Goal: Task Accomplishment & Management: Complete application form

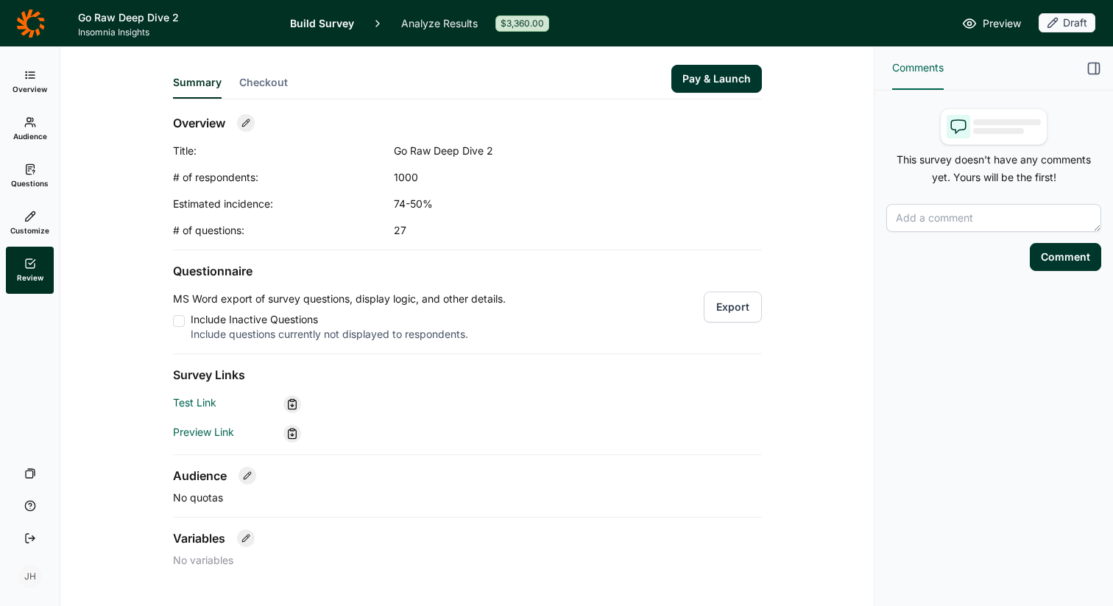
scroll to position [32, 0]
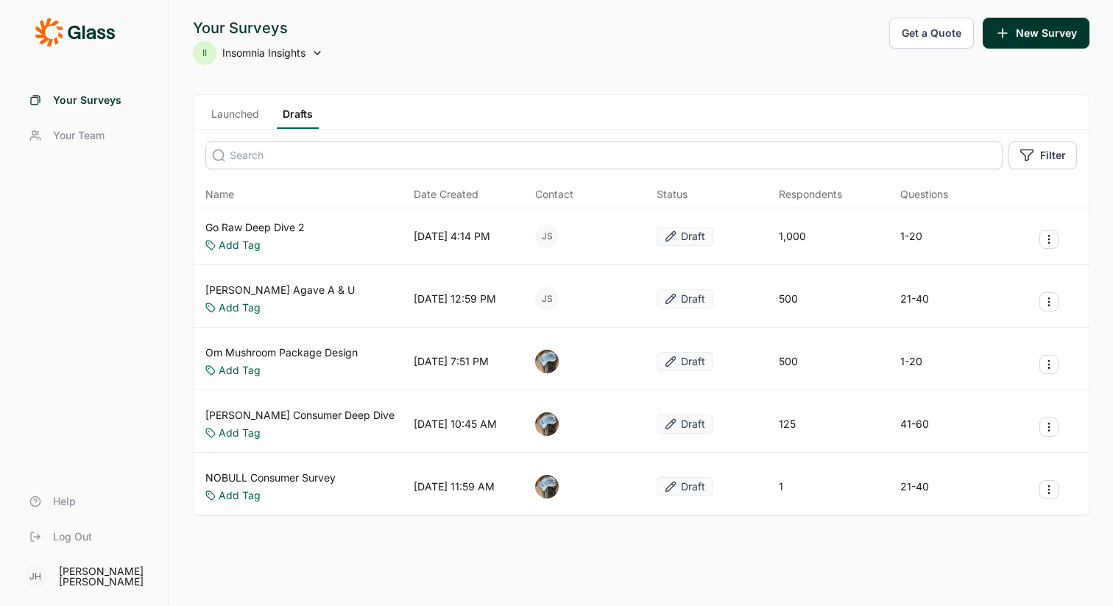
click at [250, 288] on link "[PERSON_NAME] Agave A & U" at bounding box center [279, 290] width 149 height 15
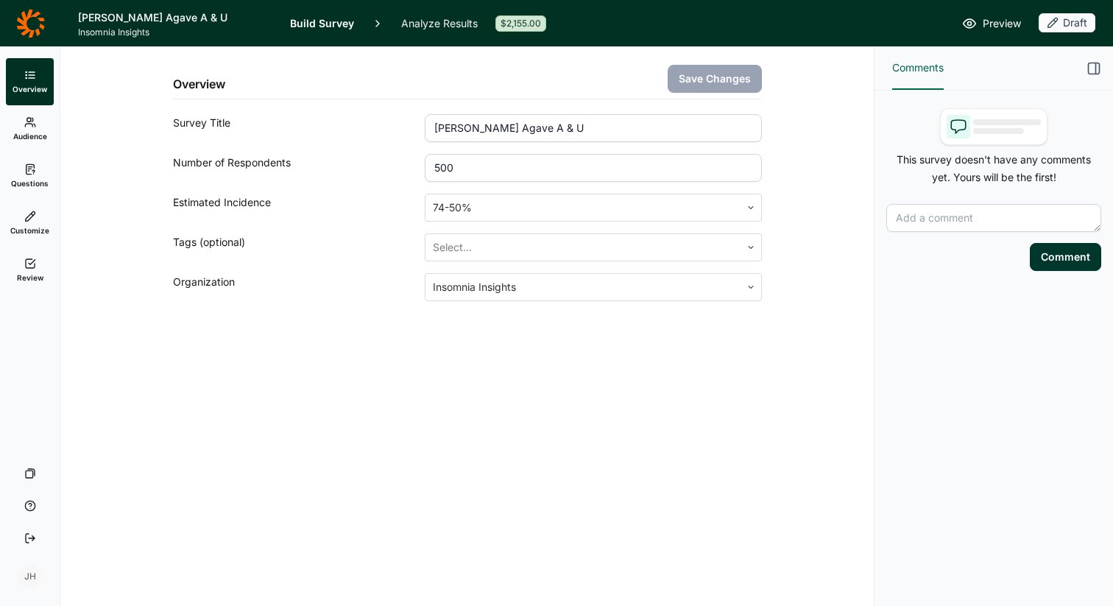
click at [26, 172] on use at bounding box center [30, 169] width 8 height 10
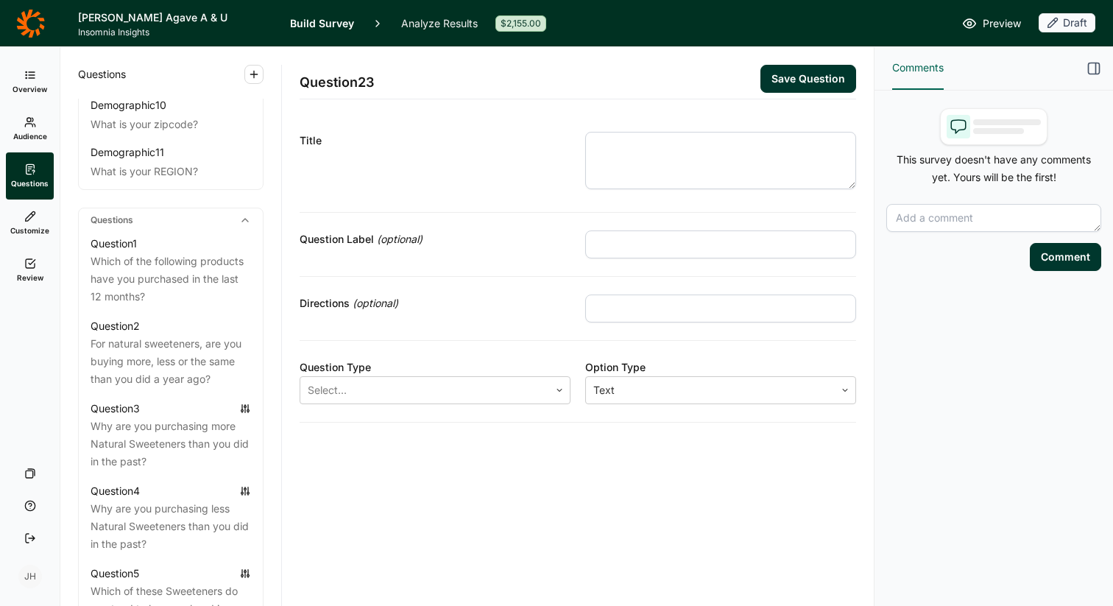
scroll to position [560, 0]
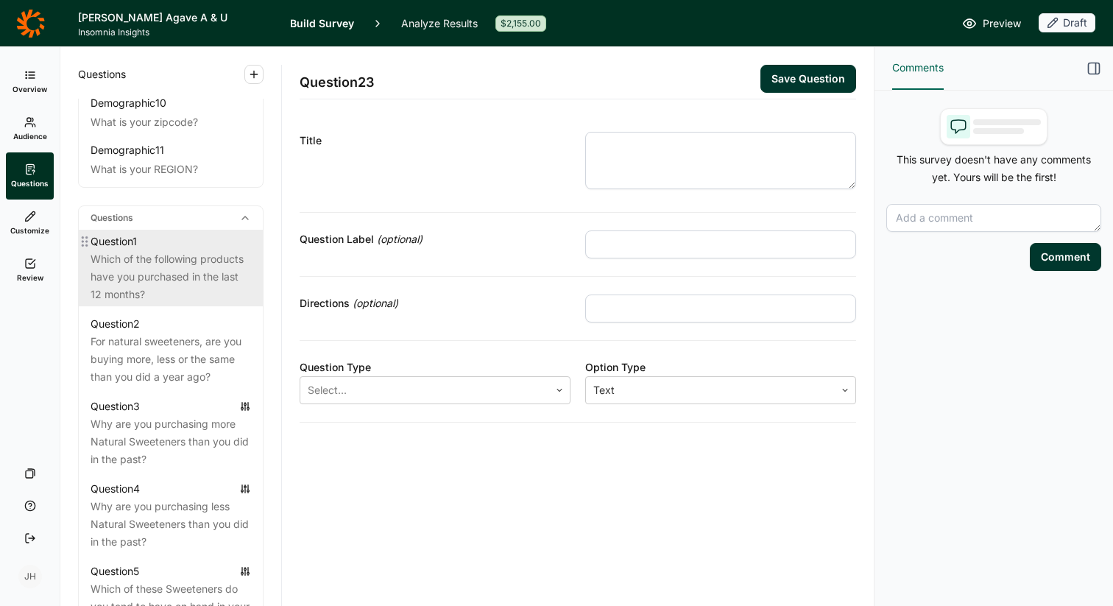
click at [138, 267] on div "Which of the following products have you purchased in the last 12 months?" at bounding box center [171, 276] width 160 height 53
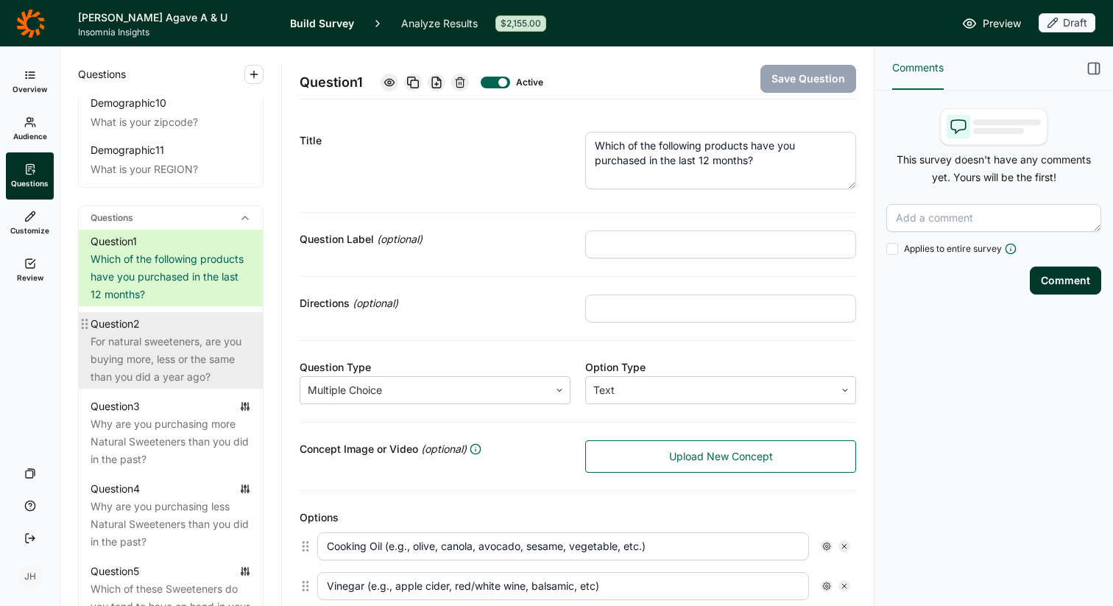
click at [149, 333] on div "For natural sweeteners, are you buying more, less or the same than you did a ye…" at bounding box center [171, 359] width 160 height 53
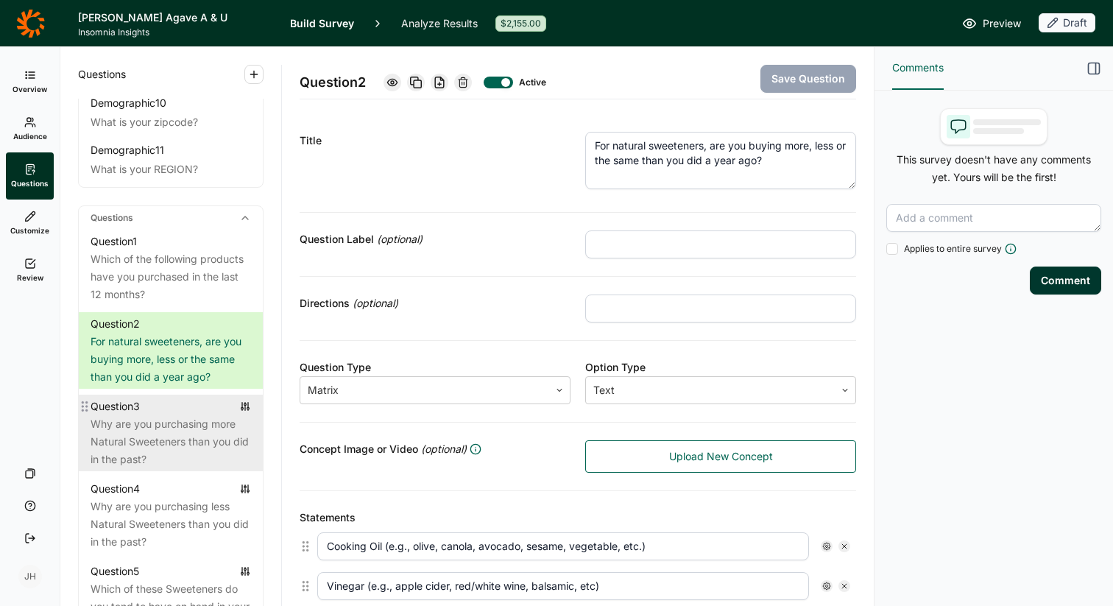
click at [155, 415] on div "Why are you purchasing more Natural Sweeteners than you did in the past?" at bounding box center [171, 441] width 160 height 53
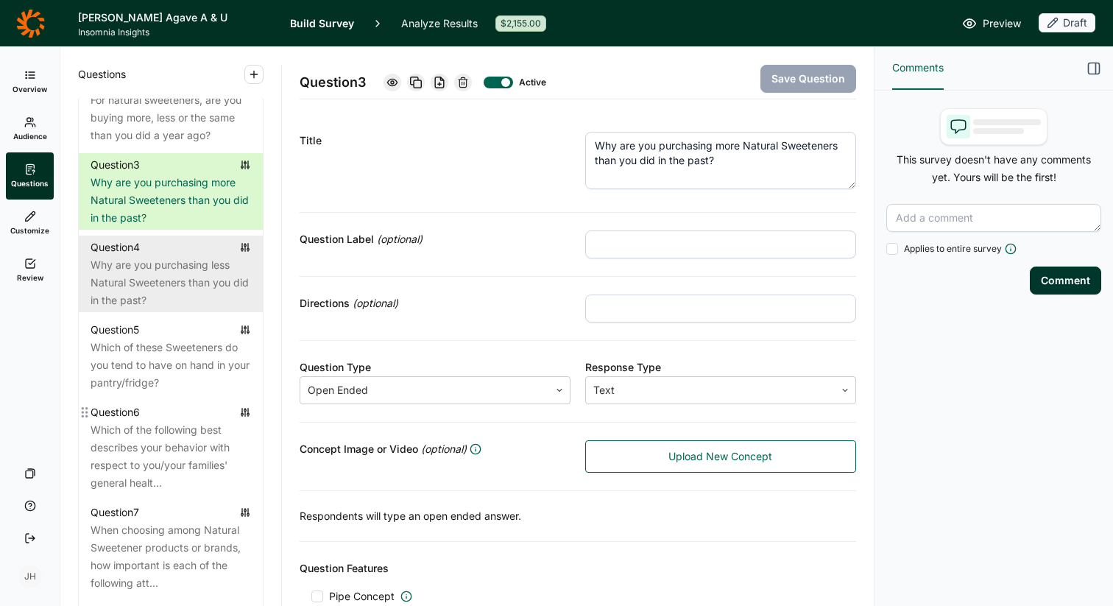
scroll to position [808, 0]
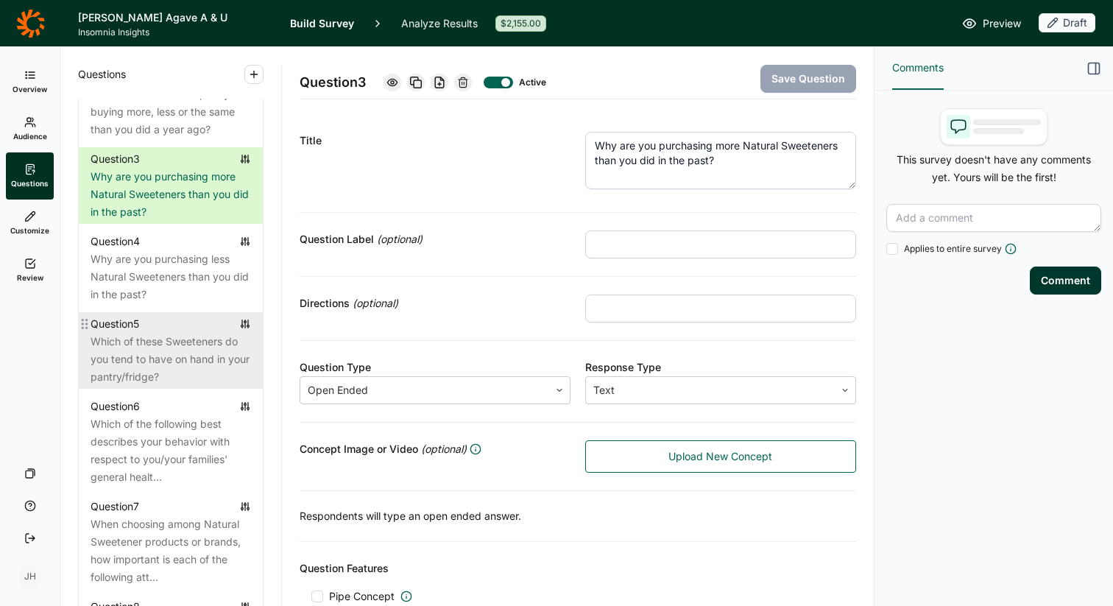
click at [189, 339] on div "Which of these Sweeteners do you tend to have on hand in your pantry/fridge?" at bounding box center [171, 359] width 160 height 53
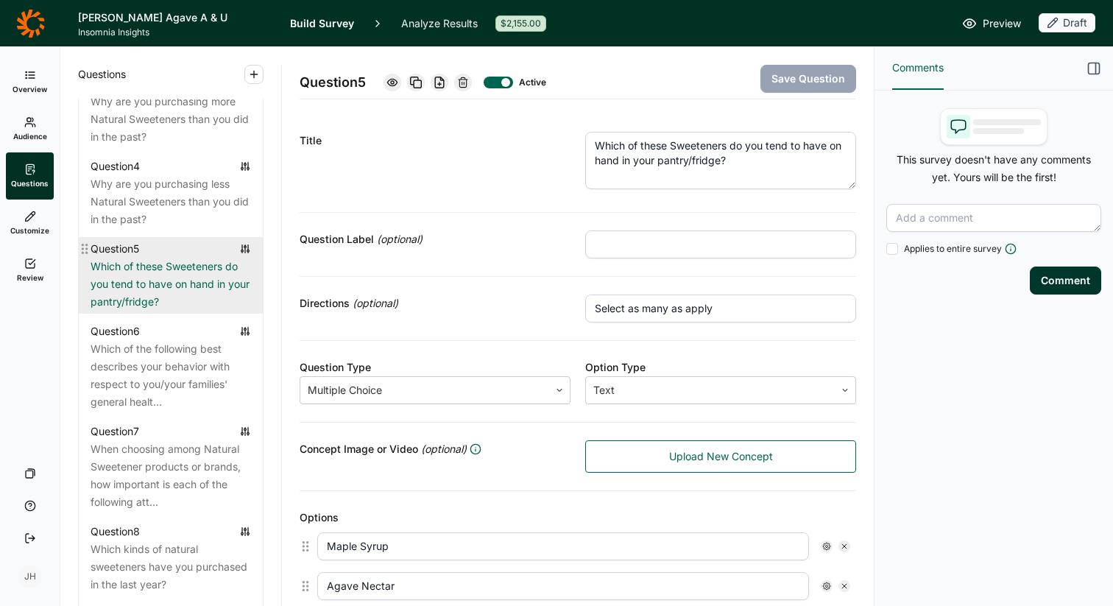
scroll to position [896, 0]
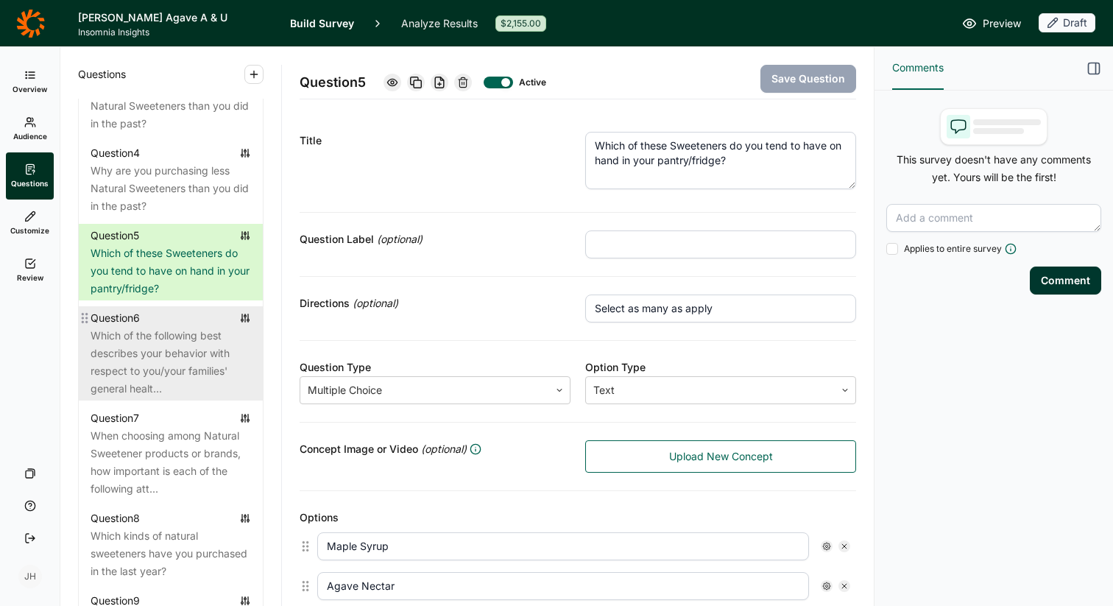
click at [194, 336] on div "Which of the following best describes your behavior with respect to you/your fa…" at bounding box center [171, 362] width 160 height 71
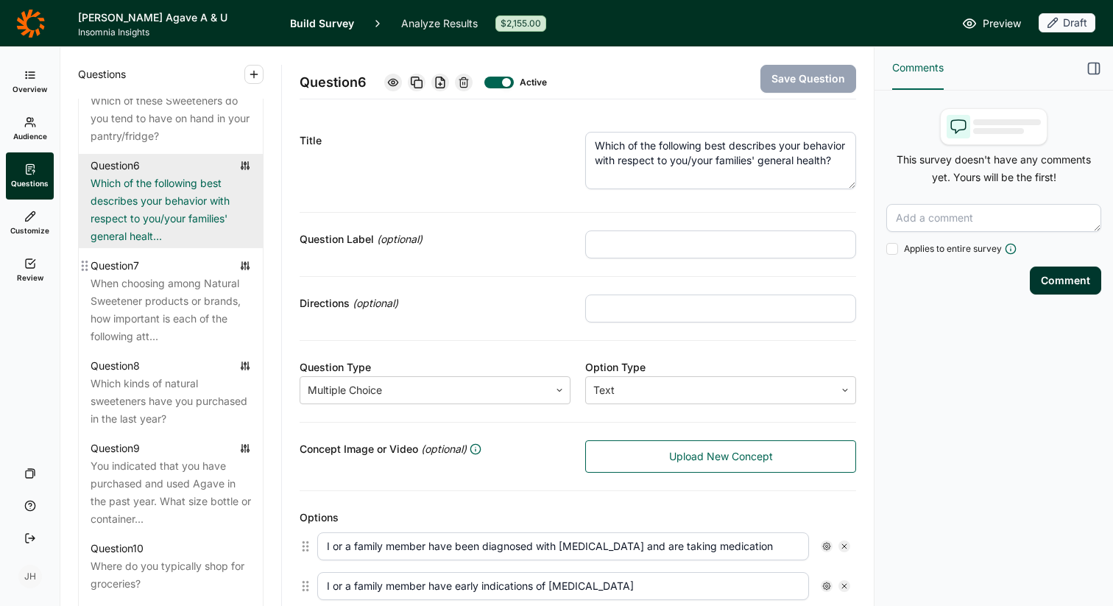
scroll to position [1053, 0]
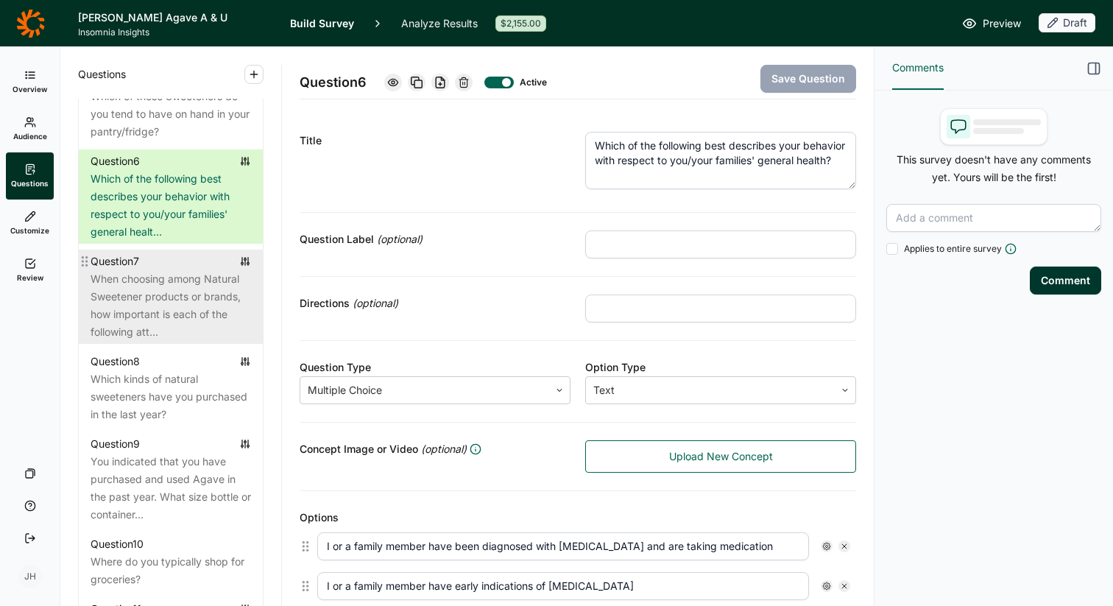
click at [189, 293] on div "When choosing among Natural Sweetener products or brands, how important is each…" at bounding box center [171, 305] width 160 height 71
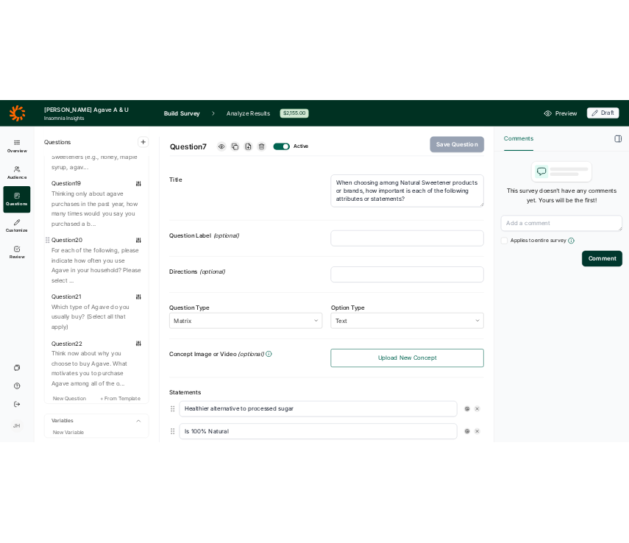
scroll to position [2231, 0]
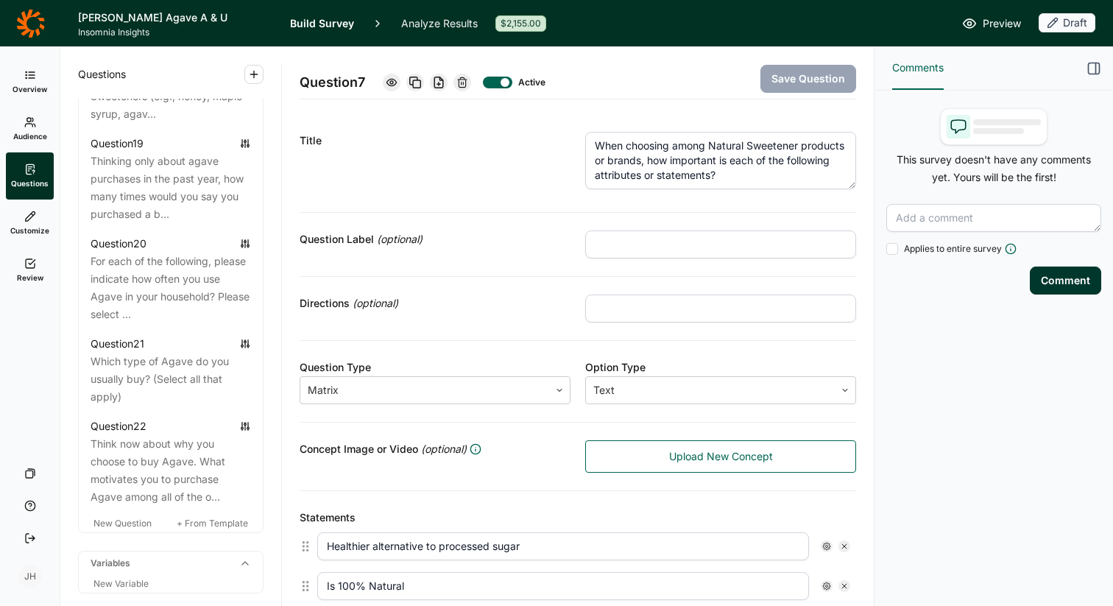
click at [22, 266] on link "Review" at bounding box center [30, 270] width 48 height 47
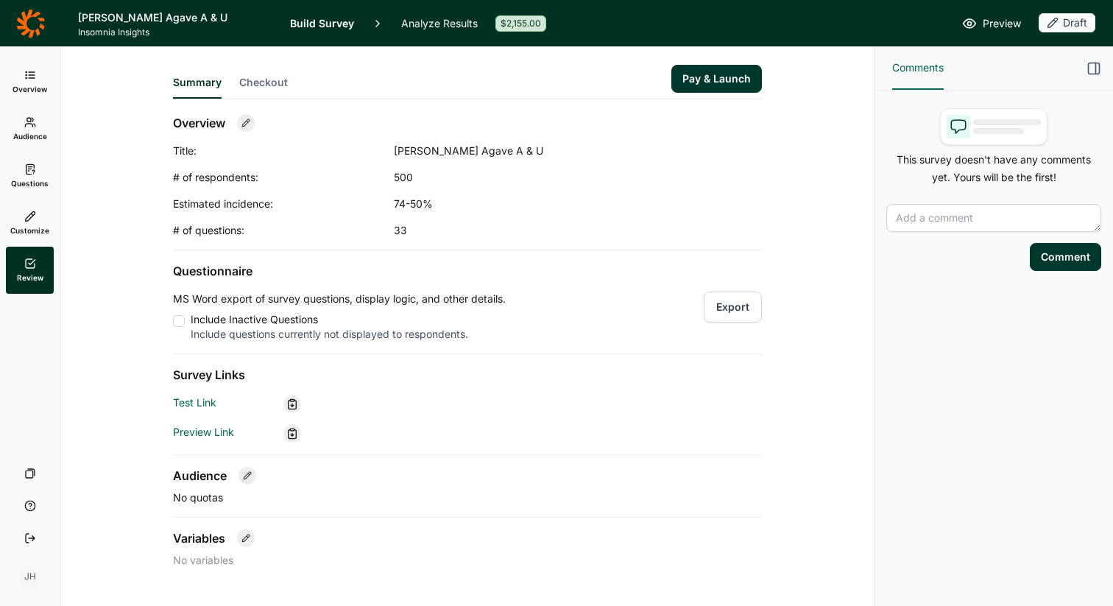
click at [744, 303] on button "Export" at bounding box center [733, 307] width 58 height 31
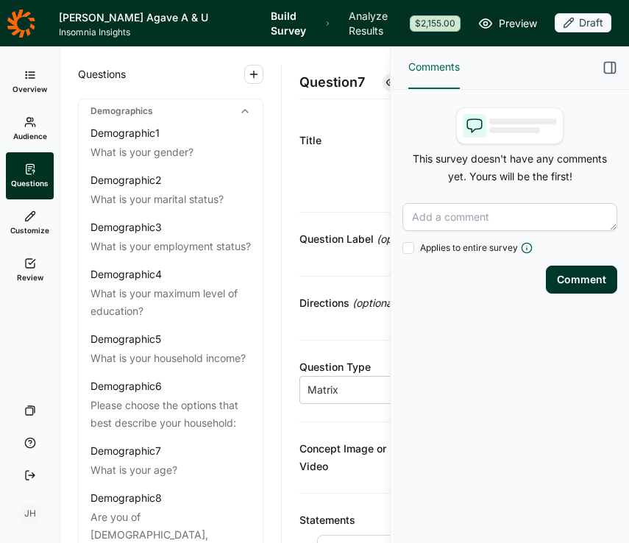
click at [607, 69] on icon "button" at bounding box center [610, 67] width 15 height 15
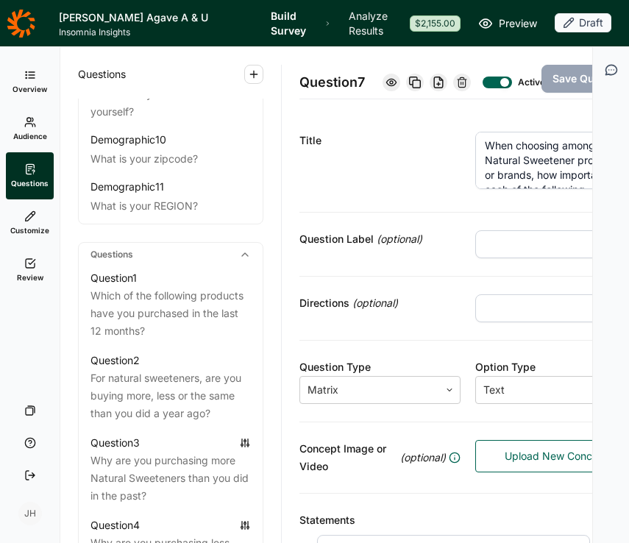
scroll to position [530, 0]
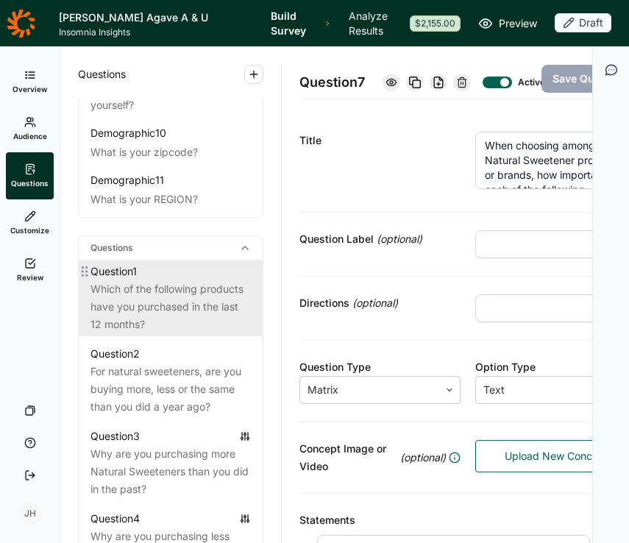
click at [173, 281] on div "Which of the following products have you purchased in the last 12 months?" at bounding box center [171, 307] width 160 height 53
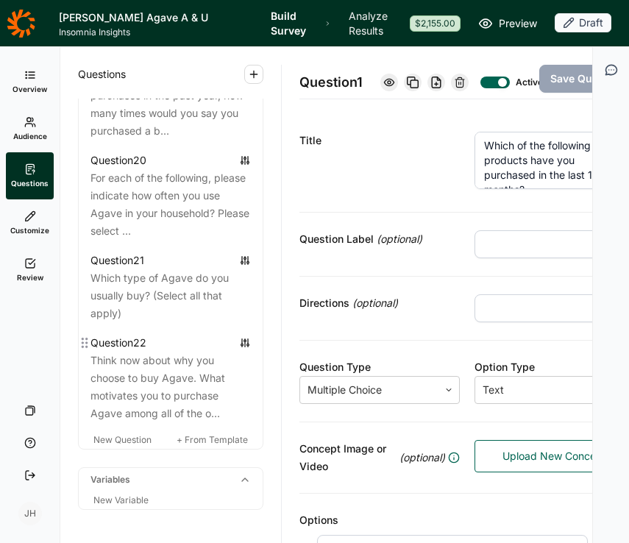
scroll to position [2340, 0]
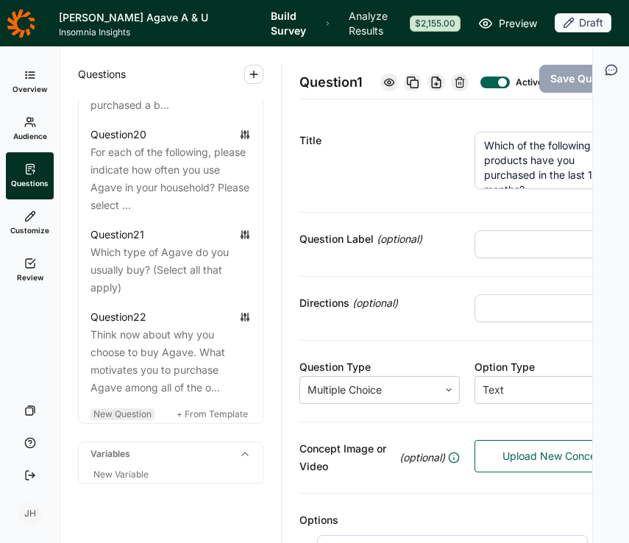
click at [131, 409] on span "New Question" at bounding box center [123, 414] width 58 height 11
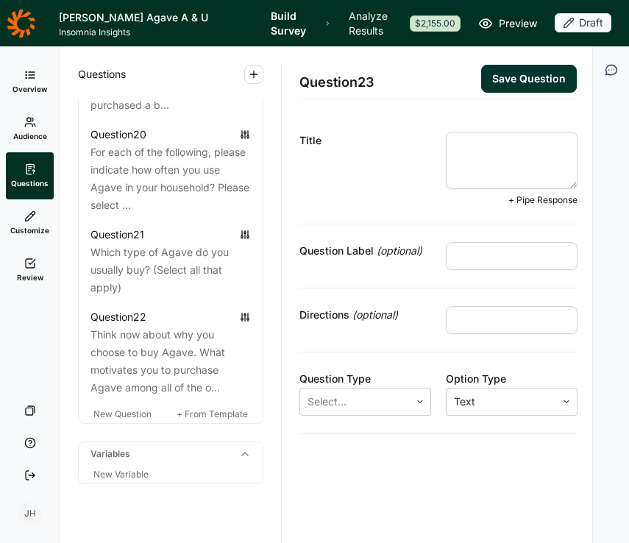
click at [466, 150] on textarea at bounding box center [512, 160] width 132 height 57
paste textarea "Which of the following Better-for-You snacks do you typically have in your home…"
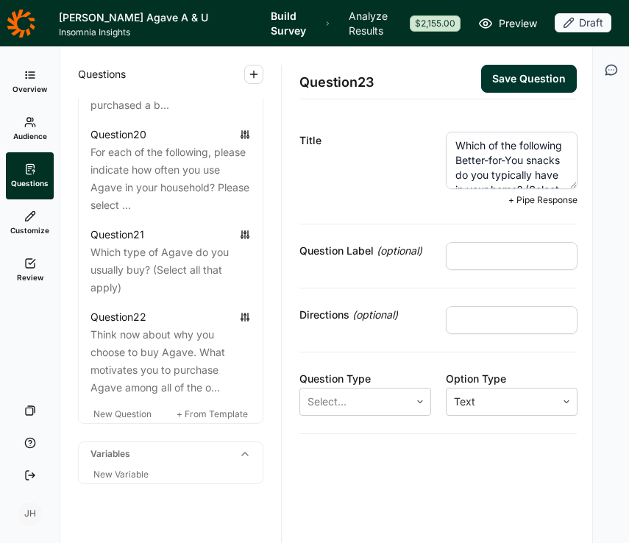
scroll to position [22, 0]
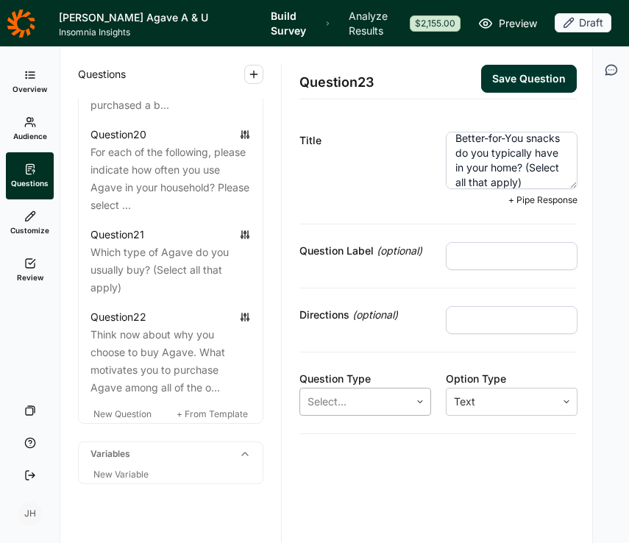
type textarea "Which of the following Better-for-You snacks do you typically have in your home…"
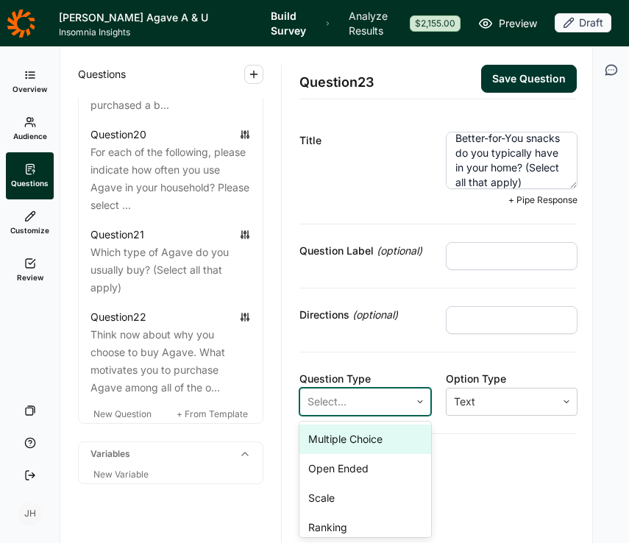
click at [417, 399] on icon at bounding box center [420, 402] width 9 height 9
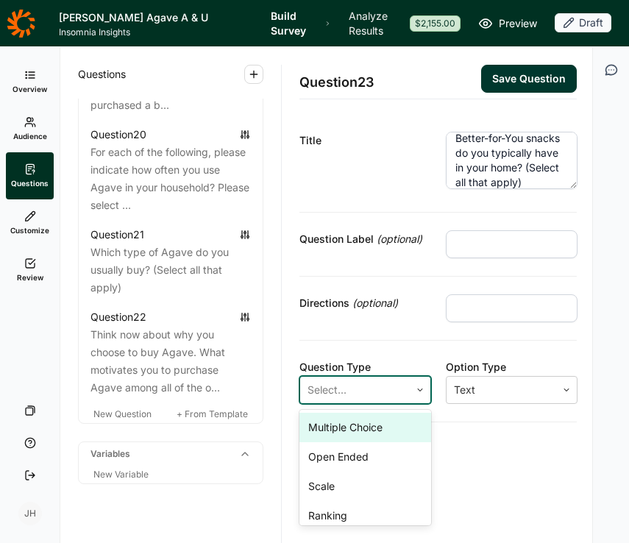
click at [359, 425] on div "Multiple Choice" at bounding box center [366, 427] width 132 height 29
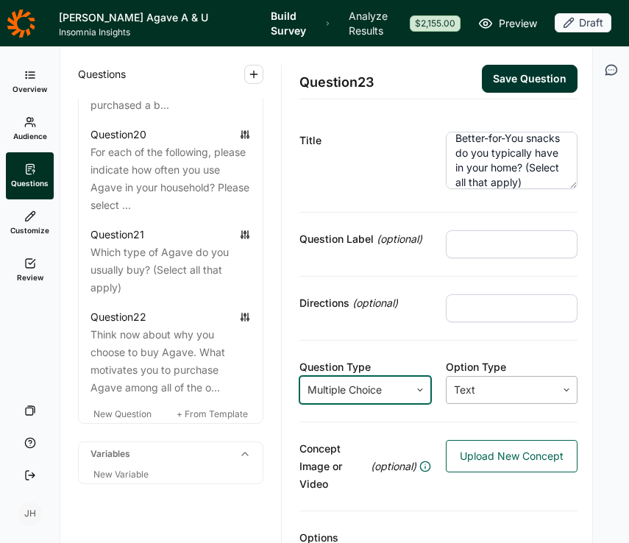
click at [526, 391] on div at bounding box center [501, 390] width 95 height 21
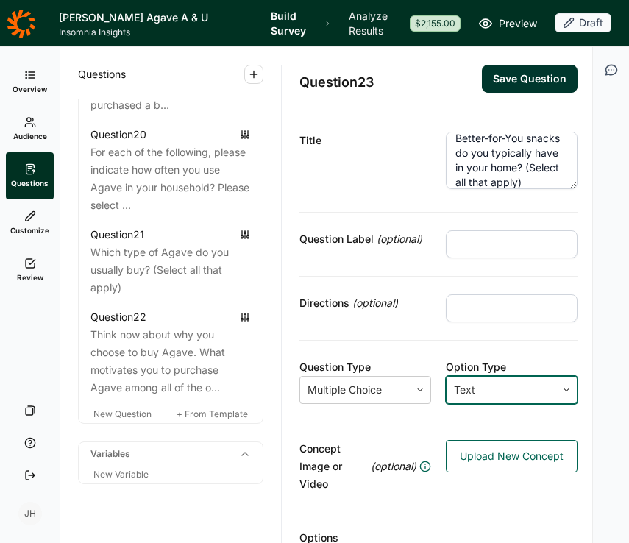
click at [526, 392] on div at bounding box center [501, 390] width 95 height 21
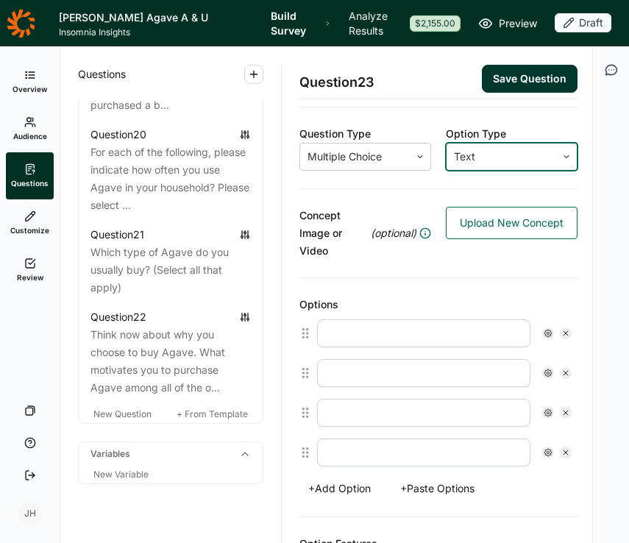
scroll to position [231, 0]
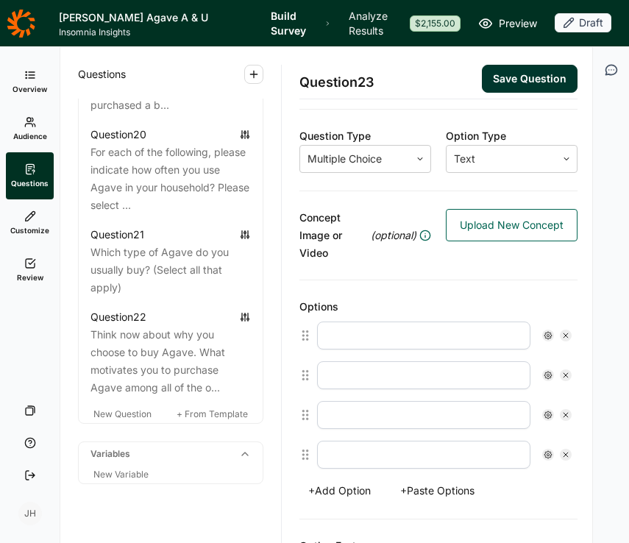
click at [439, 487] on button "+ Paste Options" at bounding box center [438, 491] width 92 height 21
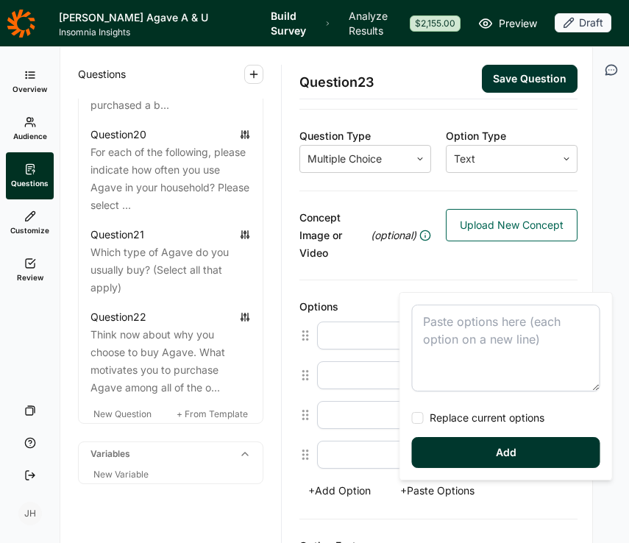
click at [431, 320] on textarea at bounding box center [506, 348] width 188 height 87
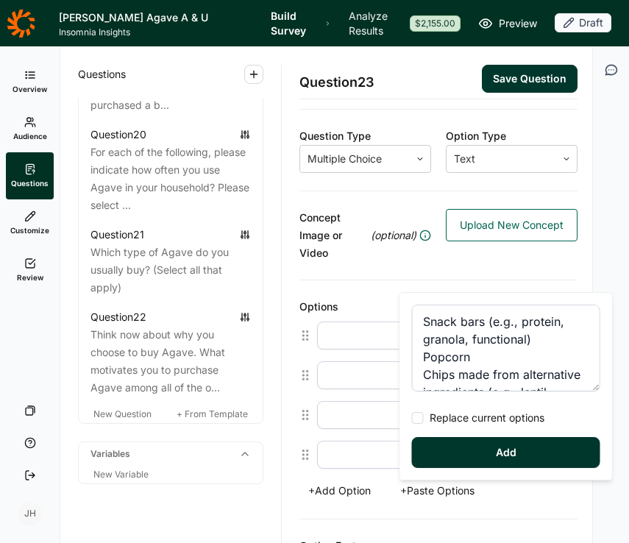
click at [424, 418] on span "Replace current options" at bounding box center [484, 418] width 121 height 15
click at [412, 418] on input "Replace current options" at bounding box center [412, 418] width 0 height 0
type textarea "Snack bars (e.g., protein, granola, functional) Popcorn Chips made from alterna…"
click at [468, 456] on button "Add" at bounding box center [506, 452] width 188 height 31
type input "Snack bars (e.g., protein, granola, functional)"
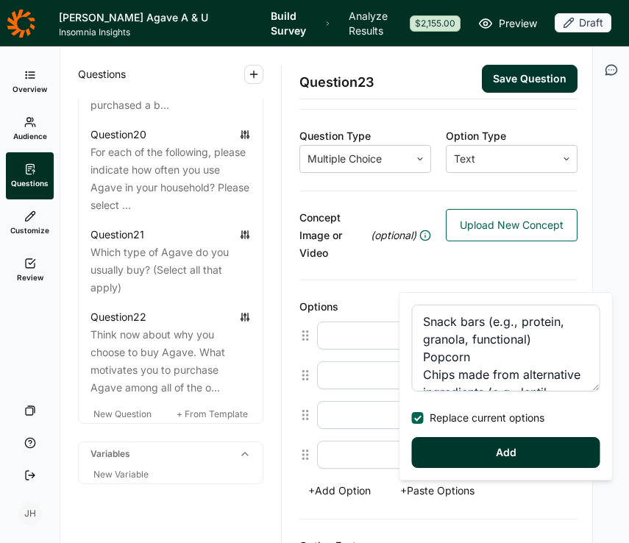
type input "Popcorn"
type input "Chips made from alternative ingredients (e.g., lentil, veggie, chickpea)"
type input "Nuts (e.g., almonds, cashews, mixed nuts)"
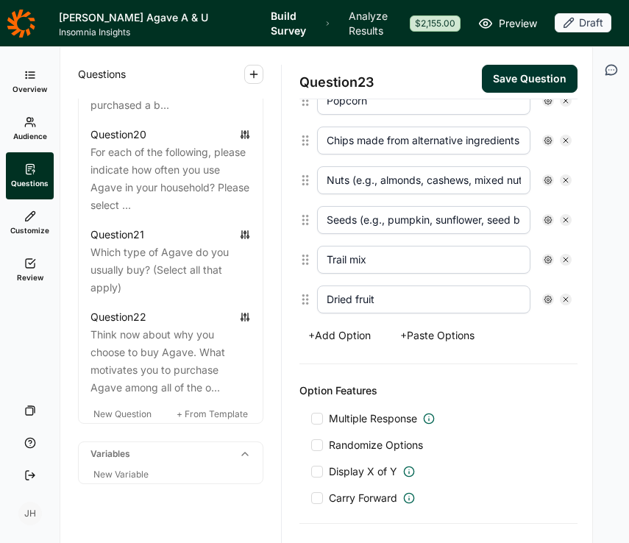
scroll to position [535, 0]
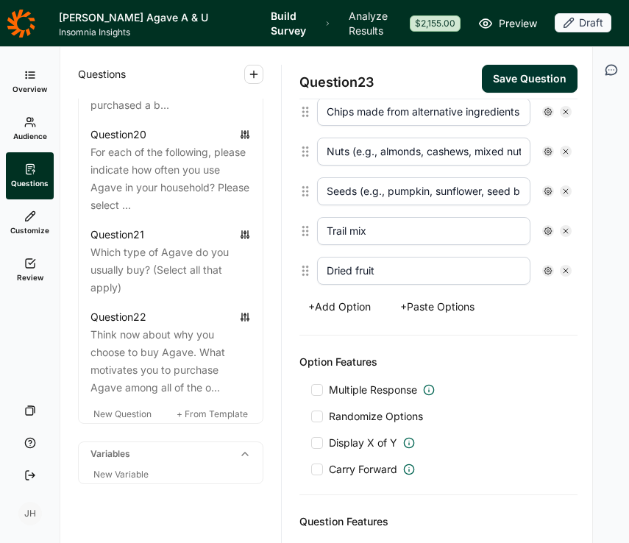
click at [344, 309] on button "+ Add Option" at bounding box center [340, 307] width 80 height 21
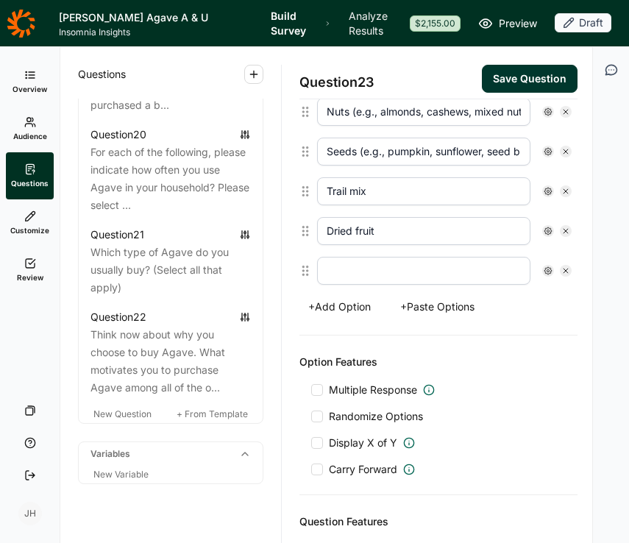
click at [343, 278] on input "text" at bounding box center [424, 271] width 214 height 28
type input "Other"
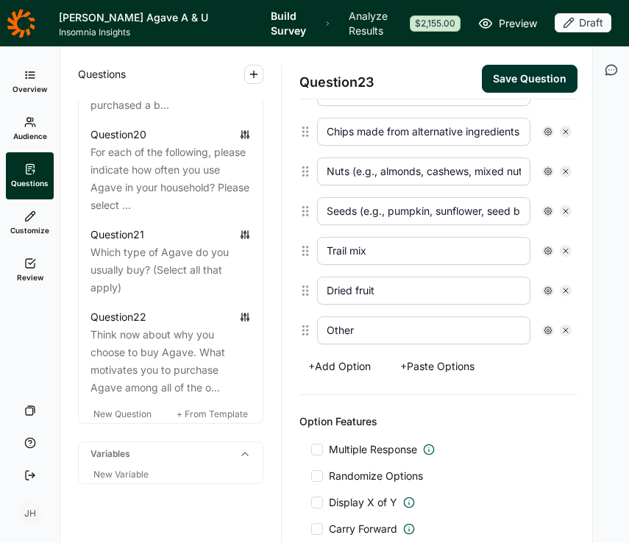
scroll to position [509, 0]
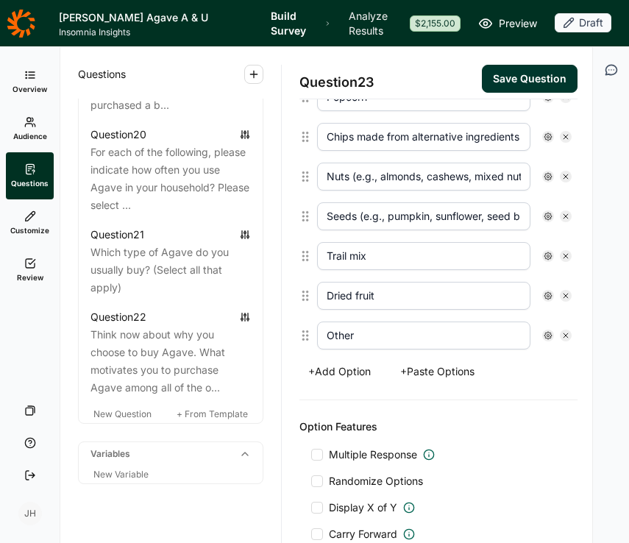
click at [511, 378] on div "+ Add Option + Paste Options" at bounding box center [439, 371] width 278 height 21
click at [548, 336] on use at bounding box center [548, 335] width 7 height 7
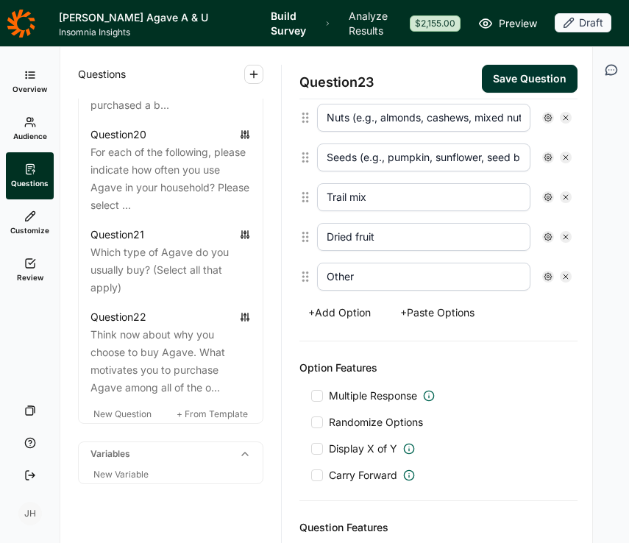
scroll to position [572, 0]
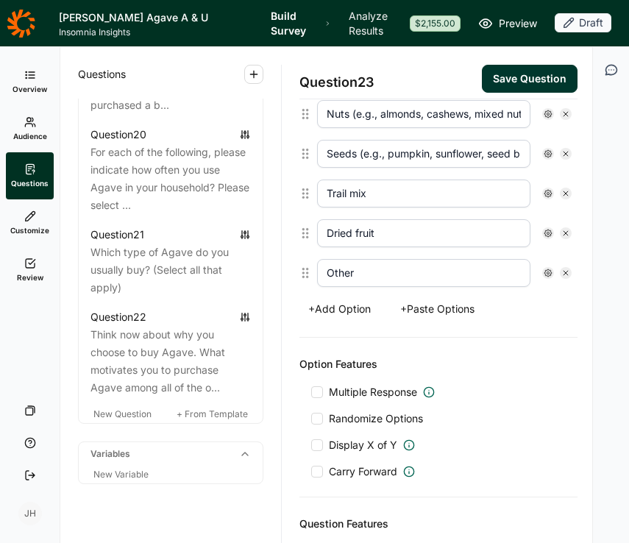
click at [322, 417] on div at bounding box center [317, 419] width 12 height 12
click at [311, 419] on input "Randomize Options" at bounding box center [311, 419] width 0 height 0
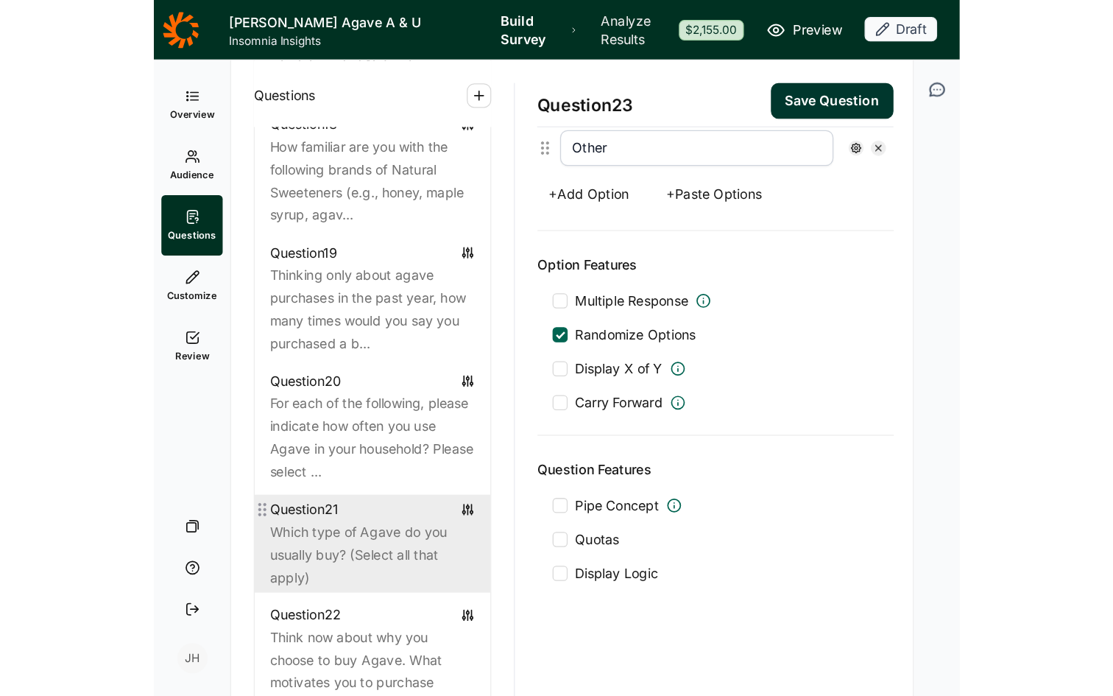
scroll to position [2211, 0]
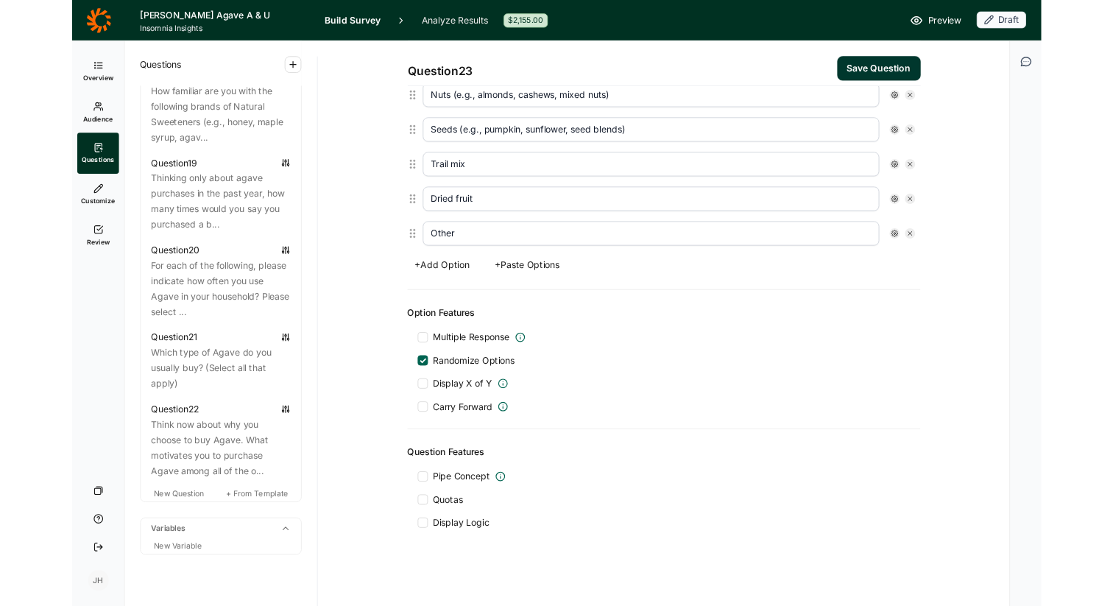
scroll to position [646, 0]
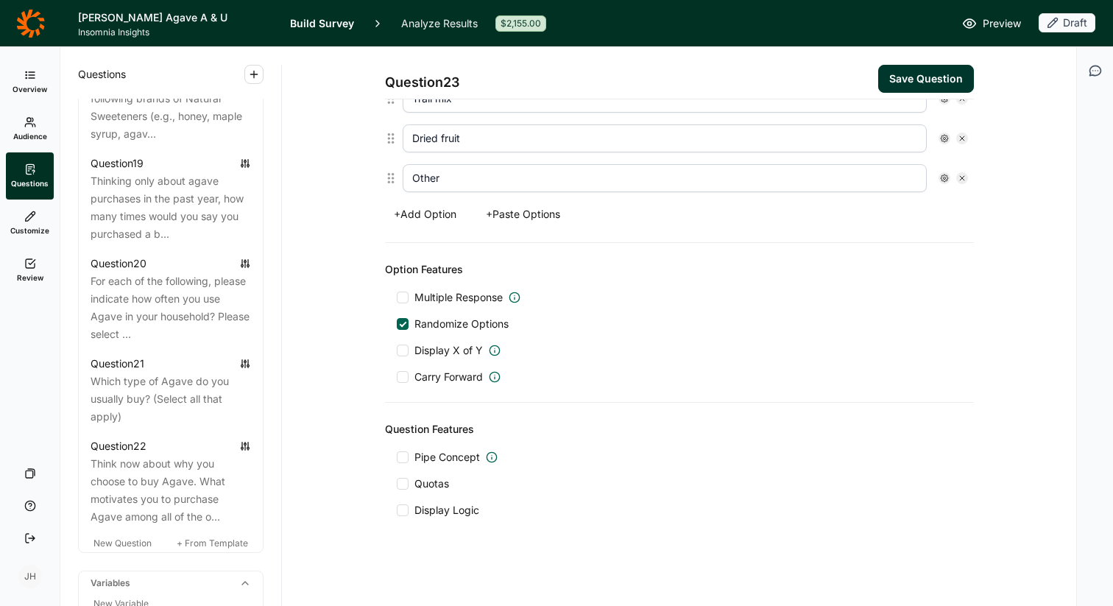
click at [583, 290] on div "Multiple Response" at bounding box center [679, 297] width 565 height 15
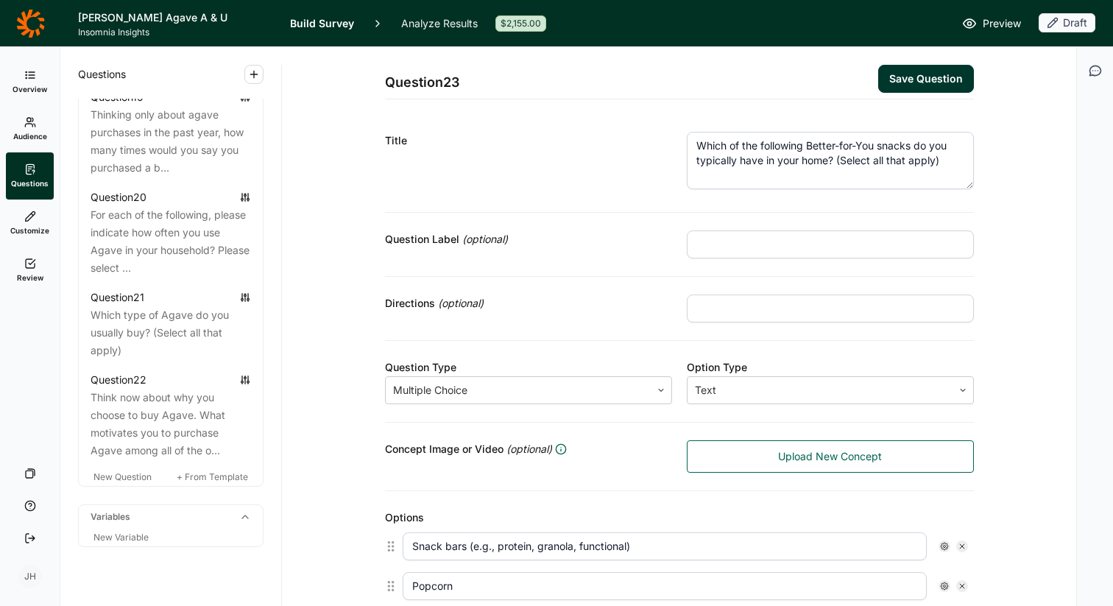
click at [153, 21] on h1 "[PERSON_NAME] Agave A & U" at bounding box center [175, 18] width 194 height 18
click at [36, 21] on icon at bounding box center [30, 23] width 29 height 29
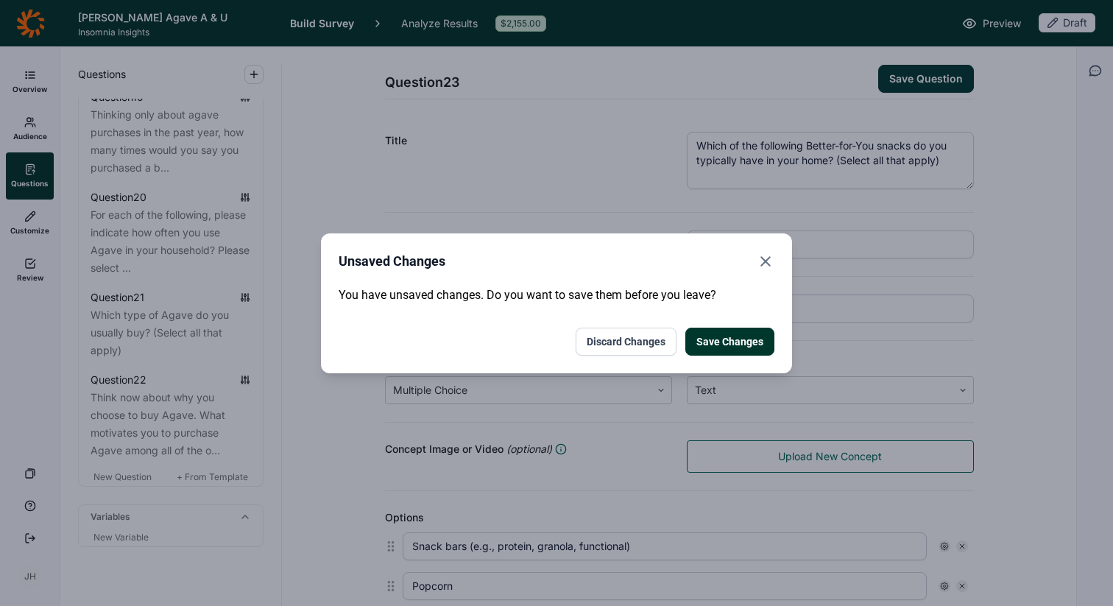
click at [640, 343] on button "Discard Changes" at bounding box center [626, 342] width 101 height 28
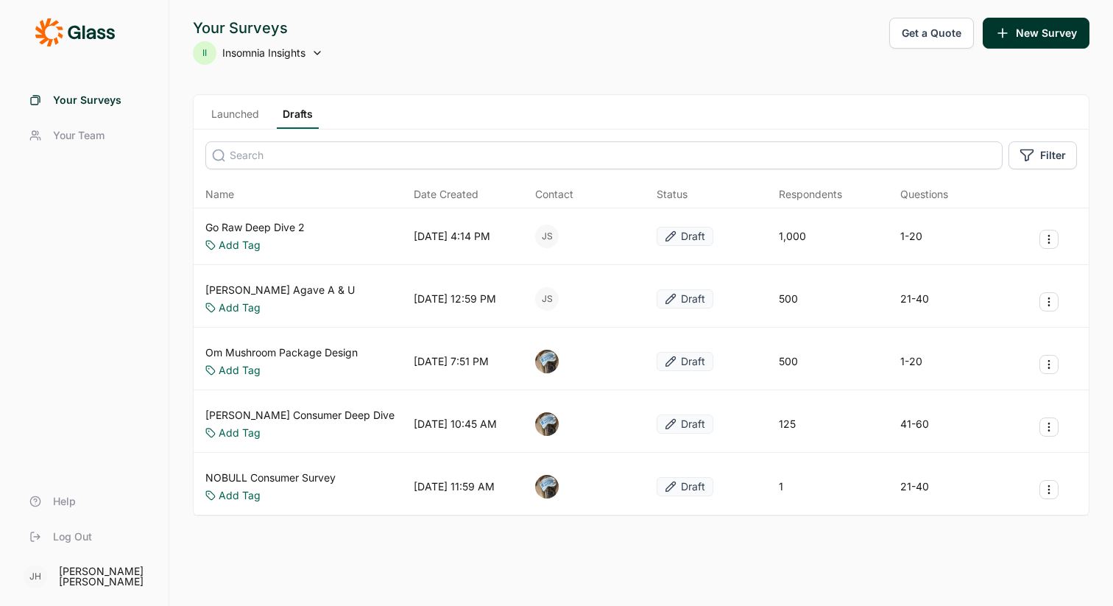
drag, startPoint x: 470, startPoint y: 237, endPoint x: 424, endPoint y: 238, distance: 46.4
click at [470, 237] on div "[DATE] 4:14 PM" at bounding box center [452, 236] width 77 height 15
click at [281, 225] on link "Go Raw Deep Dive 2" at bounding box center [254, 227] width 99 height 15
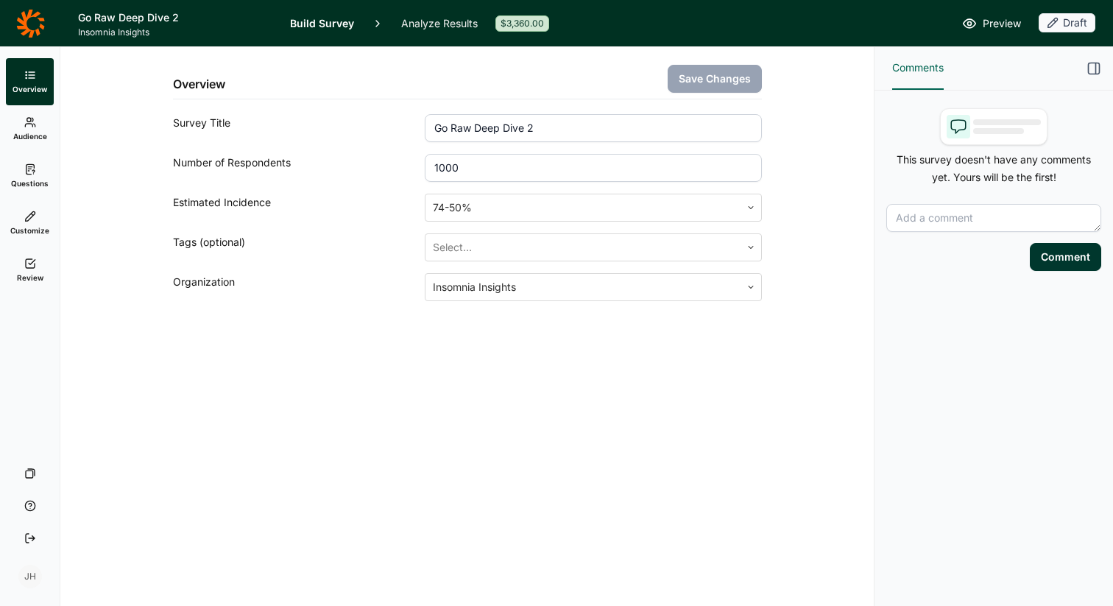
click at [29, 164] on use at bounding box center [30, 169] width 8 height 10
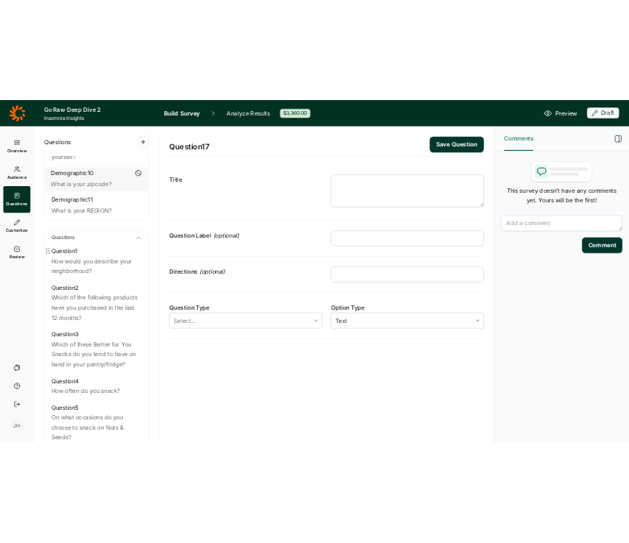
scroll to position [535, 0]
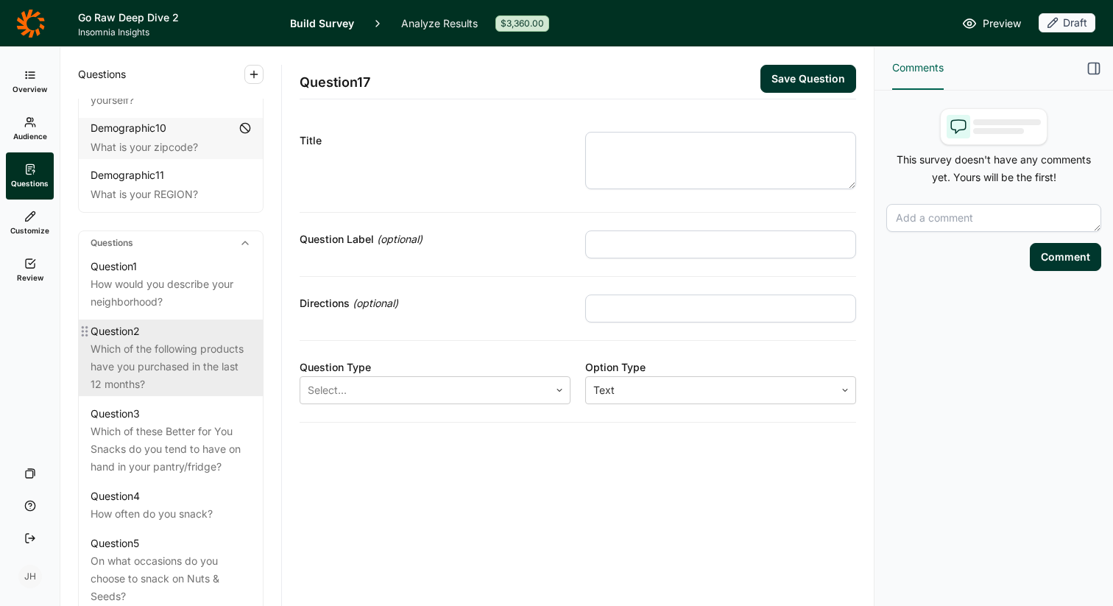
click at [196, 341] on div "Which of the following products have you purchased in the last 12 months?" at bounding box center [171, 366] width 160 height 53
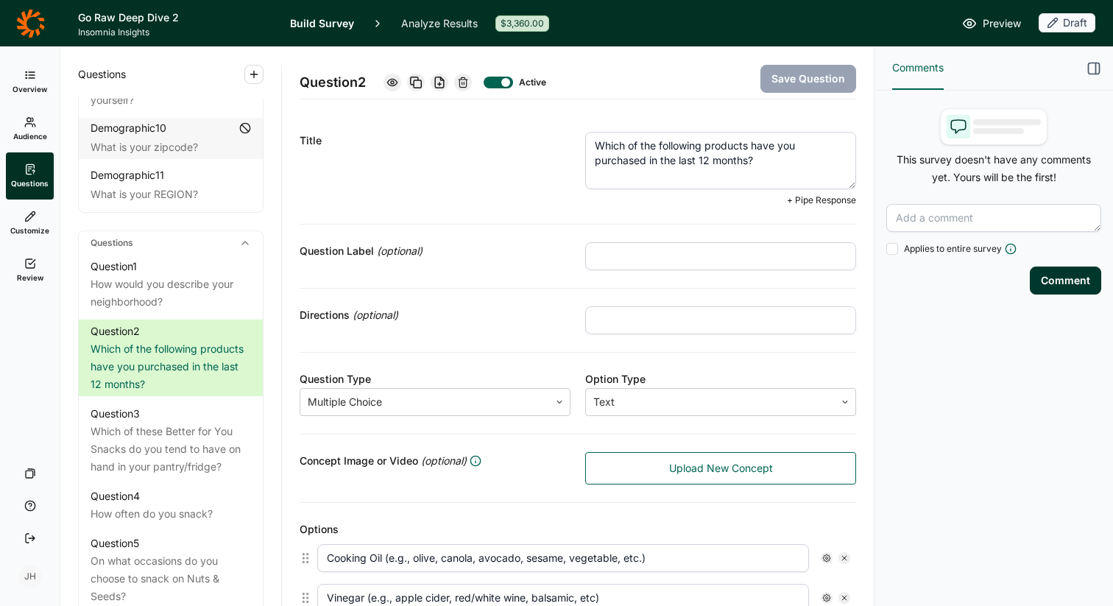
click at [711, 159] on textarea "Which of the following products have you purchased in the last 12 months?" at bounding box center [720, 160] width 271 height 57
type textarea "Which of the following products have you purchased in the last 6 months?"
click at [465, 171] on div "Title" at bounding box center [435, 169] width 271 height 74
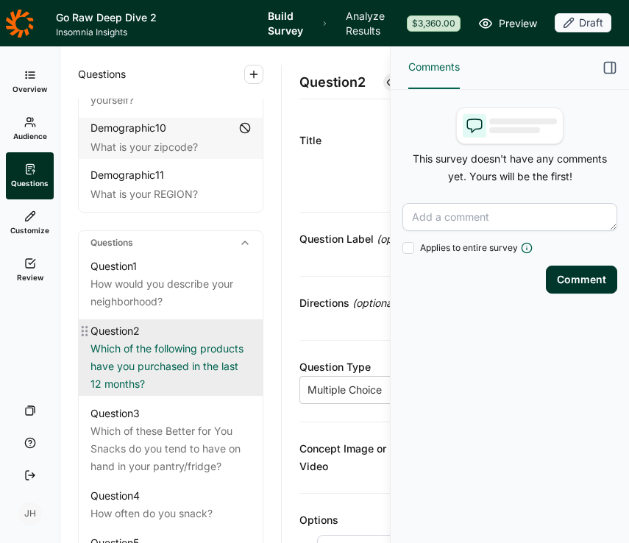
click at [188, 343] on div "Which of the following products have you purchased in the last 12 months?" at bounding box center [171, 366] width 160 height 53
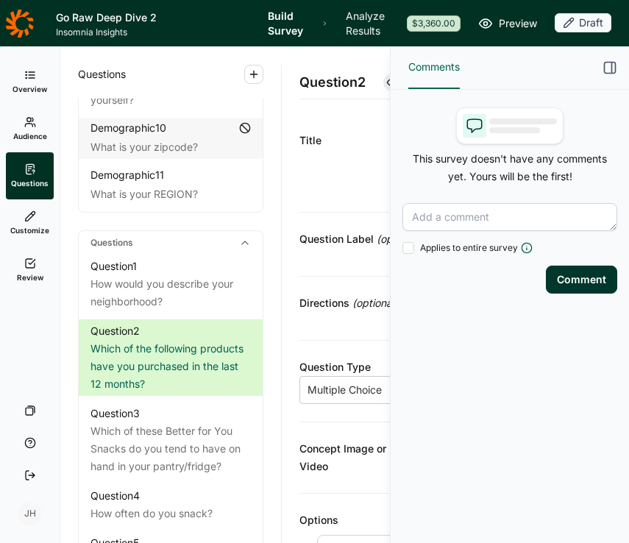
click at [611, 66] on icon "button" at bounding box center [610, 67] width 15 height 15
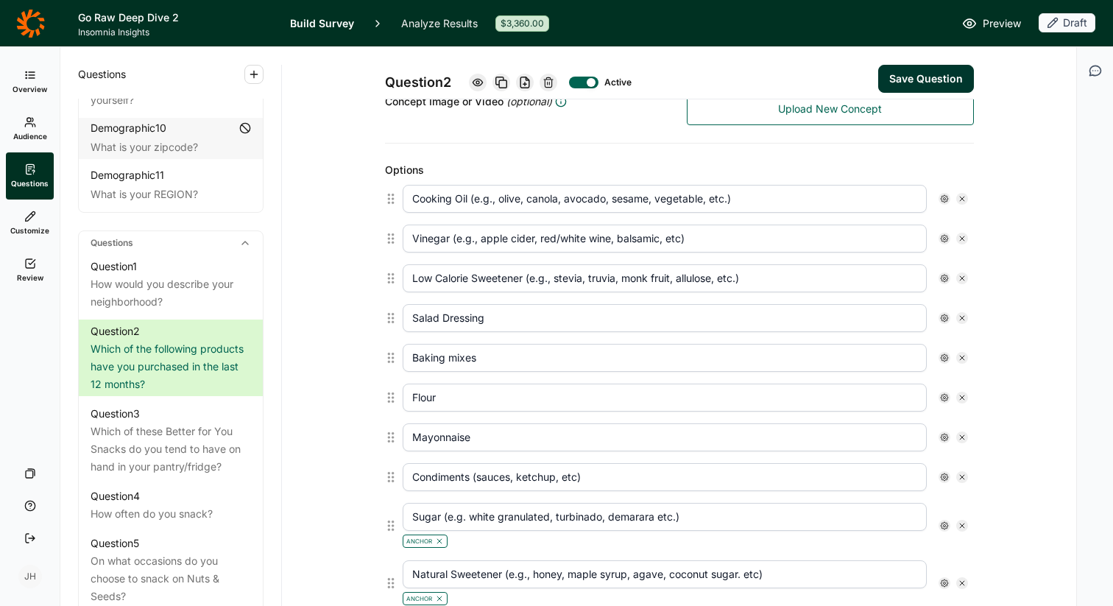
scroll to position [349, 0]
click at [962, 236] on use at bounding box center [962, 237] width 4 height 4
type input "Low Calorie Sweetener (e.g., stevia, truvia, monk fruit, allulose, etc.)"
type input "Salad Dressing"
type input "Baking mixes"
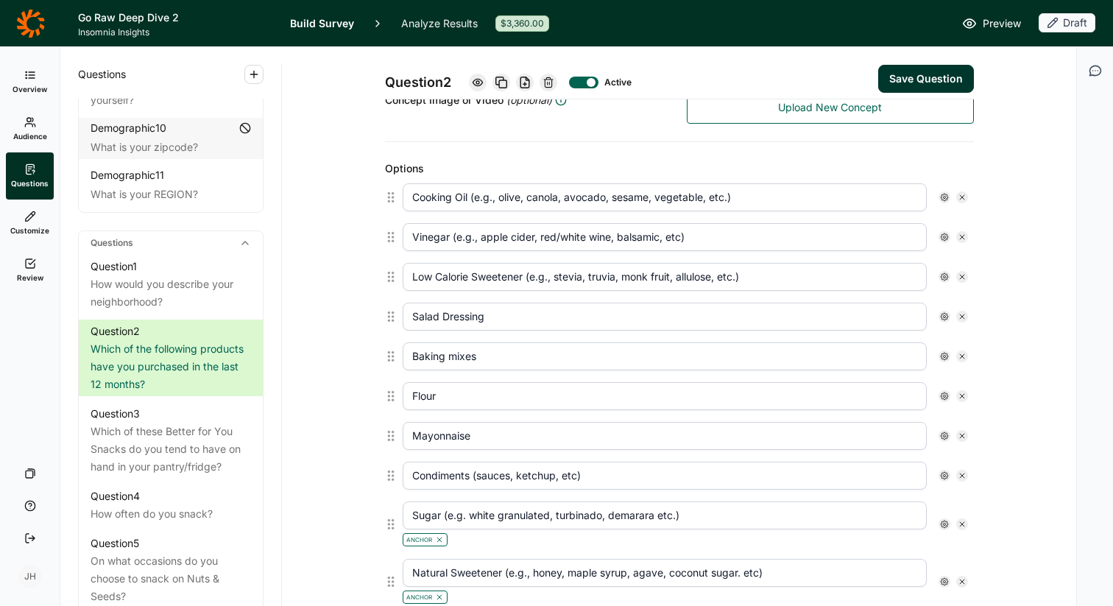
type input "Flour"
type input "Mayonnaise"
type input "Condiments (sauces, ketchup, etc)"
type input "Sugar (e.g. white granulated, turbinado, demarara etc.)"
type input "Natural Sweetener (e.g., honey, maple syrup, agave, coconut sugar. etc)"
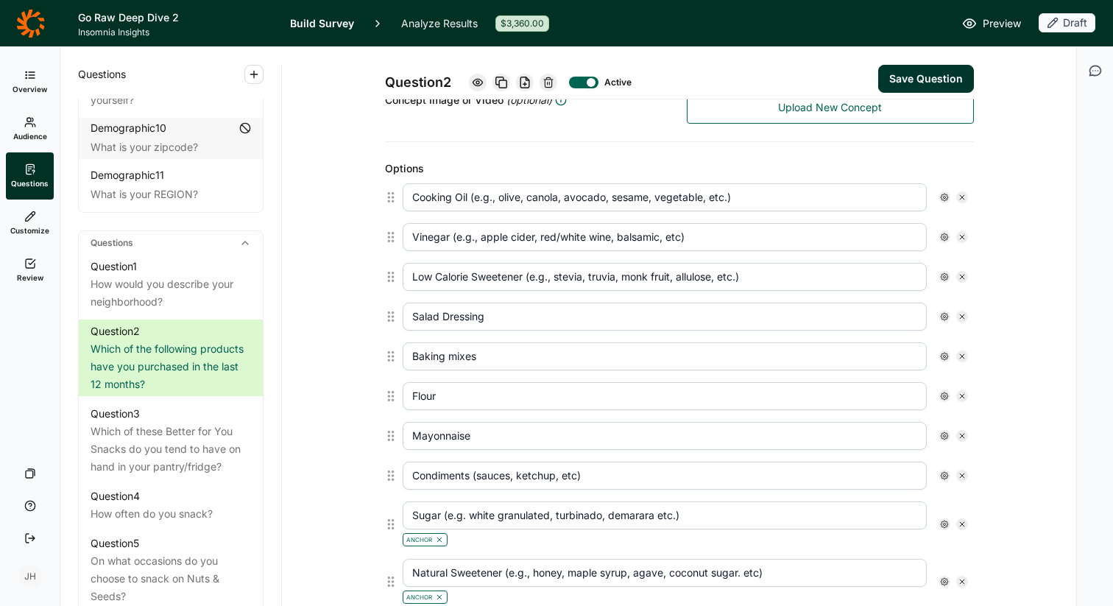
type input "None of the Above"
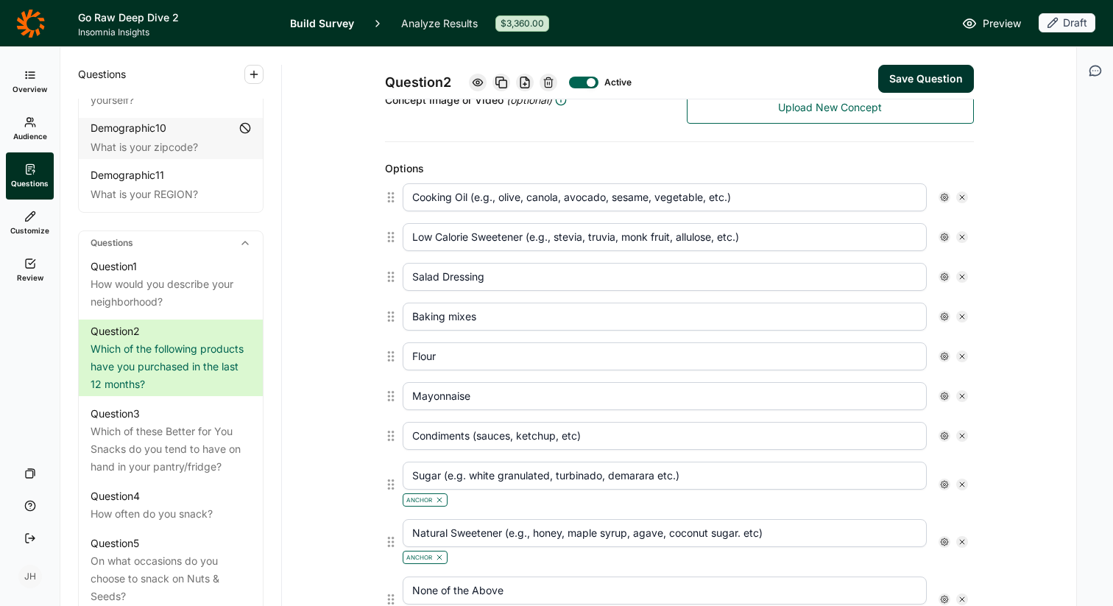
click at [962, 236] on use at bounding box center [962, 237] width 4 height 4
type input "Salad Dressing"
type input "Baking mixes"
type input "Flour"
type input "Mayonnaise"
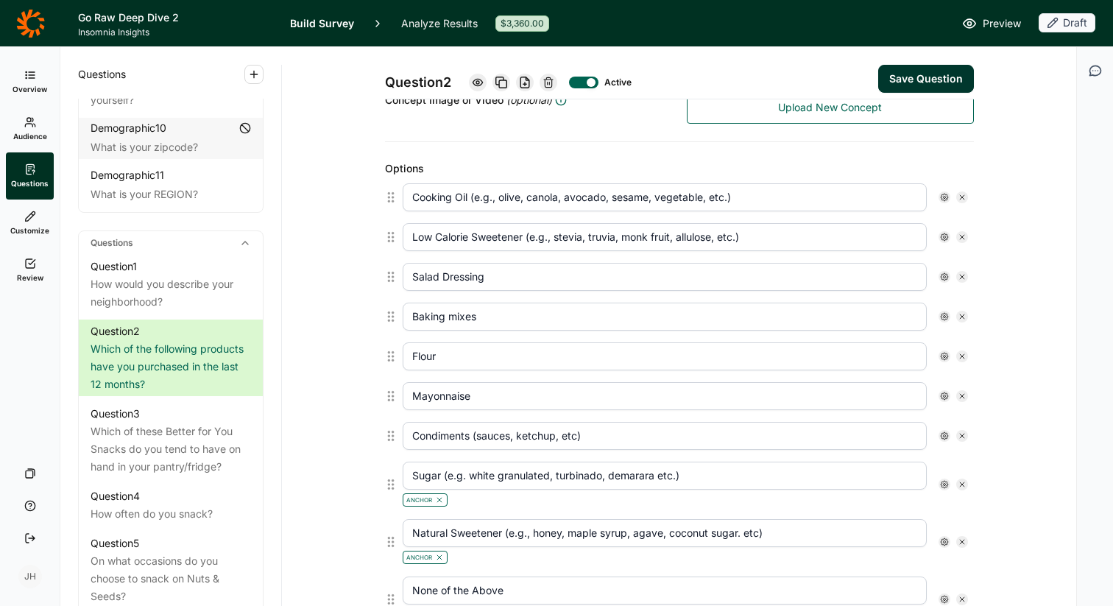
type input "Condiments (sauces, ketchup, etc)"
type input "Sugar (e.g. white granulated, turbinado, demarara etc.)"
type input "Natural Sweetener (e.g., honey, maple syrup, agave, coconut sugar. etc)"
type input "None of the Above"
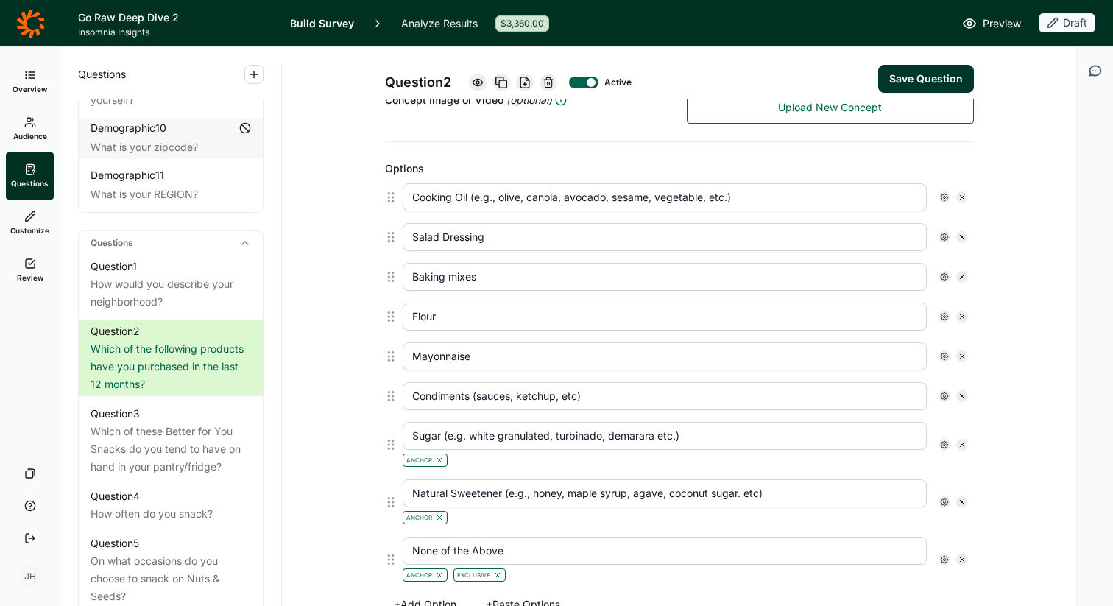
click at [963, 237] on icon at bounding box center [962, 237] width 9 height 9
type input "Baking mixes"
type input "Flour"
type input "Mayonnaise"
type input "Condiments (sauces, ketchup, etc)"
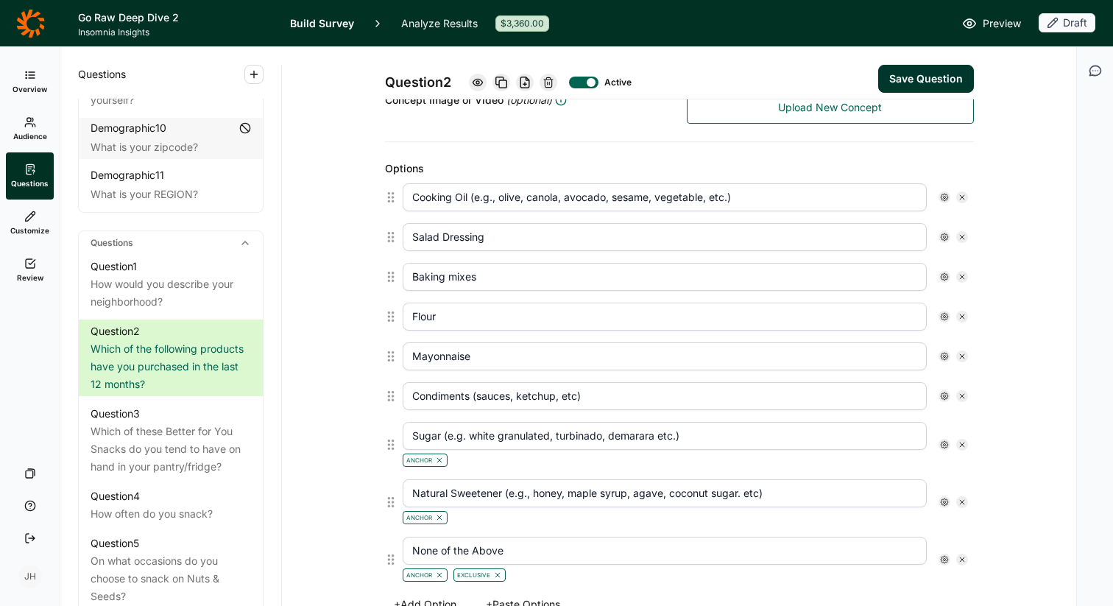
type input "Sugar (e.g. white granulated, turbinado, demarara etc.)"
type input "Natural Sweetener (e.g., honey, maple syrup, agave, coconut sugar. etc)"
type input "None of the Above"
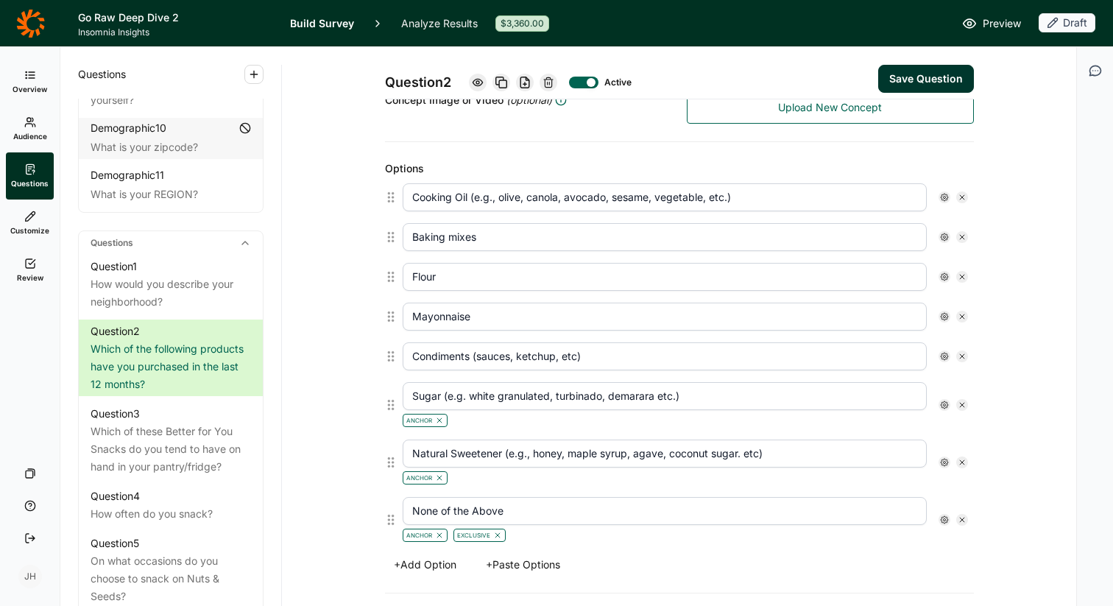
click at [963, 238] on icon at bounding box center [962, 237] width 9 height 9
type input "Flour"
type input "Mayonnaise"
type input "Condiments (sauces, ketchup, etc)"
type input "Sugar (e.g. white granulated, turbinado, demarara etc.)"
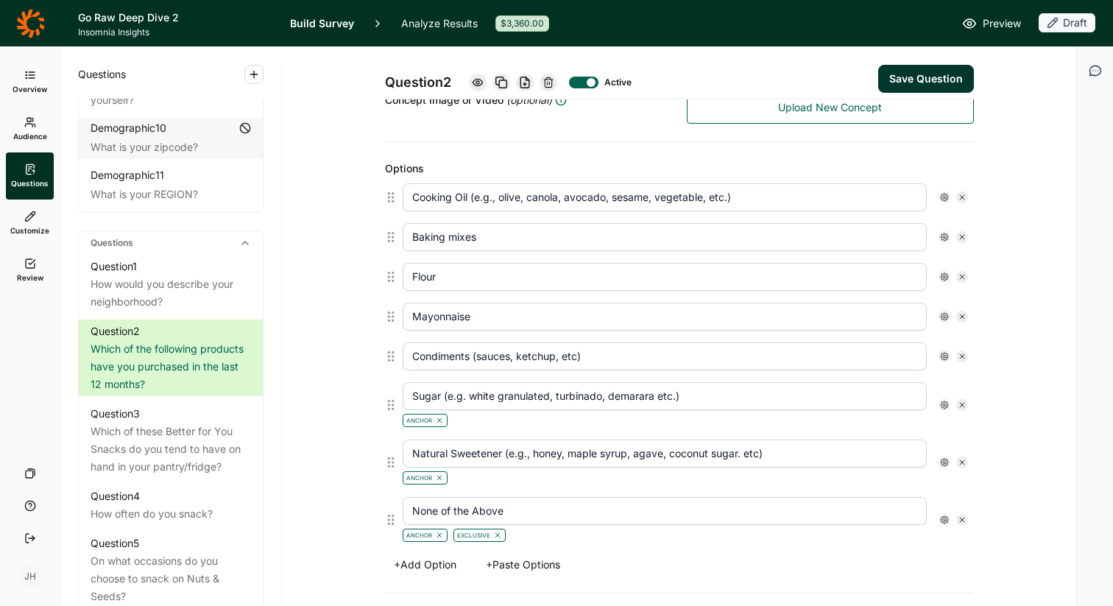
type input "Natural Sweetener (e.g., honey, maple syrup, agave, coconut sugar. etc)"
type input "None of the Above"
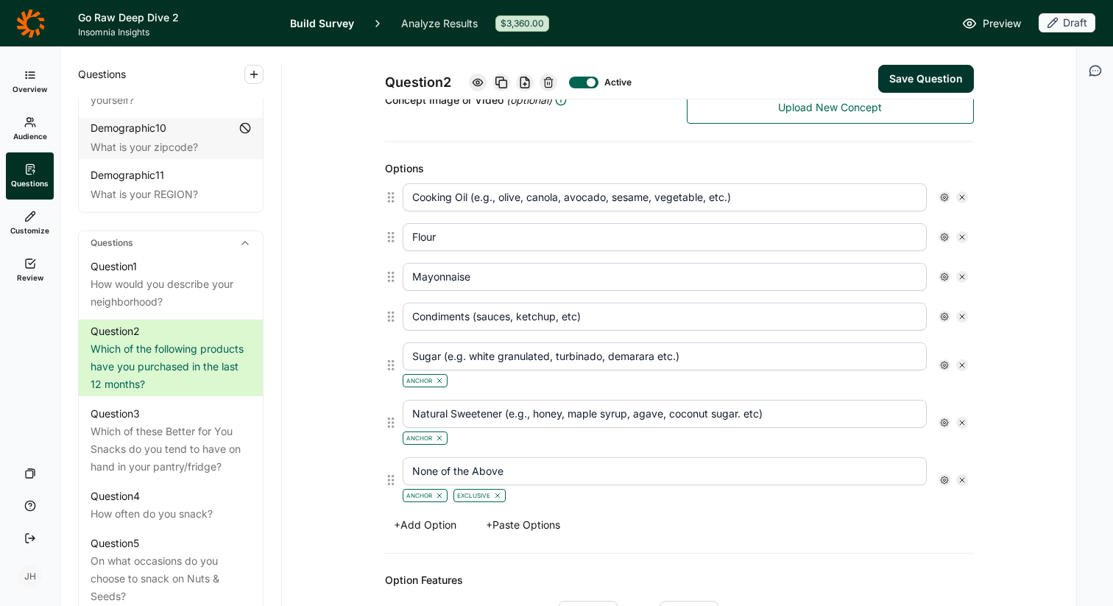
click at [963, 238] on use at bounding box center [962, 237] width 4 height 4
type input "Mayonnaise"
type input "Condiments (sauces, ketchup, etc)"
type input "Sugar (e.g. white granulated, turbinado, demarara etc.)"
type input "Natural Sweetener (e.g., honey, maple syrup, agave, coconut sugar. etc)"
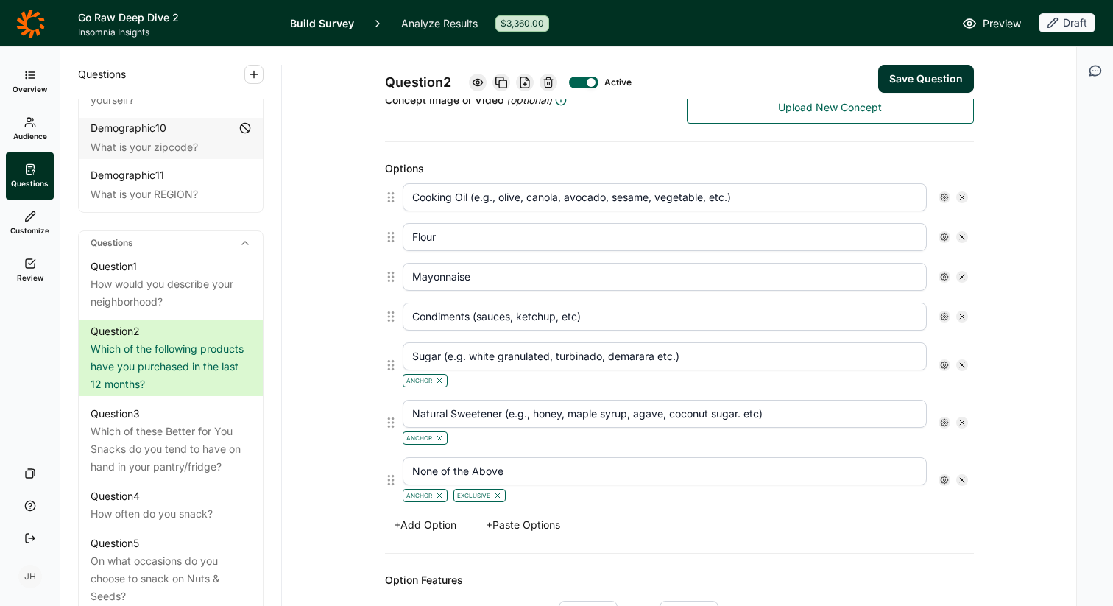
type input "None of the Above"
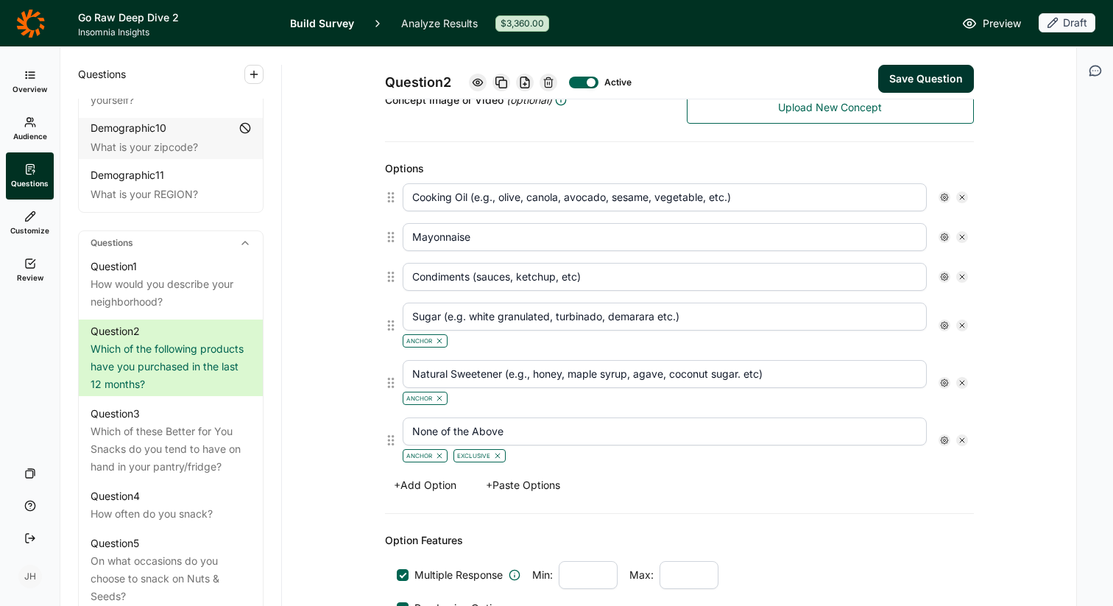
click at [963, 239] on use at bounding box center [962, 237] width 4 height 4
type input "Condiments (sauces, ketchup, etc)"
type input "Sugar (e.g. white granulated, turbinado, demarara etc.)"
type input "Natural Sweetener (e.g., honey, maple syrup, agave, coconut sugar. etc)"
type input "None of the Above"
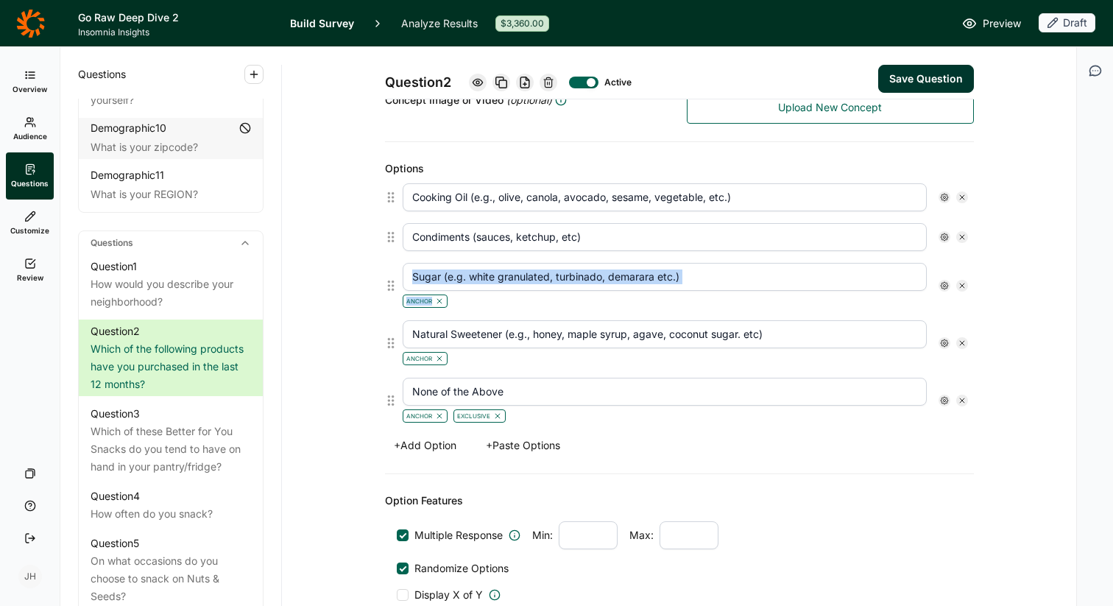
click at [963, 239] on use at bounding box center [962, 237] width 4 height 4
type input "Sugar (e.g. white granulated, turbinado, demarara etc.)"
type input "Natural Sweetener (e.g., honey, maple syrup, agave, coconut sugar. etc)"
type input "None of the Above"
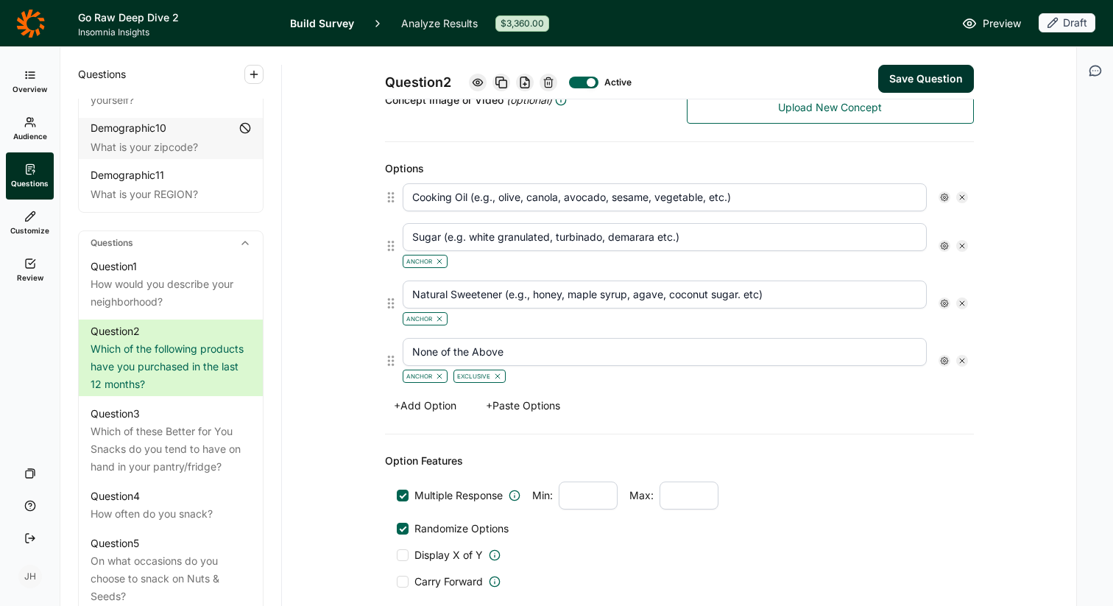
click at [963, 240] on div at bounding box center [962, 246] width 12 height 12
type input "Natural Sweetener (e.g., honey, maple syrup, agave, coconut sugar. etc)"
type input "None of the Above"
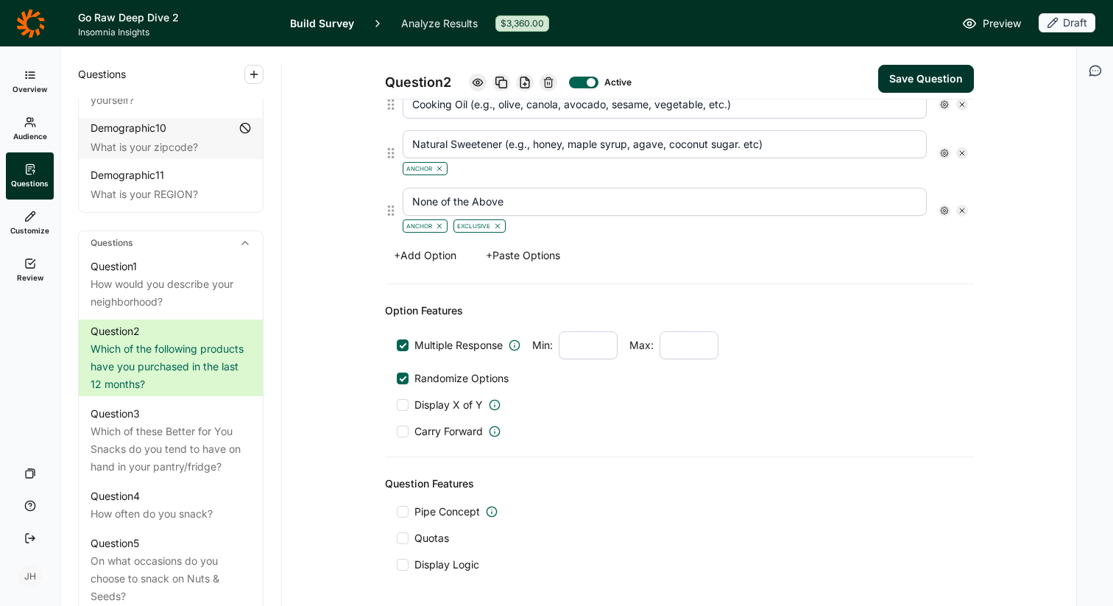
scroll to position [437, 0]
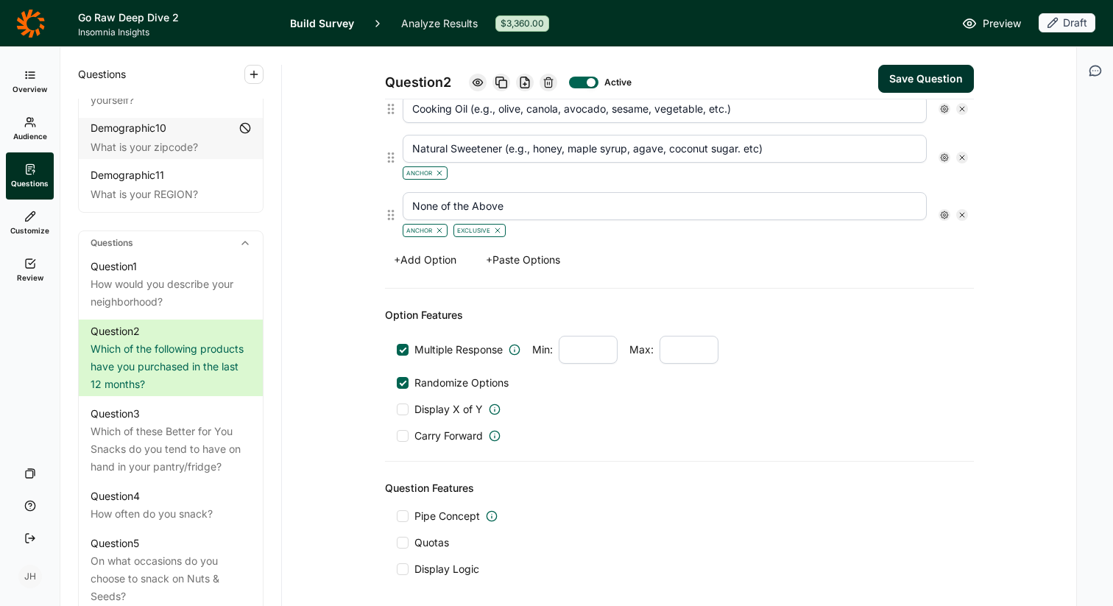
click at [546, 258] on button "+ Paste Options" at bounding box center [523, 260] width 92 height 21
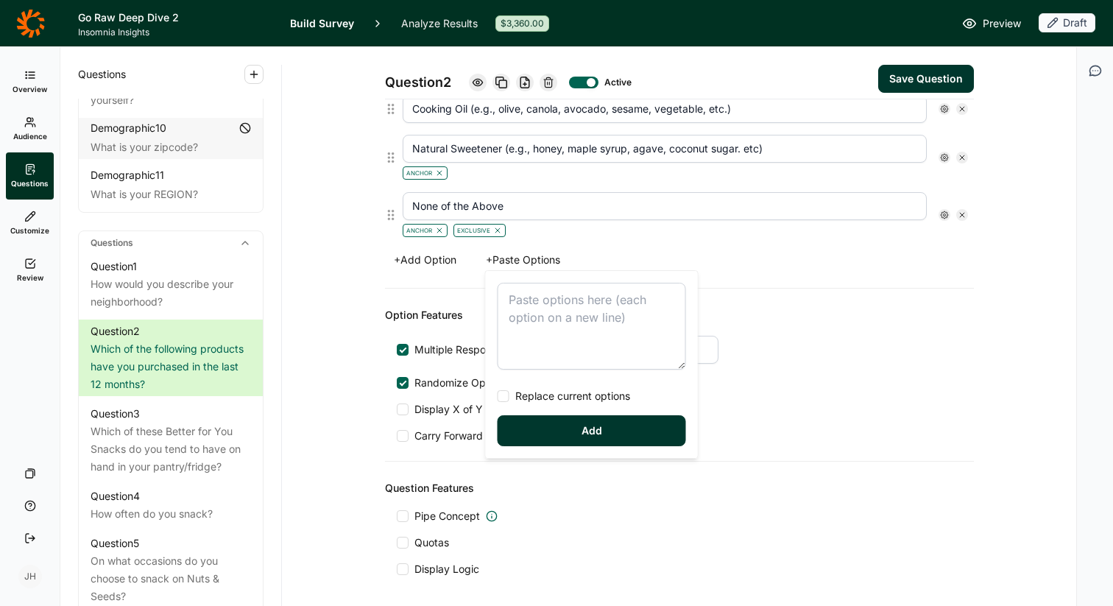
click at [525, 300] on textarea at bounding box center [592, 326] width 188 height 87
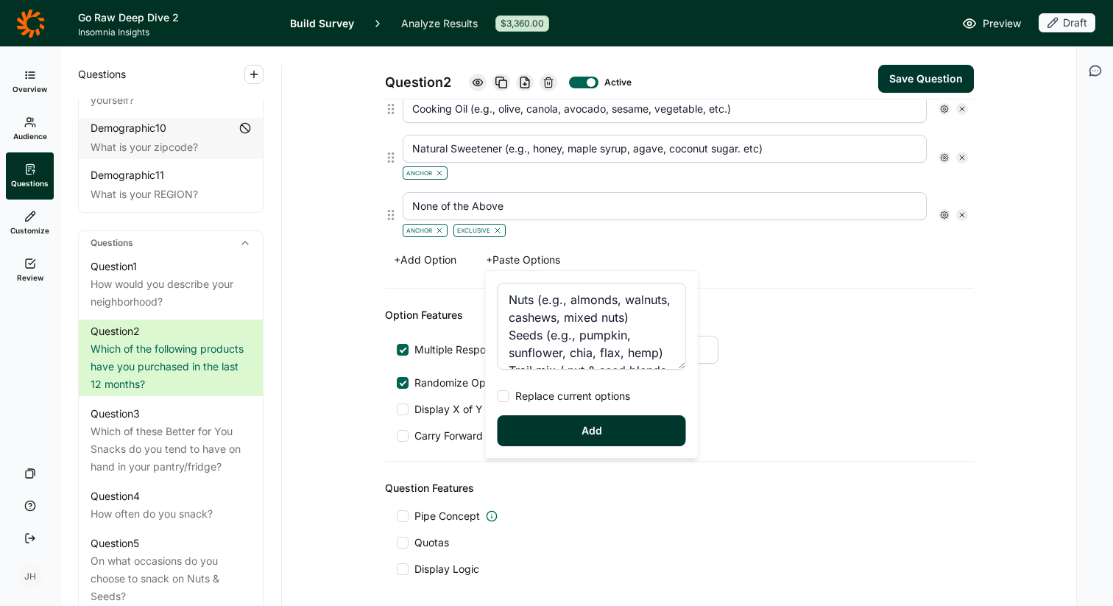
click at [508, 395] on div at bounding box center [504, 396] width 12 height 12
click at [498, 396] on input "Replace current options" at bounding box center [498, 396] width 0 height 0
type textarea "Nuts (e.g., almonds, walnuts, cashews, mixed nuts) Seeds (e.g., pumpkin, sunflo…"
click at [551, 432] on button "Add" at bounding box center [592, 430] width 188 height 31
type input "Nuts (e.g., almonds, walnuts, cashews, mixed nuts)"
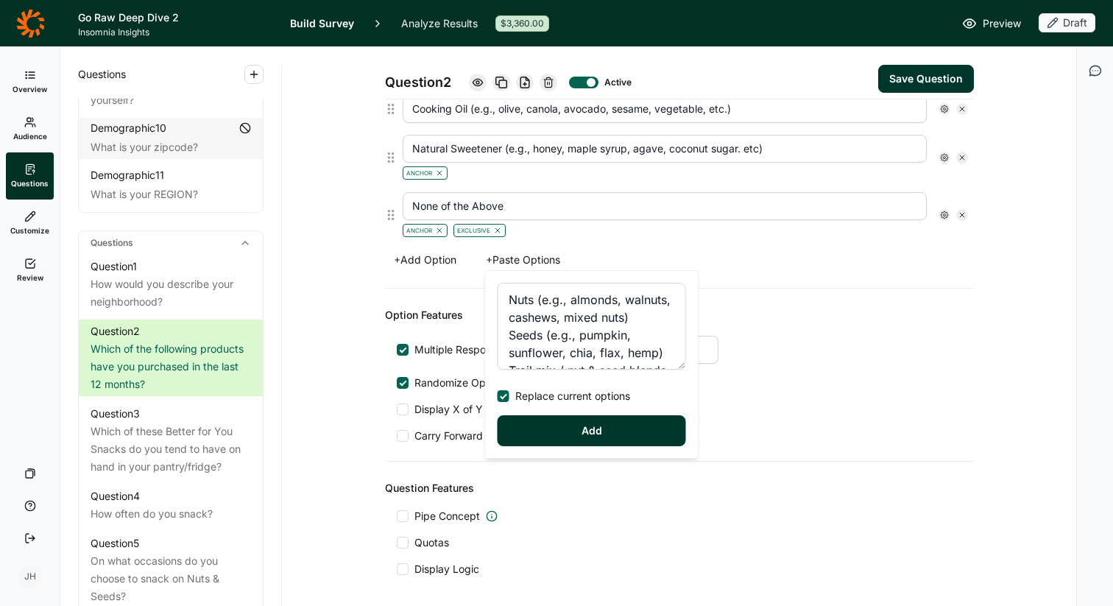
type input "Seeds (e.g., pumpkin, sunflower, chia, flax, hemp)"
type input "Trail mix / nut & seed blends"
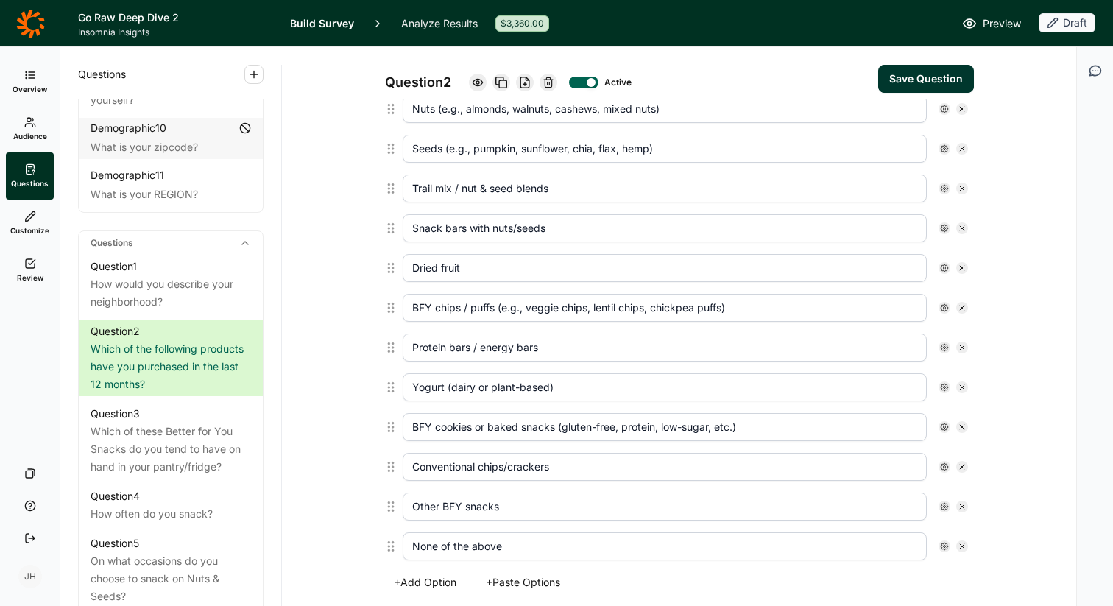
click at [942, 543] on icon at bounding box center [944, 546] width 9 height 9
click at [960, 459] on div at bounding box center [957, 459] width 12 height 12
click at [951, 459] on input "Anchor" at bounding box center [951, 459] width 0 height 0
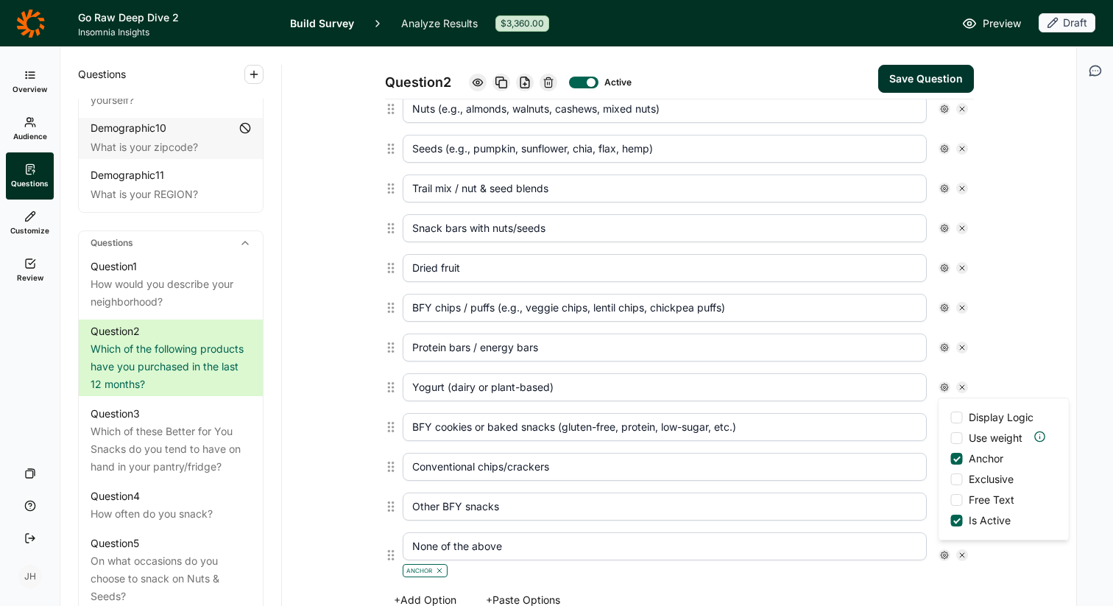
click at [956, 500] on div at bounding box center [957, 500] width 12 height 12
click at [951, 500] on input "Free Text" at bounding box center [951, 500] width 0 height 0
click at [881, 578] on div "None of the above Anchor Free Text Display Logic Use weight Anchor Exclusive Fr…" at bounding box center [685, 554] width 577 height 57
click at [808, 504] on input "Other BFY snacks" at bounding box center [665, 507] width 524 height 28
click at [942, 556] on use at bounding box center [944, 554] width 7 height 7
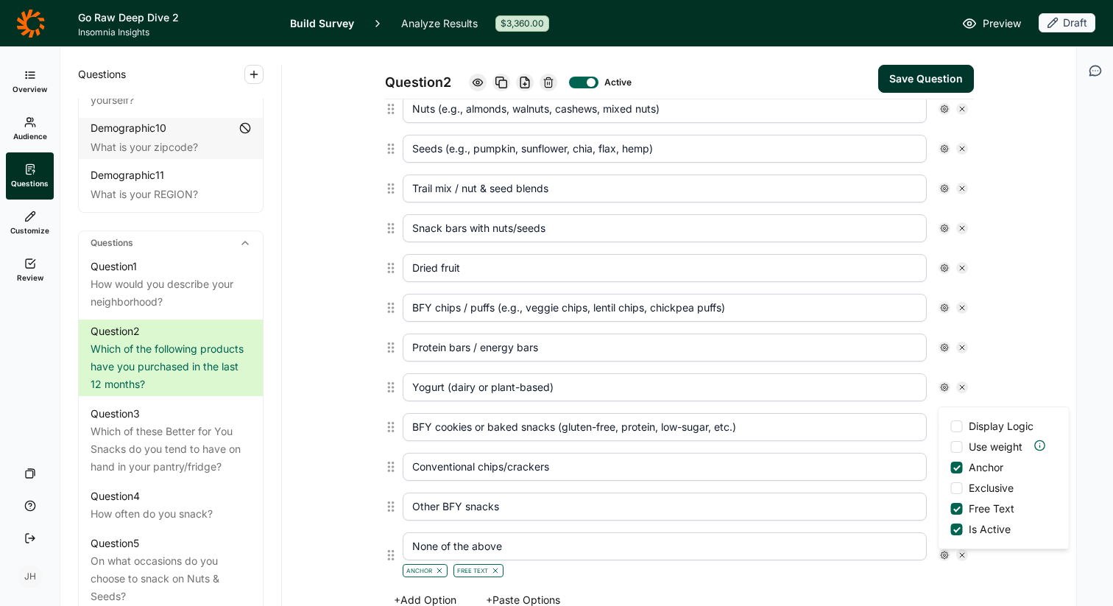
click at [958, 508] on div at bounding box center [956, 508] width 7 height 7
click at [951, 509] on input "Free Text" at bounding box center [951, 509] width 0 height 0
click at [911, 567] on div "Anchor" at bounding box center [665, 569] width 524 height 18
click at [940, 508] on icon at bounding box center [944, 506] width 9 height 9
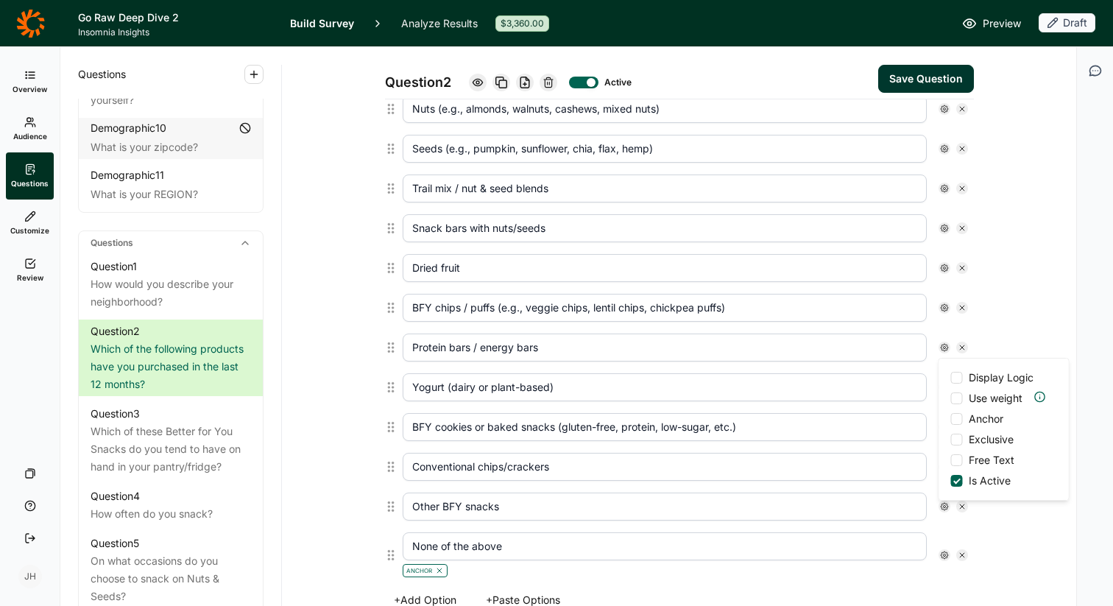
click at [961, 418] on div at bounding box center [957, 419] width 12 height 12
click at [951, 419] on input "Anchor" at bounding box center [951, 419] width 0 height 0
click at [957, 459] on div at bounding box center [957, 460] width 12 height 12
click at [951, 460] on input "Free Text" at bounding box center [951, 460] width 0 height 0
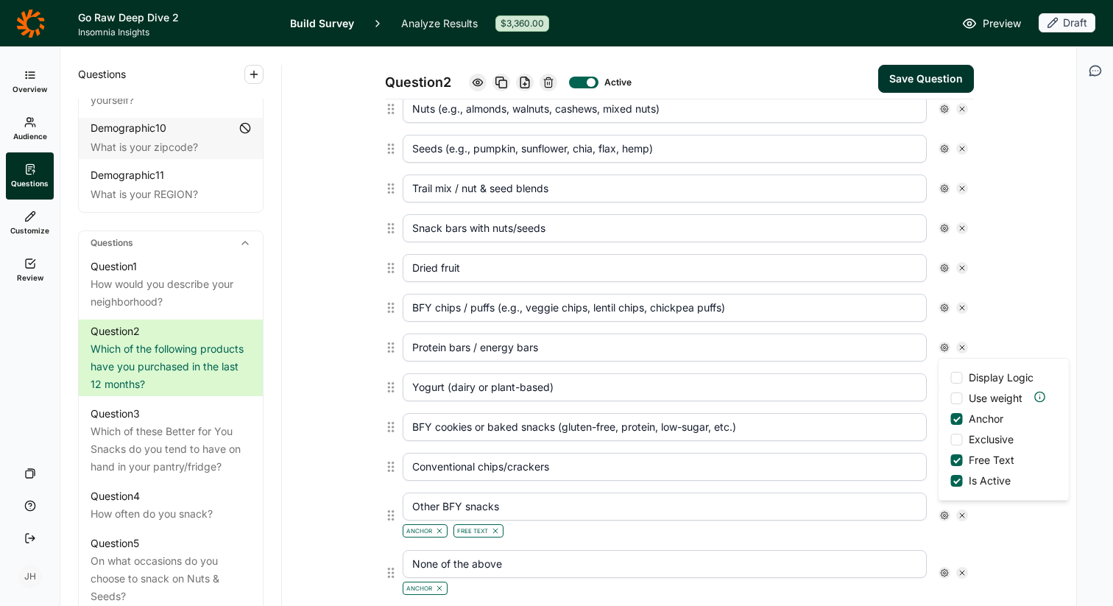
click at [791, 574] on input "None of the above" at bounding box center [665, 564] width 524 height 28
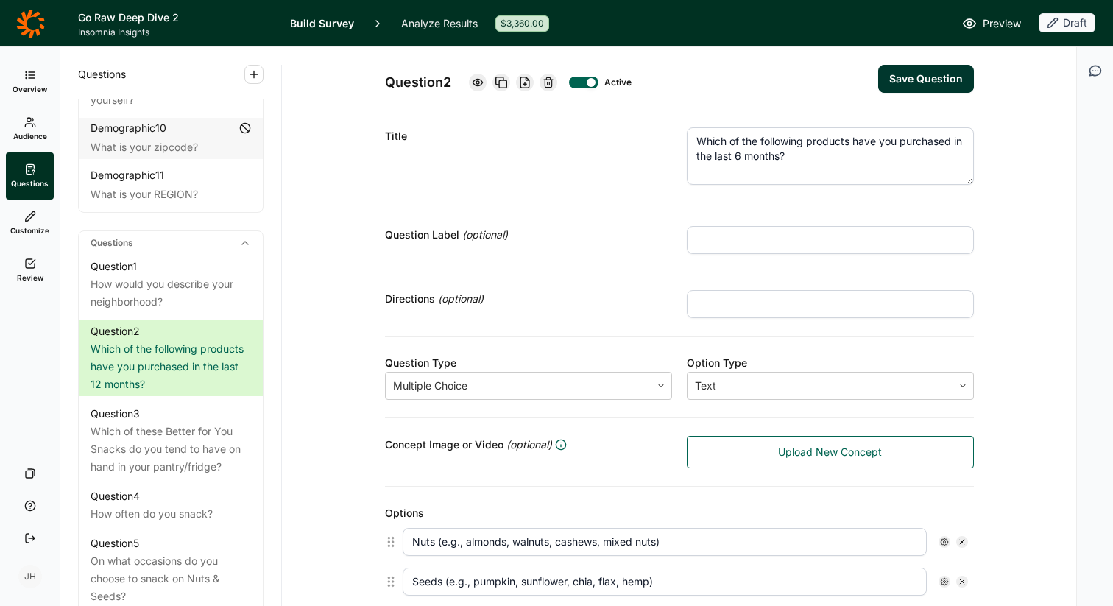
scroll to position [0, 0]
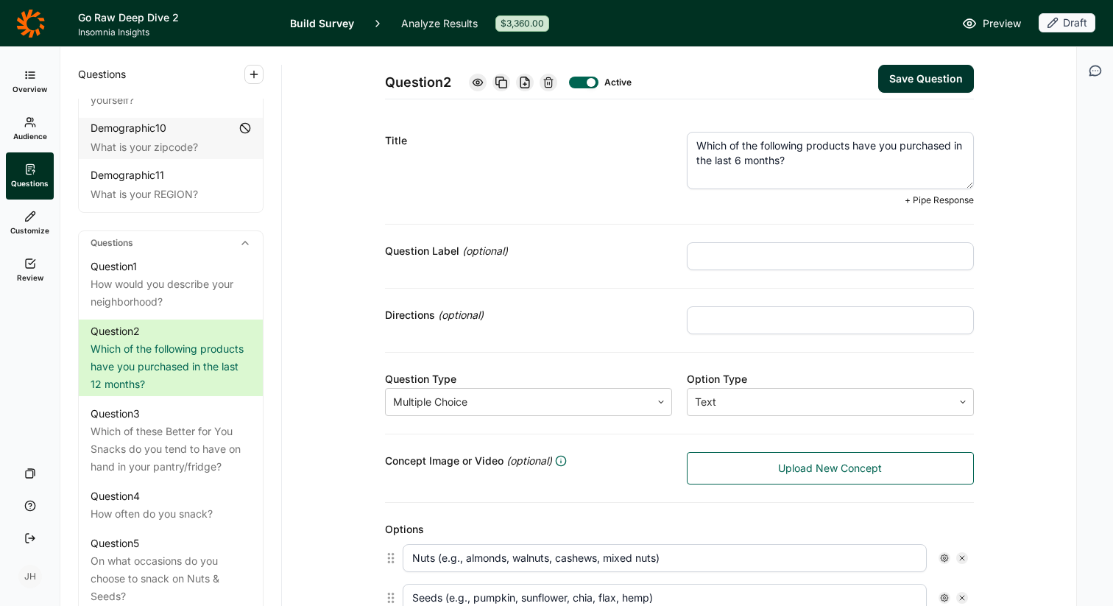
click at [853, 145] on textarea "Which of the following products have you purchased in the last 6 months?" at bounding box center [830, 160] width 287 height 57
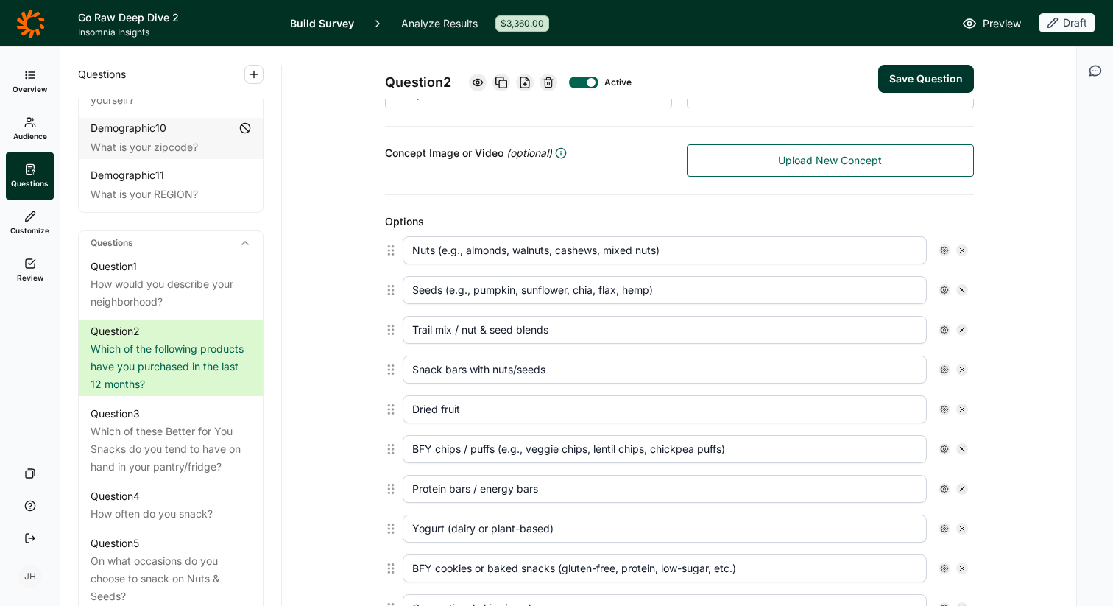
scroll to position [312, 0]
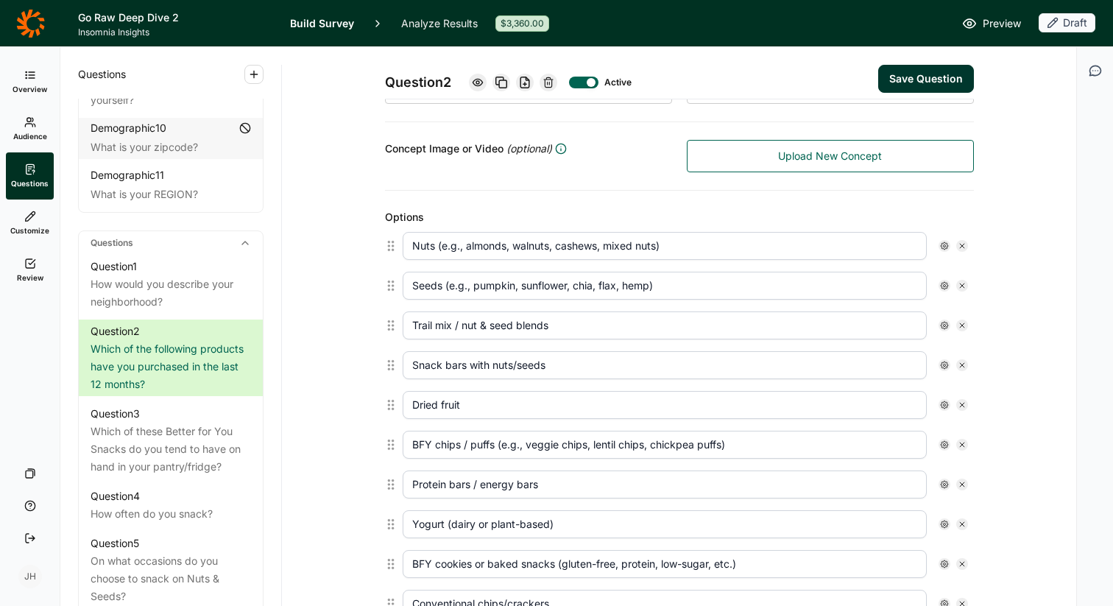
click at [929, 85] on button "Save Question" at bounding box center [926, 79] width 96 height 28
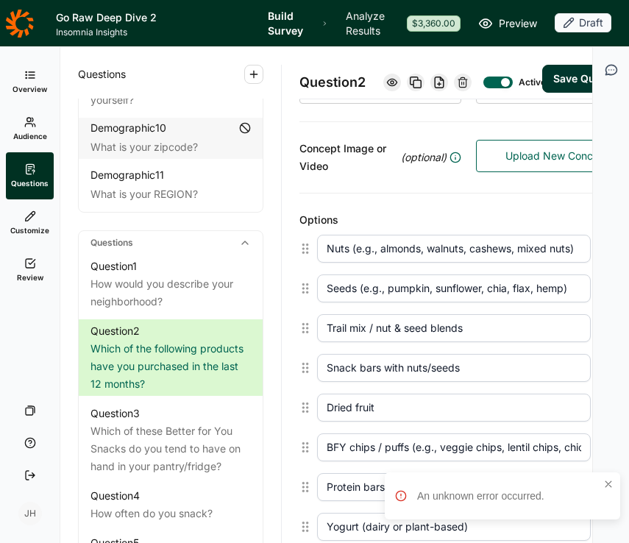
scroll to position [314, 0]
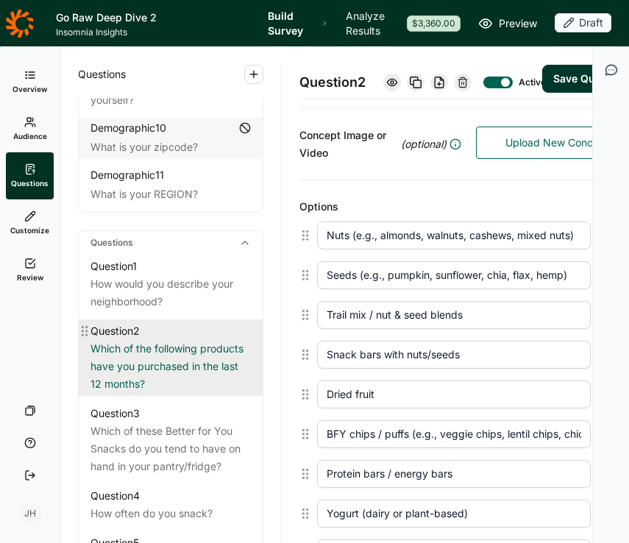
click at [198, 340] on div "Which of the following products have you purchased in the last 12 months?" at bounding box center [171, 366] width 160 height 53
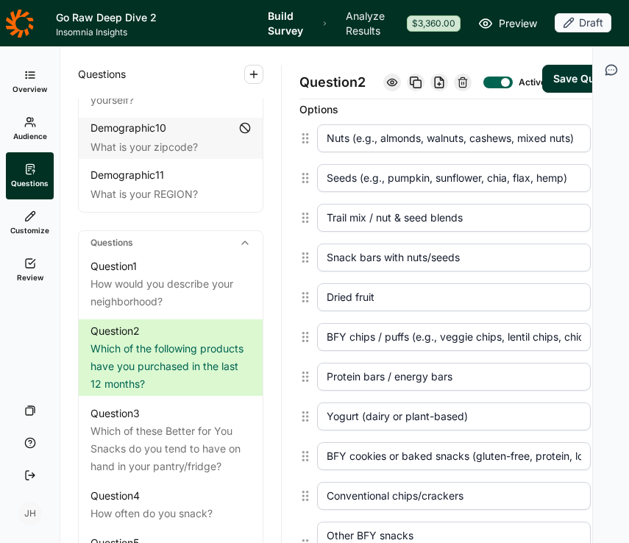
scroll to position [417, 0]
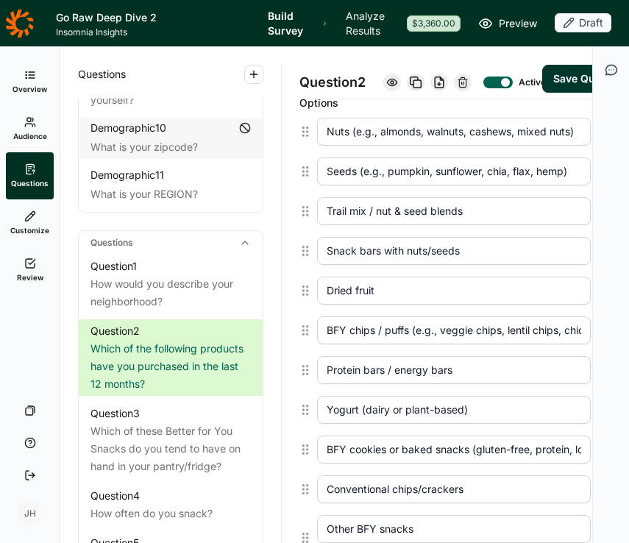
click at [471, 422] on input "Yogurt (dairy or plant-based)" at bounding box center [454, 410] width 274 height 28
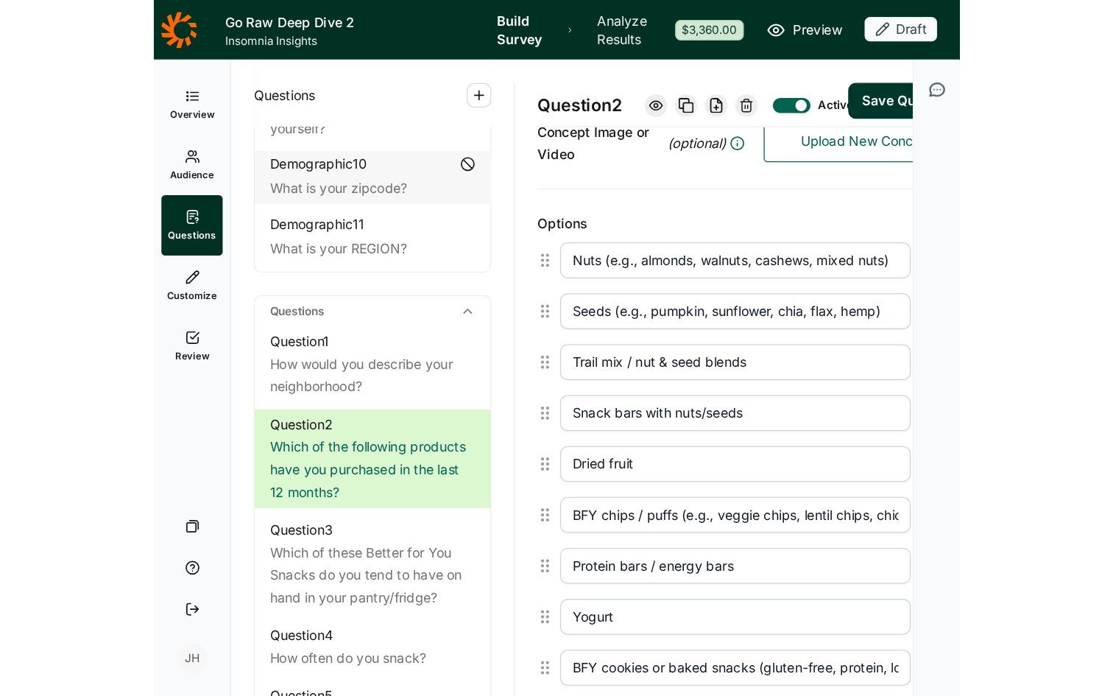
scroll to position [345, 0]
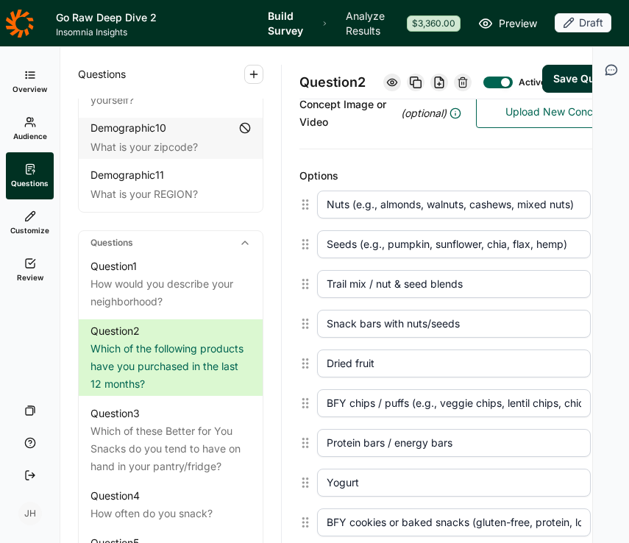
type input "Yogurt"
click at [562, 92] on button "Save Question" at bounding box center [591, 79] width 96 height 28
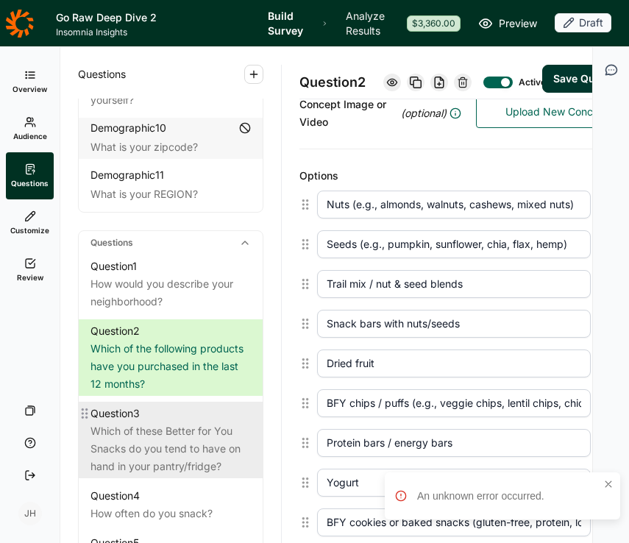
click at [208, 423] on div "Which of these Better for You Snacks do you tend to have on hand in your pantry…" at bounding box center [171, 449] width 160 height 53
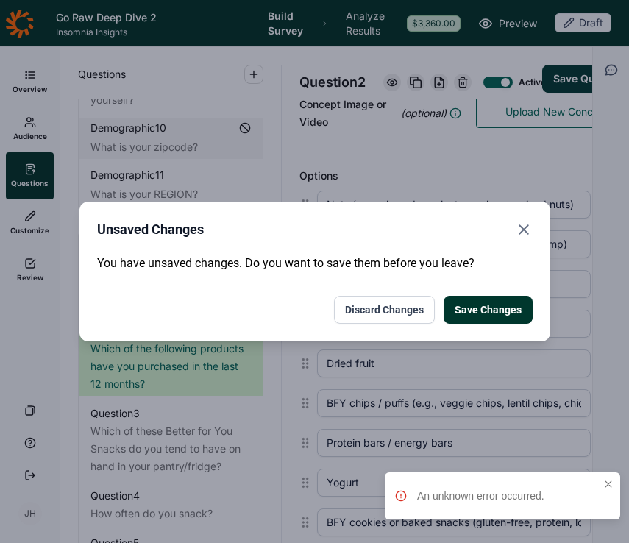
click at [504, 312] on button "Save Changes" at bounding box center [488, 310] width 89 height 28
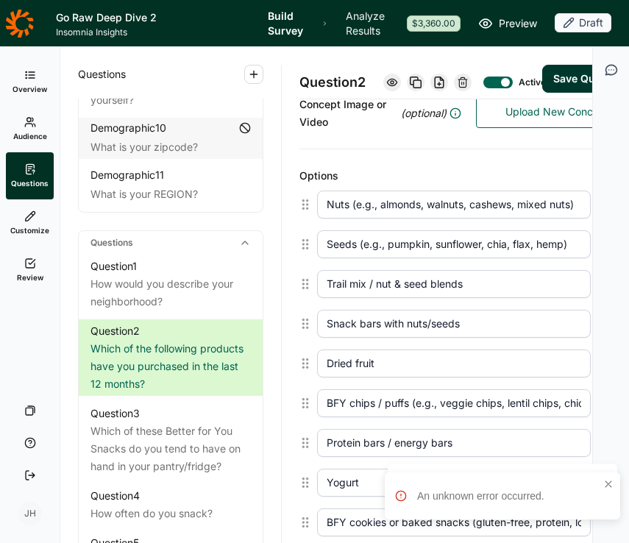
click at [532, 176] on div "Options Nuts (e.g., almonds, walnuts, cashews, mixed nuts) Seeds (e.g., pumpkin…" at bounding box center [469, 445] width 339 height 593
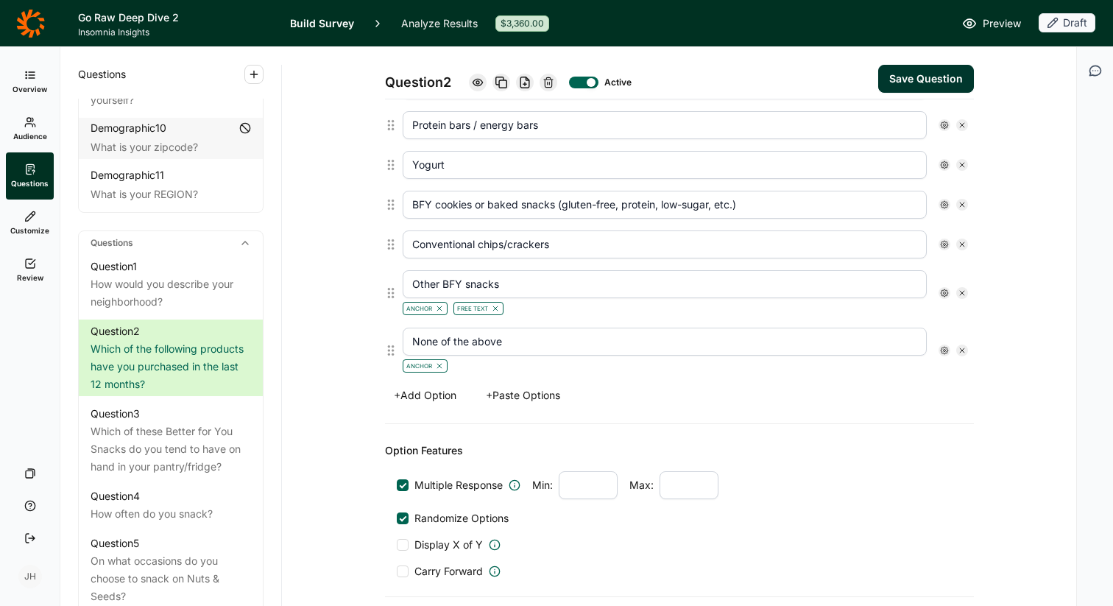
scroll to position [682, 0]
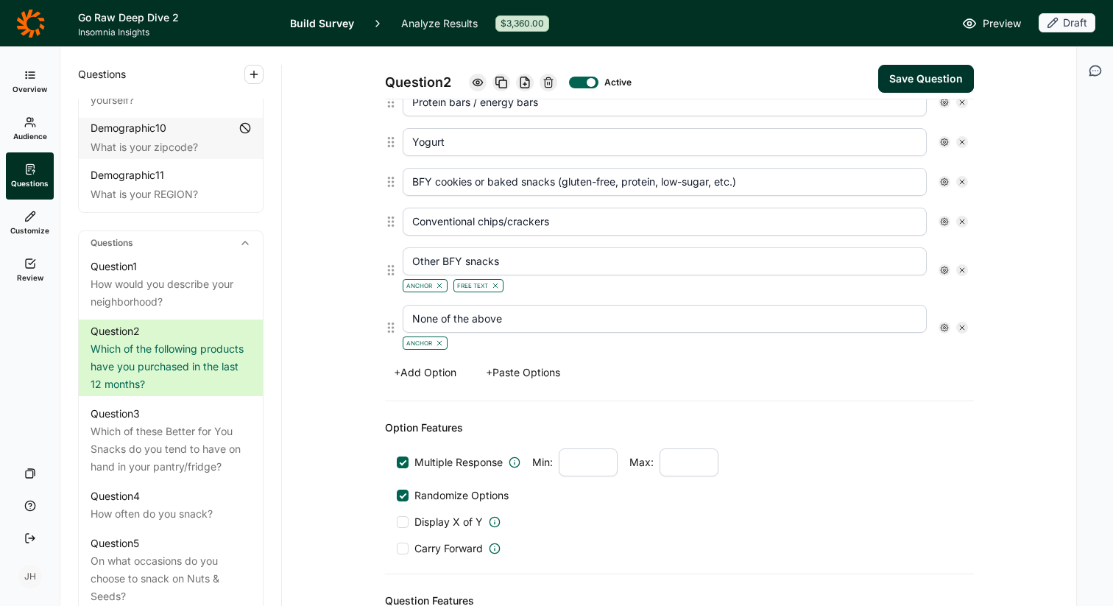
click at [526, 325] on input "None of the above" at bounding box center [665, 319] width 524 height 28
click at [575, 375] on div "+ Add Option + Paste Options" at bounding box center [679, 372] width 589 height 21
click at [925, 82] on button "Save Question" at bounding box center [926, 79] width 96 height 28
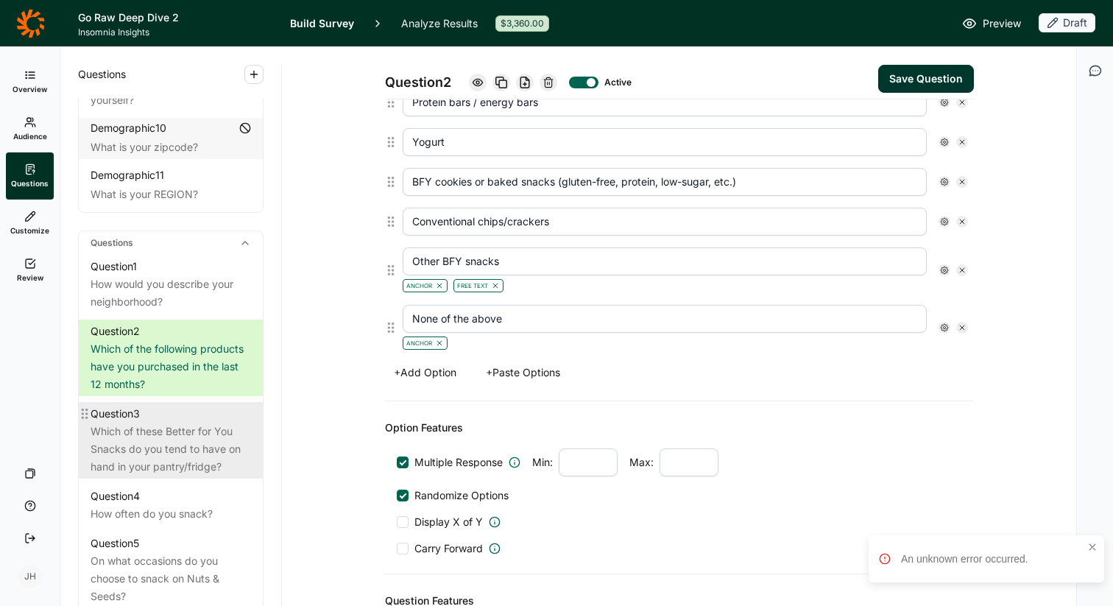
click at [191, 428] on div "Which of these Better for You Snacks do you tend to have on hand in your pantry…" at bounding box center [171, 449] width 160 height 53
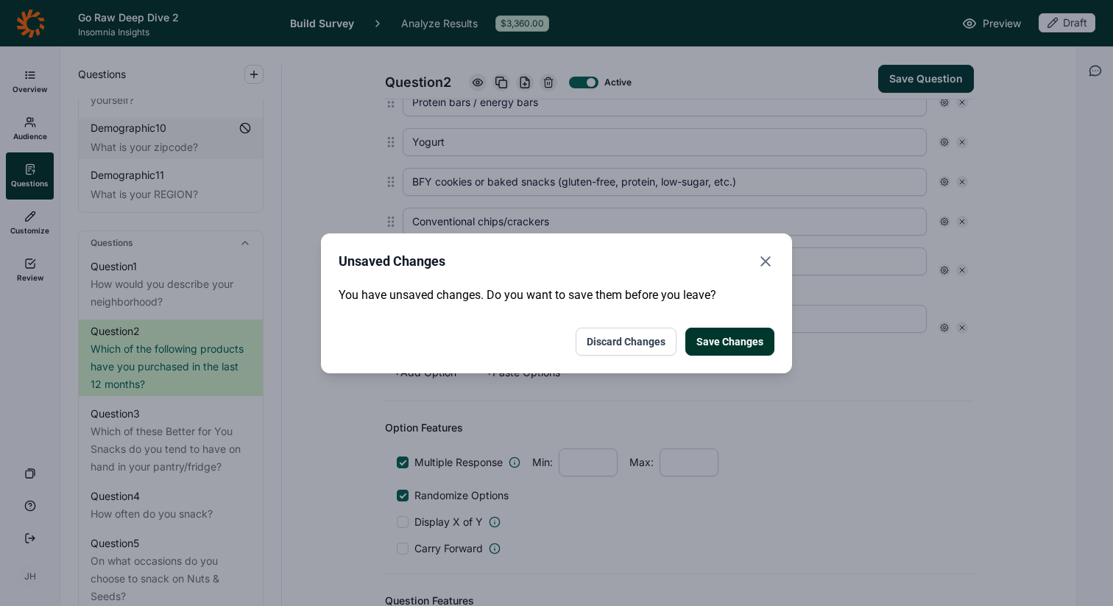
click at [732, 342] on button "Save Changes" at bounding box center [729, 342] width 89 height 28
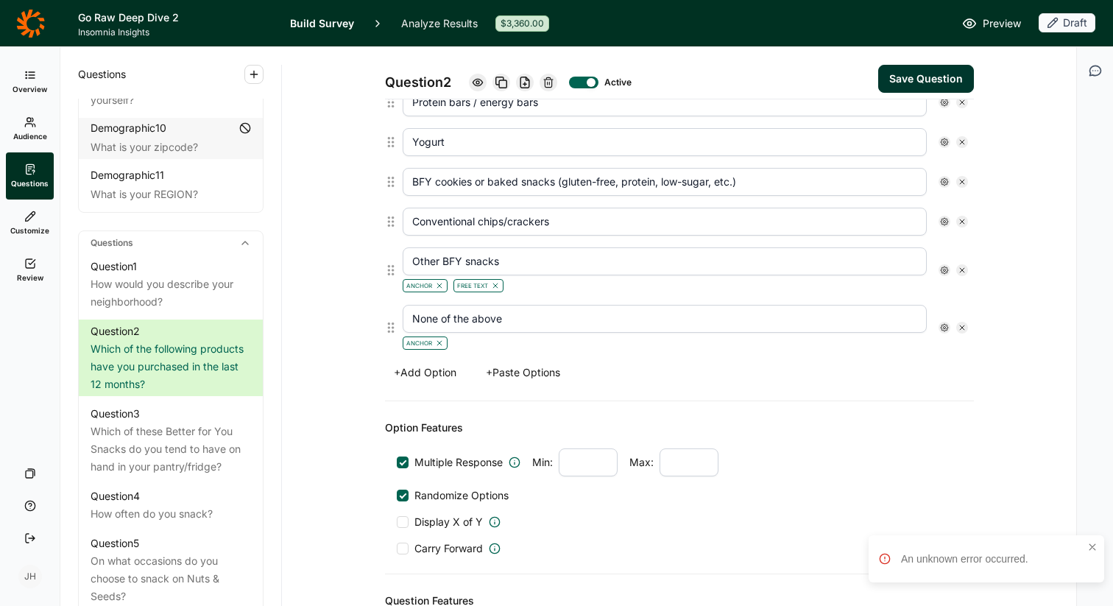
click at [770, 395] on div "Options Nuts (e.g., almonds, walnuts, cashews, mixed nuts) Seeds (e.g., pumpkin…" at bounding box center [679, 105] width 589 height 593
click at [637, 319] on input "None of the above" at bounding box center [665, 319] width 524 height 28
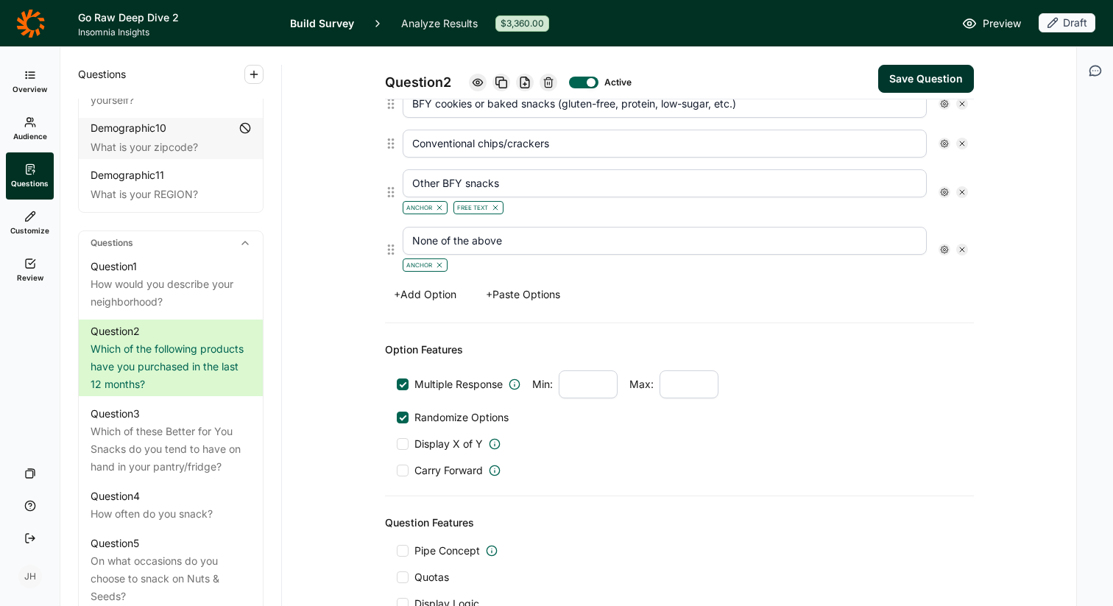
scroll to position [760, 0]
click at [514, 272] on div "Anchor" at bounding box center [665, 264] width 524 height 18
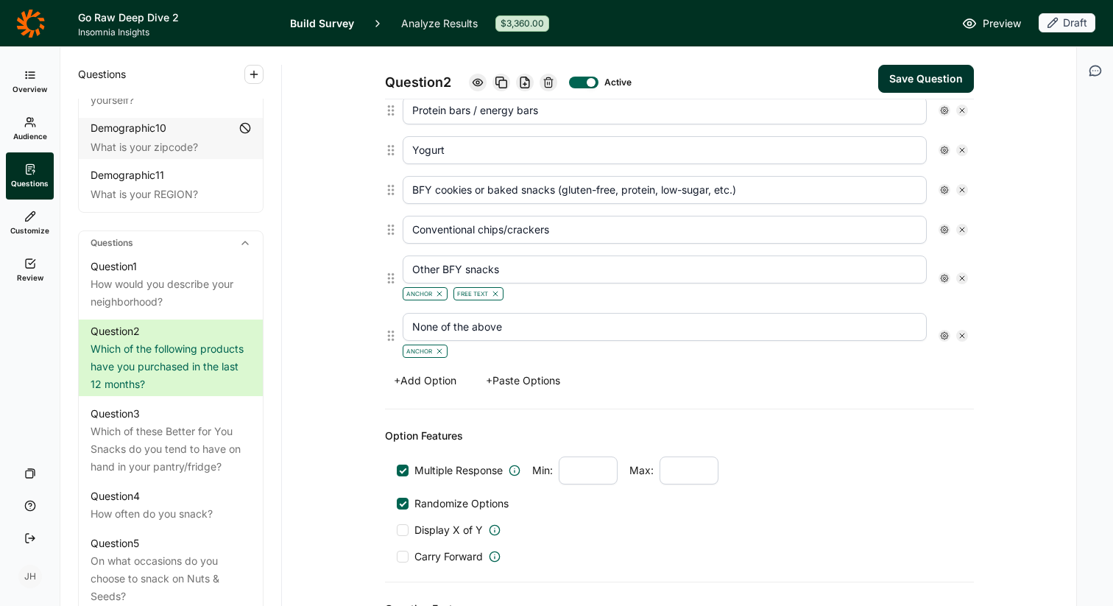
scroll to position [669, 0]
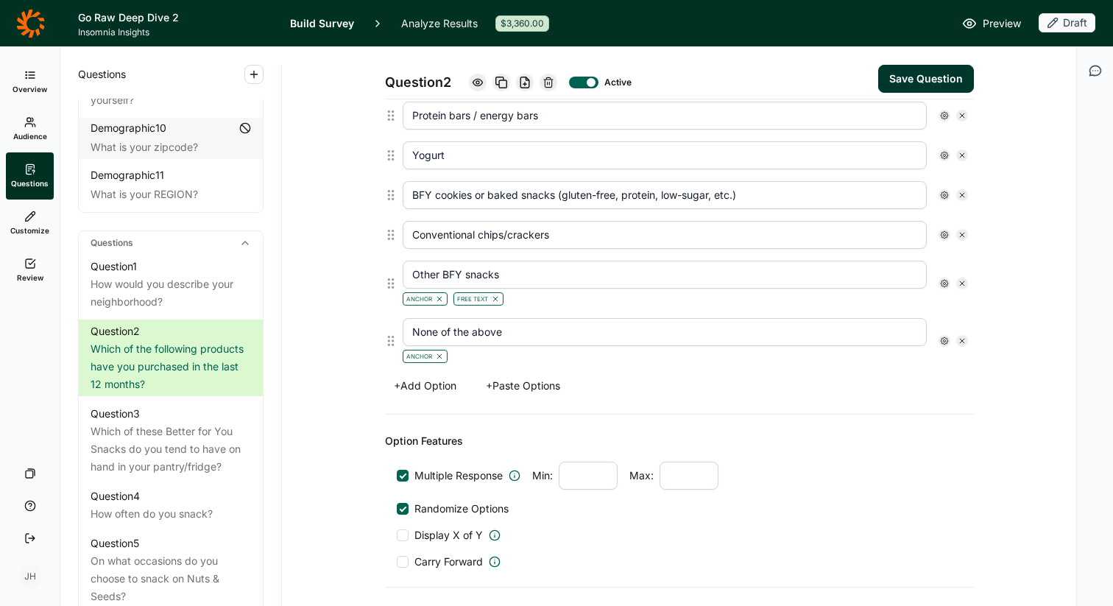
click at [895, 80] on button "Save Question" at bounding box center [926, 79] width 96 height 28
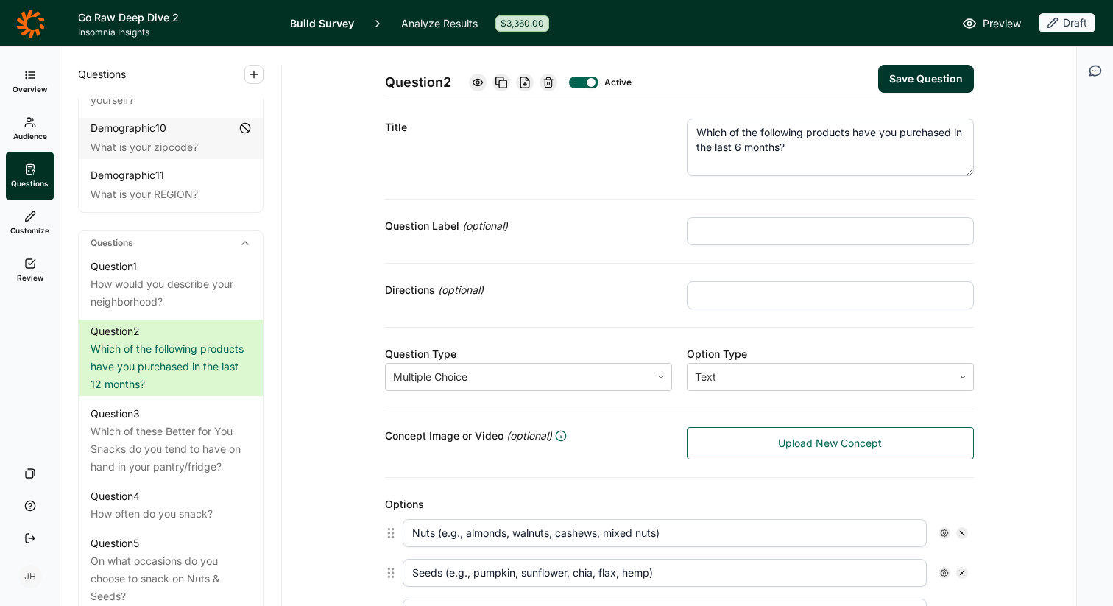
scroll to position [0, 0]
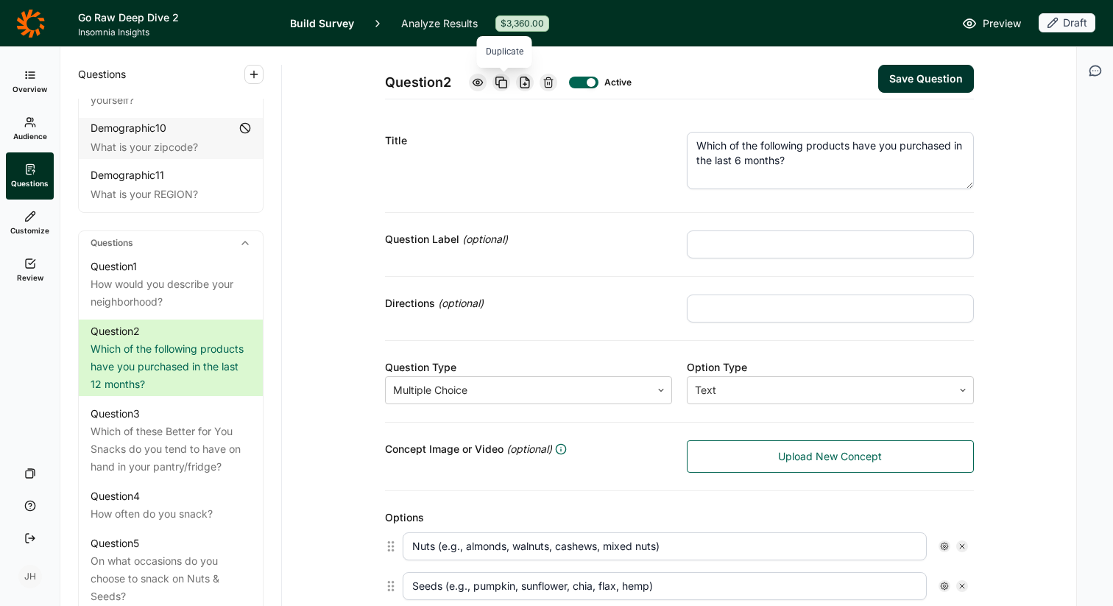
click at [506, 82] on icon at bounding box center [501, 83] width 12 height 12
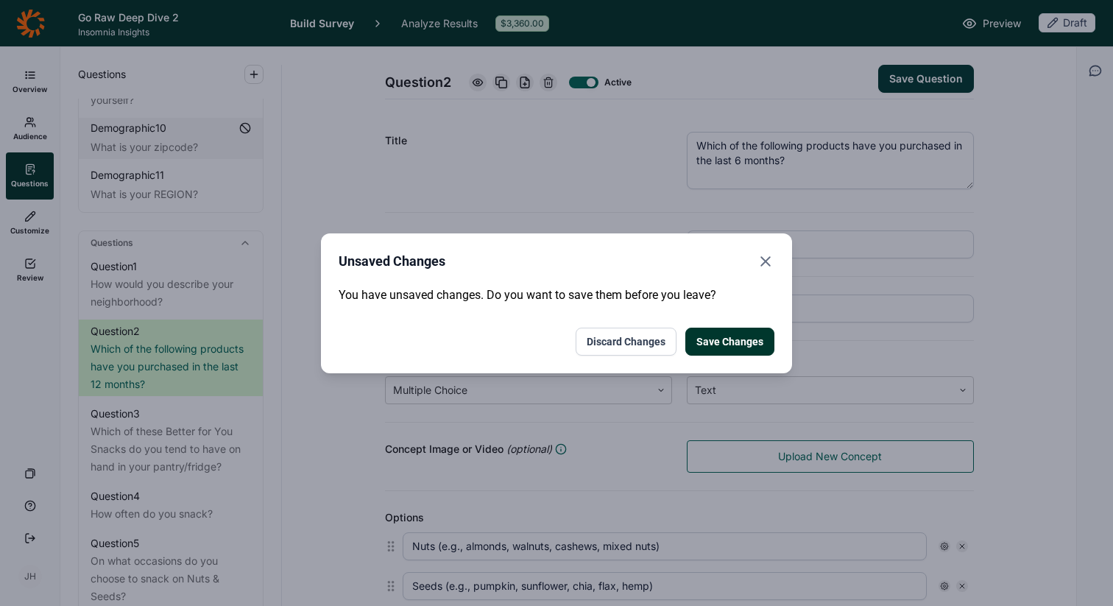
click at [735, 339] on button "Save Changes" at bounding box center [729, 342] width 89 height 28
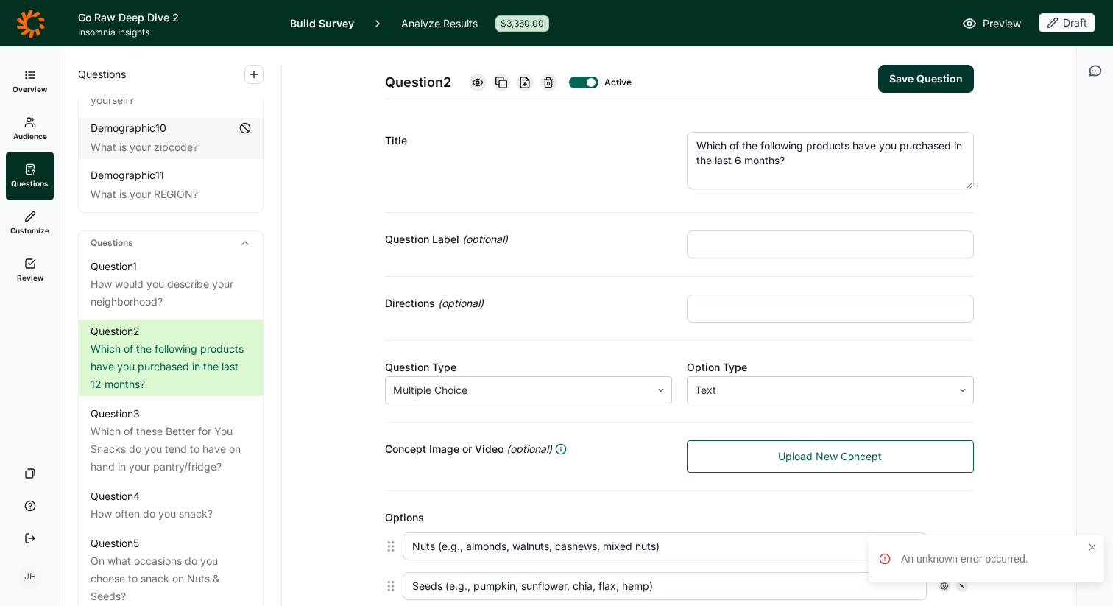
click at [607, 194] on div "Title Which of the following products have you purchased in the last 6 months?" at bounding box center [679, 163] width 589 height 99
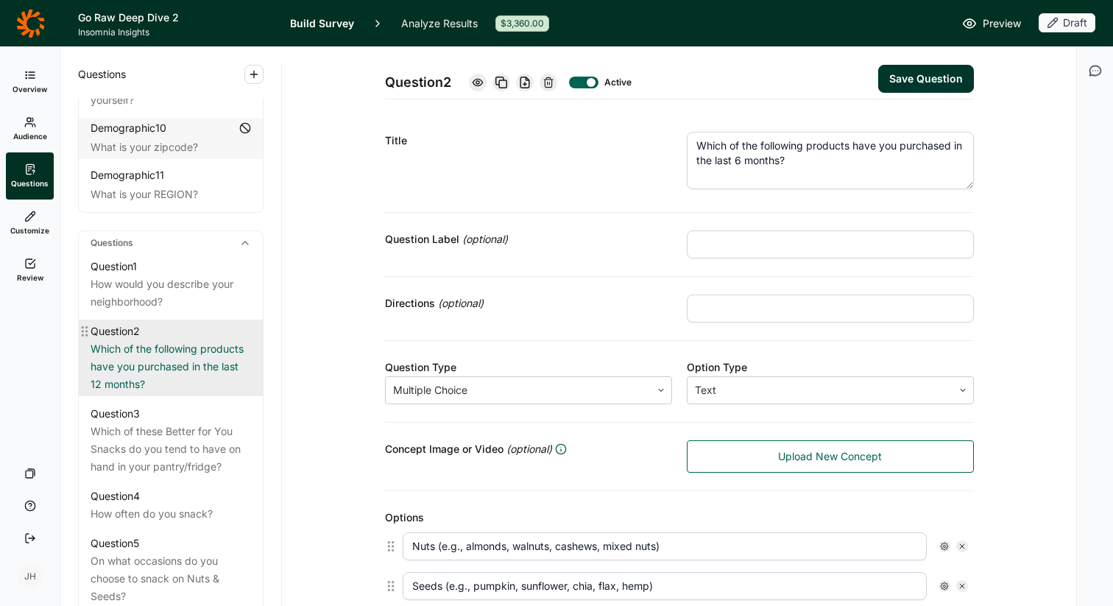
click at [172, 348] on div "Which of the following products have you purchased in the last 12 months?" at bounding box center [171, 366] width 160 height 53
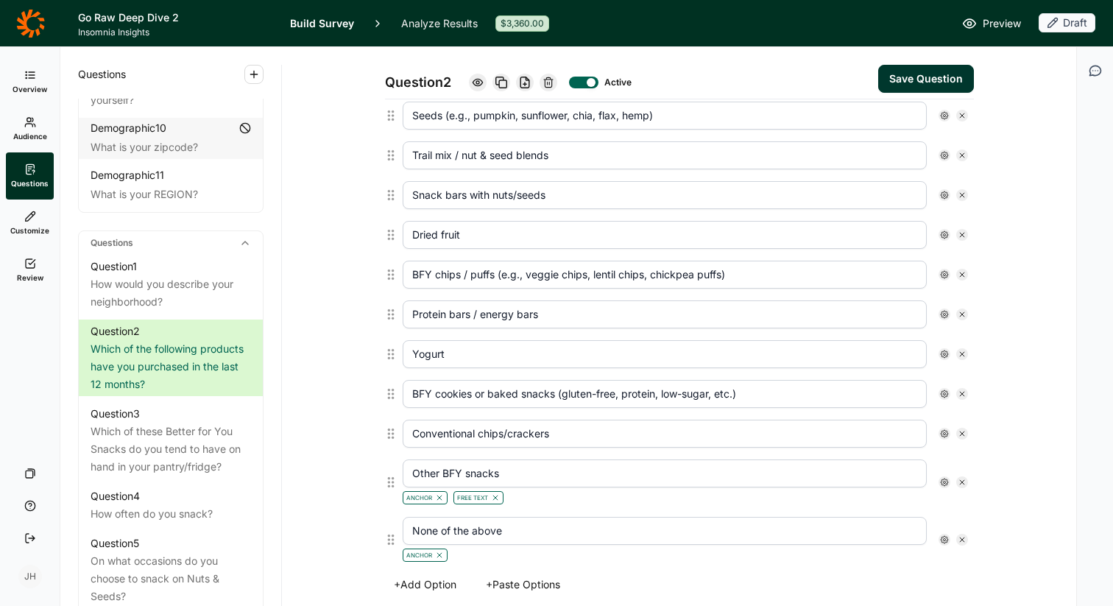
scroll to position [506, 0]
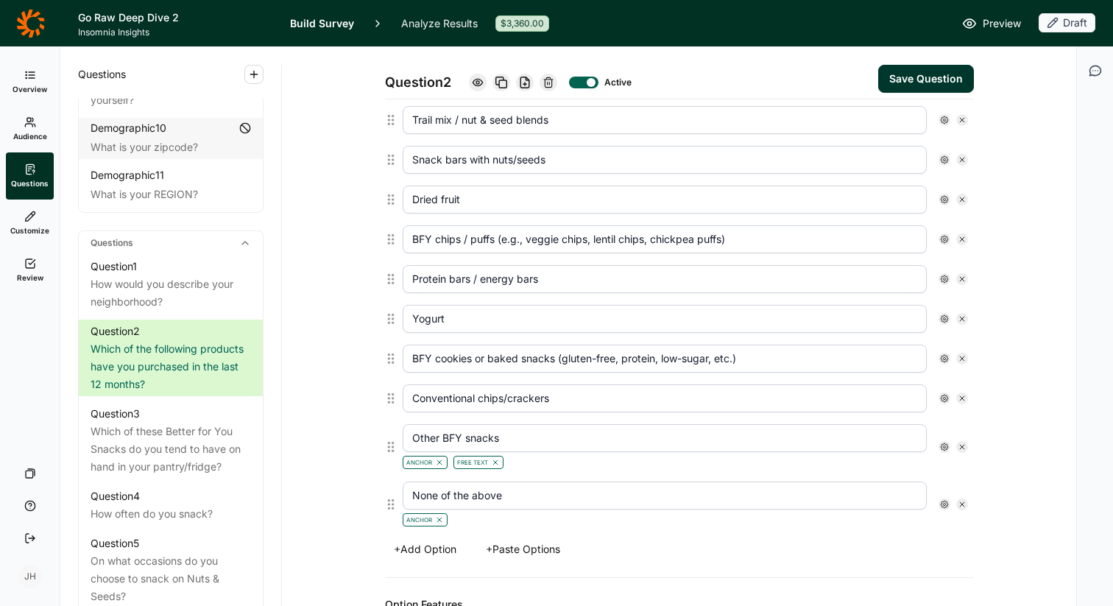
click at [540, 435] on input "Other BFY snacks" at bounding box center [665, 438] width 524 height 28
click at [510, 437] on input "Other BFY snacks" at bounding box center [665, 438] width 524 height 28
type input "Other"
click at [541, 495] on input "None of the above" at bounding box center [665, 495] width 524 height 28
click at [548, 531] on div "None of the above Anchor" at bounding box center [685, 504] width 577 height 57
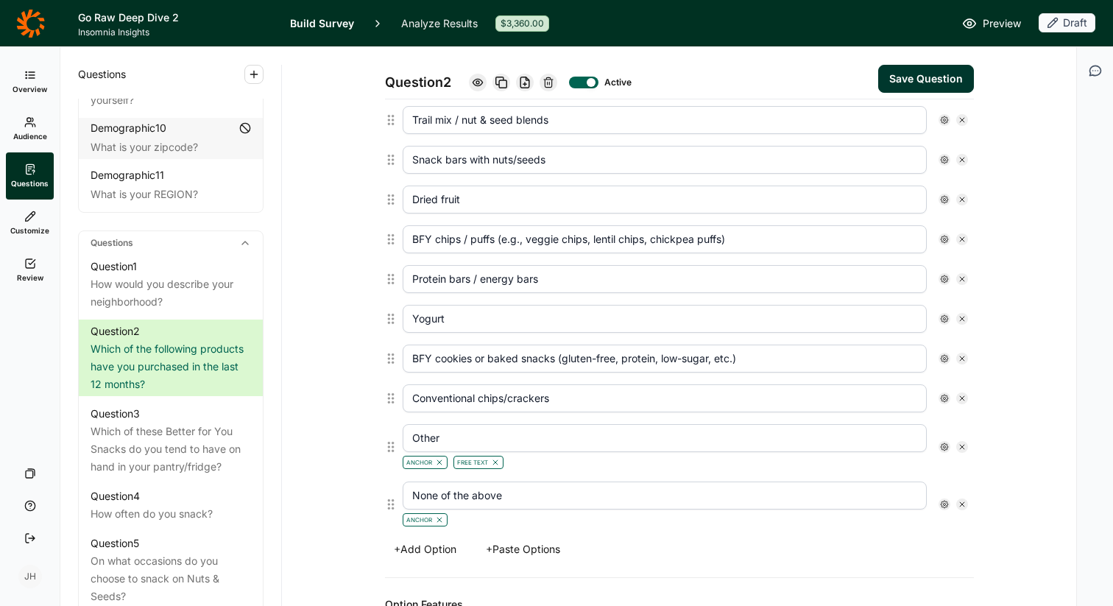
click at [584, 540] on div "+ Add Option + Paste Options" at bounding box center [679, 549] width 589 height 21
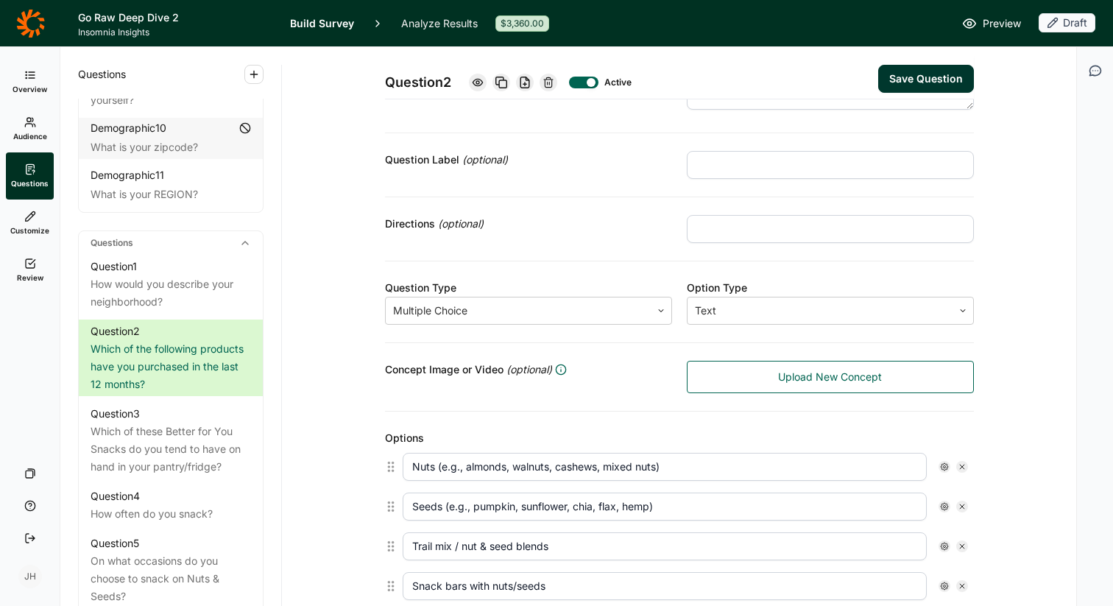
scroll to position [0, 0]
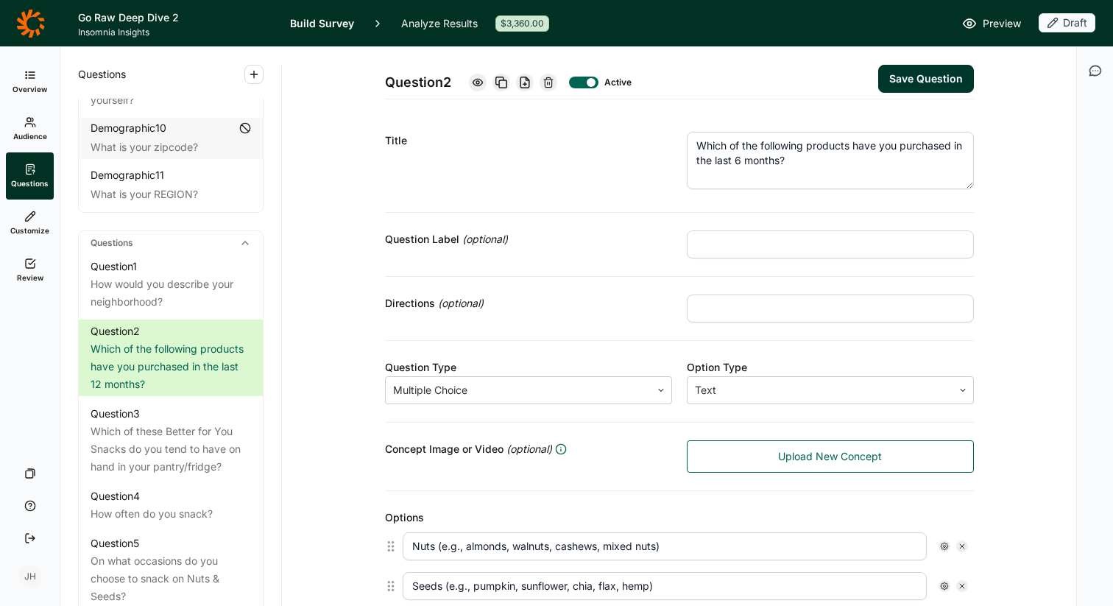
click at [34, 174] on icon at bounding box center [30, 169] width 12 height 12
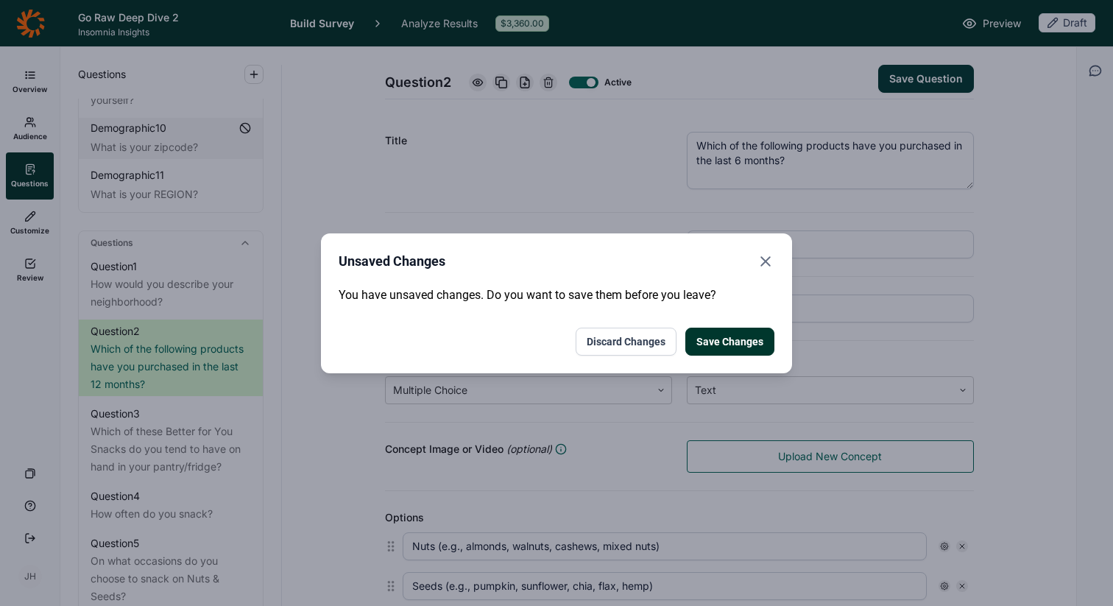
click at [720, 342] on button "Save Changes" at bounding box center [729, 342] width 89 height 28
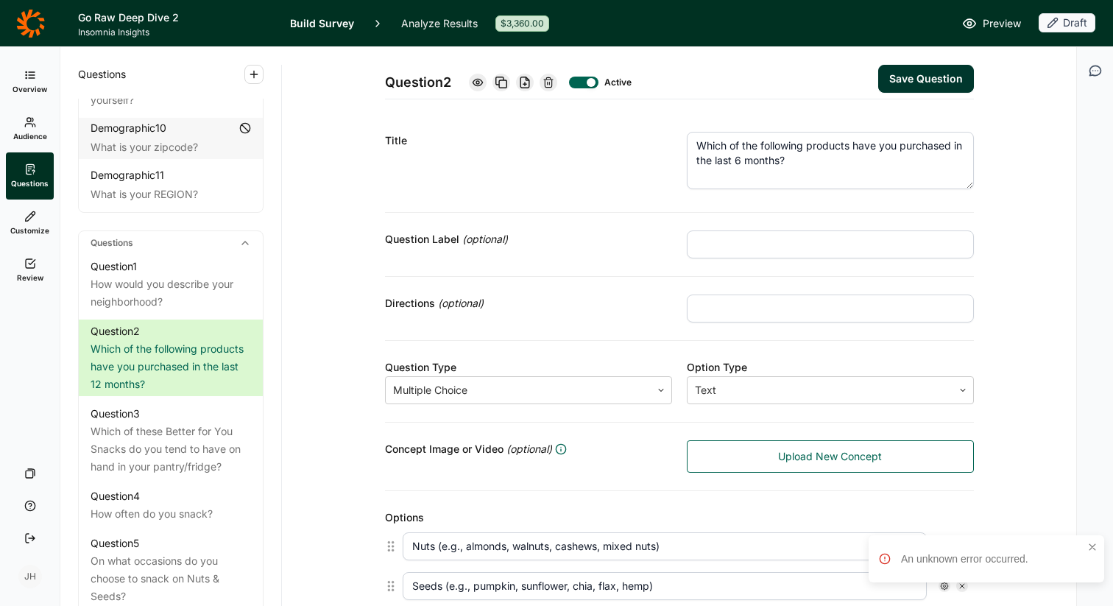
click at [917, 563] on div "An unknown error occurred." at bounding box center [991, 558] width 181 height 15
click at [480, 82] on icon at bounding box center [478, 83] width 12 height 12
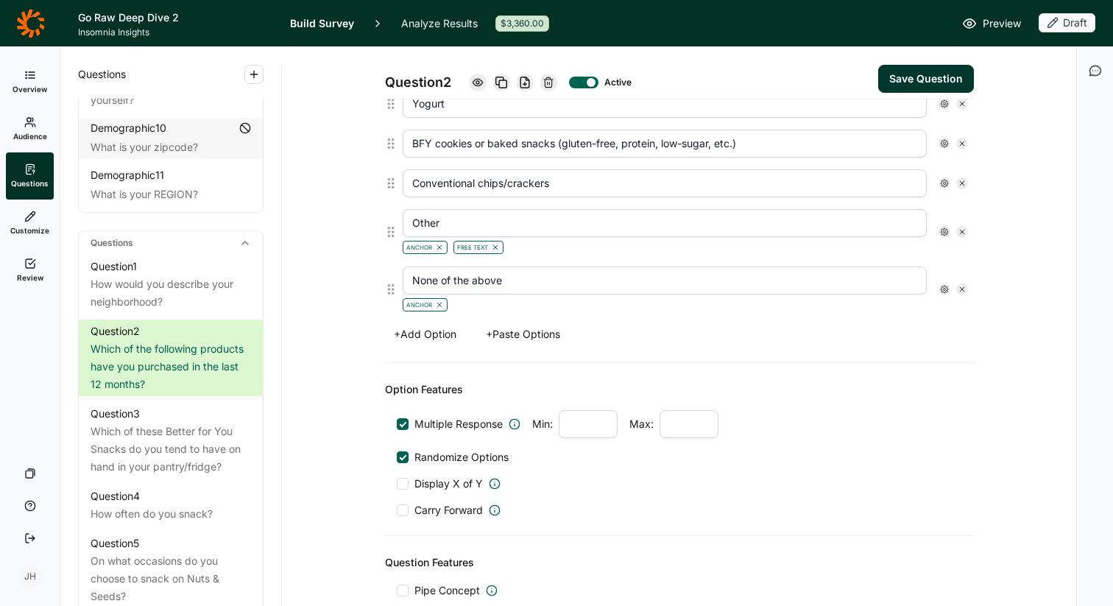
scroll to position [706, 0]
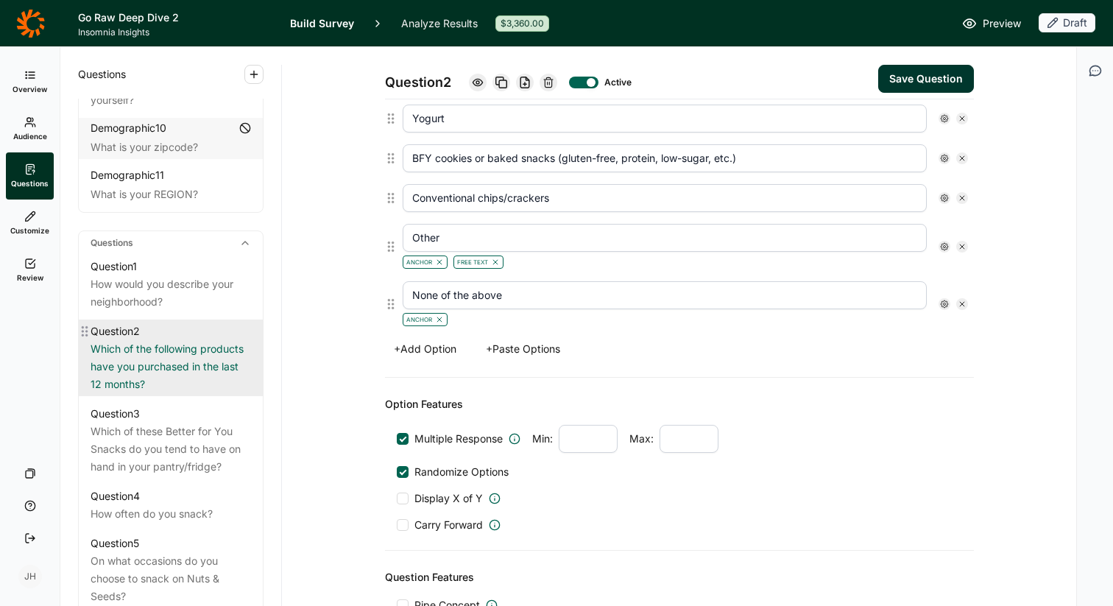
click at [219, 340] on div "Which of the following products have you purchased in the last 12 months?" at bounding box center [171, 366] width 160 height 53
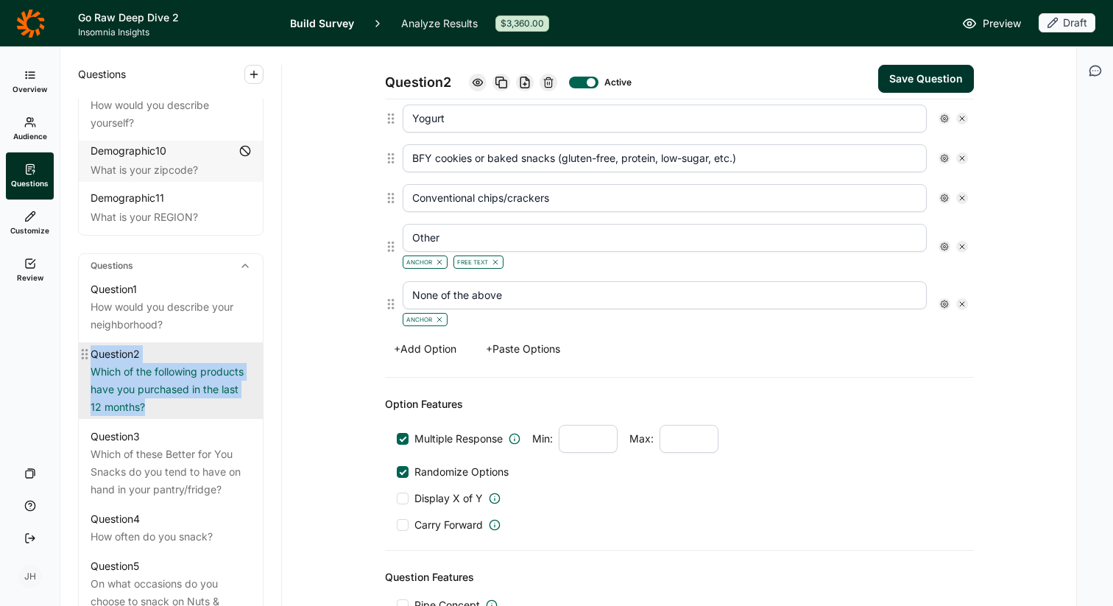
scroll to position [498, 0]
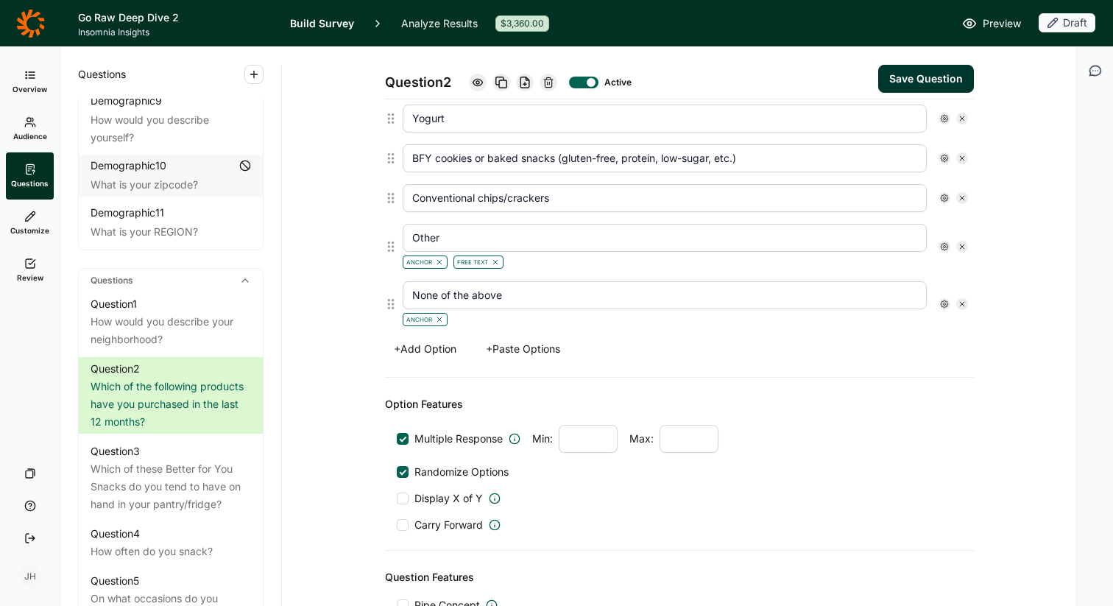
click at [309, 364] on div "Question 2 Active Save Question Title Which of the following products have you …" at bounding box center [679, 60] width 759 height 1439
click at [962, 303] on icon at bounding box center [962, 304] width 9 height 9
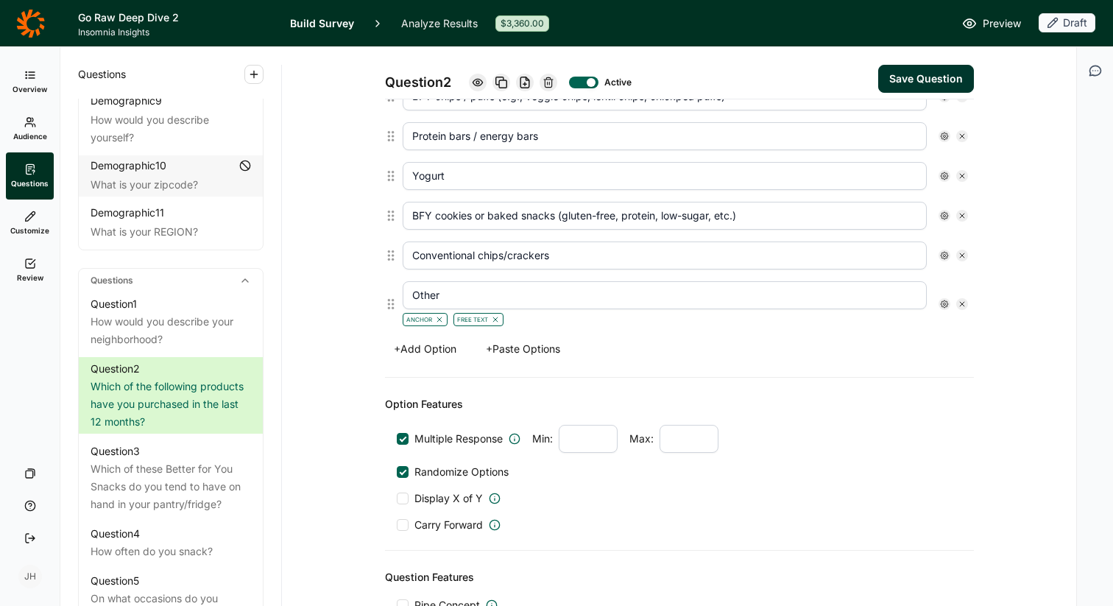
click at [962, 303] on use at bounding box center [962, 304] width 4 height 4
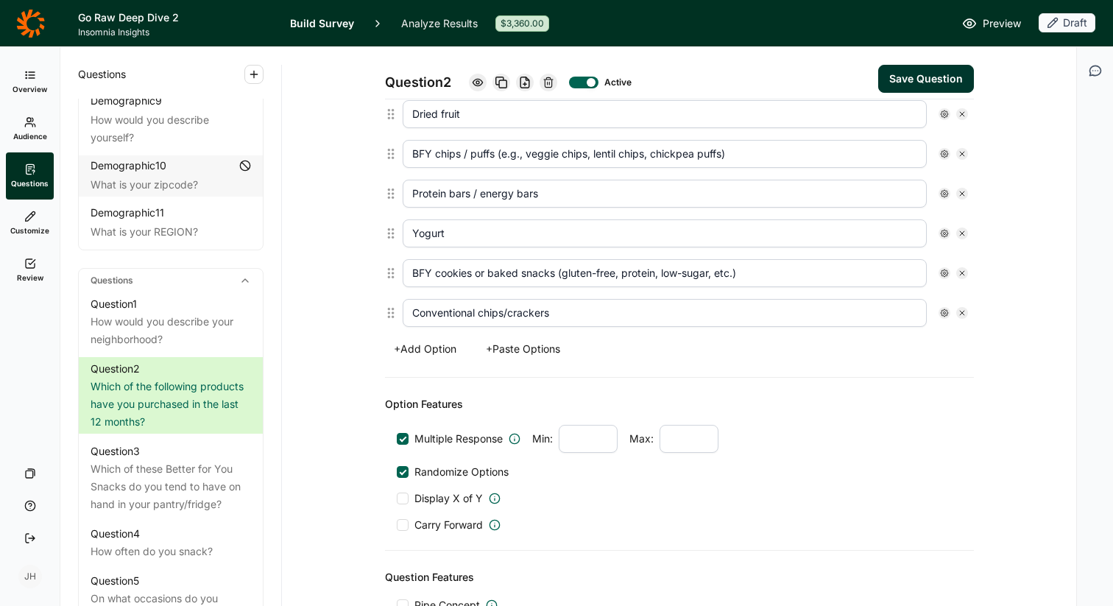
click at [963, 309] on icon at bounding box center [962, 312] width 9 height 9
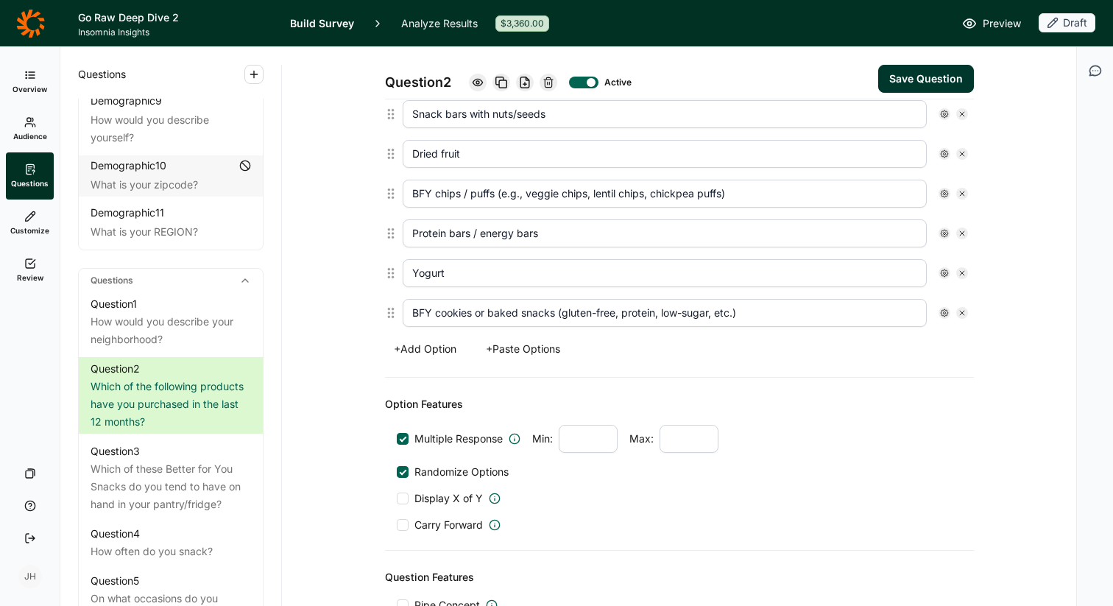
click at [963, 310] on icon at bounding box center [962, 312] width 9 height 9
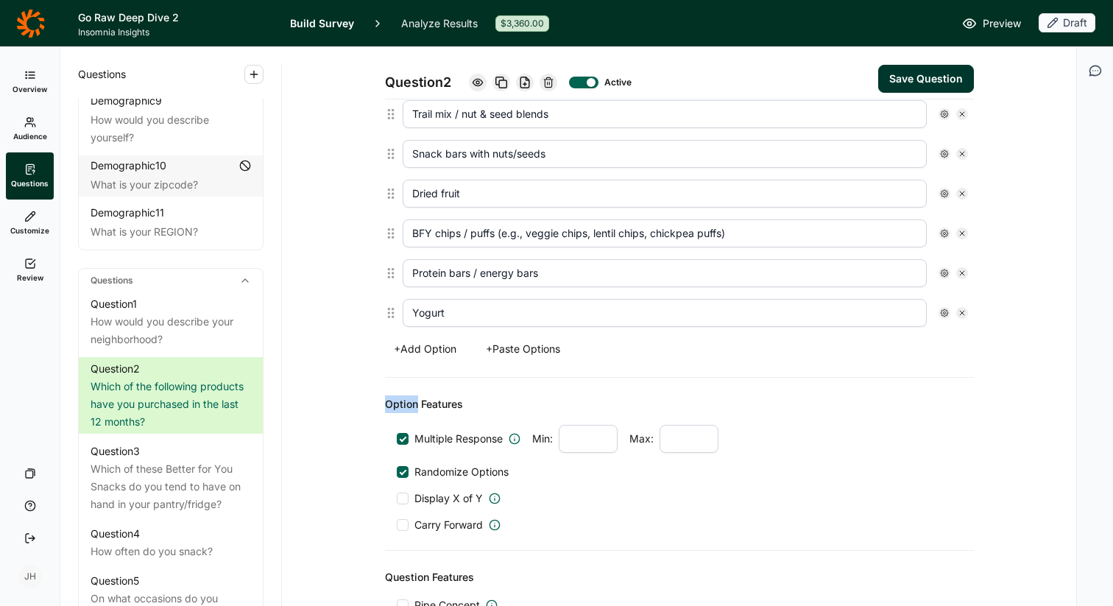
click at [963, 310] on icon at bounding box center [962, 312] width 9 height 9
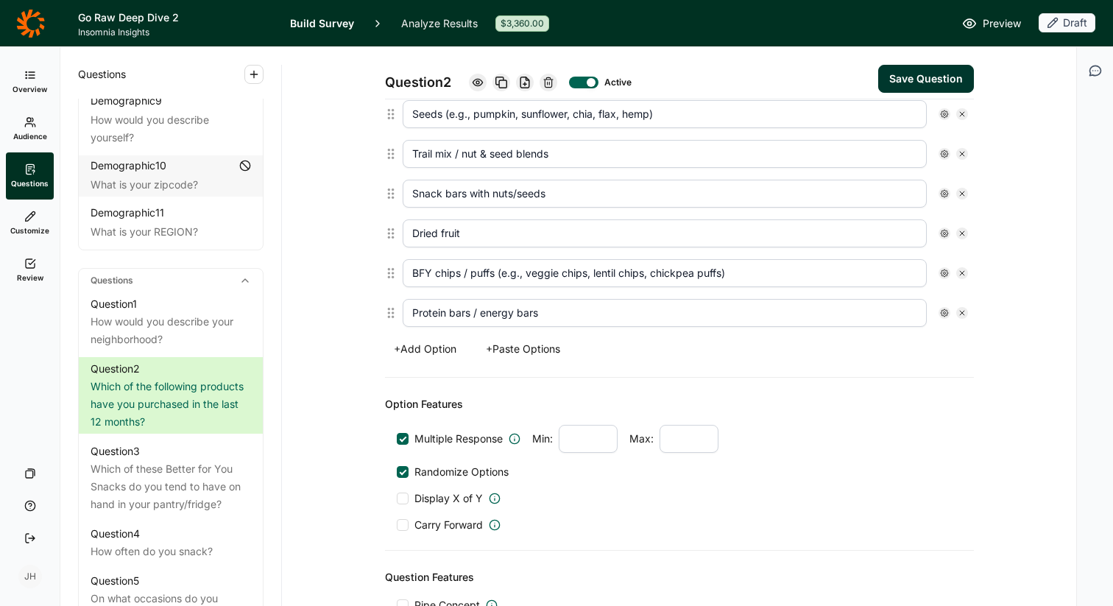
click at [963, 310] on icon at bounding box center [962, 312] width 9 height 9
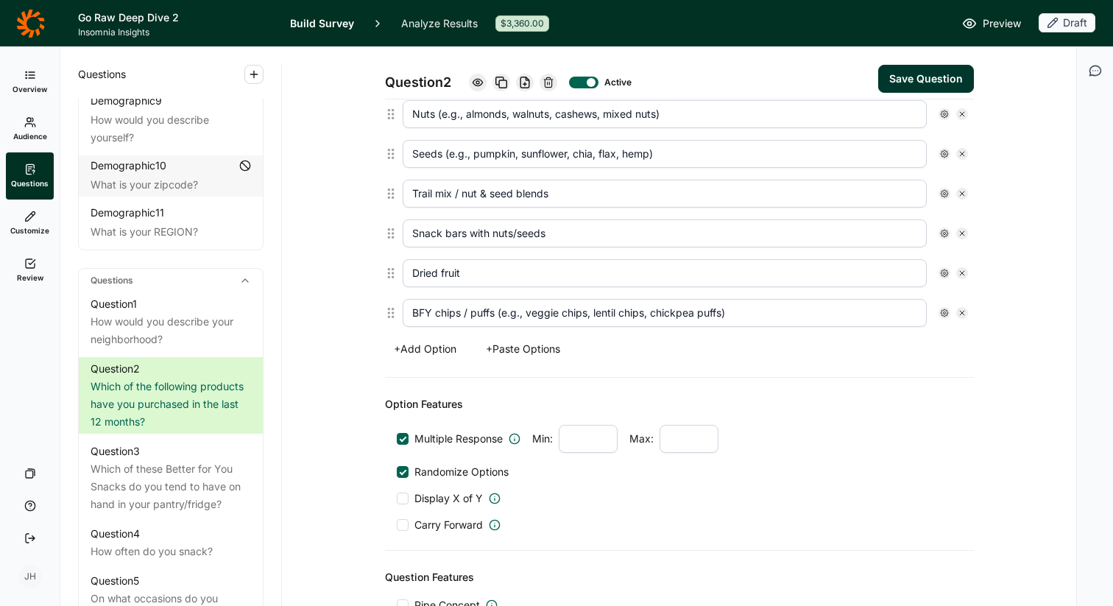
click at [963, 310] on icon at bounding box center [962, 312] width 9 height 9
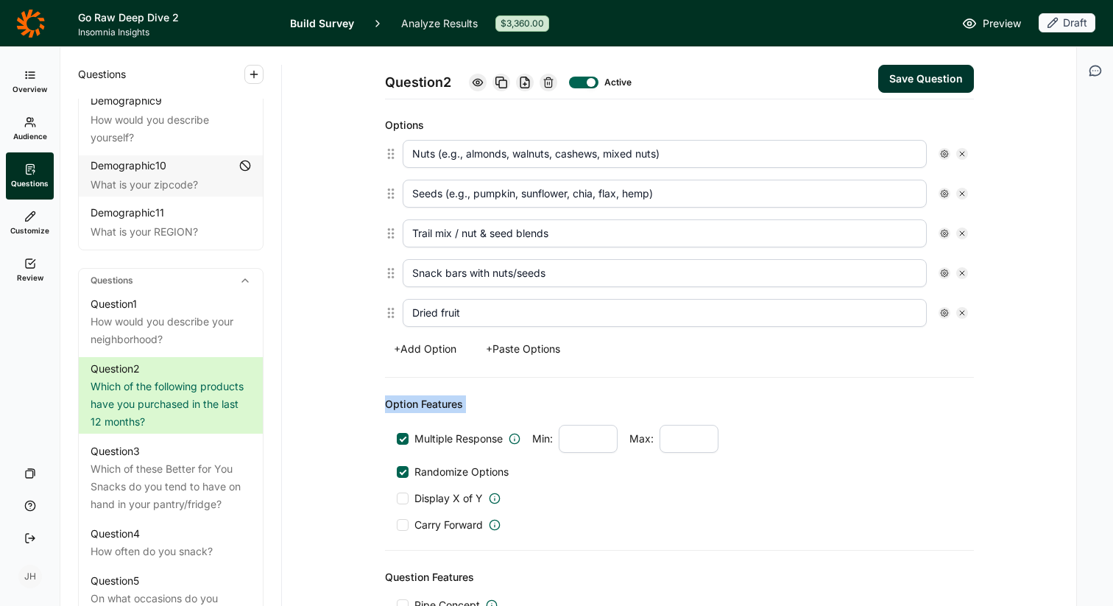
click at [963, 310] on icon at bounding box center [962, 312] width 9 height 9
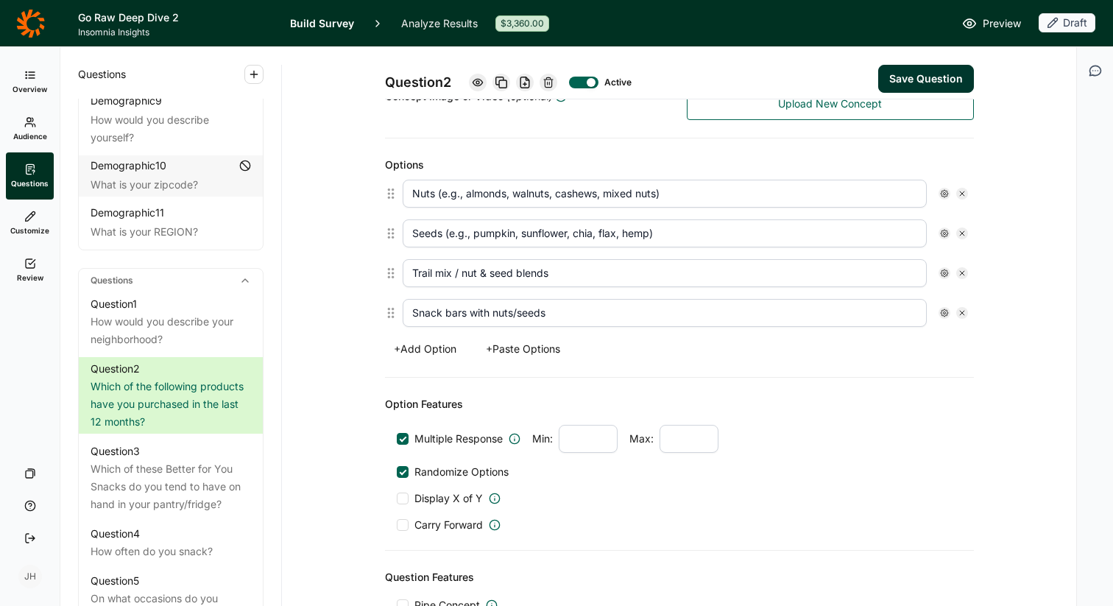
click at [963, 310] on icon at bounding box center [962, 312] width 9 height 9
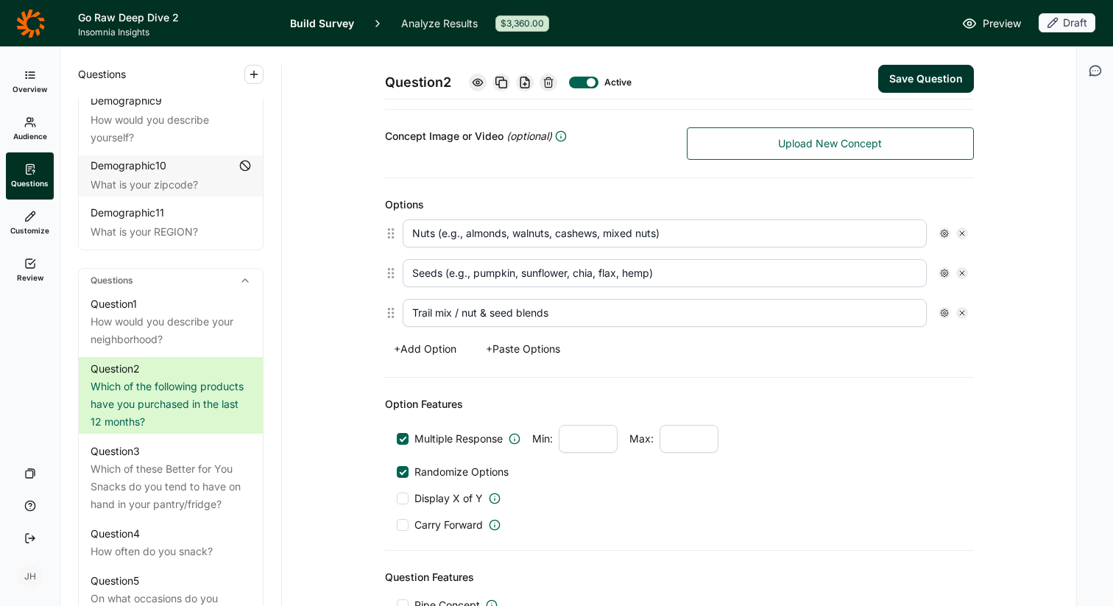
click at [963, 310] on icon at bounding box center [962, 312] width 9 height 9
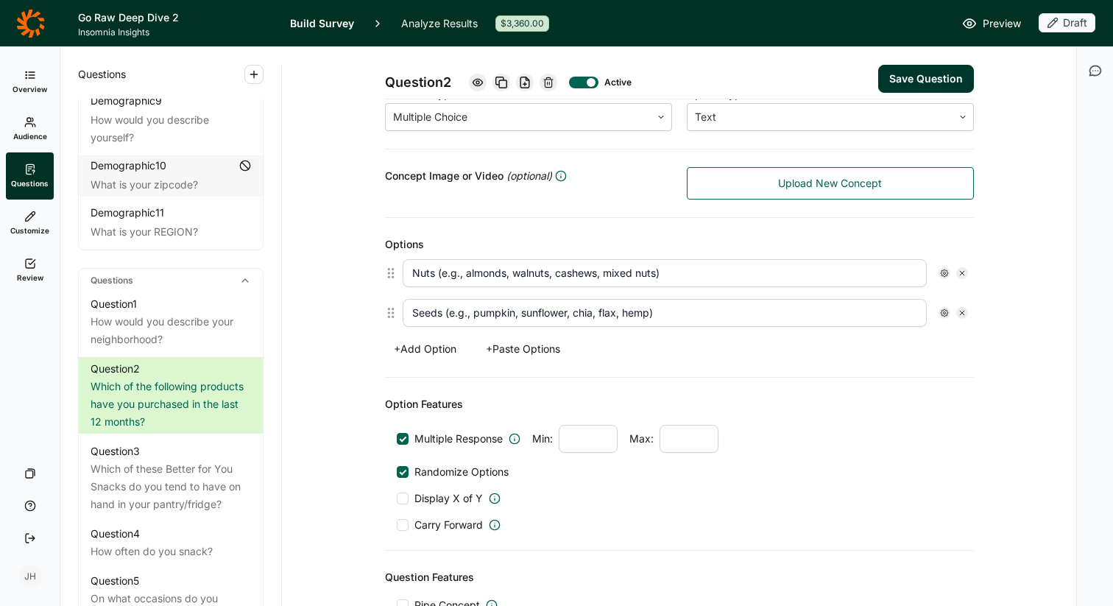
click at [963, 310] on icon at bounding box center [962, 312] width 9 height 9
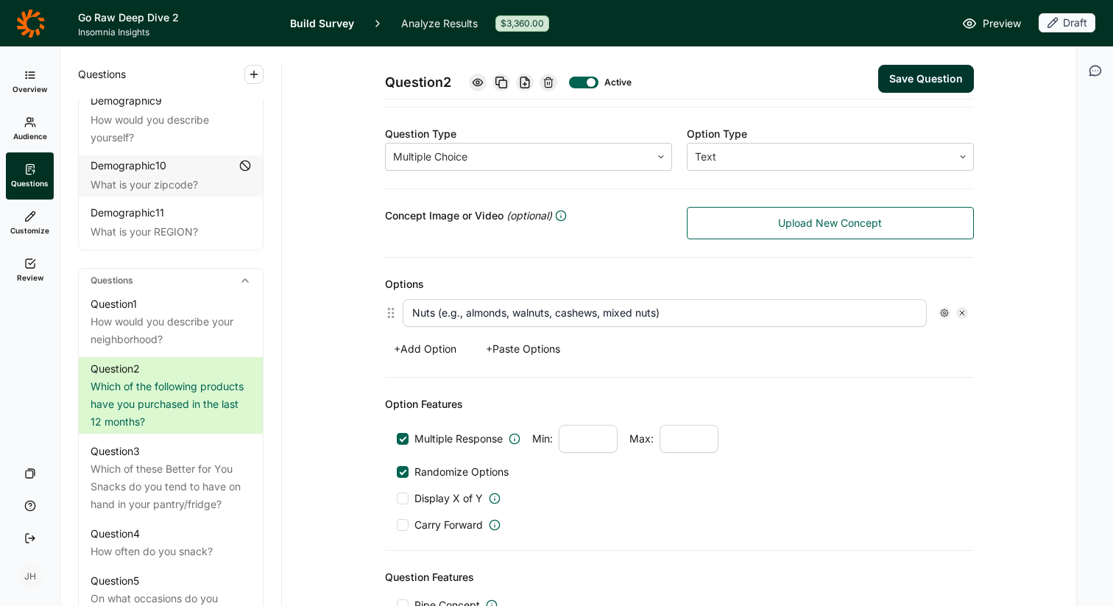
click at [963, 310] on icon at bounding box center [962, 312] width 9 height 9
click at [842, 403] on div "Option Features" at bounding box center [679, 404] width 589 height 18
click at [655, 282] on div "Options" at bounding box center [679, 284] width 589 height 18
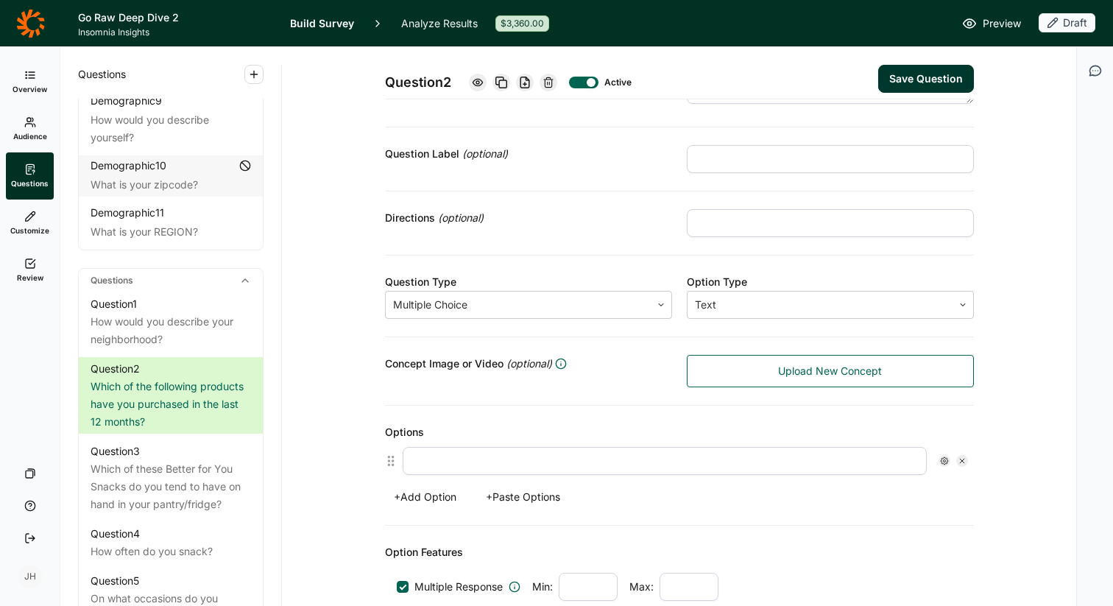
scroll to position [90, 0]
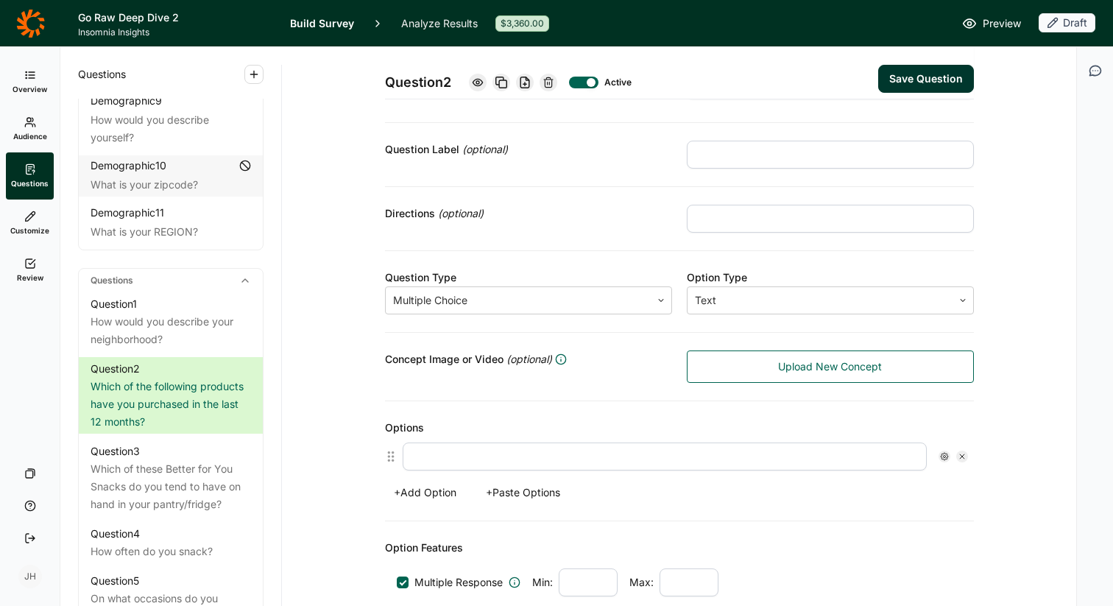
click at [426, 459] on input "text" at bounding box center [665, 456] width 524 height 28
type input "chips"
click at [640, 509] on div "Options chips + Add Option + Paste Options" at bounding box center [679, 461] width 589 height 120
click at [942, 82] on button "Save Question" at bounding box center [926, 79] width 96 height 28
click at [677, 441] on div "chips" at bounding box center [685, 457] width 577 height 40
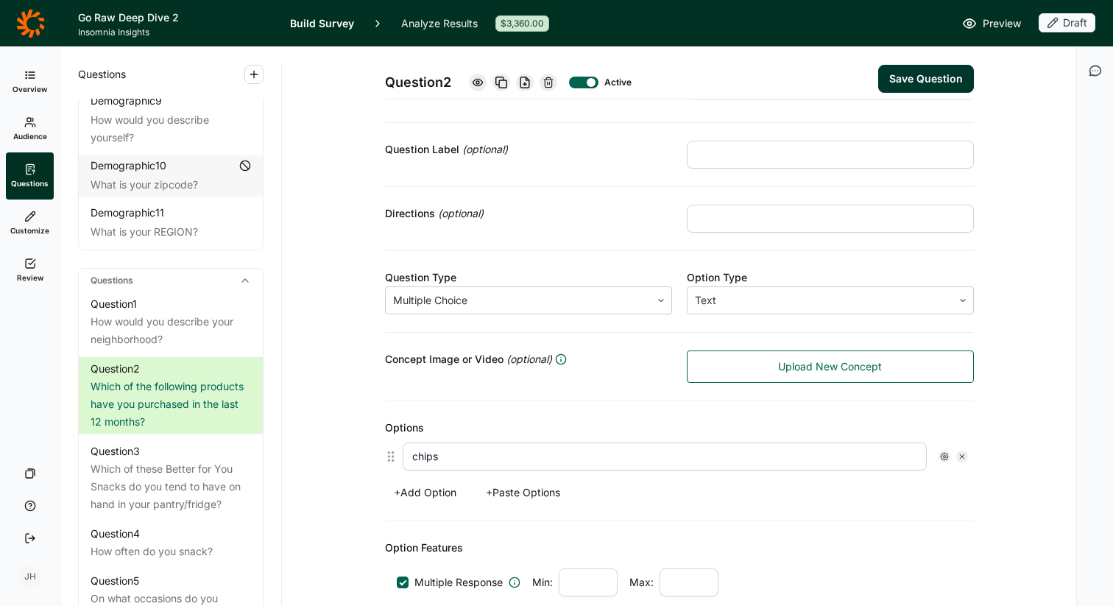
click at [942, 458] on icon at bounding box center [944, 456] width 9 height 9
click at [86, 364] on circle at bounding box center [86, 365] width 2 height 2
click at [84, 363] on icon at bounding box center [85, 369] width 12 height 12
click at [88, 363] on icon at bounding box center [85, 369] width 12 height 12
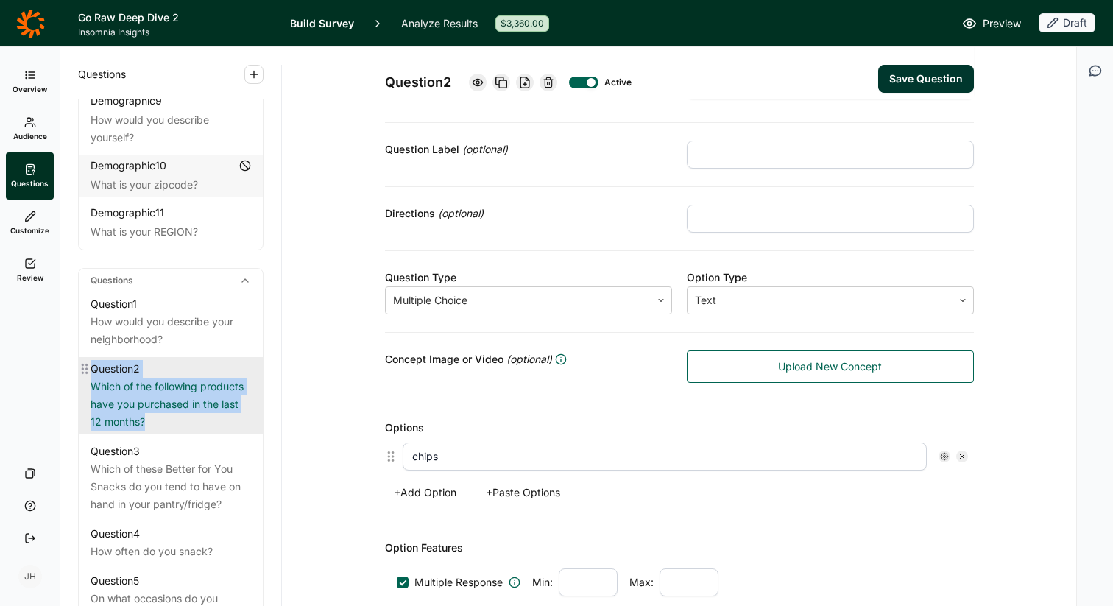
scroll to position [513, 0]
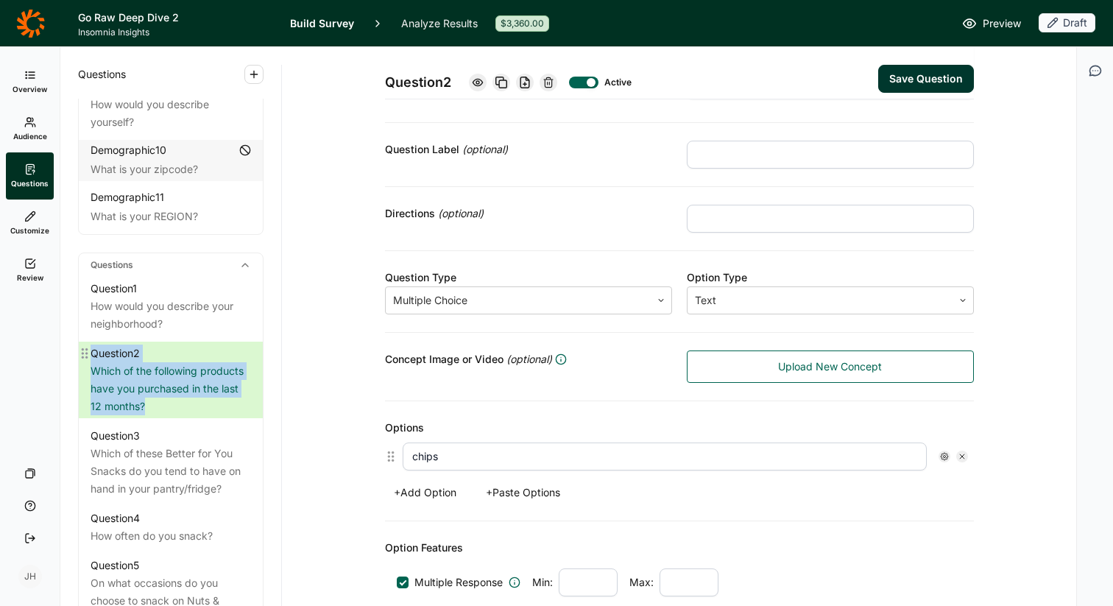
click at [83, 356] on circle at bounding box center [83, 357] width 2 height 2
click at [86, 356] on circle at bounding box center [86, 357] width 2 height 2
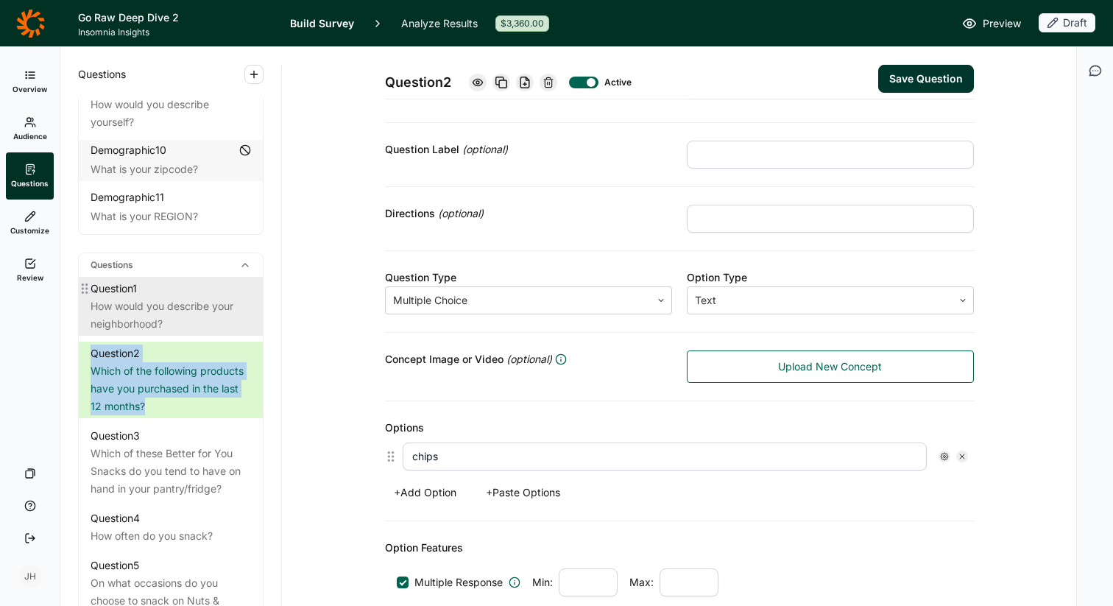
click at [210, 297] on div "How would you describe your neighborhood?" at bounding box center [171, 314] width 160 height 35
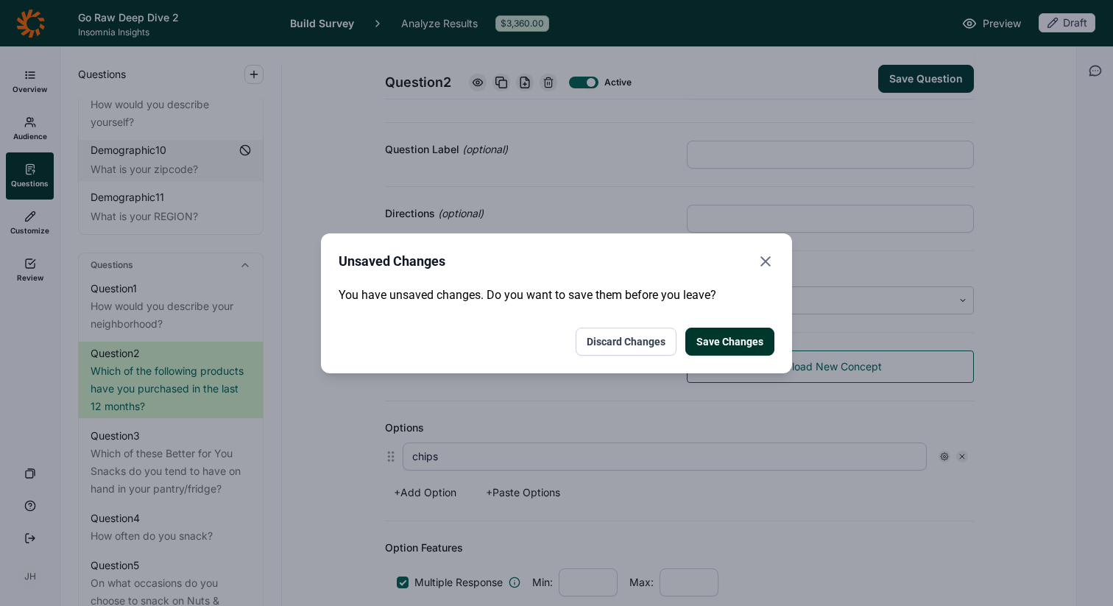
click at [641, 339] on button "Discard Changes" at bounding box center [626, 342] width 101 height 28
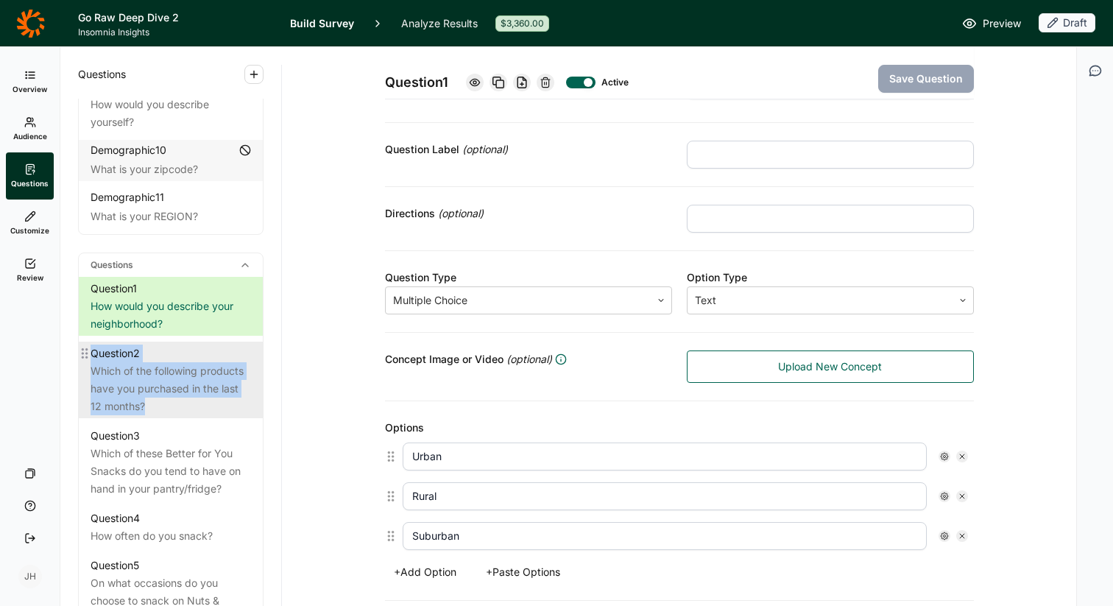
click at [197, 379] on div "Which of the following products have you purchased in the last 12 months?" at bounding box center [171, 388] width 160 height 53
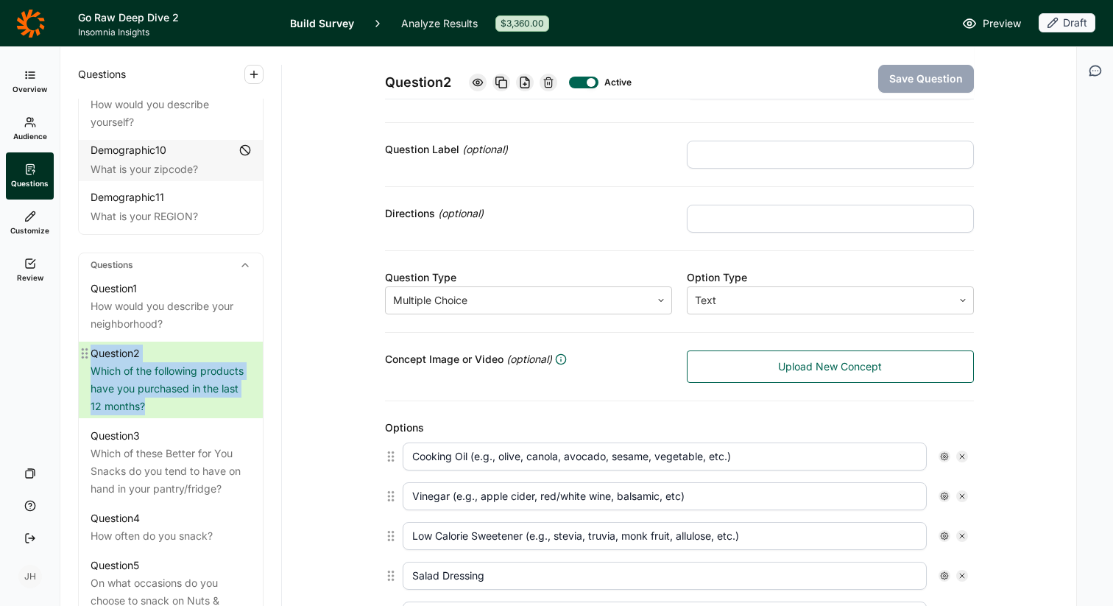
click at [84, 347] on icon at bounding box center [85, 353] width 12 height 12
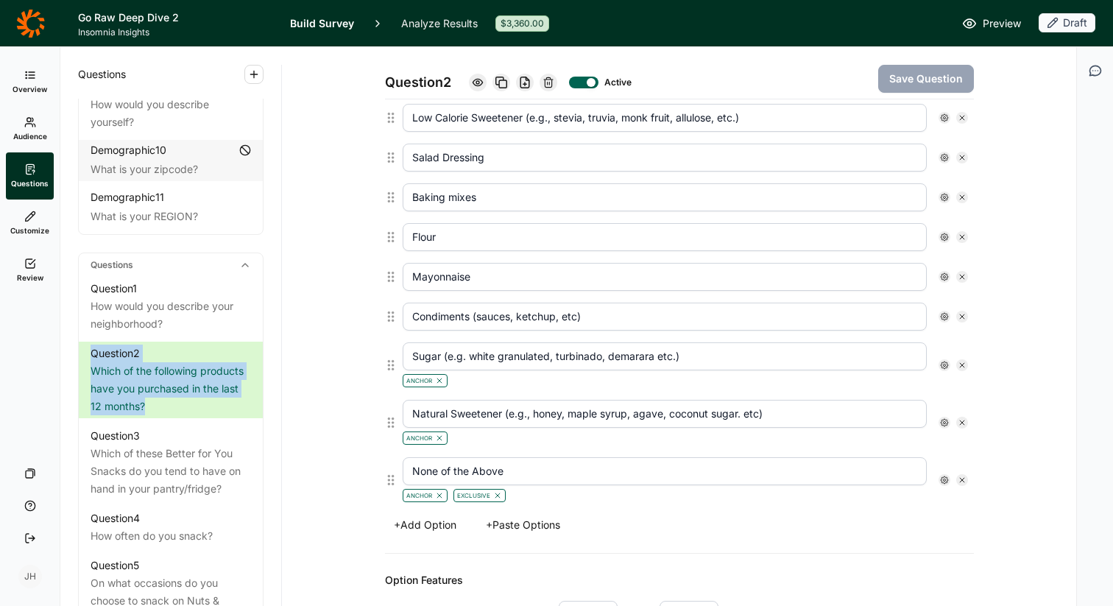
scroll to position [507, 0]
click at [963, 121] on icon at bounding box center [962, 119] width 9 height 9
type input "Salad Dressing"
type input "Baking mixes"
type input "Flour"
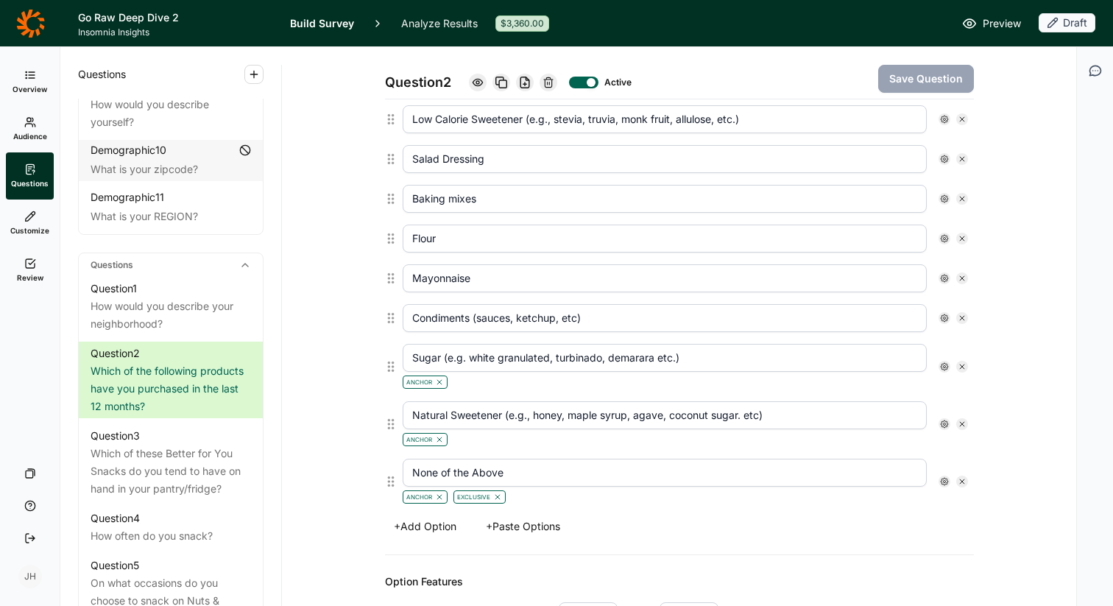
type input "Mayonnaise"
type input "Condiments (sauces, ketchup, etc)"
type input "Sugar (e.g. white granulated, turbinado, demarara etc.)"
type input "Natural Sweetener (e.g., honey, maple syrup, agave, coconut sugar. etc)"
type input "None of the Above"
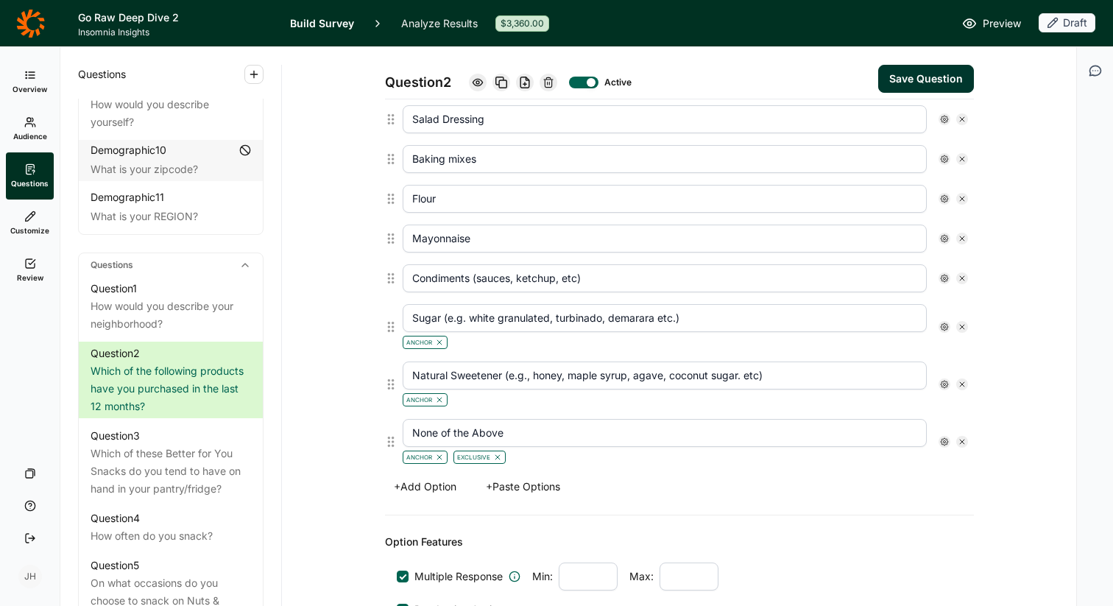
scroll to position [467, 0]
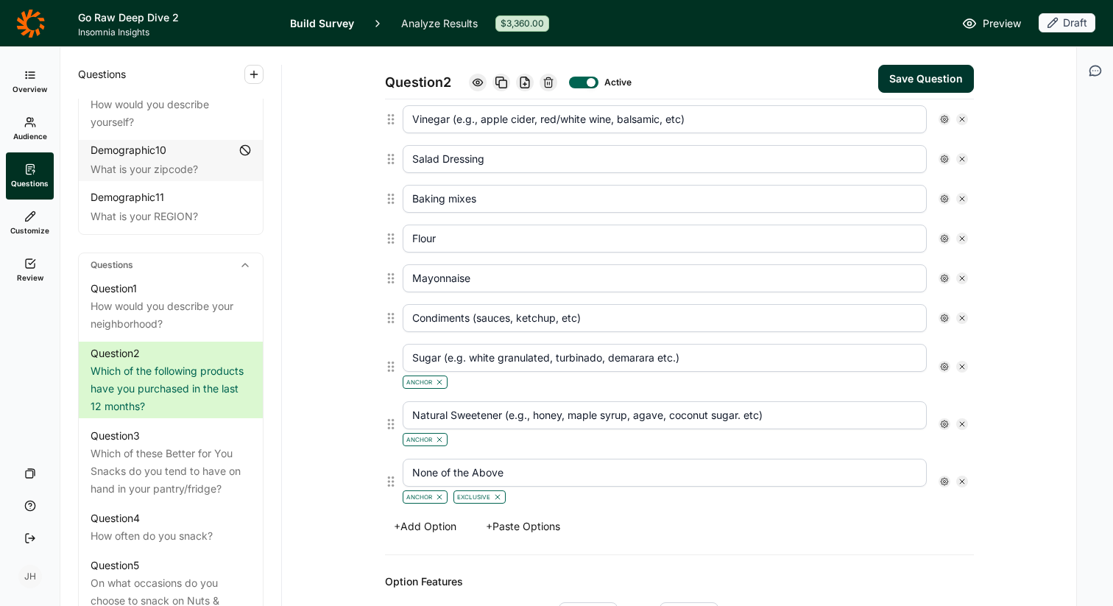
click at [963, 121] on icon at bounding box center [962, 119] width 9 height 9
type input "Salad Dressing"
type input "Baking mixes"
type input "Flour"
type input "Mayonnaise"
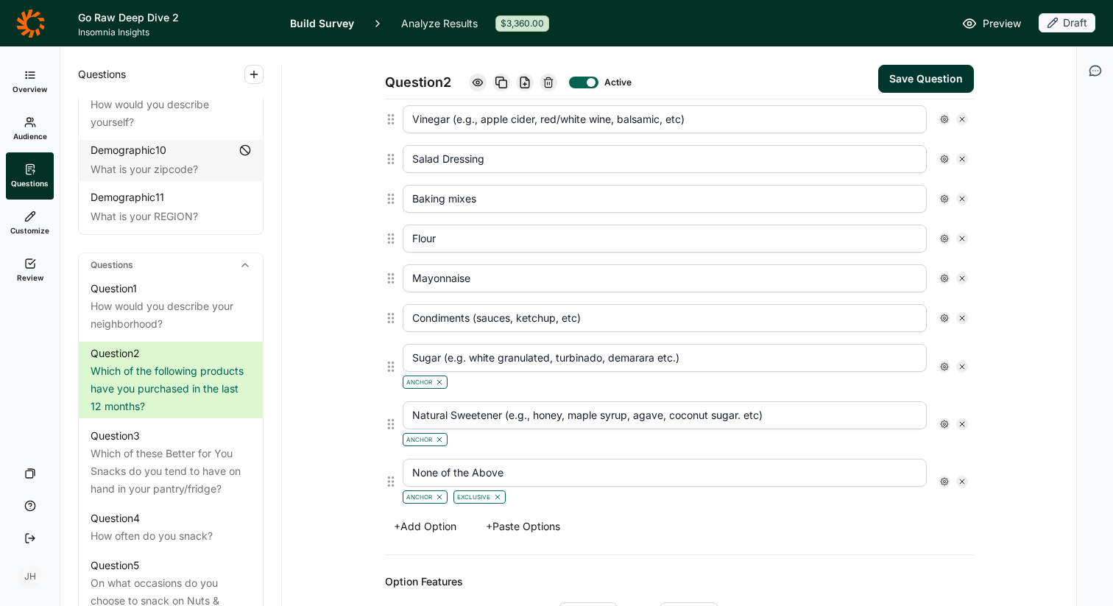
type input "Condiments (sauces, ketchup, etc)"
type input "Sugar (e.g. white granulated, turbinado, demarara etc.)"
type input "Natural Sweetener (e.g., honey, maple syrup, agave, coconut sugar. etc)"
type input "None of the Above"
click at [963, 121] on icon at bounding box center [962, 119] width 9 height 9
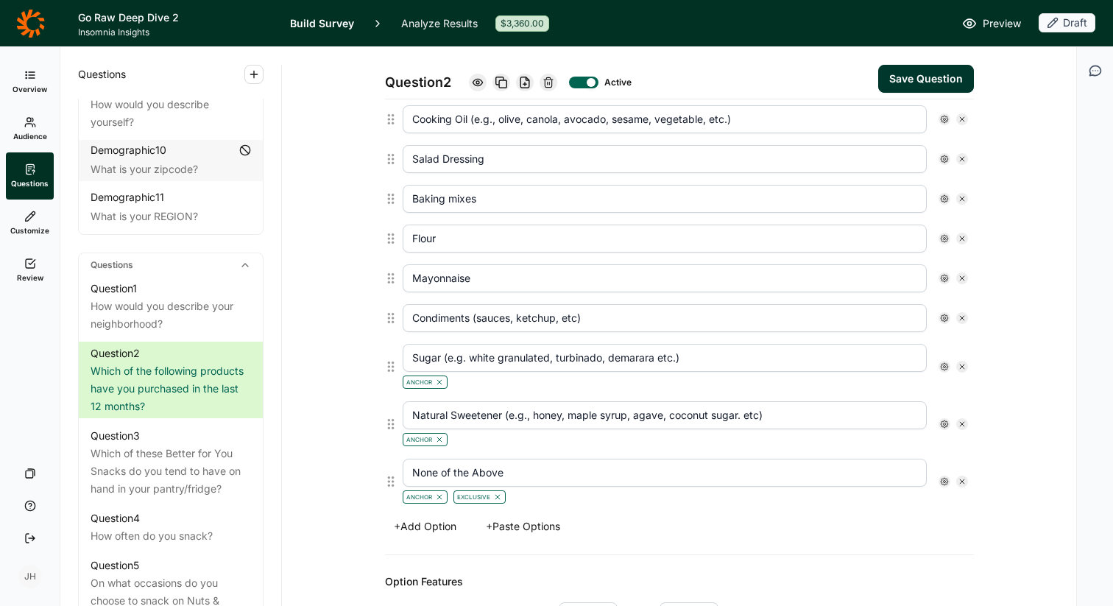
type input "Salad Dressing"
type input "Baking mixes"
type input "Flour"
type input "Mayonnaise"
type input "Condiments (sauces, ketchup, etc)"
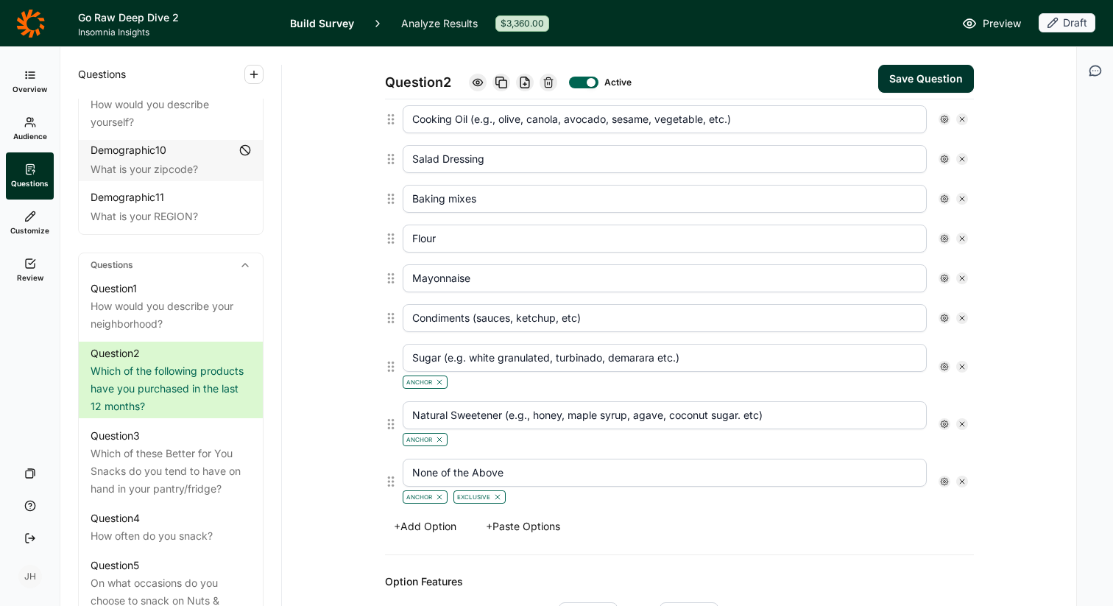
type input "Sugar (e.g. white granulated, turbinado, demarara etc.)"
type input "Natural Sweetener (e.g., honey, maple syrup, agave, coconut sugar. etc)"
type input "None of the Above"
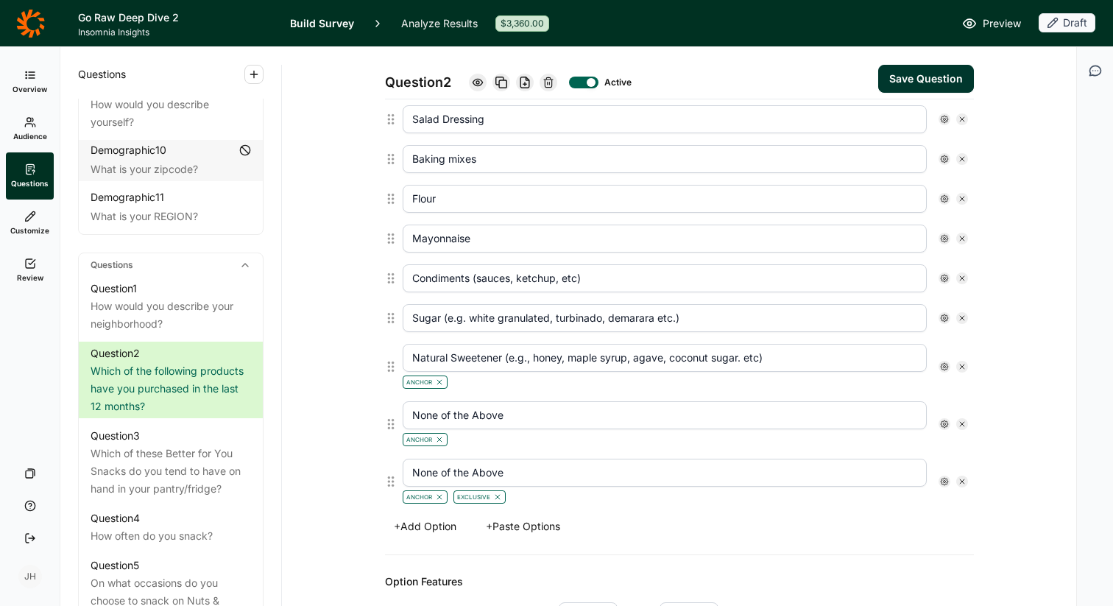
scroll to position [387, 0]
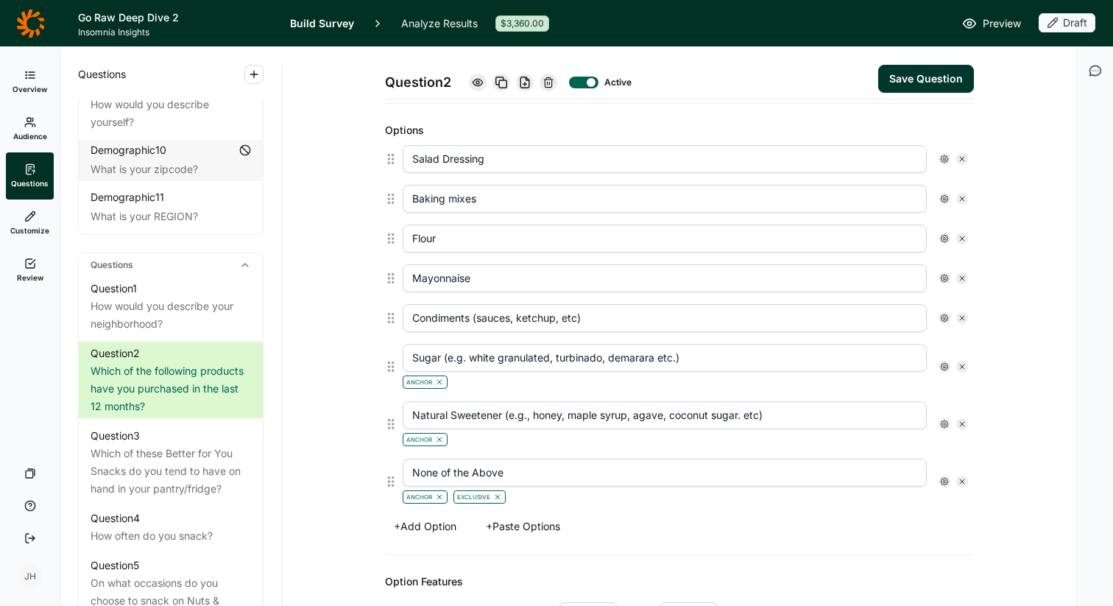
click at [963, 121] on div "Options" at bounding box center [679, 130] width 589 height 18
click at [551, 82] on icon at bounding box center [549, 83] width 12 height 12
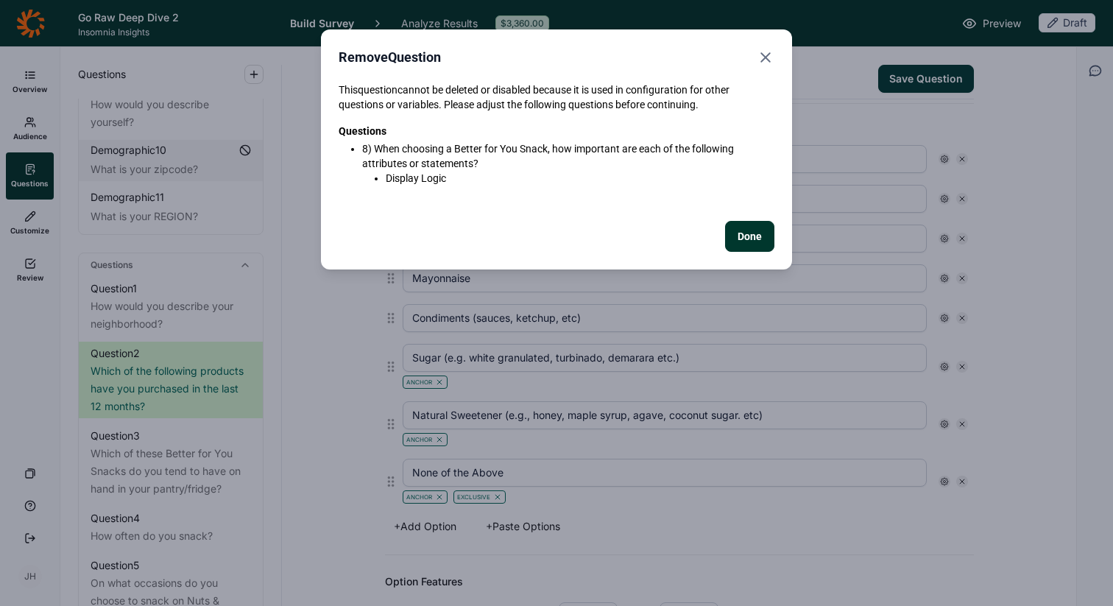
click at [766, 57] on use "Close" at bounding box center [765, 57] width 9 height 9
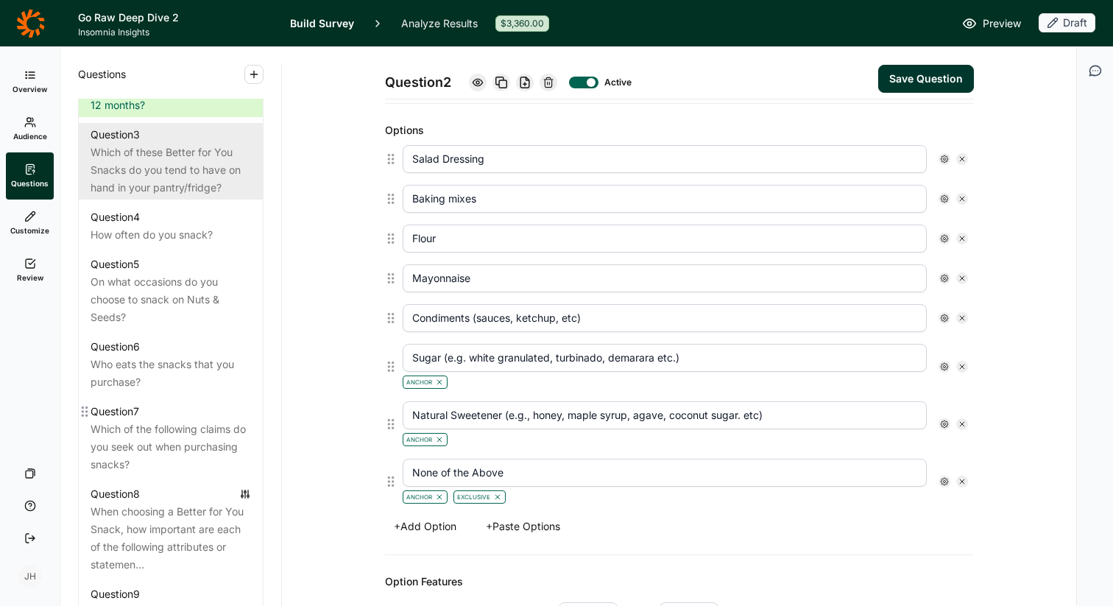
scroll to position [819, 0]
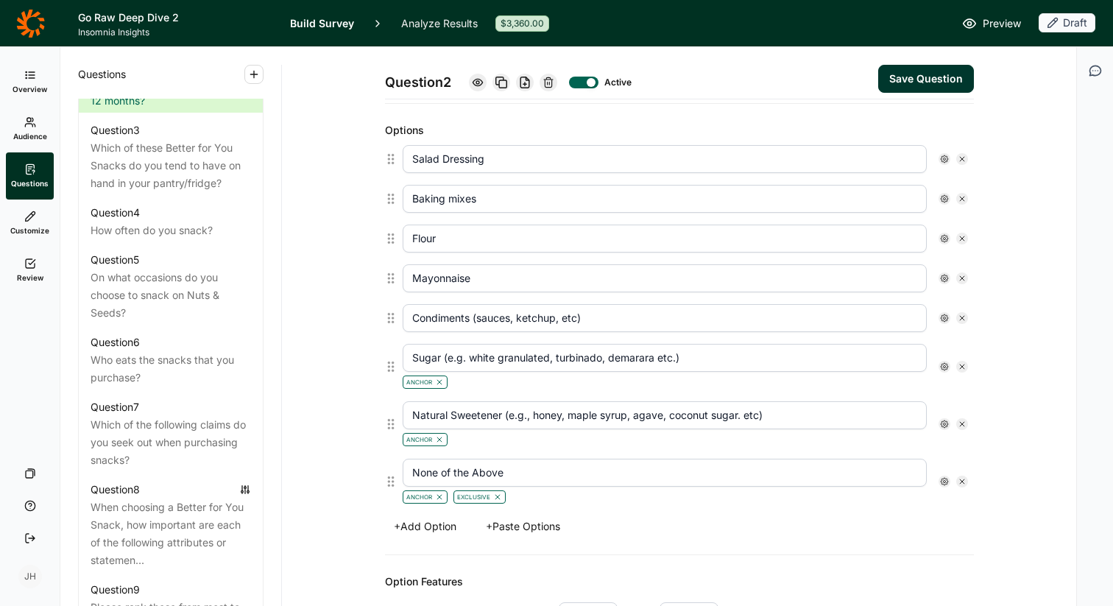
click at [964, 158] on icon at bounding box center [962, 159] width 9 height 9
type input "Baking mixes"
type input "Flour"
type input "Mayonnaise"
type input "Condiments (sauces, ketchup, etc)"
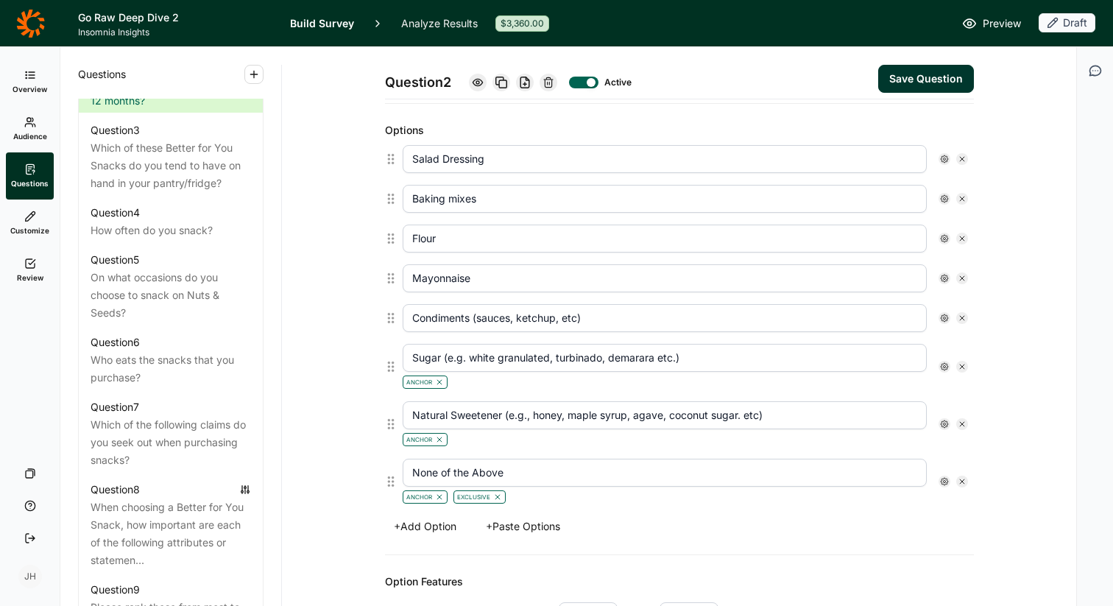
type input "Sugar (e.g. white granulated, turbinado, demarara etc.)"
type input "Natural Sweetener (e.g., honey, maple syrup, agave, coconut sugar. etc)"
type input "None of the Above"
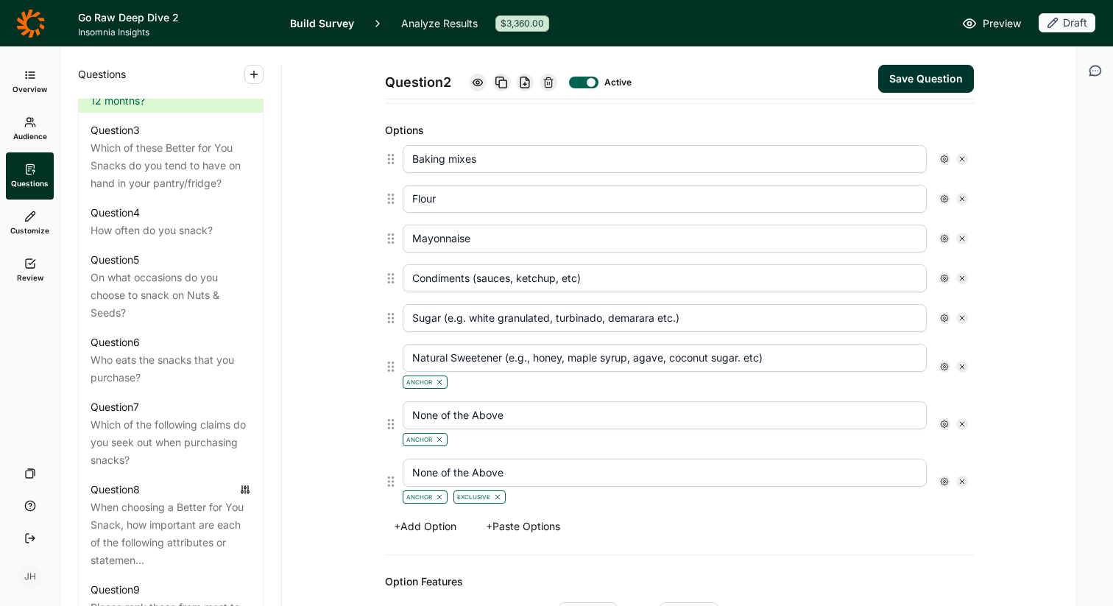
scroll to position [347, 0]
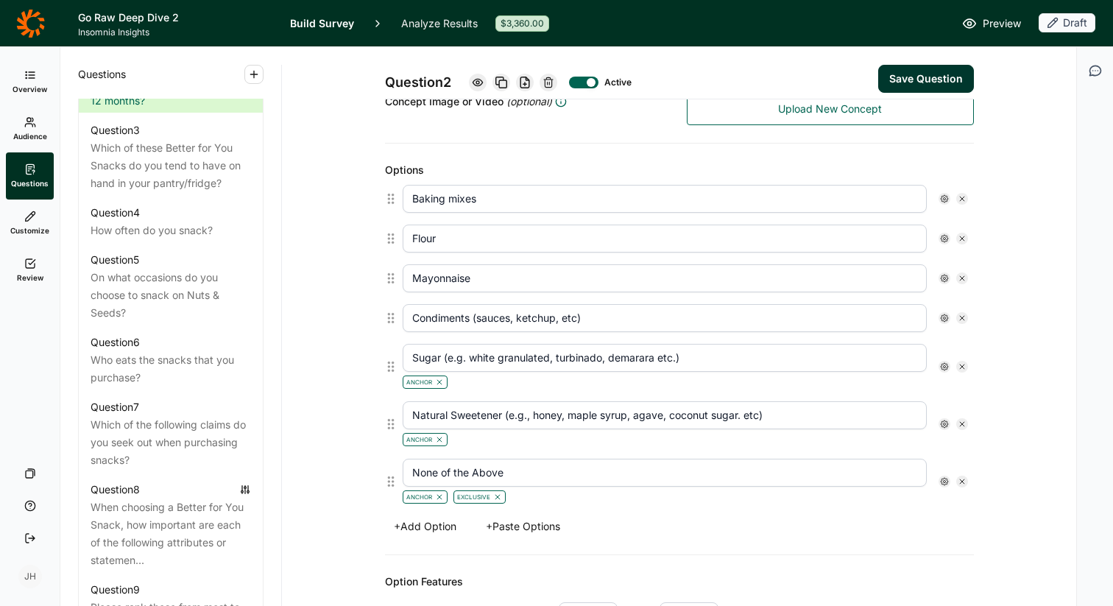
click at [960, 198] on icon at bounding box center [962, 198] width 9 height 9
type input "Flour"
type input "Mayonnaise"
type input "Condiments (sauces, ketchup, etc)"
type input "Sugar (e.g. white granulated, turbinado, demarara etc.)"
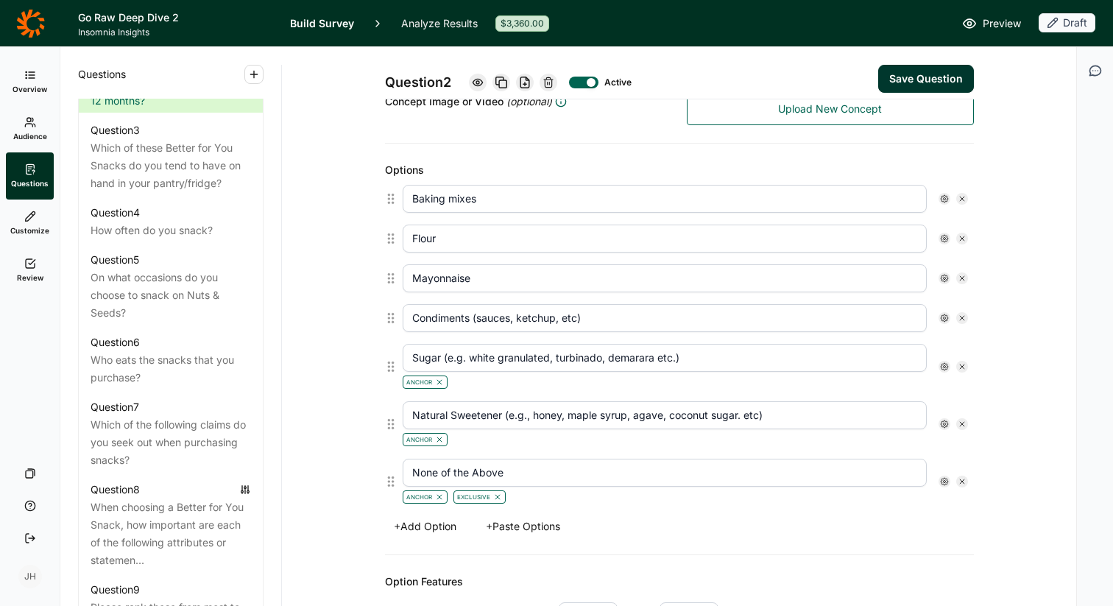
type input "Natural Sweetener (e.g., honey, maple syrup, agave, coconut sugar. etc)"
type input "None of the Above"
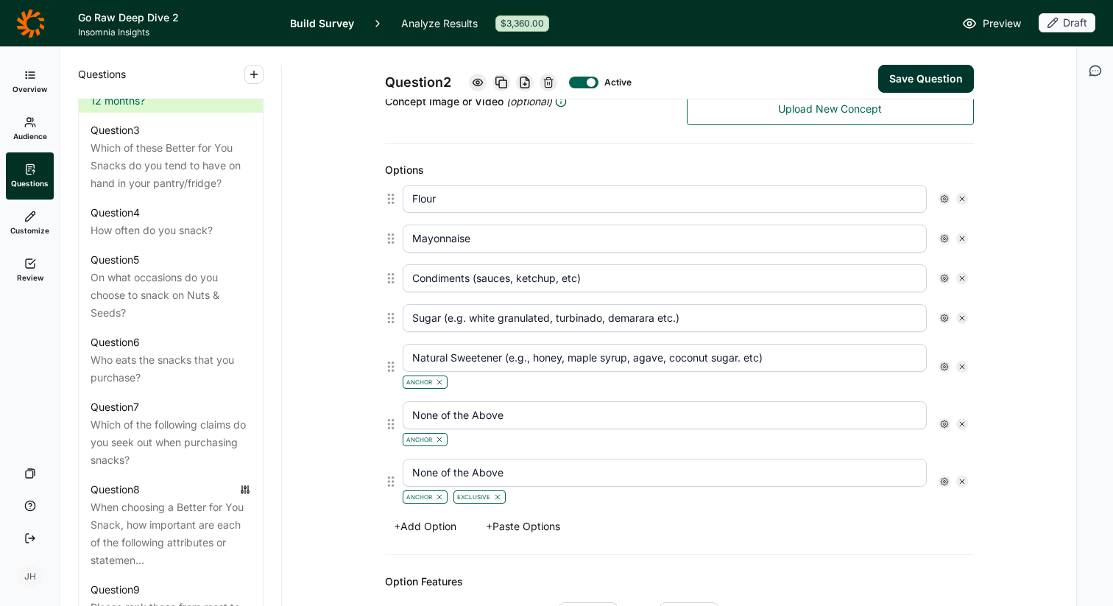
scroll to position [308, 0]
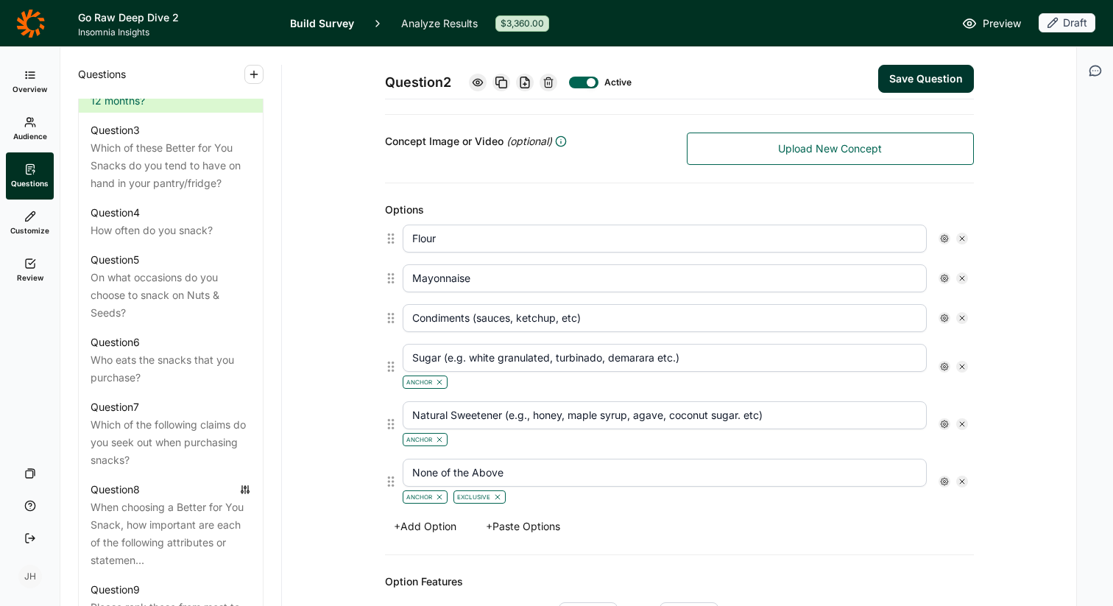
click at [959, 237] on icon at bounding box center [962, 238] width 9 height 9
type input "Mayonnaise"
type input "Condiments (sauces, ketchup, etc)"
type input "Sugar (e.g. white granulated, turbinado, demarara etc.)"
type input "Natural Sweetener (e.g., honey, maple syrup, agave, coconut sugar. etc)"
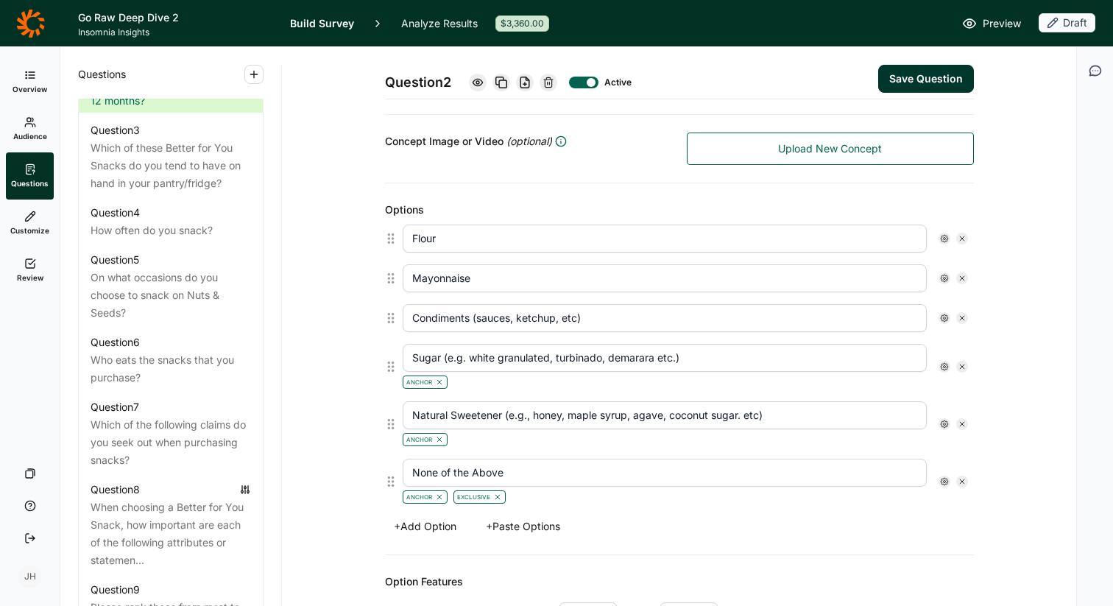
type input "None of the Above"
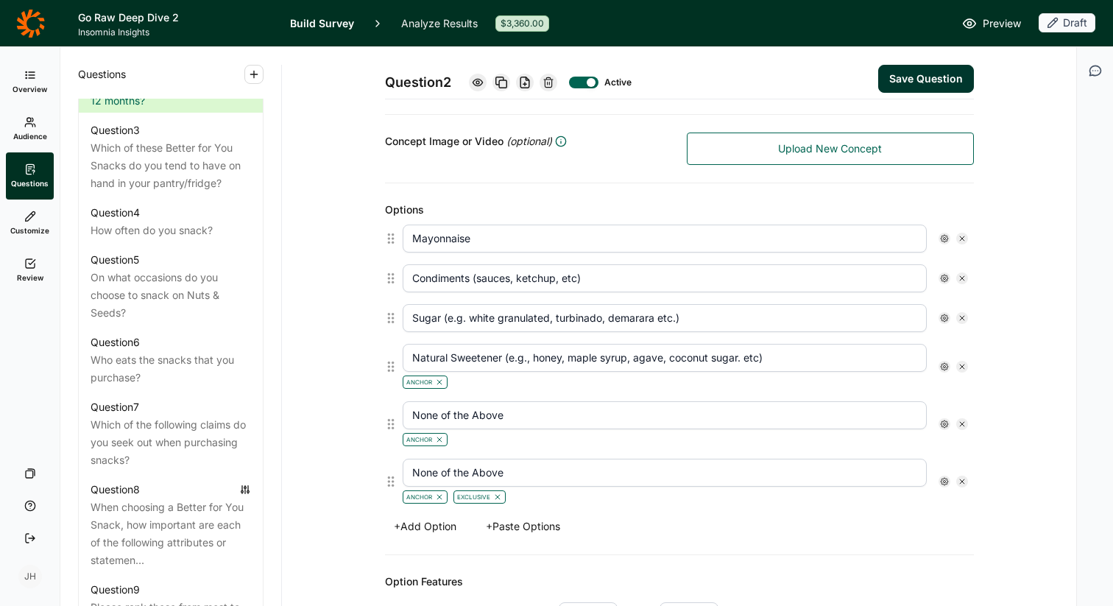
scroll to position [268, 0]
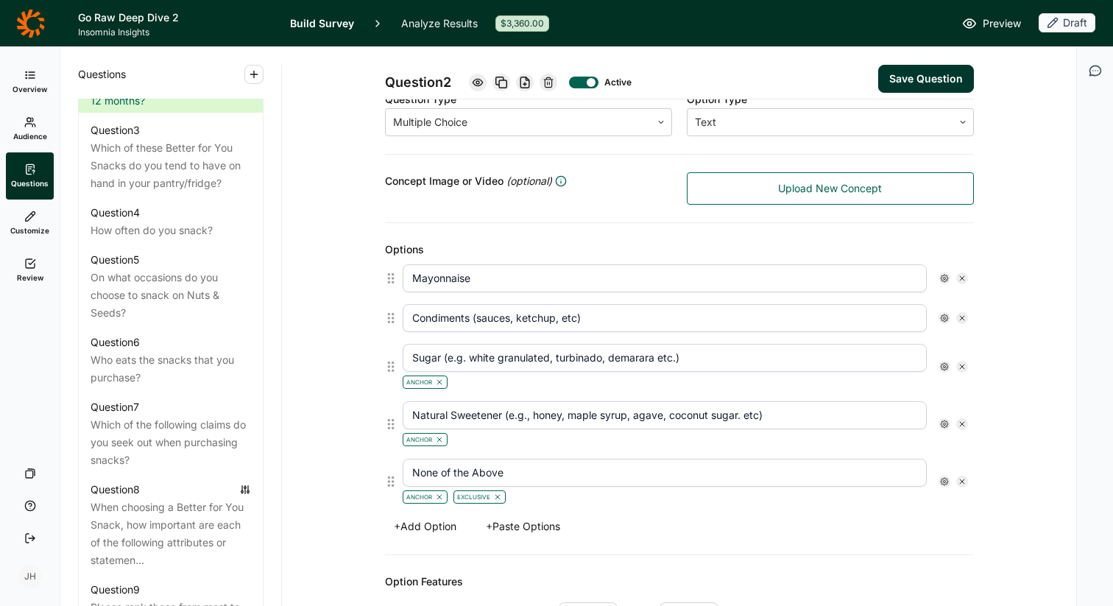
click at [959, 279] on icon at bounding box center [962, 278] width 9 height 9
type input "Condiments (sauces, ketchup, etc)"
type input "Sugar (e.g. white granulated, turbinado, demarara etc.)"
type input "Natural Sweetener (e.g., honey, maple syrup, agave, coconut sugar. etc)"
type input "None of the Above"
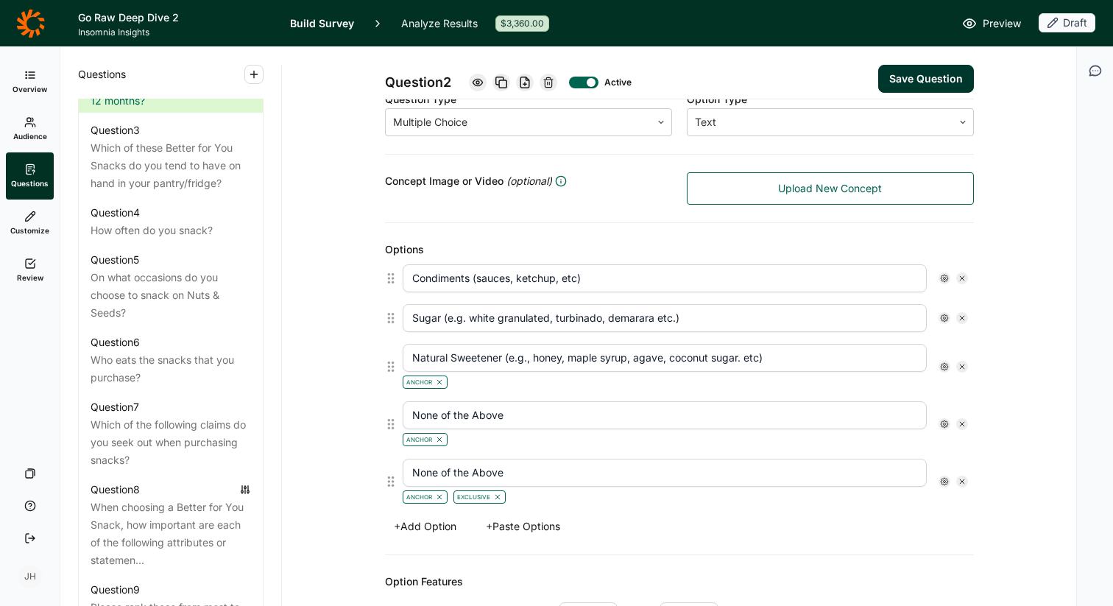
scroll to position [228, 0]
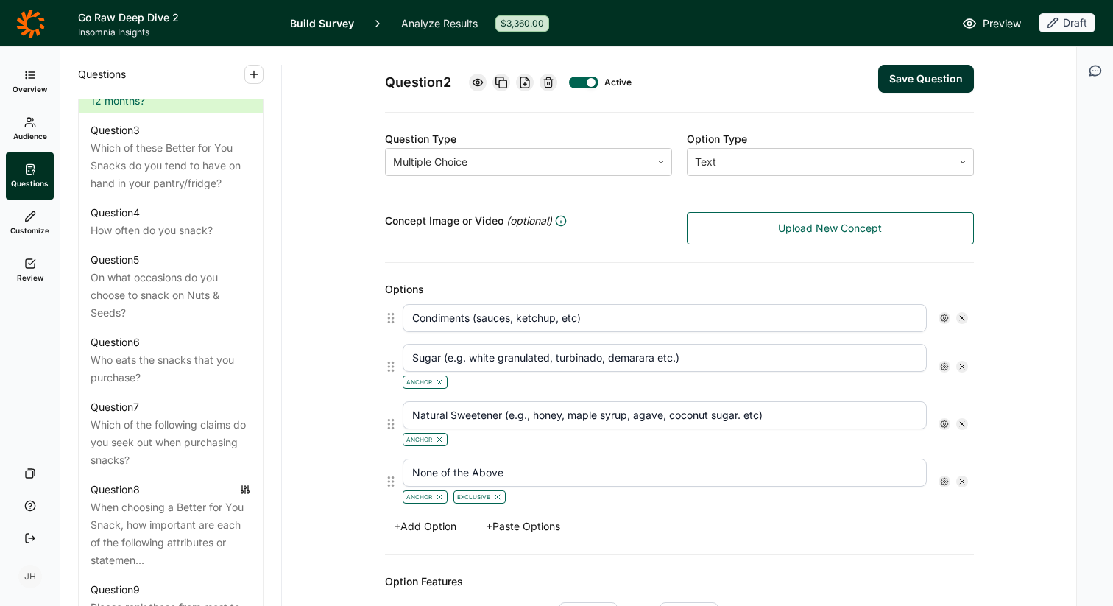
click at [959, 314] on icon at bounding box center [962, 318] width 9 height 9
type input "Sugar (e.g. white granulated, turbinado, demarara etc.)"
type input "Natural Sweetener (e.g., honey, maple syrup, agave, coconut sugar. etc)"
type input "None of the Above"
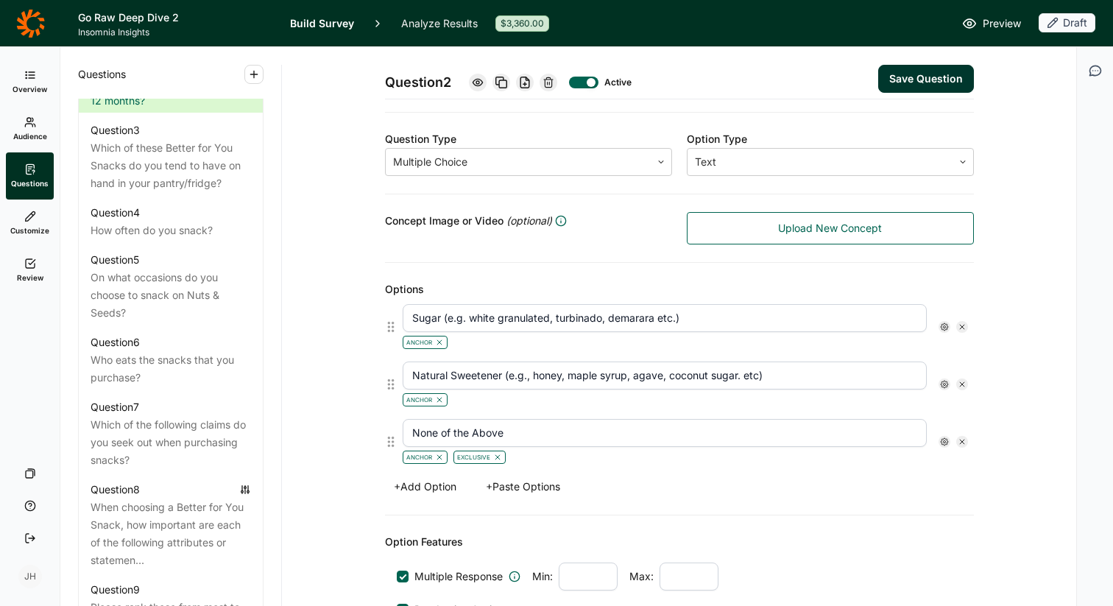
scroll to position [188, 0]
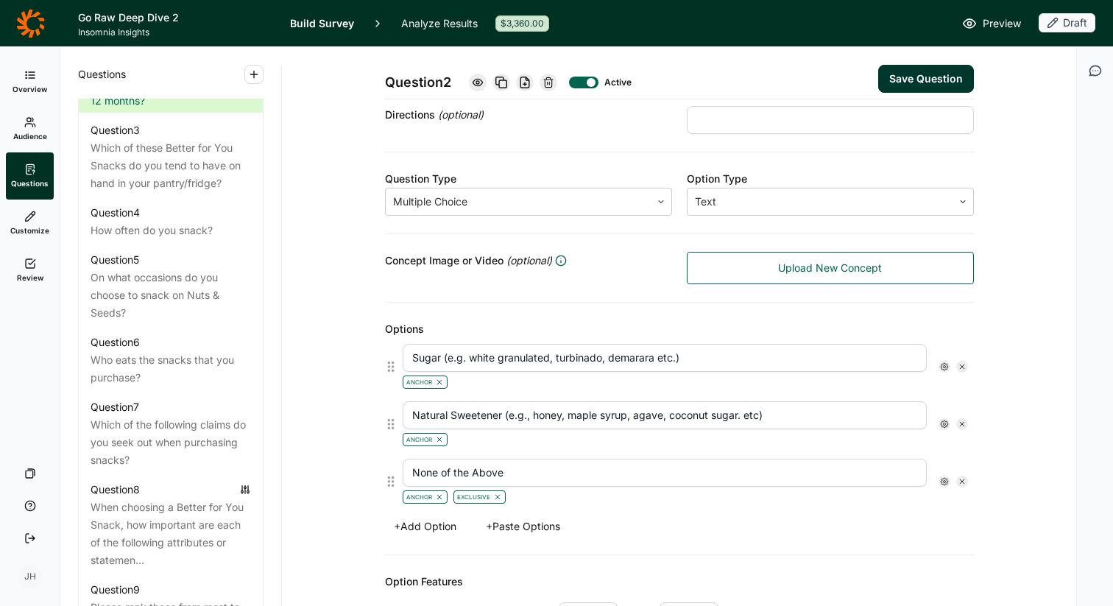
click at [961, 363] on icon at bounding box center [962, 366] width 9 height 9
type input "Natural Sweetener (e.g., honey, maple syrup, agave, coconut sugar. etc)"
type input "None of the Above"
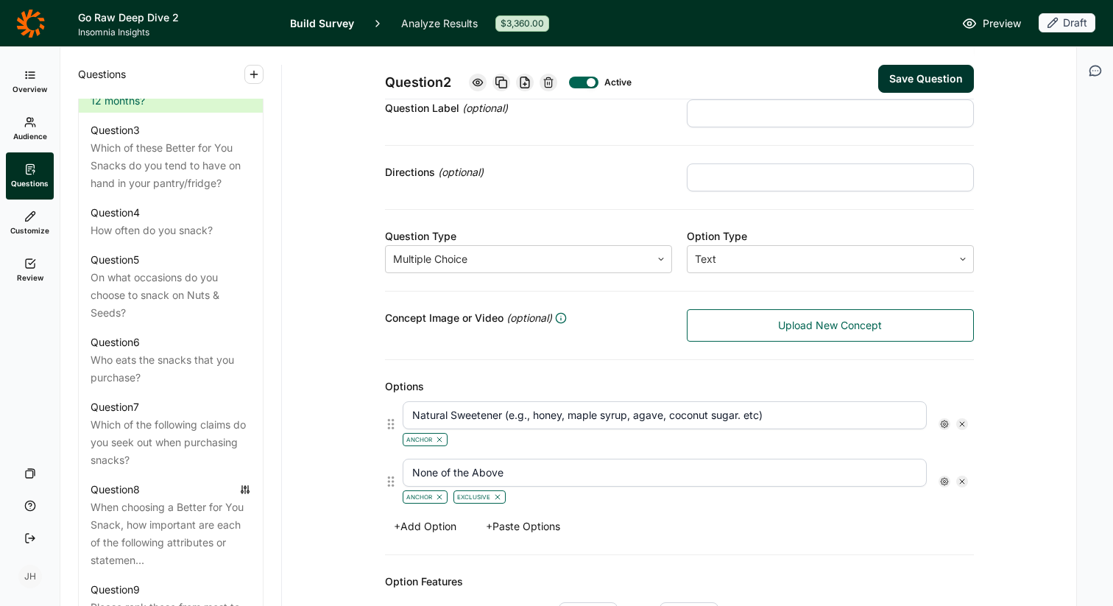
click at [961, 425] on icon at bounding box center [962, 424] width 9 height 9
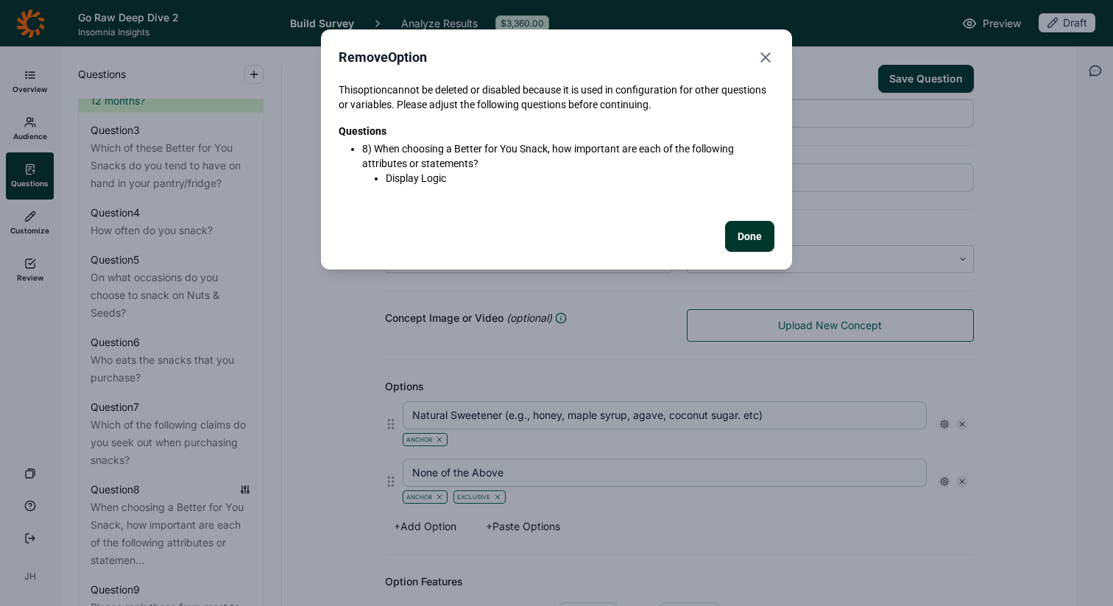
click at [712, 417] on div "Remove Option This option cannot be deleted or disabled because it is used in c…" at bounding box center [556, 303] width 1113 height 606
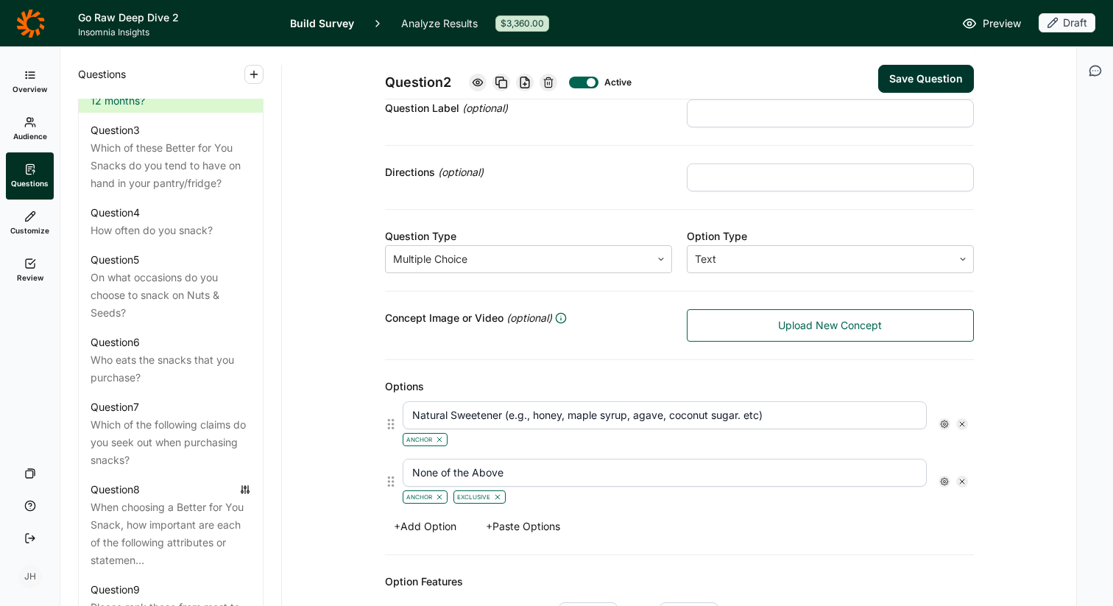
click at [571, 412] on input "Natural Sweetener (e.g., honey, maple syrup, agave, coconut sugar. etc)" at bounding box center [665, 415] width 524 height 28
drag, startPoint x: 766, startPoint y: 418, endPoint x: 414, endPoint y: 400, distance: 352.4
click at [402, 397] on div "Natural Sweetener (e.g., honey, maple syrup, agave, coconut sugar. etc) Anchor" at bounding box center [685, 423] width 577 height 57
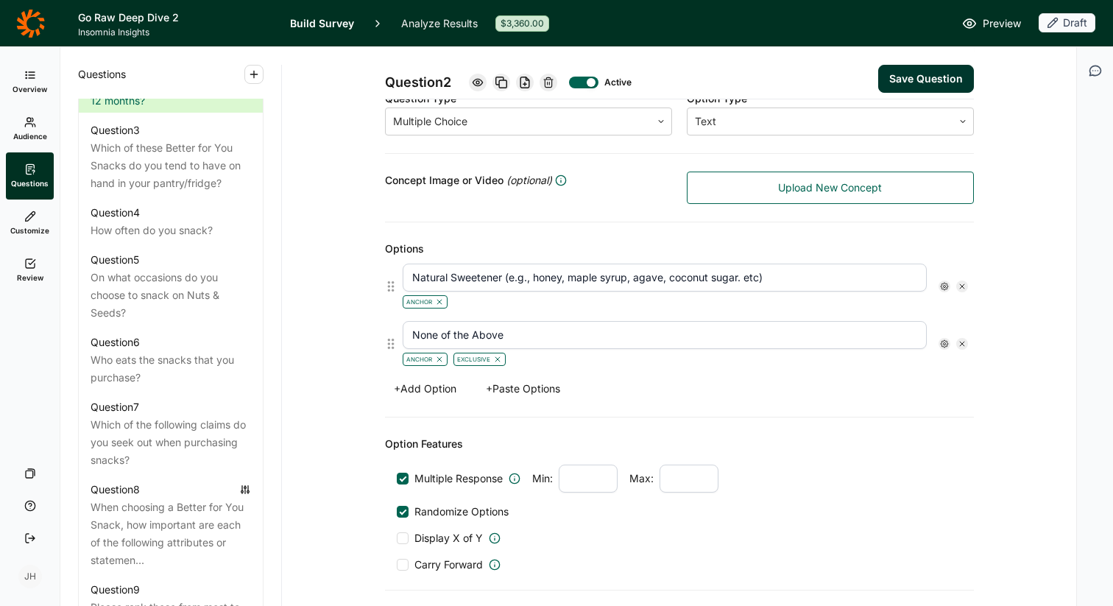
scroll to position [300, 0]
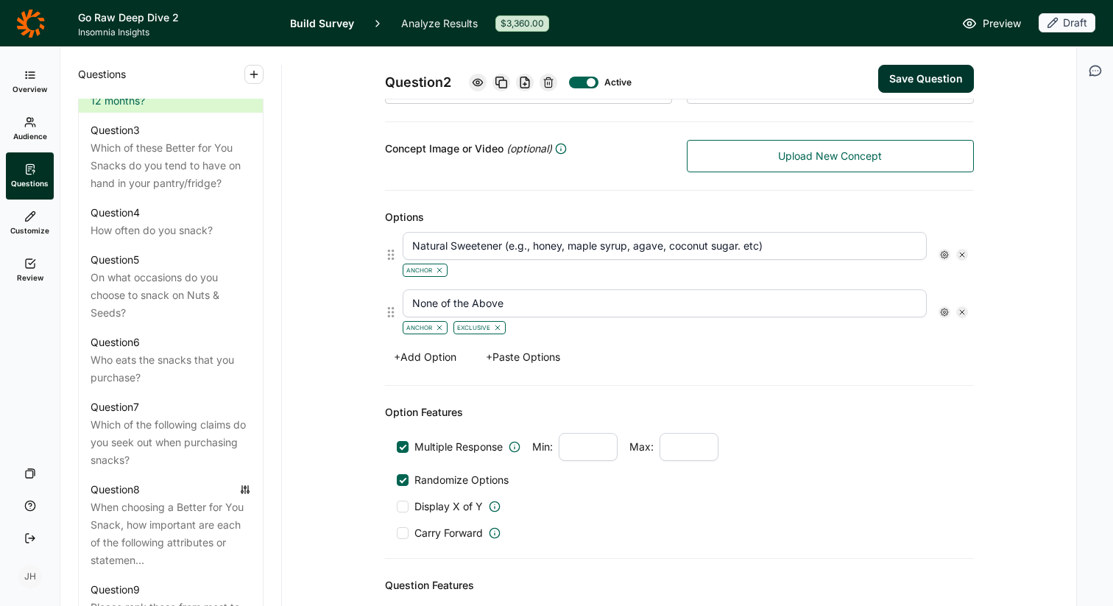
click at [552, 356] on button "+ Paste Options" at bounding box center [523, 357] width 92 height 21
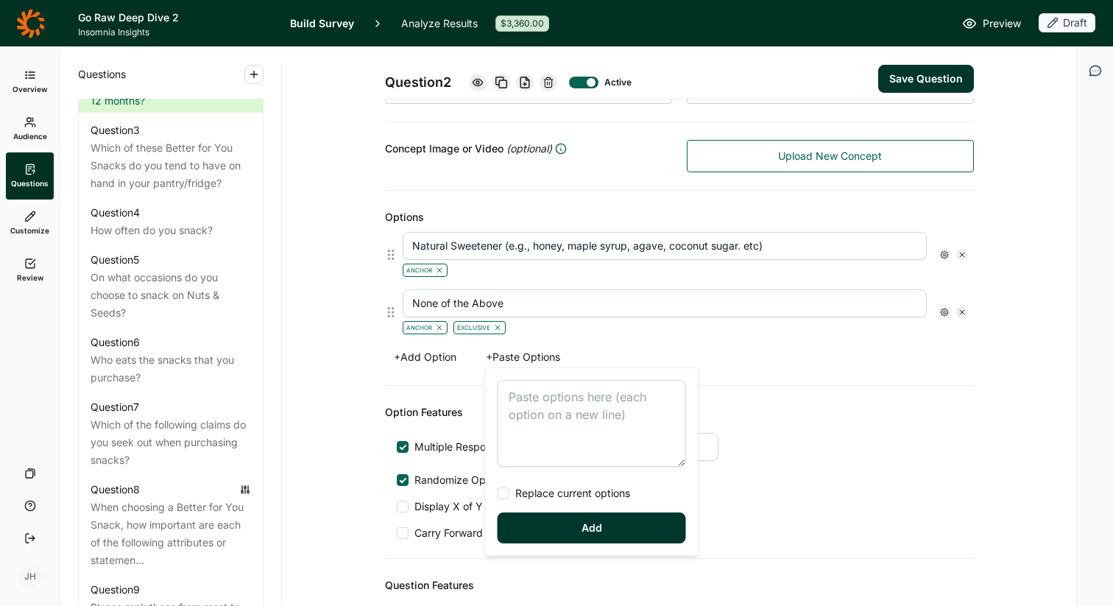
click at [520, 397] on textarea at bounding box center [592, 423] width 188 height 87
type textarea "Nuts (e.g., almonds, walnuts, cashews, mixed nuts) Seeds (e.g., pumpkin, sunflo…"
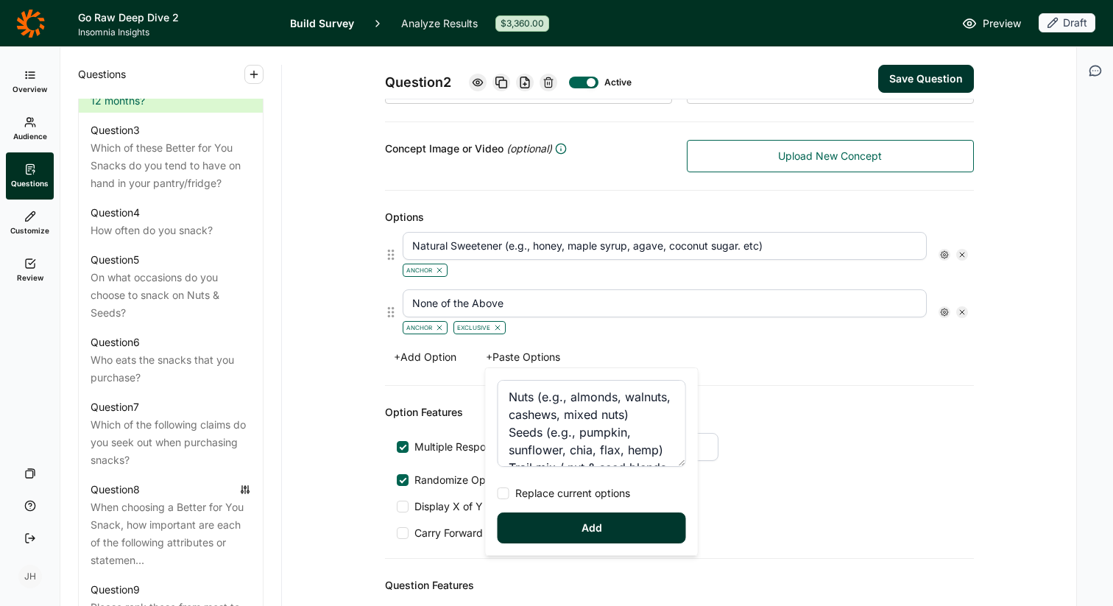
click at [594, 525] on button "Add" at bounding box center [592, 527] width 188 height 31
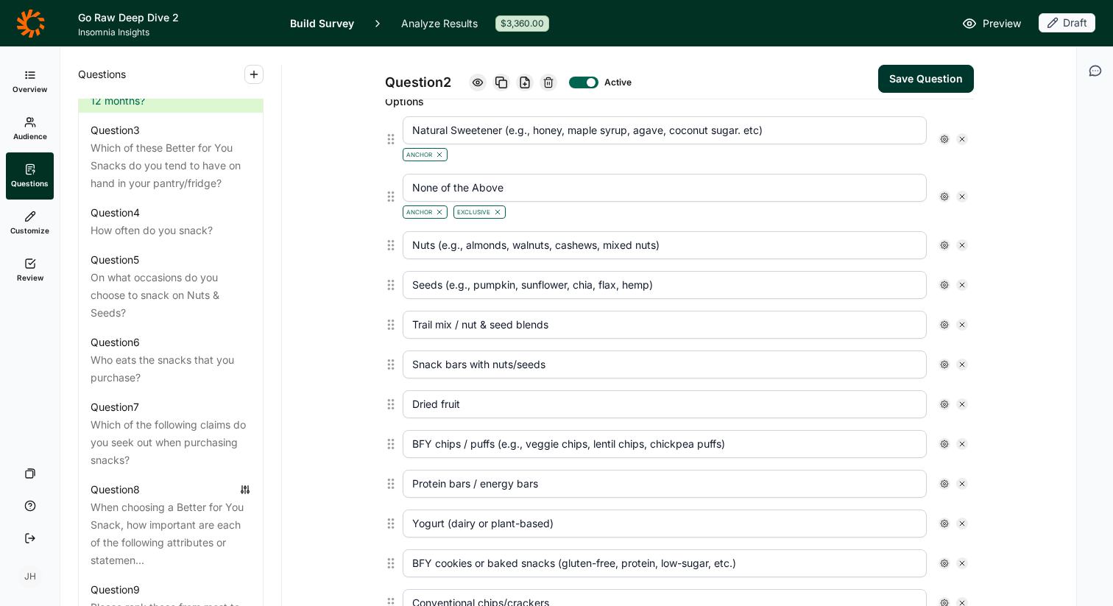
scroll to position [387, 0]
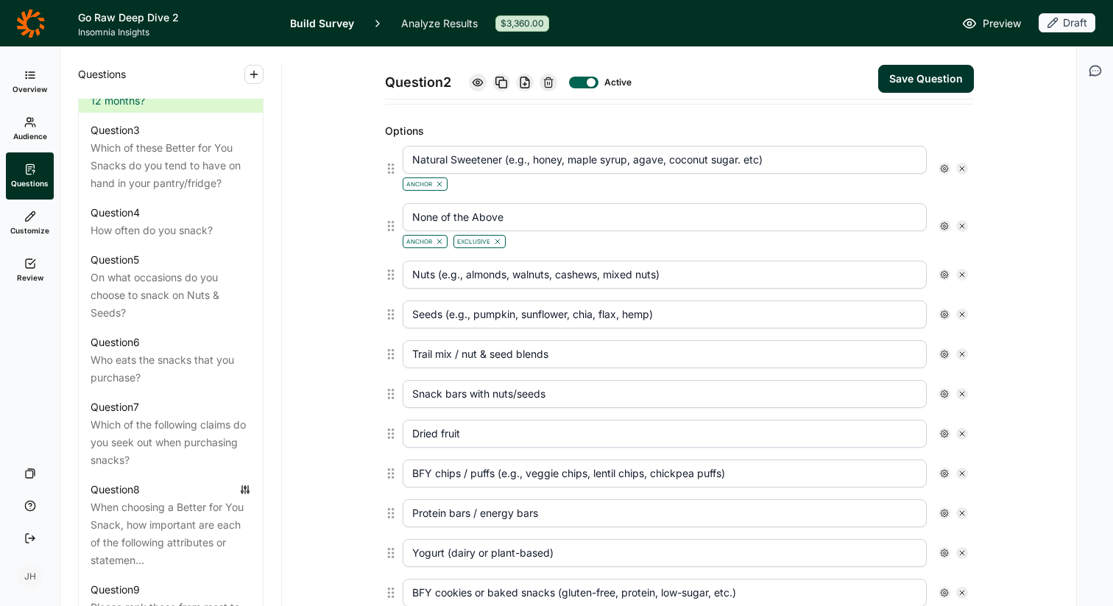
click at [931, 78] on button "Save Question" at bounding box center [926, 79] width 96 height 28
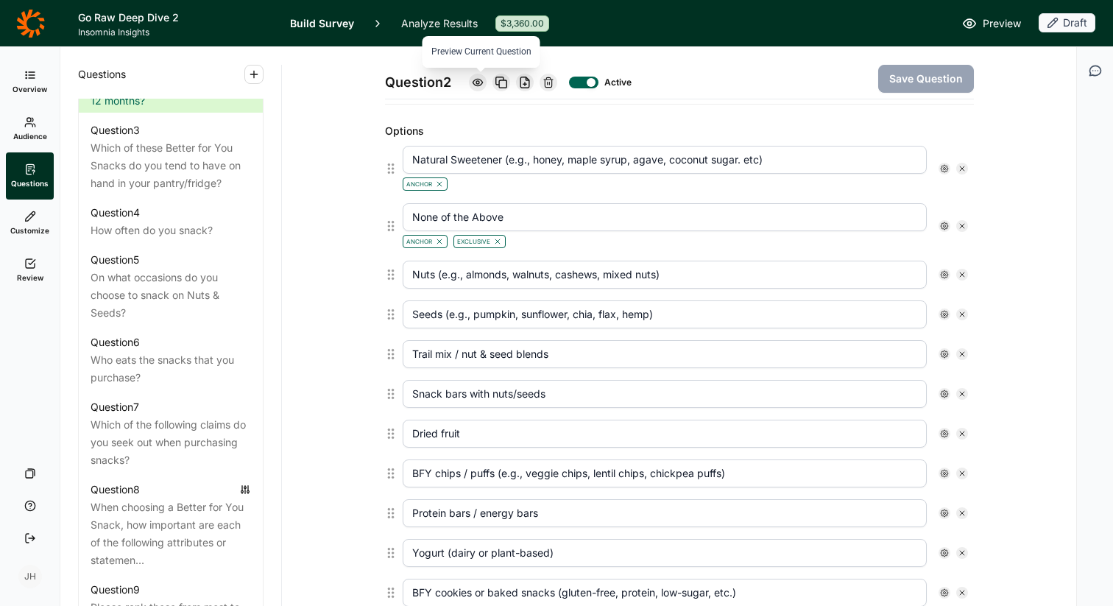
click at [479, 79] on use at bounding box center [478, 82] width 10 height 7
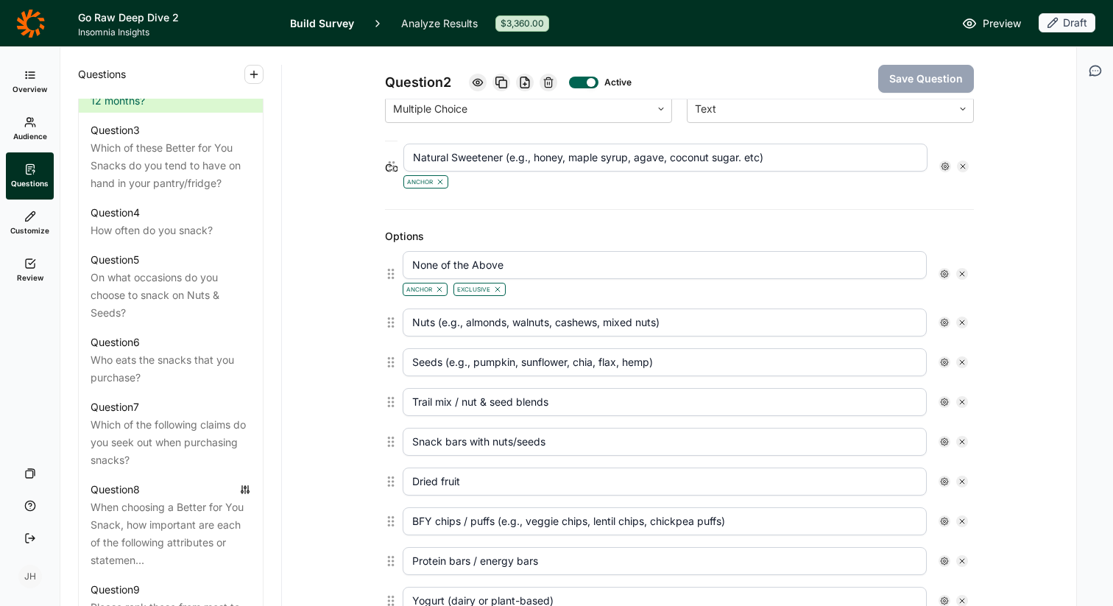
click at [388, 172] on div "Question 2 Active Save Question Title Which of the following products have you …" at bounding box center [679, 457] width 589 height 1382
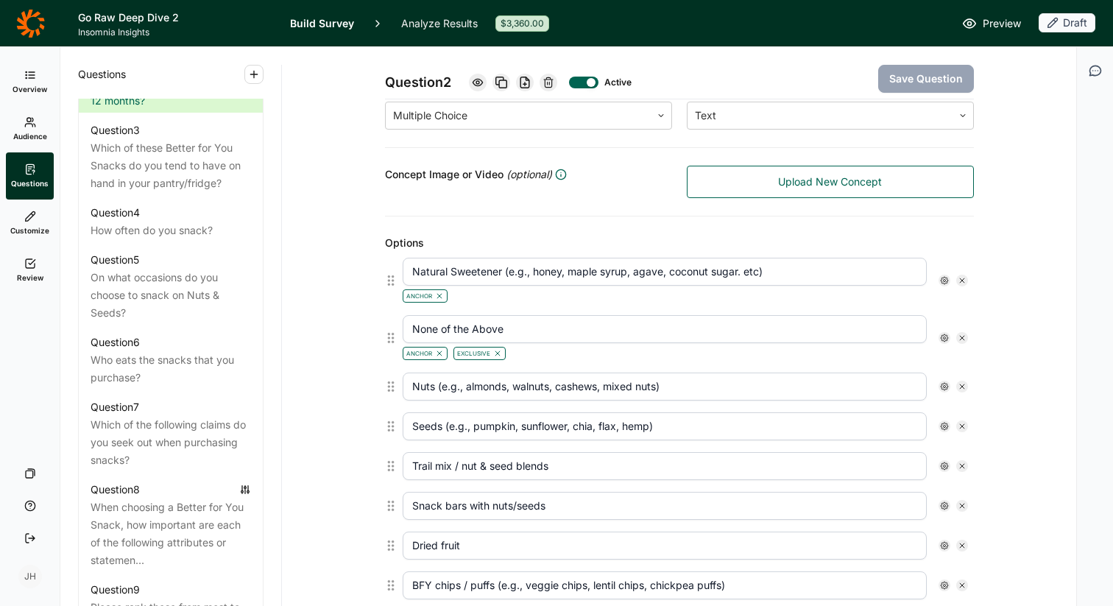
click at [961, 280] on use at bounding box center [962, 280] width 4 height 4
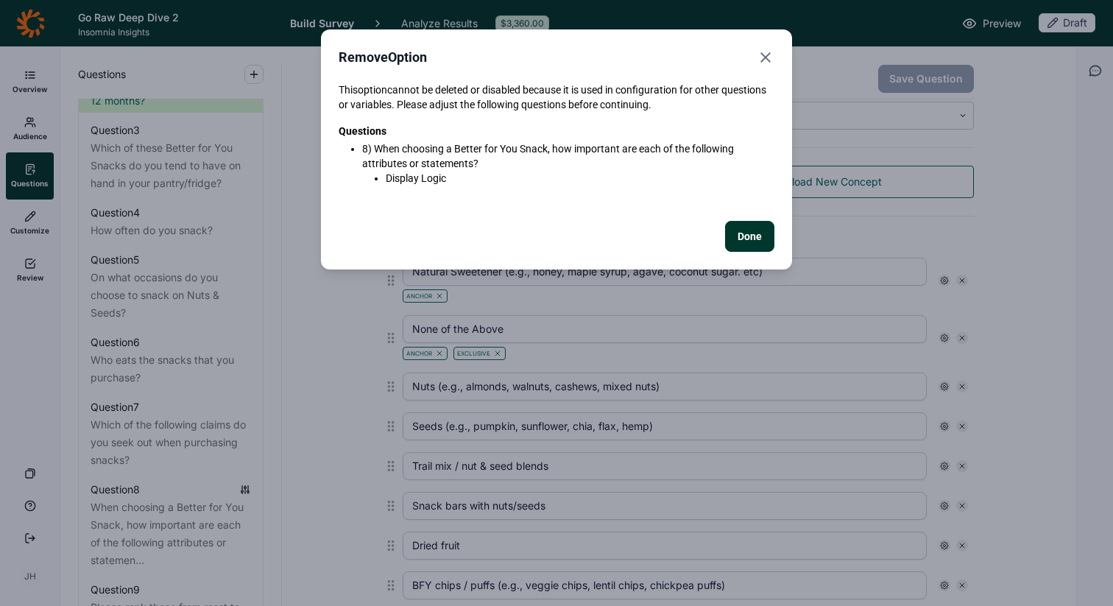
click at [756, 235] on button "Done" at bounding box center [749, 236] width 49 height 31
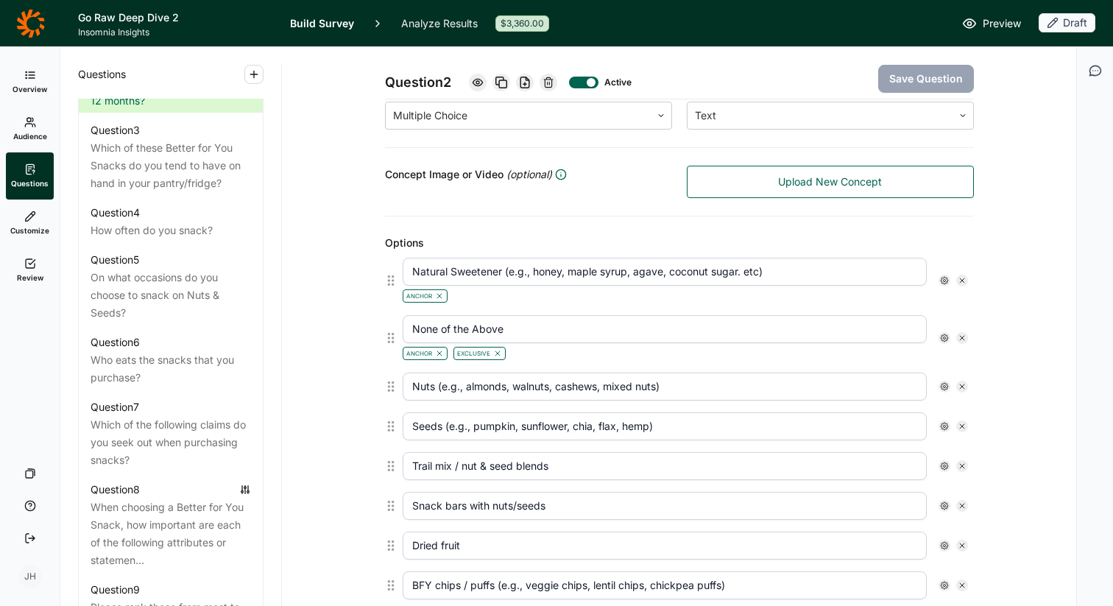
drag, startPoint x: 773, startPoint y: 275, endPoint x: 364, endPoint y: 283, distance: 408.7
click at [364, 283] on div "Question 2 Active Save Question Title Which of the following products have you …" at bounding box center [679, 499] width 759 height 1453
drag, startPoint x: 775, startPoint y: 270, endPoint x: 375, endPoint y: 267, distance: 400.5
click at [375, 267] on div "Question 2 Active Save Question Title Which of the following products have you …" at bounding box center [679, 499] width 759 height 1453
click at [307, 277] on div "Question 2 Active Save Question Title Which of the following products have you …" at bounding box center [679, 499] width 759 height 1453
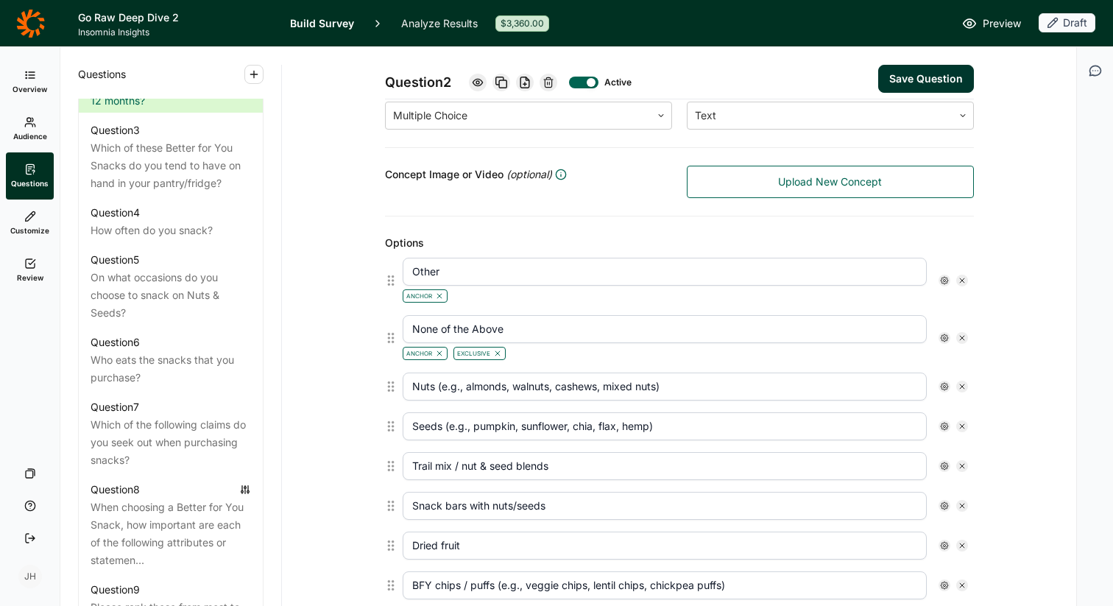
click at [496, 352] on icon at bounding box center [497, 353] width 9 height 9
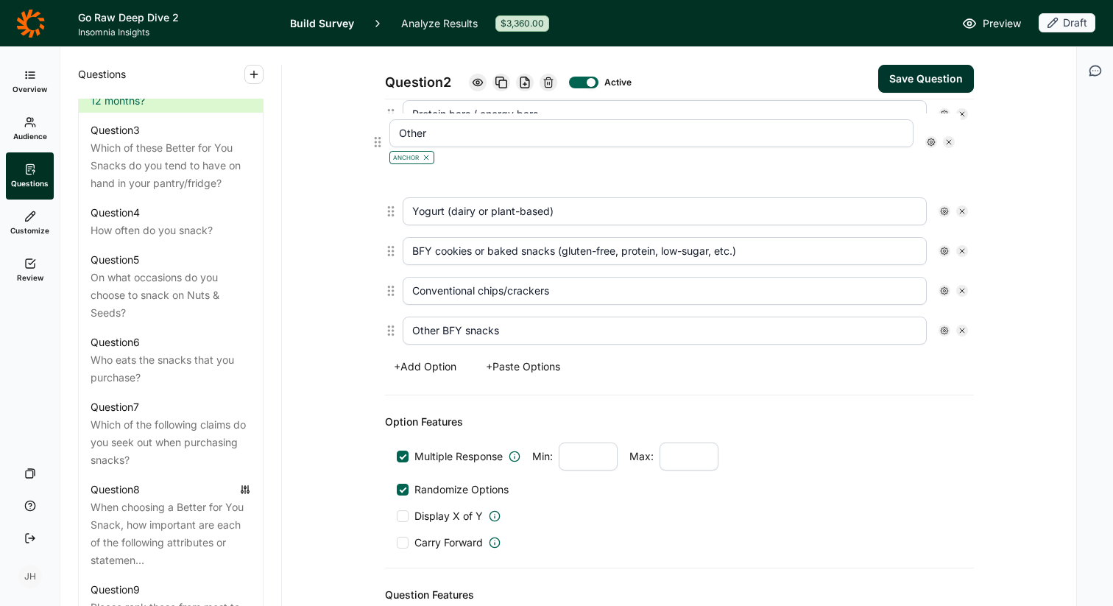
scroll to position [713, 0]
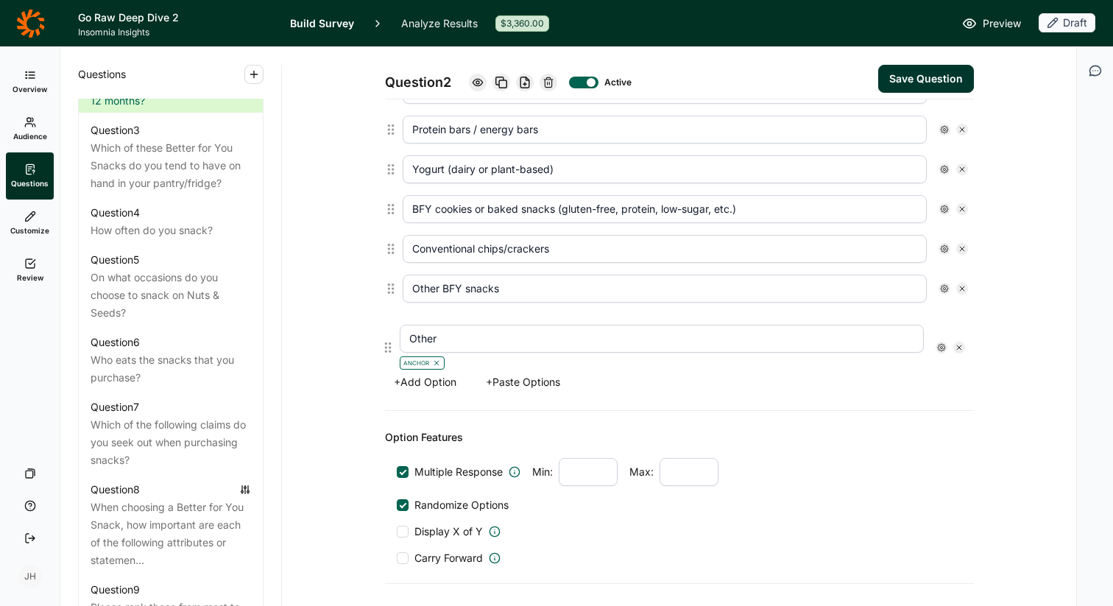
drag, startPoint x: 392, startPoint y: 281, endPoint x: 389, endPoint y: 351, distance: 70.7
click at [389, 351] on div "Other Anchor None of the Above Anchor Nuts (e.g., almonds, walnuts, cashews, mi…" at bounding box center [679, 90] width 589 height 552
type input "None of the Above"
type input "Nuts (e.g., almonds, walnuts, cashews, mixed nuts)"
type input "Seeds (e.g., pumpkin, sunflower, chia, flax, hemp)"
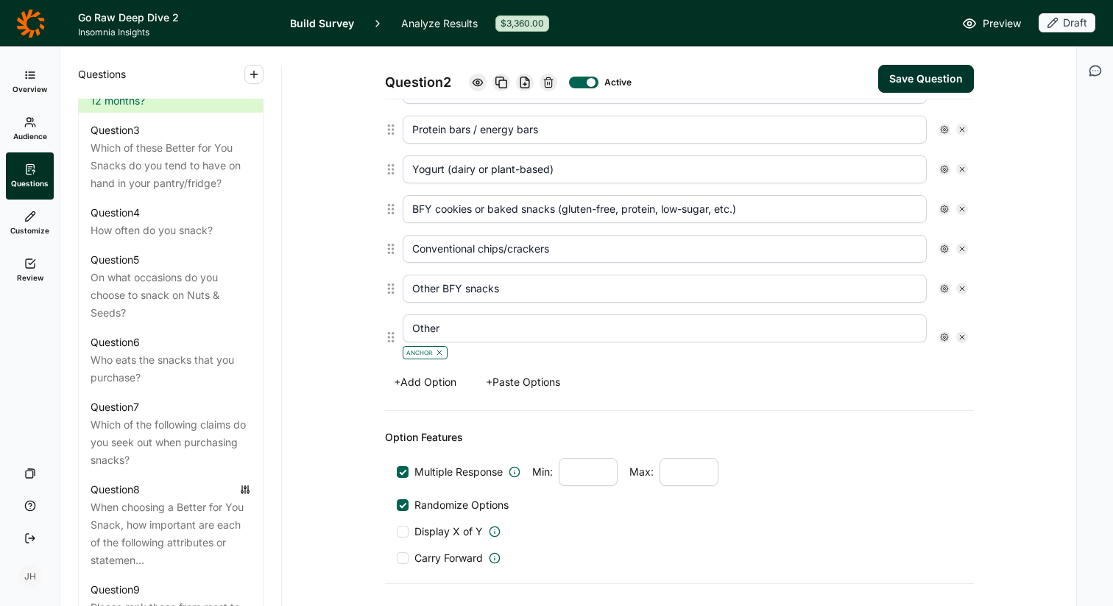
type input "Trail mix / nut & seed blends"
type input "Snack bars with nuts/seeds"
type input "Dried fruit"
type input "BFY chips / puffs (e.g., veggie chips, lentil chips, chickpea puffs)"
type input "Protein bars / energy bars"
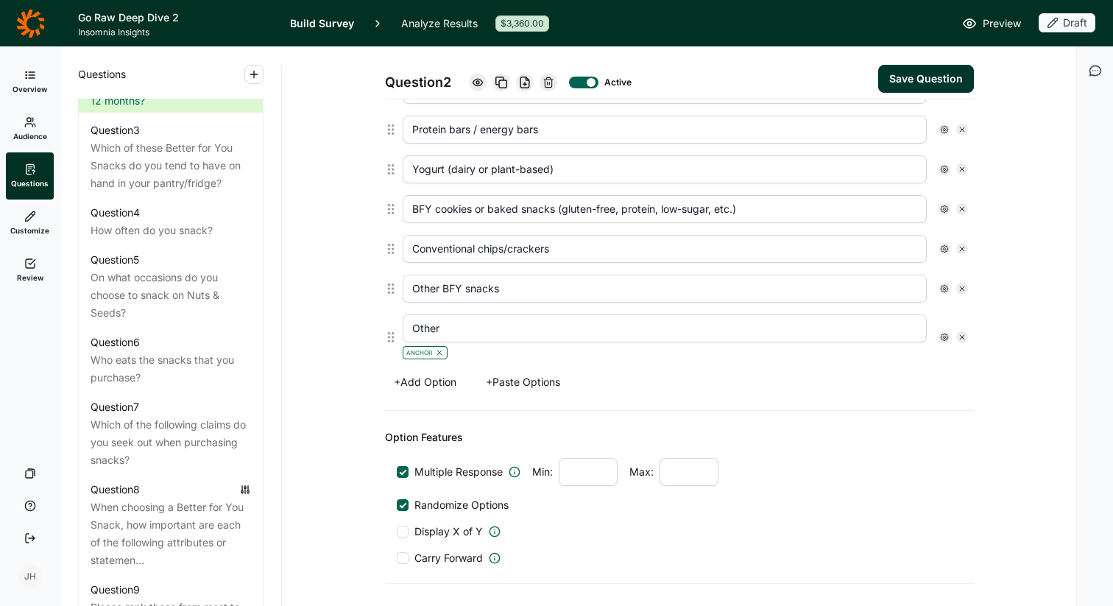
type input "Yogurt (dairy or plant-based)"
type input "BFY cookies or baked snacks (gluten-free, protein, low-sugar, etc.)"
type input "Conventional chips/crackers"
type input "Other BFY snacks"
type input "Other"
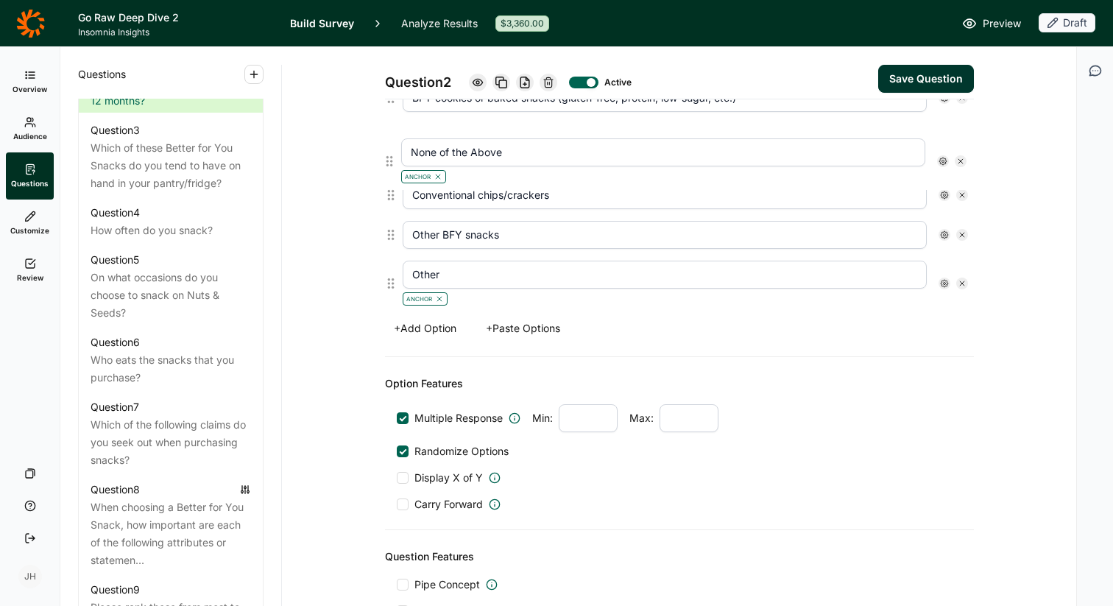
scroll to position [762, 0]
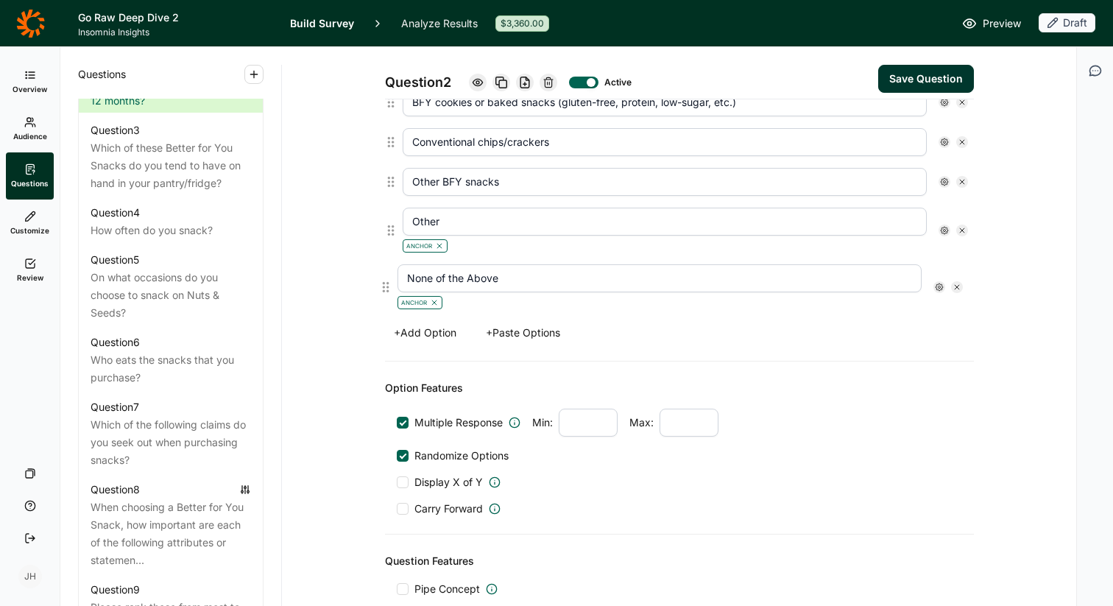
drag, startPoint x: 391, startPoint y: 215, endPoint x: 385, endPoint y: 289, distance: 74.6
click at [386, 289] on div "None of the Above Anchor Nuts (e.g., almonds, walnuts, cashews, mixed nuts) See…" at bounding box center [679, 40] width 589 height 552
type input "Nuts (e.g., almonds, walnuts, cashews, mixed nuts)"
type input "Seeds (e.g., pumpkin, sunflower, chia, flax, hemp)"
type input "Trail mix / nut & seed blends"
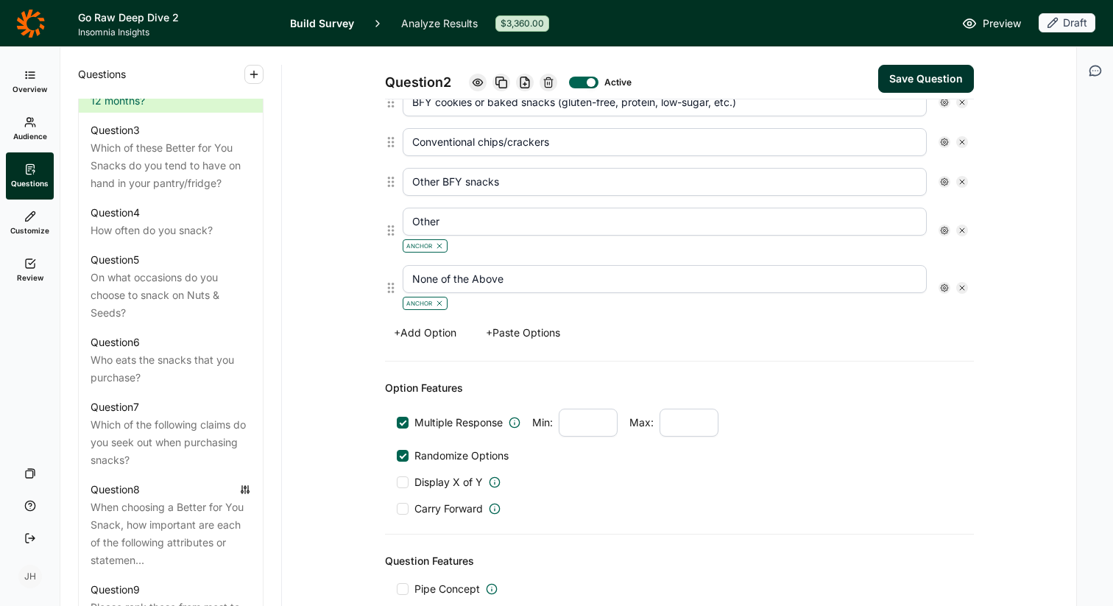
type input "Snack bars with nuts/seeds"
type input "Dried fruit"
type input "BFY chips / puffs (e.g., veggie chips, lentil chips, chickpea puffs)"
type input "Protein bars / energy bars"
type input "Yogurt (dairy or plant-based)"
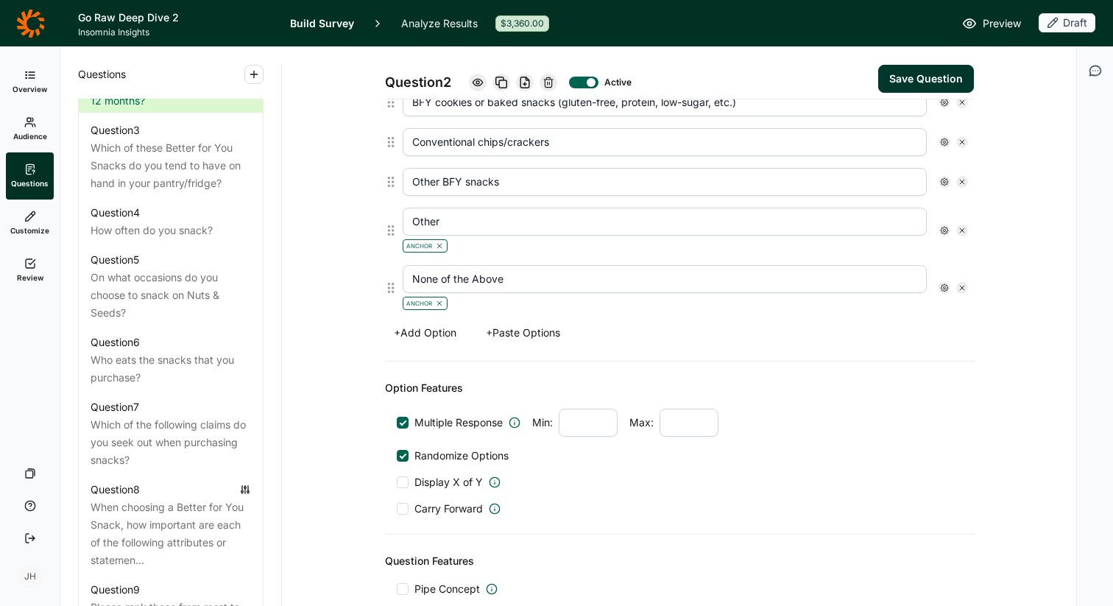
type input "BFY cookies or baked snacks (gluten-free, protein, low-sugar, etc.)"
type input "Conventional chips/crackers"
type input "Other BFY snacks"
type input "Other"
type input "None of the Above"
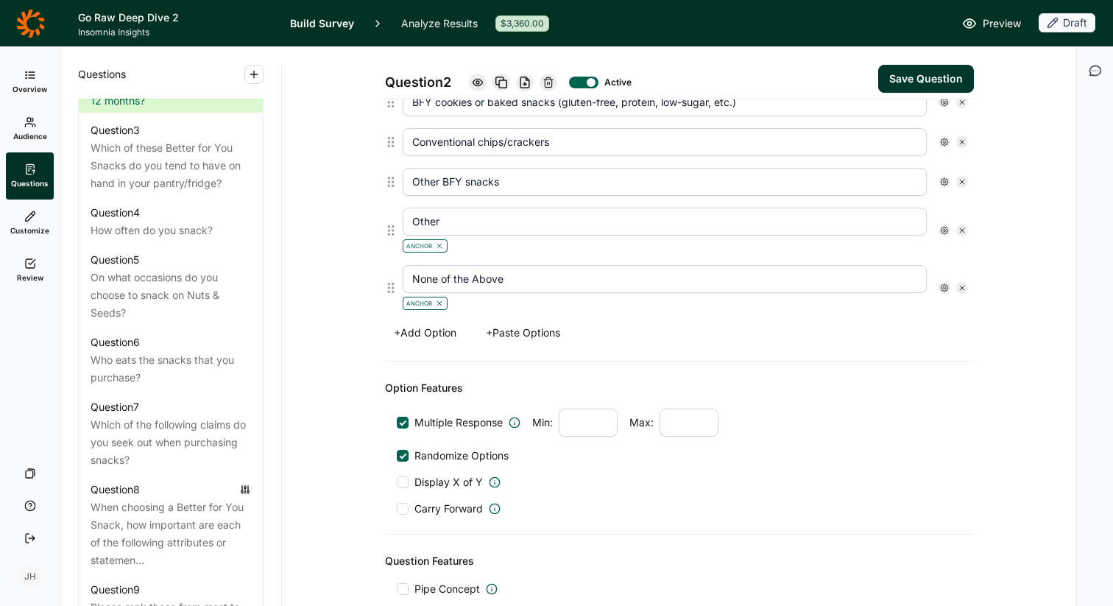
click at [946, 230] on icon at bounding box center [944, 230] width 9 height 9
click at [957, 339] on div at bounding box center [957, 339] width 12 height 12
click at [951, 339] on input "Free Text" at bounding box center [951, 339] width 0 height 0
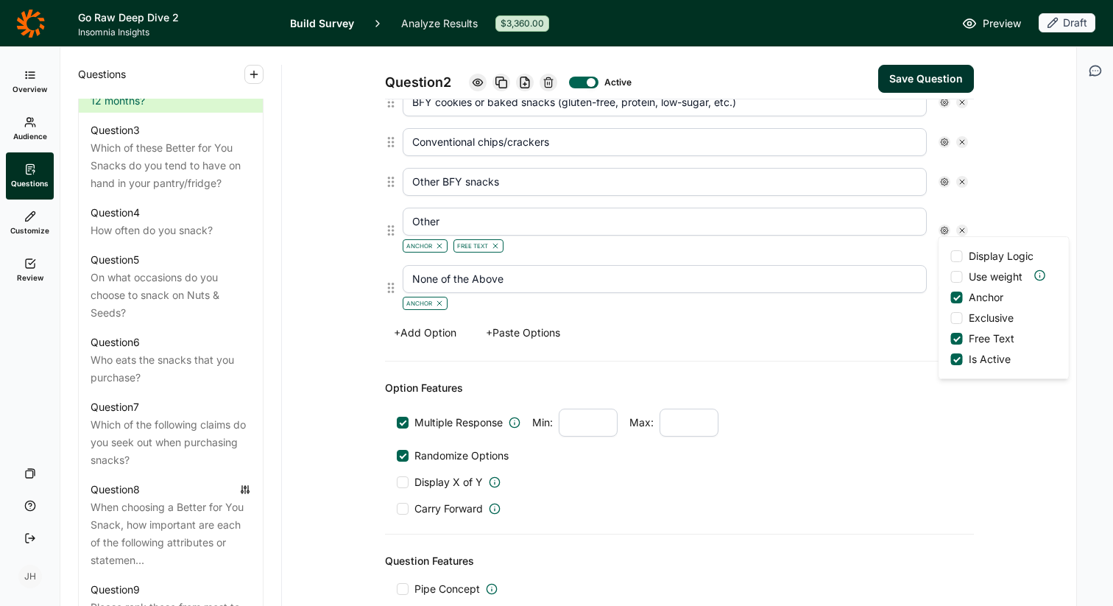
click at [824, 346] on div "Options Nuts (e.g., almonds, walnuts, cashews, mixed nuts) Seeds (e.g., pumpkin…" at bounding box center [679, 45] width 589 height 632
click at [582, 286] on input "None of the Above" at bounding box center [665, 279] width 524 height 28
click at [943, 286] on use at bounding box center [944, 287] width 7 height 7
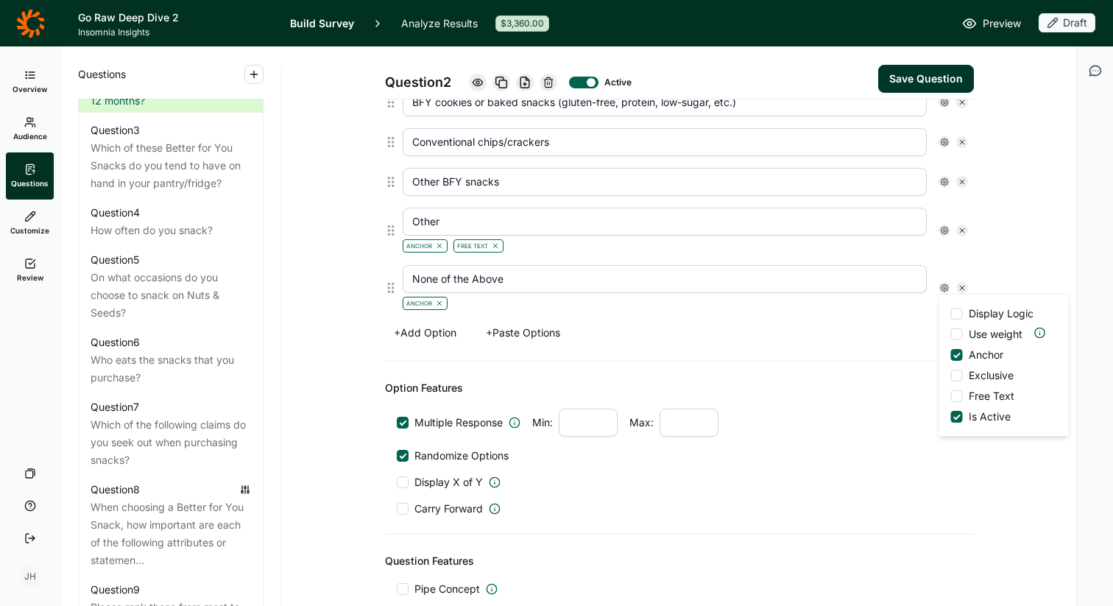
click at [842, 330] on div "+ Add Option + Paste Options" at bounding box center [679, 332] width 589 height 21
click at [924, 77] on button "Save Question" at bounding box center [926, 79] width 96 height 28
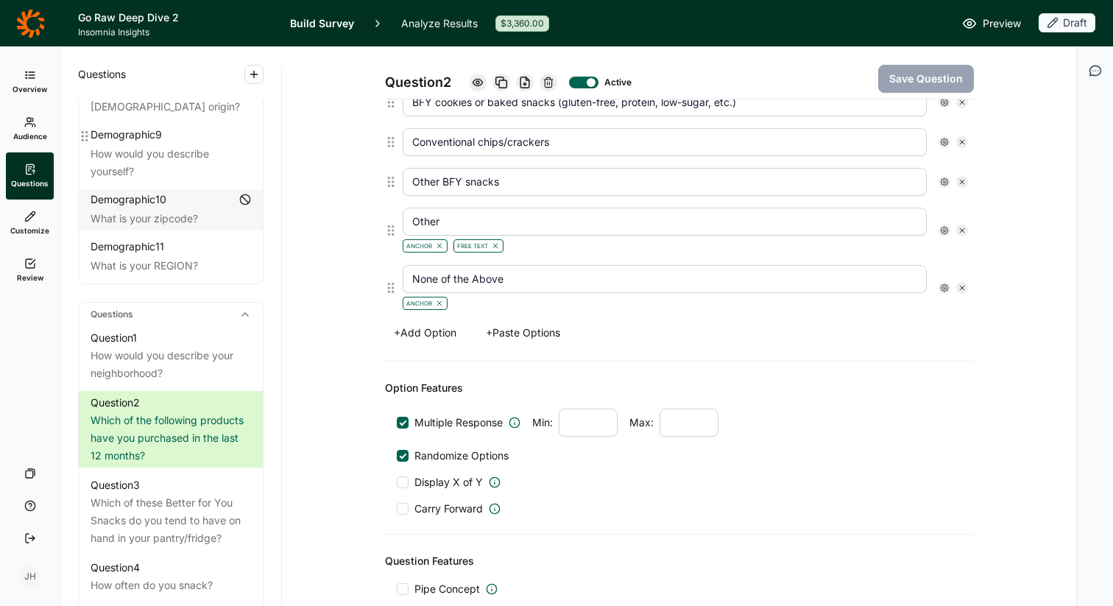
scroll to position [465, 0]
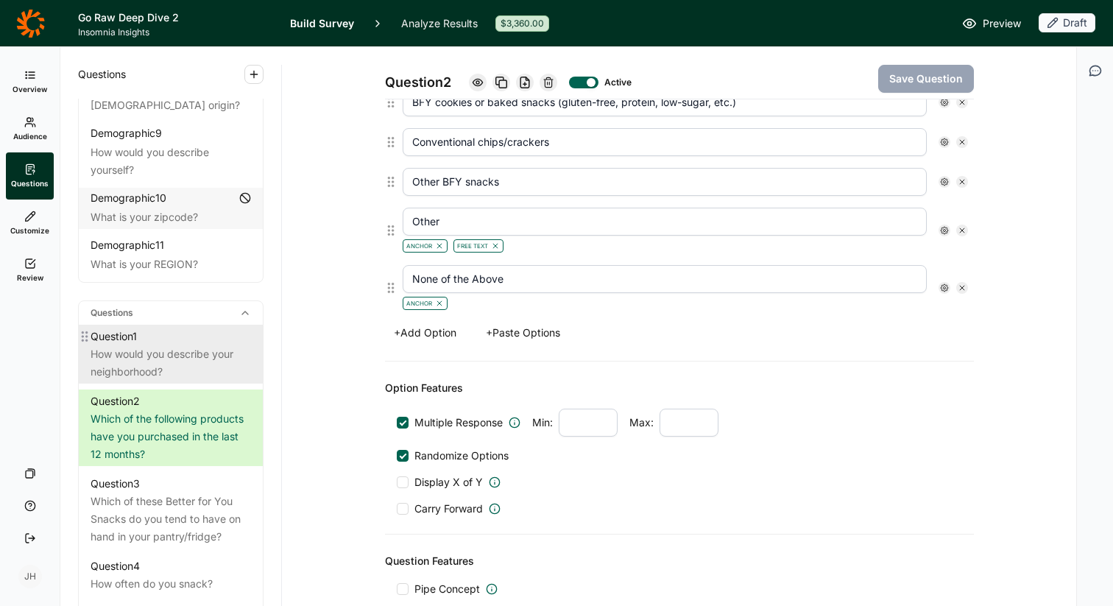
click at [199, 345] on div "How would you describe your neighborhood?" at bounding box center [171, 362] width 160 height 35
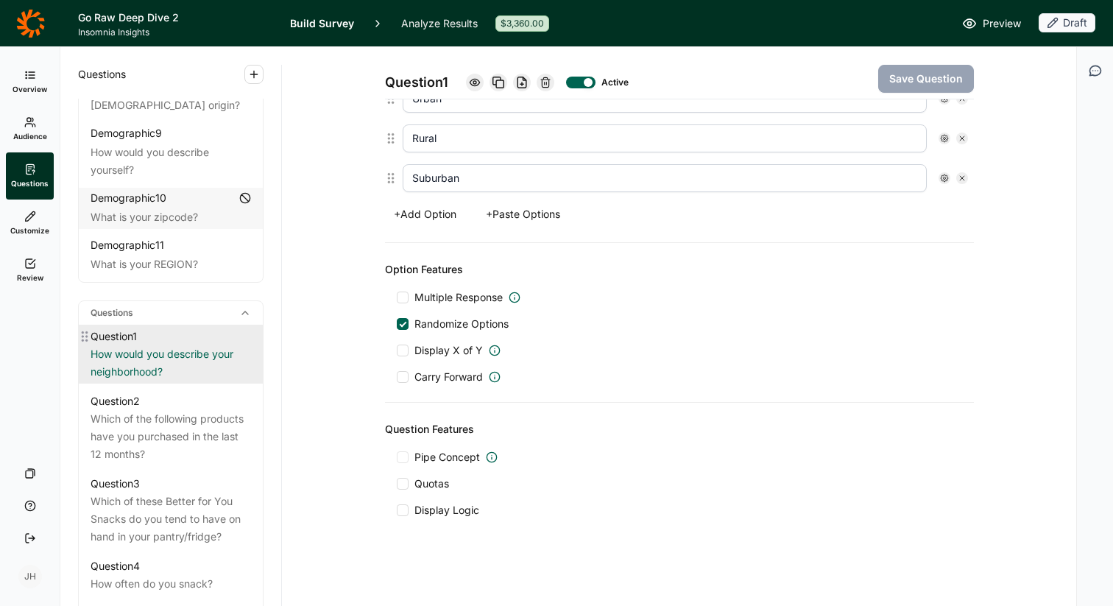
scroll to position [448, 0]
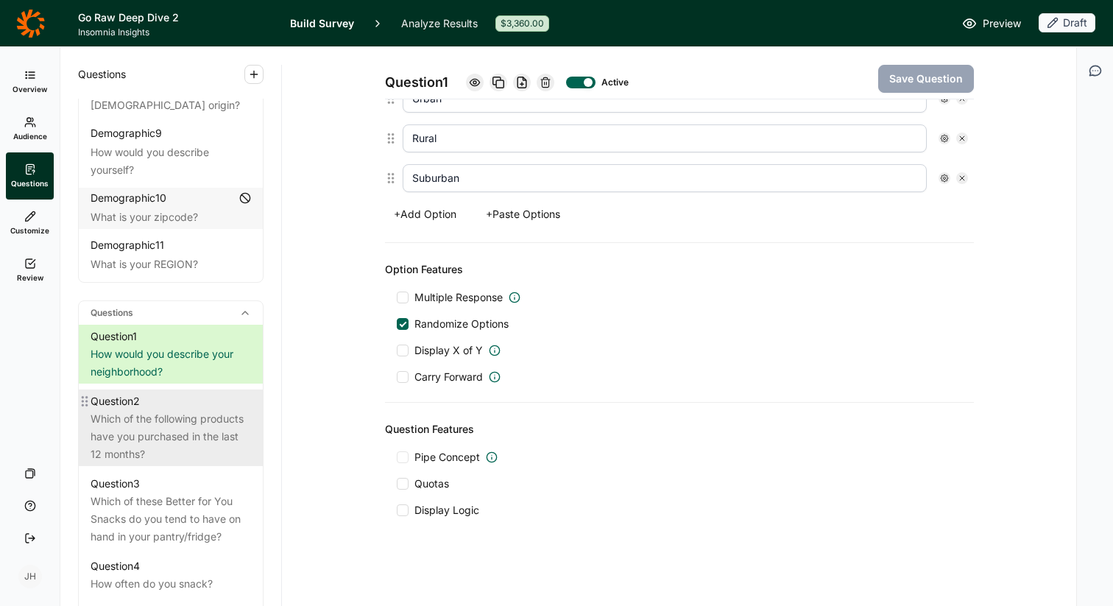
click at [193, 410] on div "Which of the following products have you purchased in the last 12 months?" at bounding box center [171, 436] width 160 height 53
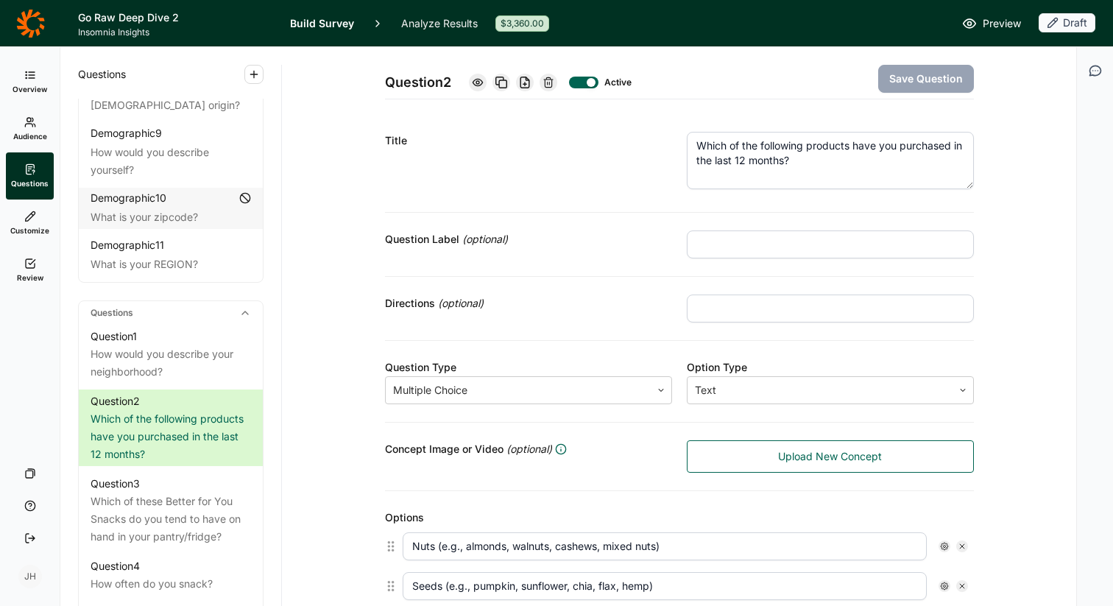
click at [759, 161] on textarea "Which of the following products have you purchased in the last 12 months?" at bounding box center [830, 160] width 287 height 57
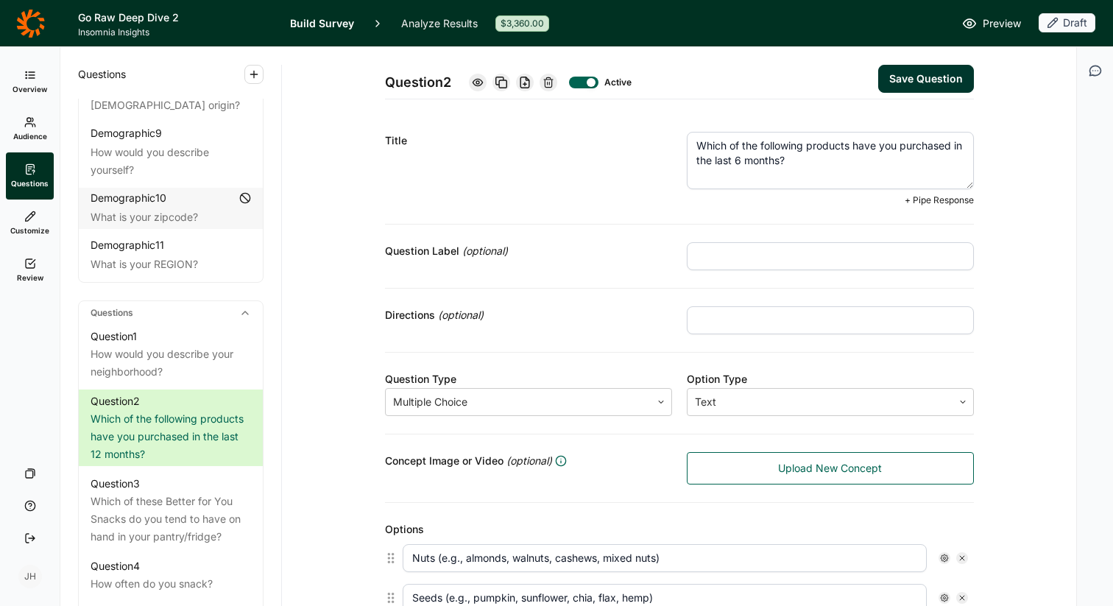
type textarea "Which of the following products have you purchased in the last 6 months?"
click at [589, 191] on div "Title" at bounding box center [528, 169] width 287 height 74
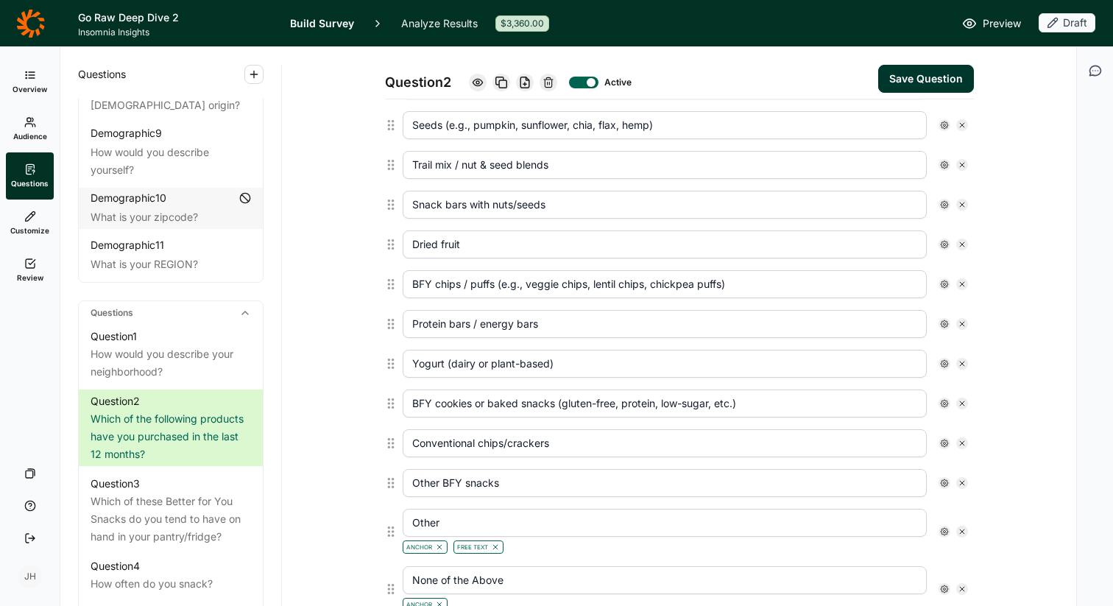
scroll to position [465, 0]
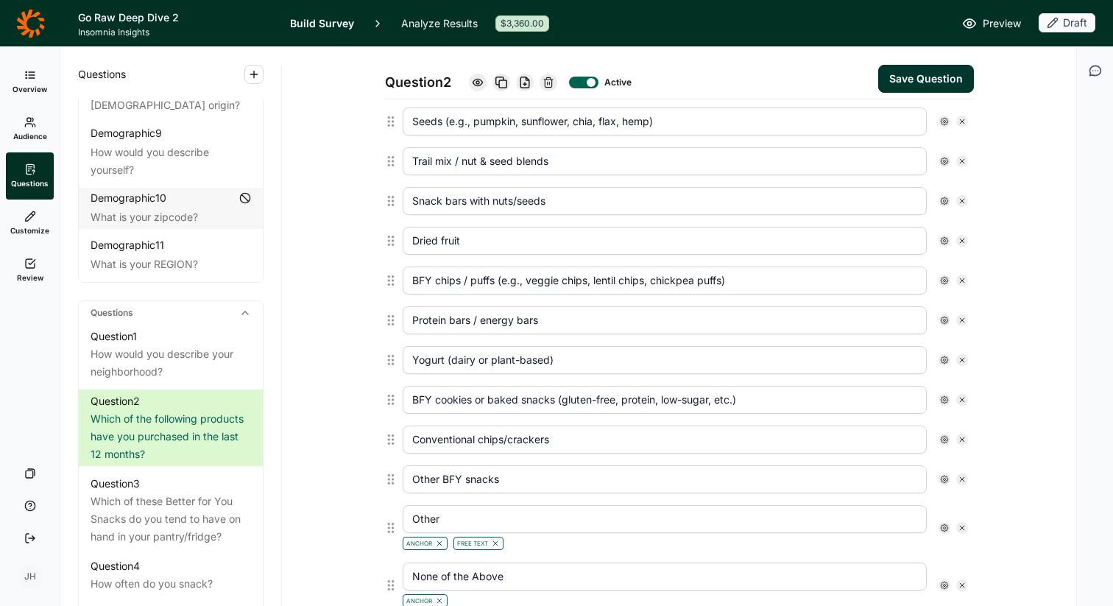
click at [560, 355] on input "Yogurt (dairy or plant-based)" at bounding box center [665, 360] width 524 height 28
type input "Yogurt"
click at [756, 402] on input "BFY cookies or baked snacks (gluten-free, protein, low-sugar, etc.)" at bounding box center [665, 400] width 524 height 28
click at [962, 479] on use at bounding box center [962, 479] width 4 height 4
type input "Other"
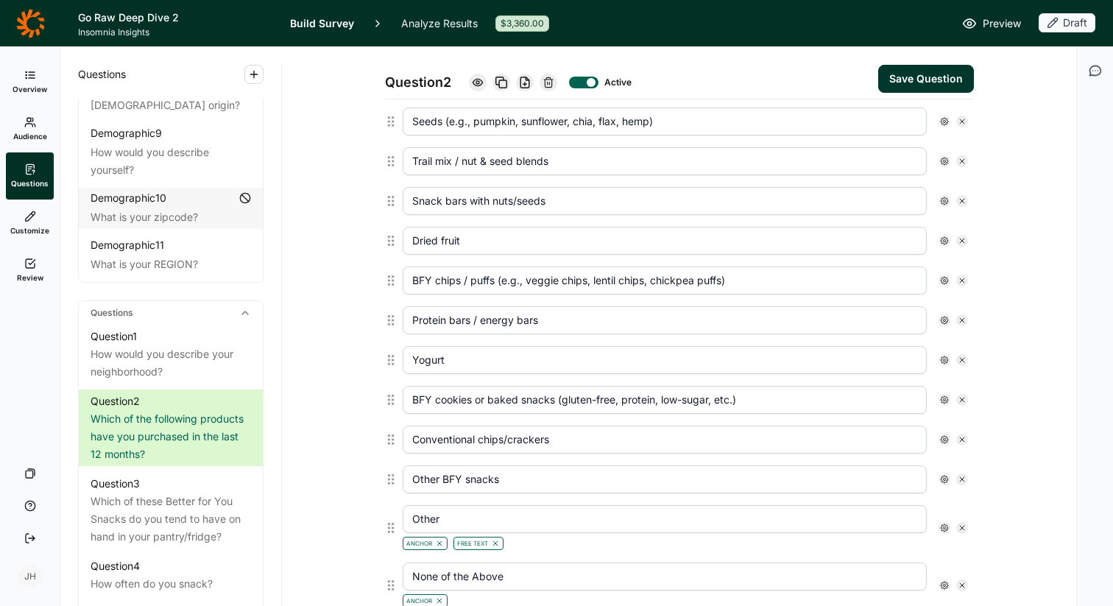
type input "None of the Above"
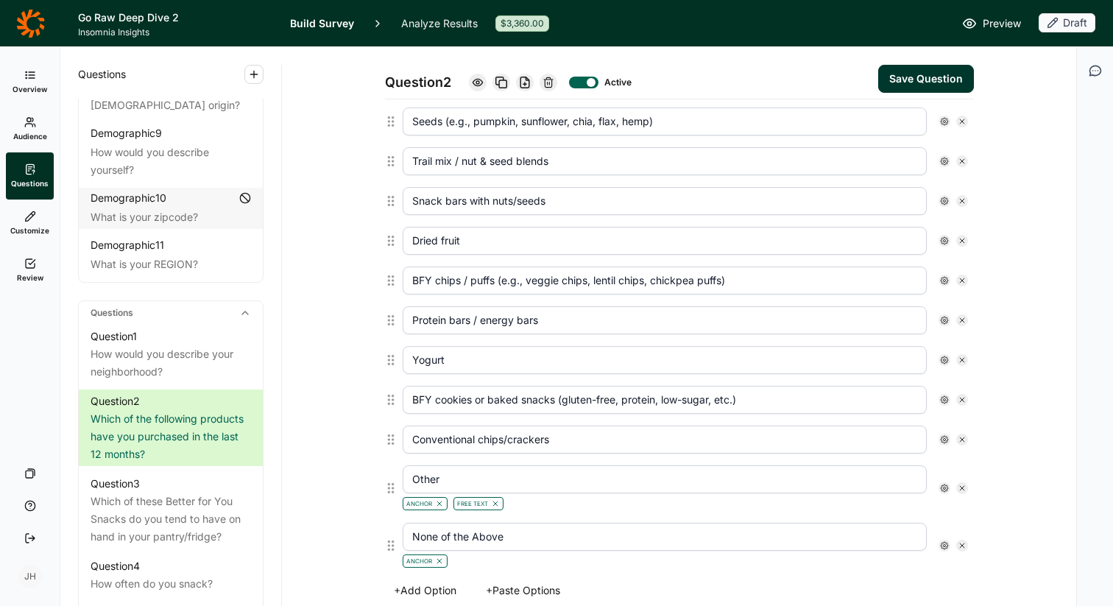
click at [471, 470] on input "Other" at bounding box center [665, 479] width 524 height 28
click at [448, 482] on input "Other" at bounding box center [665, 479] width 524 height 28
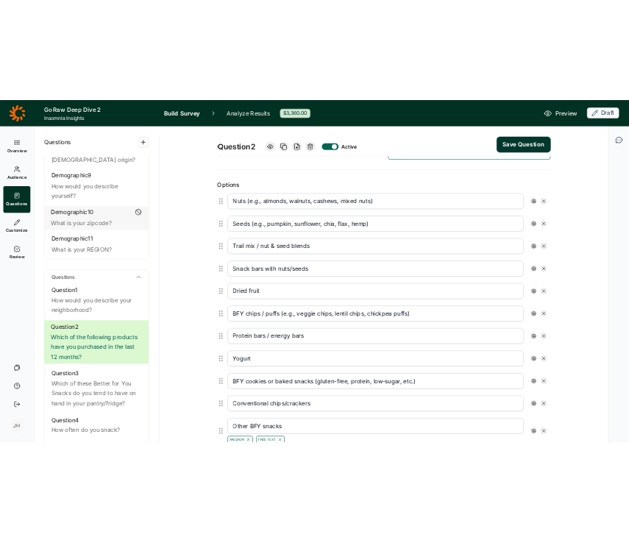
scroll to position [366, 0]
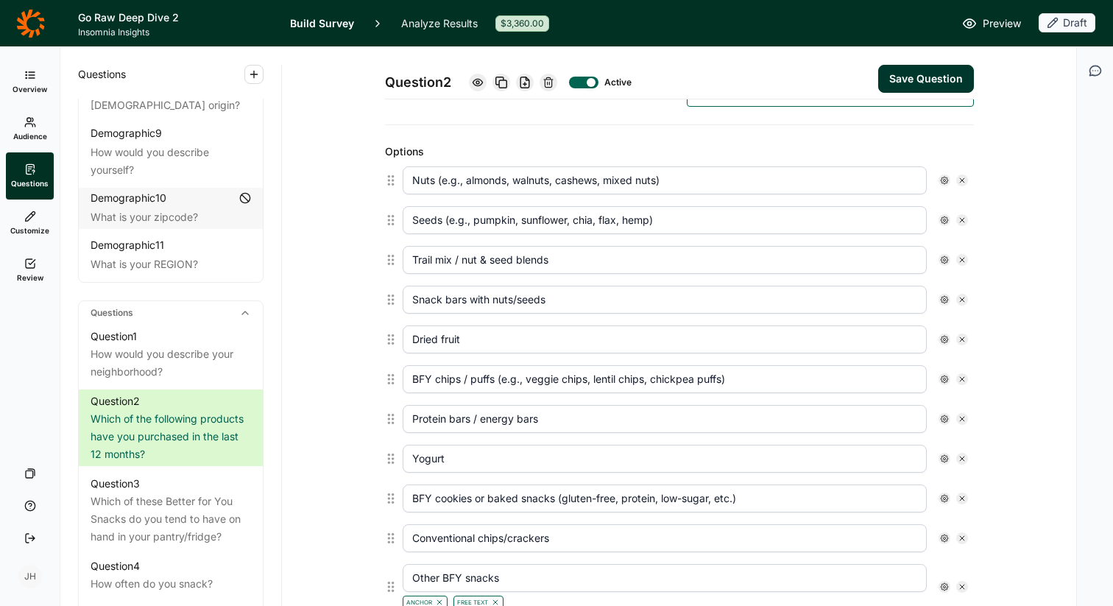
type input "Other BFY snacks"
drag, startPoint x: 558, startPoint y: 300, endPoint x: 471, endPoint y: 297, distance: 86.9
click at [471, 297] on input "Snack bars with nuts/seeds" at bounding box center [665, 300] width 524 height 28
click at [962, 299] on use at bounding box center [962, 299] width 4 height 4
type input "Dried fruit"
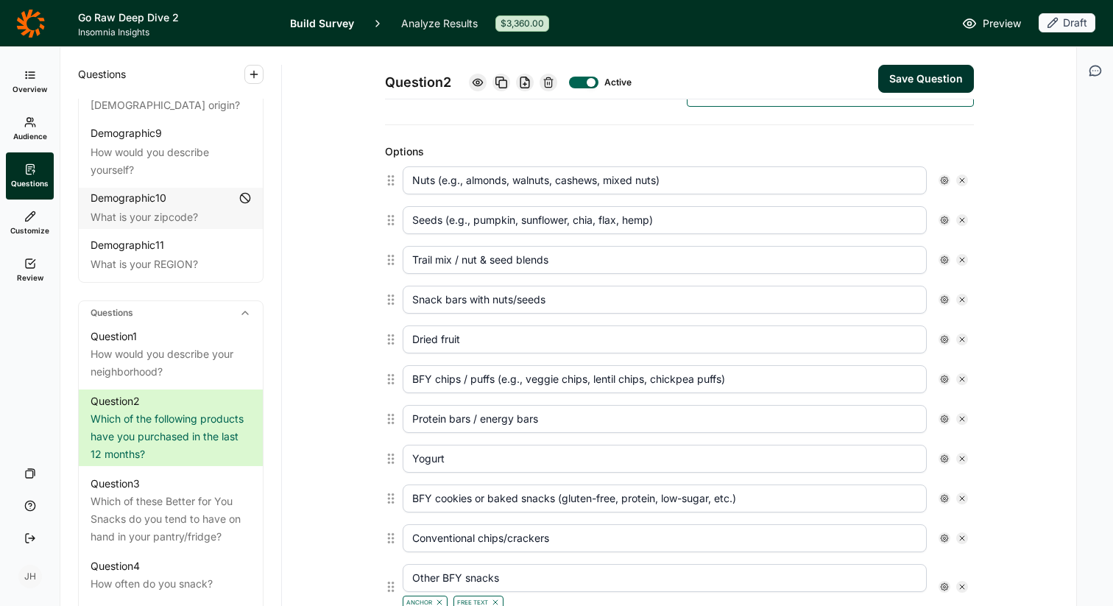
type input "BFY chips / puffs (e.g., veggie chips, lentil chips, chickpea puffs)"
type input "Protein bars / energy bars"
type input "Yogurt"
type input "BFY cookies or baked snacks (gluten-free, protein, low-sugar, etc.)"
type input "Conventional chips/crackers"
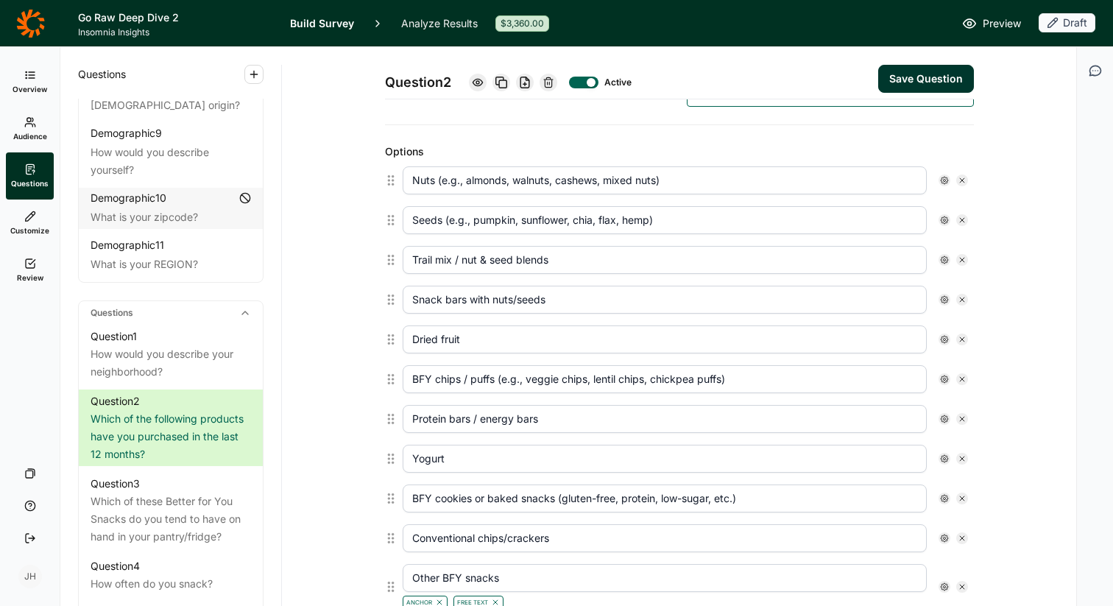
type input "Other BFY snacks"
type input "None of the Above"
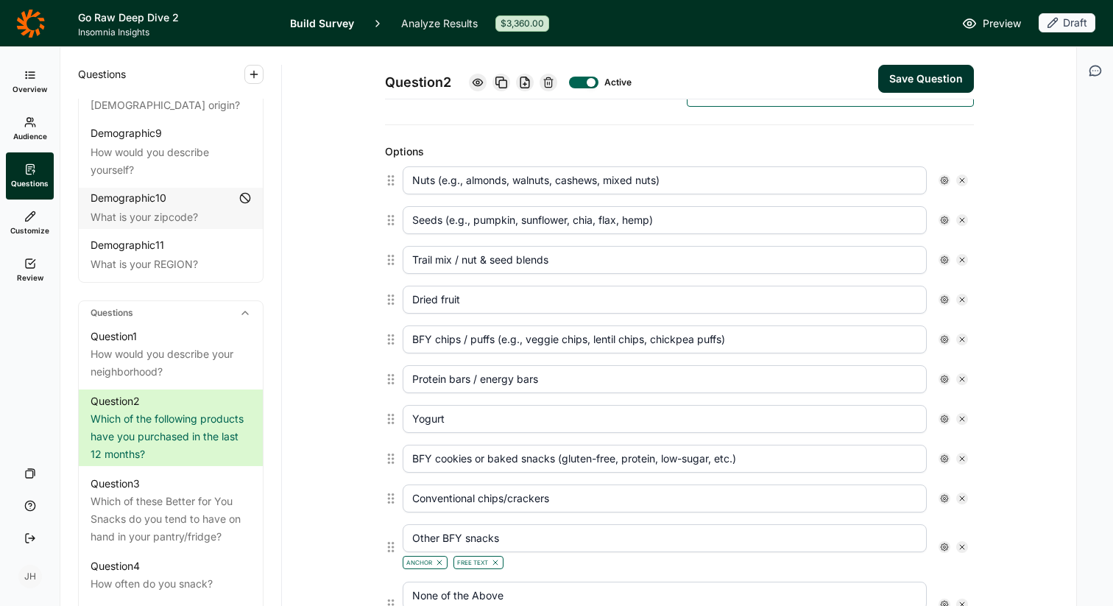
drag, startPoint x: 568, startPoint y: 261, endPoint x: 461, endPoint y: 261, distance: 106.8
click at [461, 261] on input "Trail mix / nut & seed blends" at bounding box center [665, 260] width 524 height 28
type input "Trail mix"
click at [917, 74] on button "Save Question" at bounding box center [926, 79] width 96 height 28
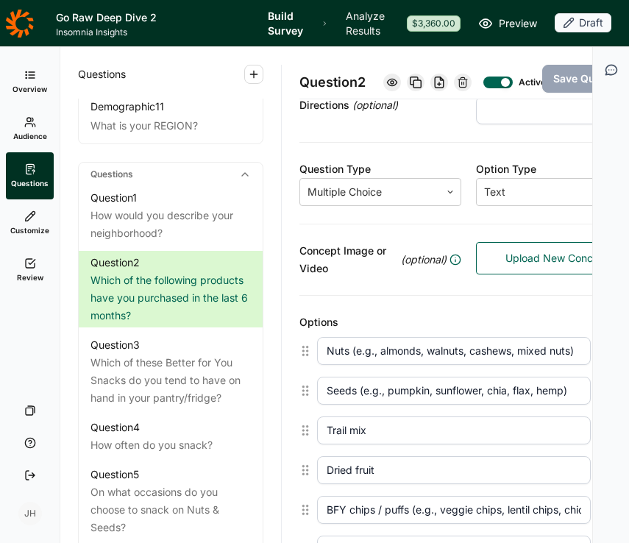
scroll to position [166, 0]
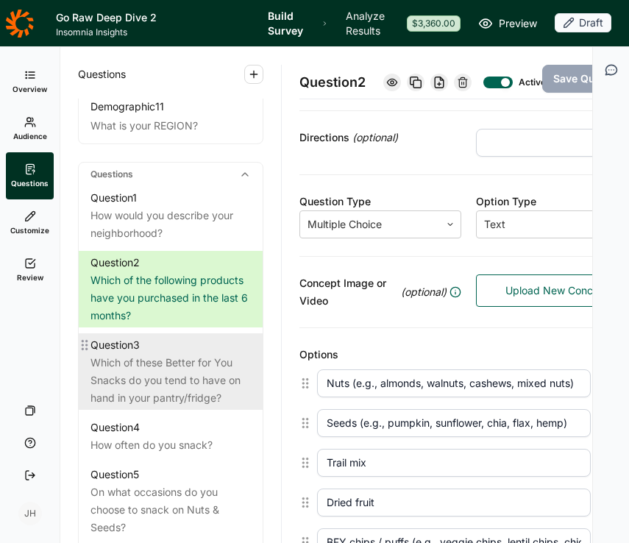
click at [200, 367] on div "Which of these Better for You Snacks do you tend to have on hand in your pantry…" at bounding box center [171, 380] width 160 height 53
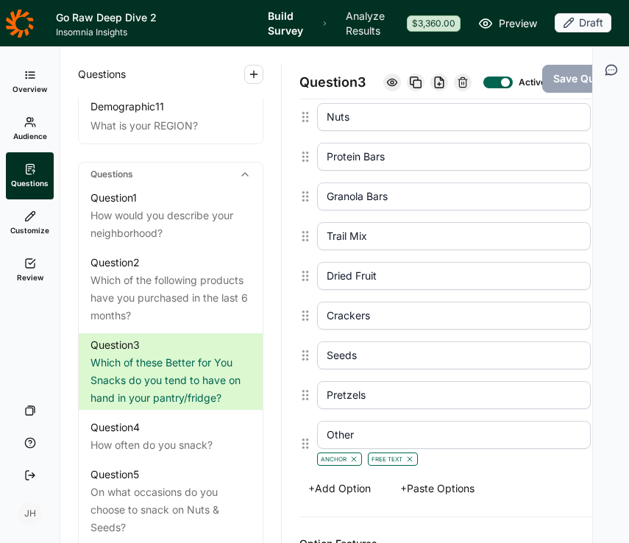
scroll to position [442, 0]
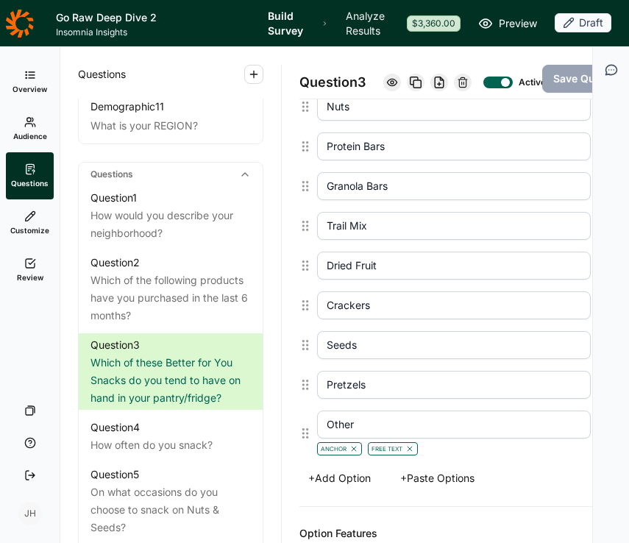
click at [353, 489] on button "+ Add Option" at bounding box center [340, 478] width 80 height 21
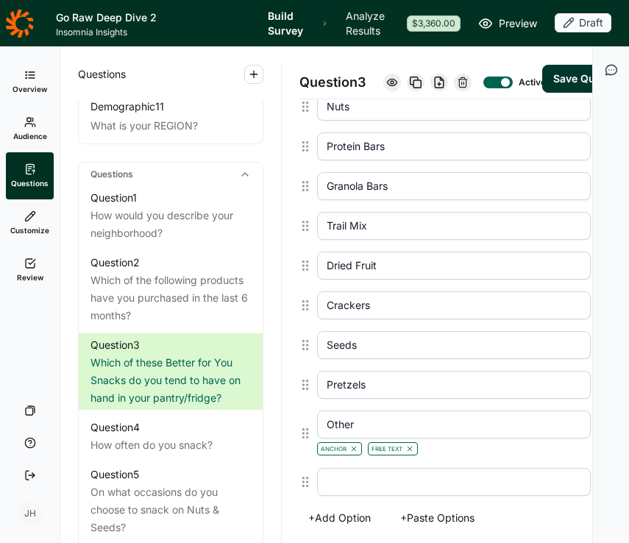
click at [331, 496] on input "text" at bounding box center [454, 482] width 274 height 28
paste input "Snack bars (e.g., protein, granola, functional)"
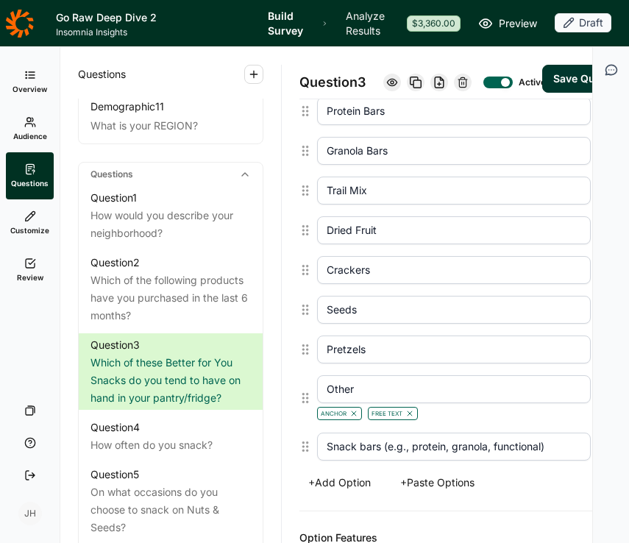
scroll to position [504, 0]
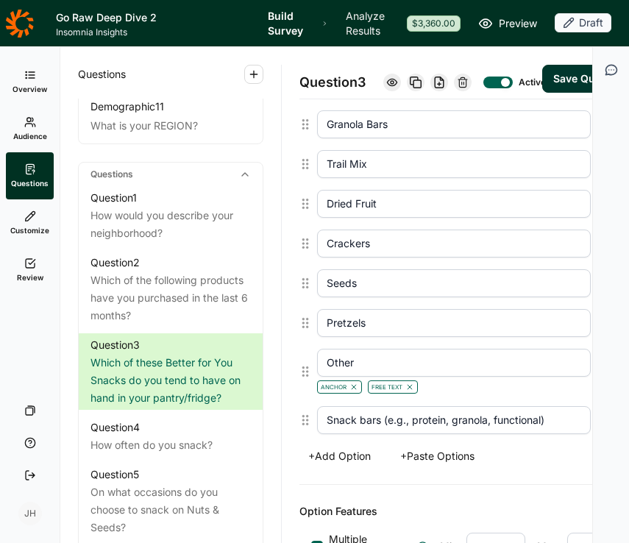
type input "Snack bars (e.g., protein, granola, functional)"
click at [361, 467] on button "+ Add Option" at bounding box center [340, 456] width 80 height 21
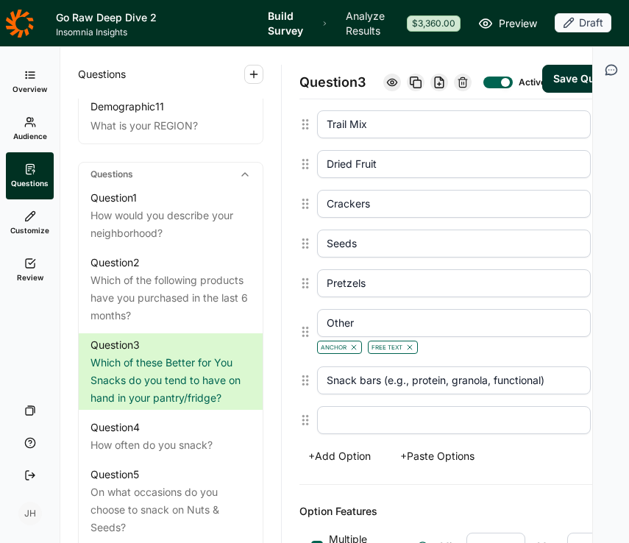
click at [341, 431] on input "text" at bounding box center [454, 420] width 274 height 28
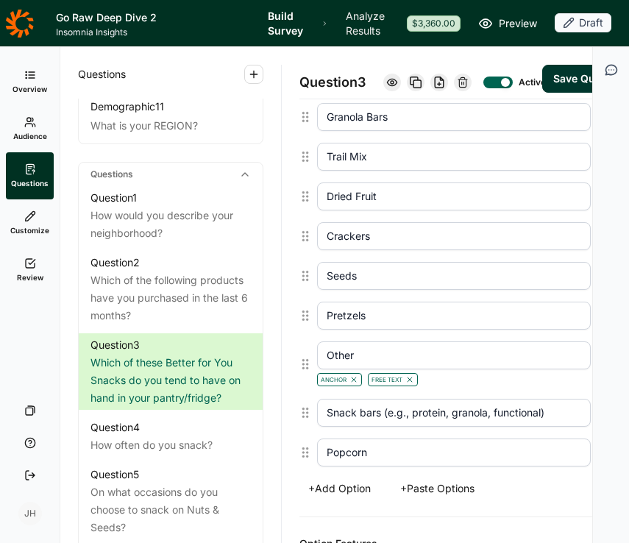
scroll to position [515, 0]
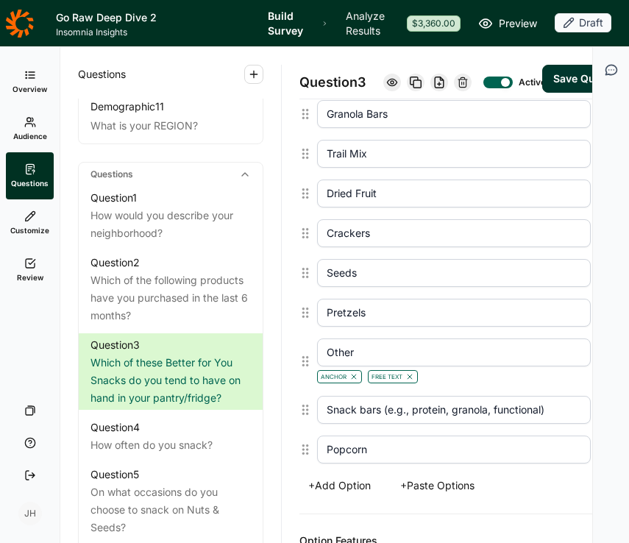
type input "Popcorn"
click at [347, 495] on button "+ Add Option" at bounding box center [340, 486] width 80 height 21
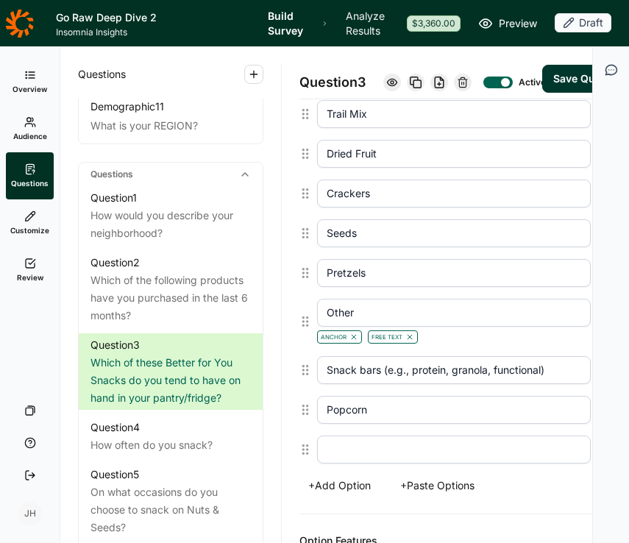
click at [342, 462] on input "text" at bounding box center [454, 450] width 274 height 28
click at [366, 464] on input "Chips" at bounding box center [454, 450] width 274 height 28
drag, startPoint x: 365, startPoint y: 464, endPoint x: 306, endPoint y: 463, distance: 58.9
click at [306, 463] on div "Chips" at bounding box center [469, 450] width 339 height 40
paste input "hips made from alternative ingredients (e.g., lentil, veggie, chickpea)"
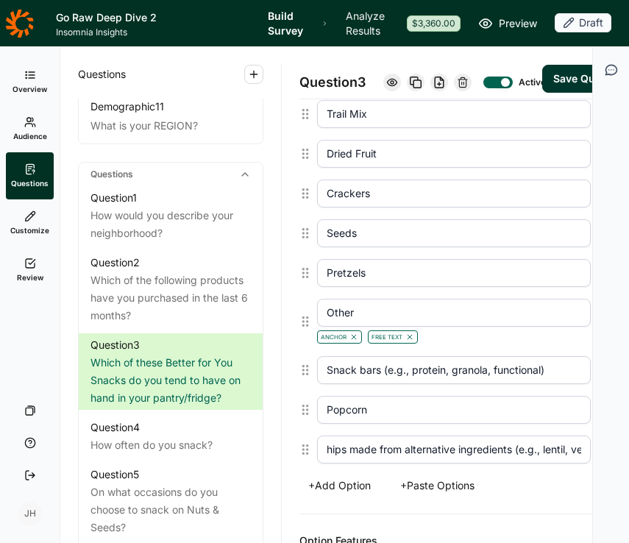
scroll to position [0, 88]
type input "hips made from alternative ingredients (e.g., lentil, veggie, chickpea)"
click at [434, 238] on input "Seeds" at bounding box center [454, 233] width 274 height 28
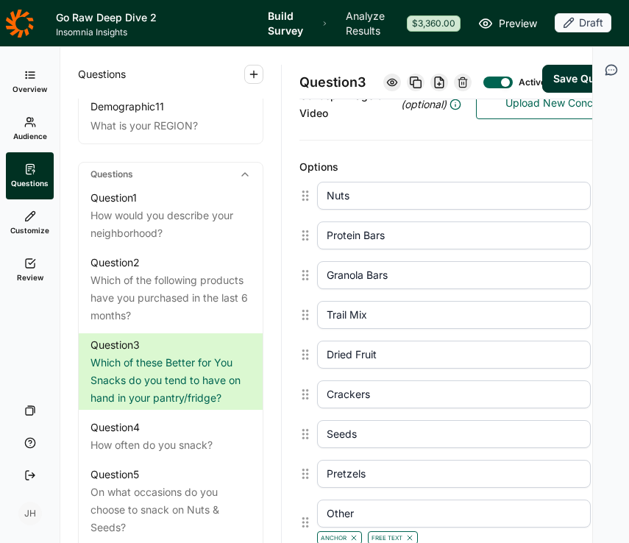
scroll to position [334, 0]
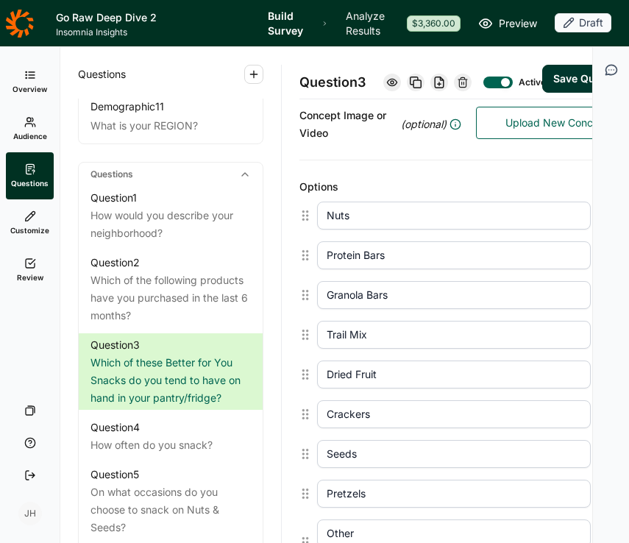
click at [340, 230] on input "Nuts" at bounding box center [454, 216] width 274 height 28
drag, startPoint x: 358, startPoint y: 229, endPoint x: 302, endPoint y: 227, distance: 56.0
click at [302, 227] on div "Nuts" at bounding box center [469, 216] width 339 height 40
paste input "(e.g., almonds, cashews, mixed nuts)"
type input "Nuts (e.g., almonds, cashews, mixed nuts)"
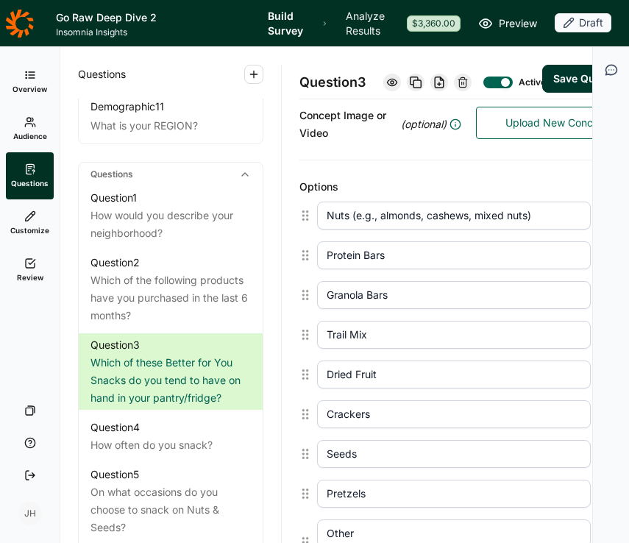
click at [361, 468] on input "Seeds" at bounding box center [454, 454] width 274 height 28
type input "S"
paste input "Seeds (e.g., pumpkin, sunflower, seed blends)"
type input "Seeds (e.g., pumpkin, sunflower, seed blends)"
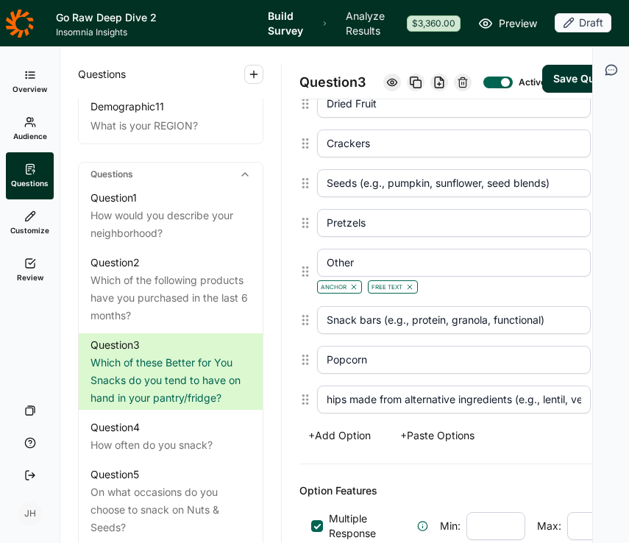
scroll to position [600, 0]
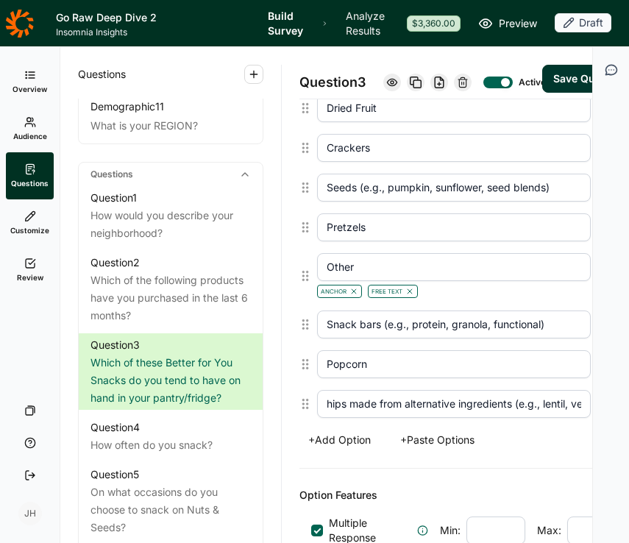
click at [304, 282] on icon at bounding box center [306, 276] width 12 height 12
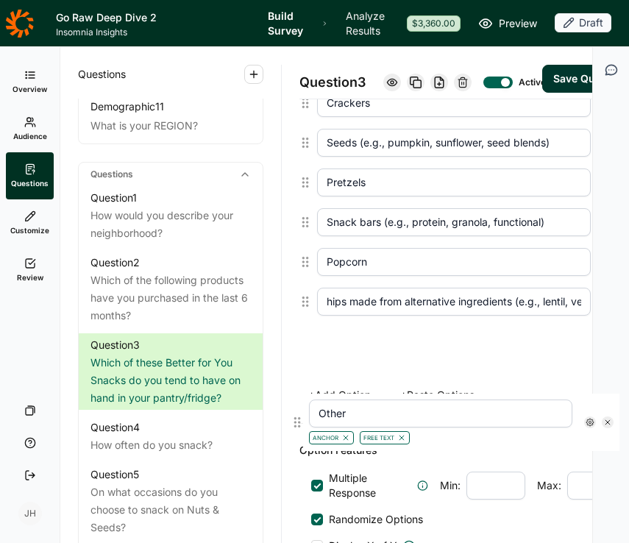
scroll to position [652, 0]
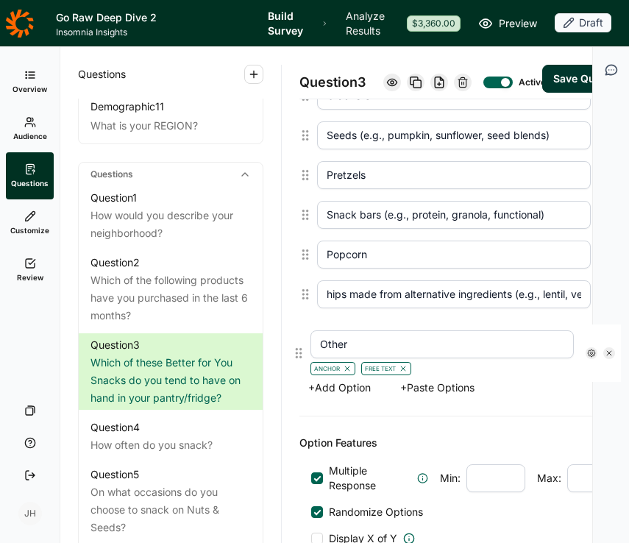
drag, startPoint x: 304, startPoint y: 292, endPoint x: 297, endPoint y: 359, distance: 68.1
click at [297, 359] on div "Question 3 Active Save Question Title Which of these Better for You Snacks do y…" at bounding box center [469, 295] width 374 height 496
type input "Snack bars (e.g., protein, granola, functional)"
type input "Popcorn"
type input "hips made from alternative ingredients (e.g., lentil, veggie, chickpea)"
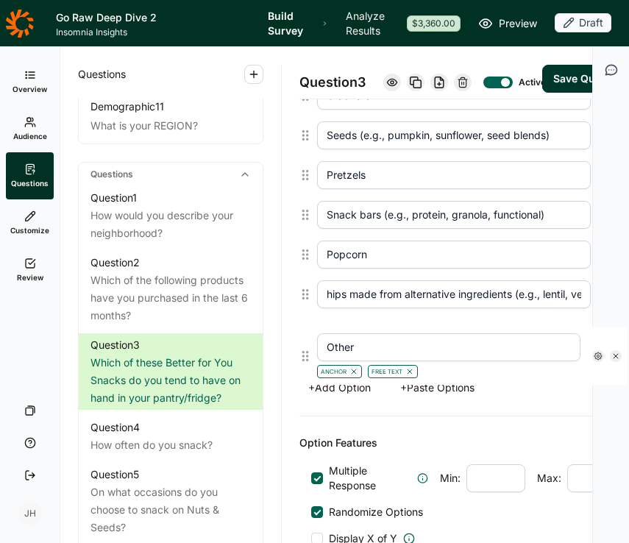
type input "Other"
click at [328, 308] on input "hips made from alternative ingredients (e.g., lentil, veggie, chickpea)" at bounding box center [454, 295] width 274 height 28
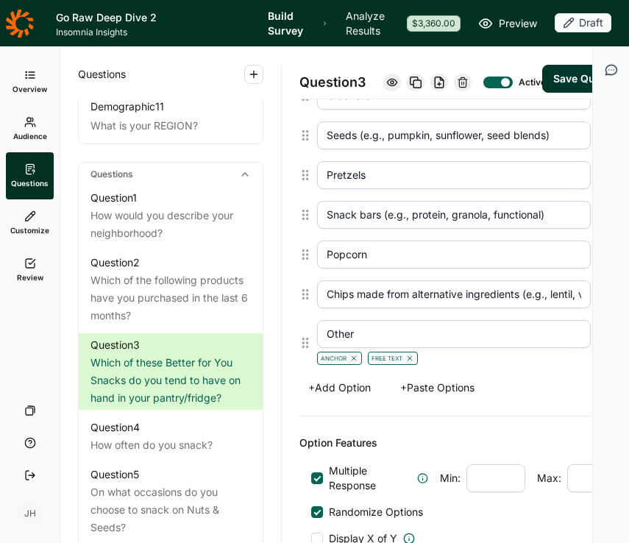
type input "Chips made from alternative ingredients (e.g., lentil, veggie, chickpea)"
click at [562, 89] on button "Save Question" at bounding box center [591, 79] width 96 height 28
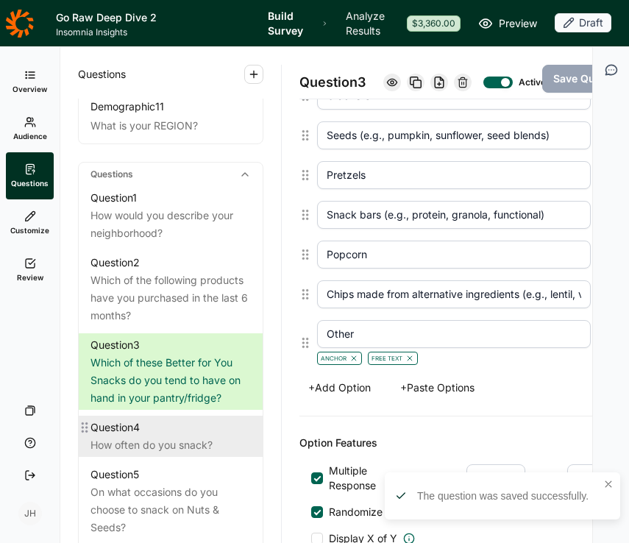
click at [183, 437] on div "How often do you snack?" at bounding box center [171, 446] width 160 height 18
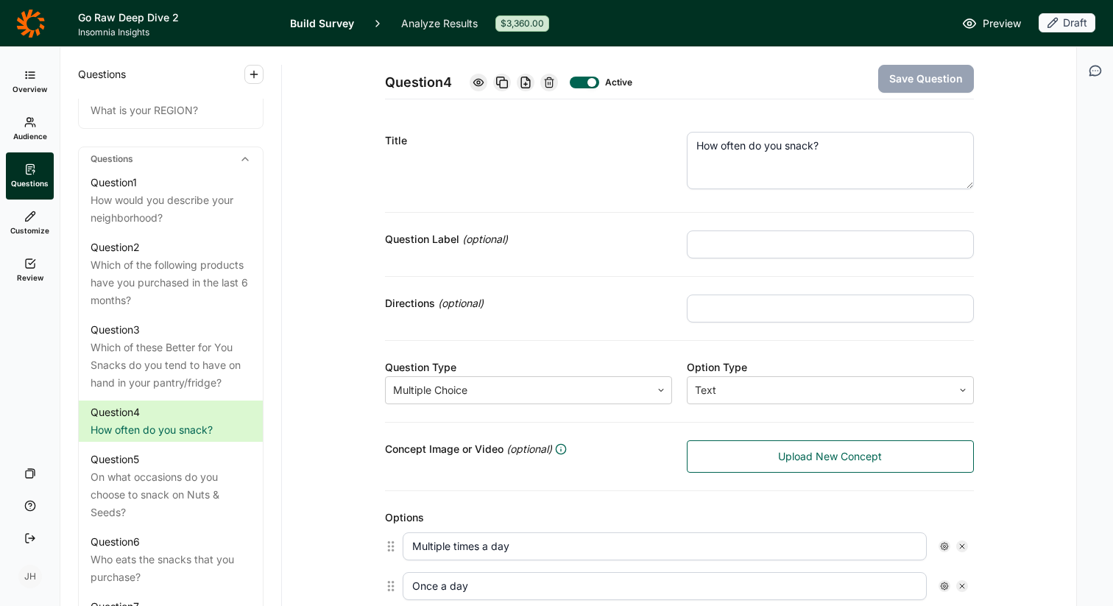
click at [1095, 68] on icon "button" at bounding box center [1095, 70] width 15 height 15
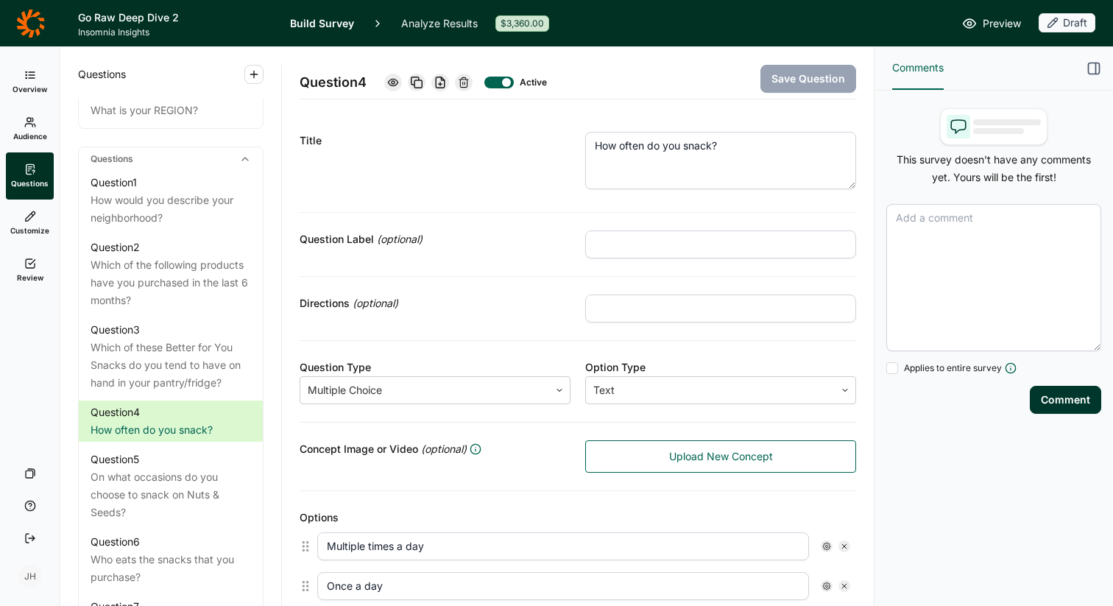
click at [901, 225] on textarea at bounding box center [993, 277] width 215 height 147
paste textarea "How often do you personally eat each of the following types of snacks? (Grid, 5…"
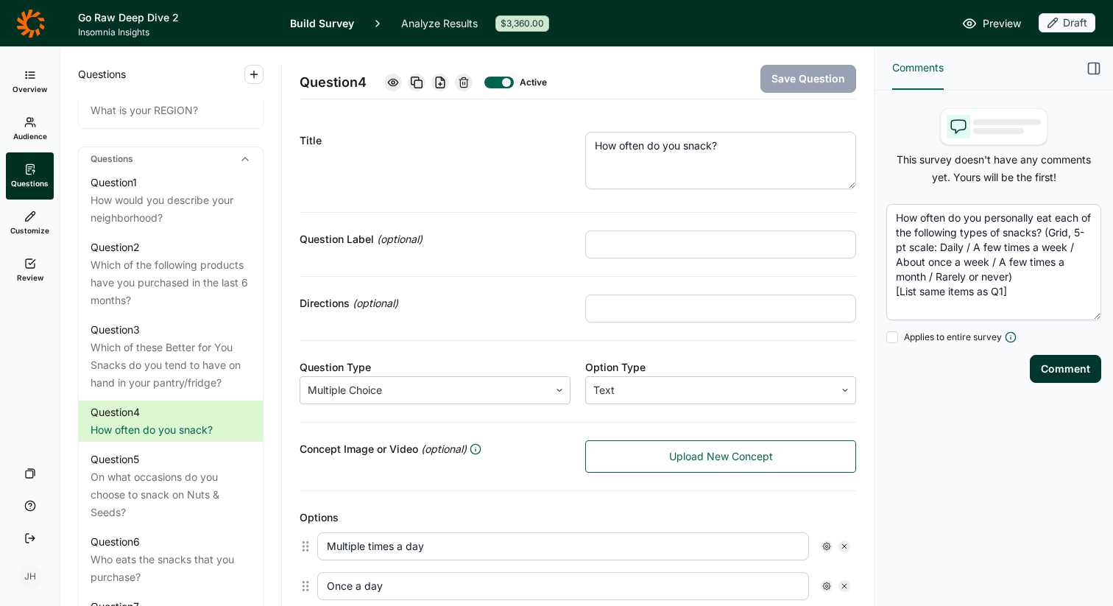
drag, startPoint x: 1038, startPoint y: 217, endPoint x: 984, endPoint y: 216, distance: 53.7
click at [984, 216] on textarea "How often do you personally eat each of the following types of snacks? (Grid, 5…" at bounding box center [993, 262] width 215 height 116
drag, startPoint x: 1015, startPoint y: 279, endPoint x: 1027, endPoint y: 226, distance: 54.5
click at [1027, 226] on textarea "How often do you eat each of the following types of snacks? (Grid, 5-pt scale: …" at bounding box center [993, 262] width 215 height 116
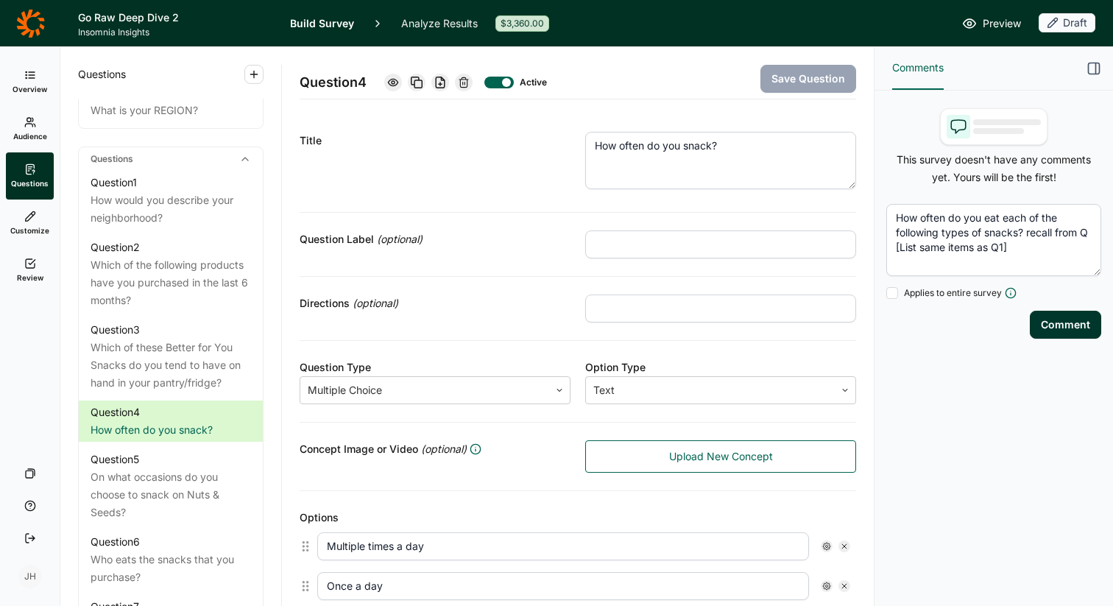
click at [1014, 247] on textarea "How often do you eat each of the following types of snacks? recall from Q [List…" at bounding box center [993, 240] width 215 height 72
type textarea "How often do you eat each of the following types of snacks? recall from Q [List…"
click at [1071, 331] on button "Comment" at bounding box center [1065, 325] width 71 height 28
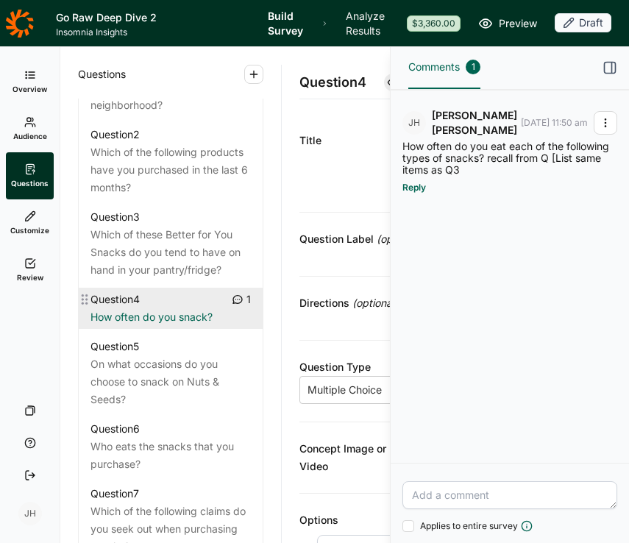
scroll to position [733, 0]
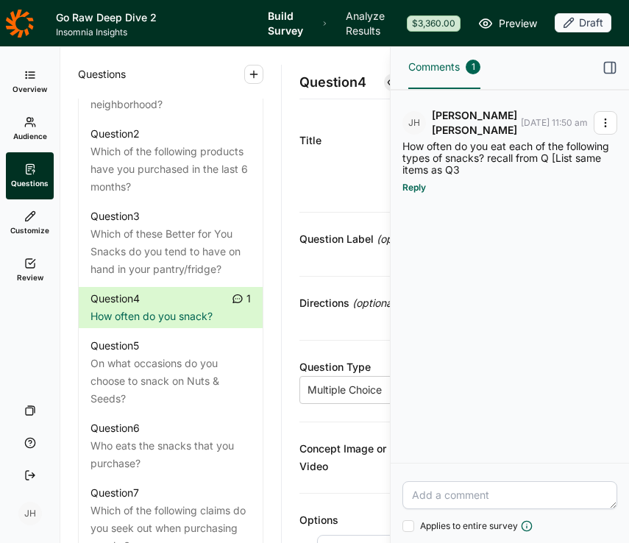
click at [609, 68] on icon "button" at bounding box center [610, 67] width 15 height 15
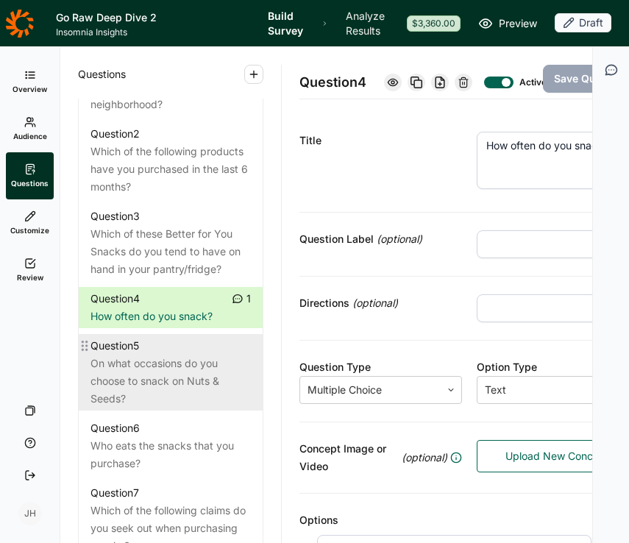
click at [158, 367] on div "On what occasions do you choose to snack on Nuts & Seeds?" at bounding box center [171, 381] width 160 height 53
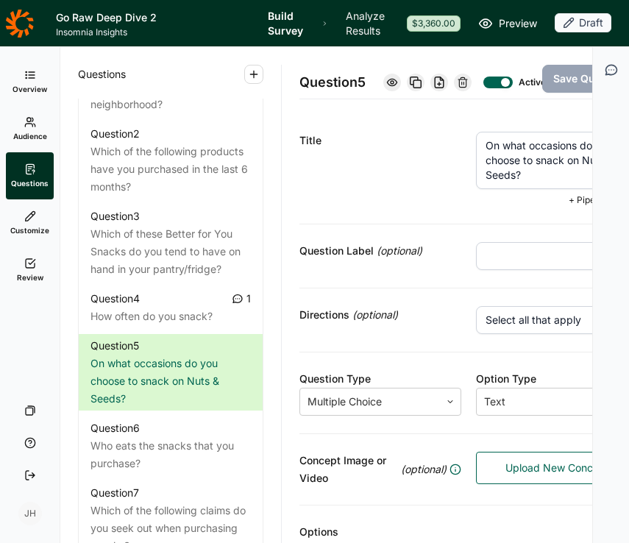
click at [525, 188] on textarea "On what occasions do you choose to snack on Nuts & Seeds?" at bounding box center [557, 160] width 162 height 57
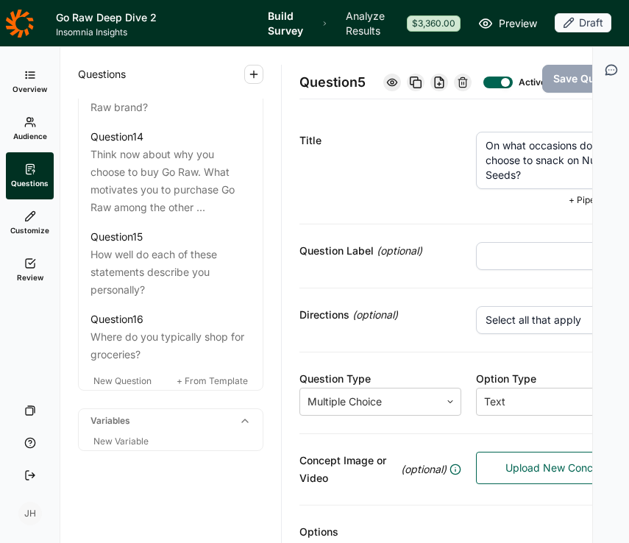
scroll to position [1686, 0]
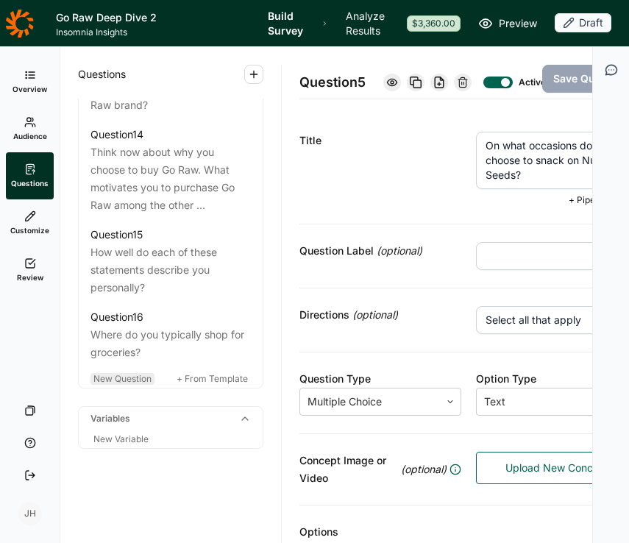
click at [128, 377] on span "New Question" at bounding box center [123, 378] width 58 height 11
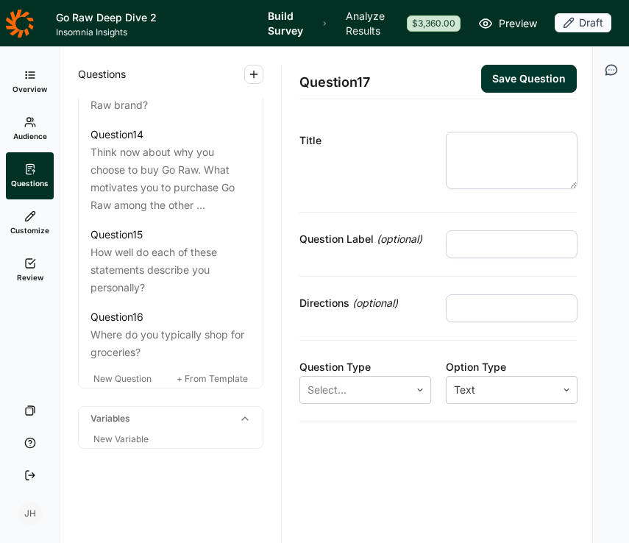
click at [465, 147] on textarea at bounding box center [512, 160] width 132 height 57
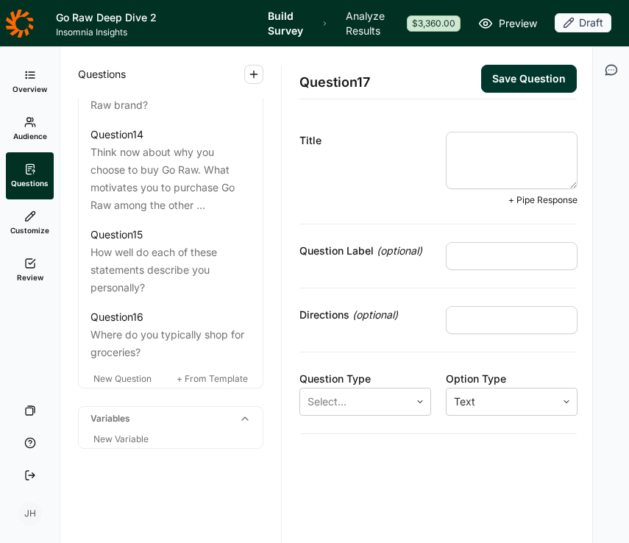
paste textarea "When do you usually eat Better-for-You snacks? (Select all that apply)"
drag, startPoint x: 516, startPoint y: 183, endPoint x: 498, endPoint y: 158, distance: 31.1
click at [498, 158] on textarea "When do you usually eat Better-for-You snacks? (Select all that apply)" at bounding box center [512, 160] width 132 height 57
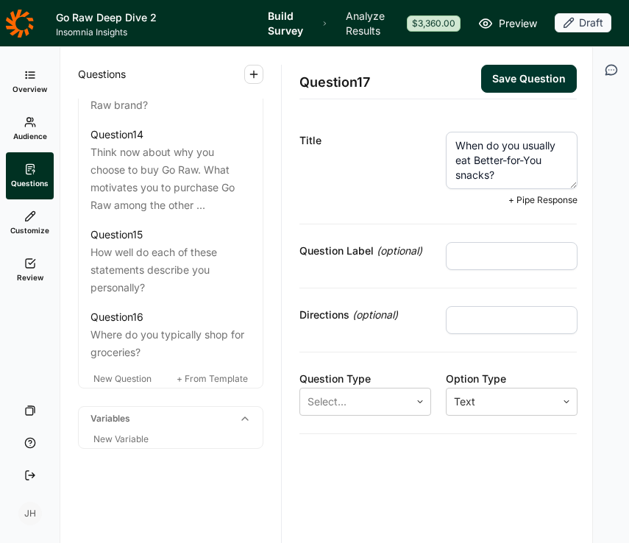
type textarea "When do you usually eat Better-for-You snacks?"
click at [468, 323] on input "text" at bounding box center [512, 320] width 132 height 28
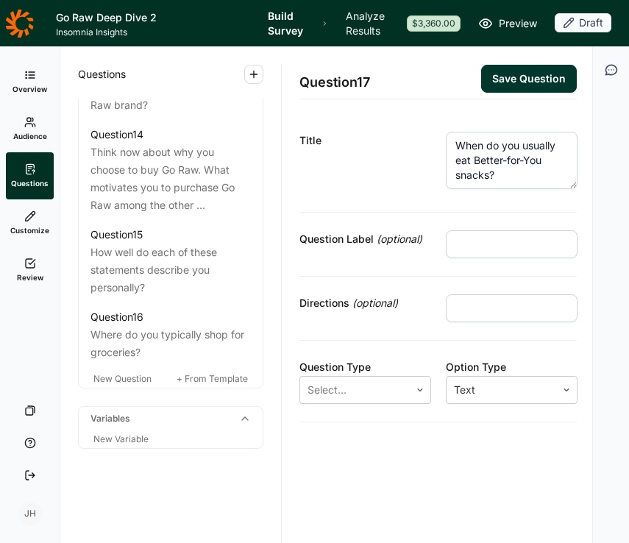
type input "Select all that apply"
click at [417, 391] on icon at bounding box center [420, 390] width 9 height 9
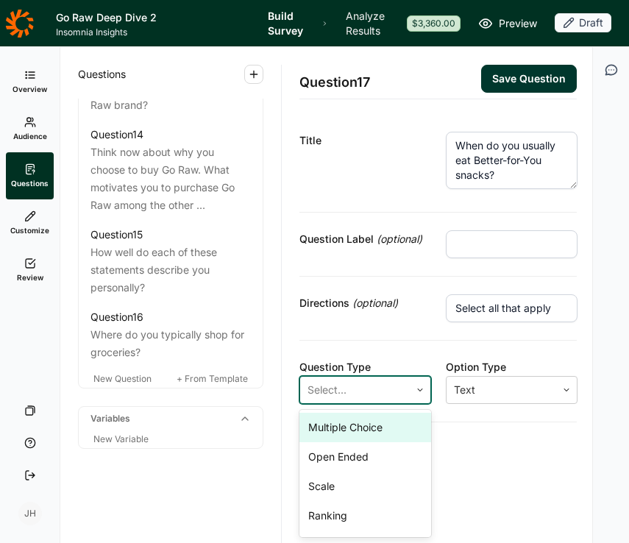
click at [381, 429] on div "Multiple Choice" at bounding box center [366, 427] width 132 height 29
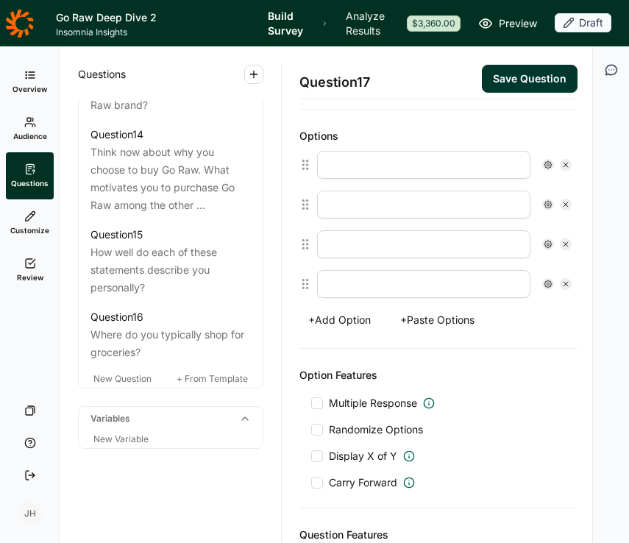
scroll to position [392, 0]
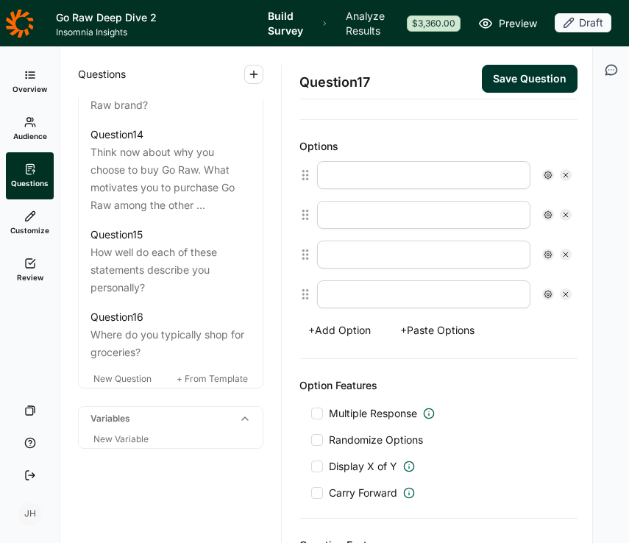
click at [440, 328] on button "+ Paste Options" at bounding box center [438, 330] width 92 height 21
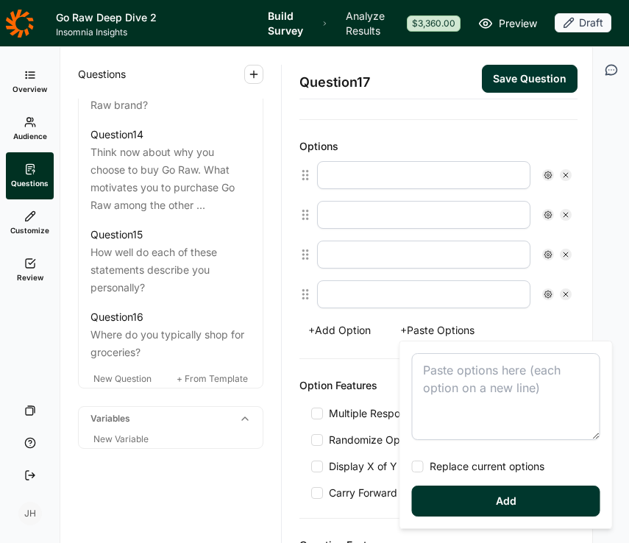
click at [437, 367] on textarea at bounding box center [506, 396] width 188 height 87
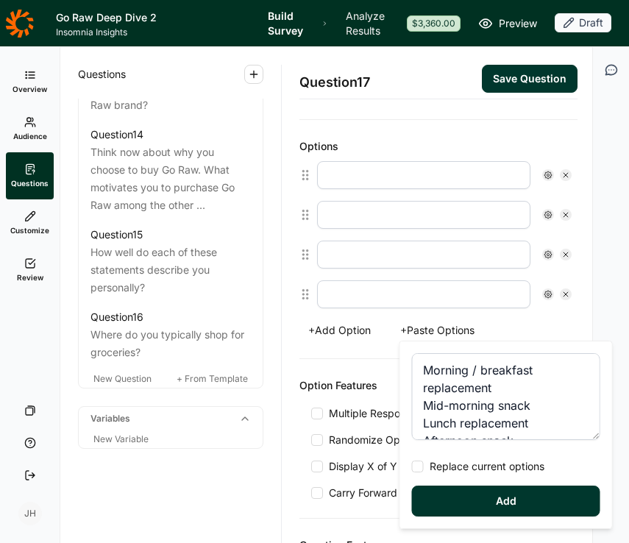
click at [416, 466] on div at bounding box center [418, 467] width 12 height 12
click at [412, 467] on input "Replace current options" at bounding box center [412, 467] width 0 height 0
type textarea "Morning / breakfast replacement Mid-morning snack Lunch replacement Afternoon s…"
click at [463, 507] on button "Add" at bounding box center [506, 501] width 188 height 31
type input "Morning / breakfast replacement"
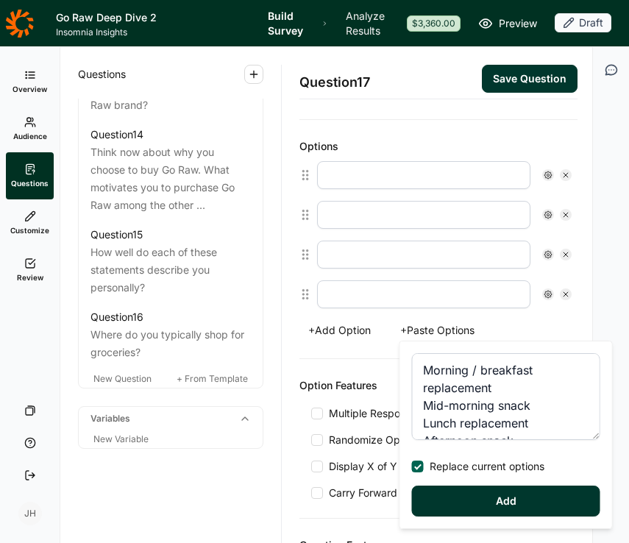
type input "Mid-morning snack"
type input "Lunch replacement"
type input "Afternoon snack"
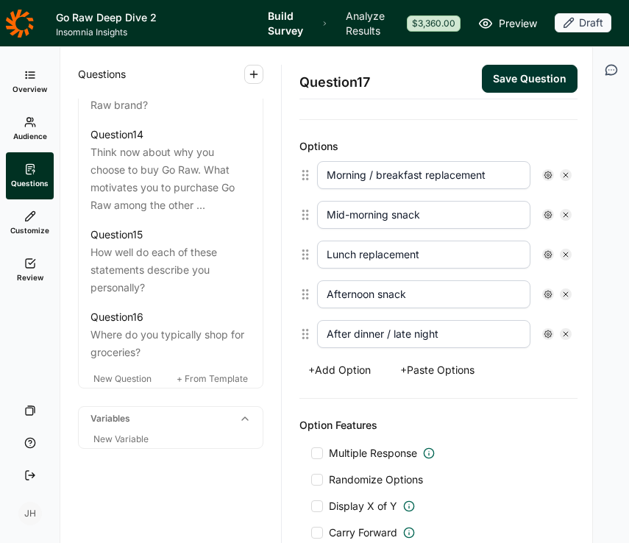
click at [353, 367] on button "+ Add Option" at bounding box center [340, 370] width 80 height 21
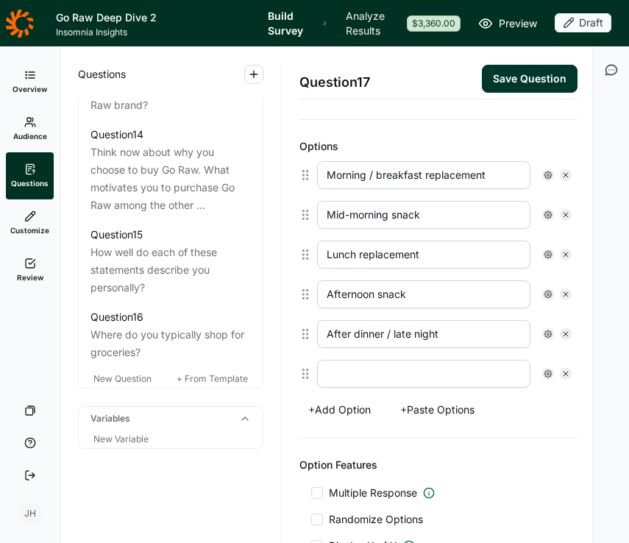
click at [353, 367] on input "text" at bounding box center [424, 374] width 214 height 28
click at [518, 417] on div "+ Add Option + Paste Options" at bounding box center [439, 410] width 278 height 21
click at [332, 375] on input "other" at bounding box center [424, 374] width 214 height 28
type input "Other"
click at [551, 409] on div "+ Add Option + Paste Options" at bounding box center [439, 410] width 278 height 21
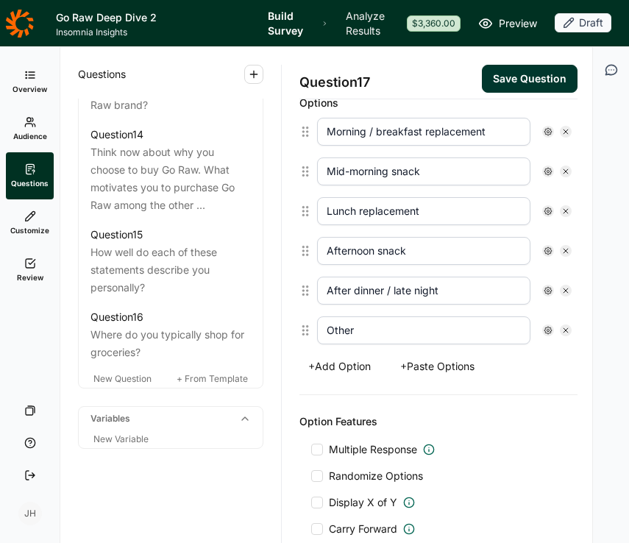
scroll to position [448, 0]
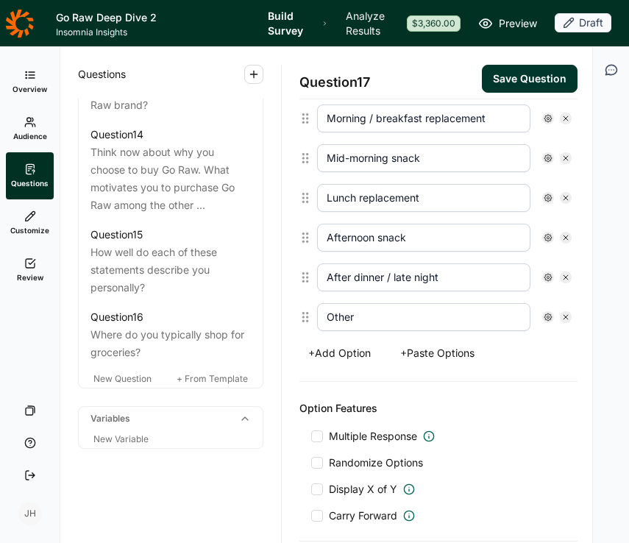
click at [319, 435] on div at bounding box center [317, 437] width 12 height 12
click at [311, 437] on input "Multiple Response" at bounding box center [311, 437] width 0 height 0
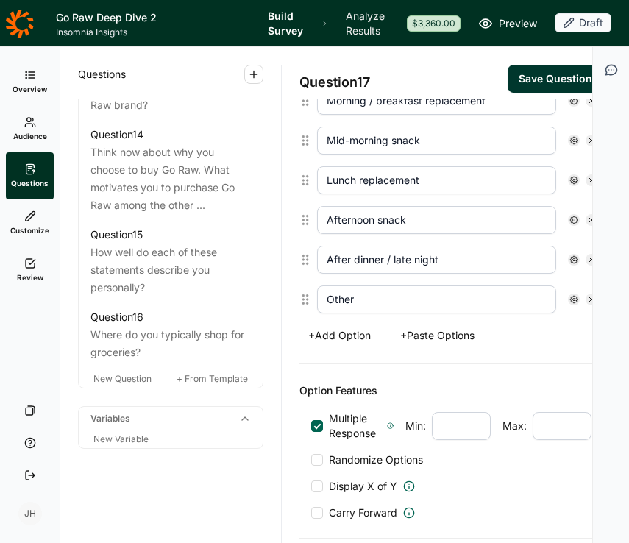
click at [317, 457] on div at bounding box center [317, 460] width 12 height 12
click at [311, 460] on input "Randomize Options" at bounding box center [311, 460] width 0 height 0
click at [574, 299] on icon at bounding box center [574, 299] width 9 height 9
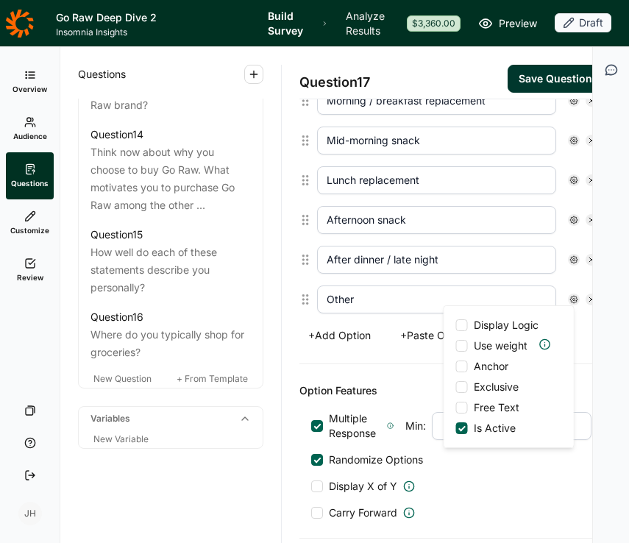
click at [460, 366] on div at bounding box center [462, 367] width 12 height 12
click at [456, 367] on input "Anchor" at bounding box center [456, 367] width 0 height 0
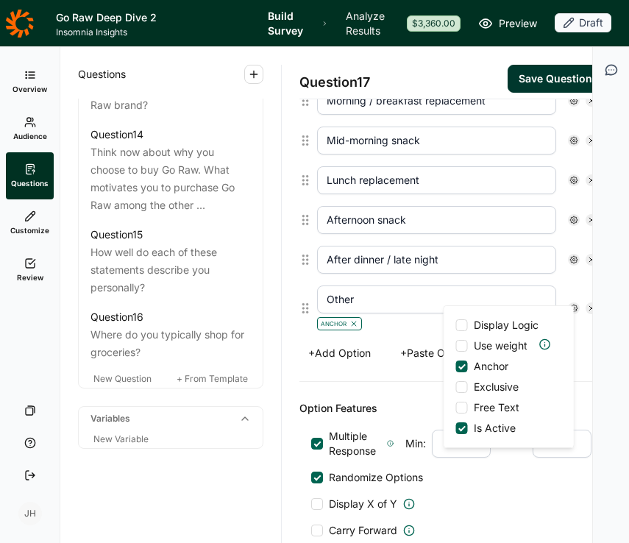
click at [461, 410] on div at bounding box center [462, 408] width 12 height 12
click at [456, 408] on input "Free Text" at bounding box center [456, 408] width 0 height 0
click at [423, 412] on div "Option Features" at bounding box center [452, 409] width 304 height 18
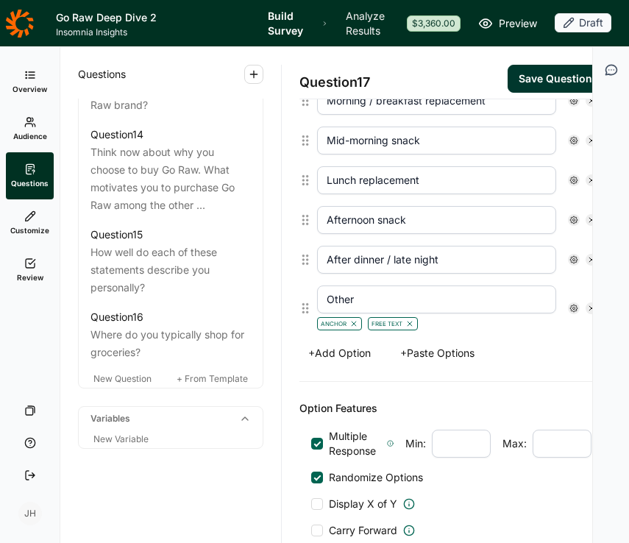
click at [555, 78] on button "Save Question" at bounding box center [556, 79] width 96 height 28
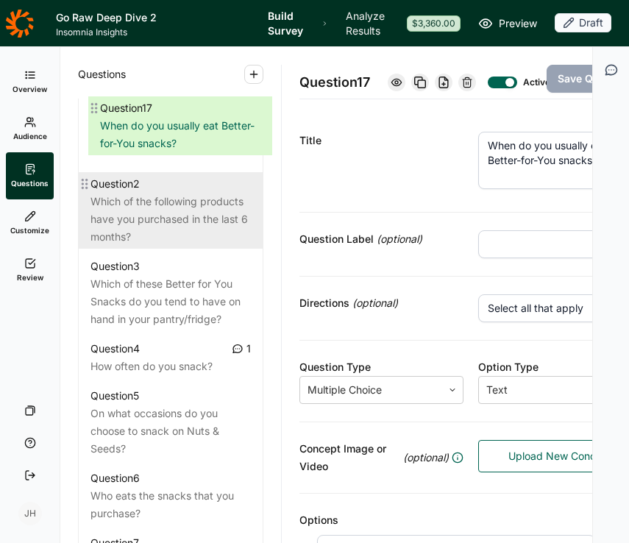
scroll to position [731, 0]
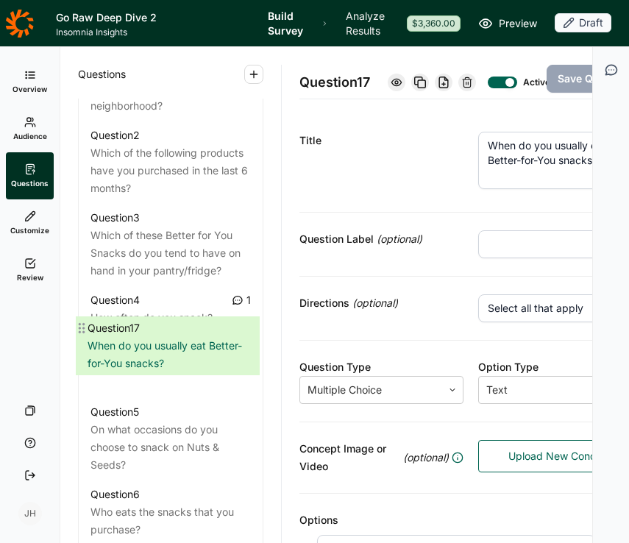
drag, startPoint x: 87, startPoint y: 381, endPoint x: 84, endPoint y: 324, distance: 57.5
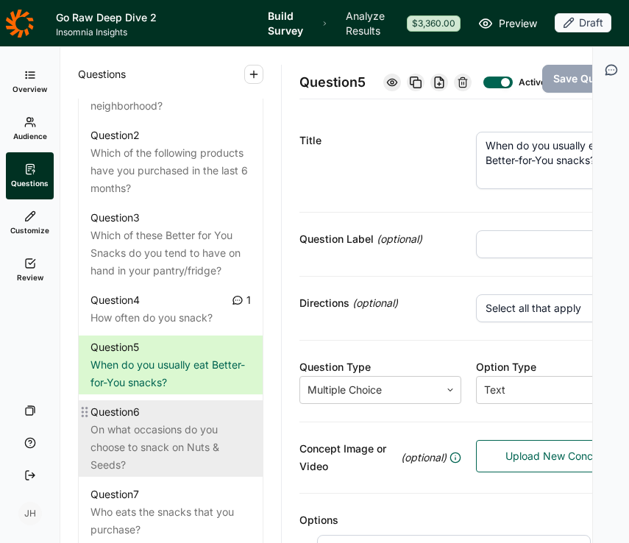
click at [180, 421] on div "On what occasions do you choose to snack on Nuts & Seeds?" at bounding box center [171, 447] width 160 height 53
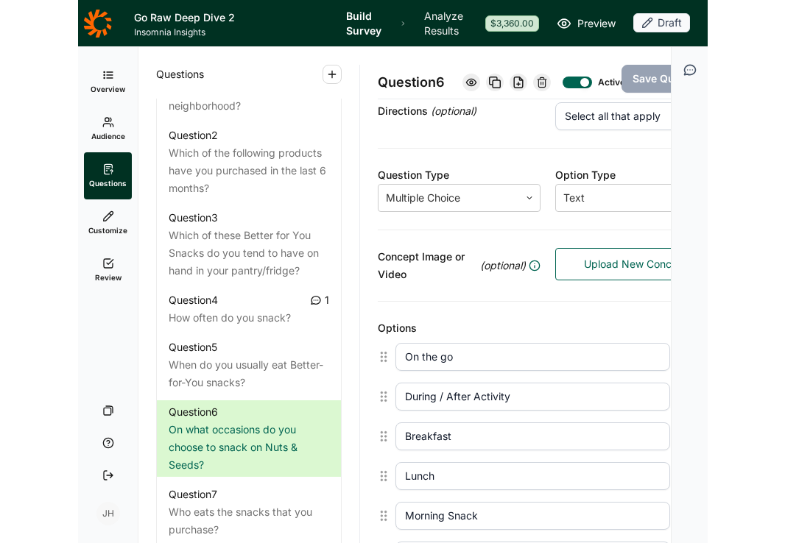
scroll to position [193, 0]
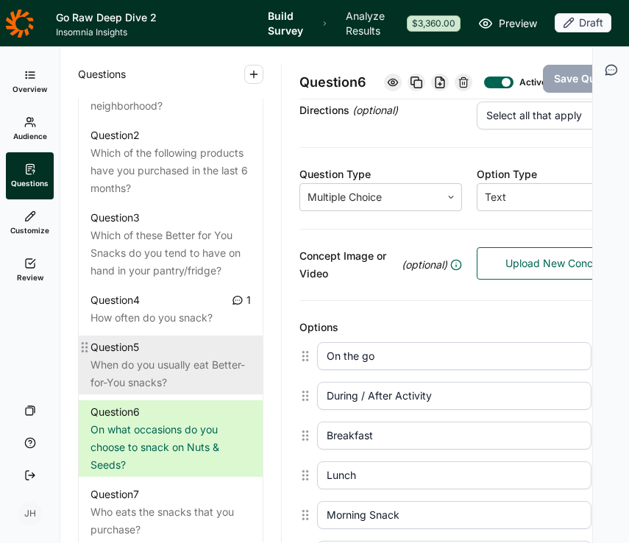
click at [154, 356] on div "When do you usually eat Better-for-You snacks?" at bounding box center [171, 373] width 160 height 35
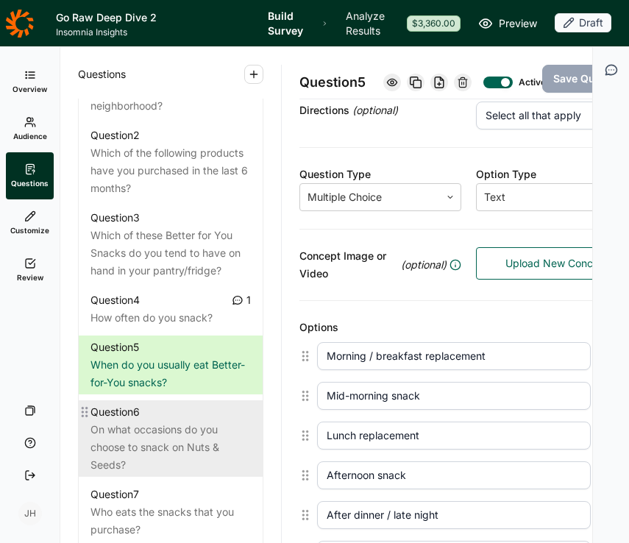
click at [158, 423] on div "On what occasions do you choose to snack on Nuts & Seeds?" at bounding box center [171, 447] width 160 height 53
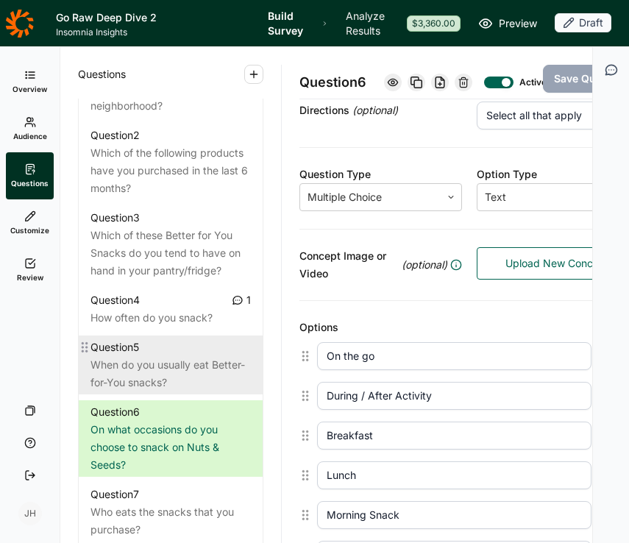
click at [164, 356] on div "When do you usually eat Better-for-You snacks?" at bounding box center [171, 373] width 160 height 35
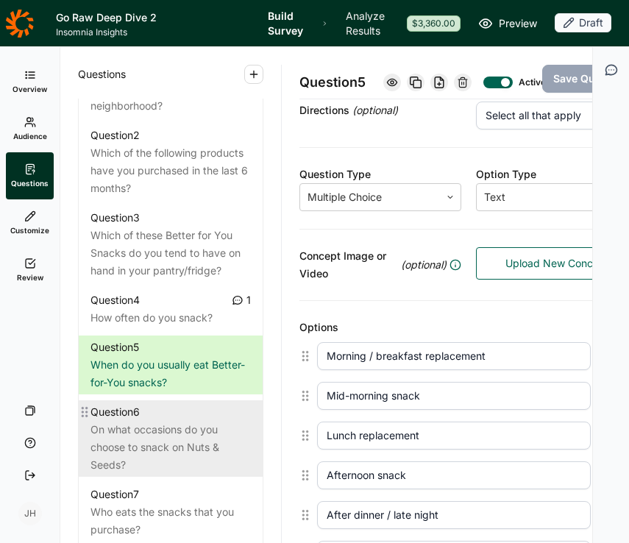
click at [171, 421] on div "On what occasions do you choose to snack on Nuts & Seeds?" at bounding box center [171, 447] width 160 height 53
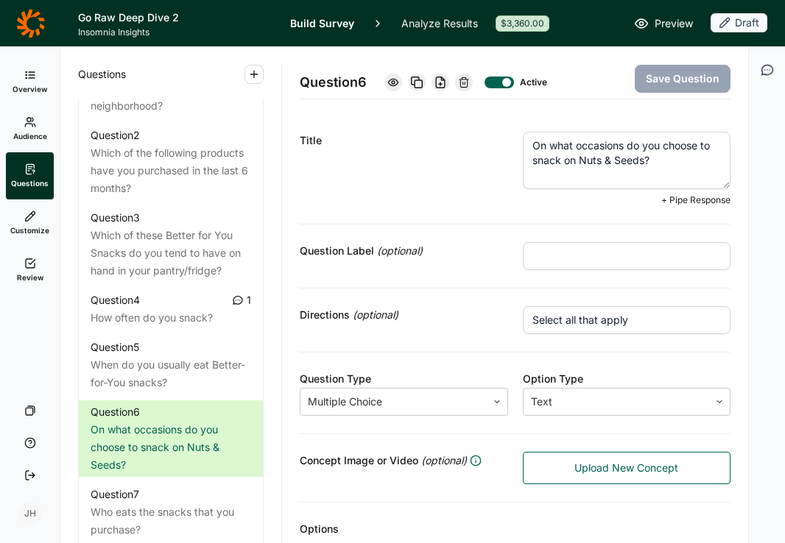
drag, startPoint x: 657, startPoint y: 162, endPoint x: 644, endPoint y: 154, distance: 14.9
click at [644, 154] on textarea "On what occasions do you choose to snack on Nuts & Seeds?" at bounding box center [627, 160] width 208 height 57
click at [663, 162] on textarea "On what occasions do you choose to snack on Nuts & Seeds?" at bounding box center [627, 160] width 208 height 57
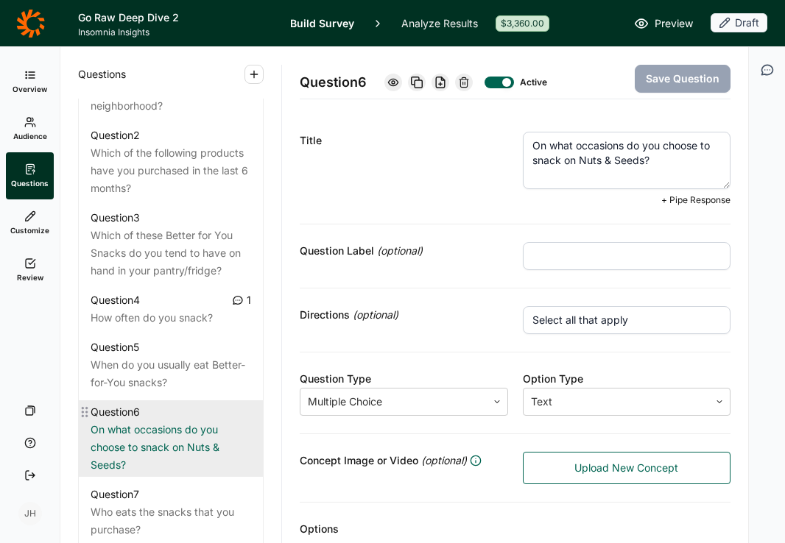
click at [158, 437] on div "On what occasions do you choose to snack on Nuts & Seeds?" at bounding box center [171, 447] width 160 height 53
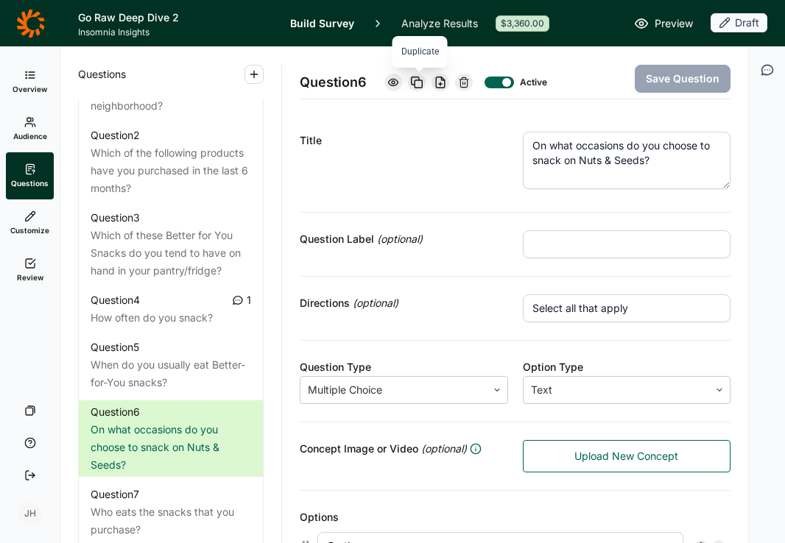
click at [420, 84] on icon at bounding box center [417, 83] width 12 height 12
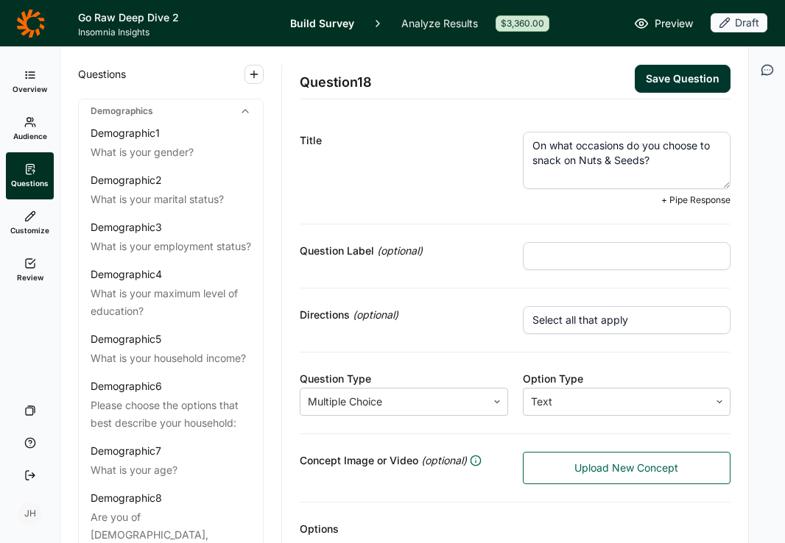
drag, startPoint x: 655, startPoint y: 165, endPoint x: 532, endPoint y: 161, distance: 123.0
click at [532, 161] on textarea "On what occasions do you choose to snack on Nuts & Seeds?" at bounding box center [627, 160] width 208 height 57
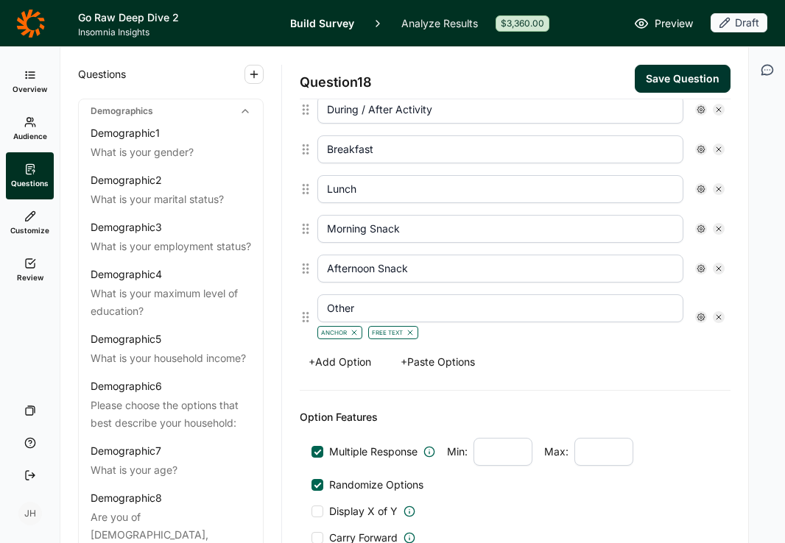
scroll to position [490, 0]
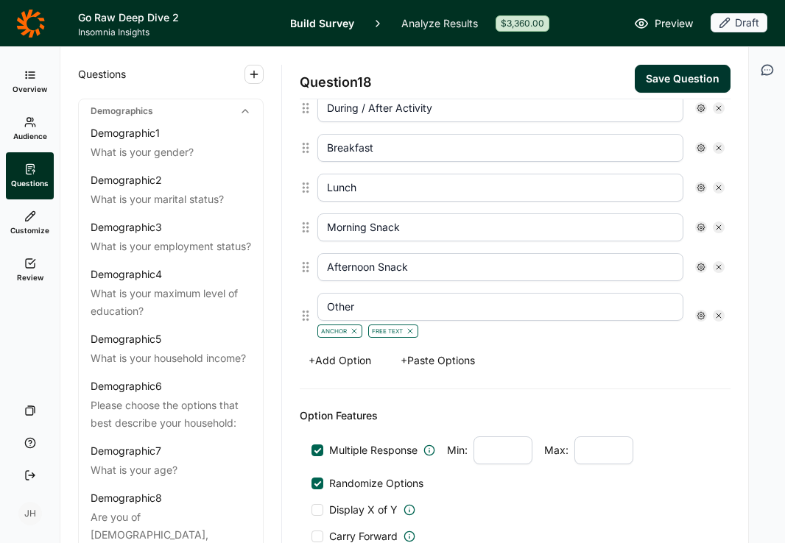
type textarea "On what occasions do you choose Better for You snacks?"
click at [683, 77] on button "Save Question" at bounding box center [683, 79] width 96 height 28
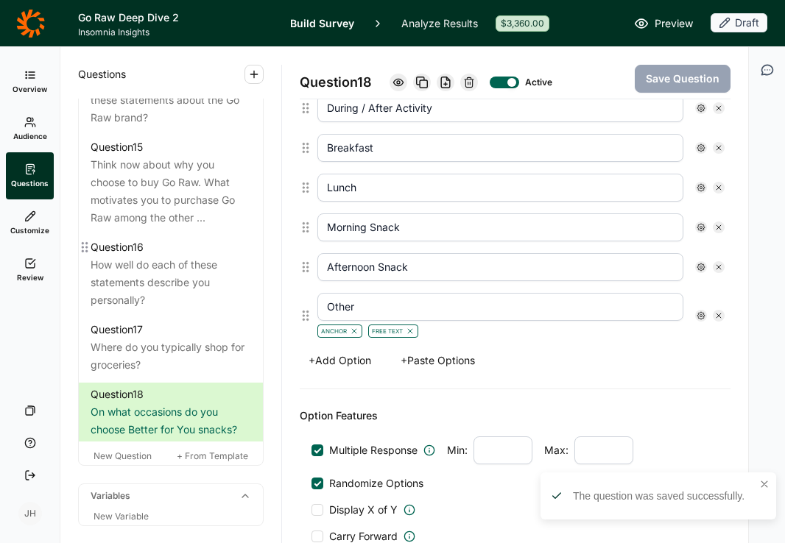
scroll to position [1740, 0]
click at [294, 437] on div "Question 18 Active Save Question Title On what occasions do you choose Better f…" at bounding box center [515, 295] width 466 height 496
click at [84, 391] on icon at bounding box center [85, 393] width 12 height 12
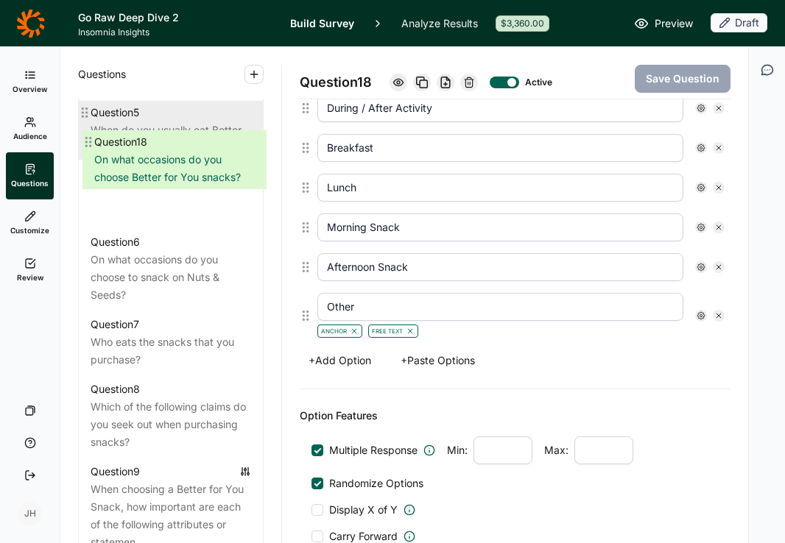
scroll to position [952, 0]
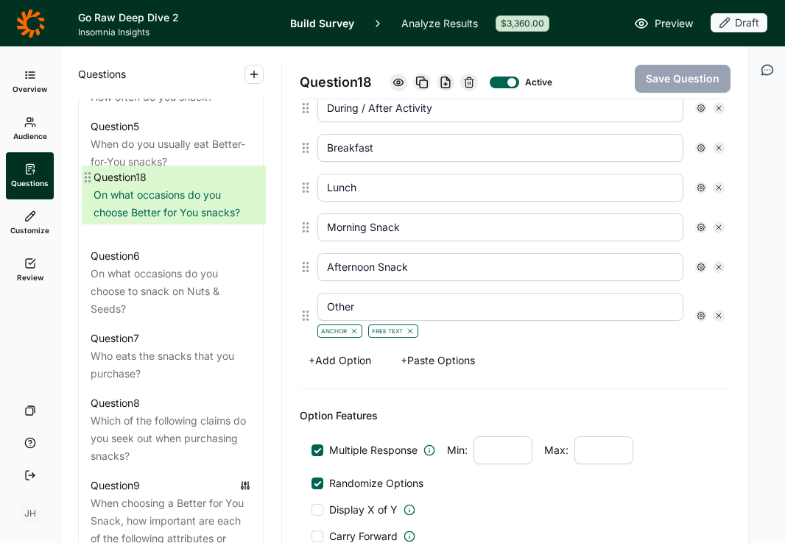
drag, startPoint x: 84, startPoint y: 391, endPoint x: 87, endPoint y: 172, distance: 219.4
click at [87, 172] on div "Question 1 How would you describe your neighborhood? Question 2 Which of the fo…" at bounding box center [171, 533] width 184 height 1390
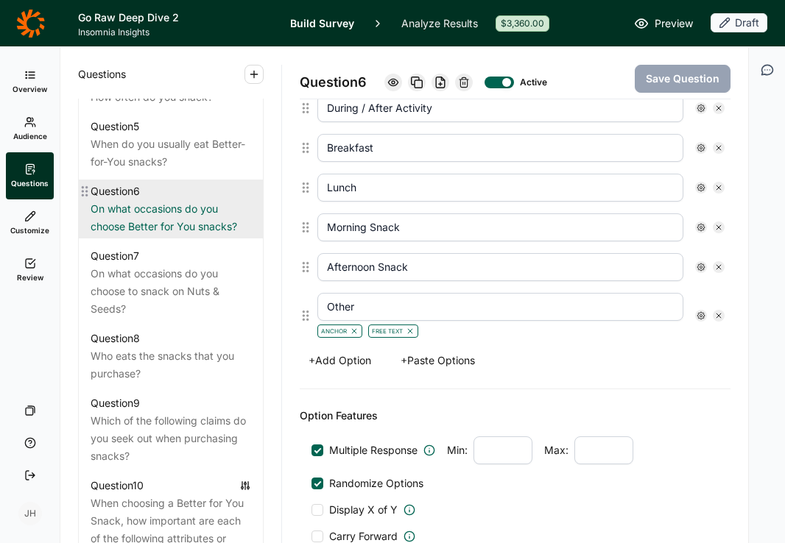
click at [132, 200] on div "On what occasions do you choose Better for You snacks?" at bounding box center [171, 217] width 160 height 35
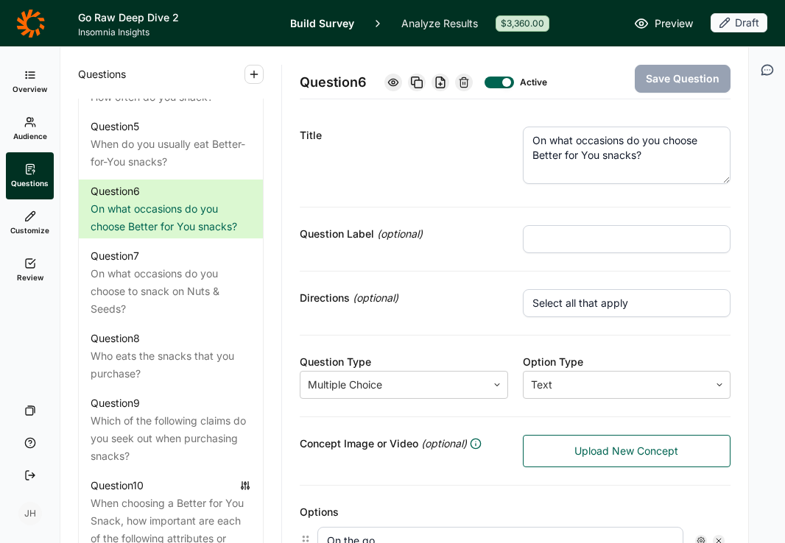
scroll to position [0, 0]
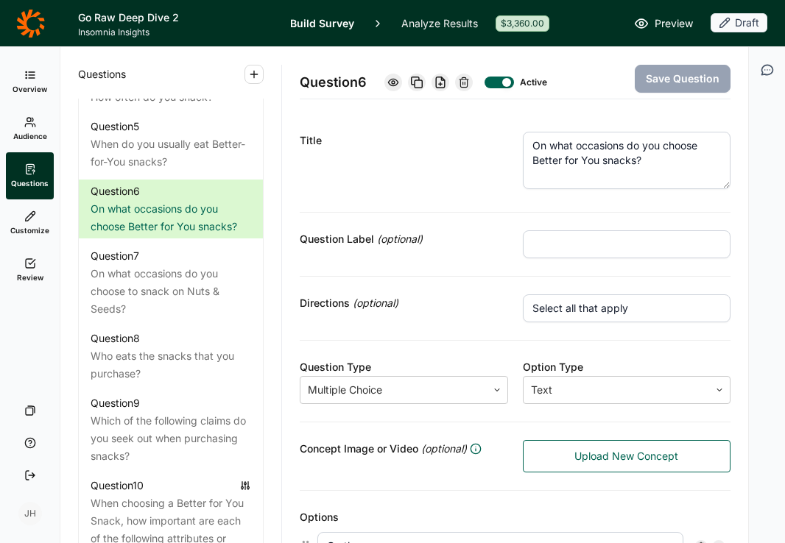
click at [564, 160] on textarea "On what occasions do you choose Better for You snacks?" at bounding box center [627, 160] width 208 height 57
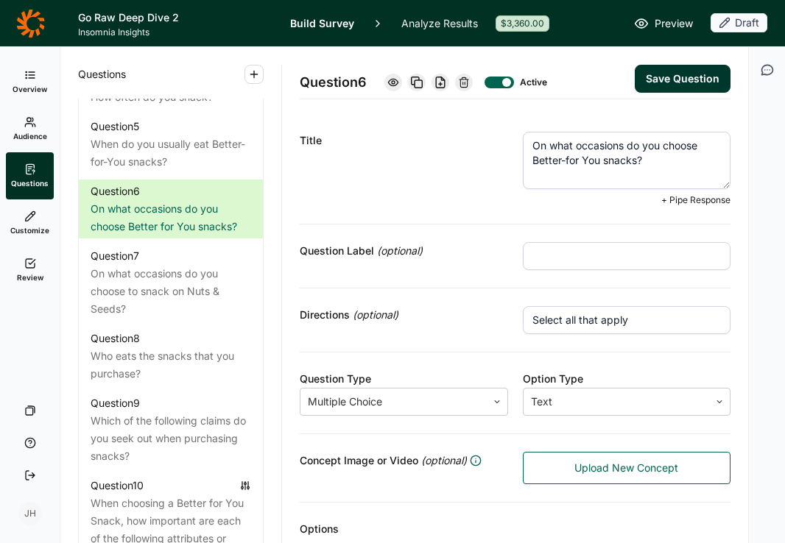
click at [585, 161] on textarea "On what occasions do you choose Better-for You snacks?" at bounding box center [627, 160] width 208 height 57
type textarea "On what occasions do you choose Better-for-You snacks?"
click at [659, 71] on button "Save Question" at bounding box center [683, 79] width 96 height 28
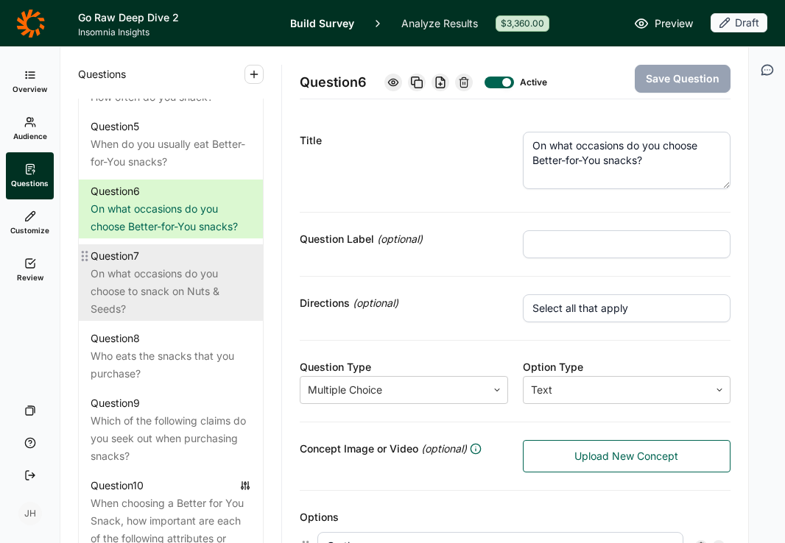
click at [177, 285] on div "On what occasions do you choose to snack on Nuts & Seeds?" at bounding box center [171, 291] width 160 height 53
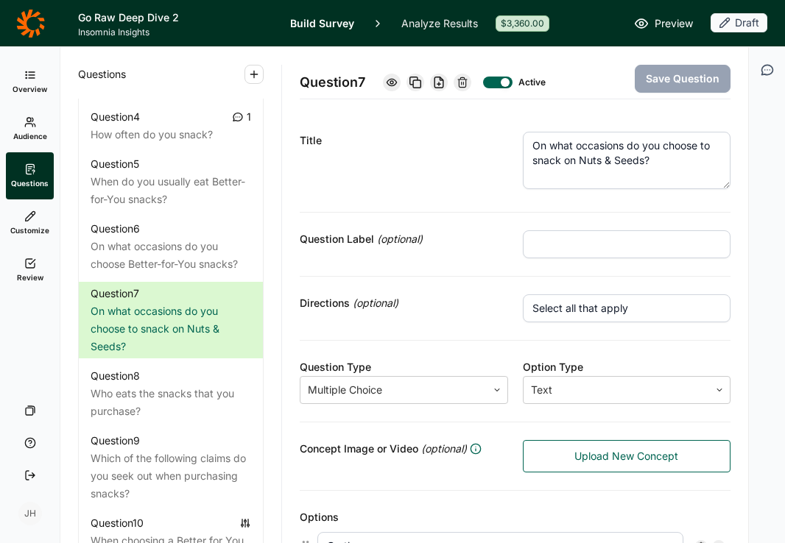
scroll to position [913, 0]
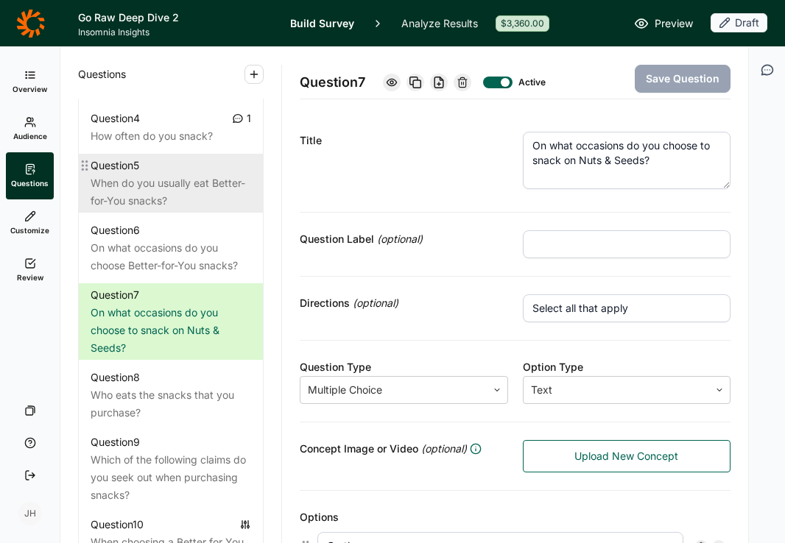
click at [177, 183] on div "When do you usually eat Better-for-You snacks?" at bounding box center [171, 191] width 160 height 35
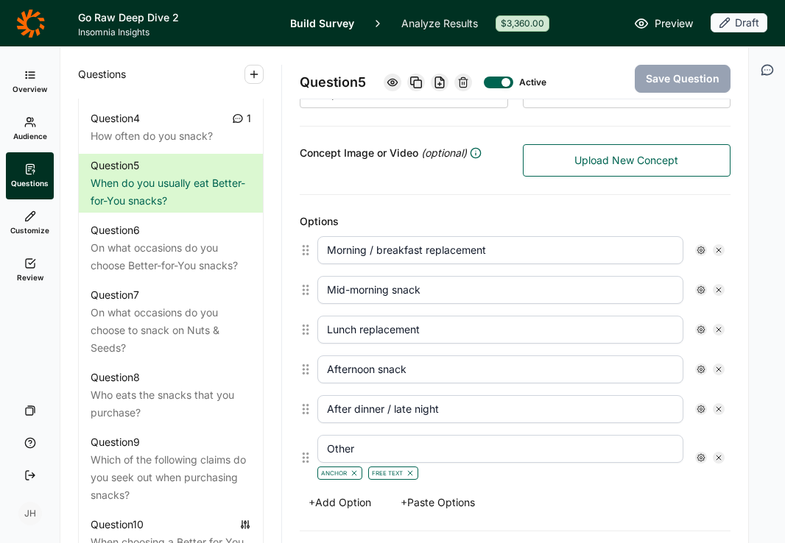
scroll to position [295, 0]
click at [429, 333] on input "Lunch replacement" at bounding box center [500, 331] width 366 height 28
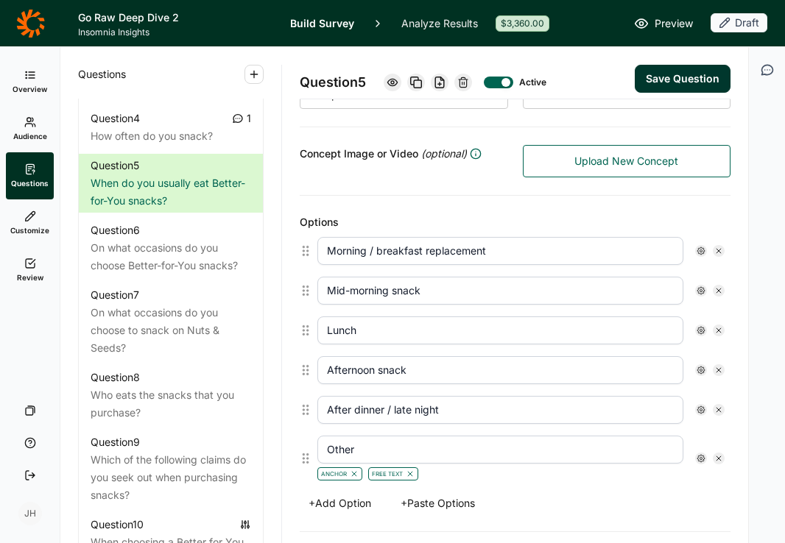
type input "Lunch"
click at [492, 255] on input "Morning / breakfast replacement" at bounding box center [500, 251] width 366 height 28
type input "Morning"
click at [477, 211] on div "Options Morning Mid-morning snack Lunch Afternoon snack After dinner / late nig…" at bounding box center [515, 364] width 431 height 336
click at [671, 78] on button "Save Question" at bounding box center [683, 79] width 96 height 28
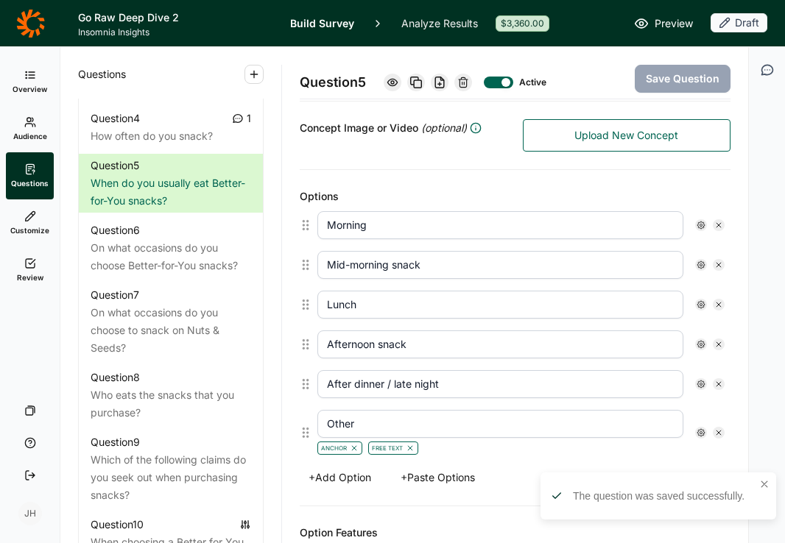
scroll to position [322, 0]
click at [353, 477] on button "+ Add Option" at bounding box center [340, 476] width 80 height 21
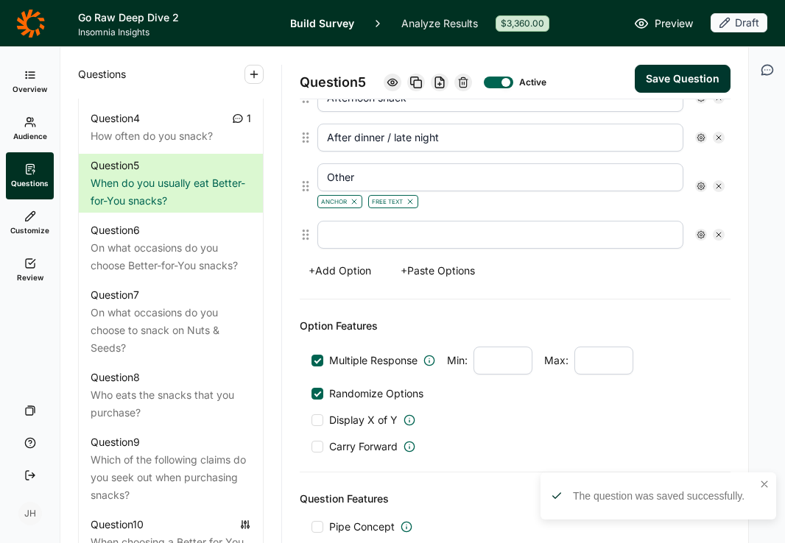
scroll to position [568, 0]
click at [456, 272] on button "+ Paste Options" at bounding box center [438, 270] width 92 height 21
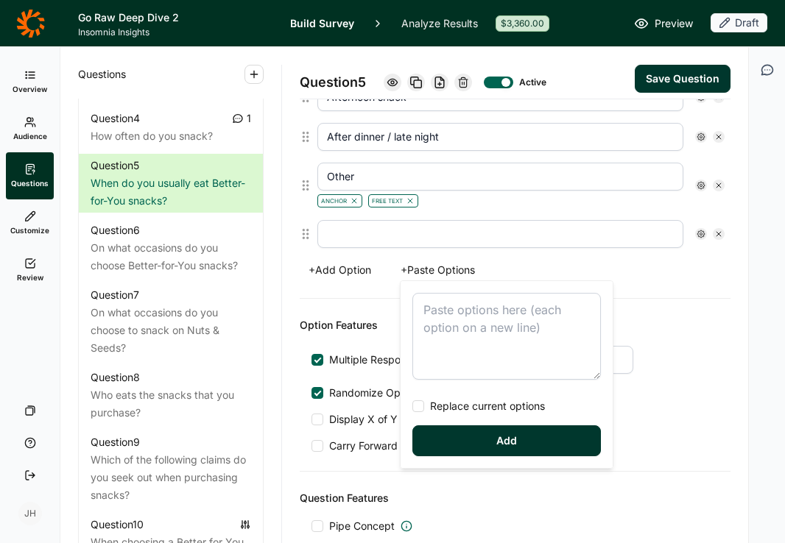
click at [439, 310] on textarea at bounding box center [506, 336] width 188 height 87
type textarea "While working or studying While traveling / commuting Before or after exercise …"
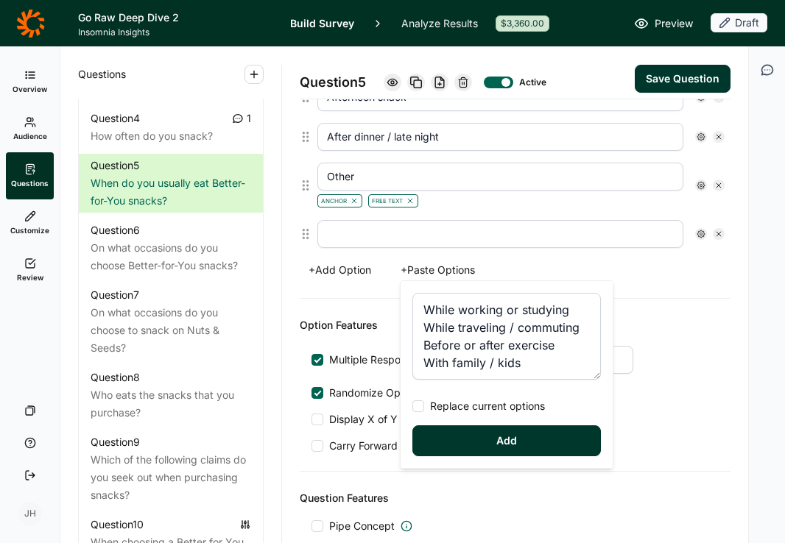
click at [468, 440] on button "Add" at bounding box center [506, 441] width 188 height 31
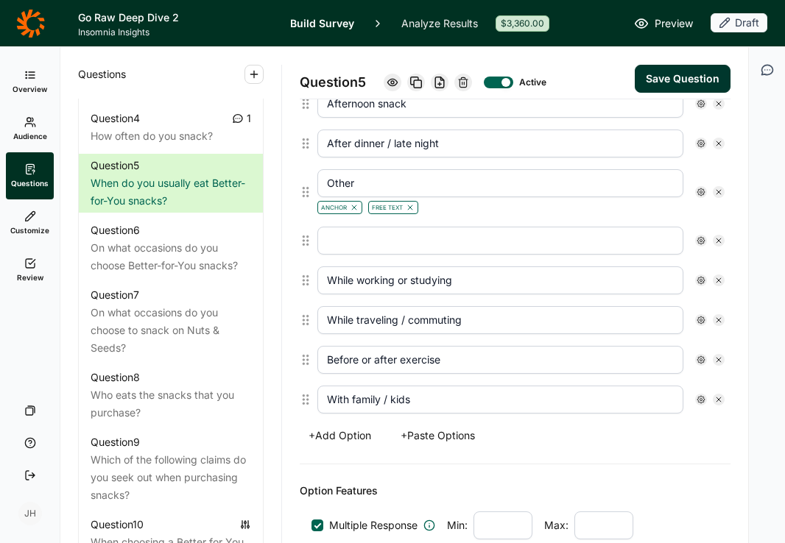
scroll to position [557, 0]
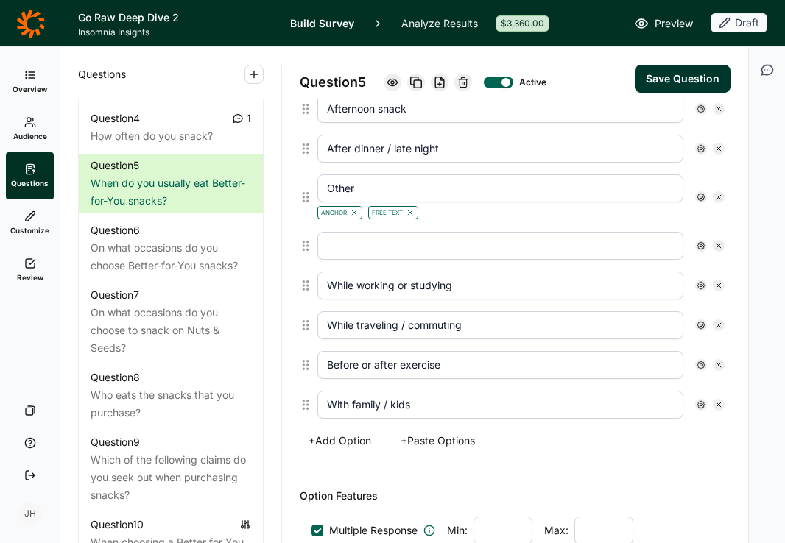
click at [719, 245] on use at bounding box center [718, 246] width 4 height 4
type input "While working or studying"
type input "While traveling / commuting"
type input "Before or after exercise"
type input "With family / kids"
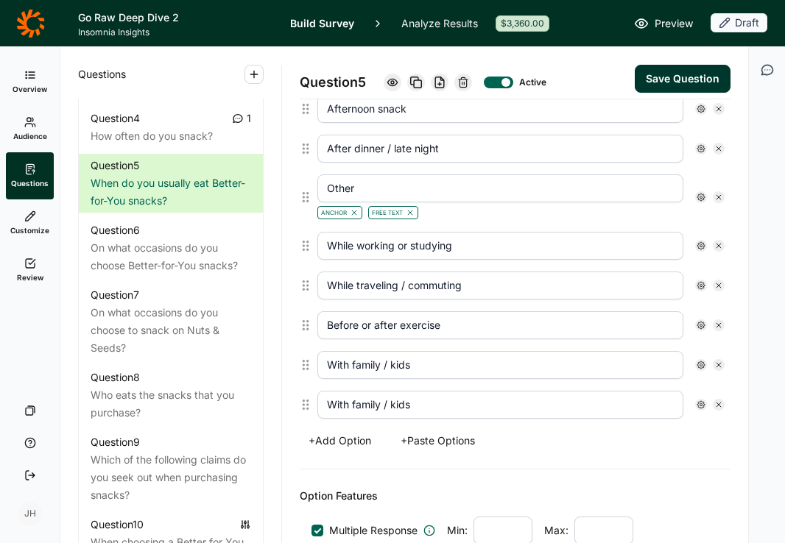
scroll to position [517, 0]
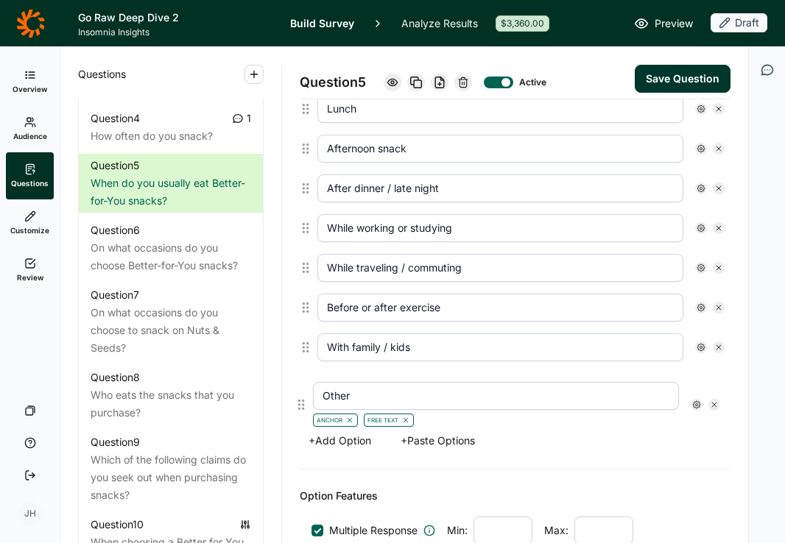
drag, startPoint x: 306, startPoint y: 234, endPoint x: 302, endPoint y: 406, distance: 172.3
click at [302, 406] on div "Morning Mid-morning snack Lunch Afternoon snack After dinner / late night Other…" at bounding box center [515, 217] width 431 height 415
type input "While working or studying"
type input "While traveling / commuting"
type input "Before or after exercise"
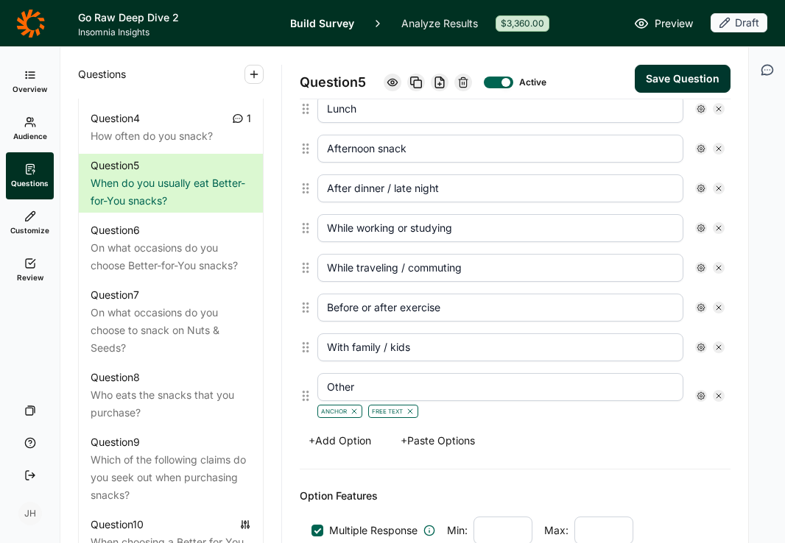
type input "With family / kids"
type input "Other"
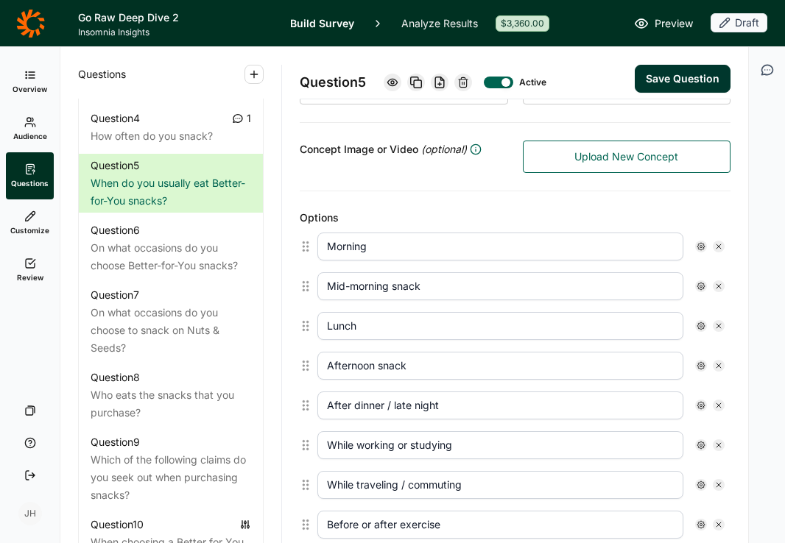
scroll to position [297, 0]
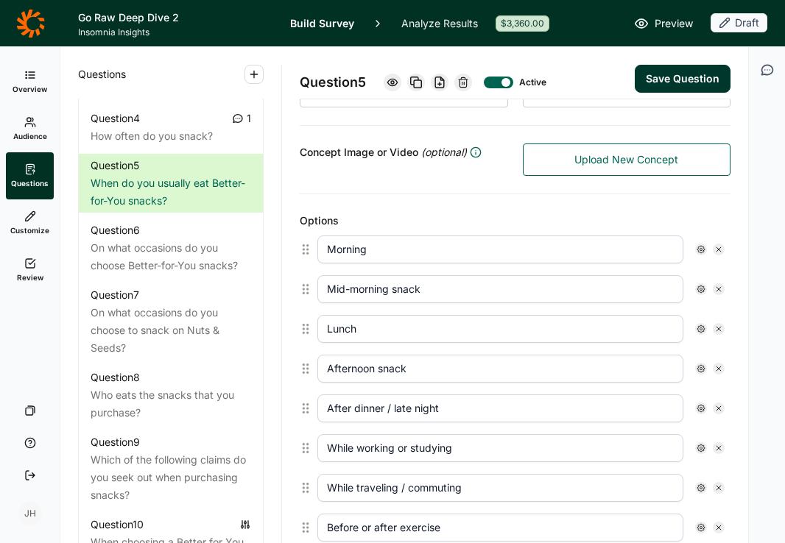
click at [377, 253] on input "Morning" at bounding box center [500, 250] width 366 height 28
type input "Morning/breakfast"
click at [361, 331] on input "Lunch" at bounding box center [500, 329] width 366 height 28
click at [450, 212] on div "Options" at bounding box center [515, 221] width 431 height 18
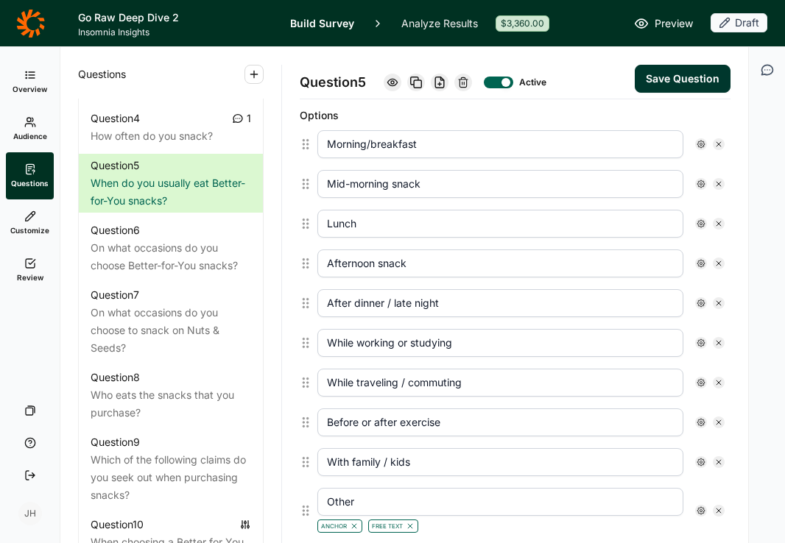
scroll to position [403, 0]
click at [721, 462] on icon at bounding box center [718, 461] width 9 height 9
type input "Other"
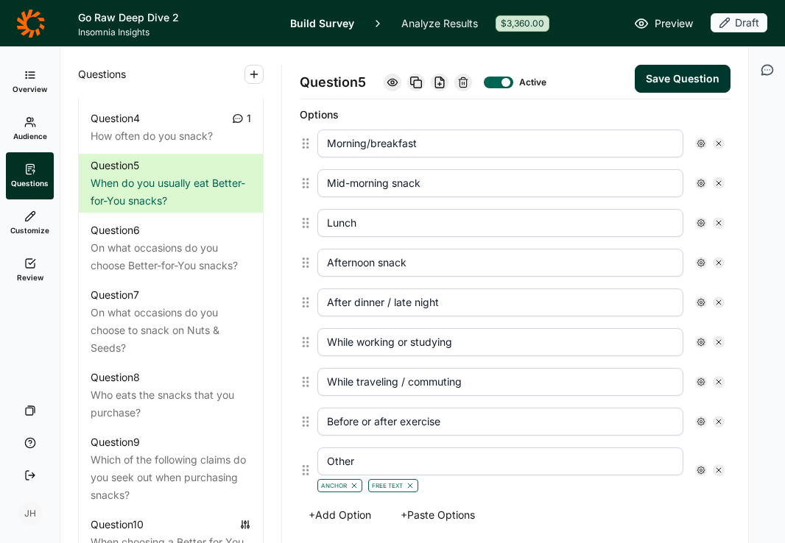
click at [672, 78] on button "Save Question" at bounding box center [683, 79] width 96 height 28
click at [763, 71] on icon "button" at bounding box center [767, 70] width 15 height 15
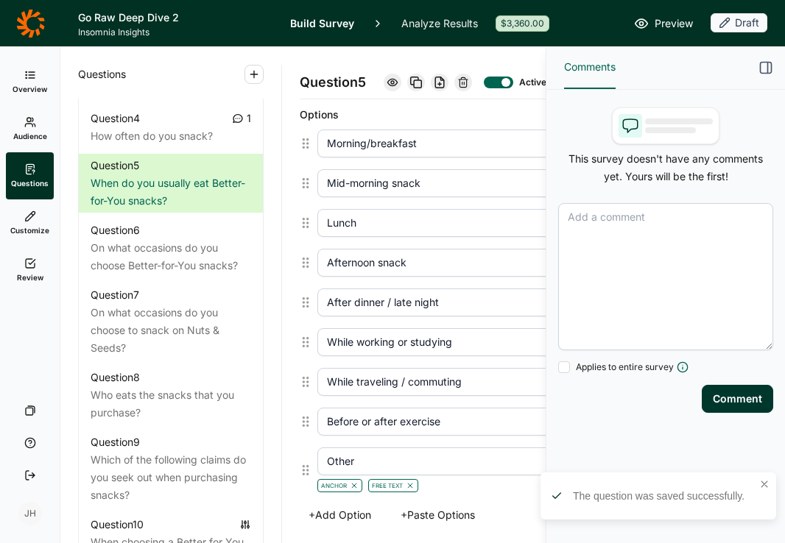
click at [578, 219] on textarea at bounding box center [665, 276] width 215 height 147
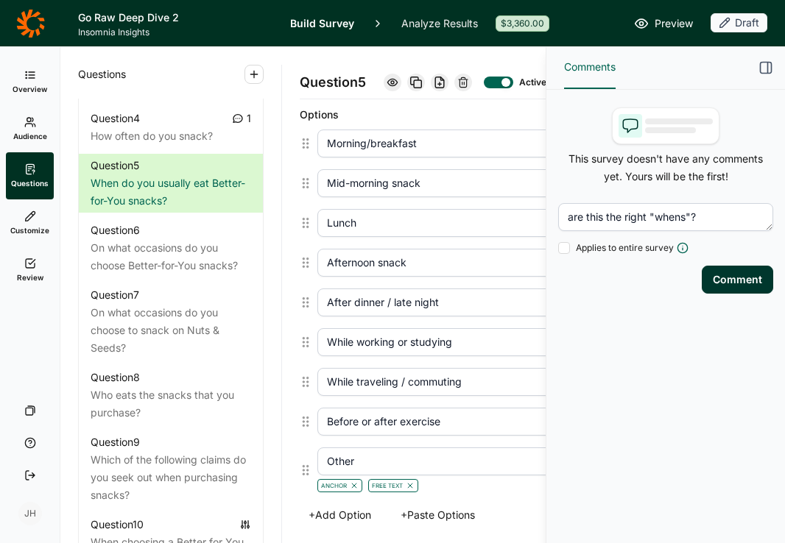
type textarea "are this the right "whens"?"
click at [744, 281] on button "Comment" at bounding box center [737, 280] width 71 height 28
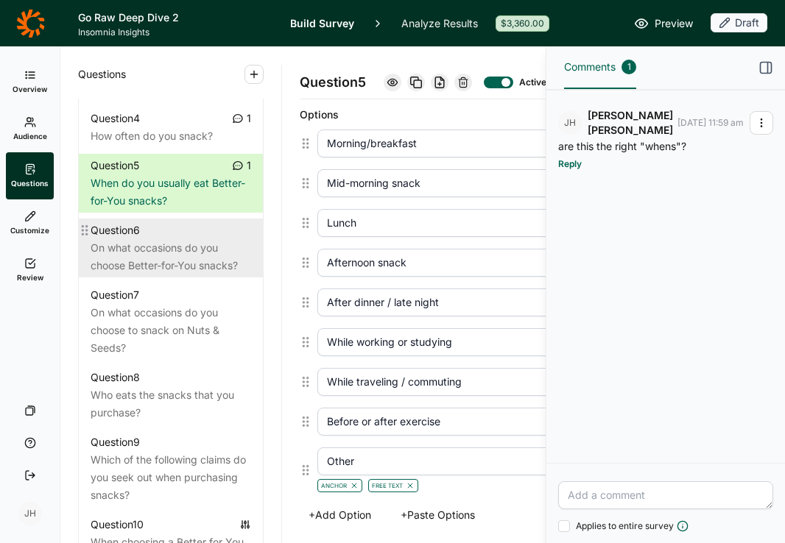
click at [202, 241] on div "On what occasions do you choose Better-for-You snacks?" at bounding box center [171, 256] width 160 height 35
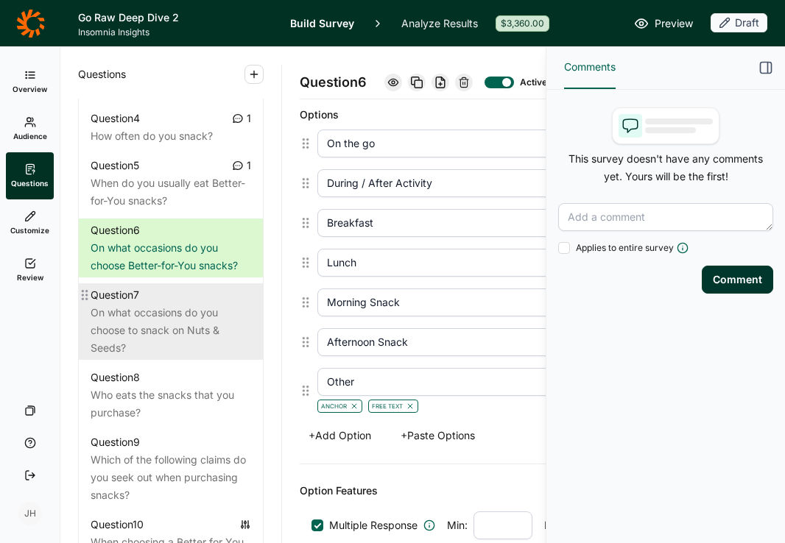
click at [198, 311] on div "On what occasions do you choose to snack on Nuts & Seeds?" at bounding box center [171, 330] width 160 height 53
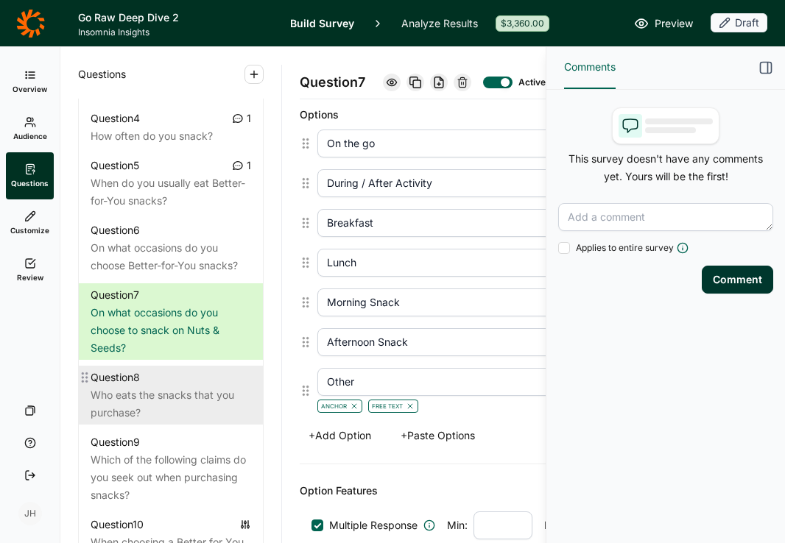
click at [182, 387] on div "Who eats the snacks that you purchase?" at bounding box center [171, 404] width 160 height 35
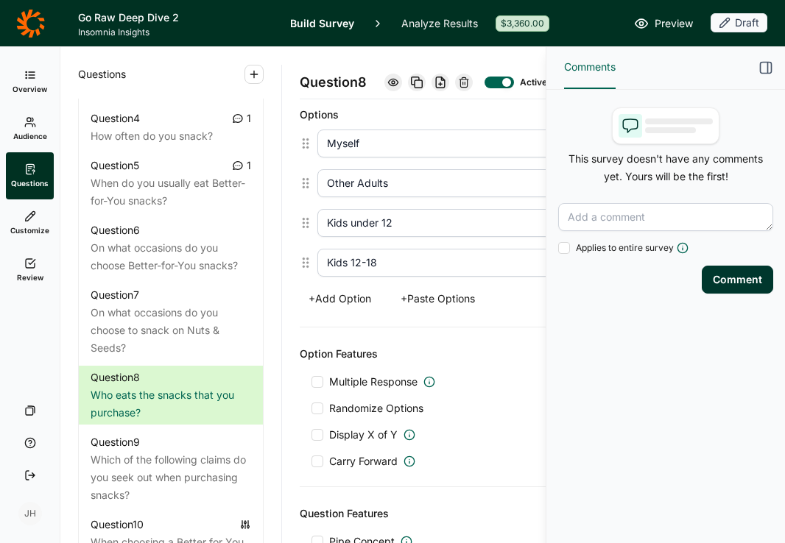
click at [769, 66] on icon "button" at bounding box center [765, 67] width 15 height 15
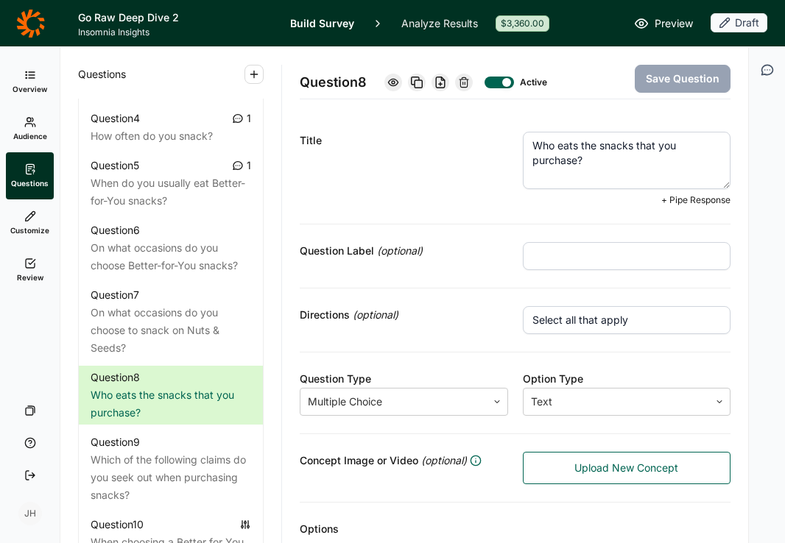
drag, startPoint x: 591, startPoint y: 160, endPoint x: 521, endPoint y: 144, distance: 71.8
click at [521, 144] on div "Title Who eats the snacks that you purchase? + Pipe Response" at bounding box center [515, 169] width 431 height 110
paste textarea "lse in your household eats the Better-for-You snacks you purchase"
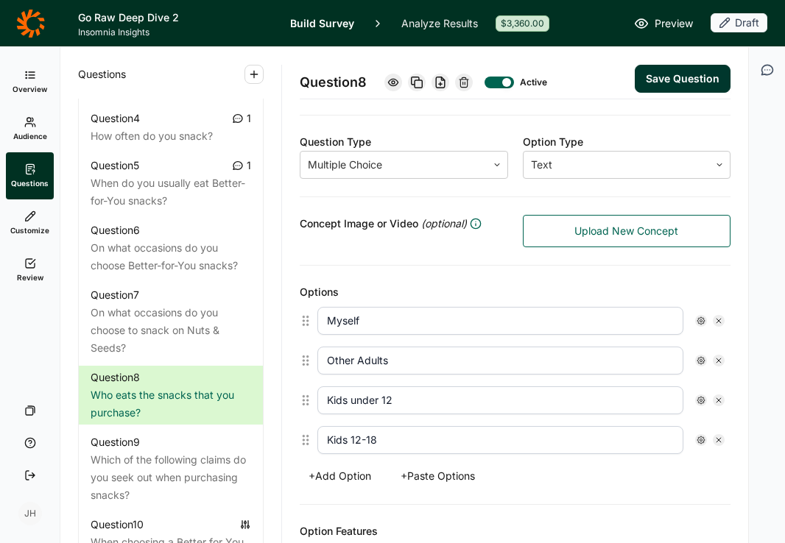
scroll to position [240, 0]
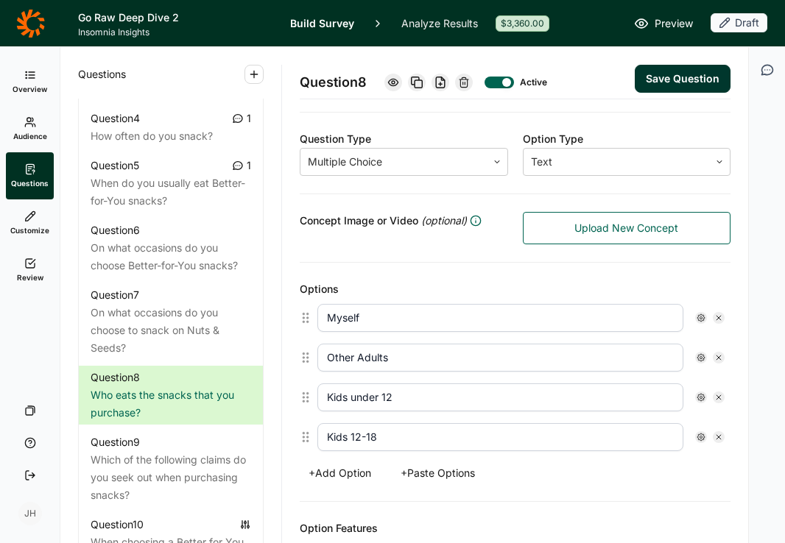
type textarea "Who else in your household eats the Better-for-You snacks you purchase?"
click at [722, 314] on icon at bounding box center [718, 318] width 9 height 9
type input "Other Adults"
type input "Kids under 12"
type input "Kids 12-18"
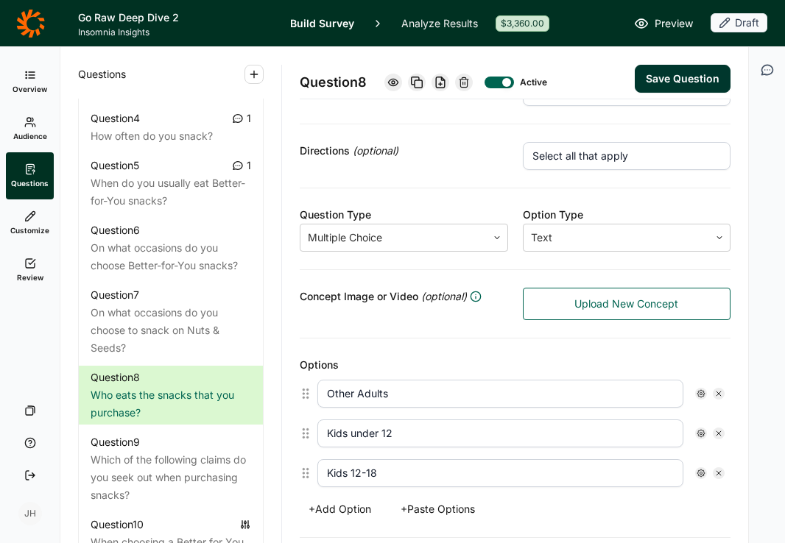
scroll to position [158, 0]
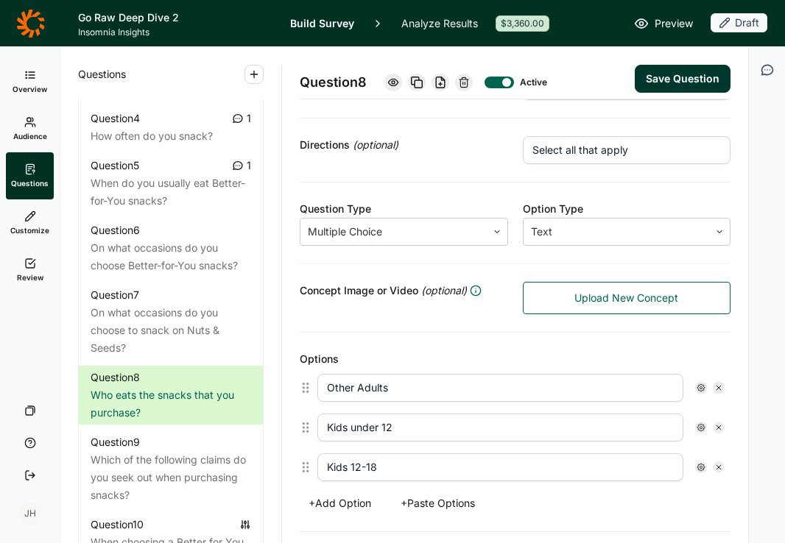
click at [353, 502] on button "+ Add Option" at bounding box center [340, 503] width 80 height 21
click at [343, 508] on input "text" at bounding box center [500, 507] width 366 height 28
paste input "Partner/spouse"
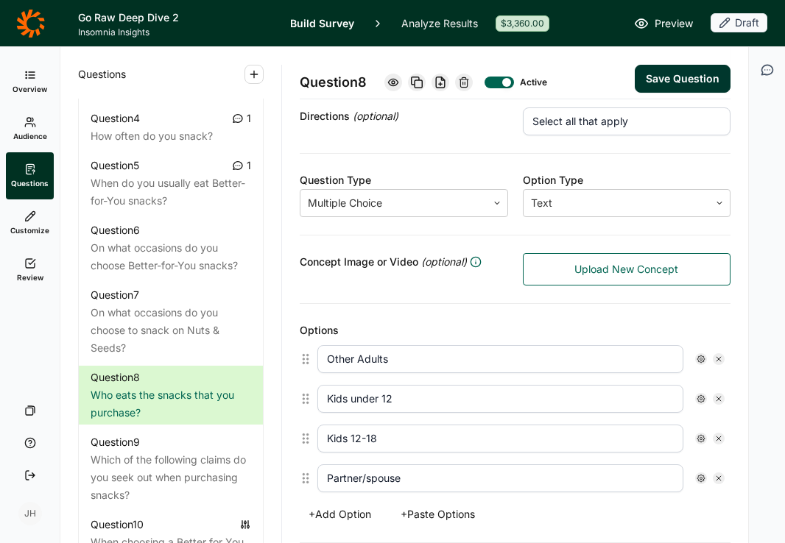
scroll to position [188, 0]
type input "Partner/spouse"
click at [412, 357] on input "Other Adults" at bounding box center [500, 359] width 366 height 28
drag, startPoint x: 410, startPoint y: 357, endPoint x: 311, endPoint y: 354, distance: 99.4
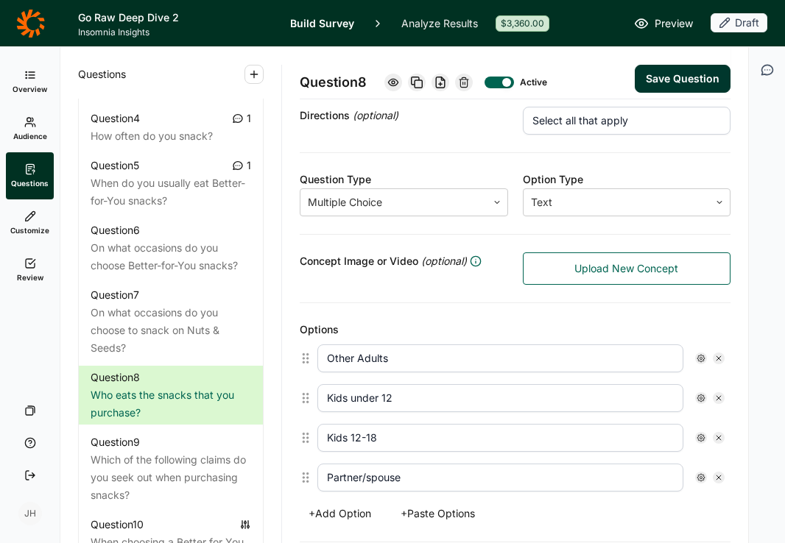
click at [311, 354] on div "Other Adults" at bounding box center [515, 359] width 431 height 40
paste input "adults in household"
type input "Other adults in household"
click at [350, 515] on button "+ Add Option" at bounding box center [340, 514] width 80 height 21
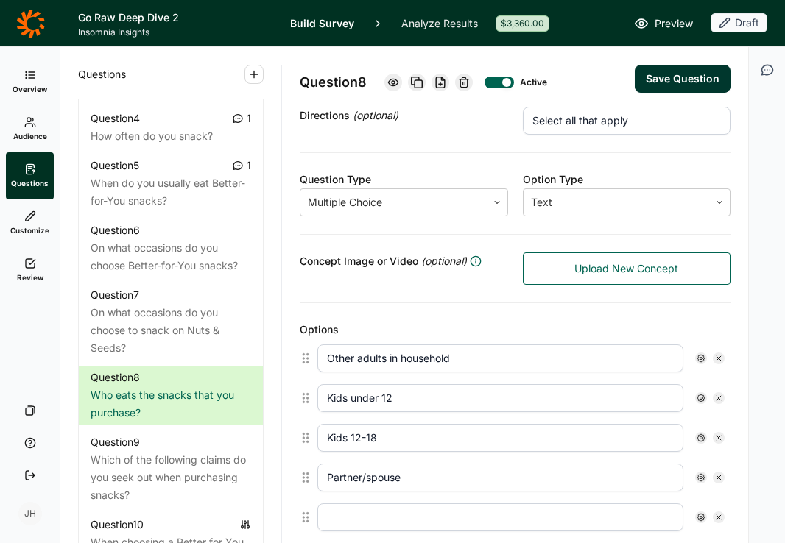
click at [350, 515] on input "text" at bounding box center [500, 518] width 366 height 28
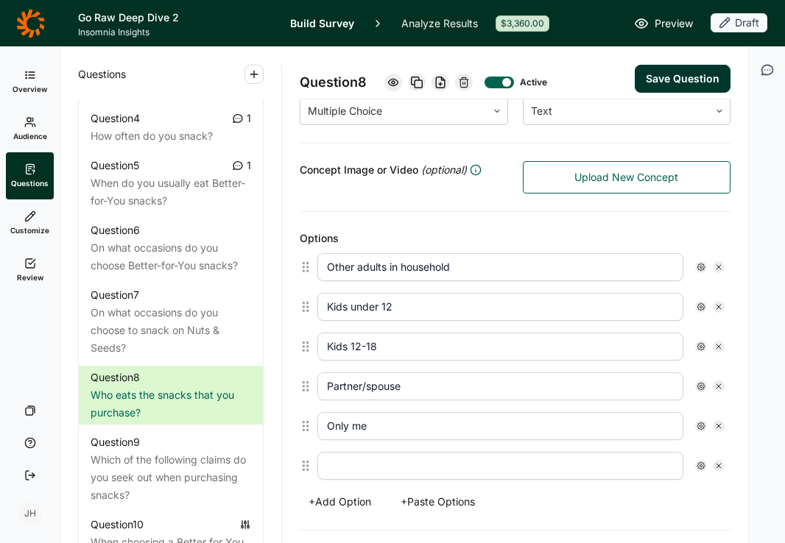
scroll to position [281, 0]
type input "Only me"
click at [621, 467] on input "text" at bounding box center [500, 465] width 366 height 28
click at [718, 465] on icon at bounding box center [718, 464] width 9 height 9
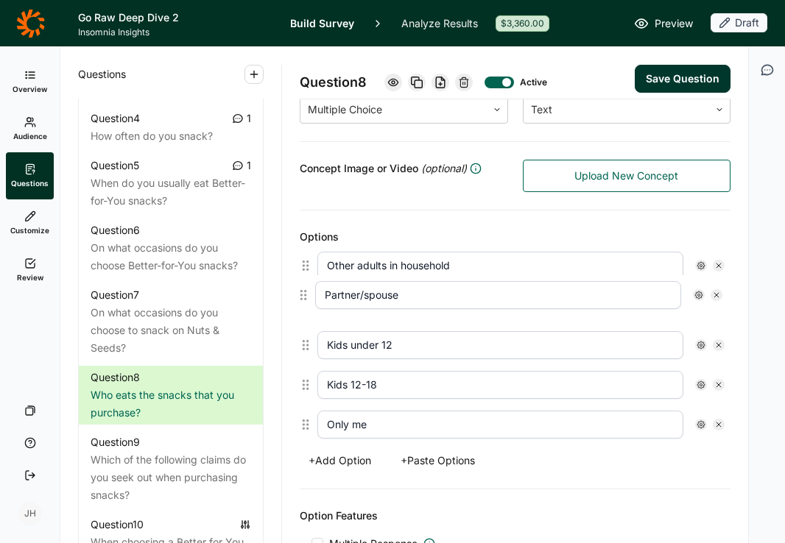
drag, startPoint x: 306, startPoint y: 388, endPoint x: 304, endPoint y: 295, distance: 92.8
click at [304, 294] on div "Other adults in household Kids under 12 Kids 12-18 Partner/spouse Only me" at bounding box center [515, 345] width 431 height 199
type input "Partner/spouse"
type input "Kids under 12"
click at [667, 75] on button "Save Question" at bounding box center [683, 79] width 96 height 28
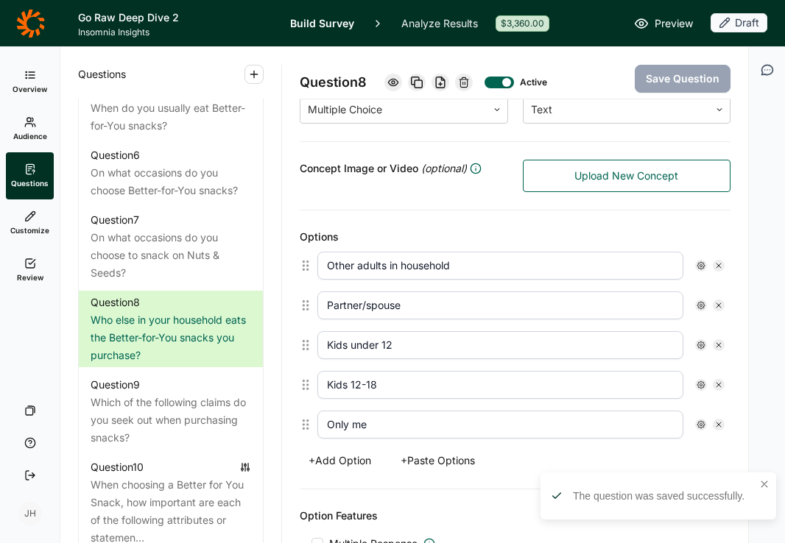
scroll to position [1019, 0]
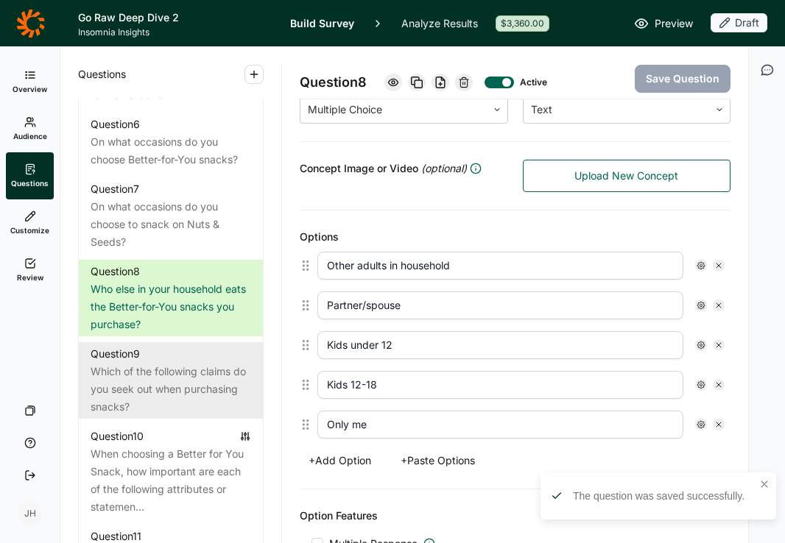
click at [233, 364] on div "Which of the following claims do you seek out when purchasing snacks?" at bounding box center [171, 389] width 160 height 53
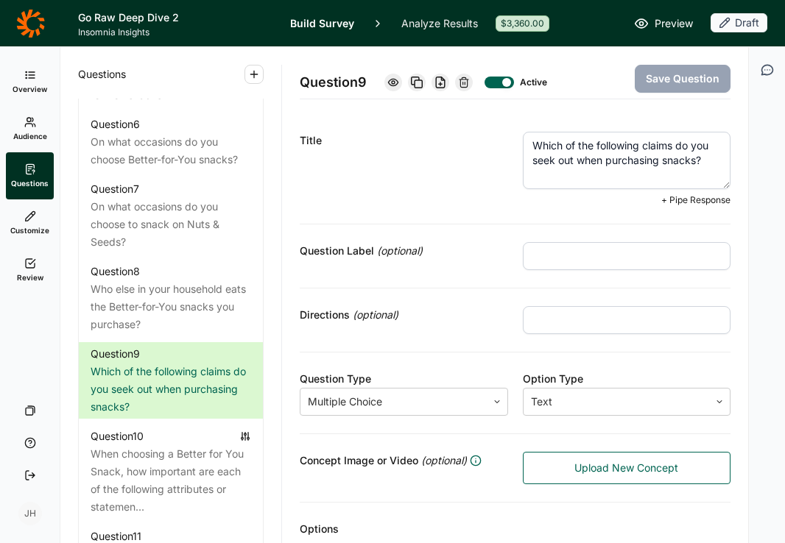
drag, startPoint x: 705, startPoint y: 160, endPoint x: 524, endPoint y: 143, distance: 181.2
click at [524, 143] on textarea "Which of the following claims do you seek out when purchasing snacks?" at bounding box center [627, 160] width 208 height 57
paste textarea "en choosing Better-for-You snacks, which of the following claims or attributes …"
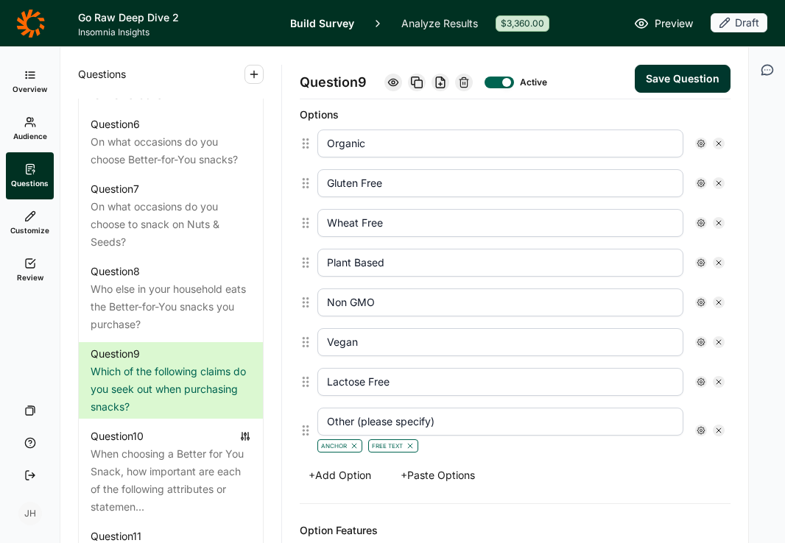
scroll to position [414, 0]
click at [356, 476] on button "+ Add Option" at bounding box center [340, 475] width 80 height 21
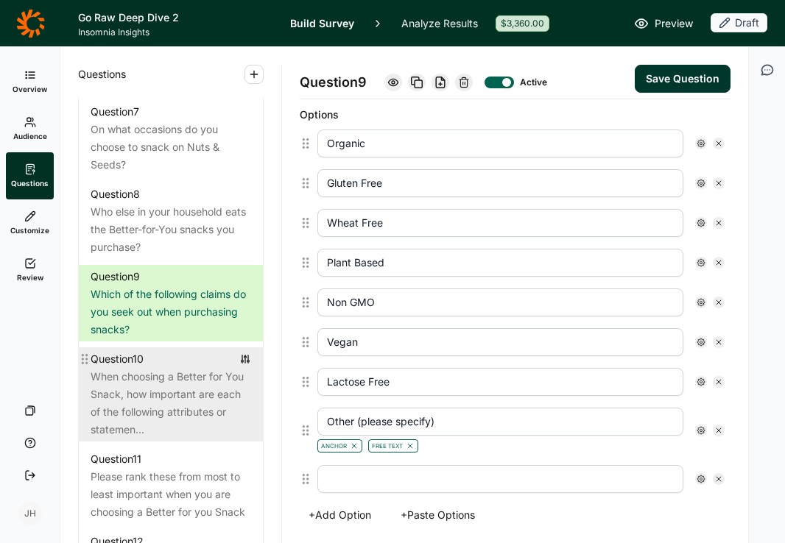
scroll to position [1093, 0]
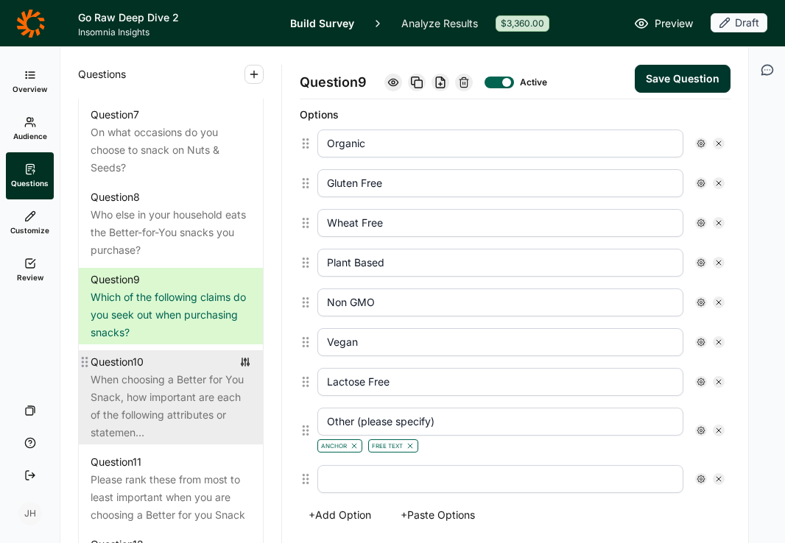
click at [191, 398] on div "When choosing a Better for You Snack, how important are each of the following a…" at bounding box center [171, 406] width 160 height 71
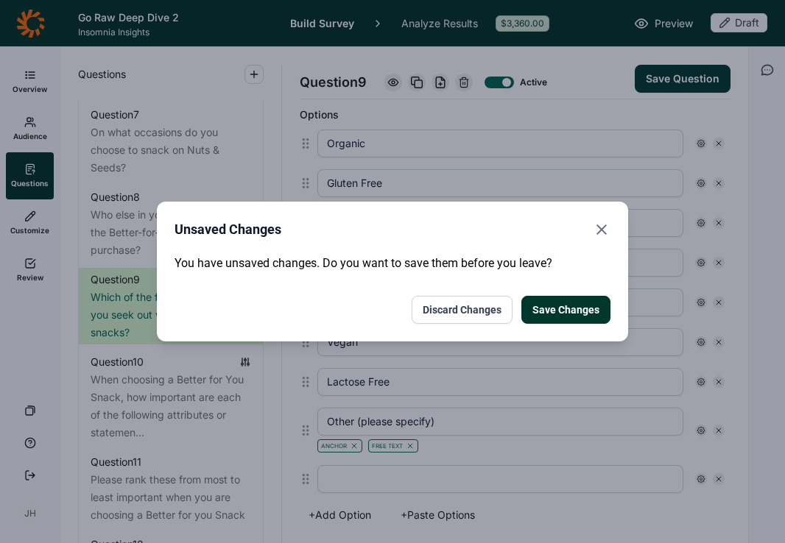
click at [604, 227] on use "Close" at bounding box center [601, 229] width 9 height 9
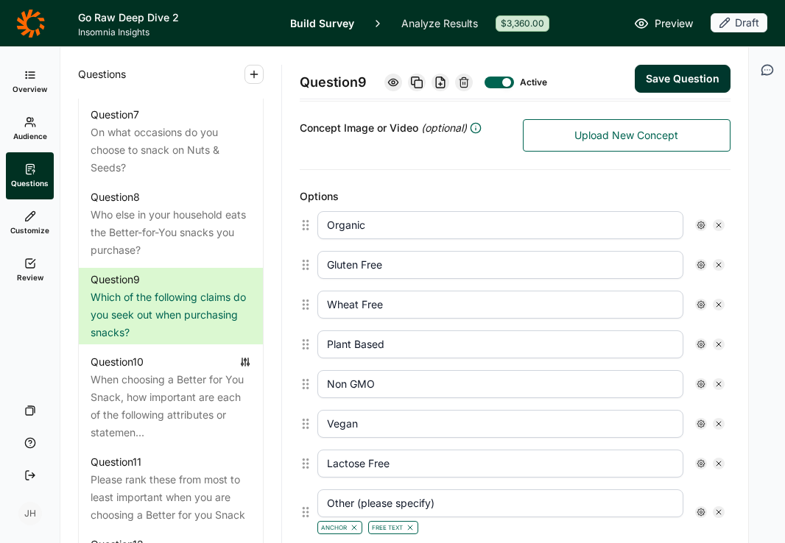
scroll to position [316, 0]
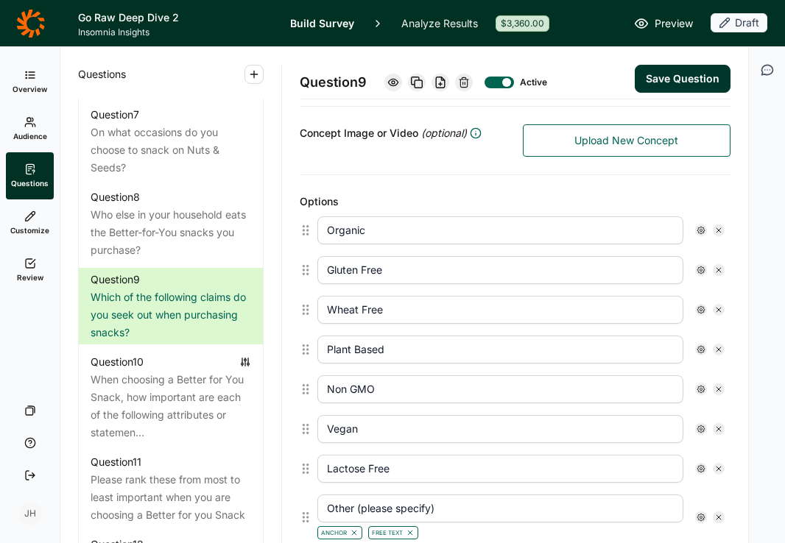
click at [352, 350] on input "Plant Based" at bounding box center [500, 350] width 366 height 28
click at [355, 350] on input "Plant Based" at bounding box center [500, 350] width 366 height 28
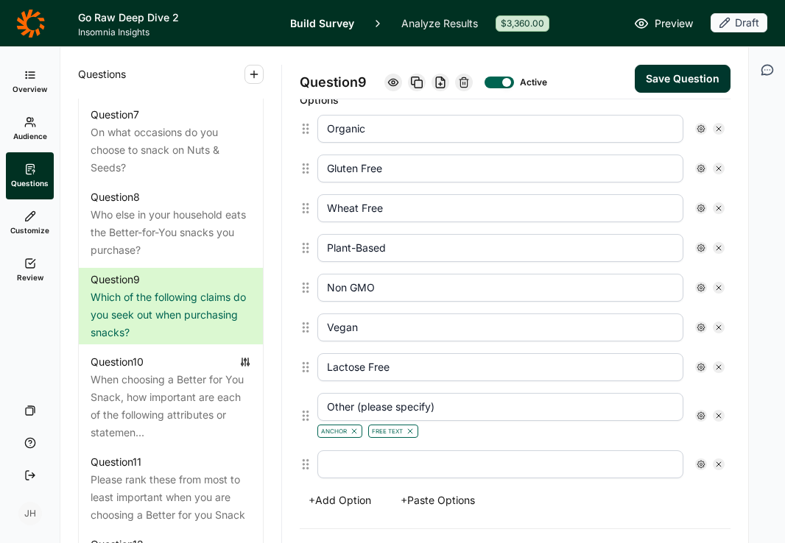
scroll to position [410, 0]
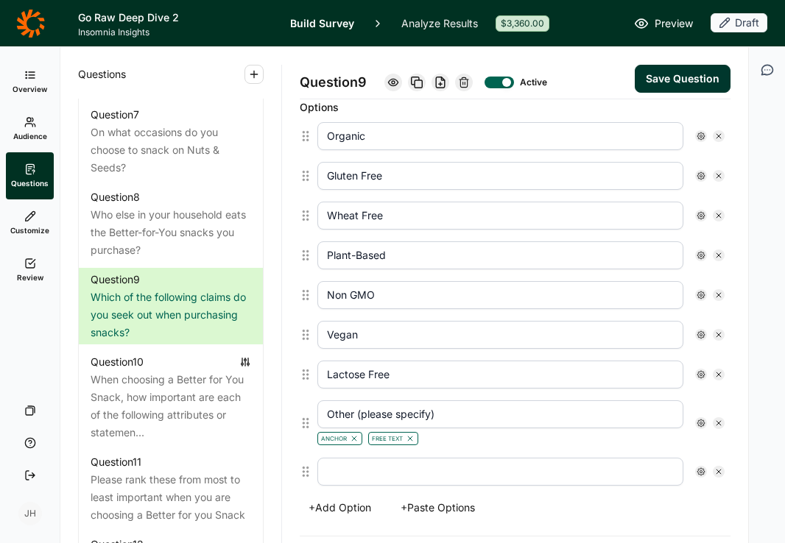
click at [337, 479] on input "text" at bounding box center [500, 472] width 366 height 28
click at [625, 510] on div "+ Add Option + Paste Options" at bounding box center [515, 508] width 431 height 21
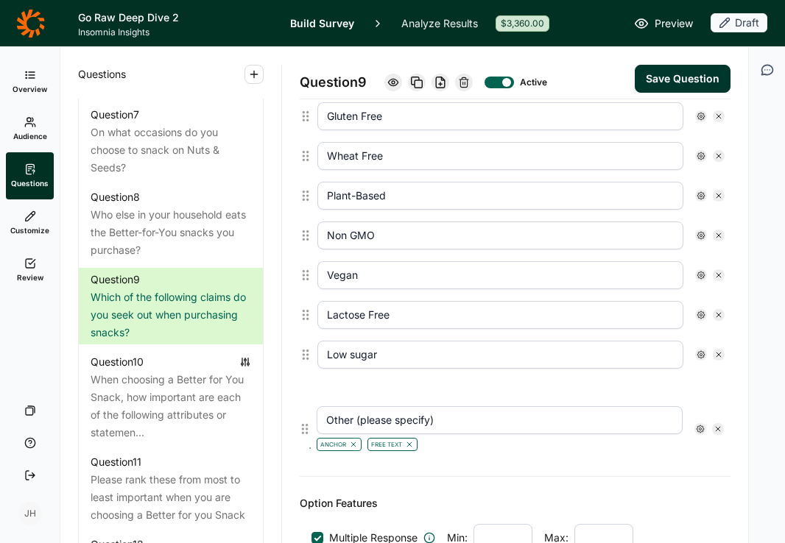
scroll to position [477, 0]
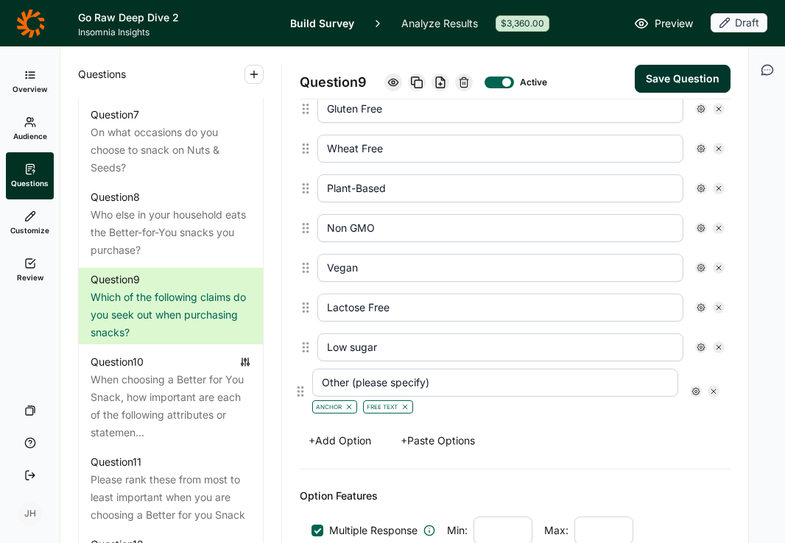
drag, startPoint x: 306, startPoint y: 421, endPoint x: 300, endPoint y: 393, distance: 28.4
click at [300, 393] on div "Organic Gluten Free Wheat Free Plant-Based Non GMO Vegan Lactose Free Other (pl…" at bounding box center [515, 236] width 431 height 375
click at [349, 441] on button "+ Add Option" at bounding box center [340, 441] width 80 height 21
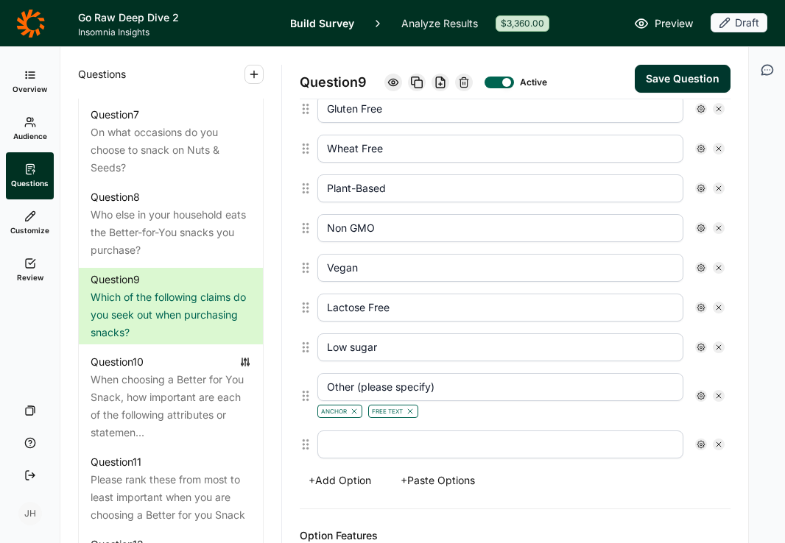
click at [348, 445] on input "text" at bounding box center [500, 445] width 366 height 28
click at [339, 478] on button "+ Add Option" at bounding box center [340, 480] width 80 height 21
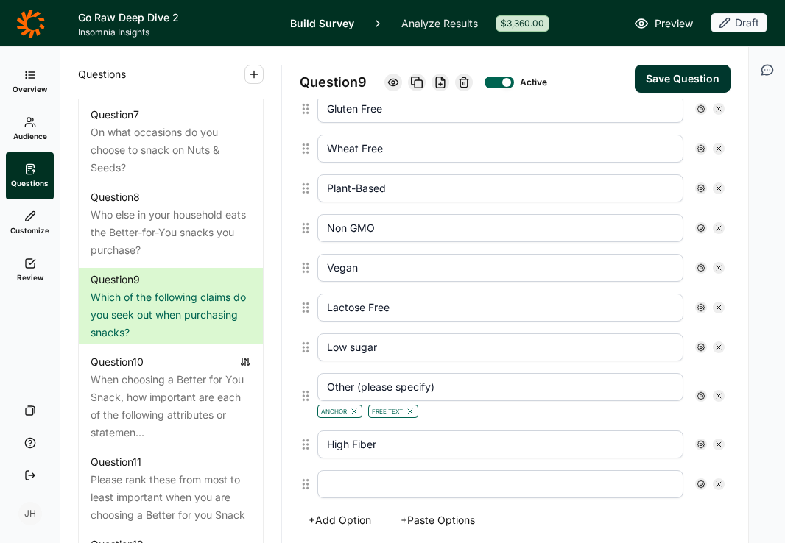
click at [339, 478] on input "text" at bounding box center [500, 484] width 366 height 28
click at [506, 423] on div "Other (please specify) Anchor Free Text" at bounding box center [520, 395] width 419 height 57
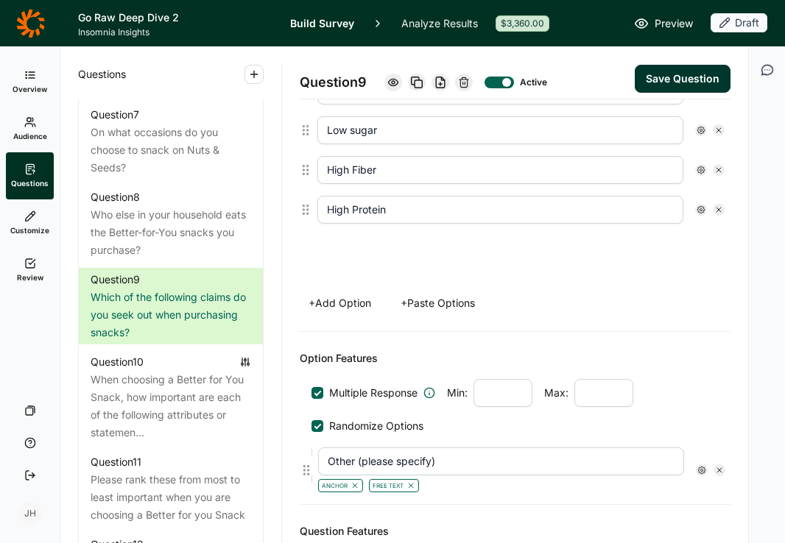
scroll to position [699, 0]
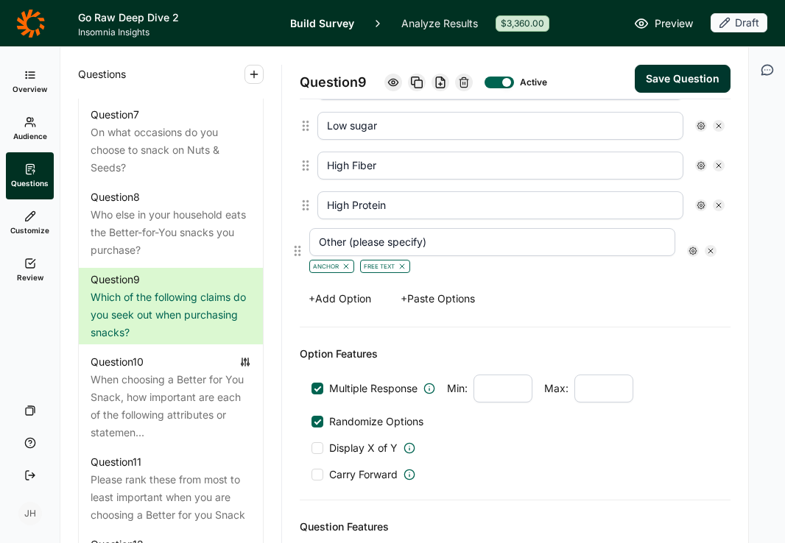
drag, startPoint x: 305, startPoint y: 398, endPoint x: 297, endPoint y: 256, distance: 141.6
click at [297, 256] on div "Question 9 Active Save Question Title When choosing Better-for-You snacks, whic…" at bounding box center [515, 295] width 466 height 496
click at [675, 78] on button "Save Question" at bounding box center [683, 79] width 96 height 28
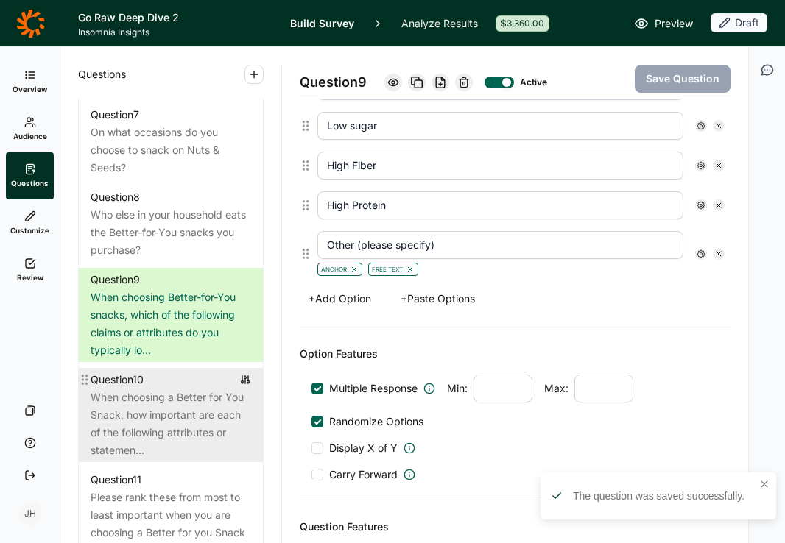
click at [165, 389] on div "When choosing a Better for You Snack, how important are each of the following a…" at bounding box center [171, 424] width 160 height 71
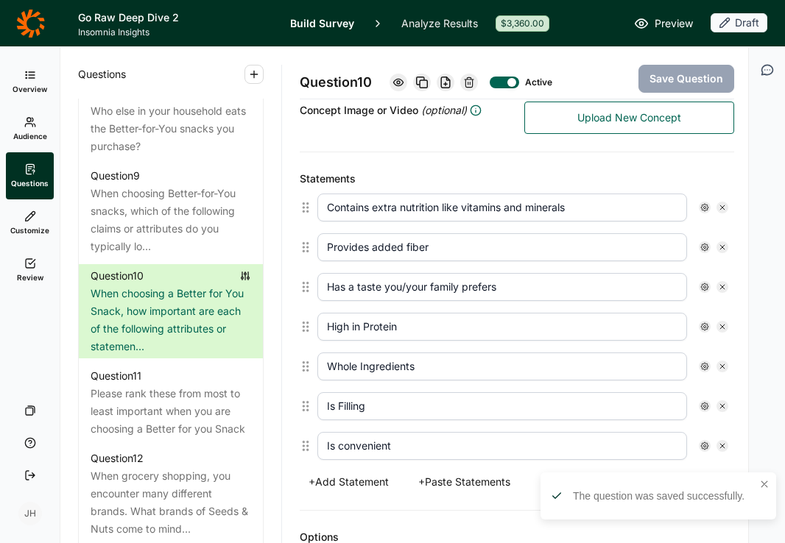
scroll to position [1196, 0]
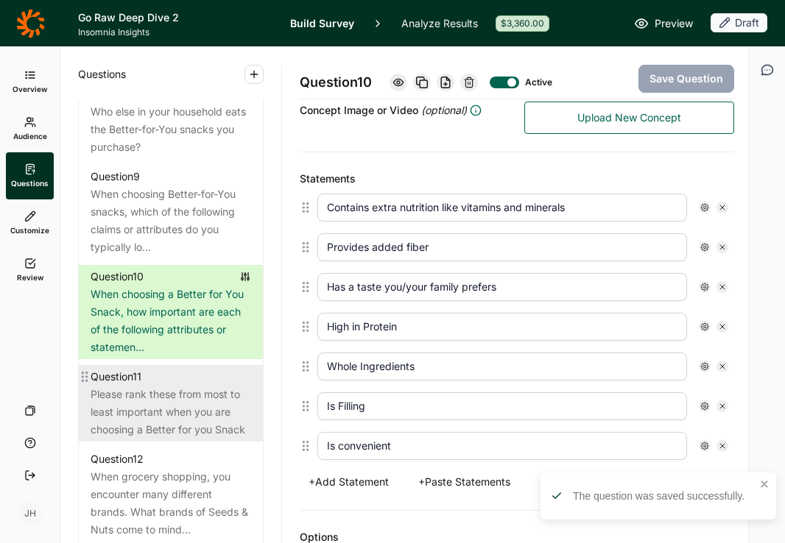
click at [189, 398] on div "Please rank these from most to least important when you are choosing a Better f…" at bounding box center [171, 412] width 160 height 53
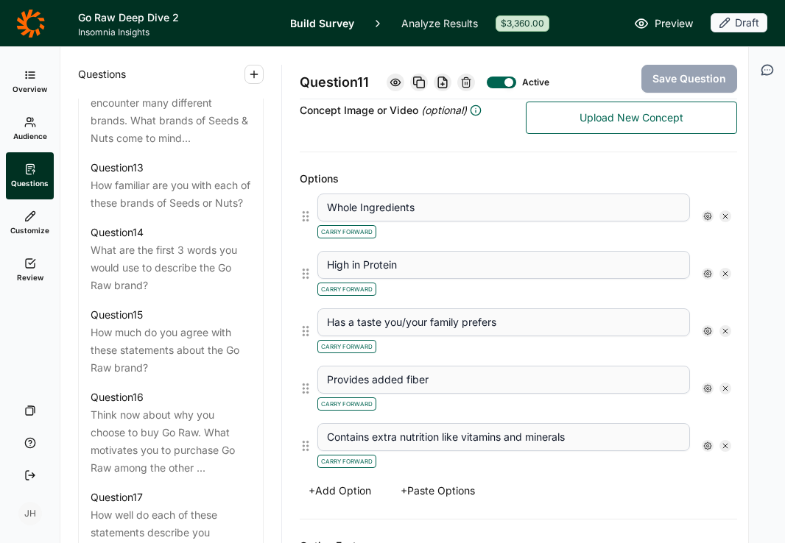
scroll to position [1851, 0]
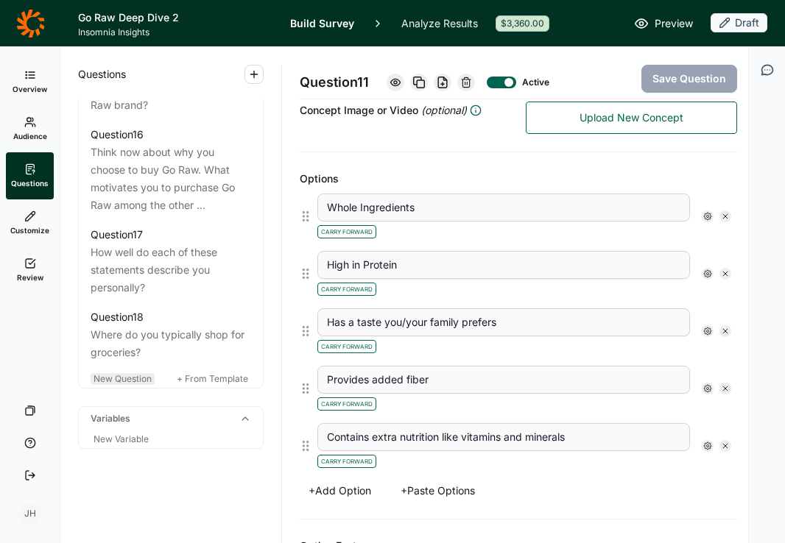
click at [126, 377] on span "New Question" at bounding box center [123, 378] width 58 height 11
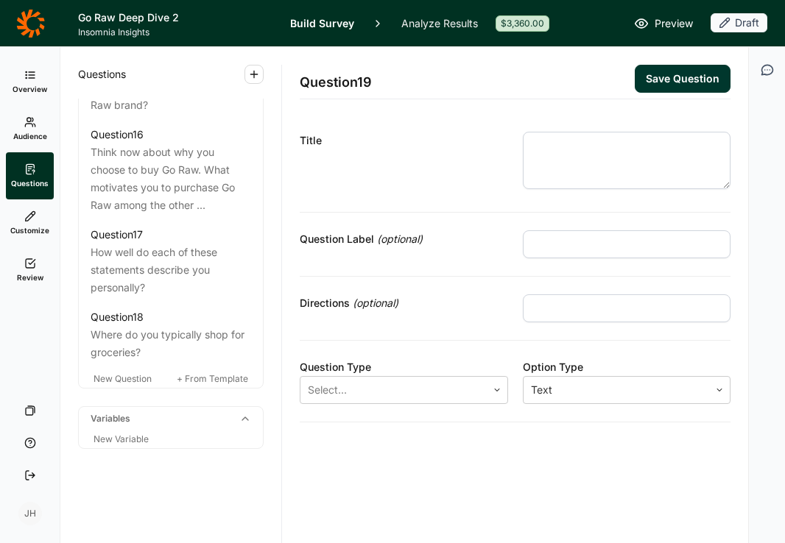
click at [537, 144] on textarea at bounding box center [627, 160] width 208 height 57
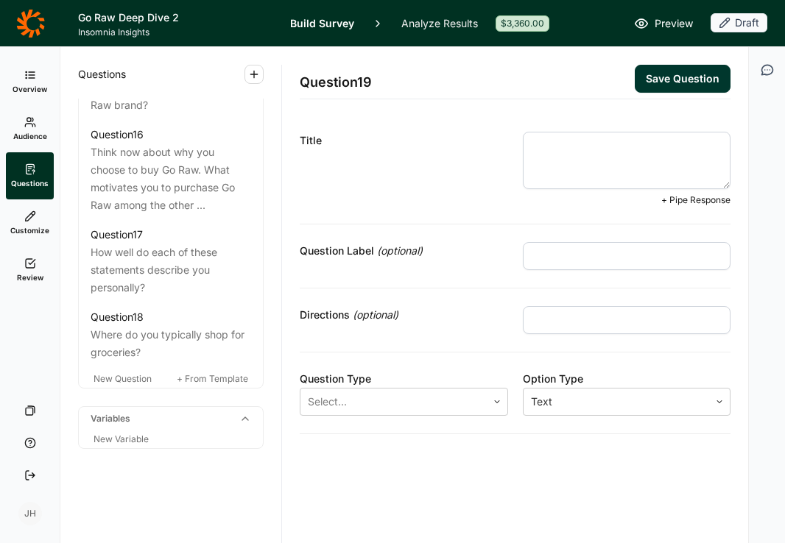
click at [537, 144] on textarea at bounding box center [627, 160] width 208 height 57
paste textarea "When choosing Better-for-You snacks, how important are each of the following? ("
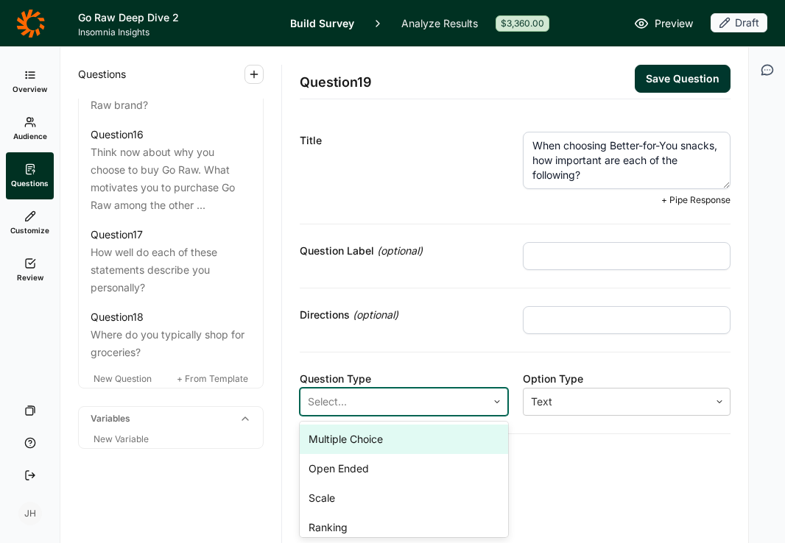
click at [493, 399] on icon at bounding box center [497, 402] width 9 height 9
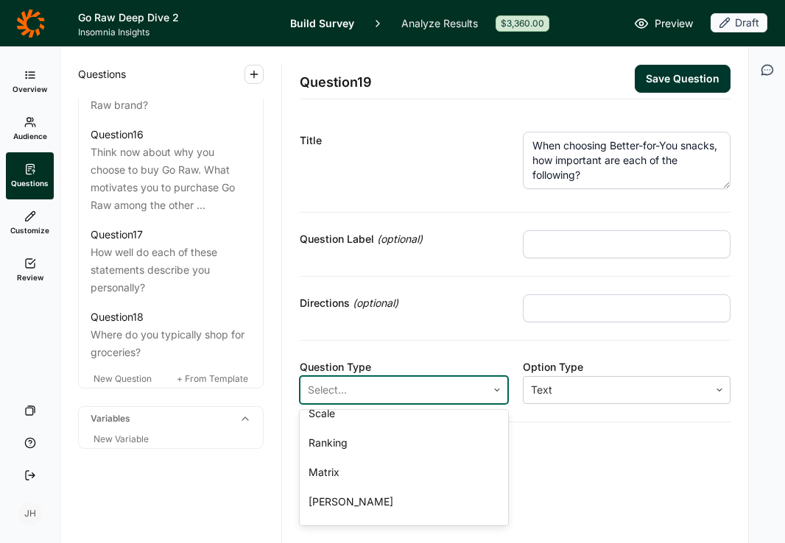
scroll to position [78, 0]
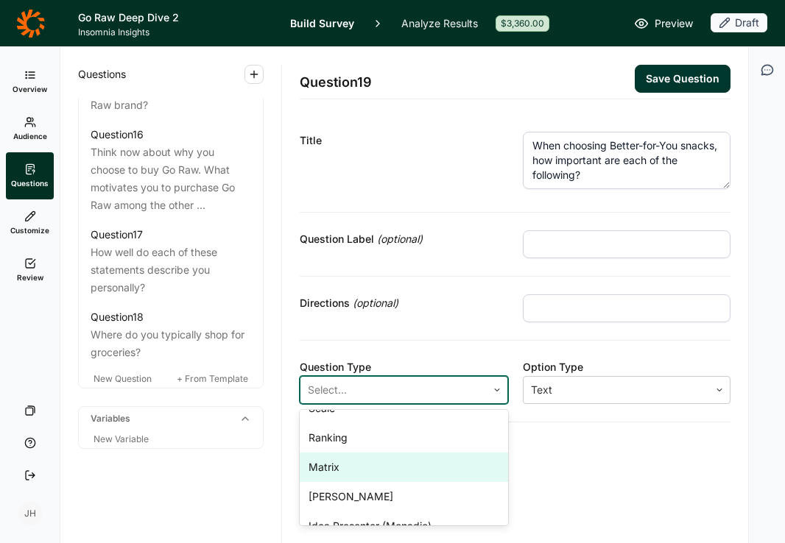
click at [367, 465] on div "Matrix" at bounding box center [404, 467] width 208 height 29
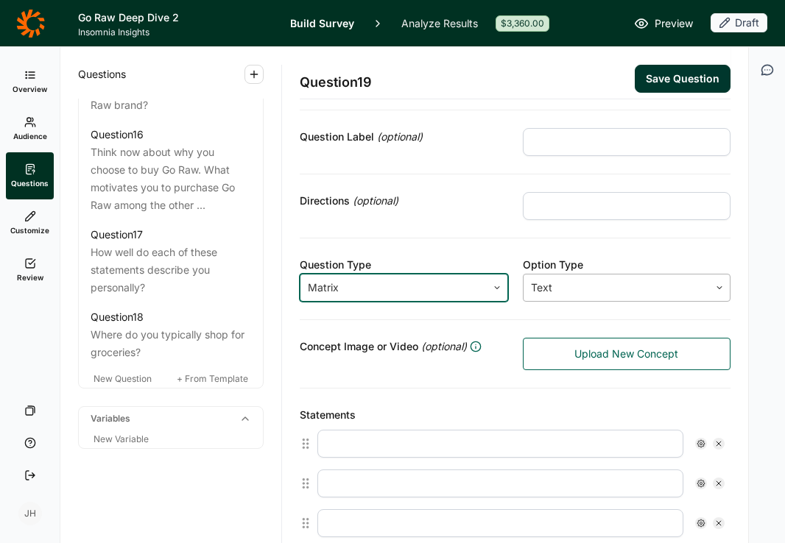
scroll to position [99, 0]
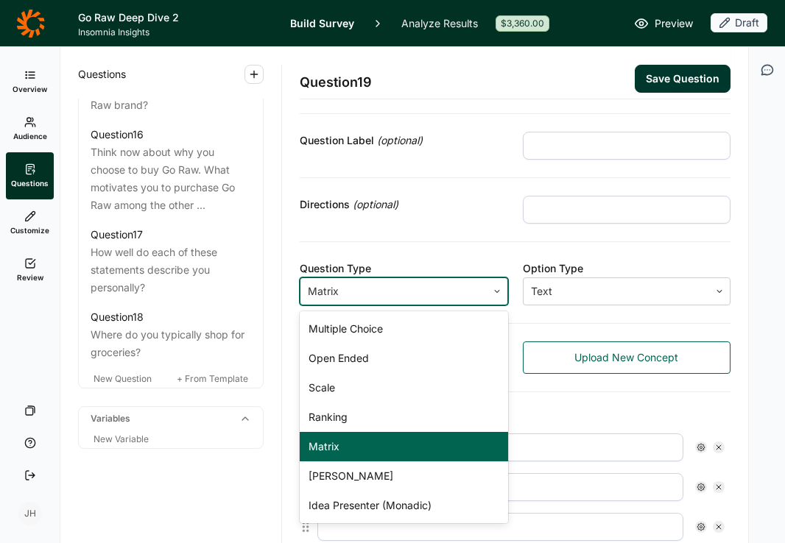
click at [496, 289] on icon at bounding box center [497, 291] width 9 height 9
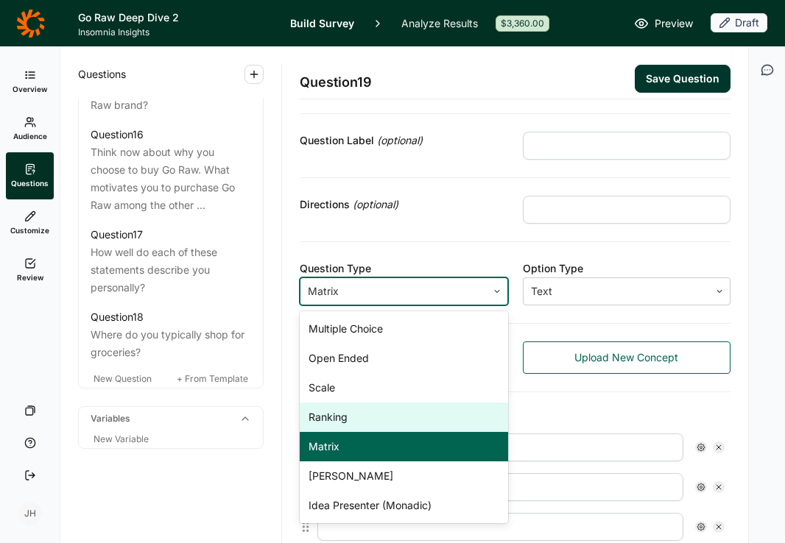
click at [369, 420] on div "Ranking" at bounding box center [404, 417] width 208 height 29
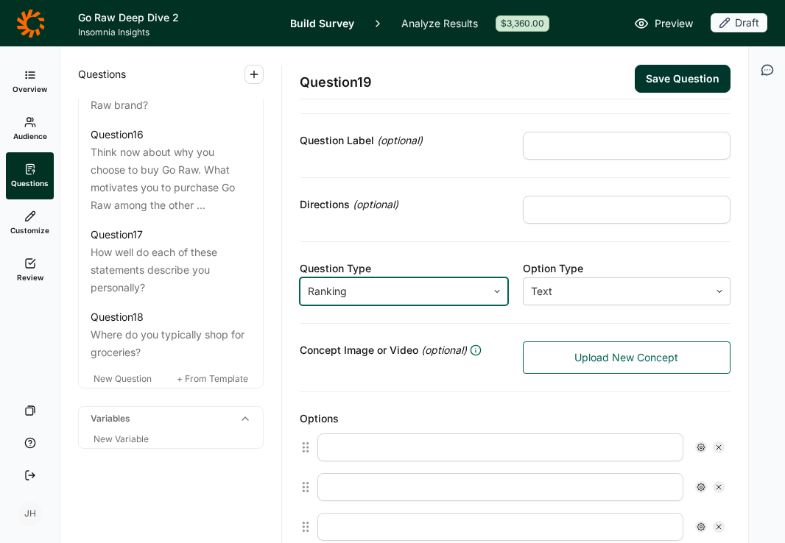
click at [403, 412] on div "Options" at bounding box center [515, 419] width 431 height 18
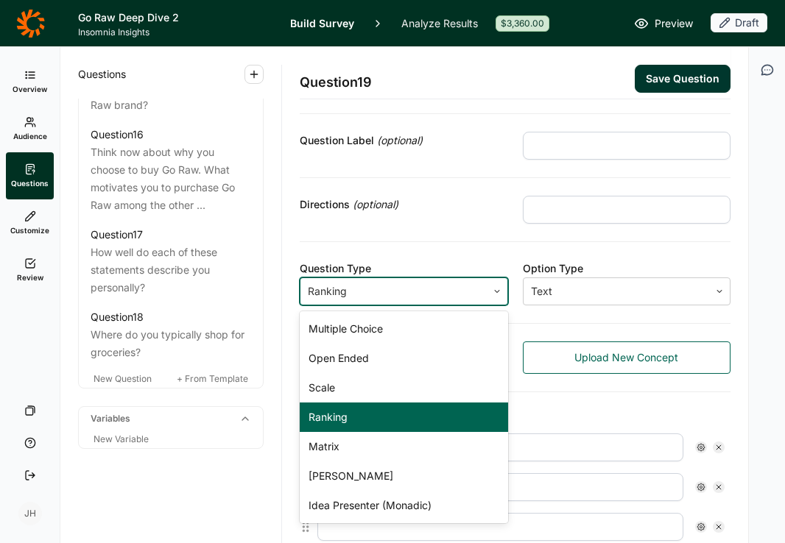
click at [496, 292] on icon at bounding box center [497, 291] width 9 height 9
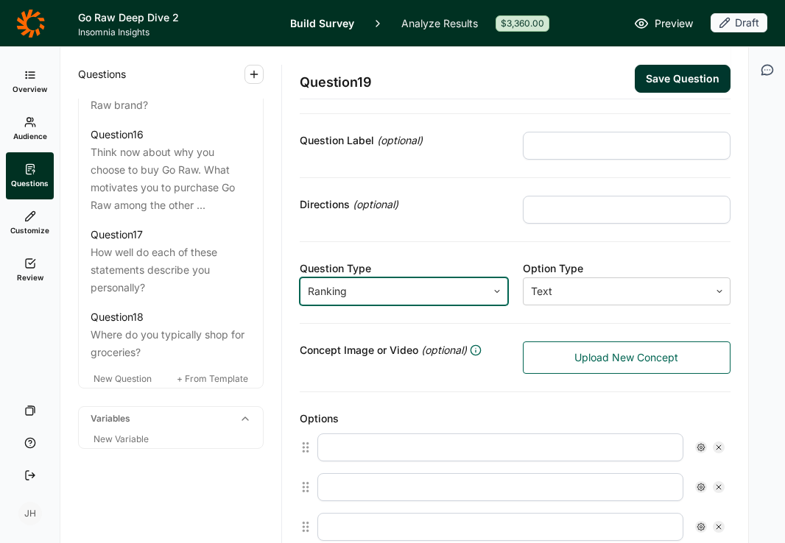
click at [496, 292] on use at bounding box center [497, 292] width 4 height 2
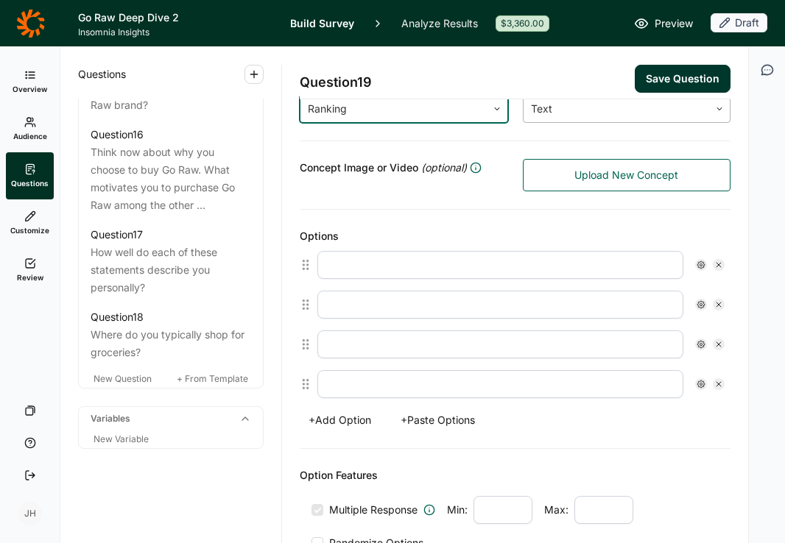
scroll to position [336, 0]
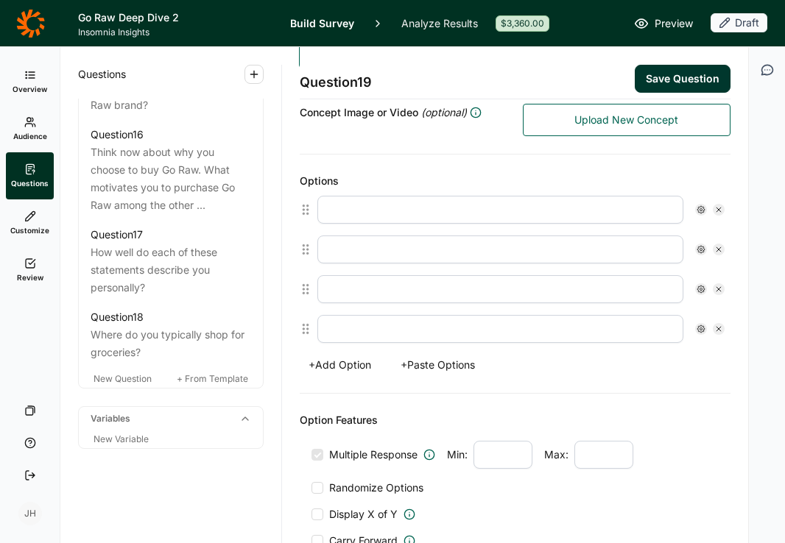
click at [433, 365] on button "+ Paste Options" at bounding box center [438, 365] width 92 height 21
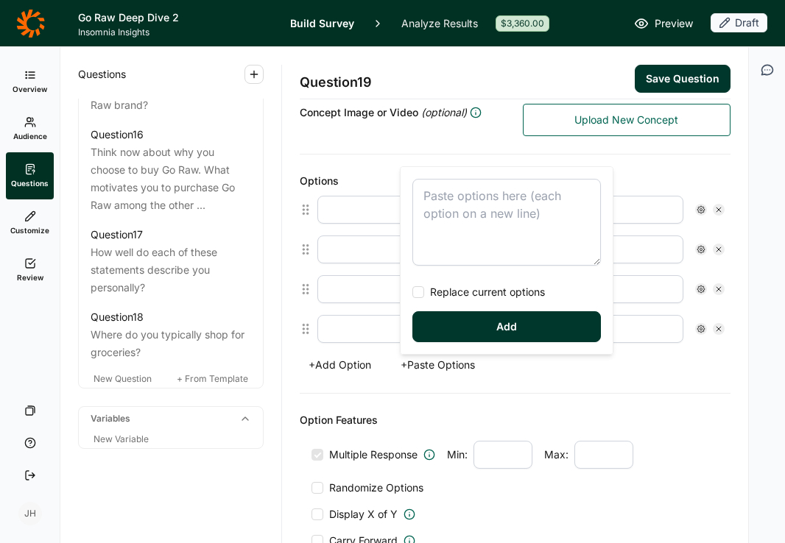
click at [434, 203] on textarea at bounding box center [506, 222] width 188 height 87
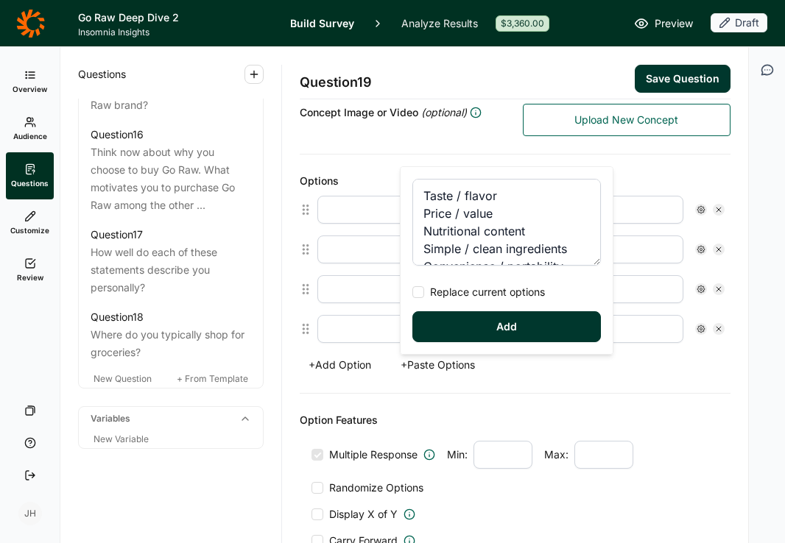
click at [420, 291] on div at bounding box center [418, 292] width 12 height 12
click at [412, 292] on input "Replace current options" at bounding box center [412, 292] width 0 height 0
click at [469, 342] on button "Add" at bounding box center [506, 326] width 188 height 31
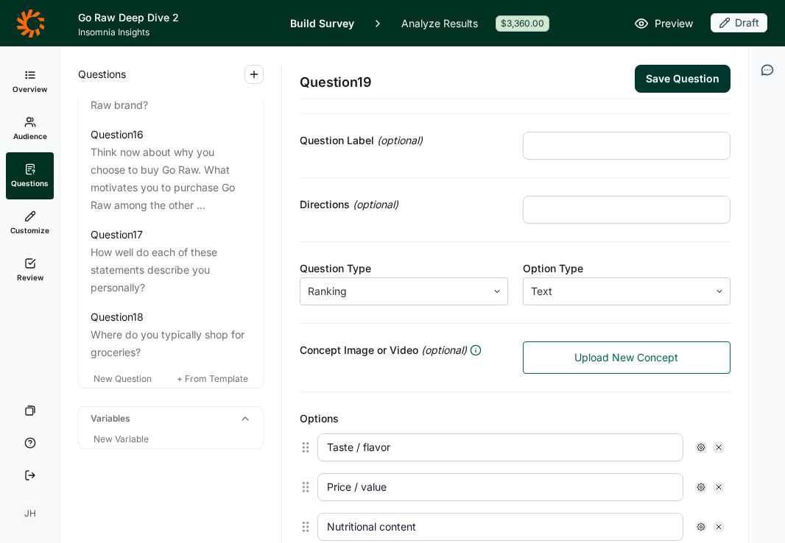
scroll to position [77, 0]
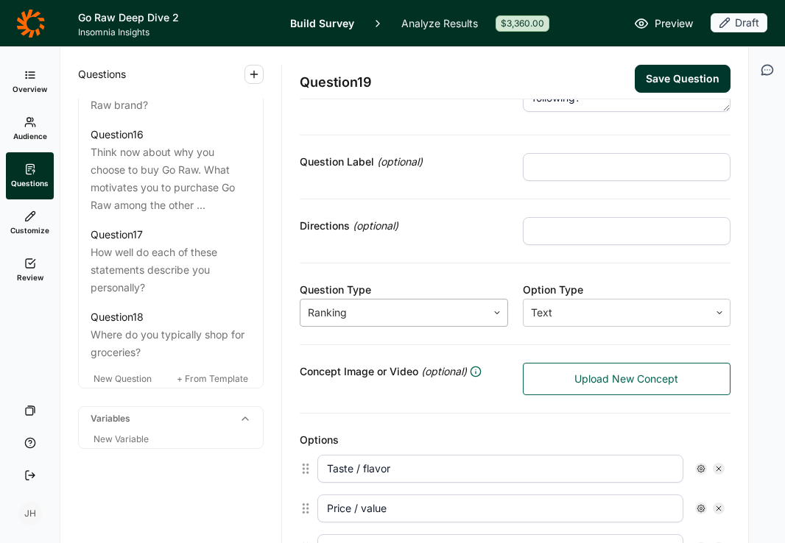
click at [496, 315] on icon at bounding box center [497, 312] width 9 height 9
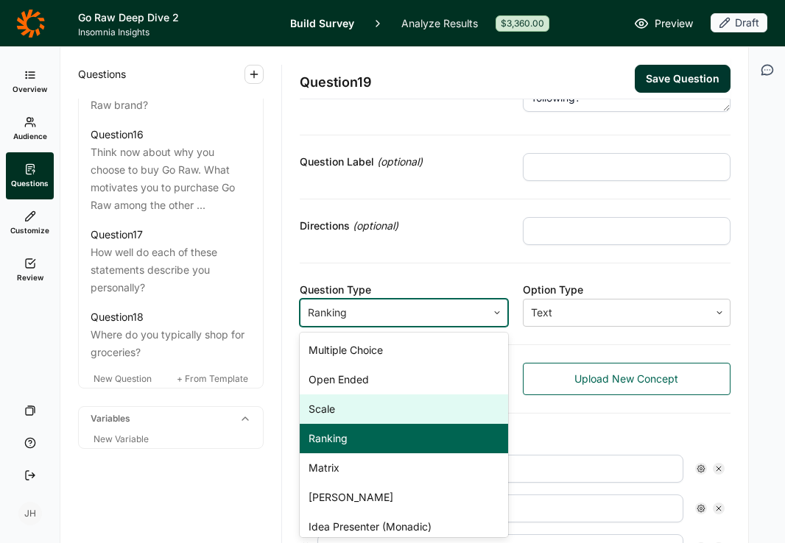
click at [366, 406] on div "Scale" at bounding box center [404, 409] width 208 height 29
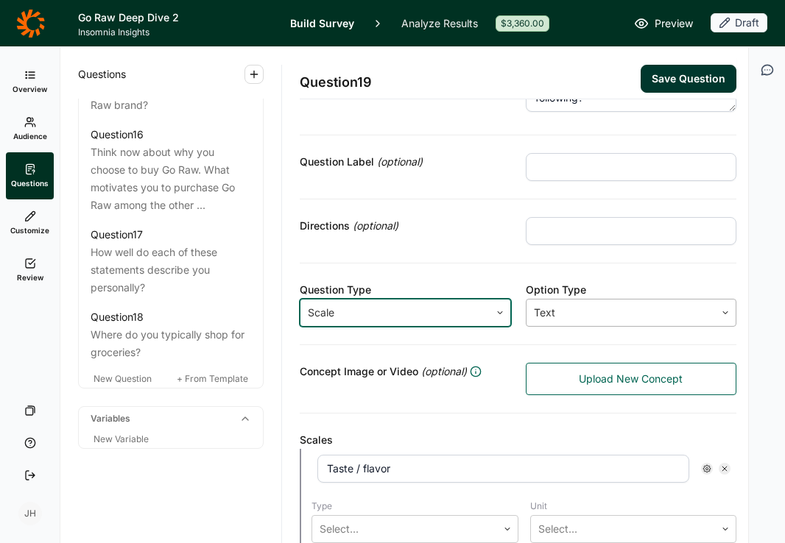
click at [549, 318] on div at bounding box center [621, 313] width 174 height 21
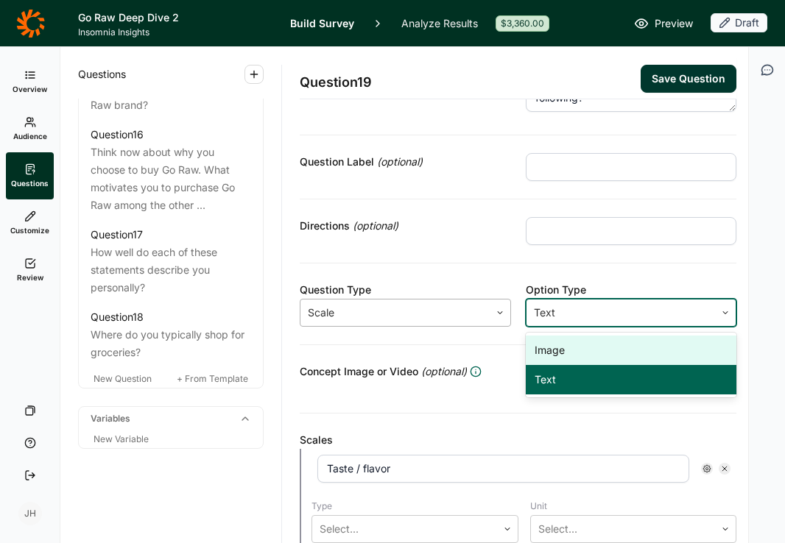
click at [490, 312] on div at bounding box center [500, 312] width 21 height 9
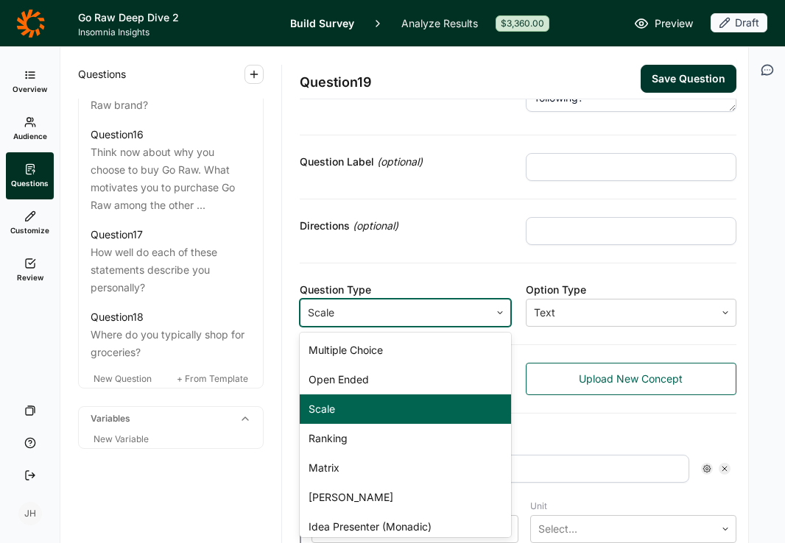
click at [490, 314] on div at bounding box center [500, 312] width 21 height 9
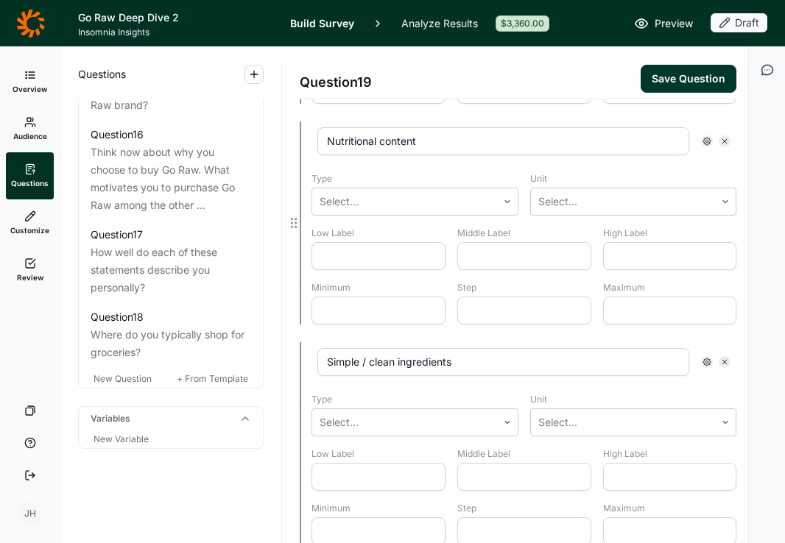
scroll to position [847, 0]
click at [448, 199] on div at bounding box center [405, 201] width 170 height 21
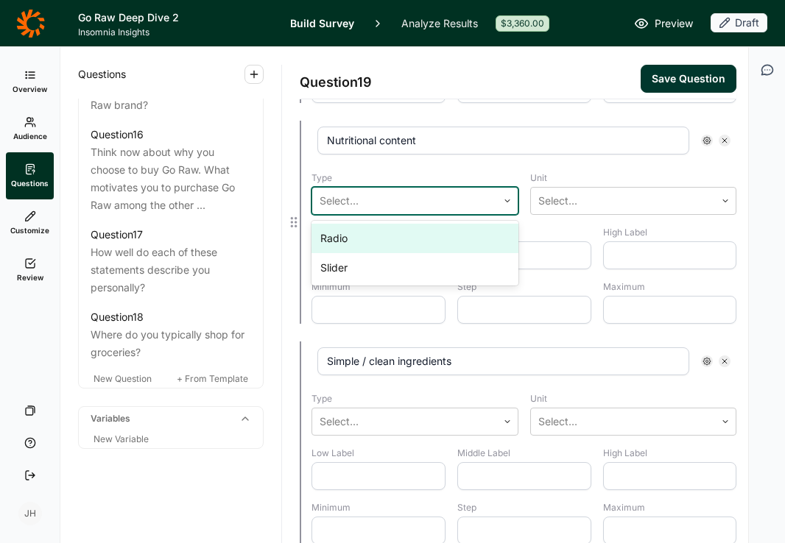
click at [448, 201] on div at bounding box center [405, 201] width 170 height 21
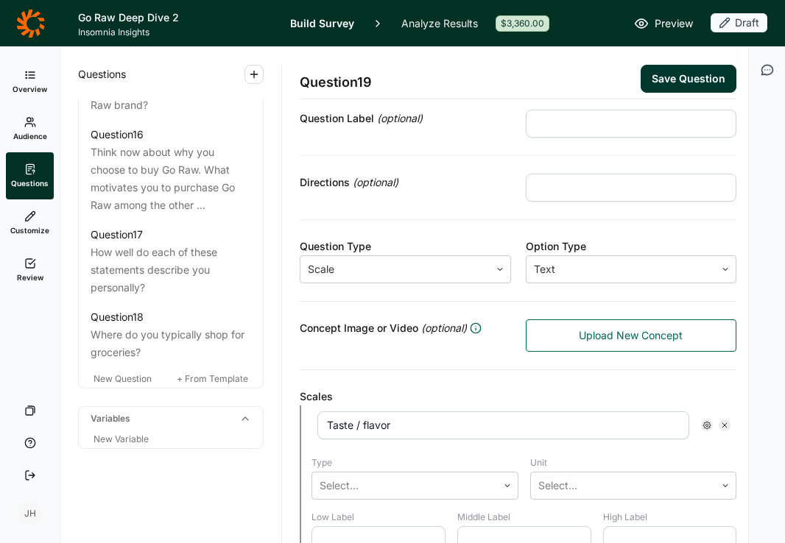
scroll to position [115, 0]
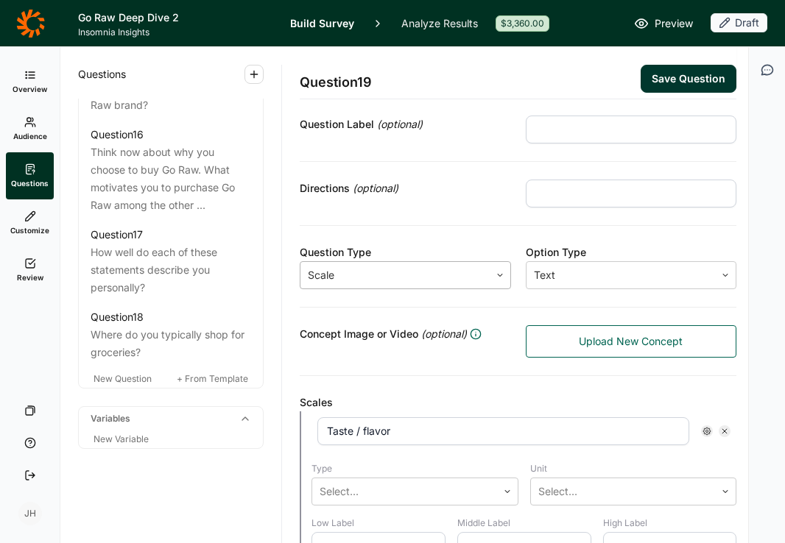
click at [495, 275] on icon at bounding box center [499, 275] width 9 height 9
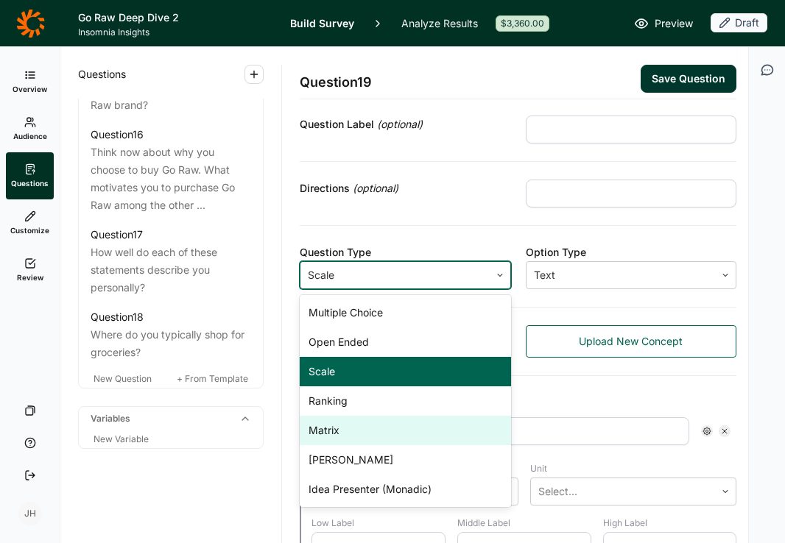
click at [374, 428] on div "Matrix" at bounding box center [405, 430] width 211 height 29
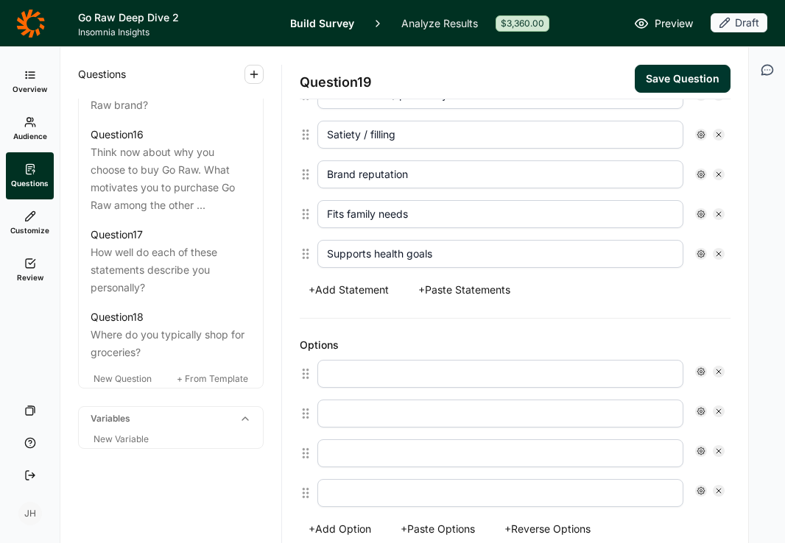
scroll to position [627, 0]
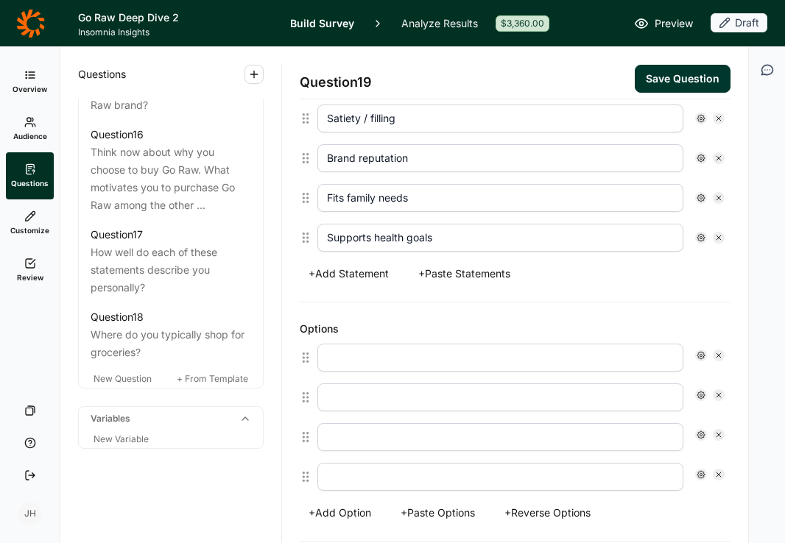
click at [347, 357] on input "text" at bounding box center [500, 358] width 366 height 28
paste input "Not at all important"
click at [349, 395] on input "text" at bounding box center [500, 398] width 366 height 28
click at [719, 393] on icon at bounding box center [718, 395] width 9 height 9
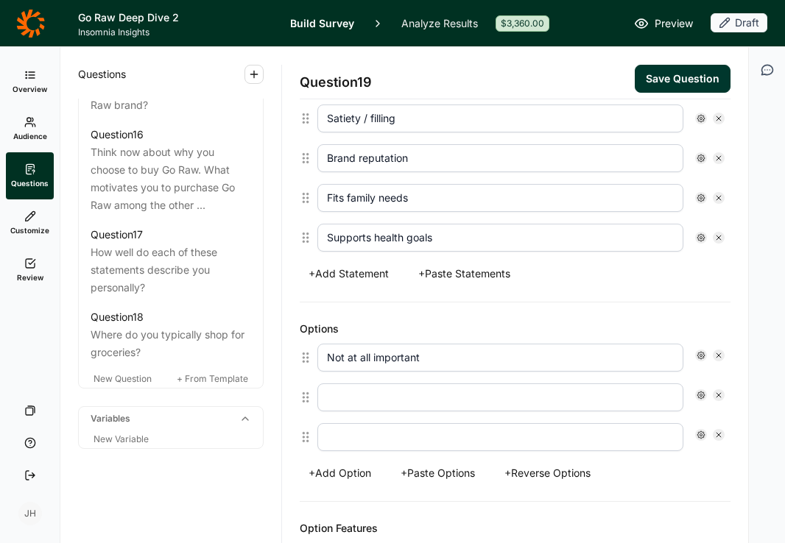
click at [722, 352] on icon at bounding box center [718, 355] width 9 height 9
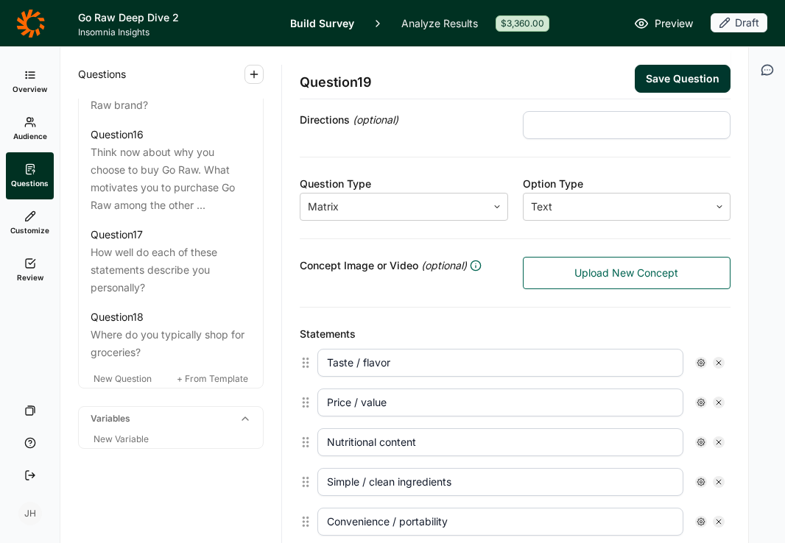
scroll to position [185, 0]
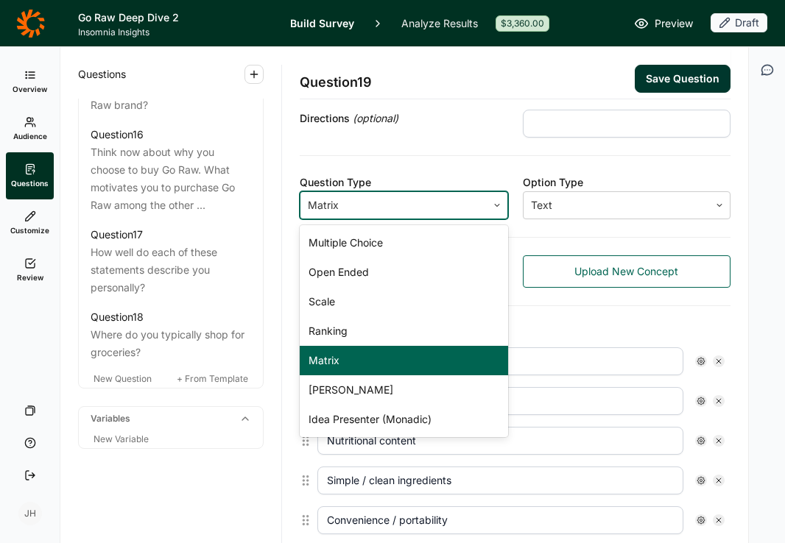
click at [496, 206] on use at bounding box center [497, 206] width 4 height 2
click at [328, 359] on div "Matrix" at bounding box center [404, 360] width 208 height 29
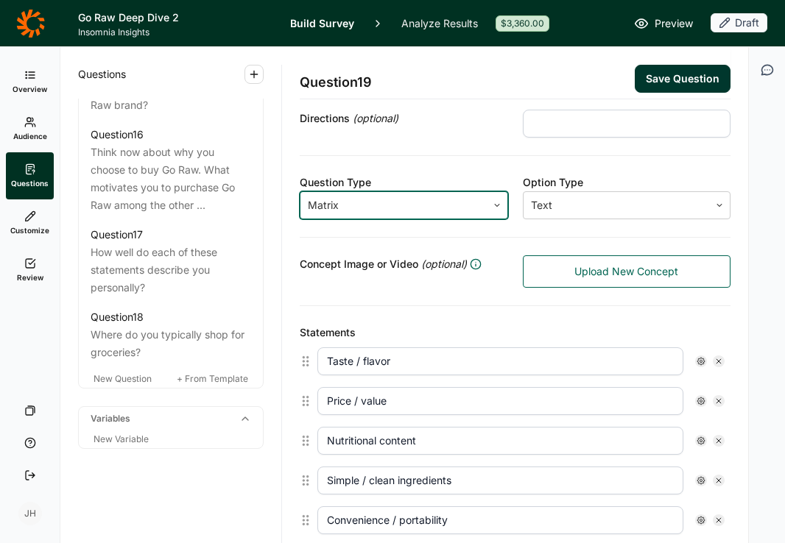
click at [495, 205] on use at bounding box center [497, 206] width 4 height 2
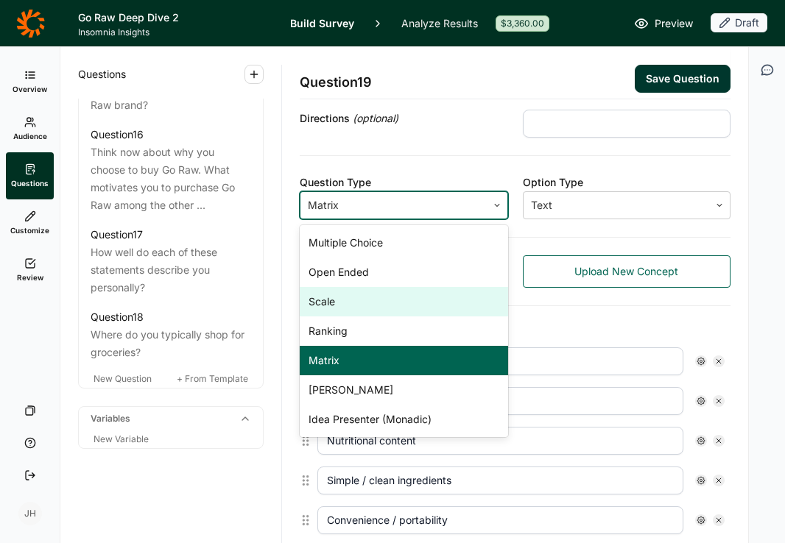
click at [540, 326] on div "Statements" at bounding box center [515, 333] width 431 height 18
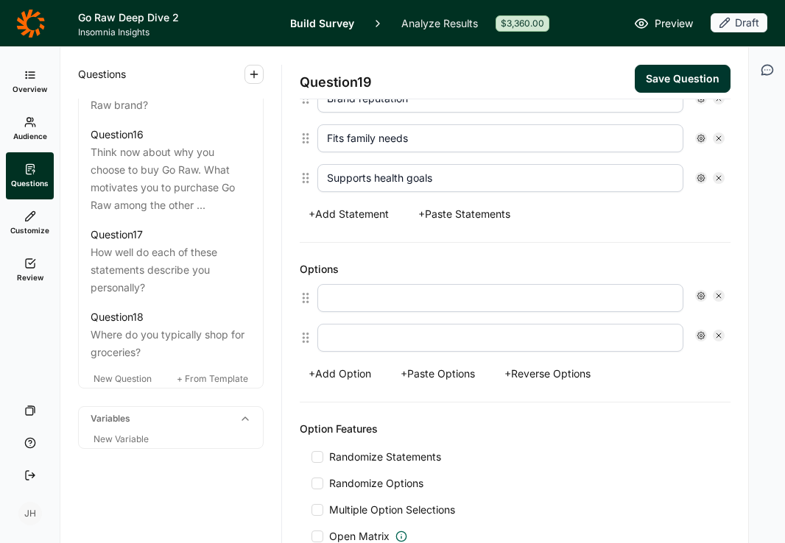
scroll to position [681, 0]
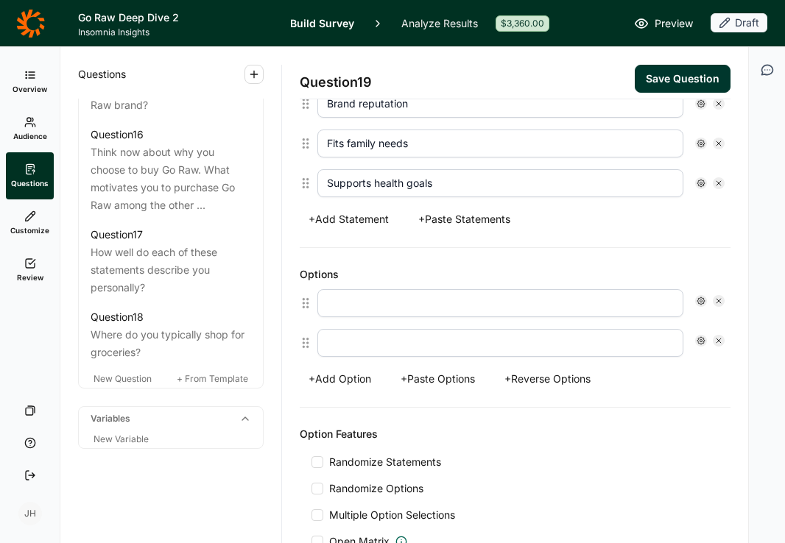
click at [459, 382] on button "+ Paste Options" at bounding box center [438, 379] width 92 height 21
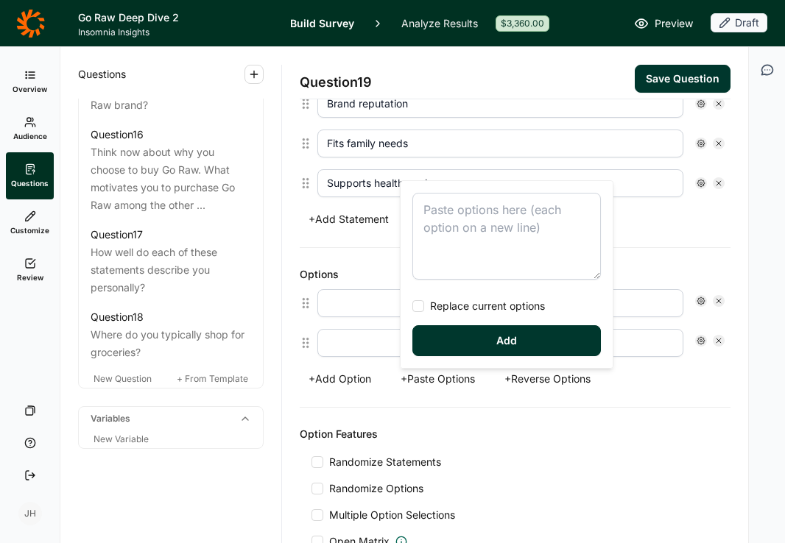
click at [442, 216] on textarea at bounding box center [506, 236] width 188 height 87
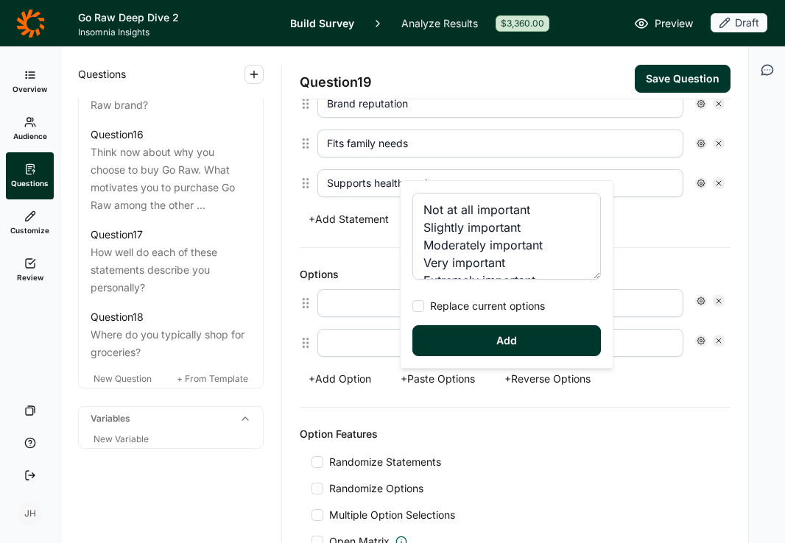
click at [416, 308] on div at bounding box center [418, 306] width 12 height 12
click at [412, 306] on input "Replace current options" at bounding box center [412, 306] width 0 height 0
click at [472, 343] on button "Add" at bounding box center [506, 340] width 188 height 31
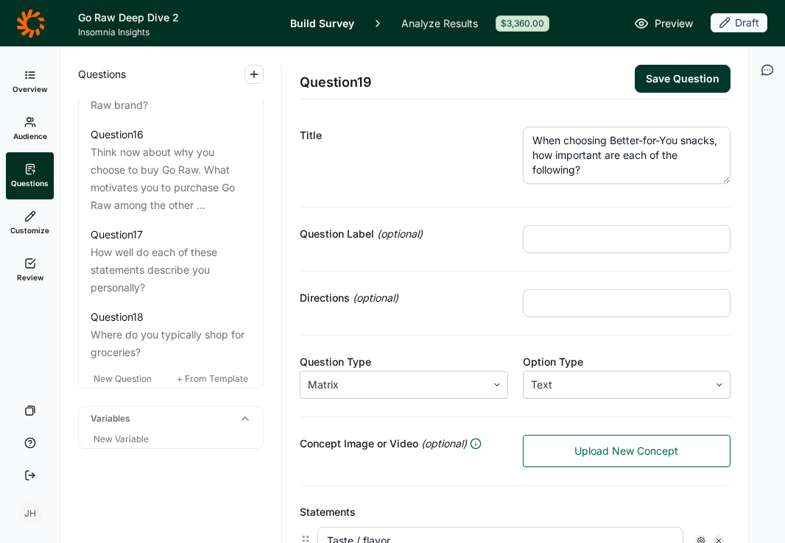
scroll to position [0, 0]
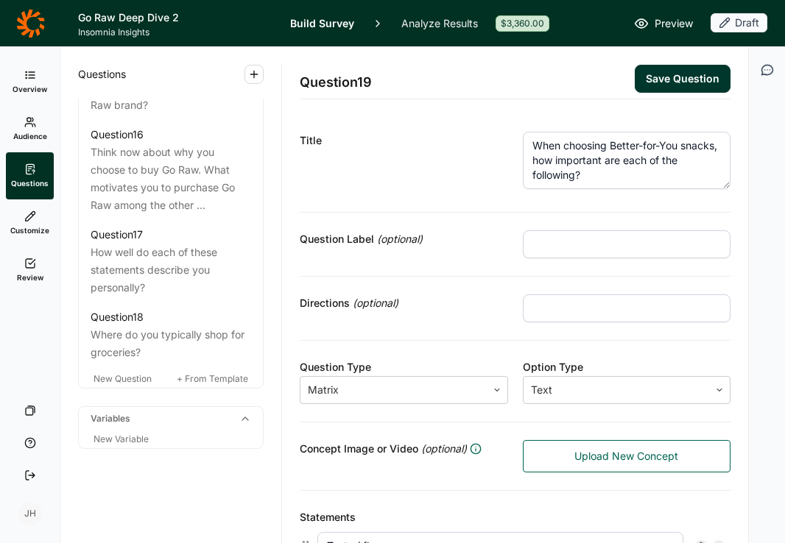
click at [661, 80] on button "Save Question" at bounding box center [683, 79] width 96 height 28
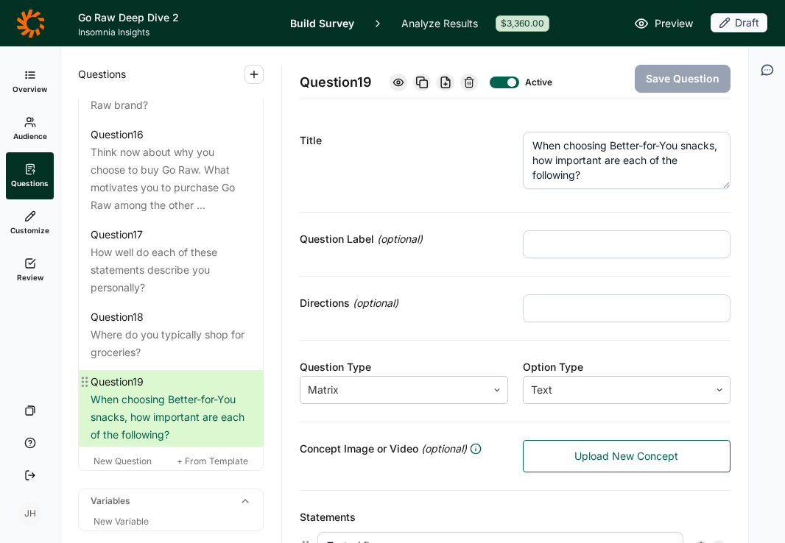
click at [82, 376] on icon at bounding box center [85, 382] width 12 height 12
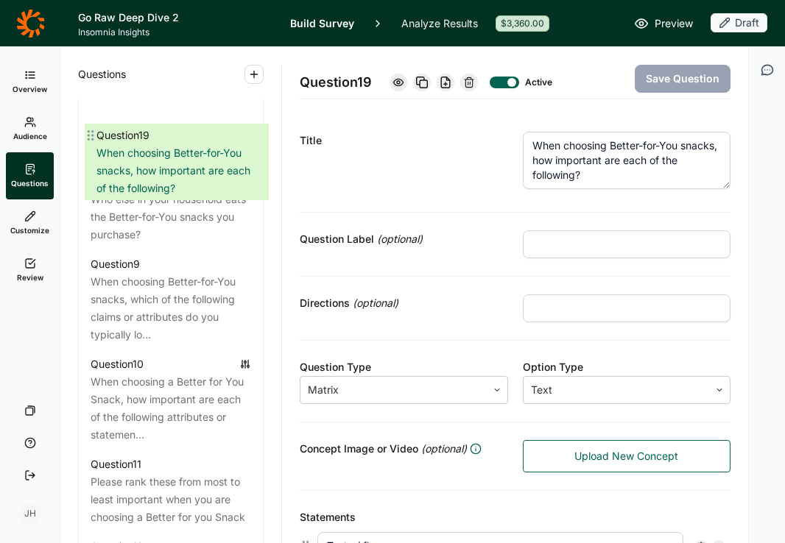
scroll to position [1166, 0]
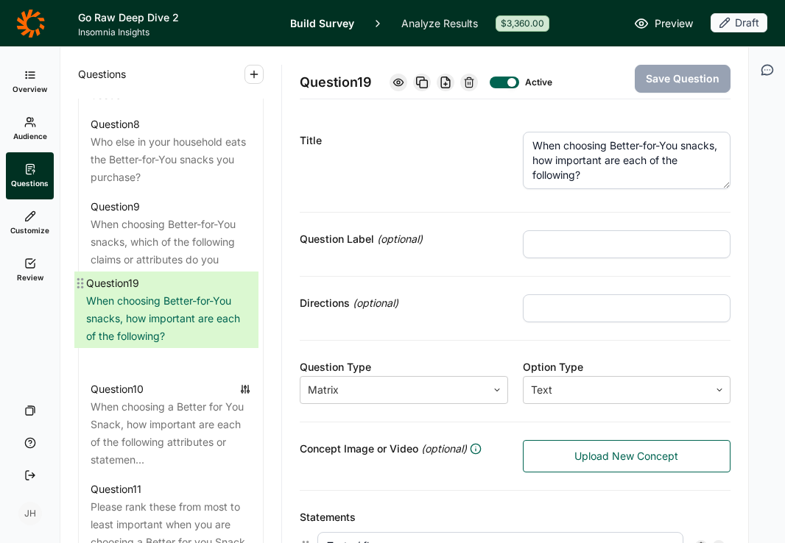
drag, startPoint x: 84, startPoint y: 382, endPoint x: 79, endPoint y: 278, distance: 103.9
click at [79, 278] on div "Question 1 How would you describe your neighborhood? Question 2 Which of the fo…" at bounding box center [171, 378] width 184 height 1508
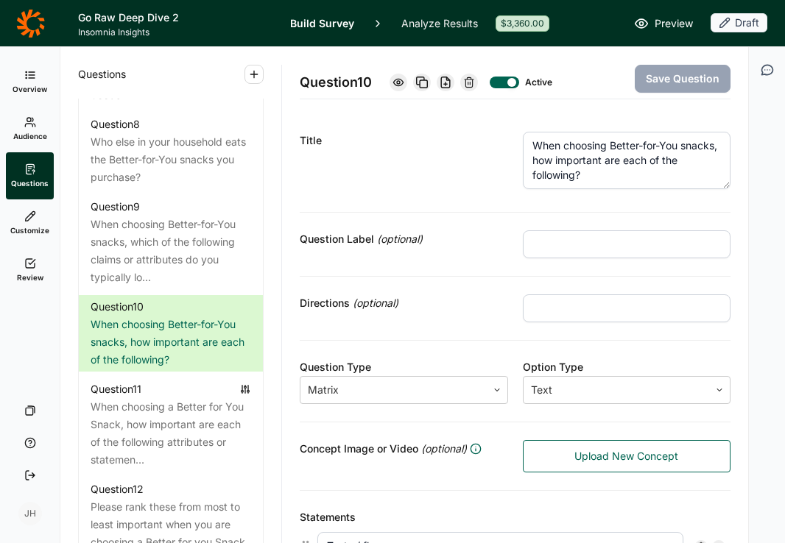
click at [766, 67] on icon "button" at bounding box center [767, 70] width 15 height 15
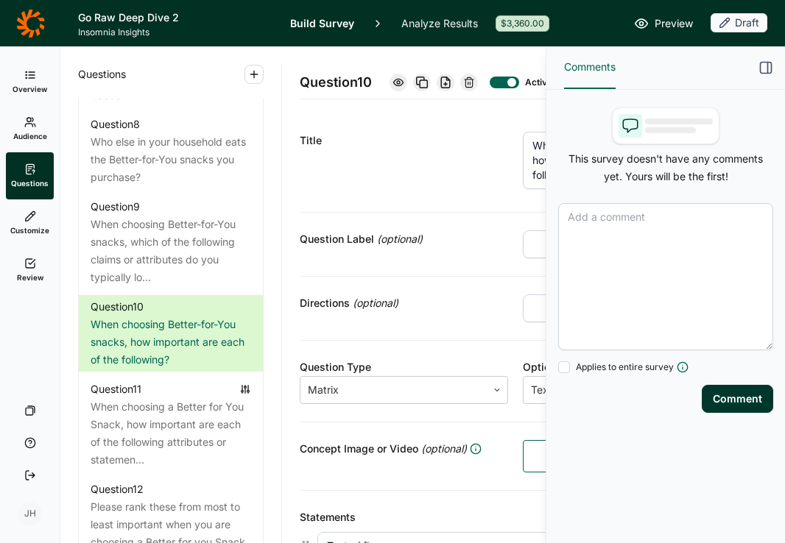
click at [579, 229] on textarea at bounding box center [665, 276] width 215 height 147
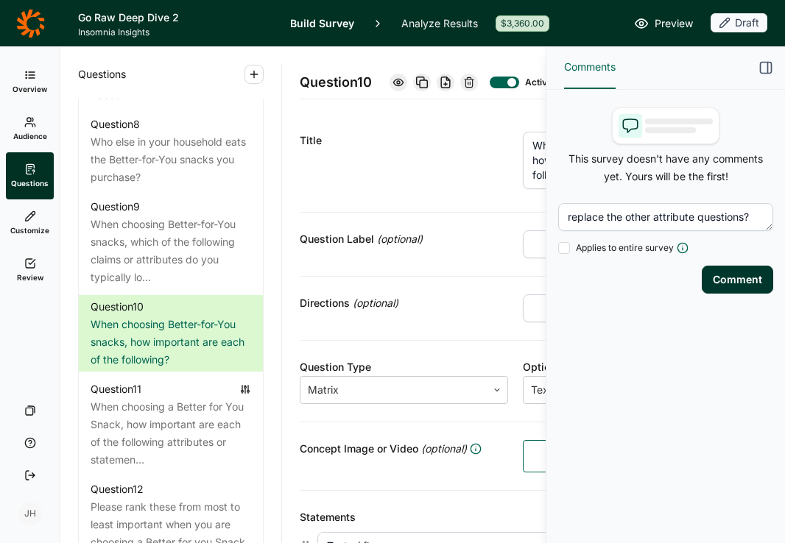
click at [745, 275] on button "Comment" at bounding box center [737, 280] width 71 height 28
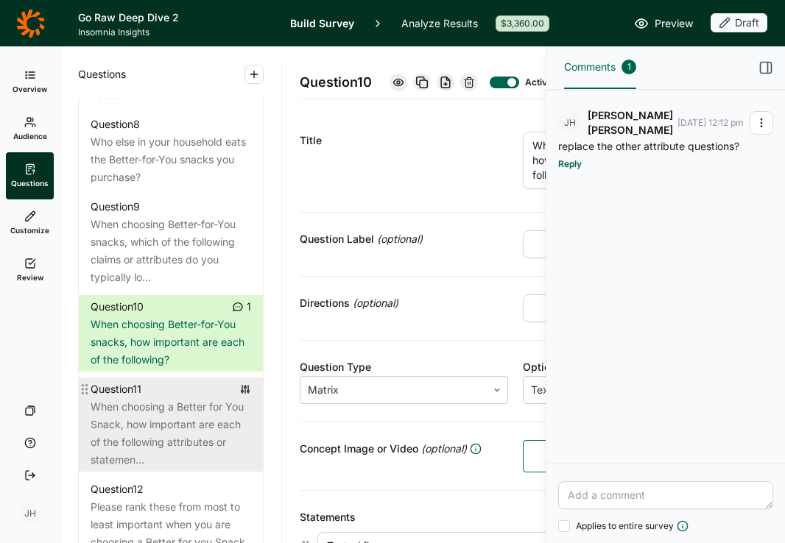
click at [175, 398] on div "When choosing a Better for You Snack, how important are each of the following a…" at bounding box center [171, 433] width 160 height 71
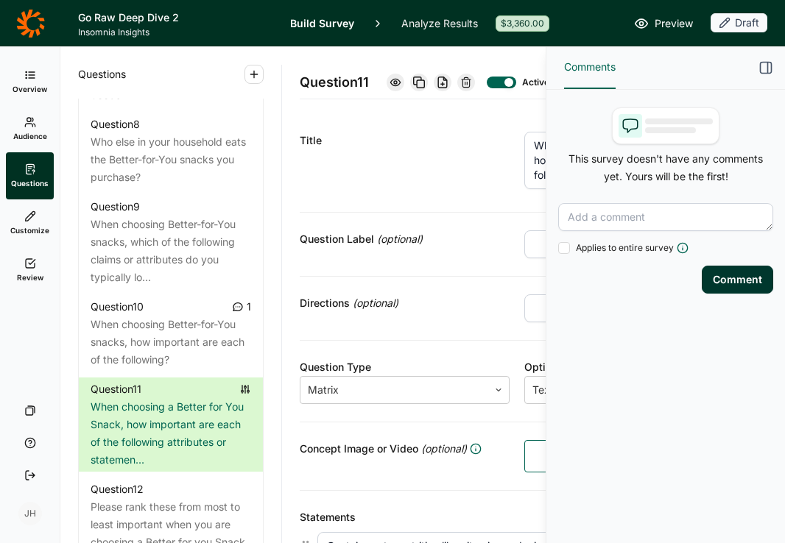
click at [763, 68] on icon "button" at bounding box center [765, 67] width 15 height 15
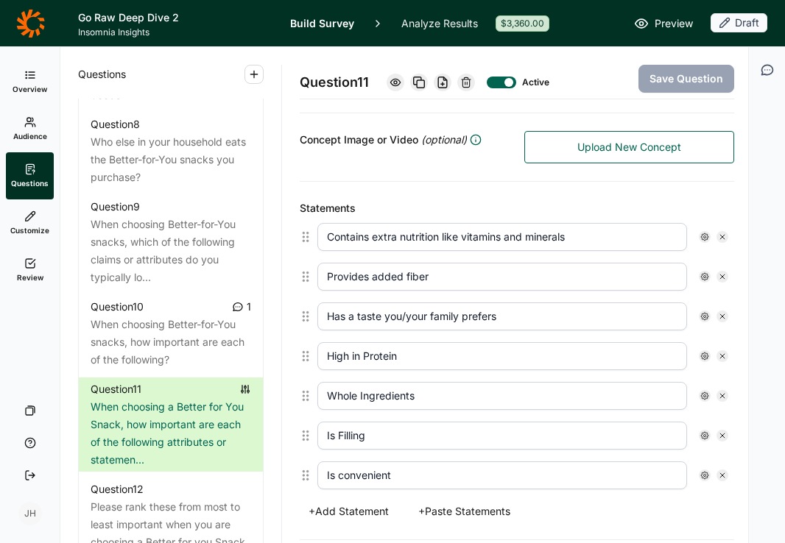
scroll to position [291, 0]
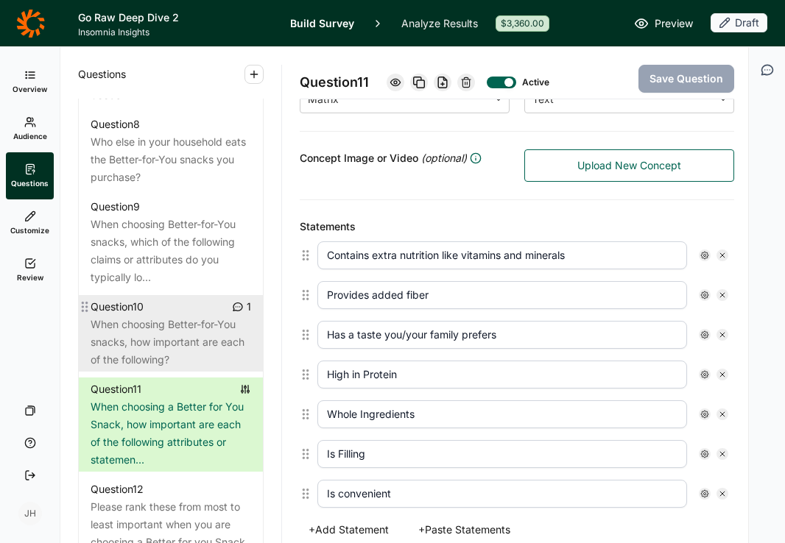
click at [195, 326] on div "When choosing Better-for-You snacks, how important are each of the following?" at bounding box center [171, 342] width 160 height 53
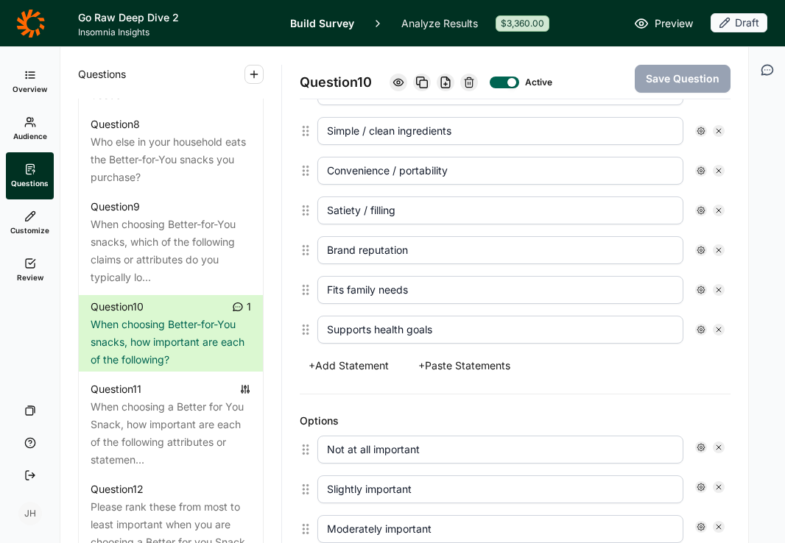
scroll to position [529, 0]
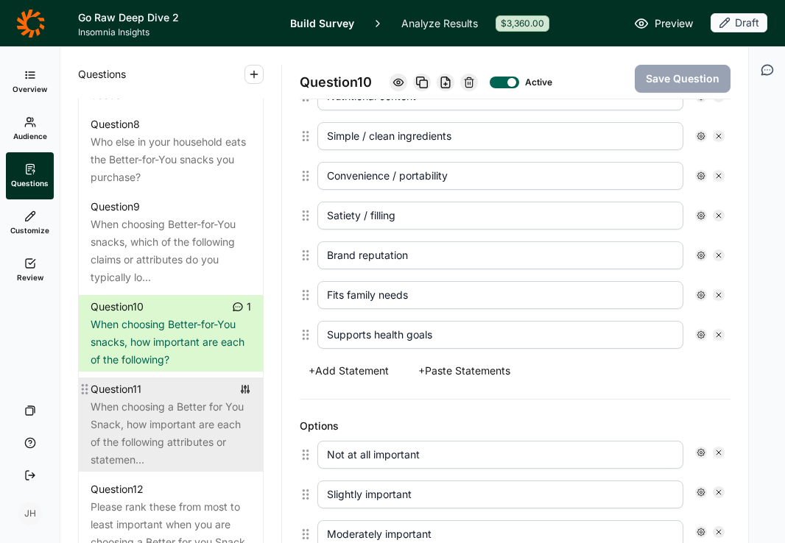
click at [194, 398] on div "When choosing a Better for You Snack, how important are each of the following a…" at bounding box center [171, 433] width 160 height 71
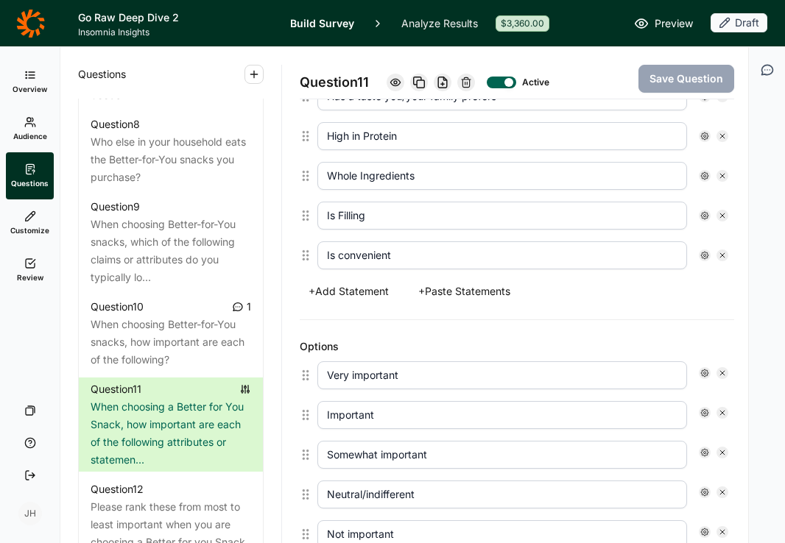
scroll to position [551, 0]
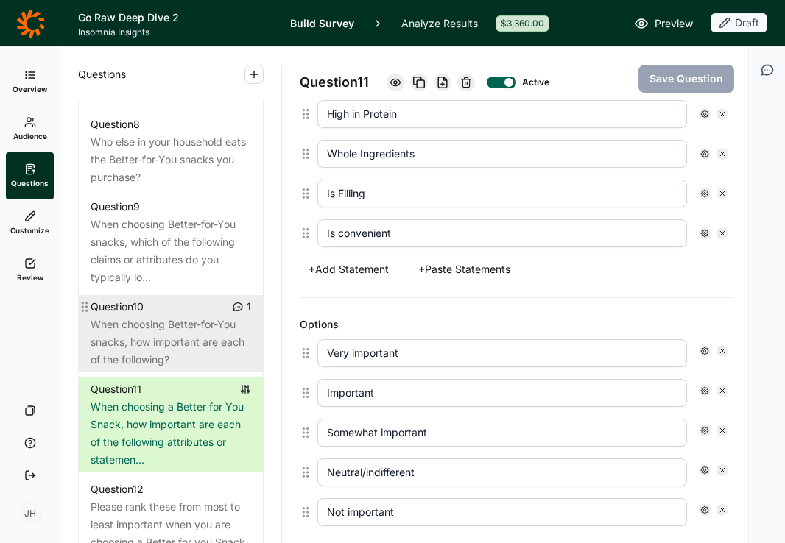
click at [150, 334] on div "When choosing Better-for-You snacks, how important are each of the following?" at bounding box center [171, 342] width 160 height 53
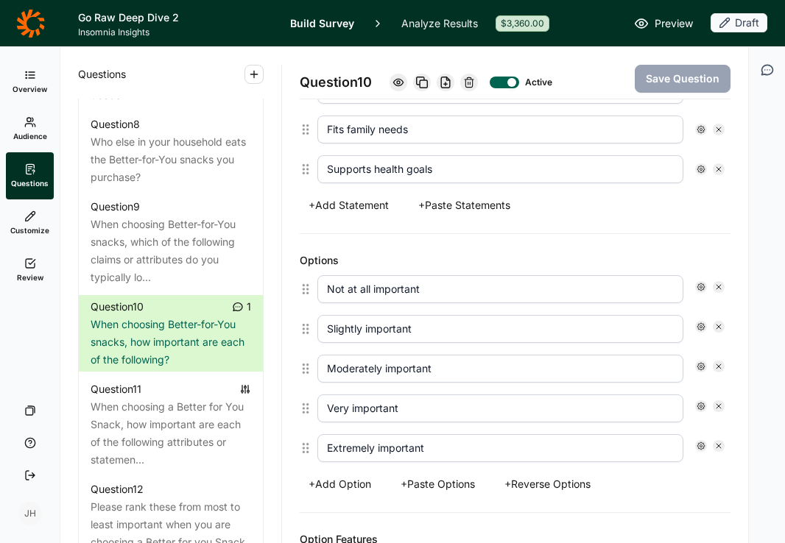
scroll to position [702, 0]
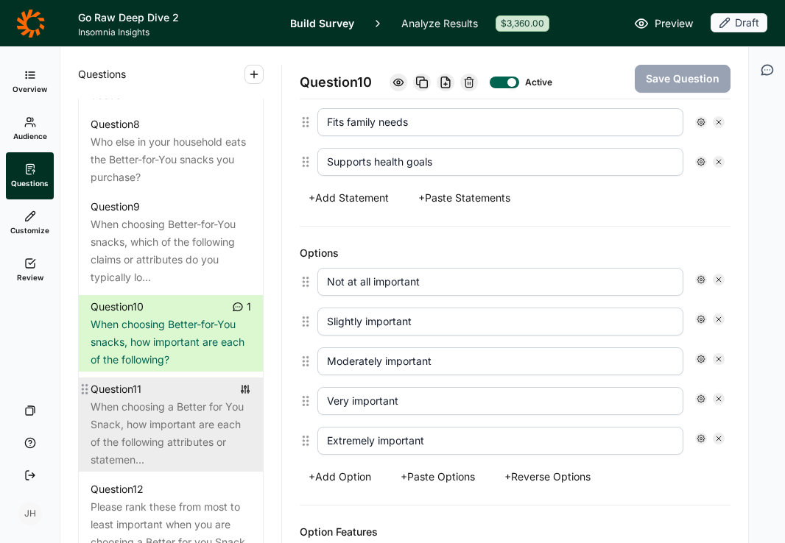
click at [189, 403] on div "When choosing a Better for You Snack, how important are each of the following a…" at bounding box center [171, 433] width 160 height 71
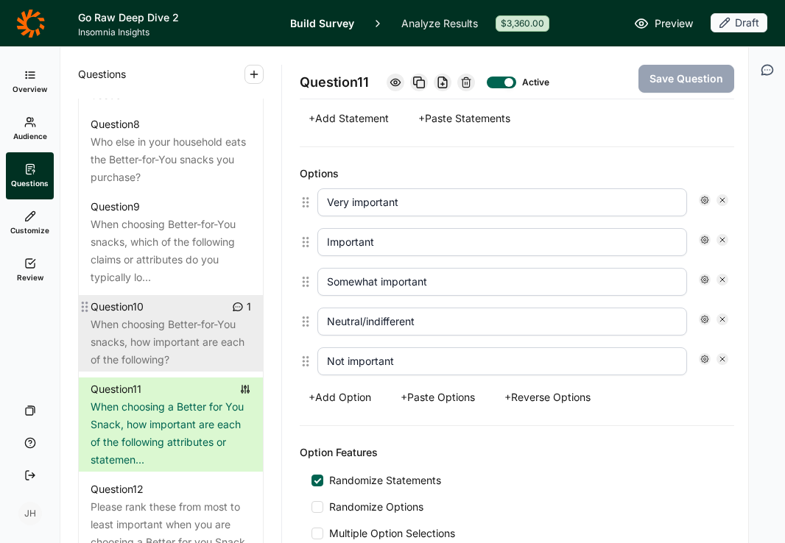
click at [179, 333] on div "When choosing Better-for-You snacks, how important are each of the following?" at bounding box center [171, 342] width 160 height 53
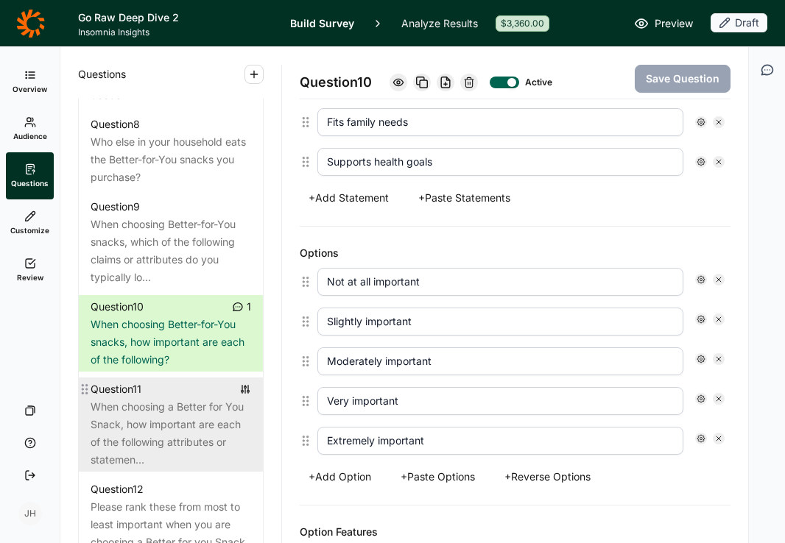
click at [188, 399] on div "When choosing a Better for You Snack, how important are each of the following a…" at bounding box center [171, 433] width 160 height 71
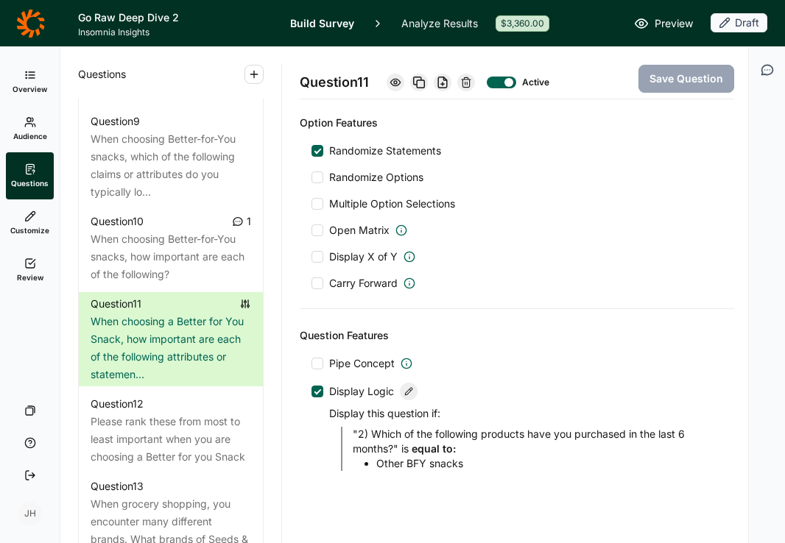
scroll to position [1048, 0]
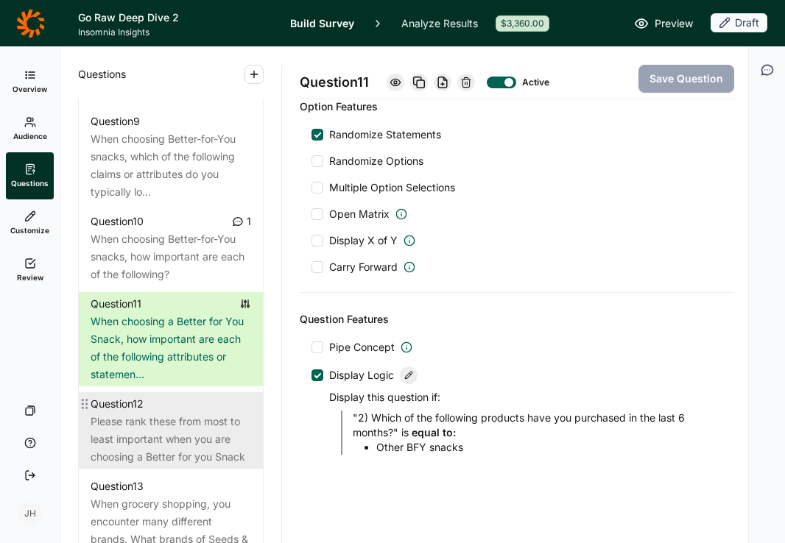
click at [194, 419] on div "Please rank these from most to least important when you are choosing a Better f…" at bounding box center [171, 439] width 160 height 53
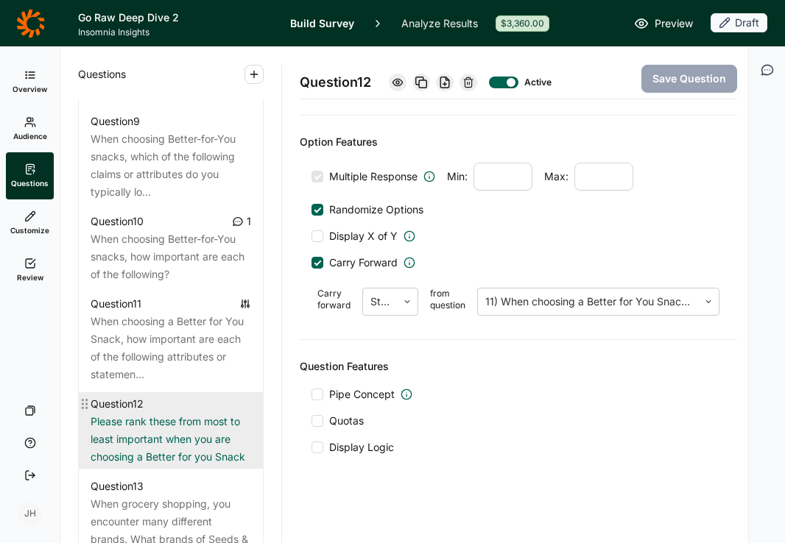
scroll to position [743, 0]
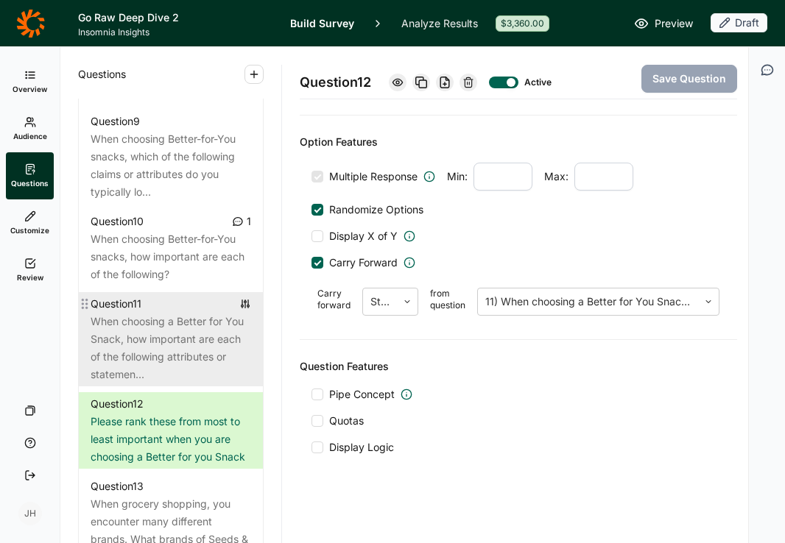
click at [146, 295] on div "Question 11" at bounding box center [171, 304] width 160 height 18
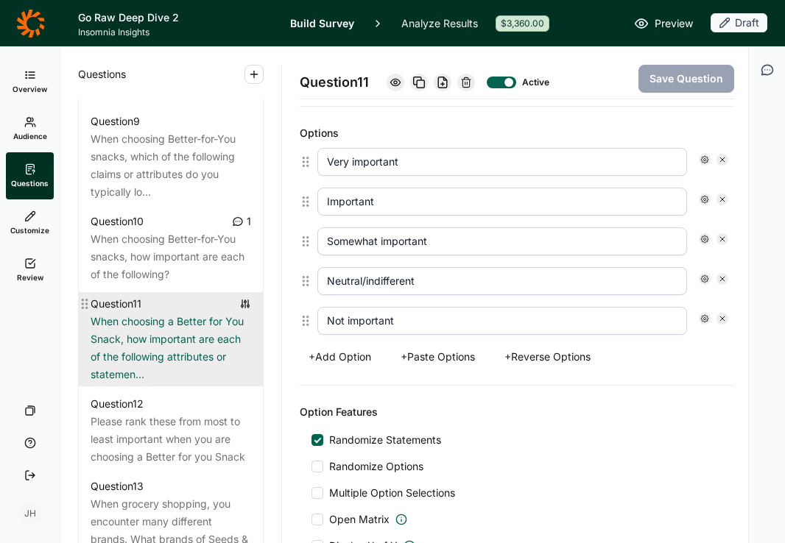
scroll to position [1048, 0]
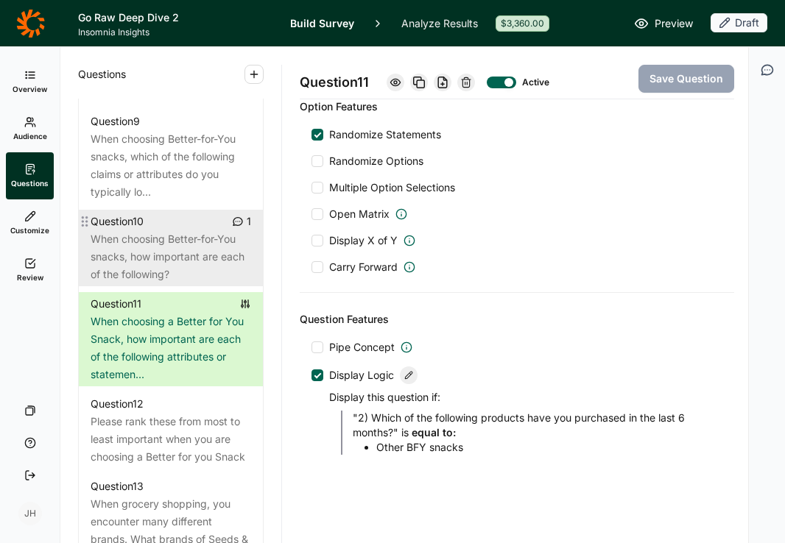
click at [144, 236] on div "When choosing Better-for-You snacks, how important are each of the following?" at bounding box center [171, 256] width 160 height 53
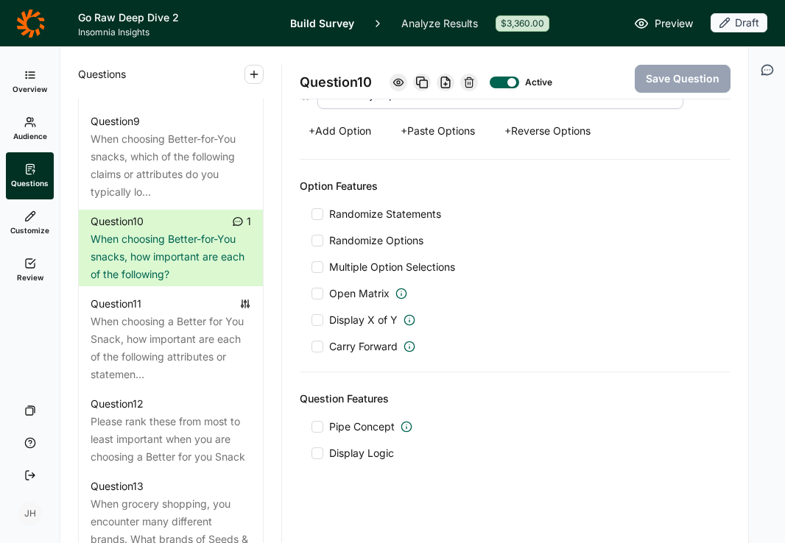
scroll to position [1933, 0]
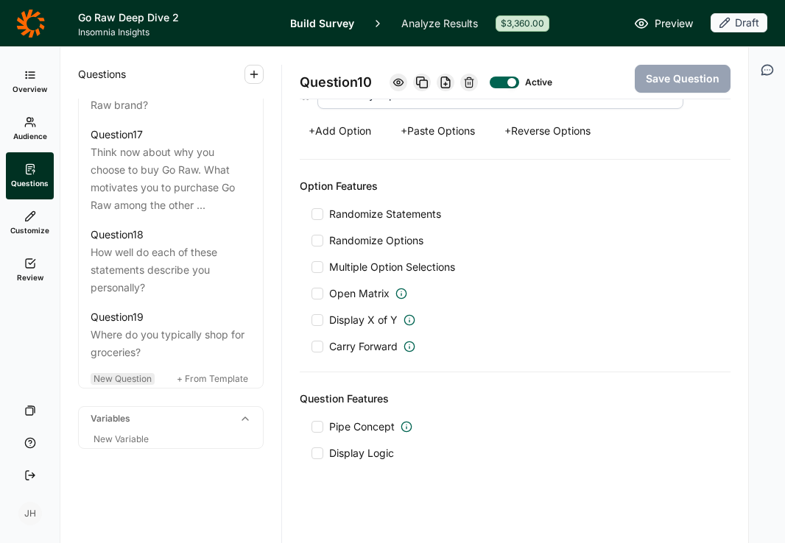
click at [127, 376] on span "New Question" at bounding box center [123, 378] width 58 height 11
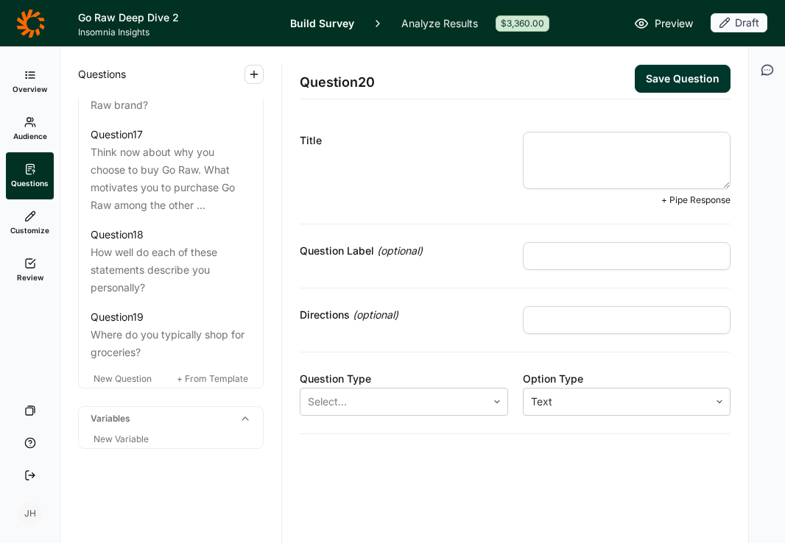
click at [537, 146] on textarea at bounding box center [627, 160] width 208 height 57
paste textarea "Thinking specifically about seeds and nuts, what benefits do you most associate…"
click at [543, 321] on input "text" at bounding box center [627, 320] width 208 height 28
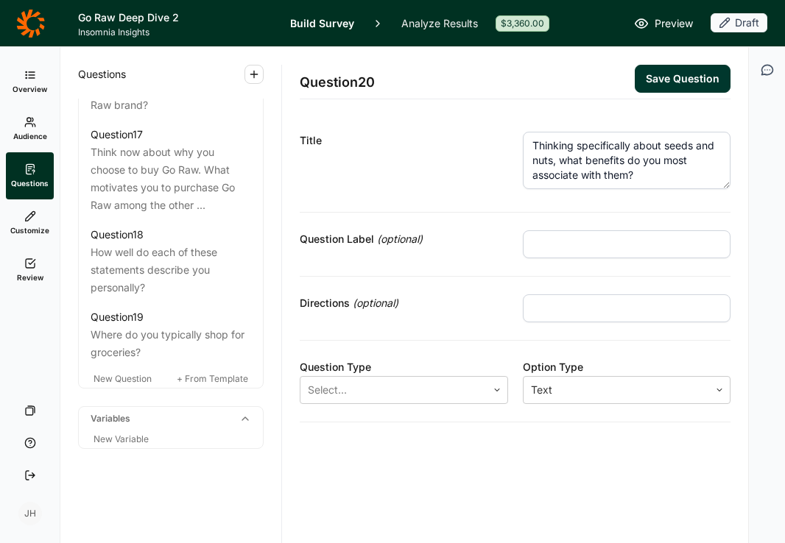
paste input "(Select up to 3)"
click at [495, 386] on icon at bounding box center [497, 390] width 9 height 9
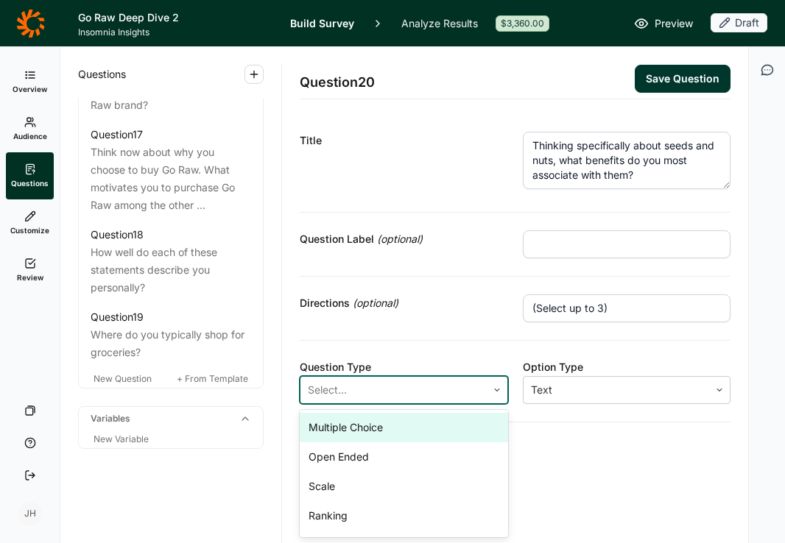
click at [394, 428] on div "Multiple Choice" at bounding box center [404, 427] width 208 height 29
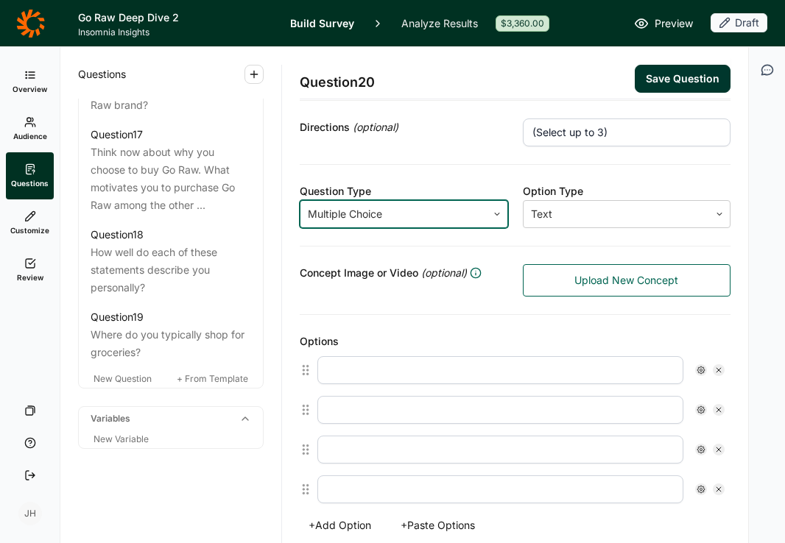
scroll to position [175, 0]
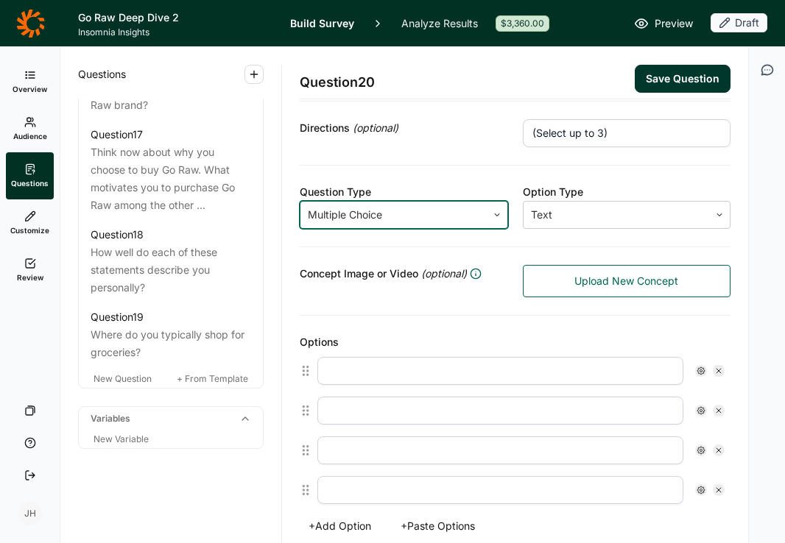
click at [340, 372] on input "text" at bounding box center [500, 371] width 366 height 28
paste input "Protein Fiber Healthy fats Vitamins & minerals (e.g., magnesium) Energy / fuel …"
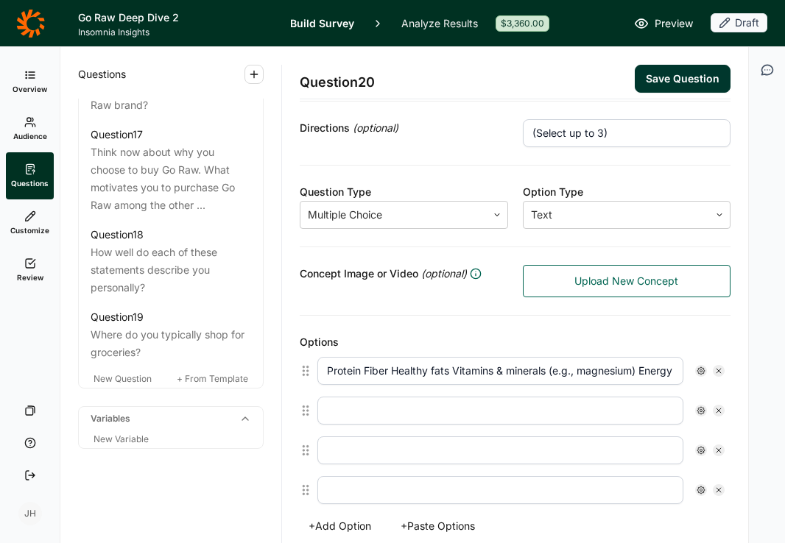
scroll to position [0, 493]
click at [718, 371] on use at bounding box center [718, 371] width 4 height 4
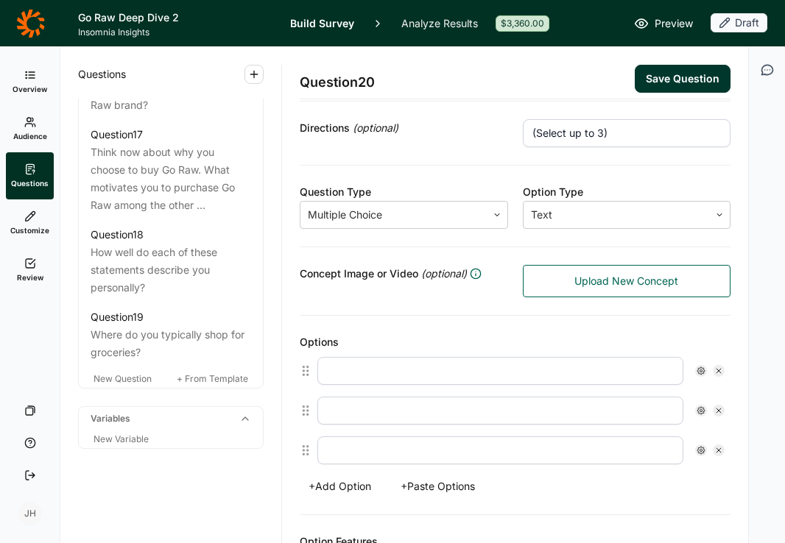
click at [445, 488] on button "+ Paste Options" at bounding box center [438, 486] width 92 height 21
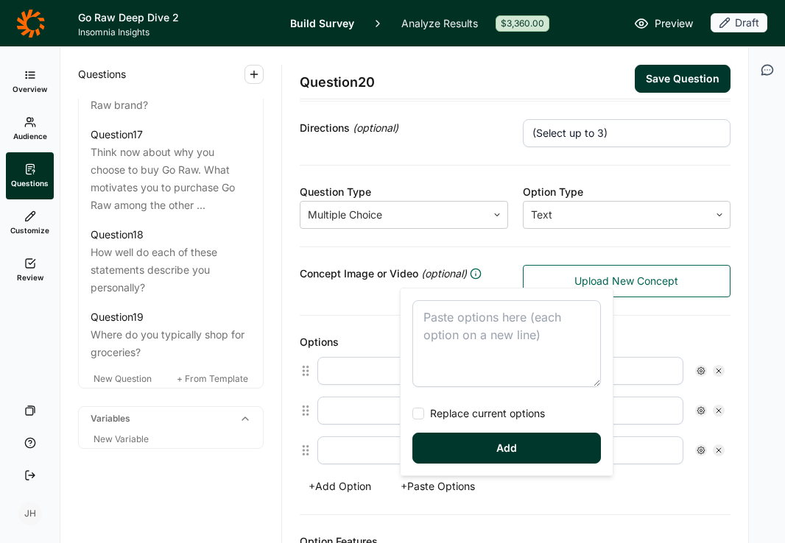
click at [437, 322] on textarea at bounding box center [506, 343] width 188 height 87
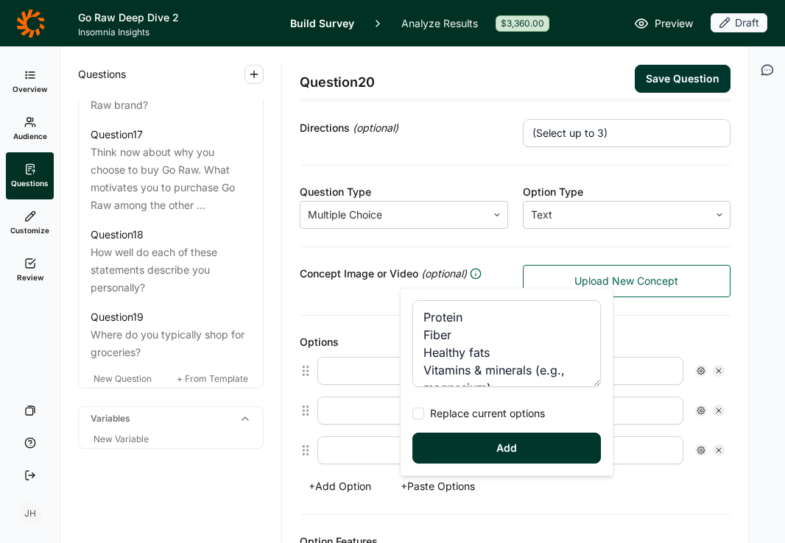
click at [420, 414] on div at bounding box center [418, 414] width 12 height 12
click at [412, 414] on input "Replace current options" at bounding box center [412, 414] width 0 height 0
click at [474, 447] on button "Add" at bounding box center [506, 448] width 188 height 31
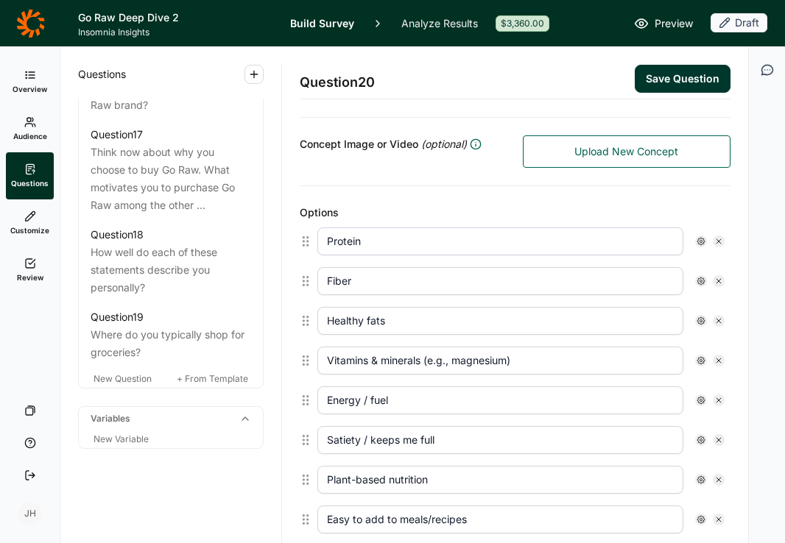
scroll to position [303, 0]
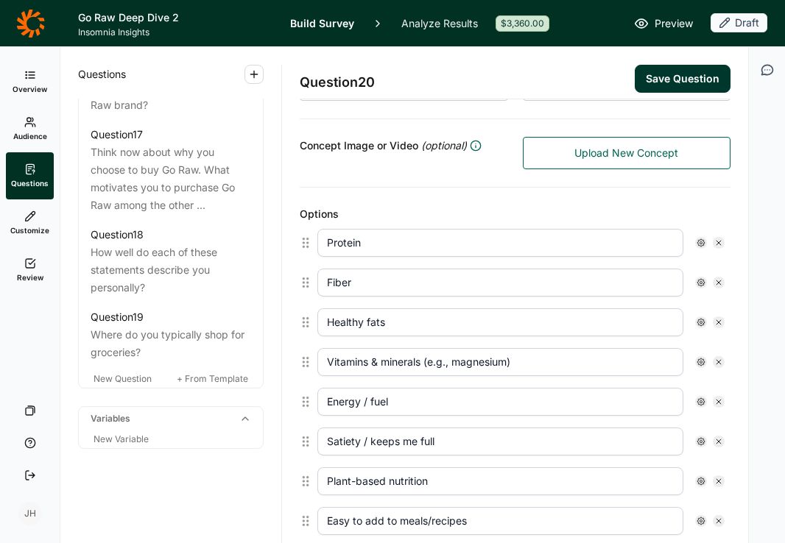
click at [521, 362] on input "Vitamins & minerals (e.g., magnesium)" at bounding box center [500, 362] width 366 height 28
drag, startPoint x: 521, startPoint y: 362, endPoint x: 450, endPoint y: 361, distance: 71.4
click at [450, 361] on input "Vitamins & minerals (e.g., magnesium)" at bounding box center [500, 362] width 366 height 28
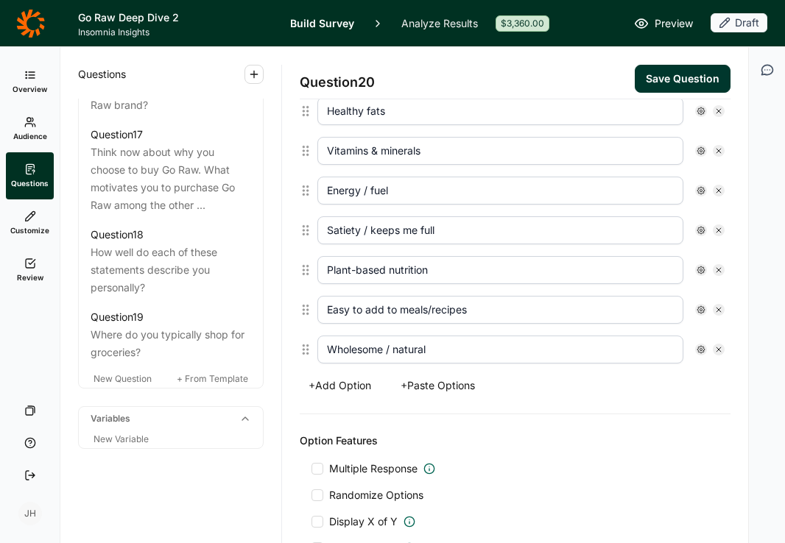
scroll to position [520, 0]
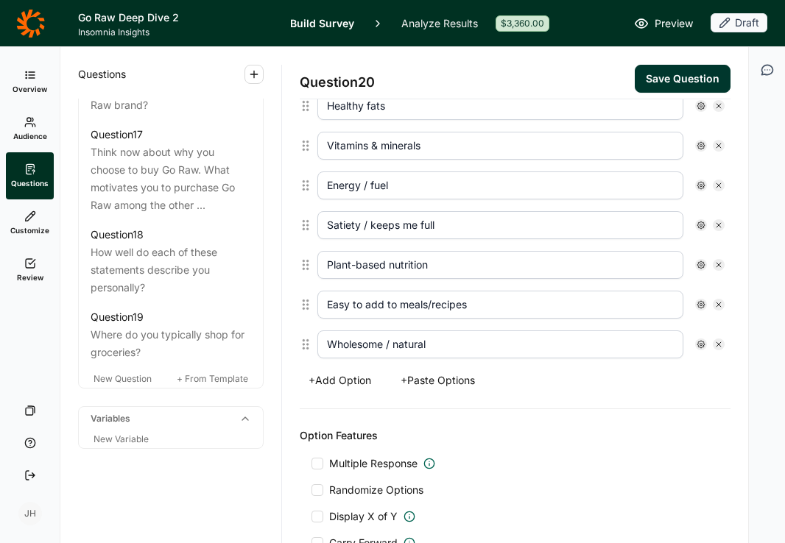
click at [319, 380] on button "+ Add Option" at bounding box center [340, 380] width 80 height 21
click at [358, 341] on input "text" at bounding box center [500, 345] width 366 height 28
click at [554, 385] on div "+ Add Option + Paste Options" at bounding box center [515, 380] width 431 height 21
click at [320, 465] on div at bounding box center [317, 464] width 12 height 12
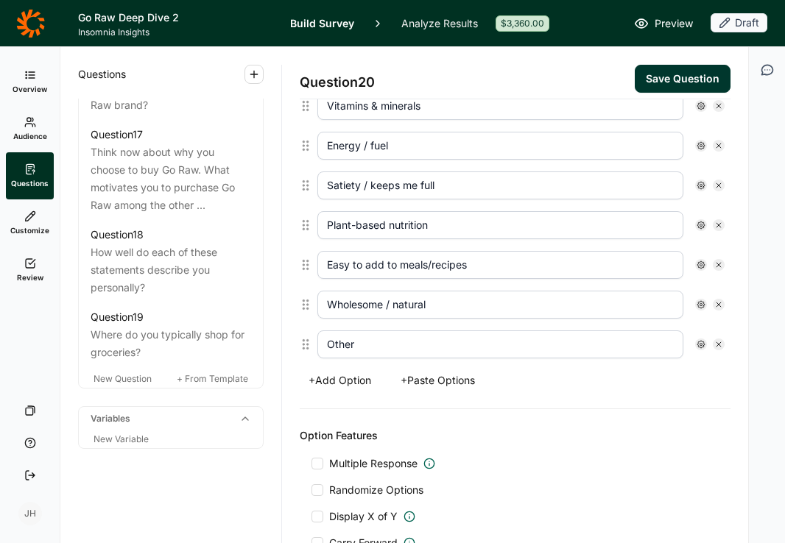
click at [311, 464] on input "Multiple Response" at bounding box center [311, 464] width 0 height 0
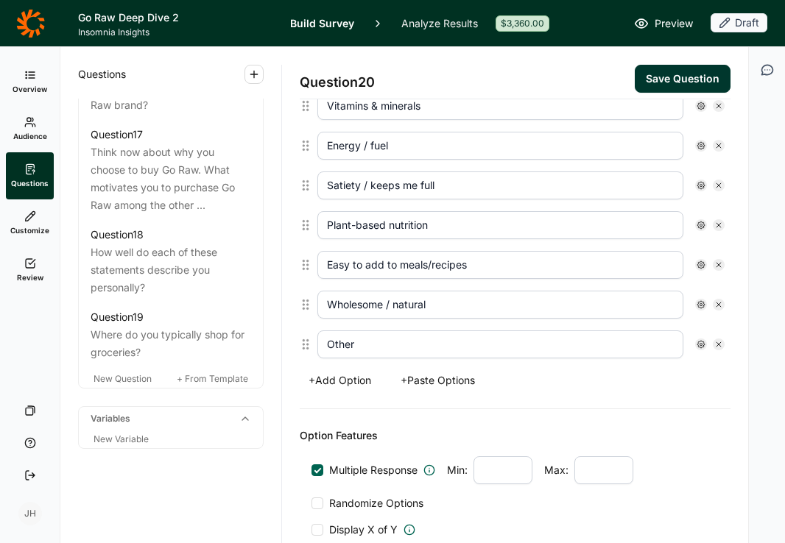
click at [602, 474] on input "number" at bounding box center [603, 470] width 59 height 28
click at [309, 499] on div "Option Features Multiple Response Min: Max: 3 Randomize Options Display X of Y …" at bounding box center [515, 495] width 431 height 173
click at [319, 502] on div at bounding box center [317, 504] width 12 height 12
click at [311, 504] on input "Randomize Options" at bounding box center [311, 504] width 0 height 0
click at [700, 343] on use at bounding box center [700, 344] width 7 height 7
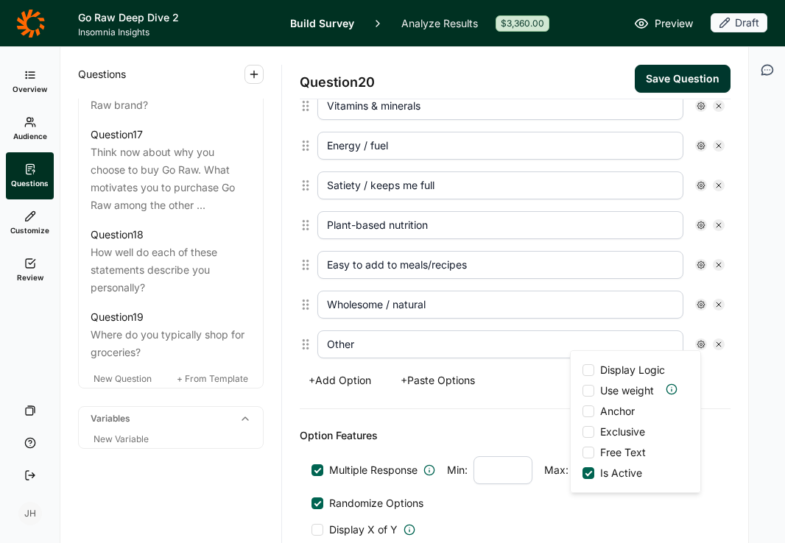
click at [591, 409] on div at bounding box center [588, 412] width 12 height 12
click at [582, 412] on input "Anchor" at bounding box center [582, 412] width 0 height 0
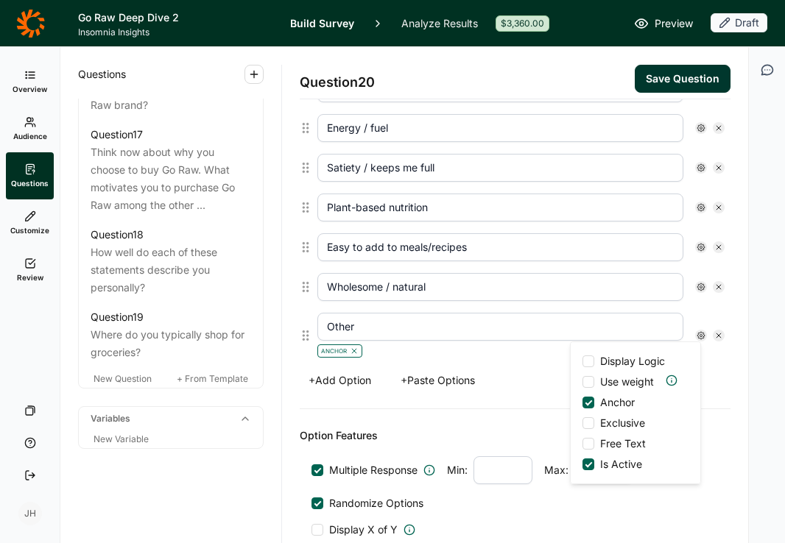
click at [589, 443] on div at bounding box center [588, 444] width 12 height 12
click at [582, 444] on input "Free Text" at bounding box center [582, 444] width 0 height 0
click at [717, 473] on div "Multiple Response Min: Max: 3" at bounding box center [514, 470] width 407 height 28
click at [677, 78] on button "Save Question" at bounding box center [683, 79] width 96 height 28
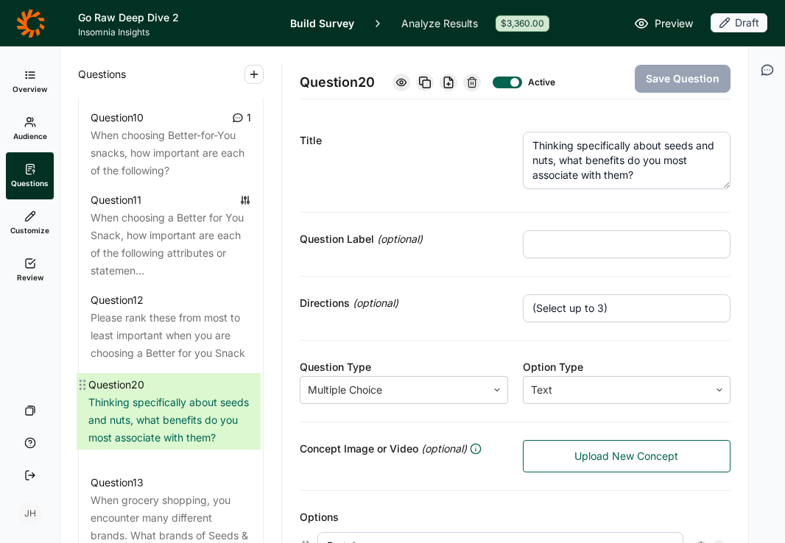
scroll to position [1366, 0]
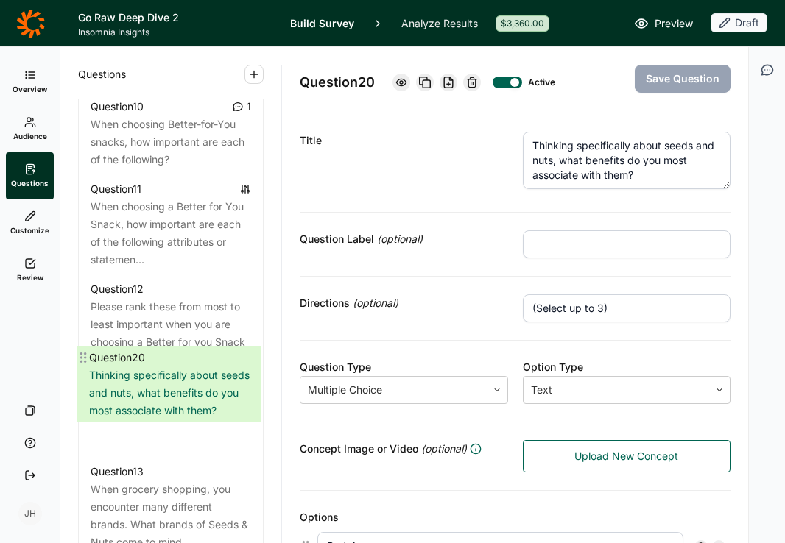
drag, startPoint x: 85, startPoint y: 381, endPoint x: 84, endPoint y: 353, distance: 28.8
click at [84, 353] on div "Question 1 How would you describe your neighborhood? Question 2 Which of the fo…" at bounding box center [171, 228] width 184 height 1608
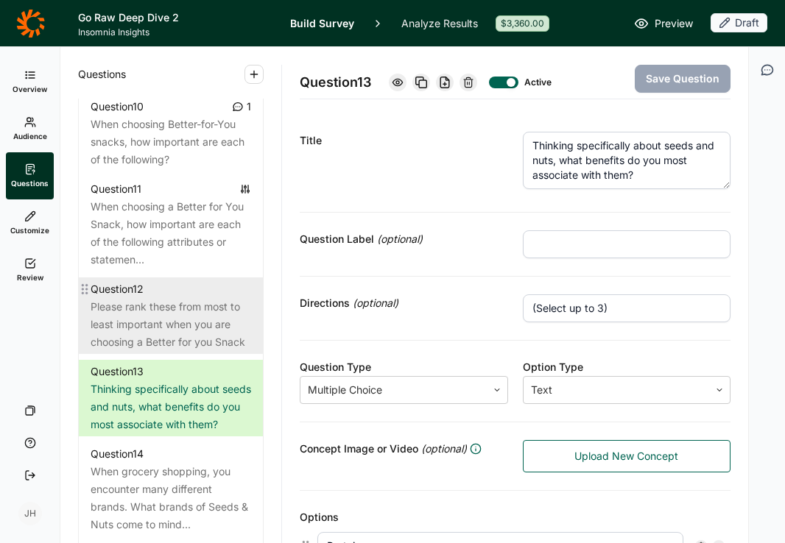
click at [133, 300] on div "Please rank these from most to least important when you are choosing a Better f…" at bounding box center [171, 324] width 160 height 53
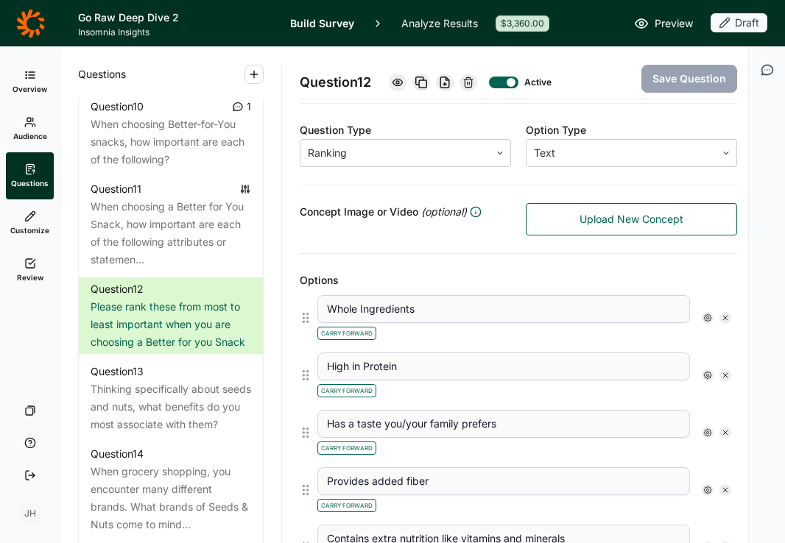
scroll to position [241, 0]
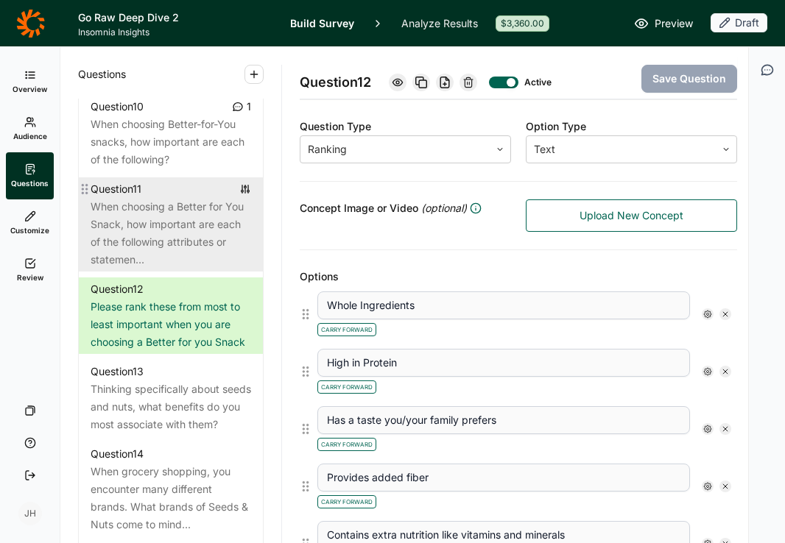
click at [177, 233] on div "When choosing a Better for You Snack, how important are each of the following a…" at bounding box center [171, 233] width 160 height 71
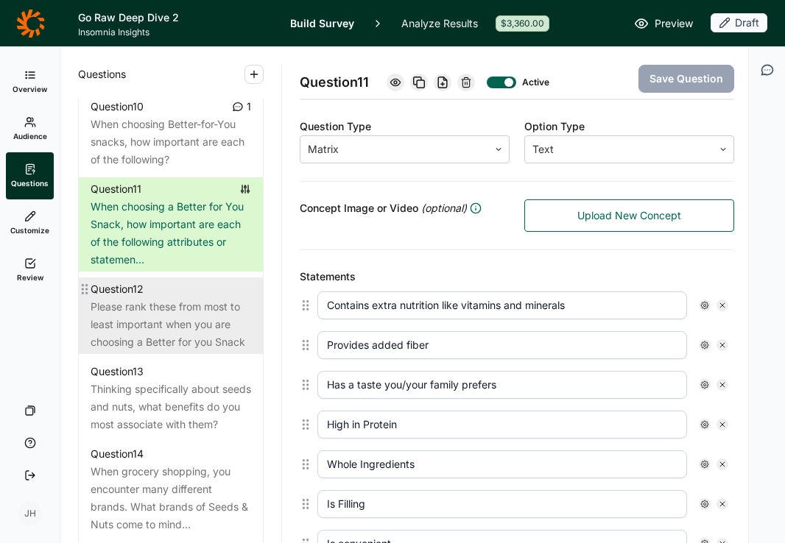
click at [178, 308] on div "Please rank these from most to least important when you are choosing a Better f…" at bounding box center [171, 324] width 160 height 53
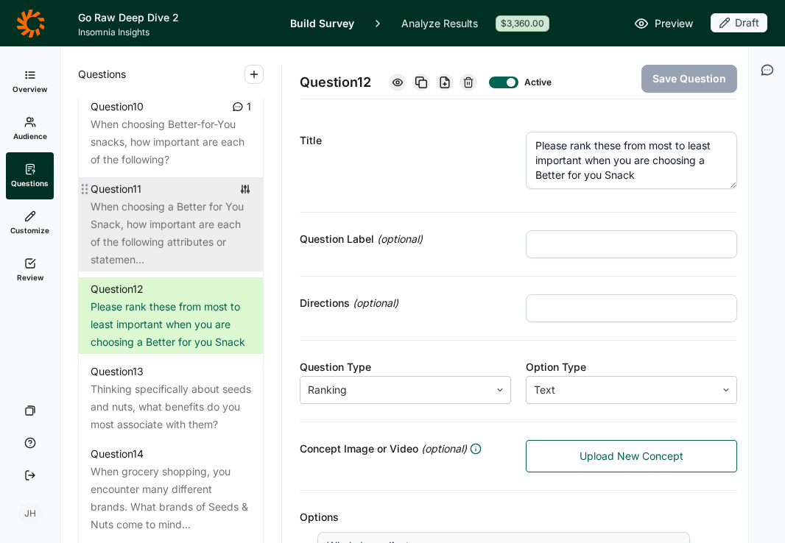
click at [162, 217] on div "When choosing a Better for You Snack, how important are each of the following a…" at bounding box center [171, 233] width 160 height 71
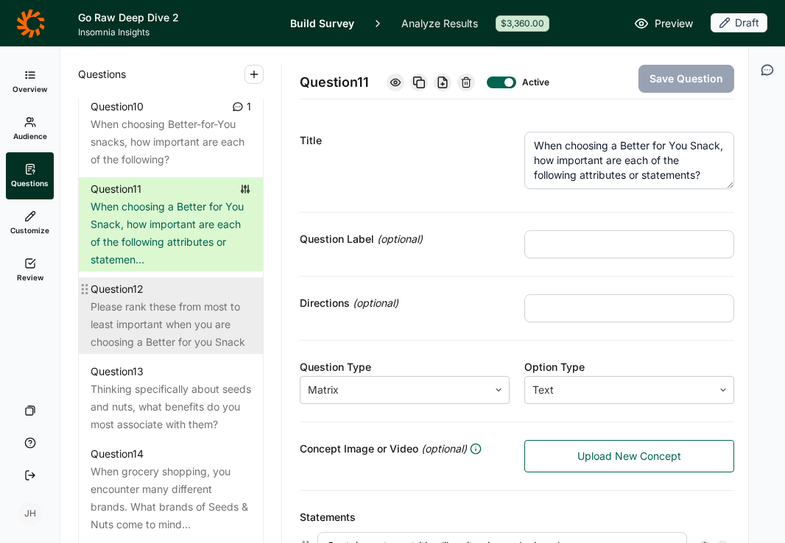
click at [180, 315] on div "Please rank these from most to least important when you are choosing a Better f…" at bounding box center [171, 324] width 160 height 53
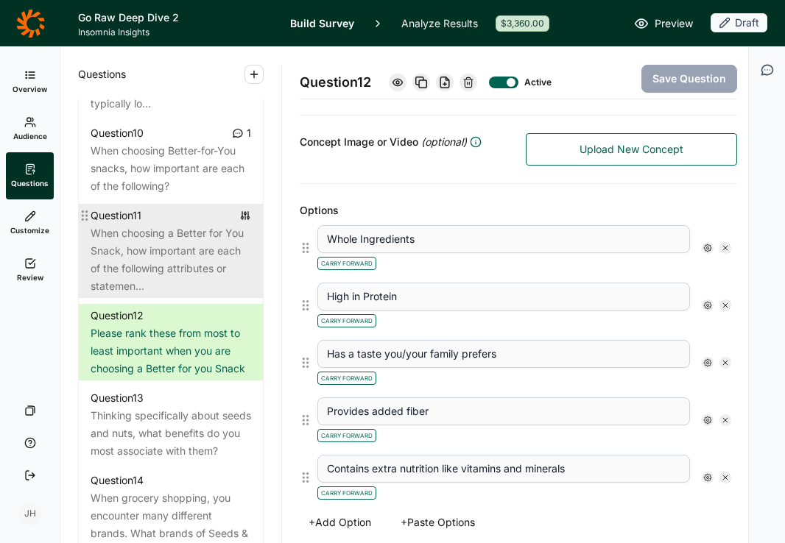
scroll to position [1324, 0]
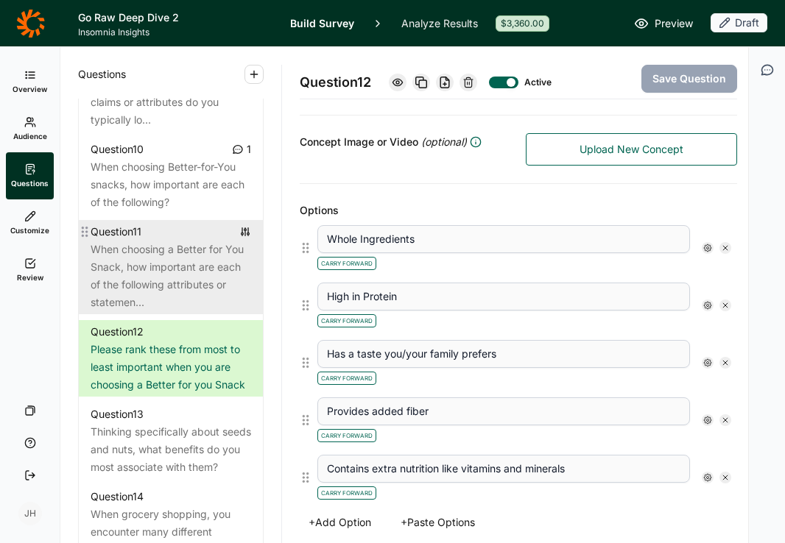
click at [200, 241] on div "When choosing a Better for You Snack, how important are each of the following a…" at bounding box center [171, 276] width 160 height 71
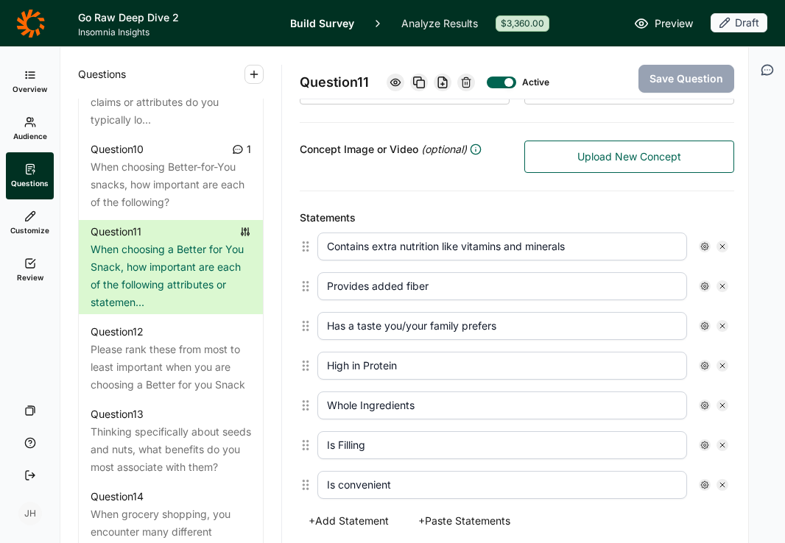
scroll to position [301, 0]
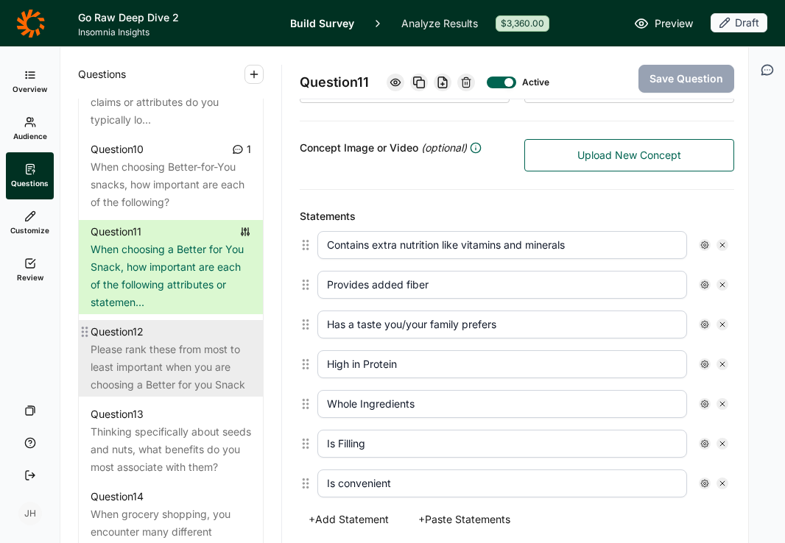
click at [194, 347] on div "Please rank these from most to least important when you are choosing a Better f…" at bounding box center [171, 367] width 160 height 53
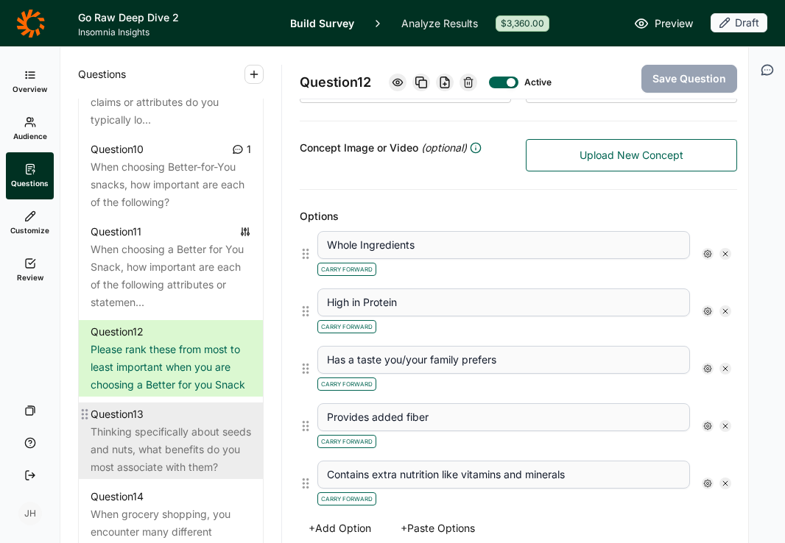
click at [188, 423] on div "Thinking specifically about seeds and nuts, what benefits do you most associate…" at bounding box center [171, 449] width 160 height 53
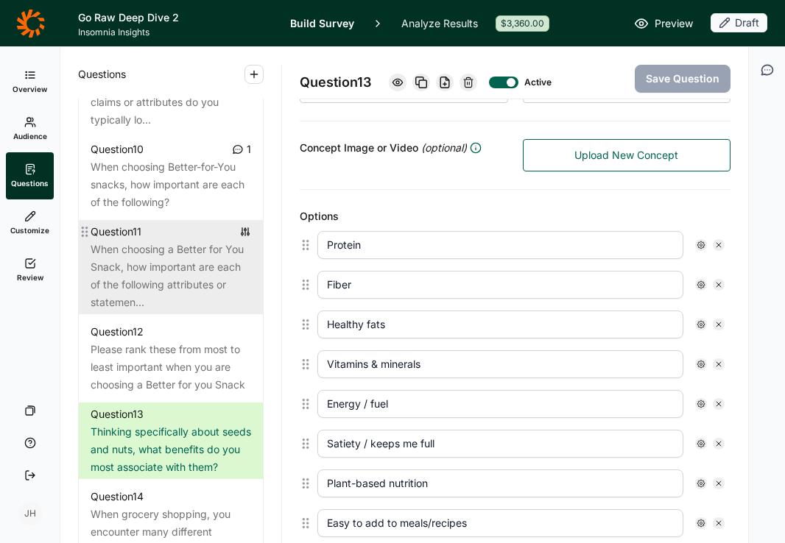
click at [194, 247] on div "When choosing a Better for You Snack, how important are each of the following a…" at bounding box center [171, 276] width 160 height 71
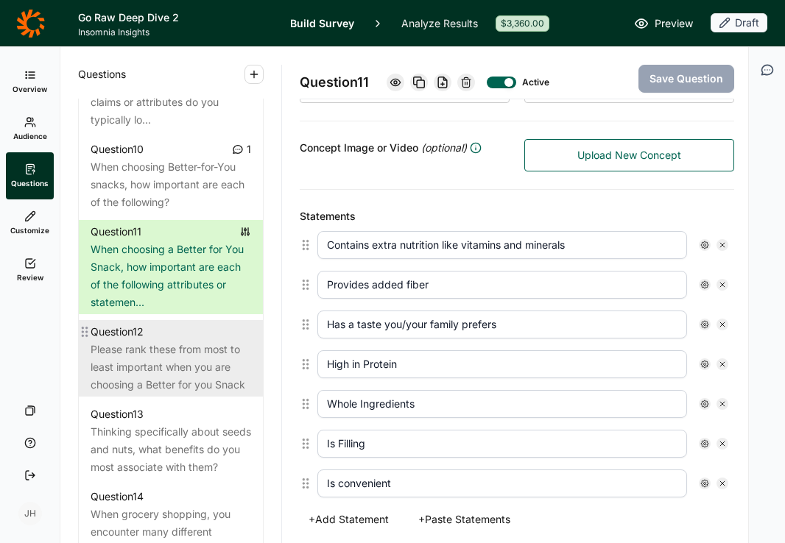
click at [177, 347] on div "Please rank these from most to least important when you are choosing a Better f…" at bounding box center [171, 367] width 160 height 53
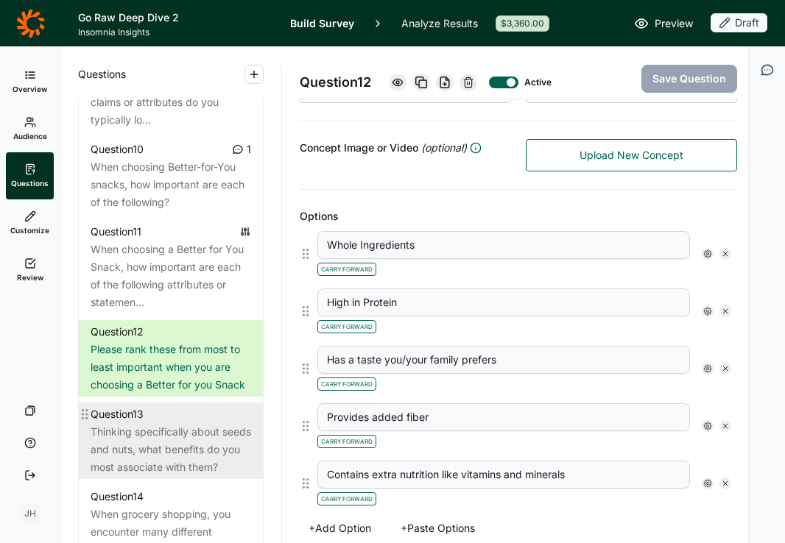
click at [178, 423] on div "Thinking specifically about seeds and nuts, what benefits do you most associate…" at bounding box center [171, 449] width 160 height 53
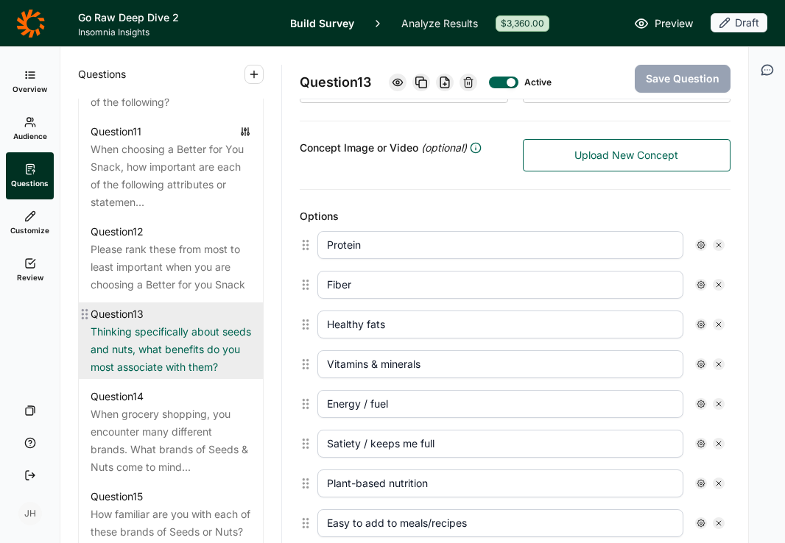
scroll to position [1431, 0]
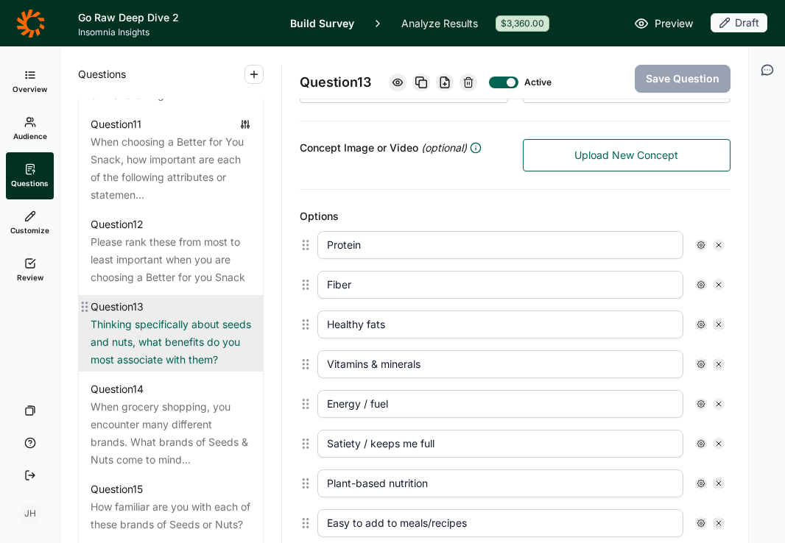
click at [189, 326] on div "Thinking specifically about seeds and nuts, what benefits do you most associate…" at bounding box center [171, 342] width 160 height 53
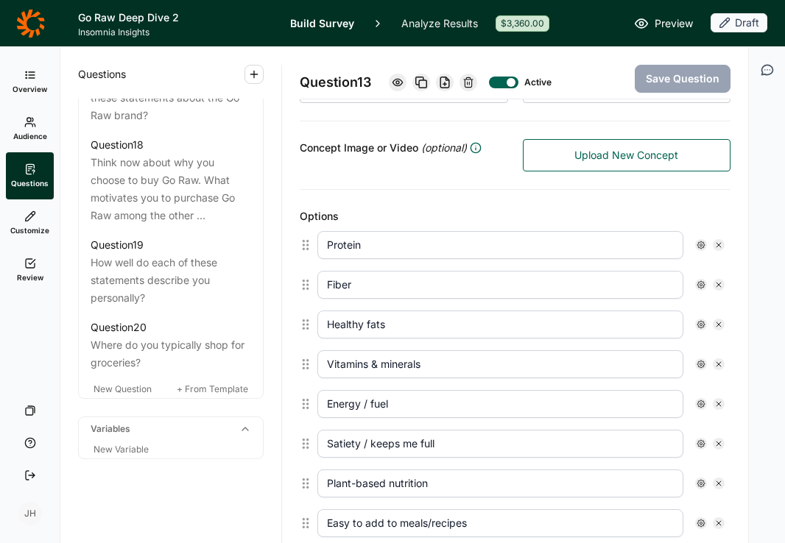
scroll to position [2033, 0]
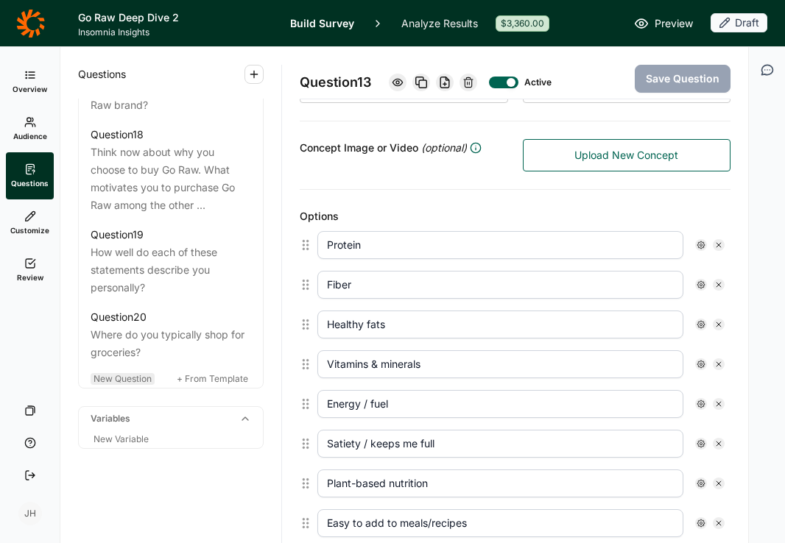
click at [135, 378] on span "New Question" at bounding box center [123, 378] width 58 height 11
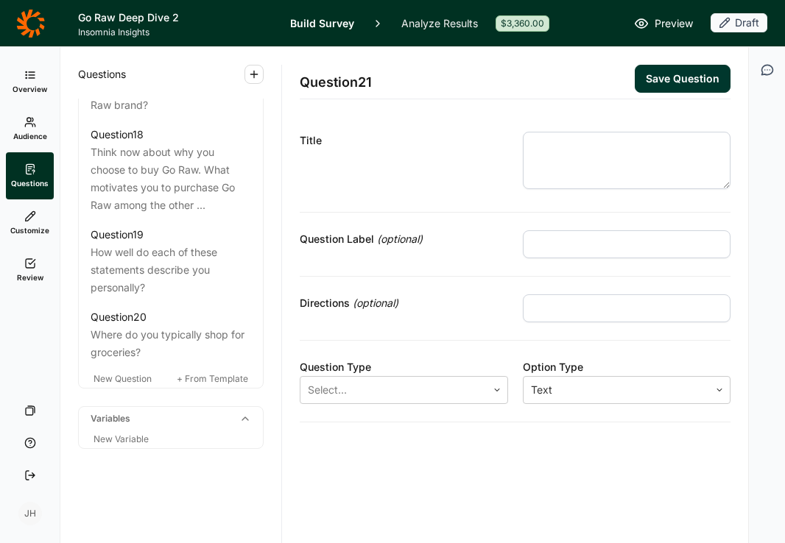
click at [545, 140] on textarea at bounding box center [627, 160] width 208 height 57
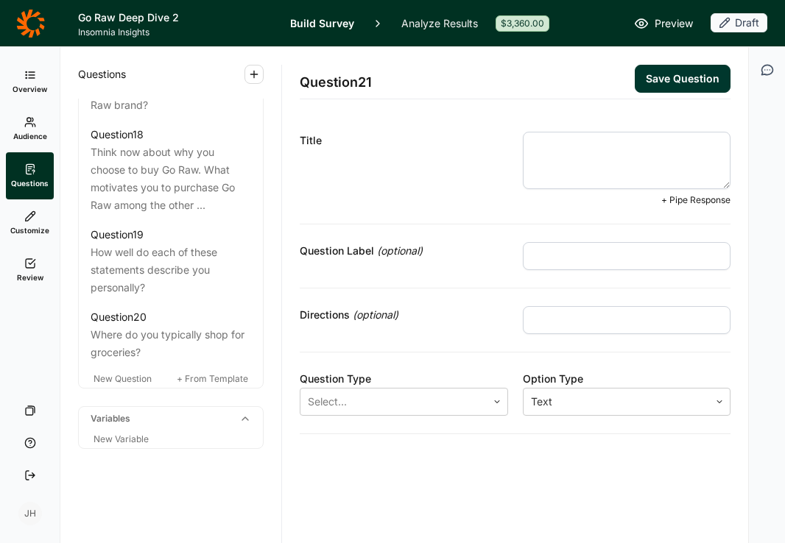
paste textarea "What, if anything, holds you back from eating seeds or nuts more often?"
click at [548, 322] on input "text" at bounding box center [627, 320] width 208 height 28
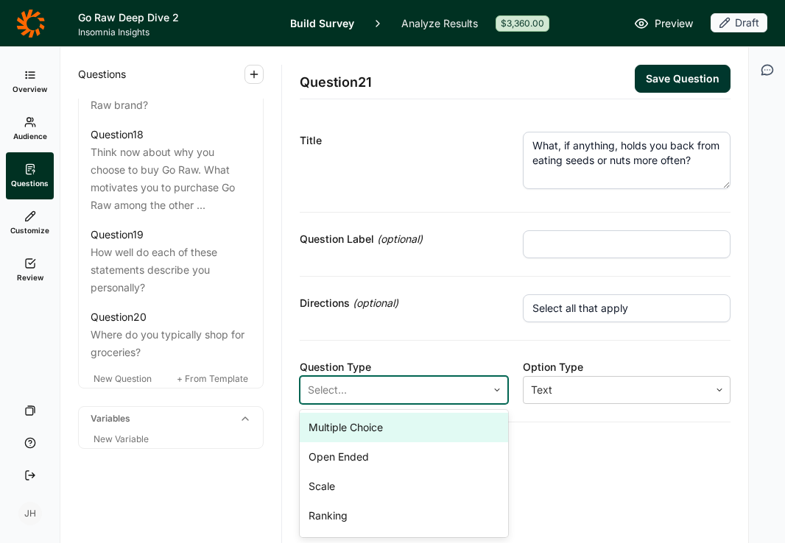
click at [493, 389] on icon at bounding box center [497, 390] width 9 height 9
click at [412, 425] on div "Multiple Choice" at bounding box center [404, 427] width 208 height 29
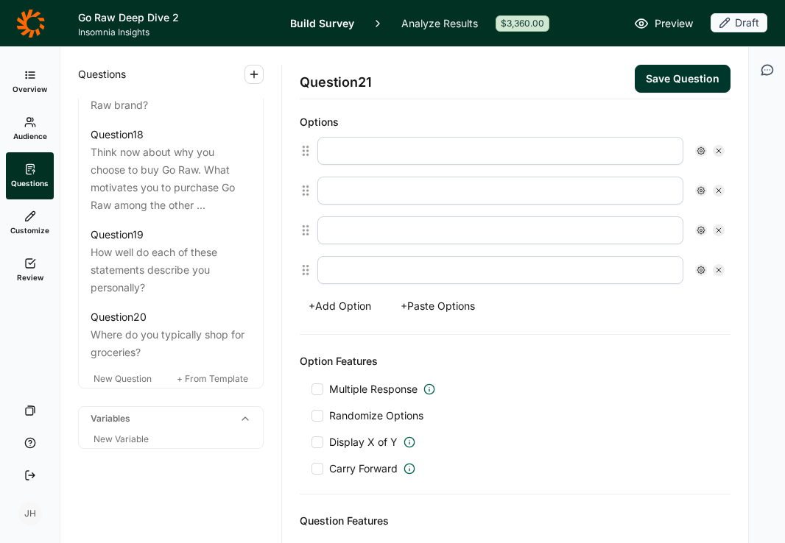
scroll to position [396, 0]
click at [442, 307] on button "+ Paste Options" at bounding box center [438, 305] width 92 height 21
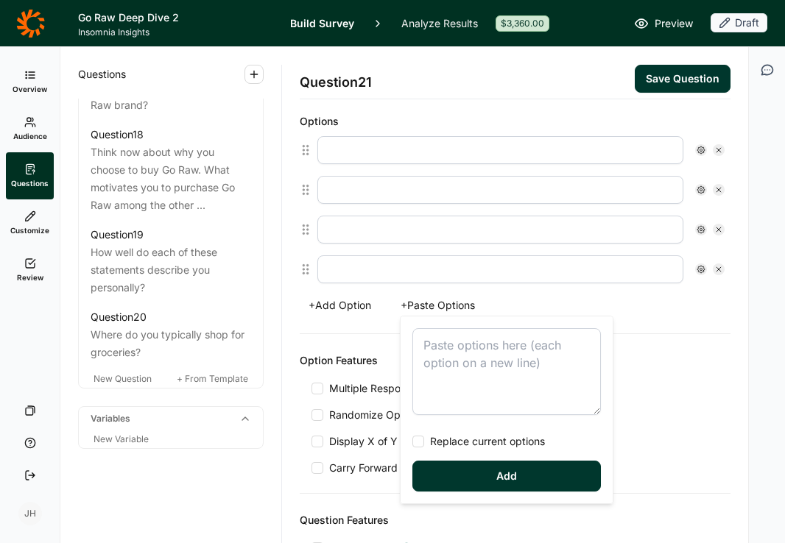
click at [437, 346] on textarea at bounding box center [506, 371] width 188 height 87
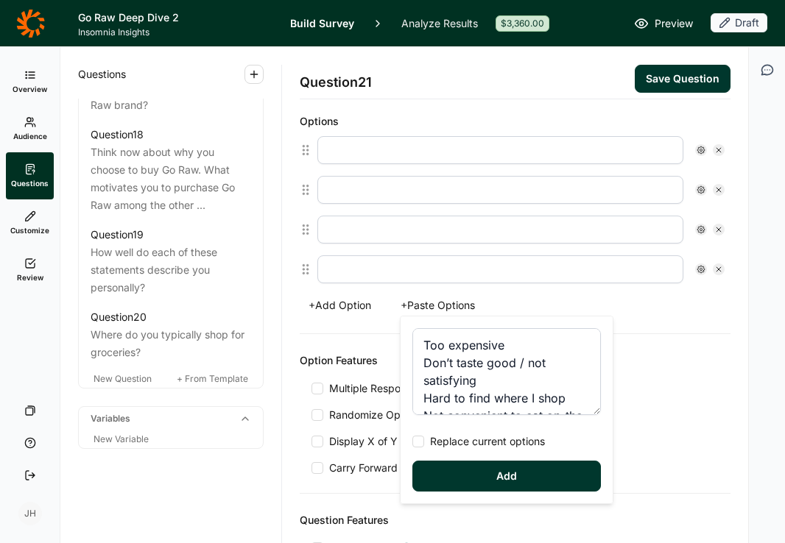
click at [417, 440] on div at bounding box center [418, 442] width 12 height 12
click at [412, 442] on input "Replace current options" at bounding box center [412, 442] width 0 height 0
click at [471, 485] on button "Add" at bounding box center [506, 476] width 188 height 31
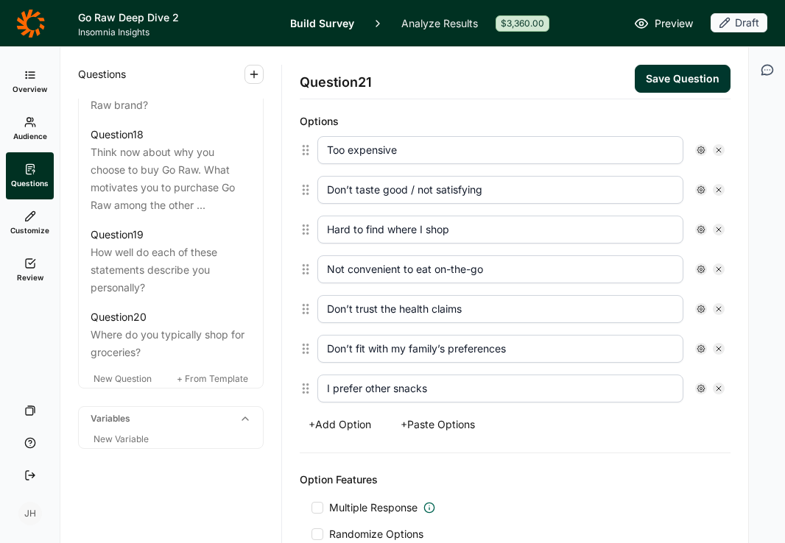
click at [335, 421] on button "+ Add Option" at bounding box center [340, 424] width 80 height 21
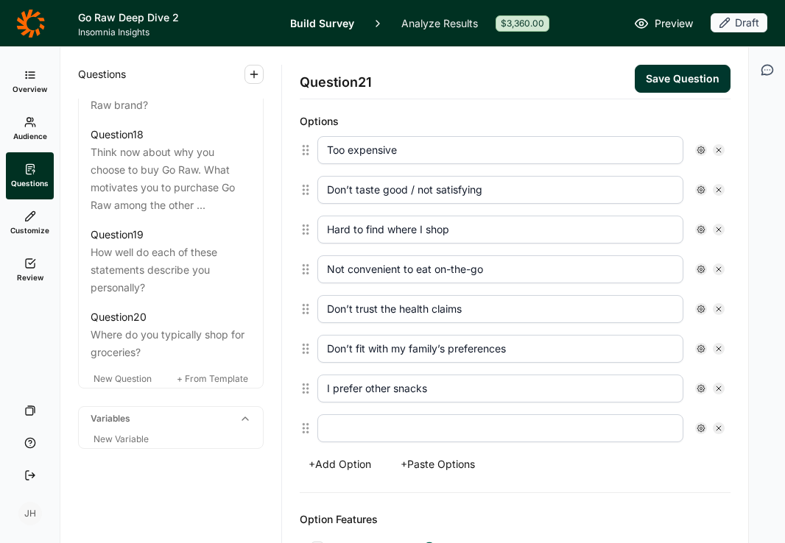
click at [338, 428] on input "text" at bounding box center [500, 428] width 366 height 28
click at [535, 468] on div "+ Add Option + Paste Options" at bounding box center [515, 464] width 431 height 21
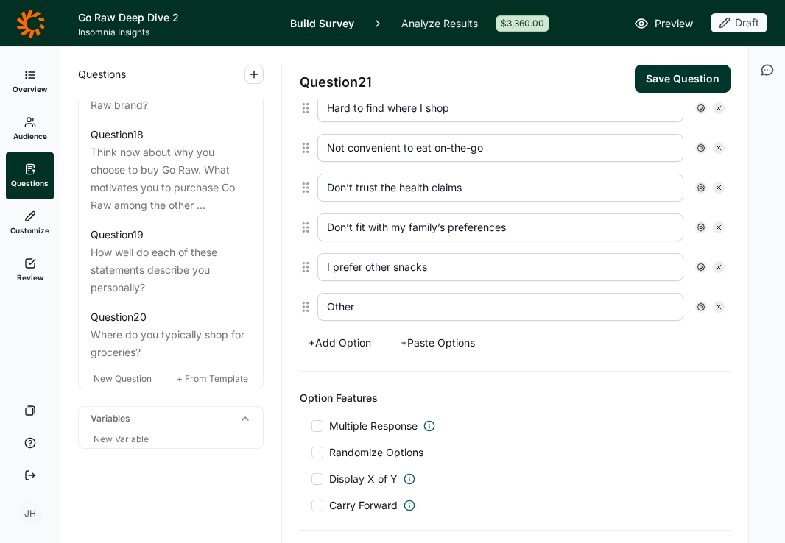
scroll to position [526, 0]
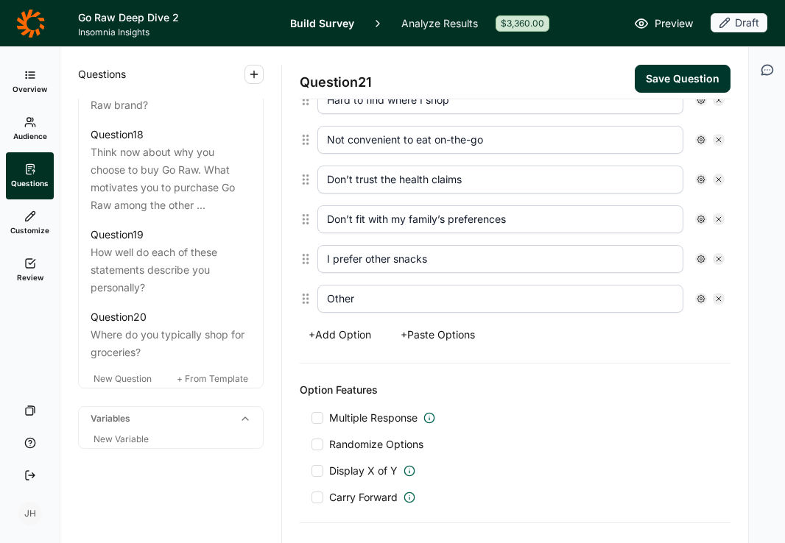
click at [320, 415] on div at bounding box center [317, 418] width 12 height 12
click at [311, 418] on input "Multiple Response" at bounding box center [311, 418] width 0 height 0
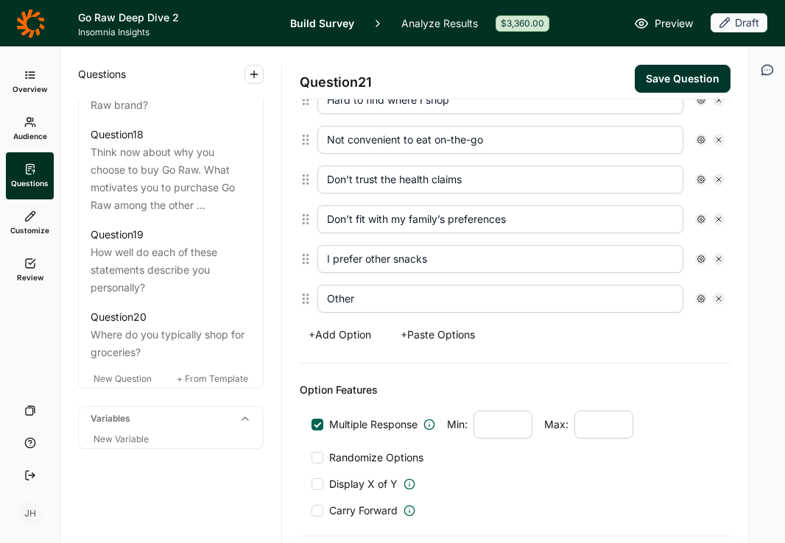
click at [317, 455] on div at bounding box center [317, 458] width 12 height 12
click at [311, 458] on input "Randomize Options" at bounding box center [311, 458] width 0 height 0
click at [703, 297] on use at bounding box center [700, 298] width 7 height 7
click at [586, 367] on div at bounding box center [588, 366] width 12 height 12
click at [582, 366] on input "Anchor" at bounding box center [582, 366] width 0 height 0
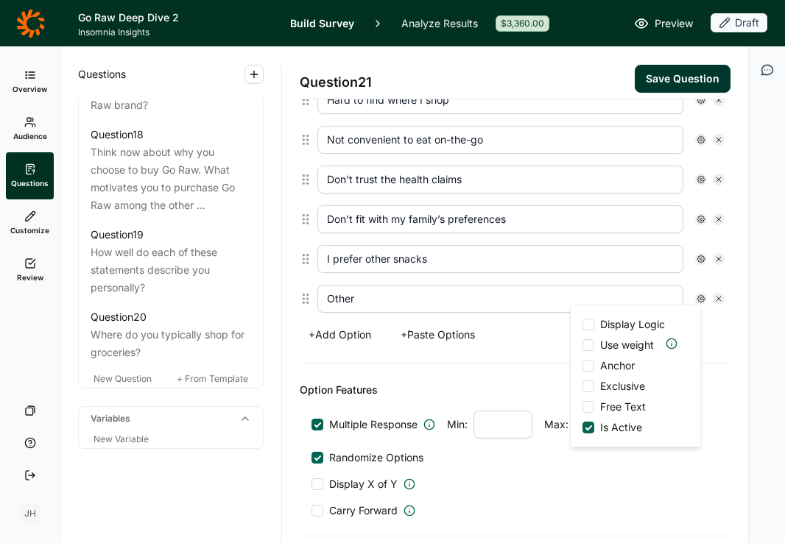
scroll to position [543, 0]
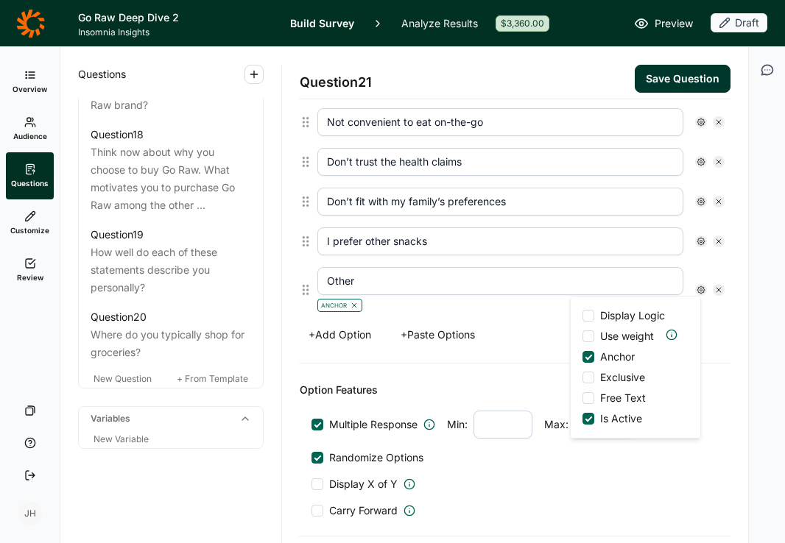
click at [588, 391] on label "Free Text" at bounding box center [613, 398] width 63 height 15
click at [582, 398] on input "Free Text" at bounding box center [582, 398] width 0 height 0
click at [665, 84] on button "Save Question" at bounding box center [683, 79] width 96 height 28
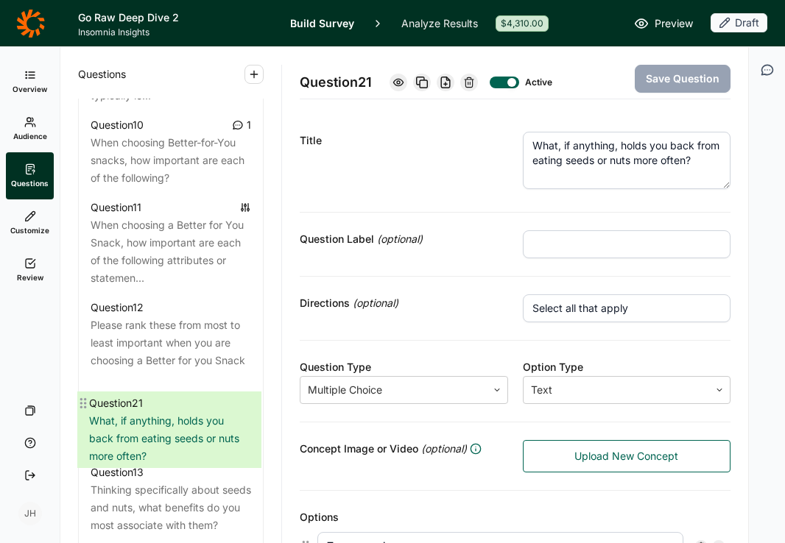
scroll to position [1360, 0]
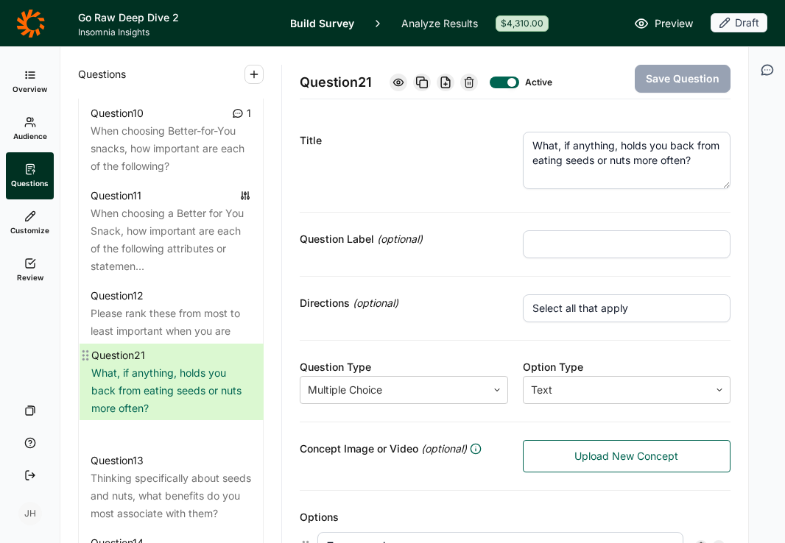
drag, startPoint x: 85, startPoint y: 382, endPoint x: 85, endPoint y: 352, distance: 30.2
click at [85, 352] on div "Question 1 How would you describe your neighborhood? Question 2 Which of the fo…" at bounding box center [171, 266] width 184 height 1673
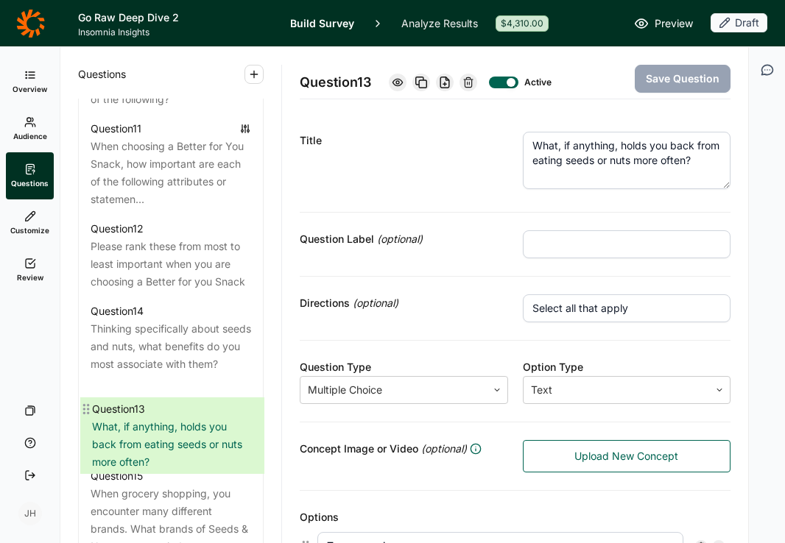
drag, startPoint x: 85, startPoint y: 359, endPoint x: 85, endPoint y: 409, distance: 50.8
click at [85, 409] on div "Question 1 How would you describe your neighborhood? Question 2 Which of the fo…" at bounding box center [171, 199] width 184 height 1673
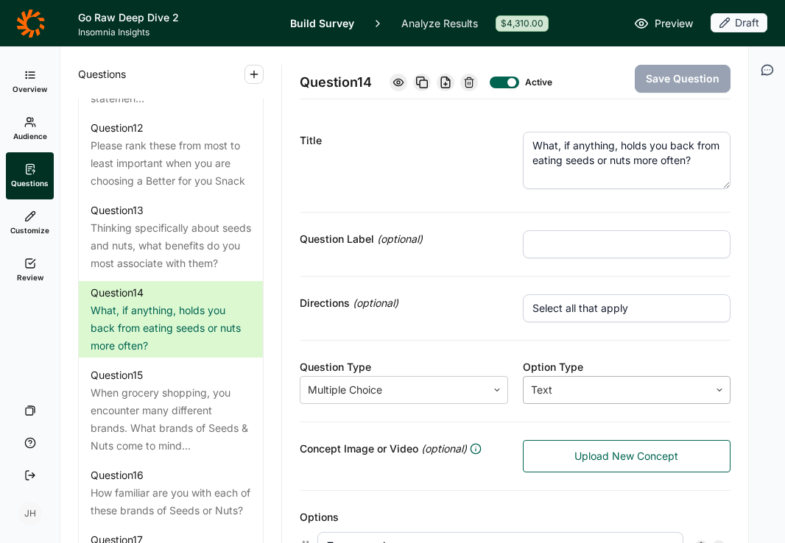
scroll to position [1534, 0]
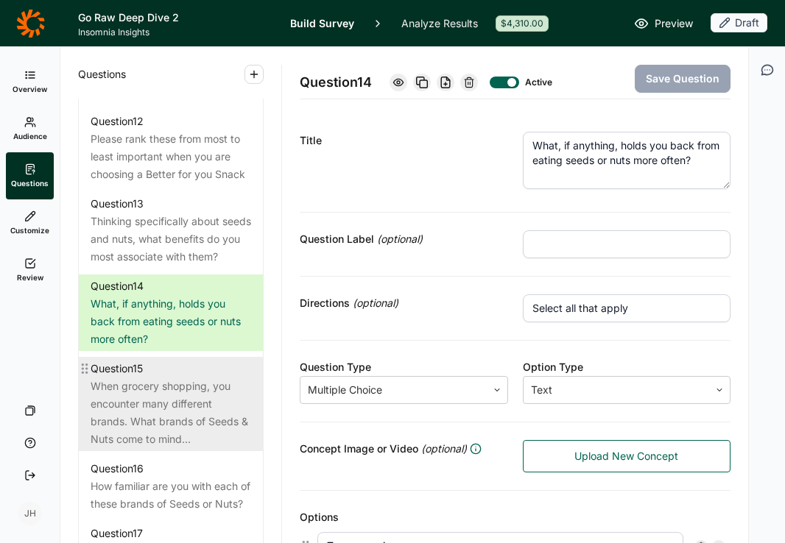
click at [170, 400] on div "When grocery shopping, you encounter many different brands. What brands of Seed…" at bounding box center [171, 413] width 160 height 71
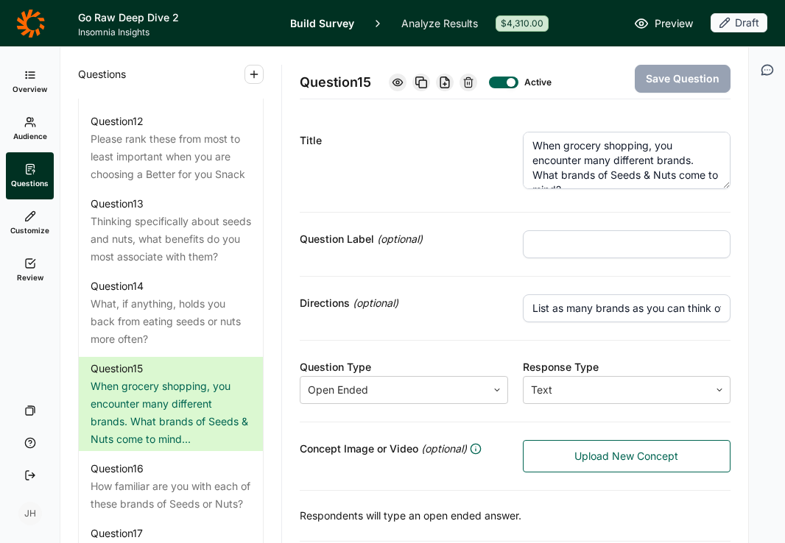
click at [587, 171] on textarea "When grocery shopping, you encounter many different brands. What brands of Seed…" at bounding box center [627, 160] width 208 height 57
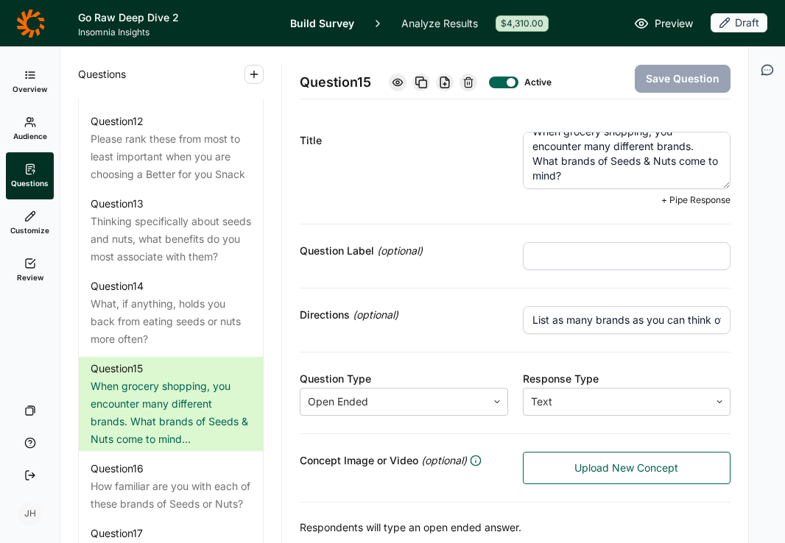
scroll to position [15, 0]
drag, startPoint x: 532, startPoint y: 174, endPoint x: 582, endPoint y: 182, distance: 50.6
click at [582, 182] on textarea "When grocery shopping, you encounter many different brands. What brands of Seed…" at bounding box center [627, 160] width 208 height 57
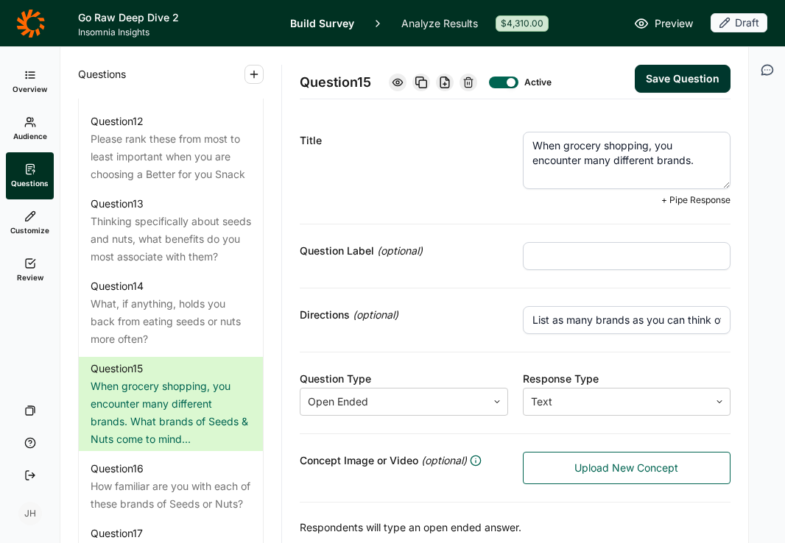
paste textarea "When you think of brands that offer seeds or seed-based snacks, which brands co…"
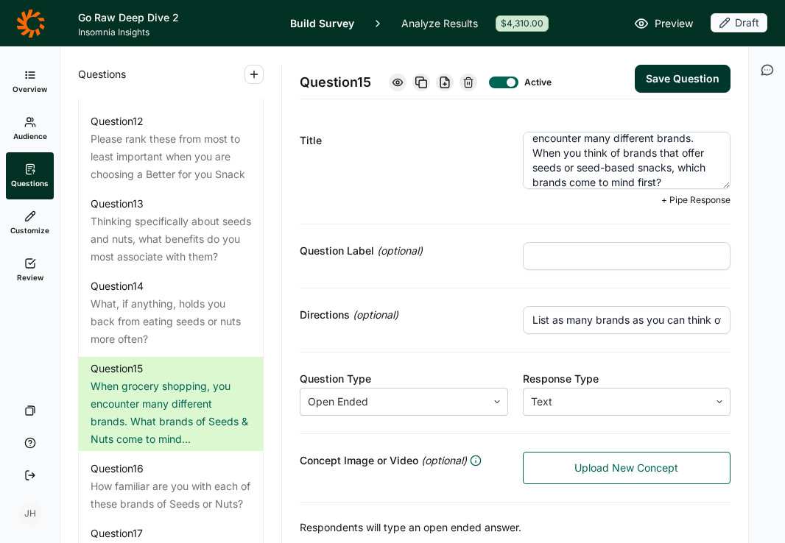
click at [442, 280] on div "Question Label (optional)" at bounding box center [515, 257] width 431 height 64
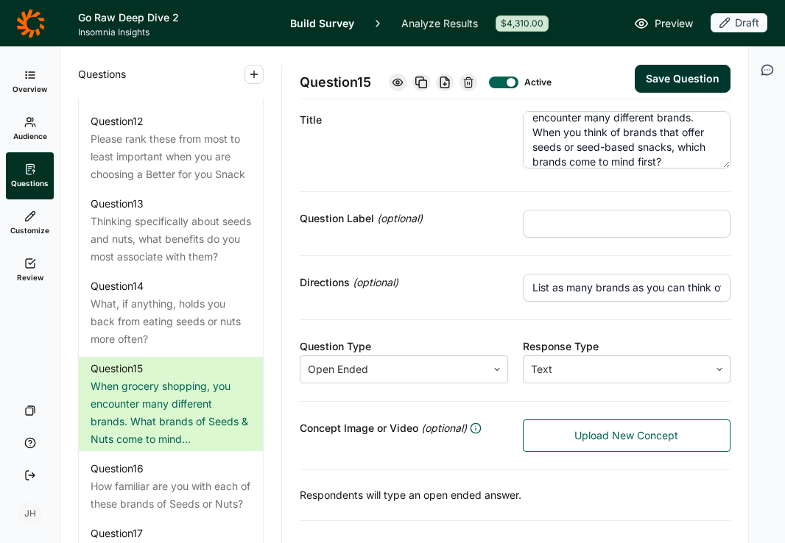
scroll to position [20, 0]
click at [654, 80] on button "Save Question" at bounding box center [683, 79] width 96 height 28
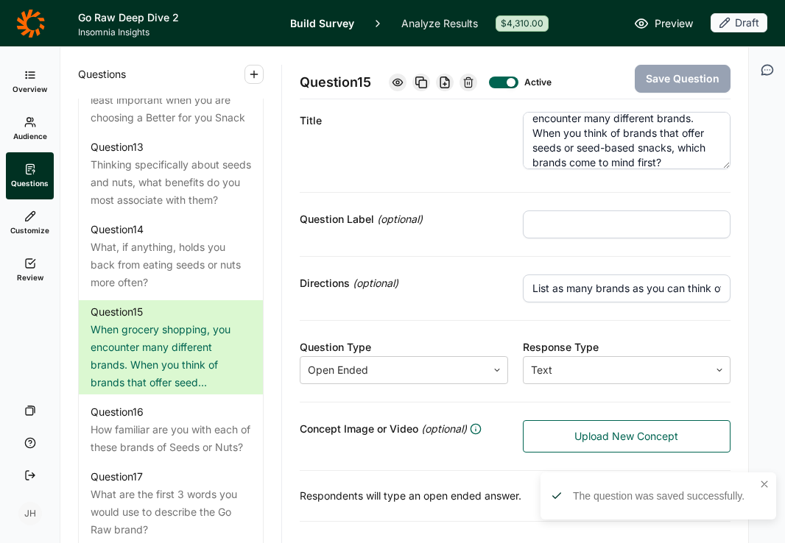
scroll to position [1598, 0]
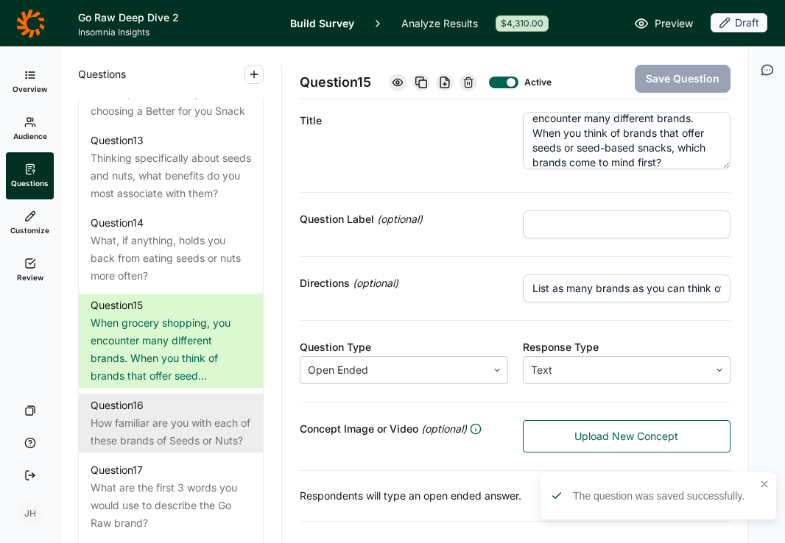
click at [154, 429] on div "How familiar are you with each of these brands of Seeds or Nuts?" at bounding box center [171, 431] width 160 height 35
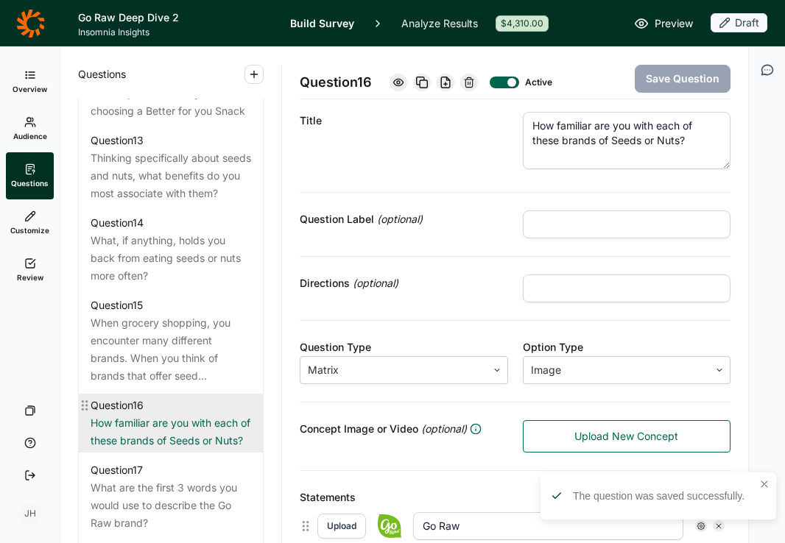
click at [154, 429] on div "How familiar are you with each of these brands of Seeds or Nuts?" at bounding box center [171, 431] width 160 height 35
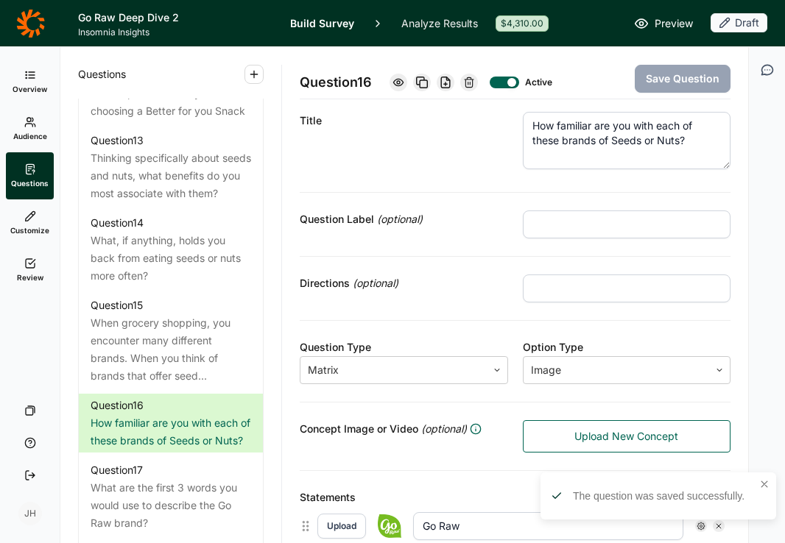
click at [767, 72] on icon "button" at bounding box center [767, 70] width 15 height 15
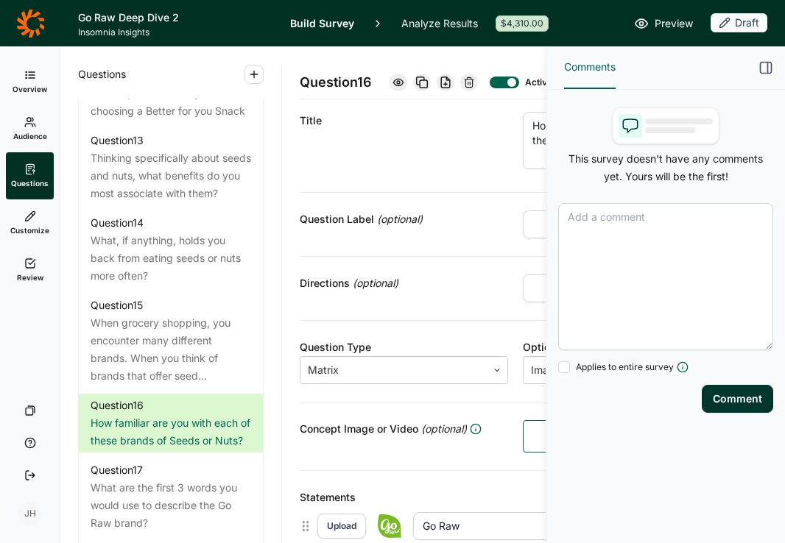
click at [576, 225] on textarea at bounding box center [665, 276] width 215 height 147
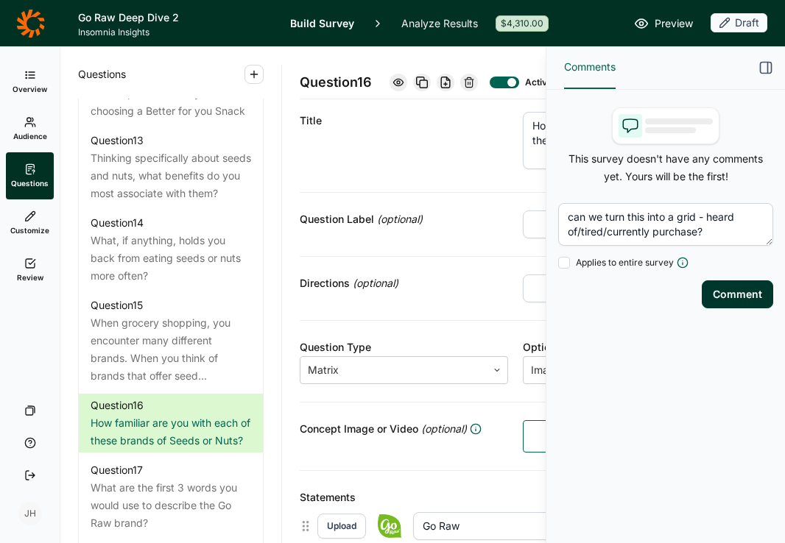
click at [747, 297] on button "Comment" at bounding box center [737, 295] width 71 height 28
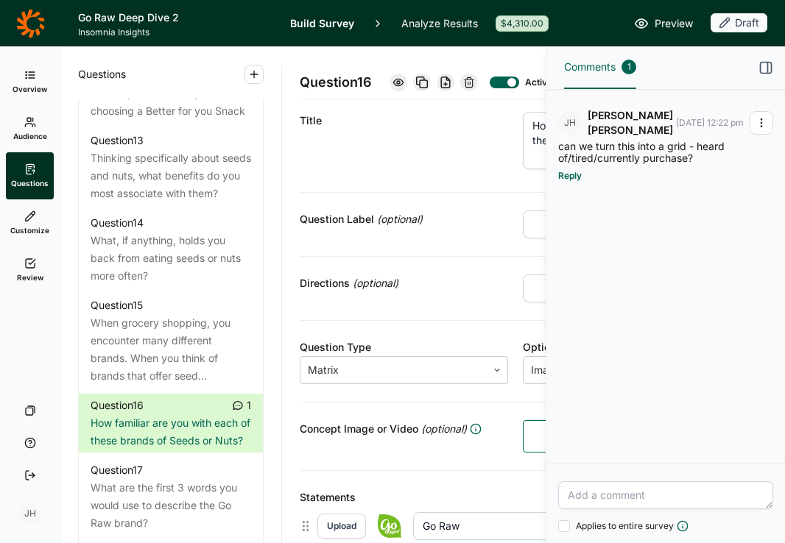
click at [475, 326] on div "Question Type Matrix Option Type Image" at bounding box center [515, 362] width 431 height 82
click at [765, 68] on icon "button" at bounding box center [765, 67] width 15 height 15
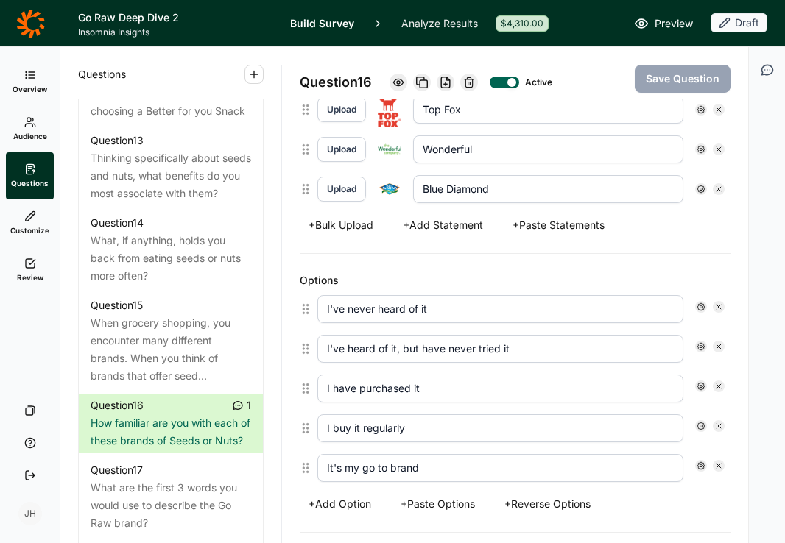
scroll to position [479, 0]
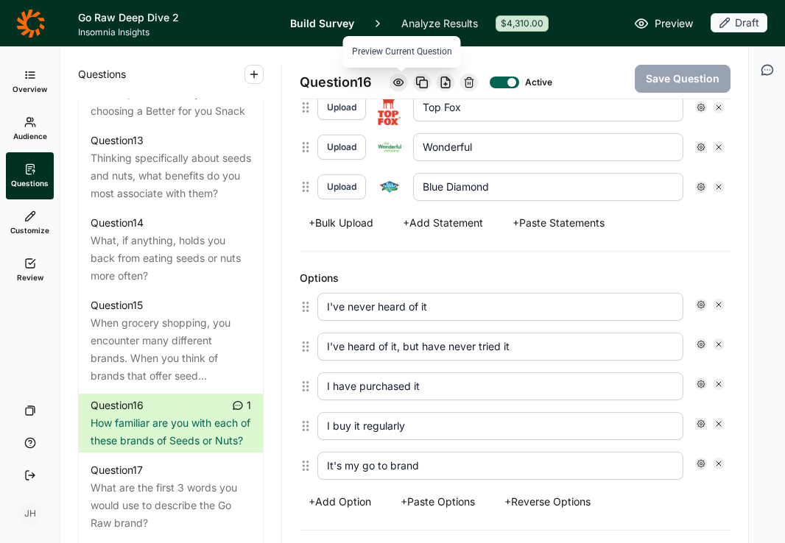
click at [399, 82] on use at bounding box center [398, 82] width 10 height 7
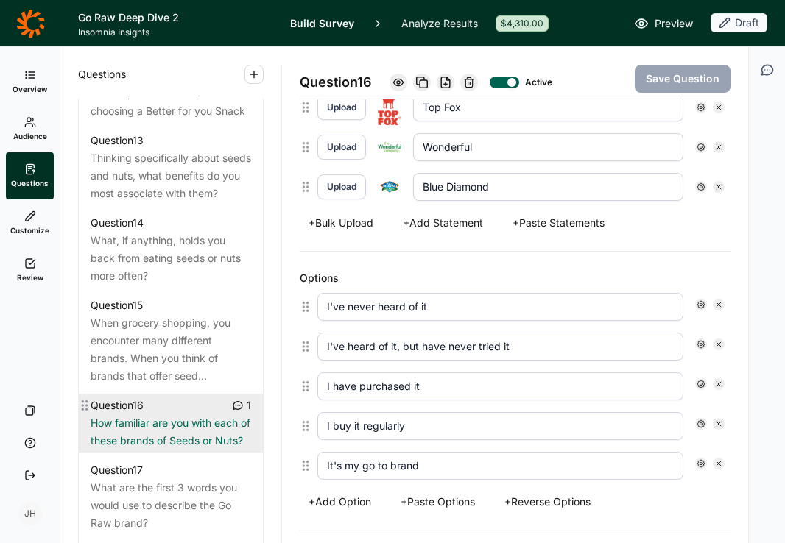
click at [188, 435] on div "How familiar are you with each of these brands of Seeds or Nuts?" at bounding box center [171, 431] width 160 height 35
click at [237, 409] on icon at bounding box center [238, 406] width 12 height 12
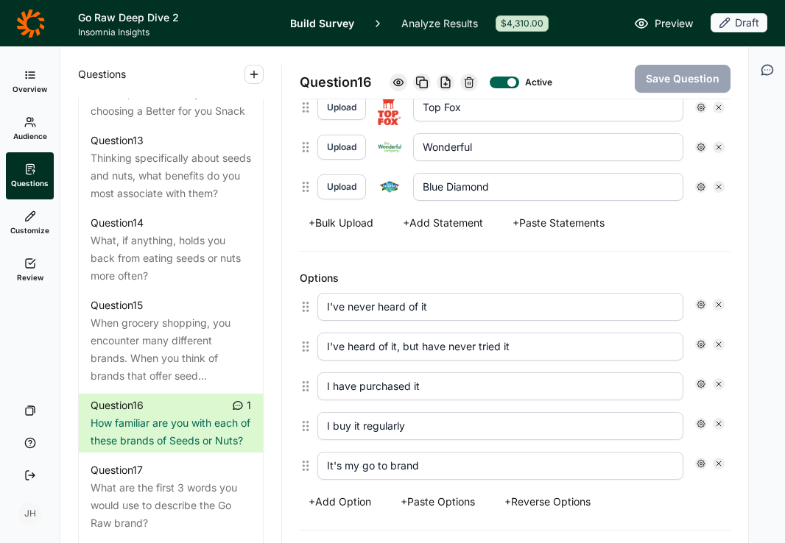
click at [767, 72] on icon "button" at bounding box center [767, 70] width 15 height 15
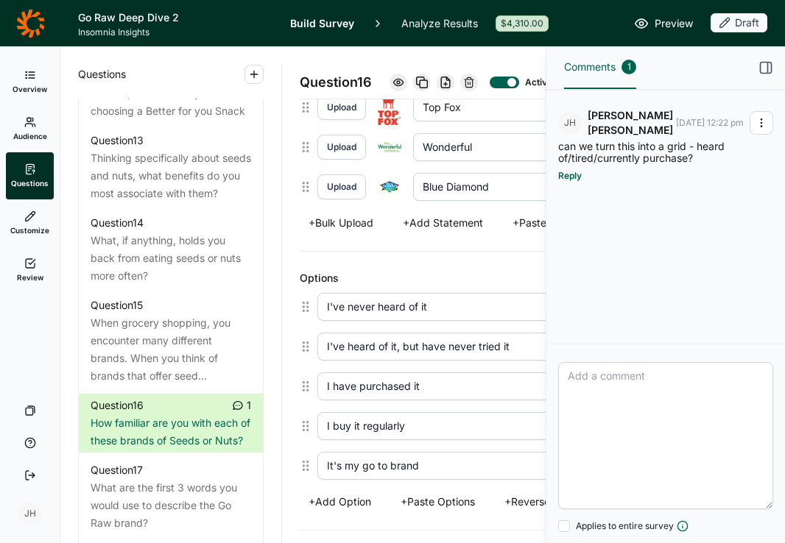
click at [766, 120] on icon "button" at bounding box center [761, 123] width 12 height 12
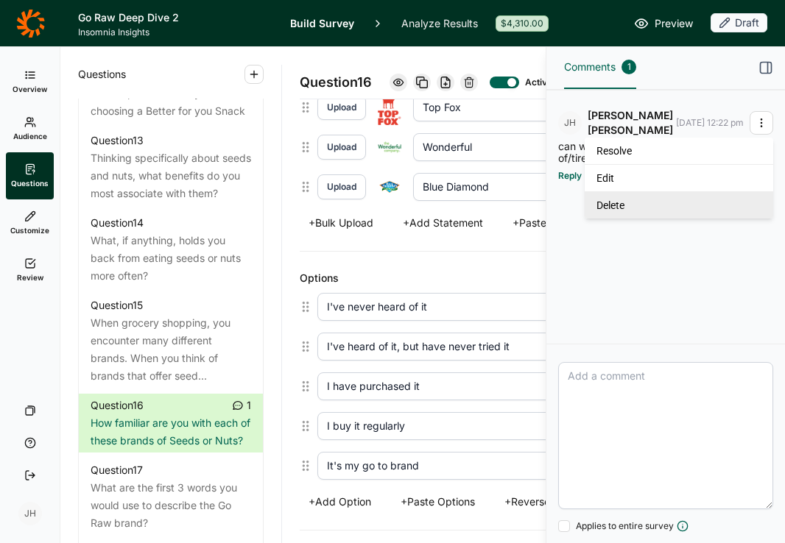
click at [652, 202] on link "Delete" at bounding box center [679, 204] width 188 height 27
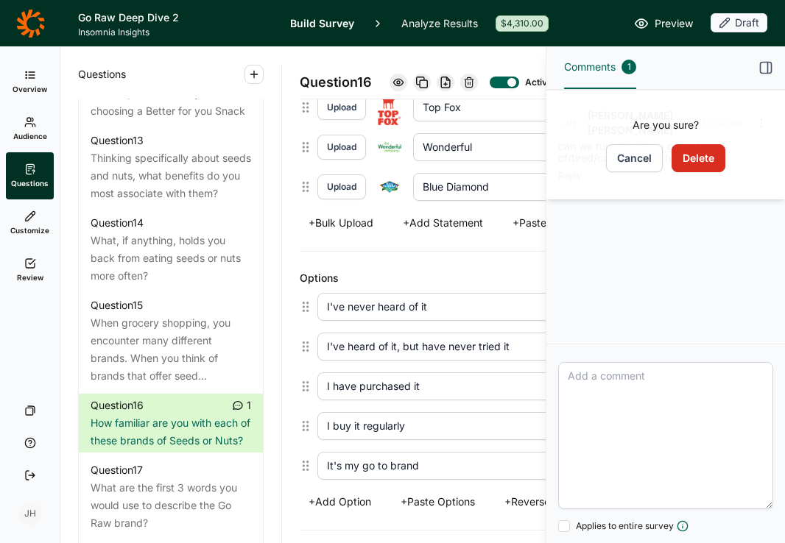
click at [696, 152] on button "Delete" at bounding box center [698, 158] width 54 height 28
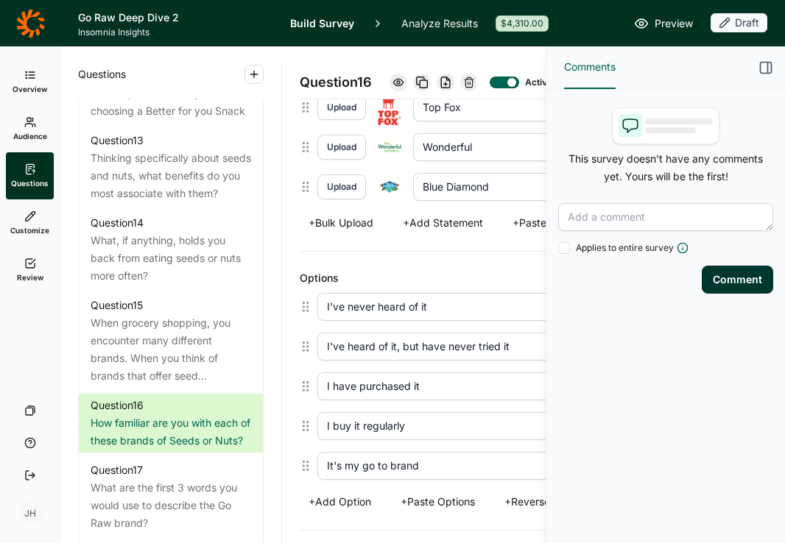
click at [769, 63] on use "button" at bounding box center [766, 68] width 11 height 11
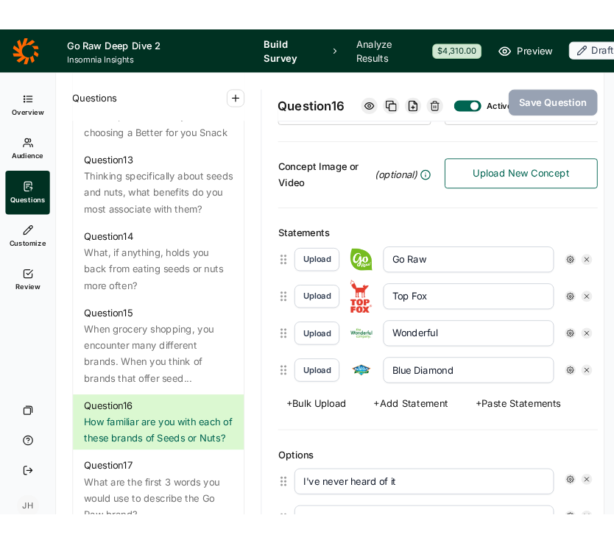
scroll to position [314, 0]
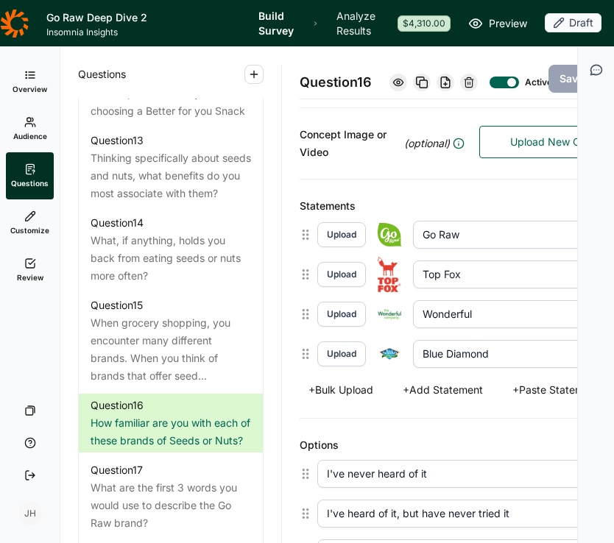
click at [479, 328] on input "Wonderful" at bounding box center [505, 314] width 184 height 28
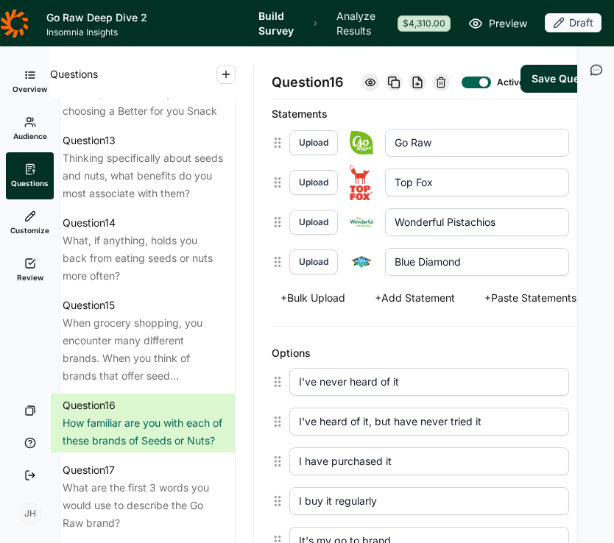
scroll to position [0, 10]
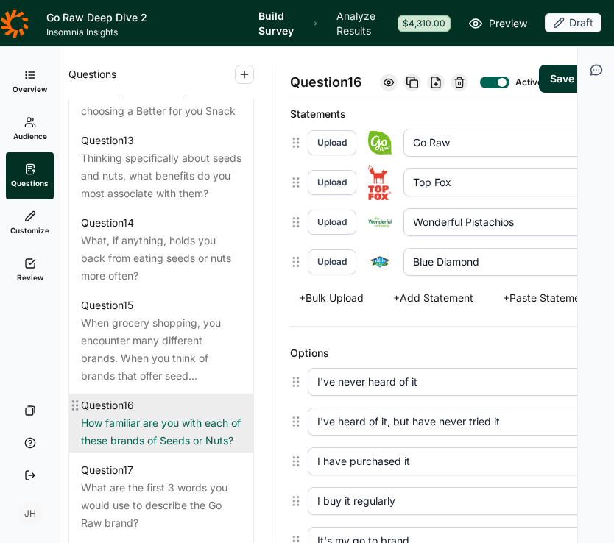
click at [241, 409] on div "Question 16 How familiar are you with each of these brands of Seeds or Nuts?" at bounding box center [161, 423] width 184 height 59
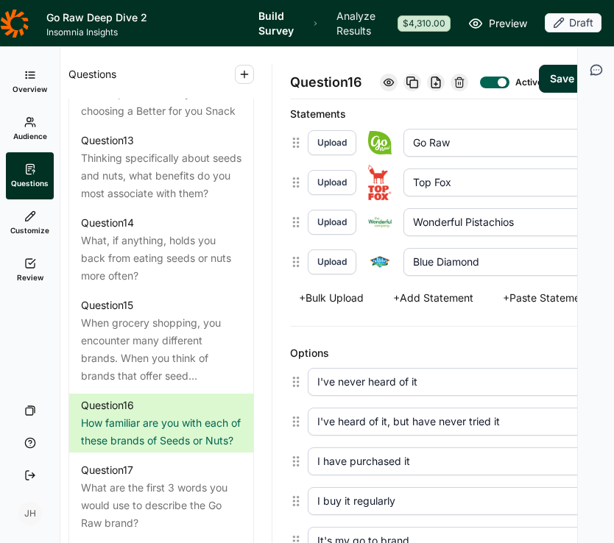
click at [595, 68] on icon "button" at bounding box center [596, 70] width 15 height 15
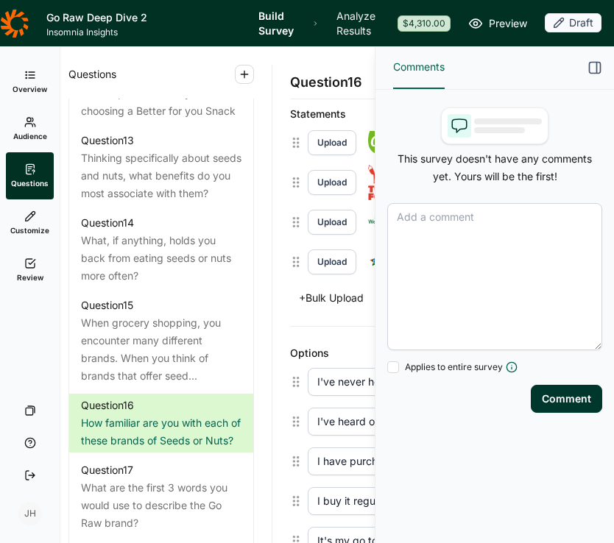
click at [434, 219] on textarea at bounding box center [494, 276] width 215 height 147
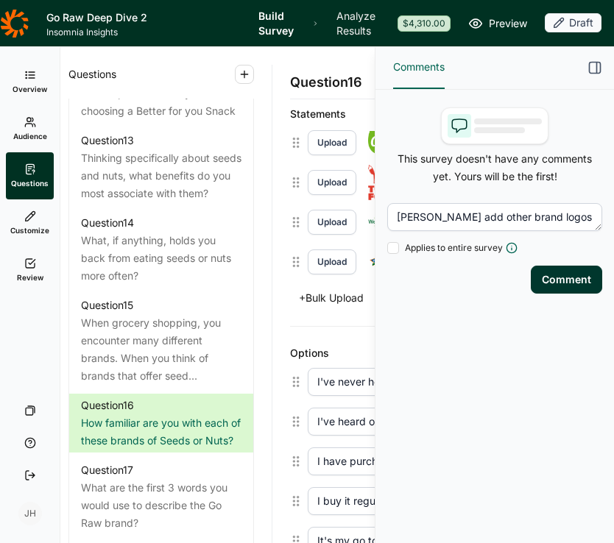
click at [568, 275] on button "Comment" at bounding box center [566, 280] width 71 height 28
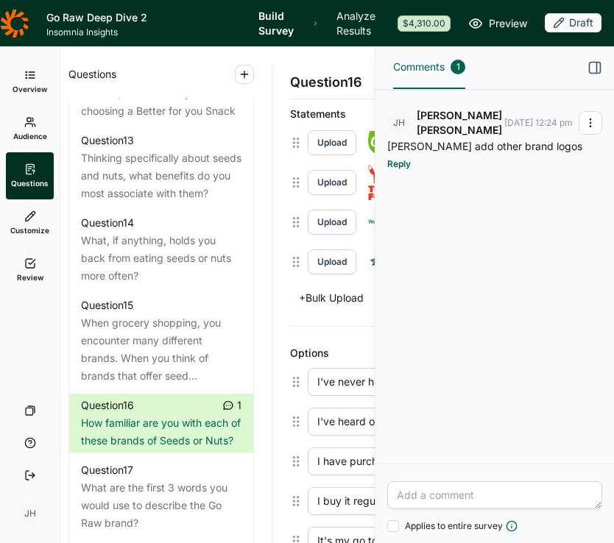
click at [596, 67] on use "button" at bounding box center [595, 68] width 11 height 11
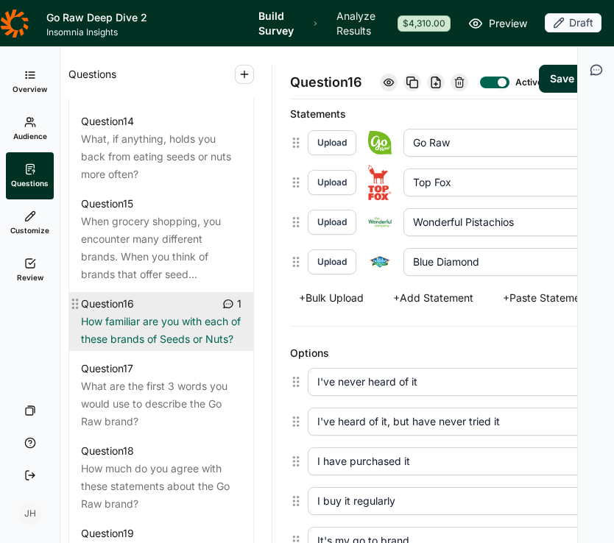
scroll to position [1713, 0]
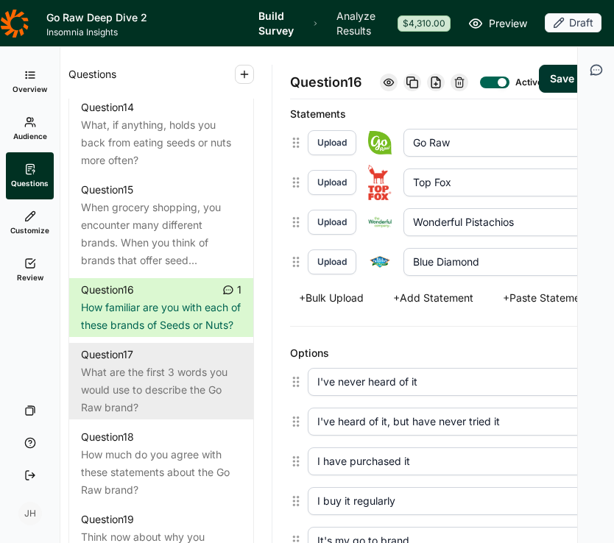
click at [191, 402] on div "What are the first 3 words you would use to describe the Go Raw brand?" at bounding box center [161, 390] width 160 height 53
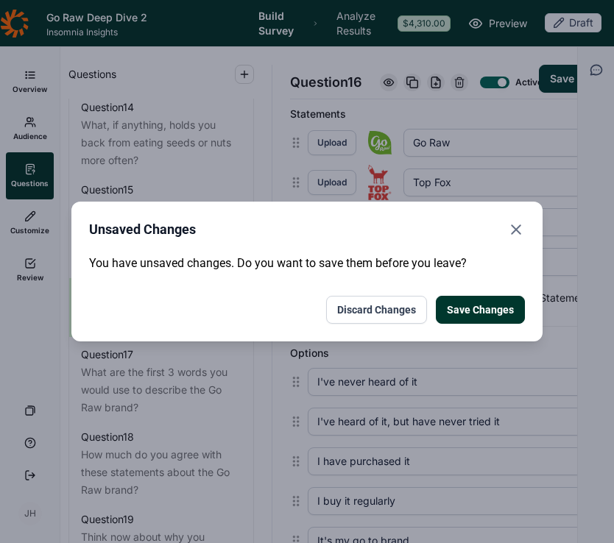
click at [465, 315] on button "Save Changes" at bounding box center [480, 310] width 89 height 28
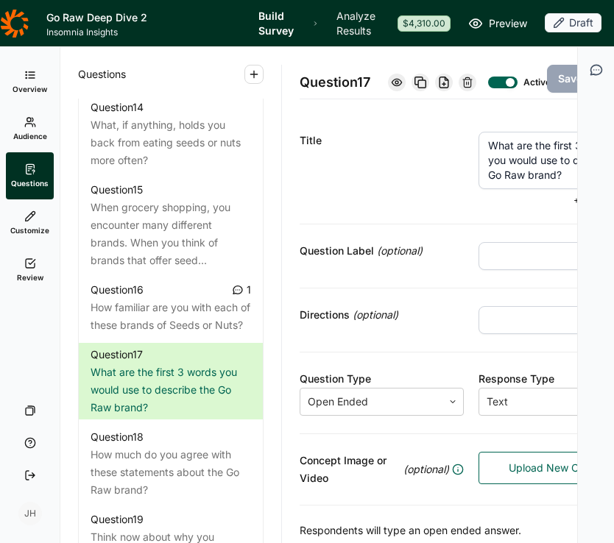
drag, startPoint x: 481, startPoint y: 160, endPoint x: 574, endPoint y: 193, distance: 99.2
click at [574, 189] on textarea "What are the first 3 words you would use to describe the Go Raw brand?" at bounding box center [561, 160] width 164 height 57
paste textarea "or phrases that come to mind when you think of Go Raw?"
click at [554, 93] on button "Save Question" at bounding box center [595, 79] width 96 height 28
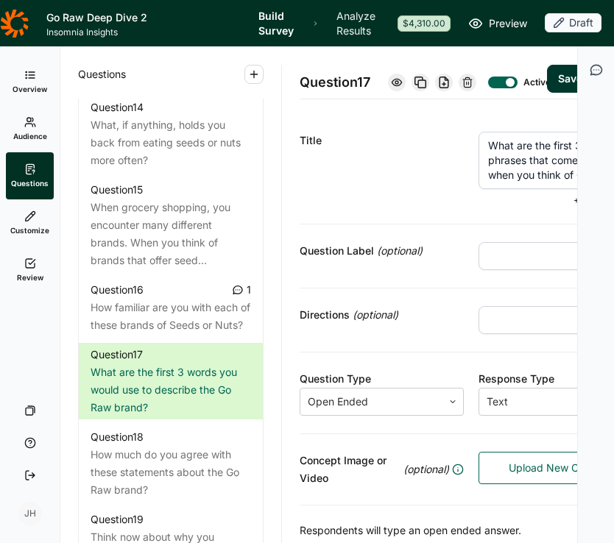
scroll to position [0, 0]
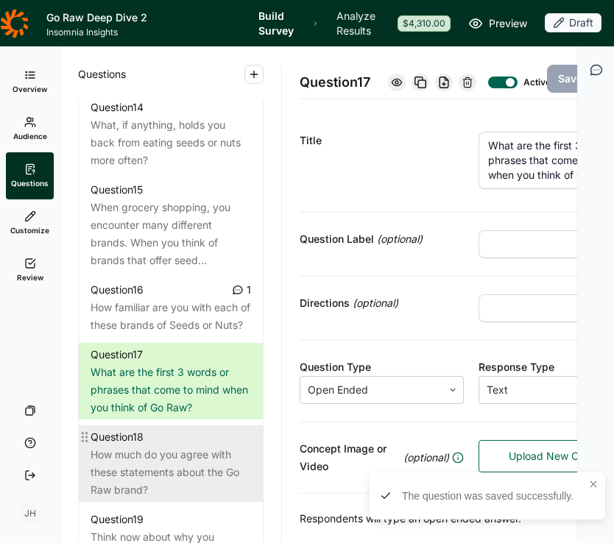
click at [183, 479] on div "How much do you agree with these statements about the Go Raw brand?" at bounding box center [171, 472] width 160 height 53
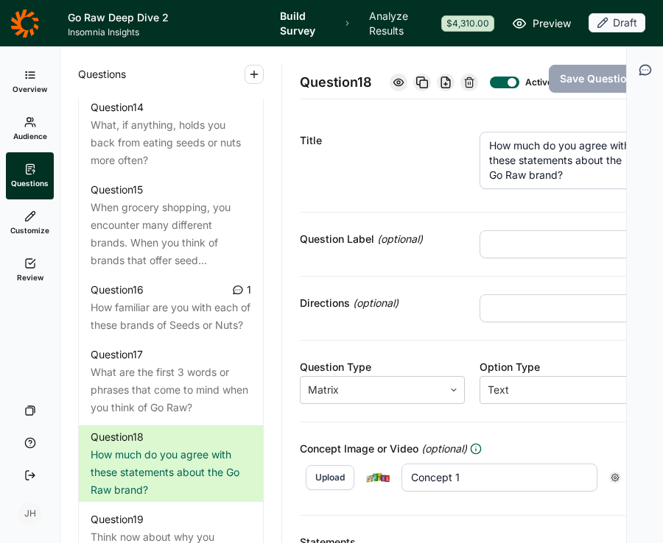
click at [576, 189] on textarea "How much do you agree with these statements about the Go Raw brand?" at bounding box center [561, 160] width 165 height 57
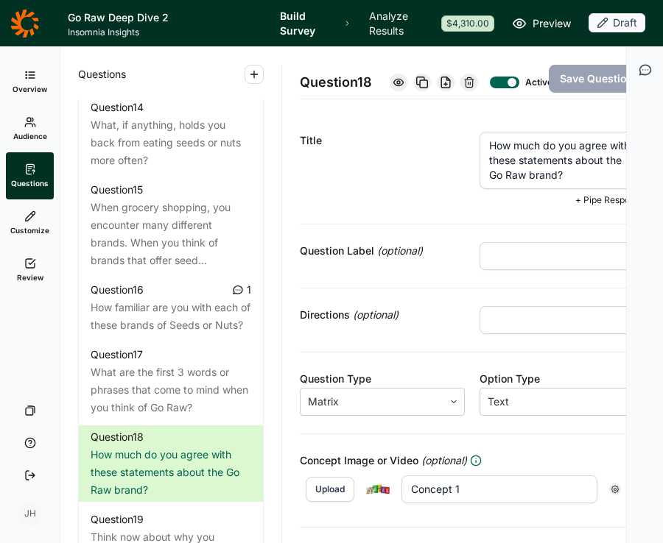
drag, startPoint x: 576, startPoint y: 189, endPoint x: 469, endPoint y: 151, distance: 113.4
click at [469, 151] on div "Title How much do you agree with these statements about the Go Raw brand? + Pip…" at bounding box center [472, 169] width 345 height 110
click at [544, 189] on textarea "How much do you agree with these statements about the Go Raw brand?" at bounding box center [561, 160] width 165 height 57
drag, startPoint x: 587, startPoint y: 190, endPoint x: 480, endPoint y: 155, distance: 112.2
click at [480, 155] on textarea "How much do you agree with these statements about the Go Raw brand?" at bounding box center [561, 160] width 165 height 57
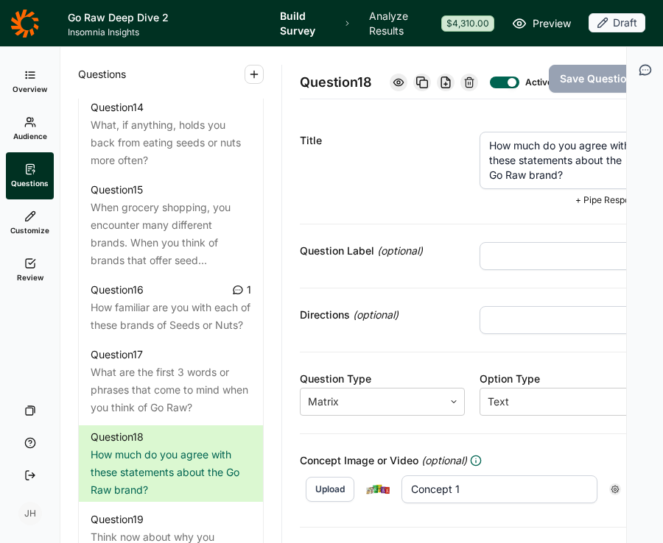
click at [480, 155] on textarea "How much do you agree with these statements about the Go Raw brand?" at bounding box center [561, 160] width 165 height 57
drag, startPoint x: 581, startPoint y: 188, endPoint x: 472, endPoint y: 152, distance: 114.8
click at [479, 152] on textarea "How much do you agree with these statements about the Go Raw brand?" at bounding box center [561, 160] width 165 height 57
drag, startPoint x: 578, startPoint y: 188, endPoint x: 475, endPoint y: 159, distance: 107.2
click at [479, 159] on textarea "How much do you agree with these statements about the Go Raw brand?" at bounding box center [561, 160] width 165 height 57
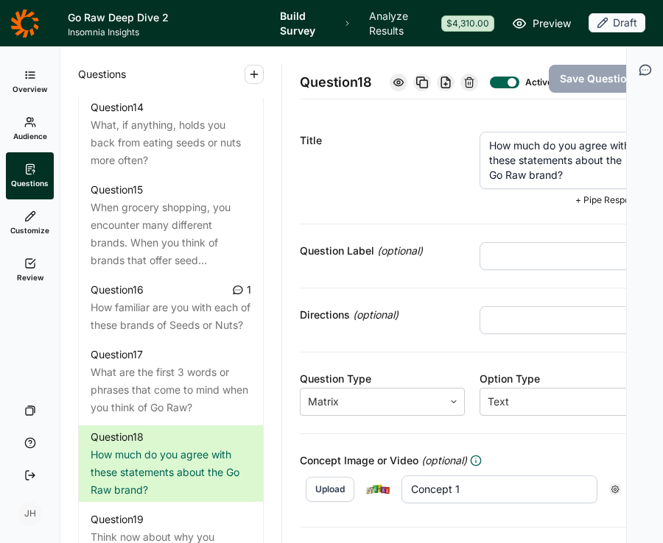
paste textarea "well do you feel each of these statements describes Go Raw?"
click at [432, 256] on div "Question Label (optional)" at bounding box center [382, 251] width 165 height 18
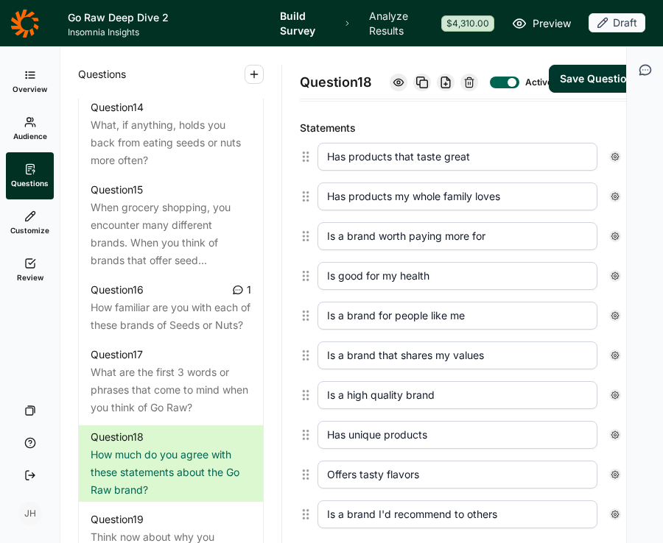
scroll to position [416, 0]
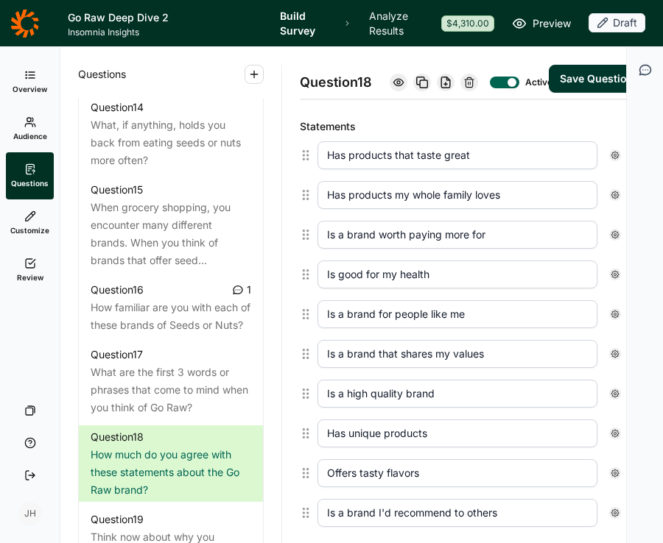
drag, startPoint x: 436, startPoint y: 289, endPoint x: 386, endPoint y: 292, distance: 50.1
click at [386, 289] on input "Is good for my health" at bounding box center [457, 275] width 280 height 28
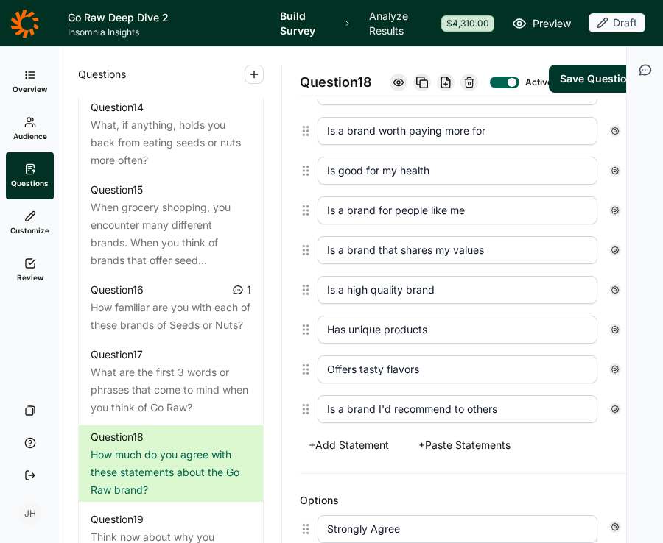
scroll to position [534, 0]
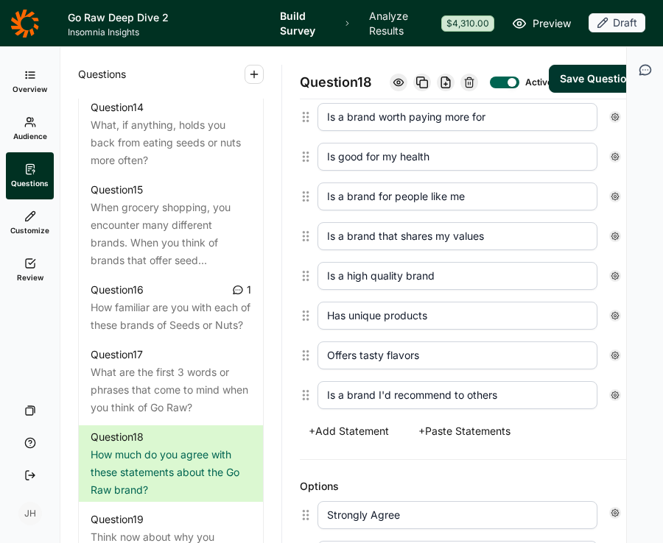
click at [367, 442] on button "+ Add Statement" at bounding box center [349, 431] width 98 height 21
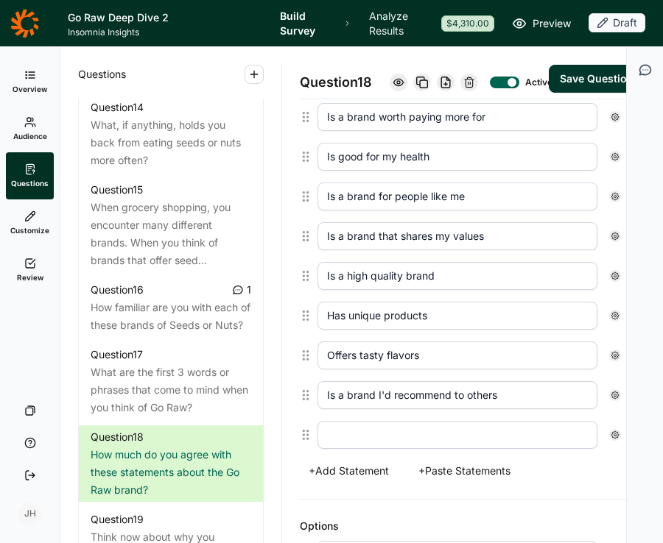
scroll to position [574, 0]
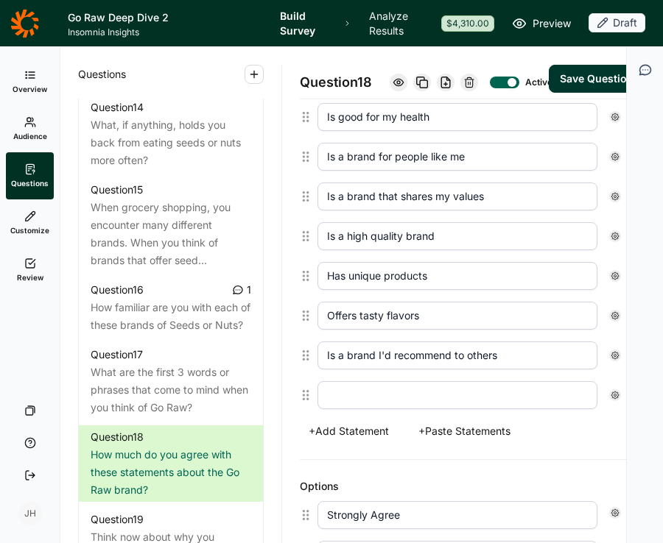
click at [361, 409] on input "text" at bounding box center [457, 395] width 280 height 28
paste input "Offers clean / simple ingredients"
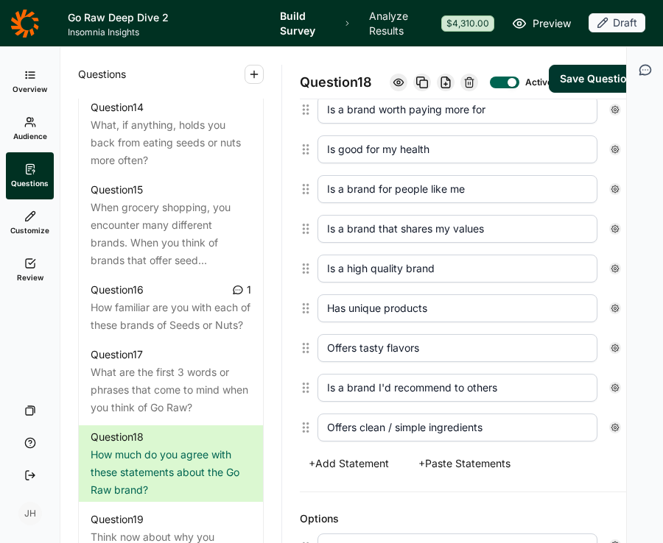
scroll to position [523, 0]
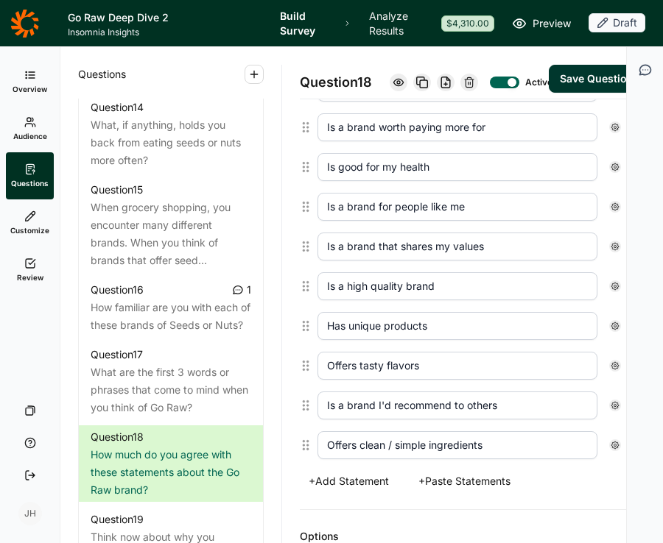
click at [441, 181] on input "Is good for my health" at bounding box center [457, 167] width 280 height 28
drag, startPoint x: 441, startPoint y: 181, endPoint x: 292, endPoint y: 163, distance: 150.5
click at [292, 177] on div "Question 18 Active Save Question Title How well do you feel each of these state…" at bounding box center [472, 295] width 380 height 496
paste input "healthy / nutritious"
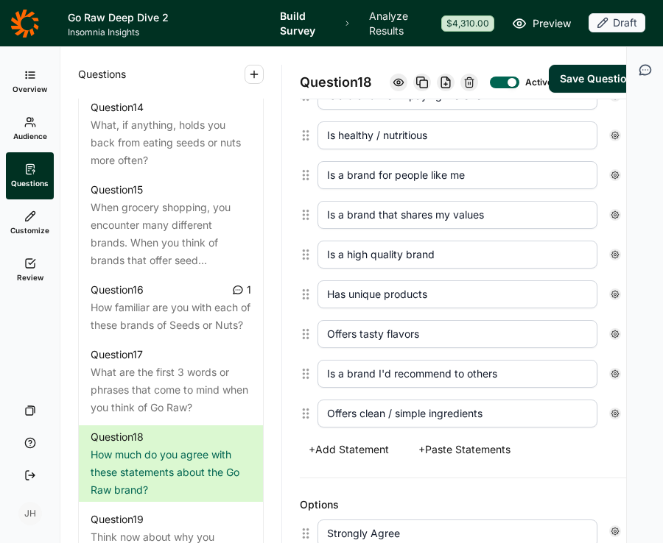
scroll to position [569, 0]
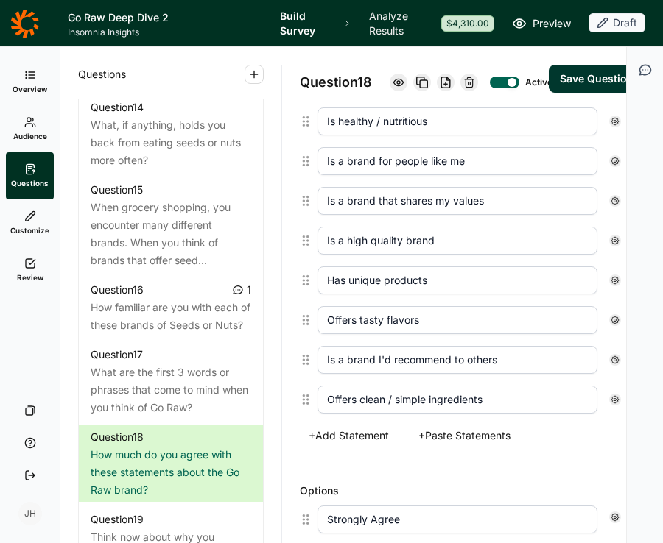
click at [373, 446] on button "+ Add Statement" at bounding box center [349, 436] width 98 height 21
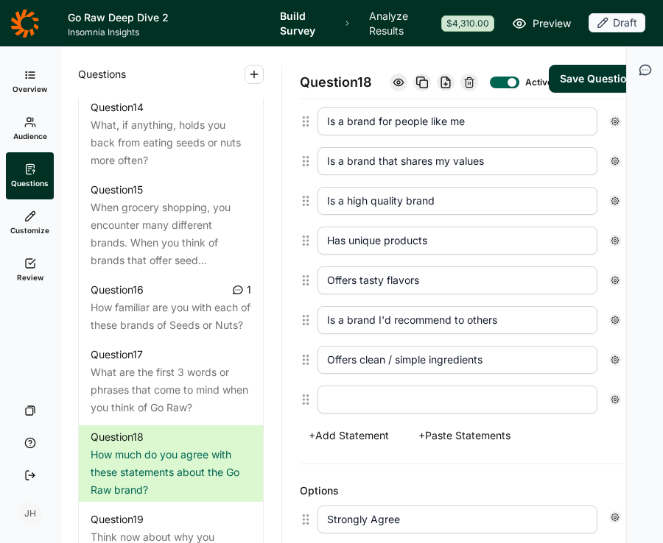
click at [347, 414] on input "text" at bounding box center [457, 400] width 280 height 28
paste input "Is convenient / easy to snack on"
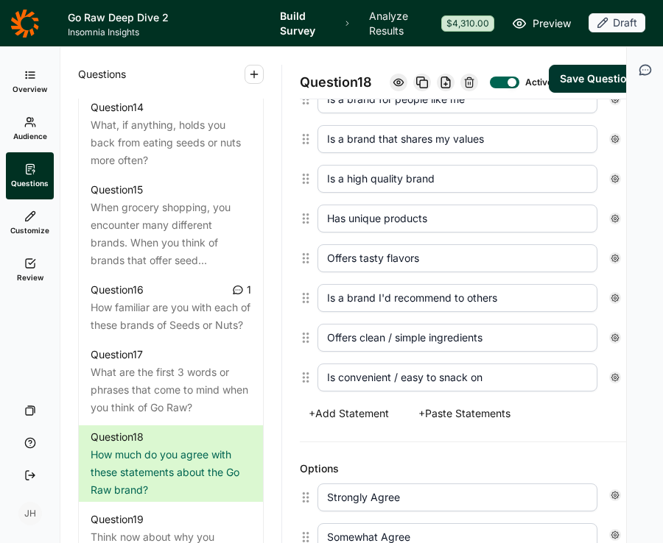
scroll to position [632, 0]
click at [366, 423] on button "+ Add Statement" at bounding box center [349, 413] width 98 height 21
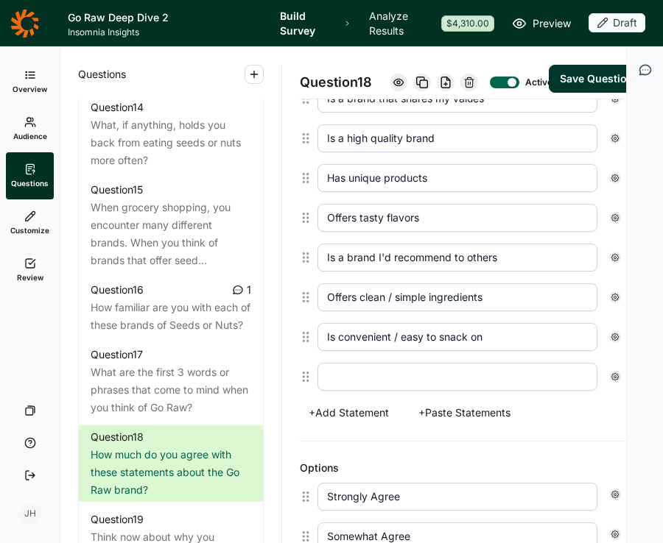
click at [349, 391] on input "text" at bounding box center [457, 377] width 280 height 28
paste input "Feels authentic / trustworthy"
click at [583, 93] on button "Save Question" at bounding box center [596, 79] width 96 height 28
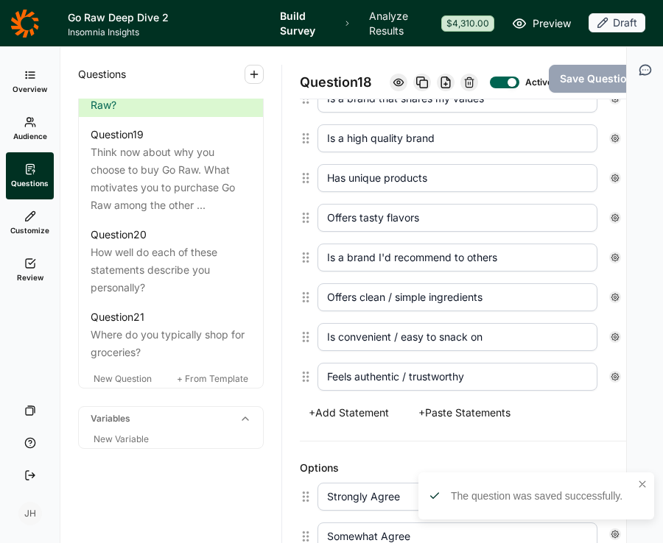
scroll to position [2111, 0]
click at [138, 384] on span "New Question" at bounding box center [123, 378] width 58 height 11
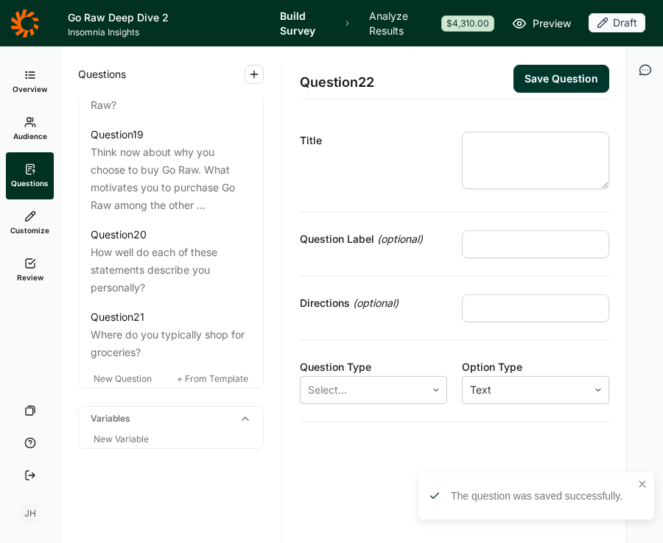
click at [474, 142] on textarea at bounding box center [535, 160] width 147 height 57
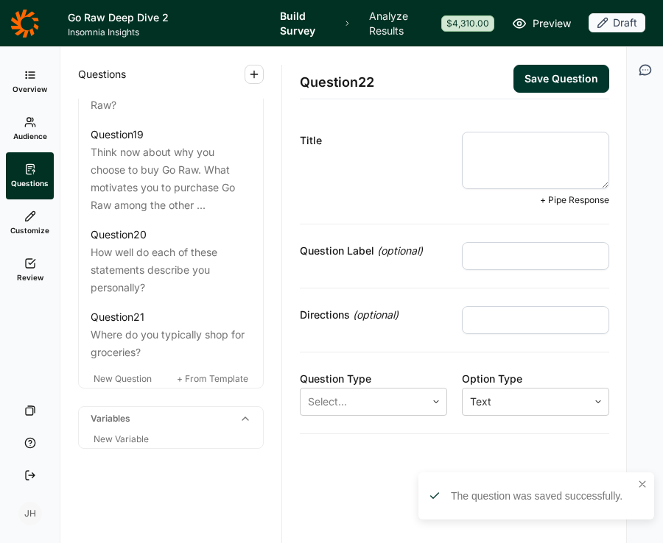
paste textarea "Compared to other seed or nut brands you’re aware of, how would you rate Go Raw…"
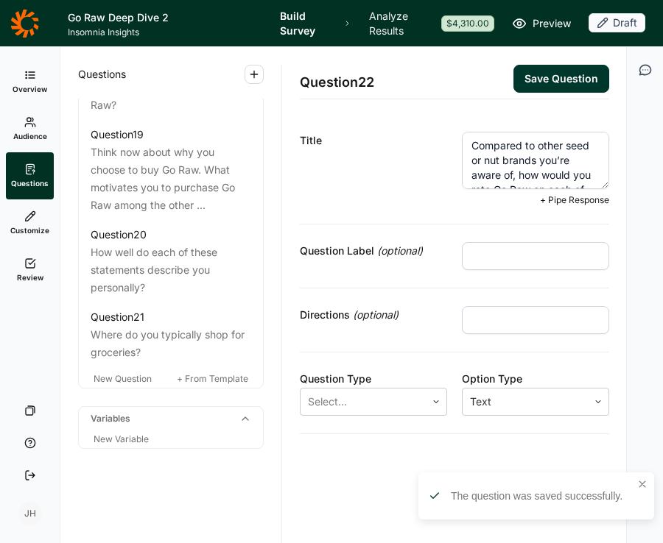
scroll to position [22, 0]
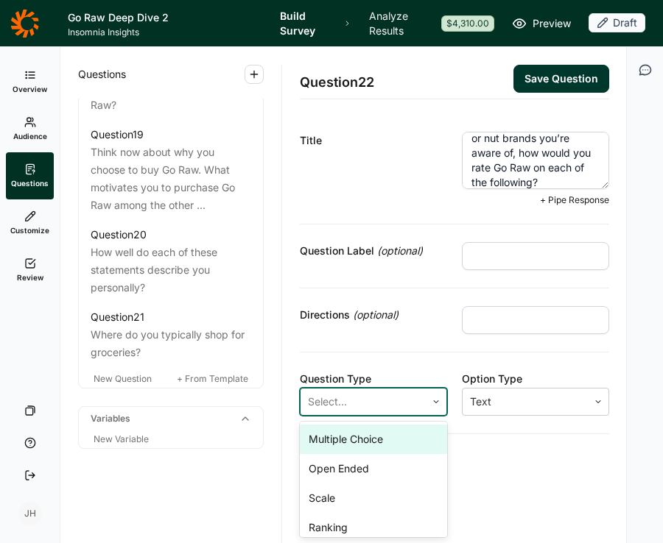
click at [439, 400] on icon at bounding box center [435, 402] width 9 height 9
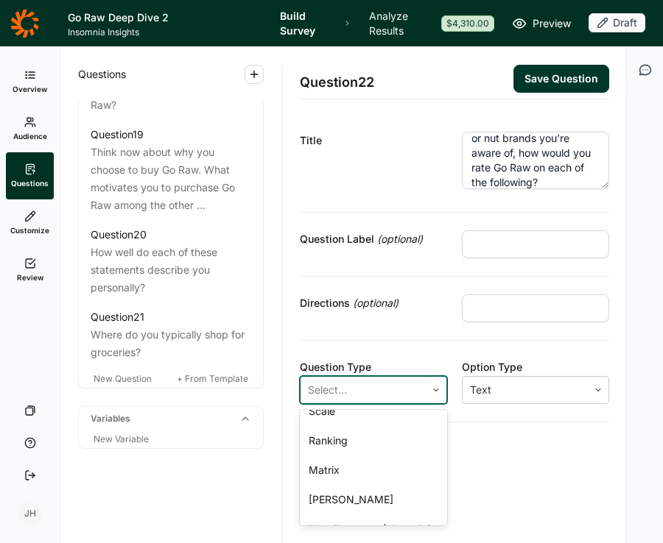
scroll to position [80, 0]
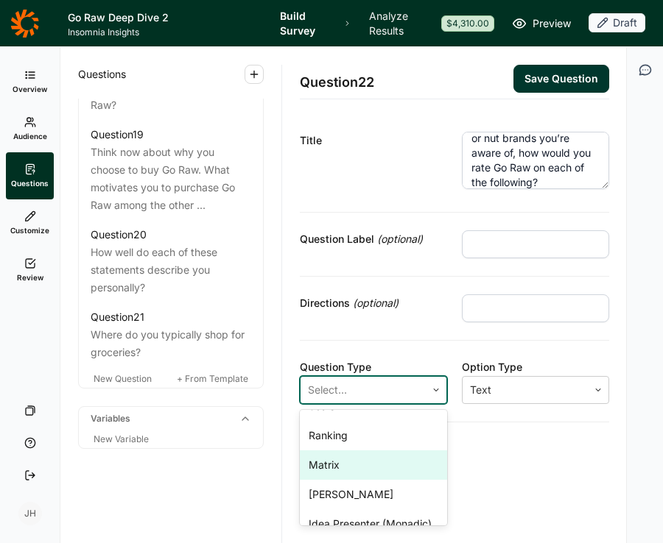
click at [356, 462] on div "Matrix" at bounding box center [373, 465] width 147 height 29
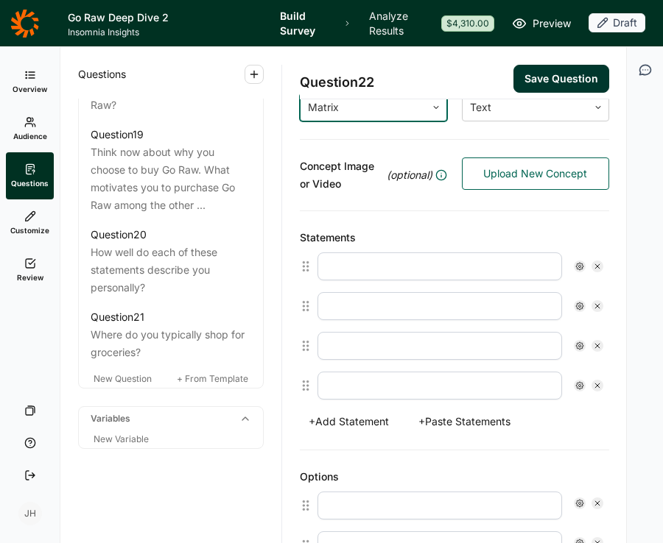
scroll to position [286, 0]
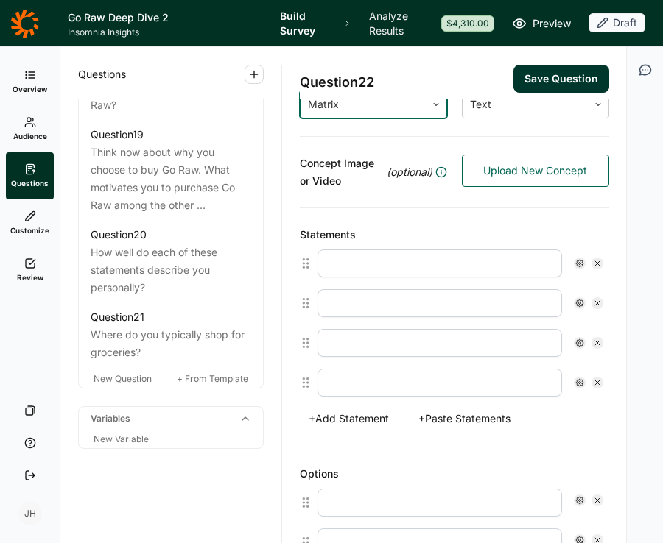
click at [442, 415] on button "+ Paste Statements" at bounding box center [464, 419] width 110 height 21
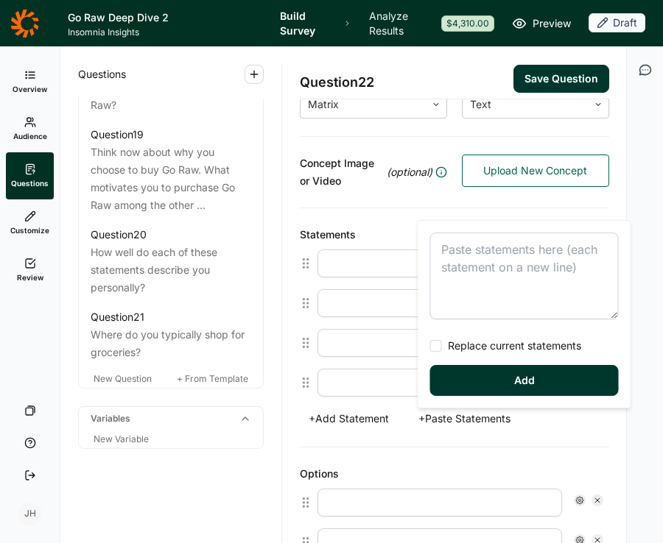
click at [445, 253] on textarea at bounding box center [524, 276] width 188 height 87
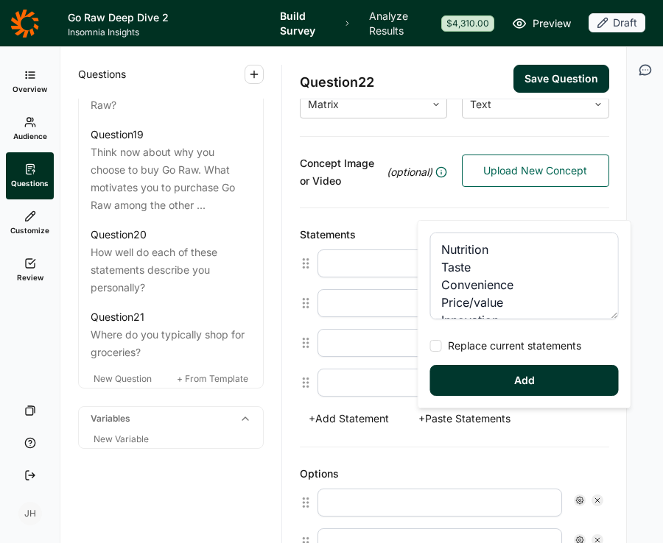
click at [437, 346] on div at bounding box center [436, 346] width 12 height 12
click at [430, 346] on input "Replace current statements" at bounding box center [430, 346] width 0 height 0
click at [483, 376] on button "Add" at bounding box center [524, 380] width 188 height 31
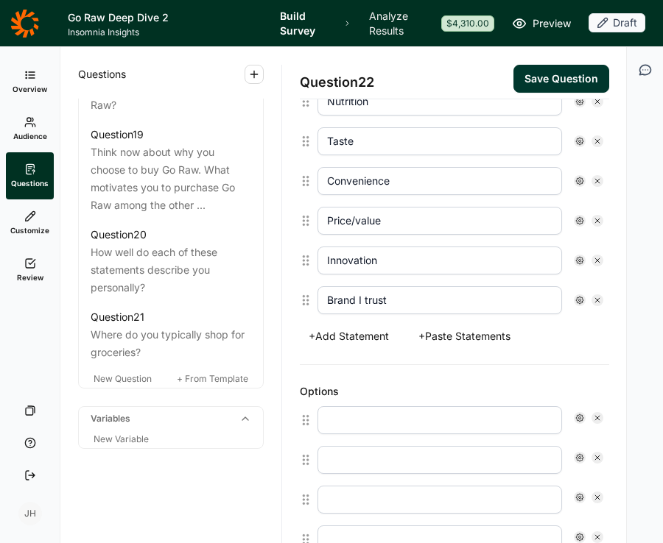
scroll to position [451, 0]
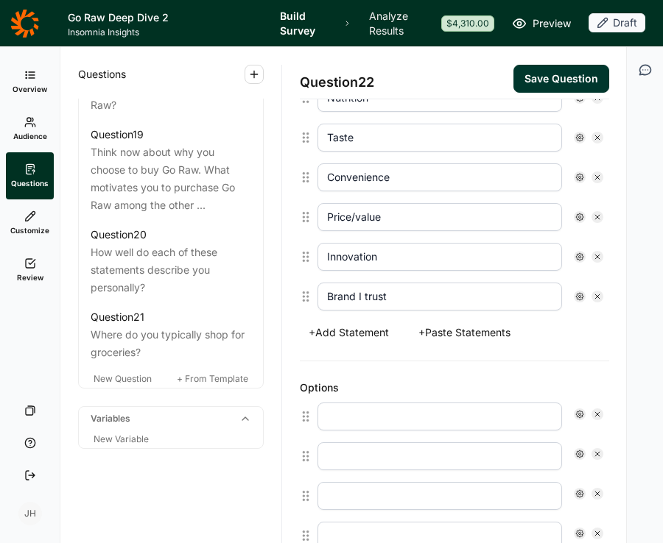
click at [335, 416] on input "text" at bounding box center [439, 417] width 244 height 28
click at [341, 459] on input "text" at bounding box center [439, 456] width 244 height 28
click at [346, 494] on input "text" at bounding box center [439, 496] width 244 height 28
click at [598, 416] on icon at bounding box center [597, 414] width 9 height 9
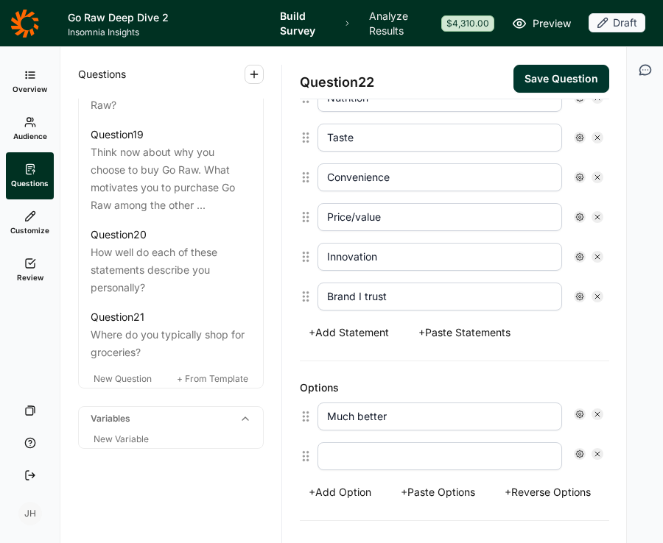
click at [598, 416] on icon at bounding box center [597, 414] width 9 height 9
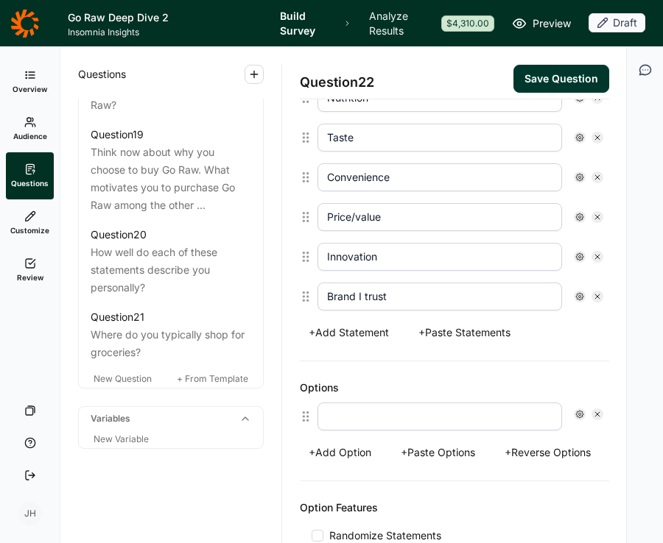
click at [442, 455] on button "+ Paste Options" at bounding box center [438, 452] width 92 height 21
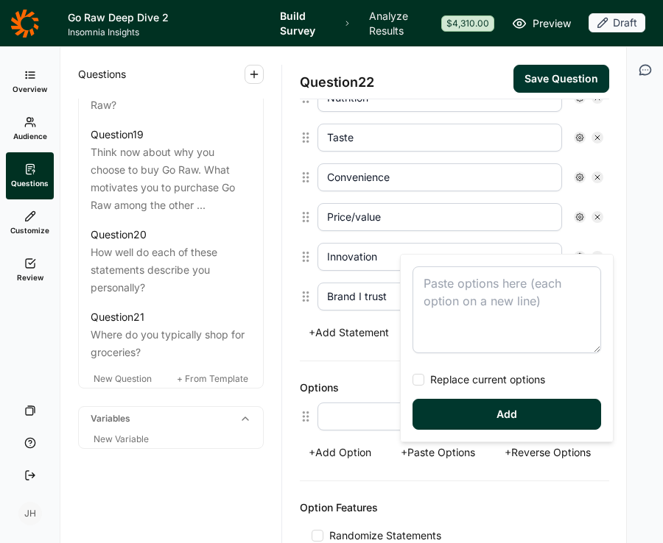
click at [431, 290] on textarea at bounding box center [506, 310] width 188 height 87
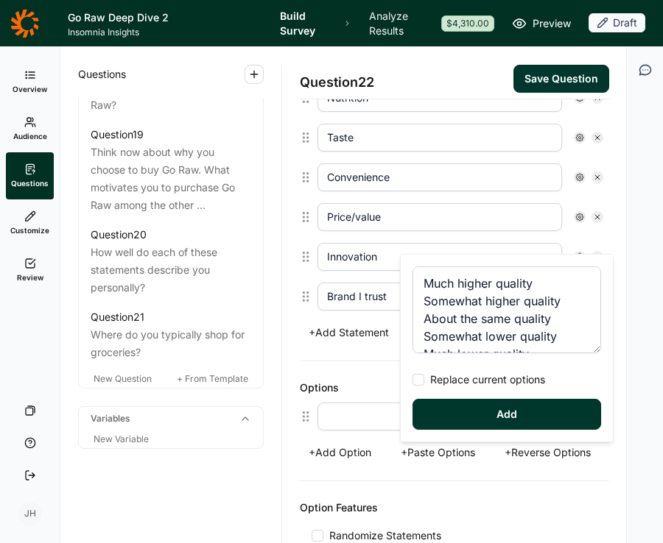
click at [420, 378] on div at bounding box center [418, 380] width 12 height 12
click at [412, 380] on input "Replace current options" at bounding box center [412, 380] width 0 height 0
click at [456, 411] on button "Add" at bounding box center [506, 414] width 188 height 31
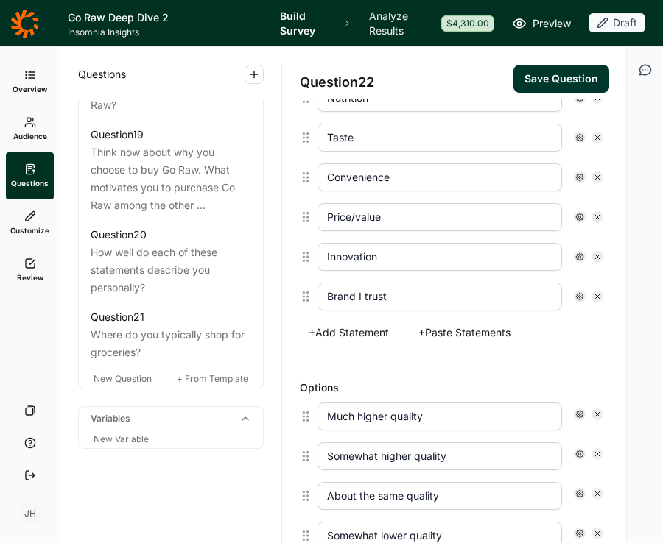
click at [646, 66] on icon "button" at bounding box center [645, 70] width 15 height 15
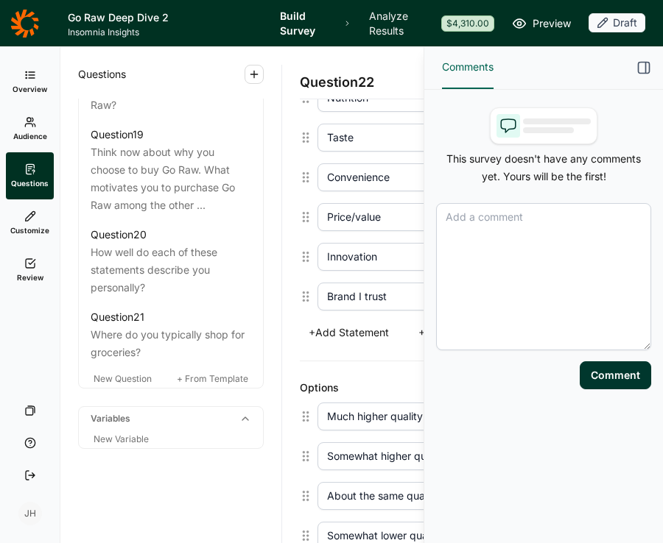
click at [463, 233] on textarea at bounding box center [543, 276] width 215 height 147
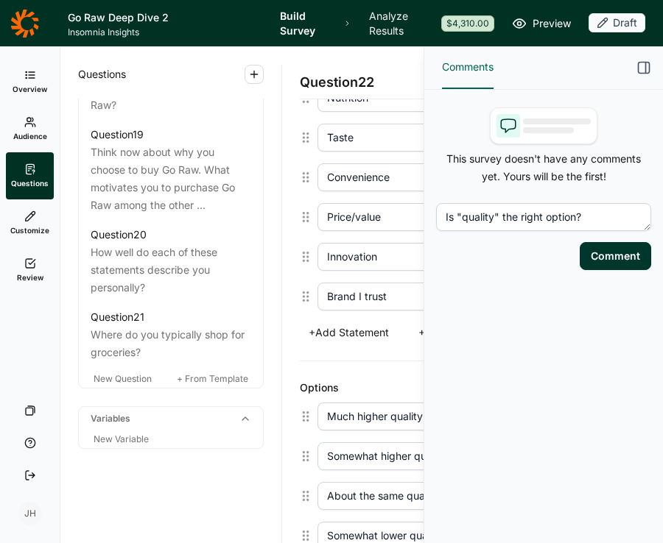
click at [602, 257] on button "Comment" at bounding box center [614, 256] width 71 height 28
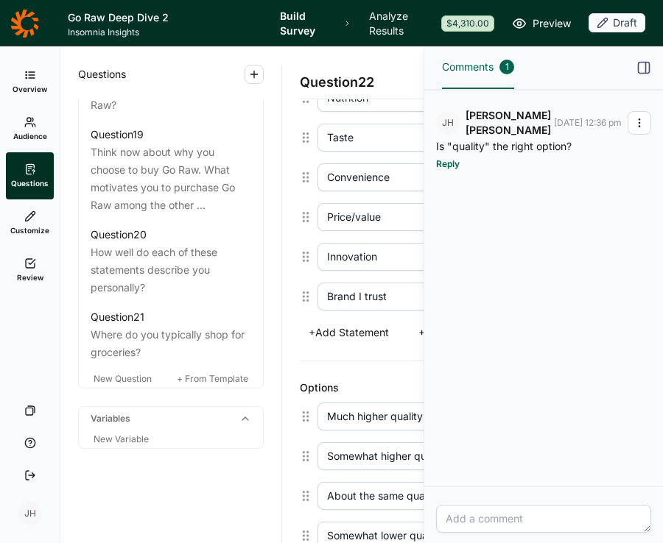
click at [292, 133] on div "Question 22 Save Question Title Compared to other seed or nut brands you’re awa…" at bounding box center [454, 295] width 345 height 496
click at [644, 69] on icon "button" at bounding box center [643, 67] width 15 height 15
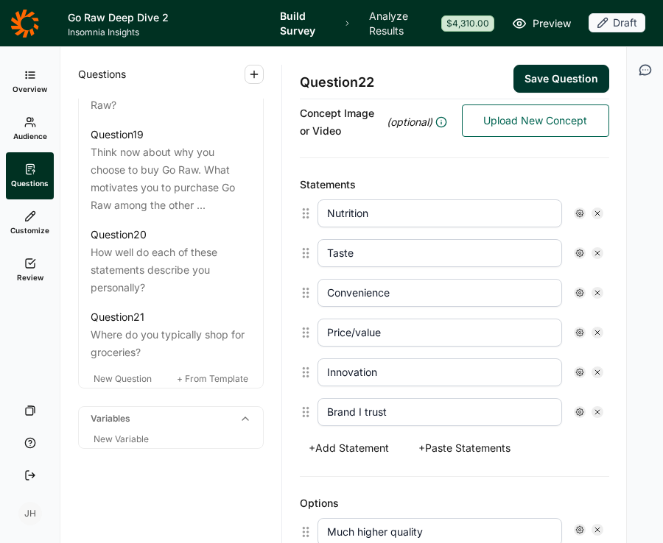
scroll to position [331, 0]
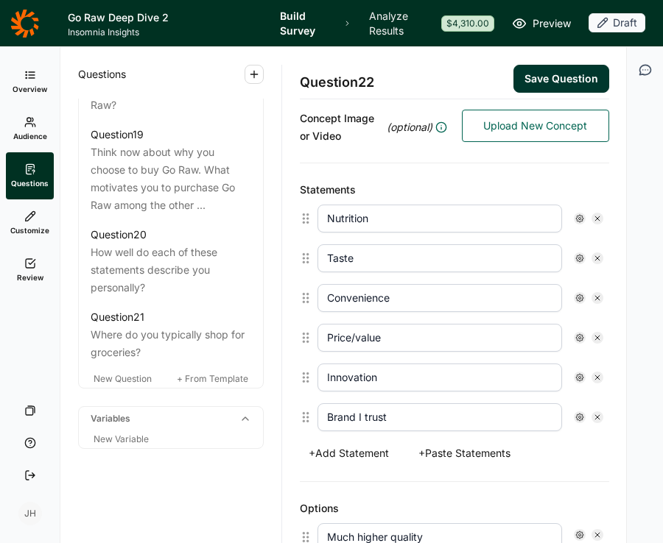
click at [597, 374] on icon at bounding box center [597, 377] width 9 height 9
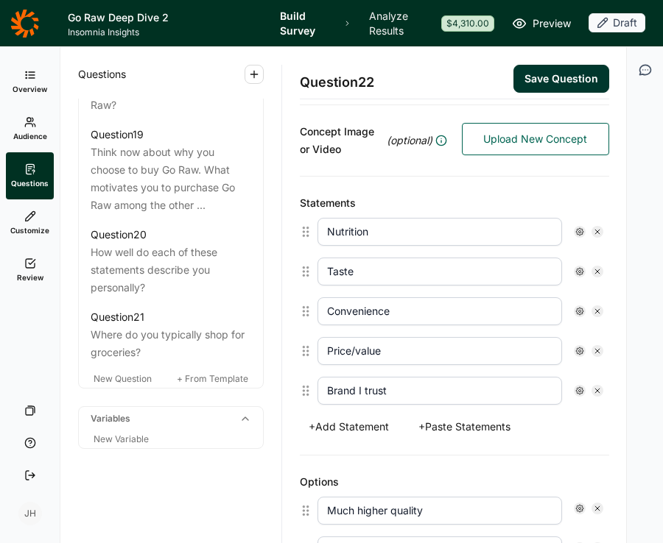
scroll to position [328, 0]
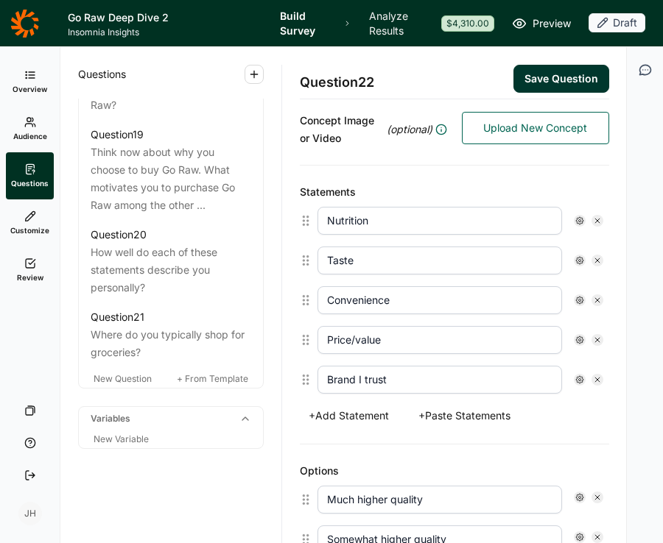
click at [561, 80] on button "Save Question" at bounding box center [561, 79] width 96 height 28
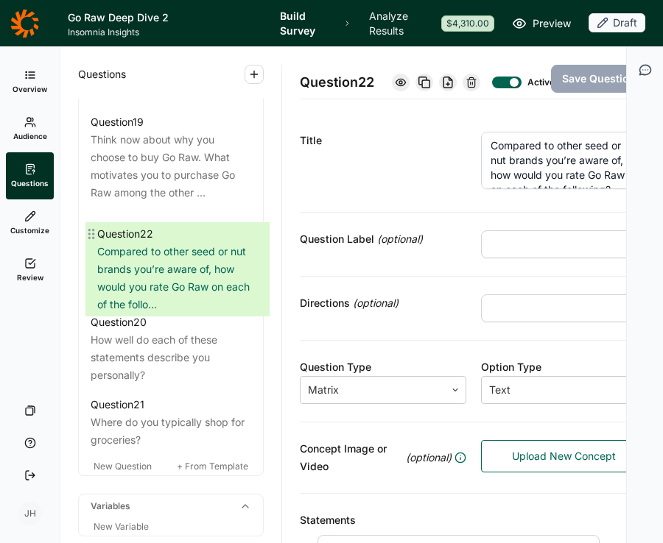
drag, startPoint x: 85, startPoint y: 387, endPoint x: 91, endPoint y: 230, distance: 157.0
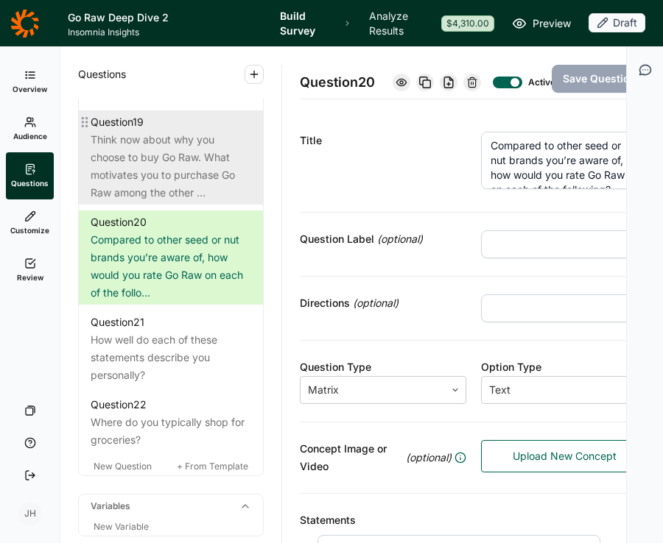
click at [143, 193] on div "Think now about why you choose to buy Go Raw. What motivates you to purchase Go…" at bounding box center [171, 166] width 160 height 71
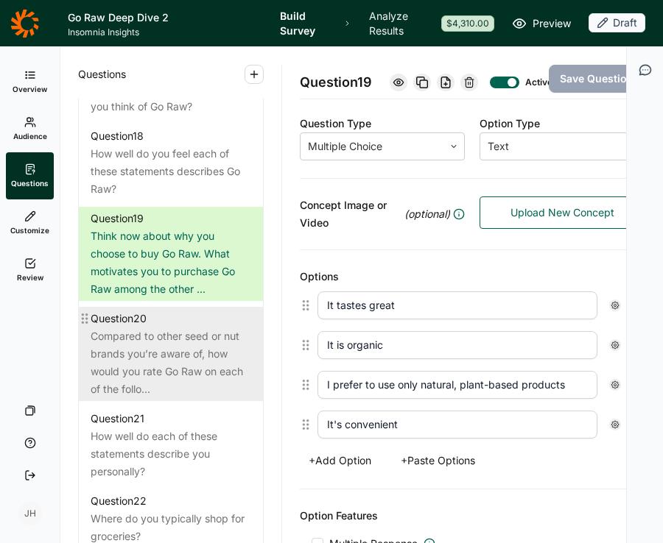
scroll to position [2009, 0]
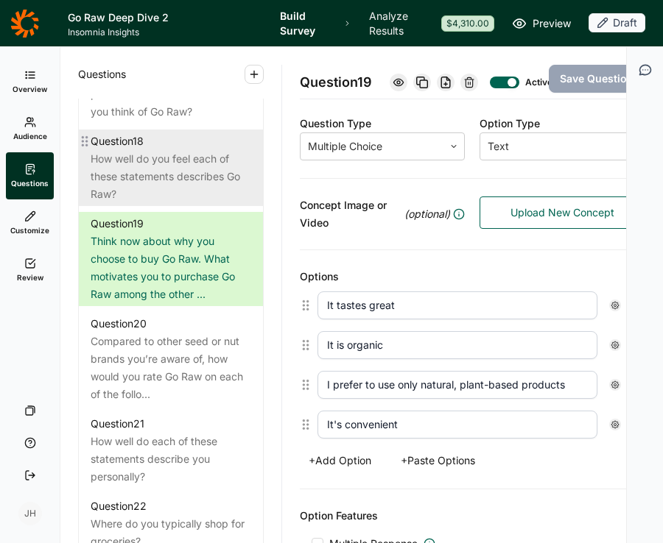
click at [200, 195] on div "How well do you feel each of these statements describes Go Raw?" at bounding box center [171, 176] width 160 height 53
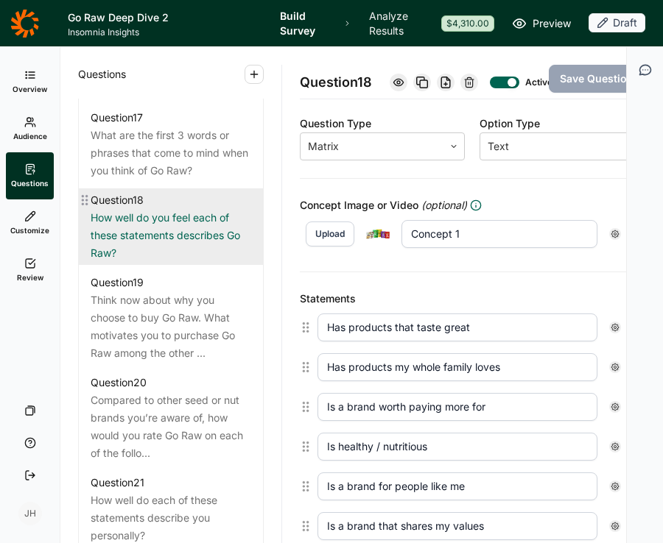
scroll to position [1932, 0]
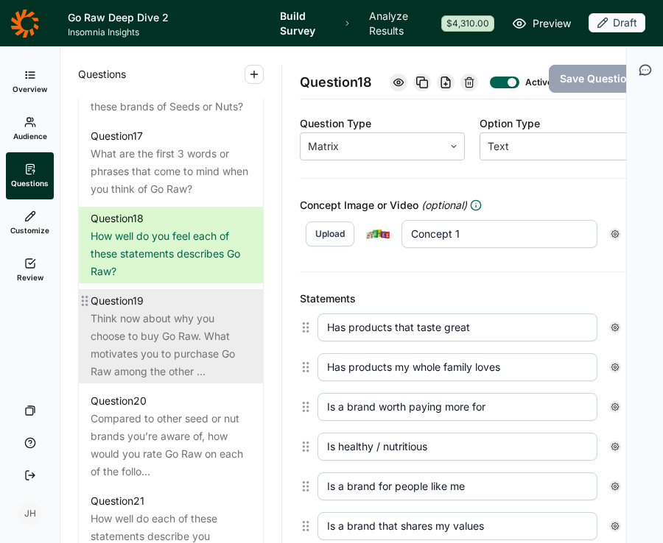
click at [215, 345] on div "Think now about why you choose to buy Go Raw. What motivates you to purchase Go…" at bounding box center [171, 345] width 160 height 71
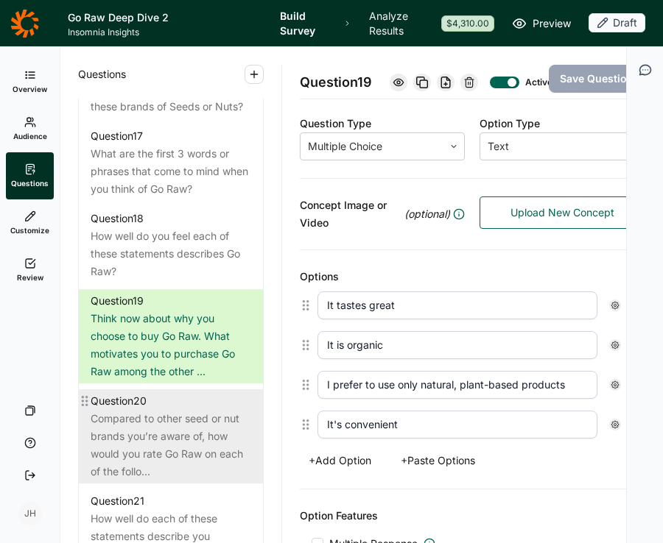
click at [202, 465] on div "Compared to other seed or nut brands you’re aware of, how would you rate Go Raw…" at bounding box center [171, 445] width 160 height 71
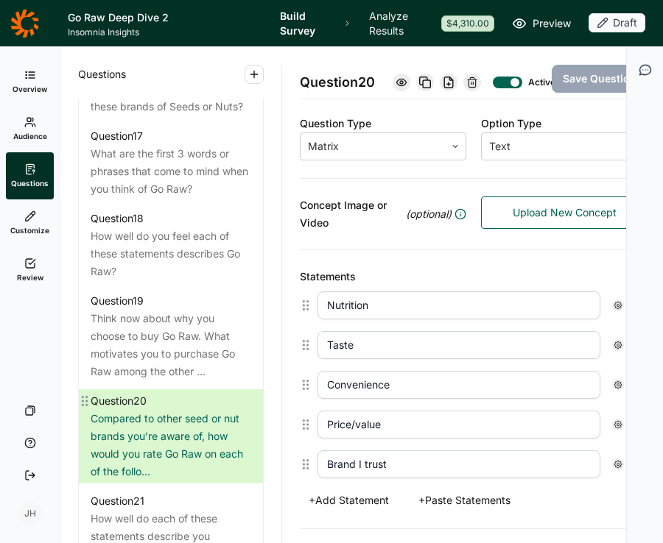
click at [85, 403] on circle at bounding box center [86, 402] width 2 height 2
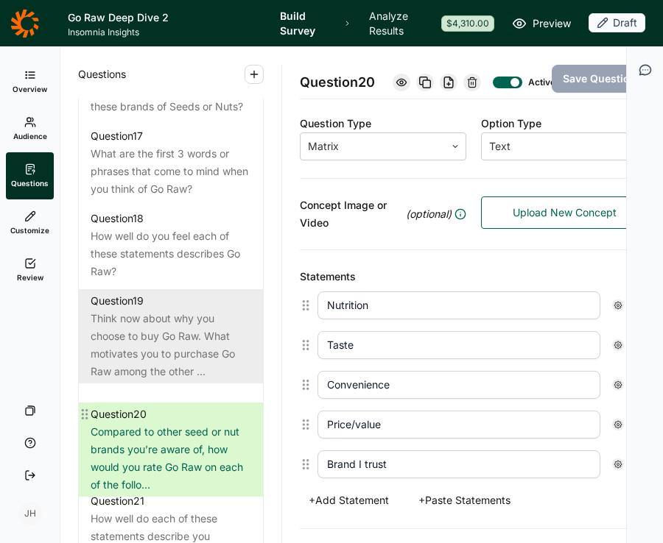
scroll to position [1945, 0]
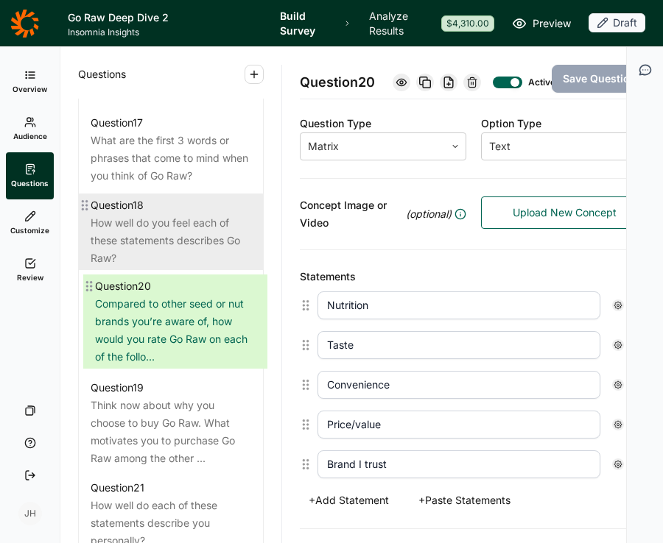
drag, startPoint x: 85, startPoint y: 418, endPoint x: 90, endPoint y: 282, distance: 136.3
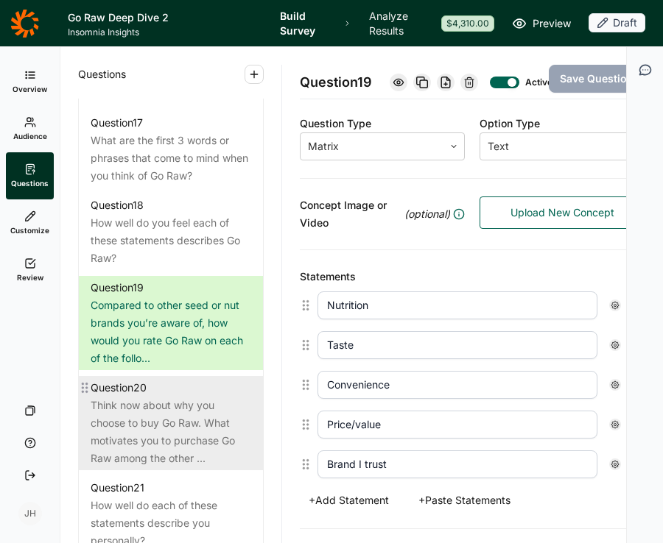
click at [158, 420] on div "Think now about why you choose to buy Go Raw. What motivates you to purchase Go…" at bounding box center [171, 432] width 160 height 71
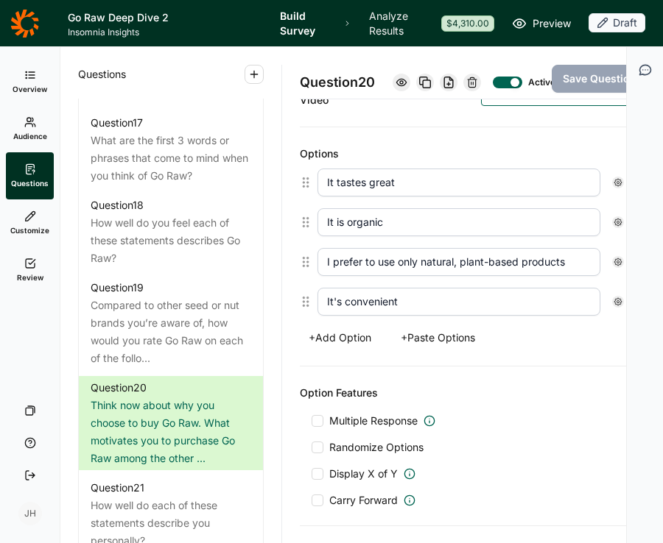
scroll to position [363, 0]
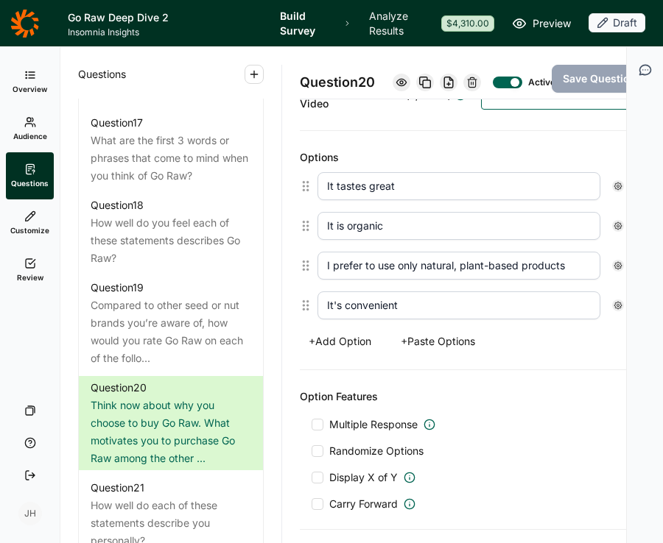
click at [417, 352] on button "+ Paste Options" at bounding box center [438, 341] width 92 height 21
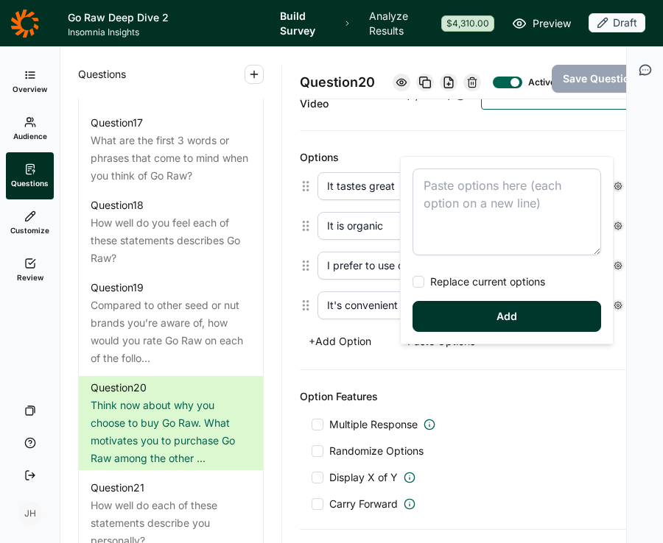
click at [426, 190] on textarea at bounding box center [506, 212] width 188 height 87
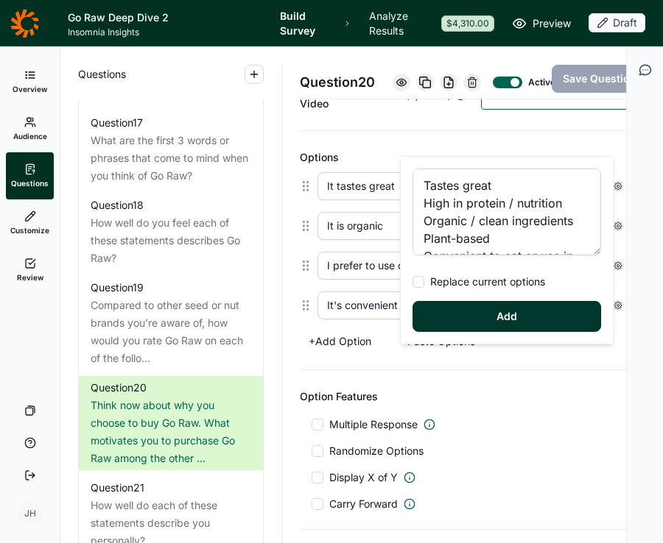
click at [417, 282] on div at bounding box center [418, 282] width 12 height 12
click at [412, 282] on input "Replace current options" at bounding box center [412, 282] width 0 height 0
click at [463, 322] on button "Add" at bounding box center [506, 316] width 188 height 31
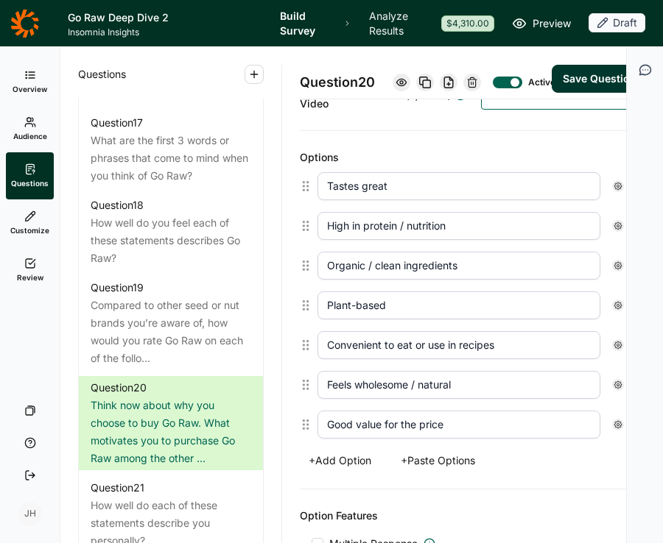
click at [455, 239] on input "High in protein / nutrition" at bounding box center [458, 226] width 283 height 28
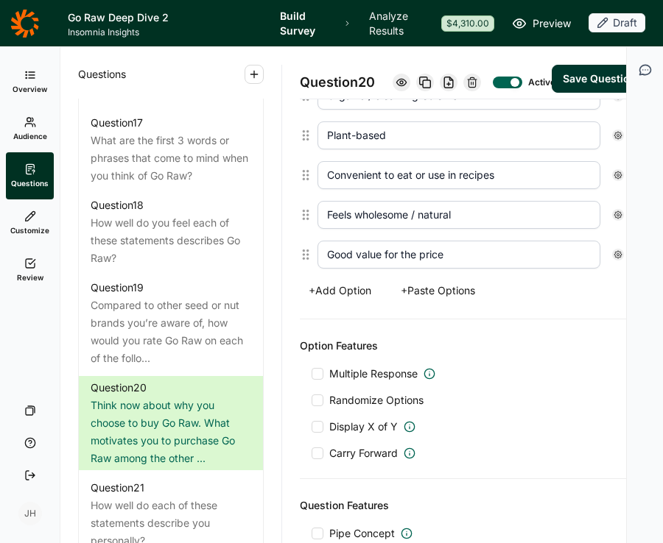
scroll to position [535, 0]
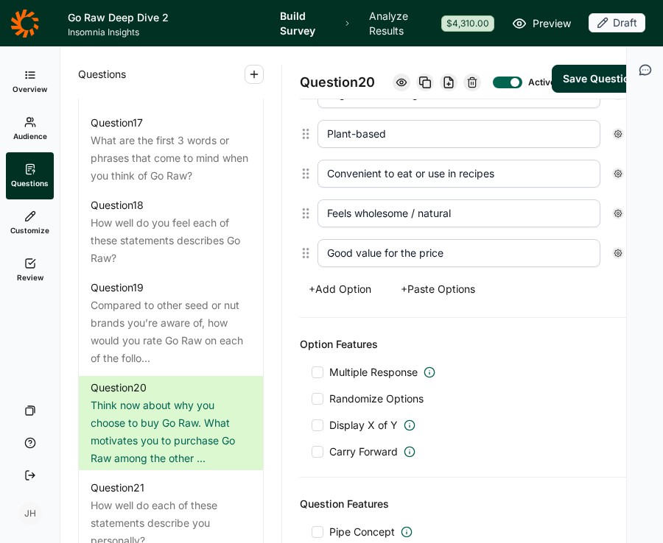
click at [317, 405] on div at bounding box center [317, 399] width 12 height 12
click at [311, 399] on input "Randomize Options" at bounding box center [311, 399] width 0 height 0
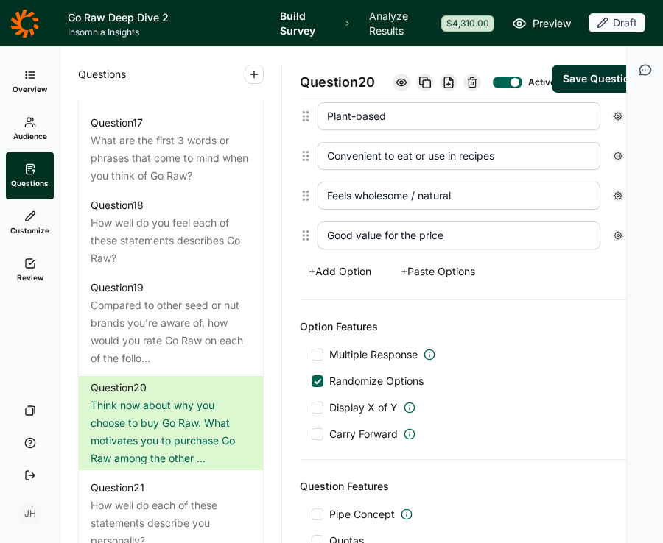
scroll to position [537, 0]
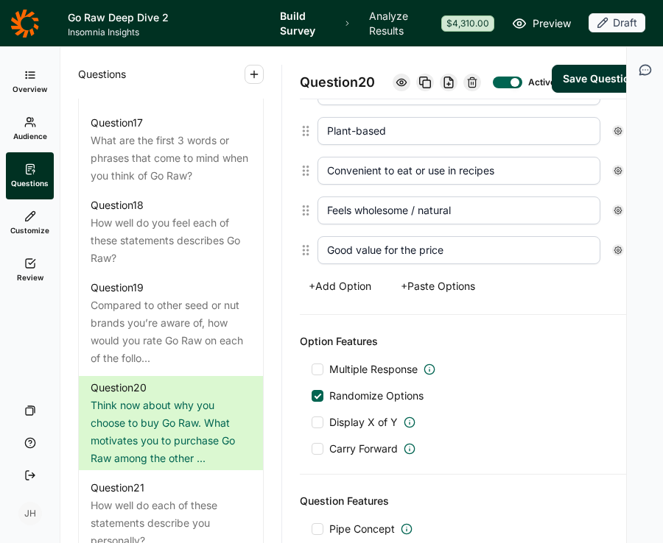
click at [320, 375] on div at bounding box center [317, 370] width 12 height 12
click at [311, 370] on input "Multiple Response" at bounding box center [311, 370] width 0 height 0
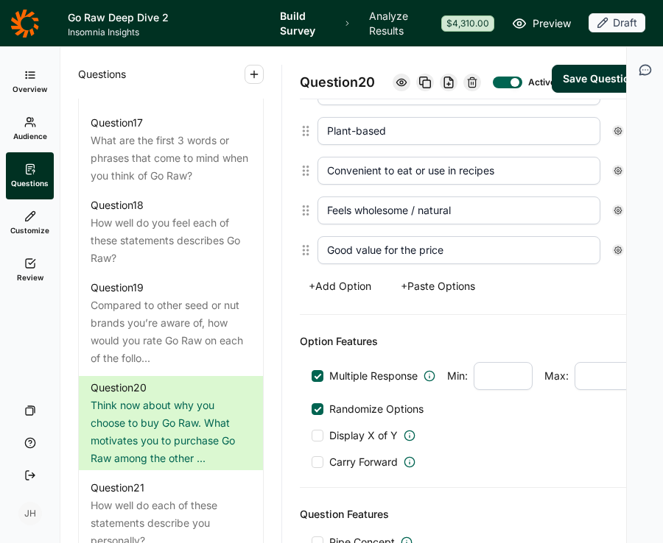
click at [319, 380] on div at bounding box center [317, 376] width 7 height 7
click at [311, 376] on input "Multiple Response" at bounding box center [311, 376] width 0 height 0
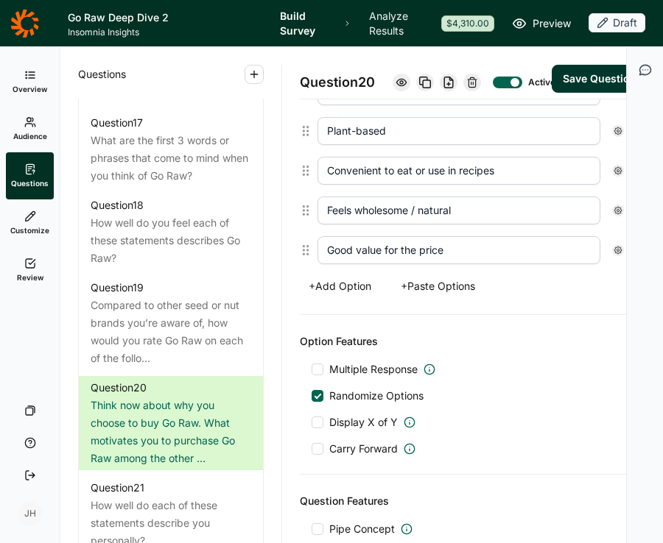
click at [319, 375] on div at bounding box center [317, 370] width 12 height 12
click at [311, 370] on input "Multiple Response" at bounding box center [311, 370] width 0 height 0
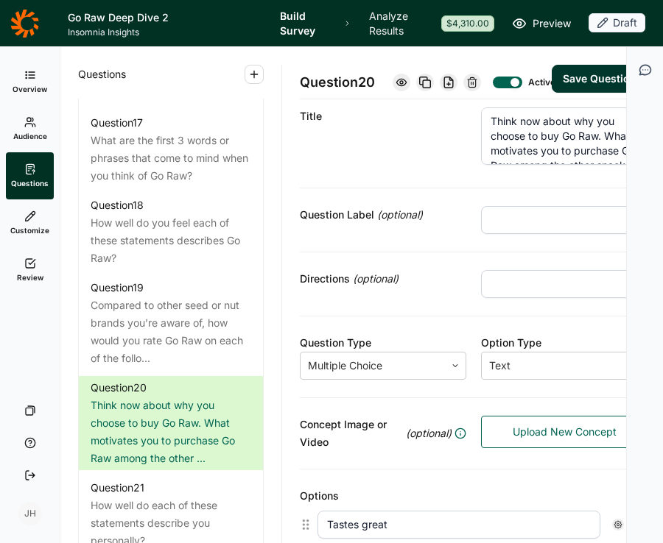
scroll to position [22, 0]
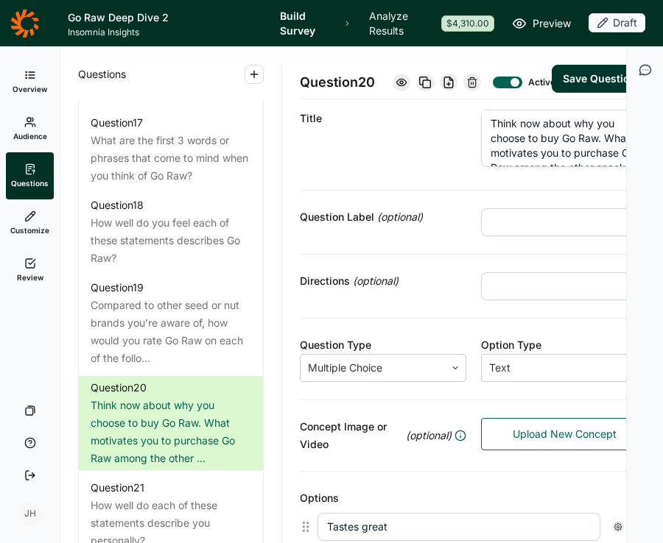
click at [582, 93] on button "Save Question" at bounding box center [599, 79] width 96 height 28
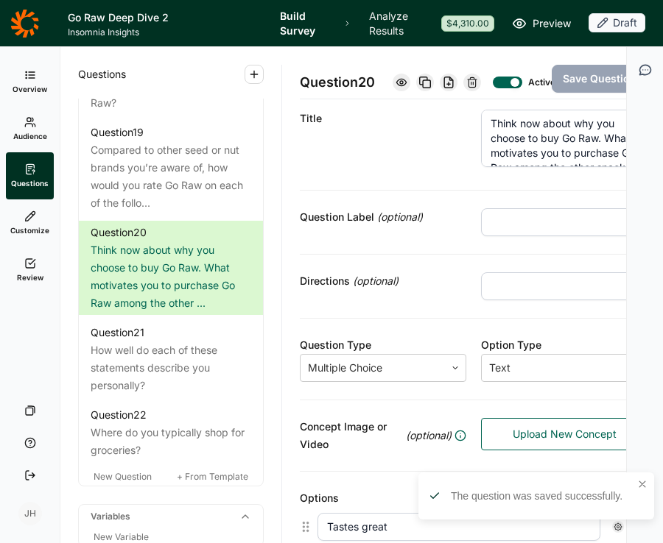
scroll to position [2102, 0]
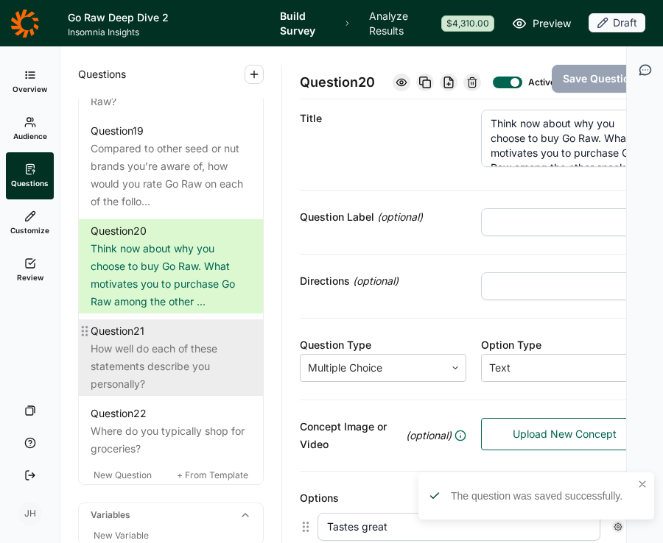
click at [197, 370] on div "How well do each of these statements describe you personally?" at bounding box center [171, 366] width 160 height 53
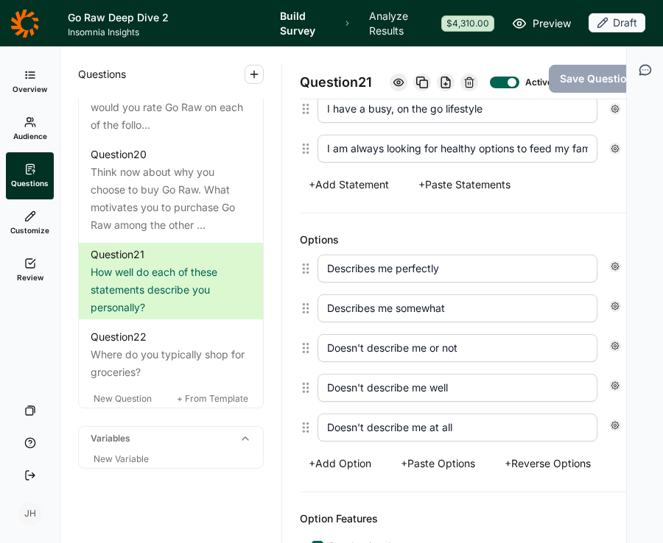
scroll to position [2184, 0]
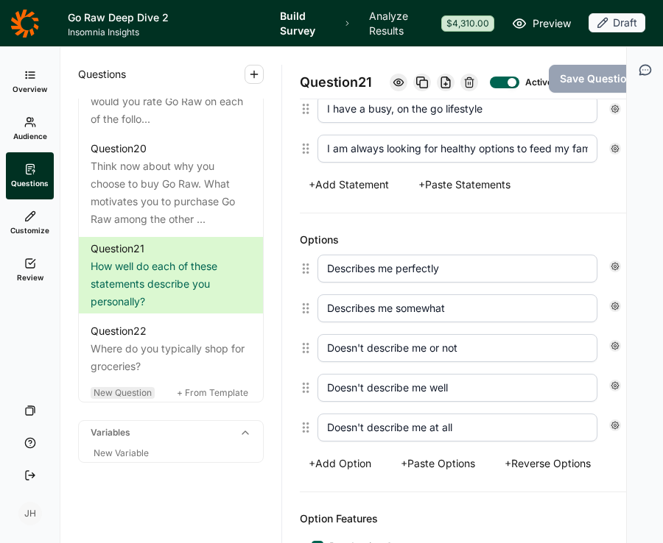
click at [133, 398] on span "New Question" at bounding box center [123, 392] width 58 height 11
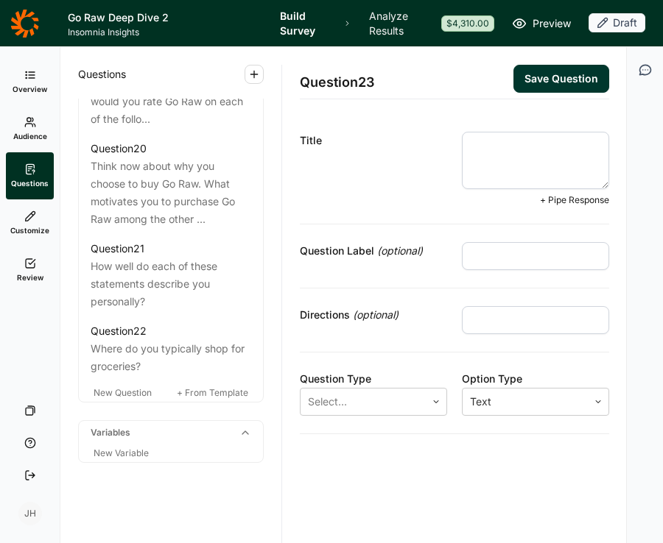
click at [473, 144] on textarea at bounding box center [535, 160] width 147 height 57
paste textarea "When shopping for snacks, how often do you read the nutrition label or front-of…"
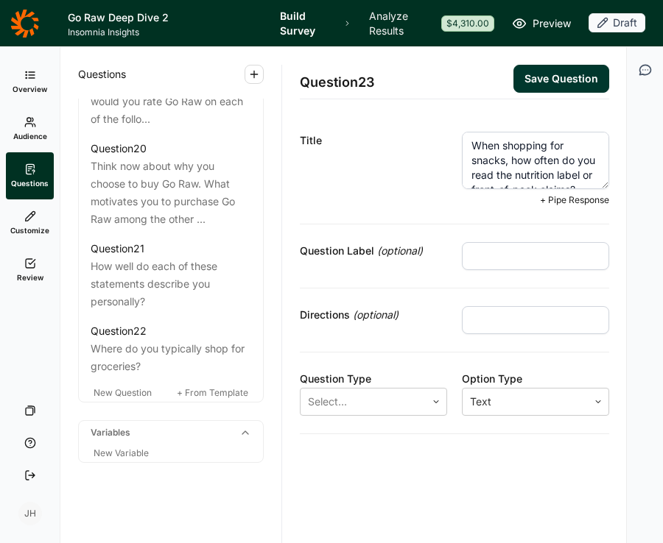
scroll to position [7, 0]
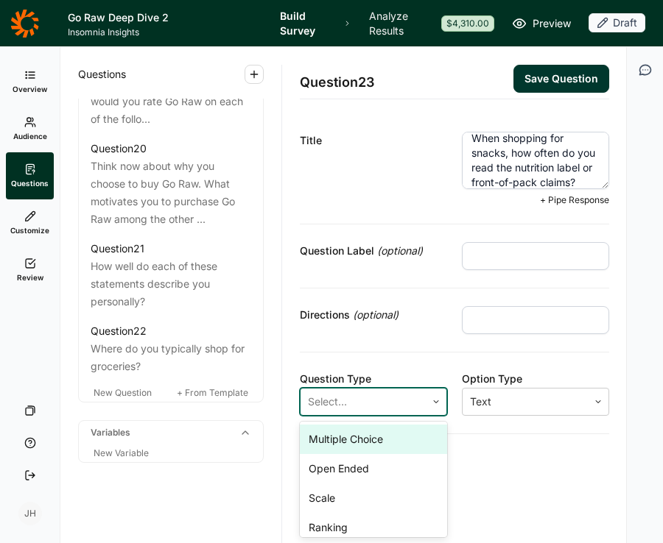
click at [431, 402] on icon at bounding box center [435, 402] width 9 height 9
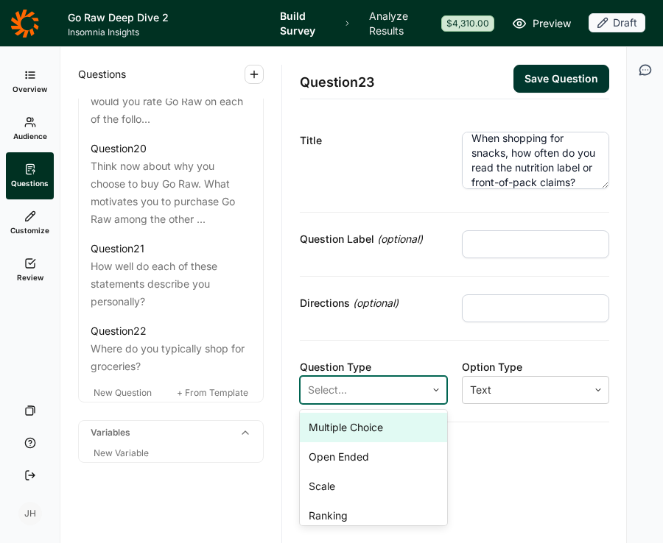
click at [378, 428] on div "Multiple Choice" at bounding box center [373, 427] width 147 height 29
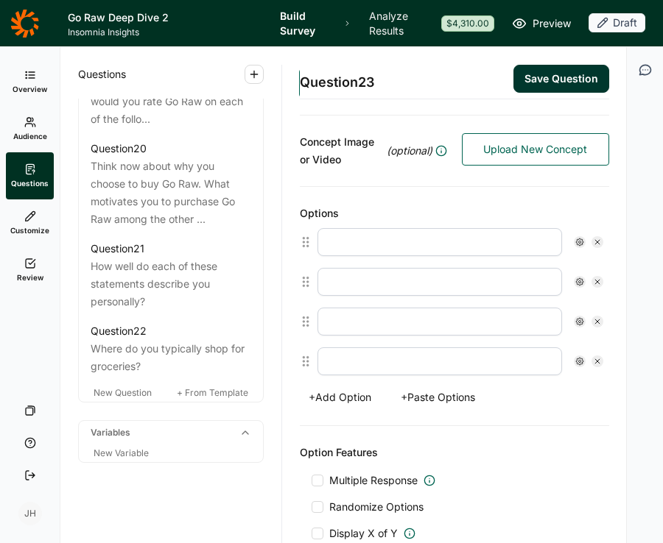
scroll to position [314, 0]
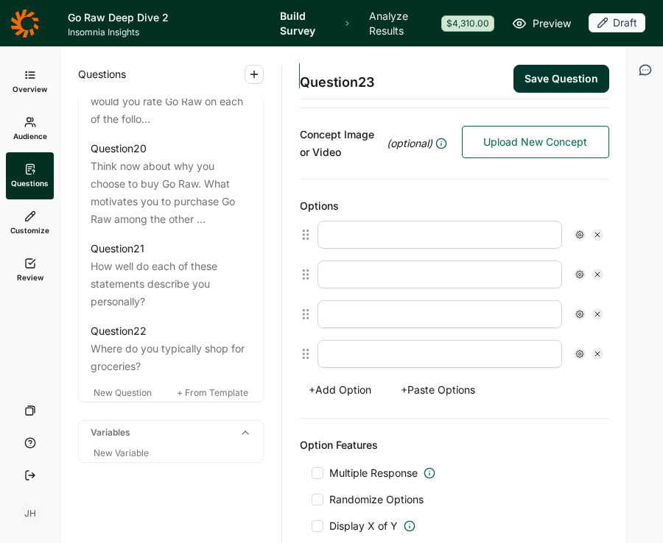
click at [444, 384] on button "+ Paste Options" at bounding box center [438, 390] width 92 height 21
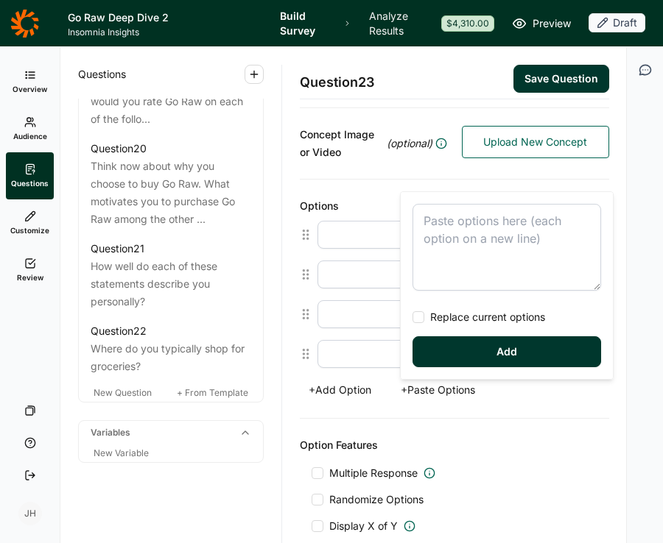
click at [442, 226] on textarea at bounding box center [506, 247] width 188 height 87
click at [420, 319] on div at bounding box center [418, 317] width 12 height 12
click at [412, 317] on input "Replace current options" at bounding box center [412, 317] width 0 height 0
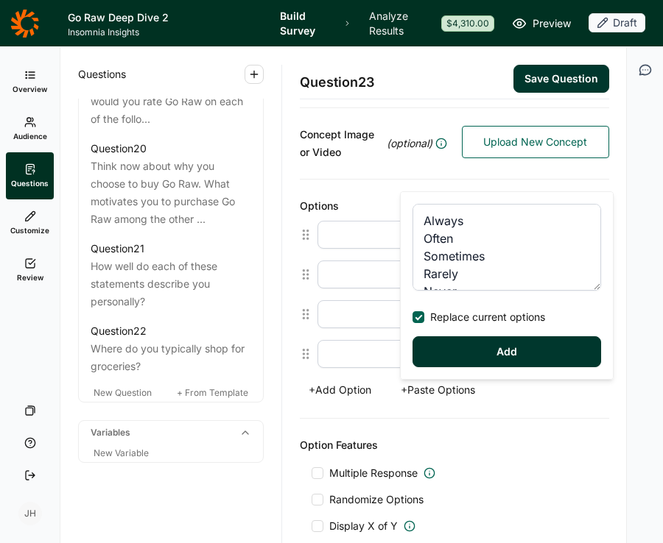
click at [449, 355] on button "Add" at bounding box center [506, 351] width 188 height 31
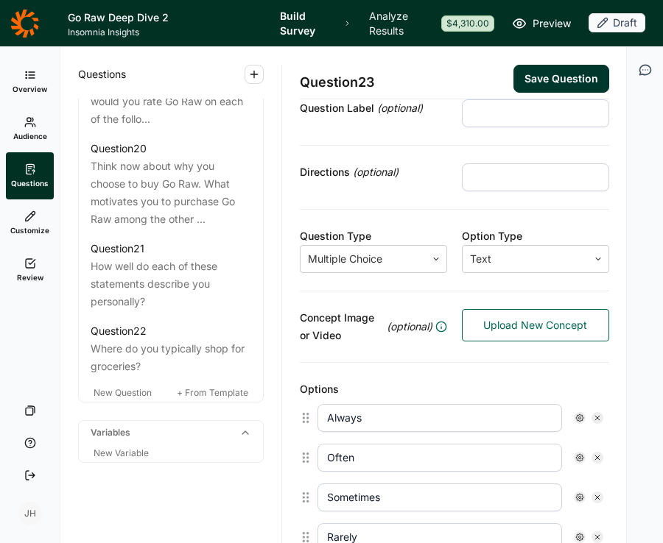
scroll to position [117, 0]
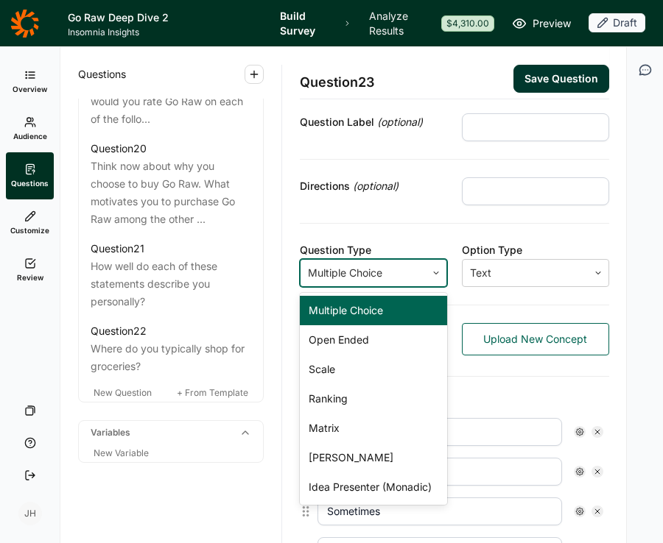
click at [434, 272] on icon at bounding box center [435, 273] width 9 height 9
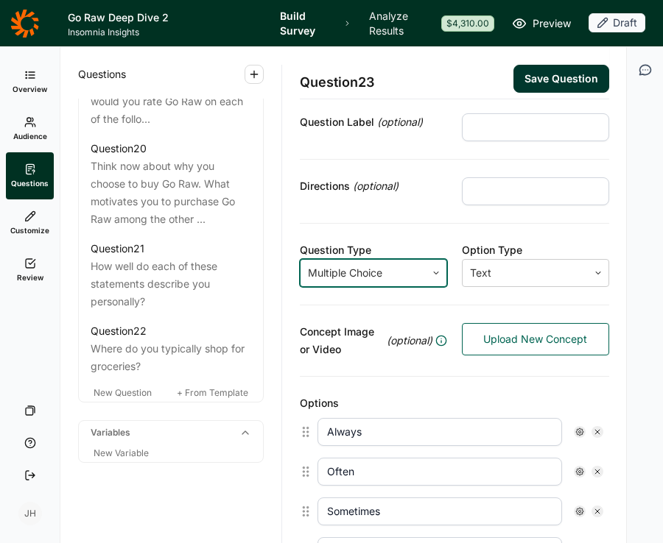
click at [434, 272] on icon at bounding box center [435, 273] width 9 height 9
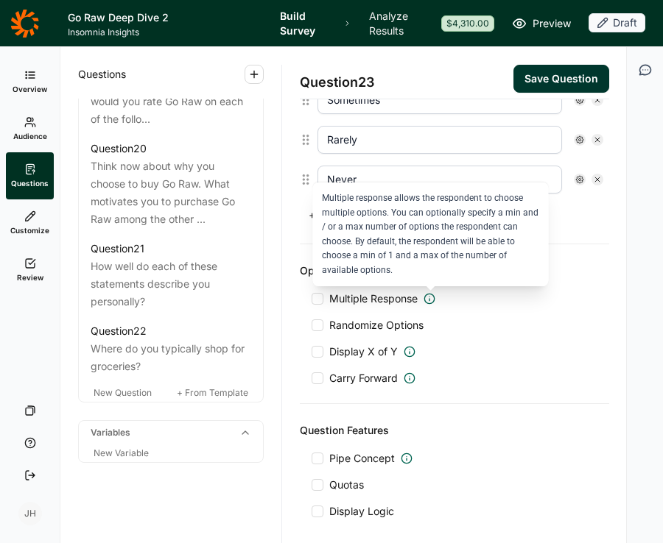
scroll to position [532, 0]
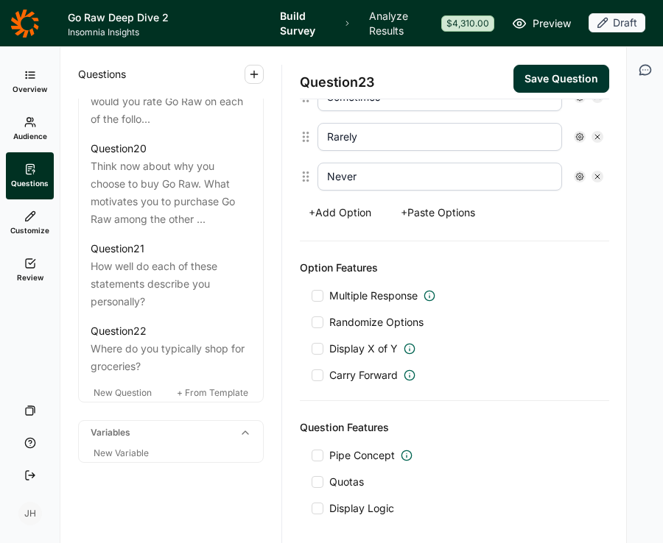
click at [320, 295] on div at bounding box center [317, 296] width 12 height 12
click at [311, 296] on input "Multiple Response" at bounding box center [311, 296] width 0 height 0
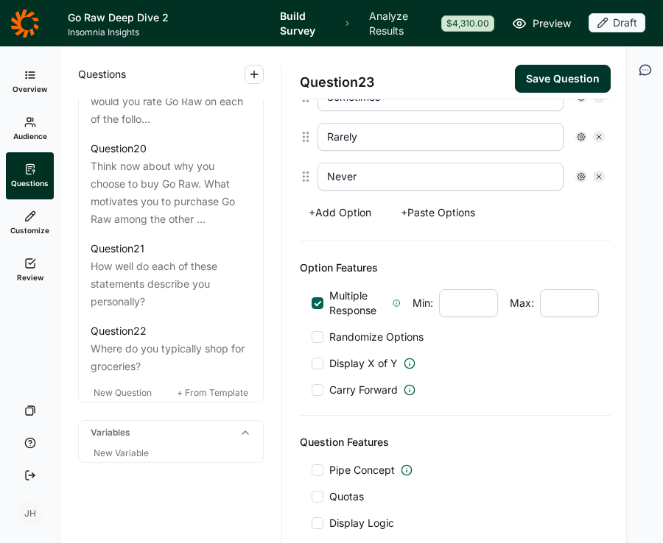
click at [566, 303] on input "number" at bounding box center [569, 303] width 59 height 28
click at [537, 363] on div "Display X of Y" at bounding box center [454, 363] width 287 height 15
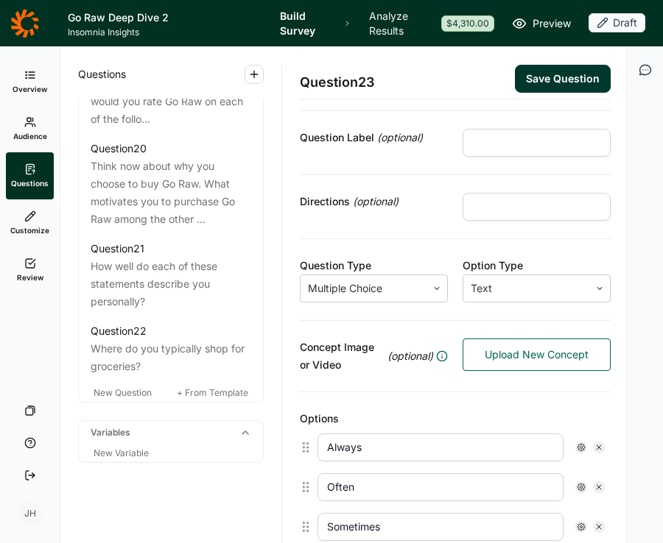
scroll to position [99, 0]
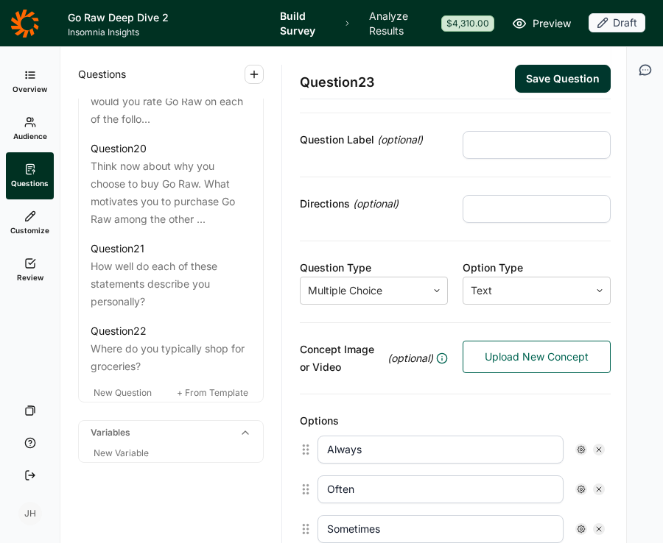
click at [554, 85] on button "Save Question" at bounding box center [563, 79] width 96 height 28
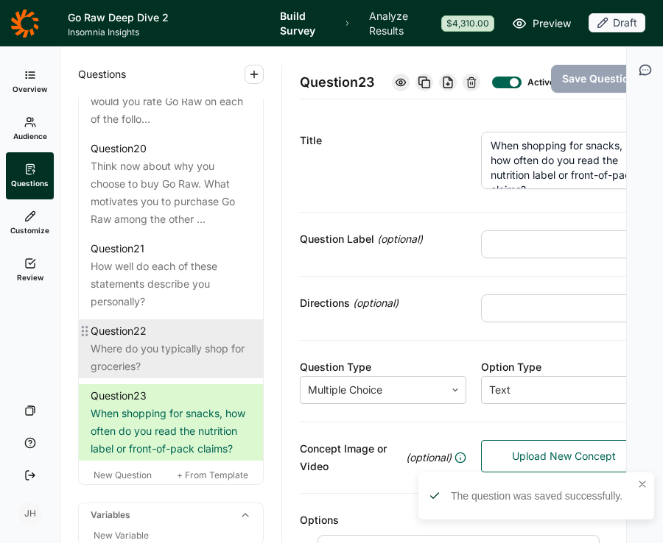
click at [222, 368] on div "Where do you typically shop for groceries?" at bounding box center [171, 357] width 160 height 35
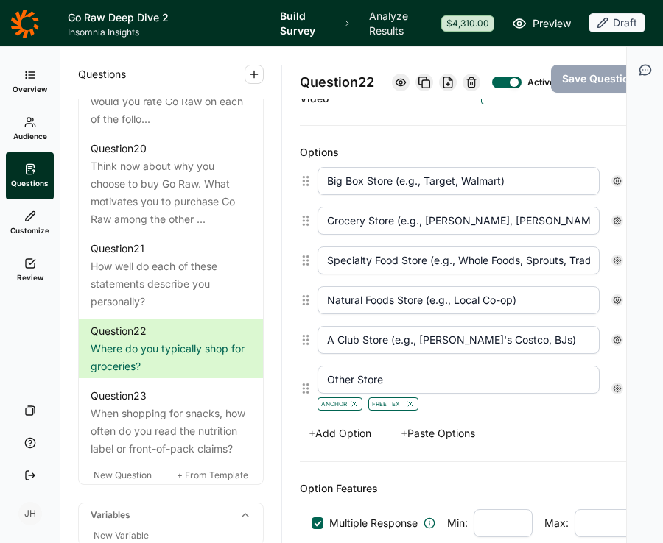
scroll to position [366, 0]
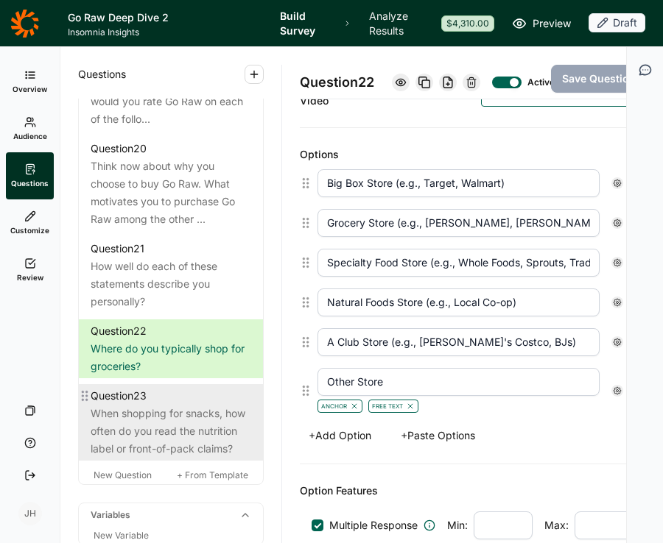
click at [163, 458] on div "When shopping for snacks, how often do you read the nutrition label or front-of…" at bounding box center [171, 431] width 160 height 53
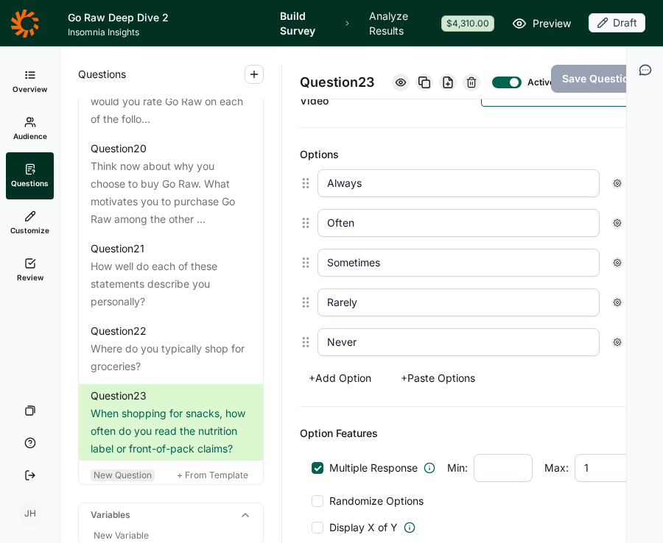
click at [125, 481] on span "New Question" at bounding box center [123, 475] width 58 height 11
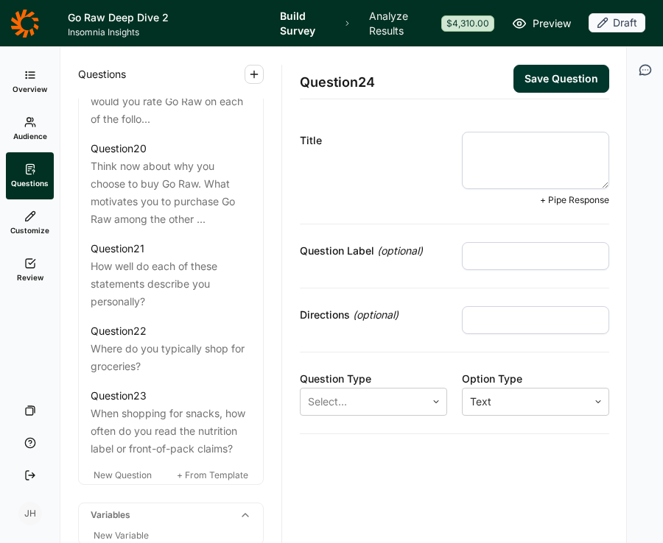
click at [474, 141] on textarea at bounding box center [535, 160] width 147 height 57
paste textarea "Which of the following claims are important to you when choosing snacks?"
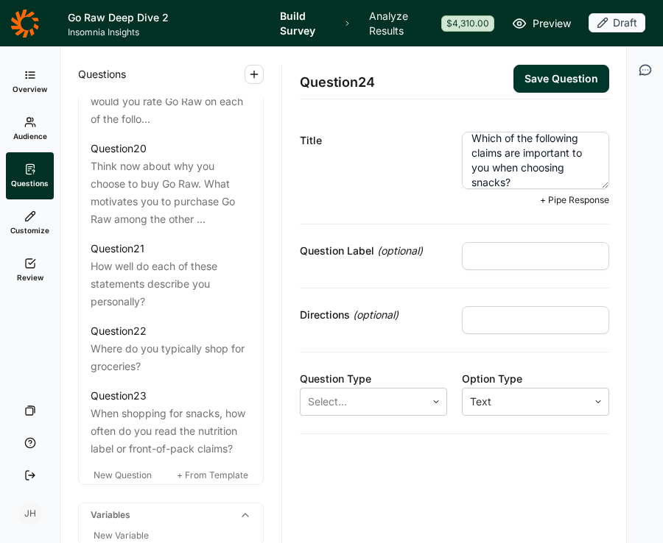
click at [475, 322] on input "text" at bounding box center [535, 320] width 147 height 28
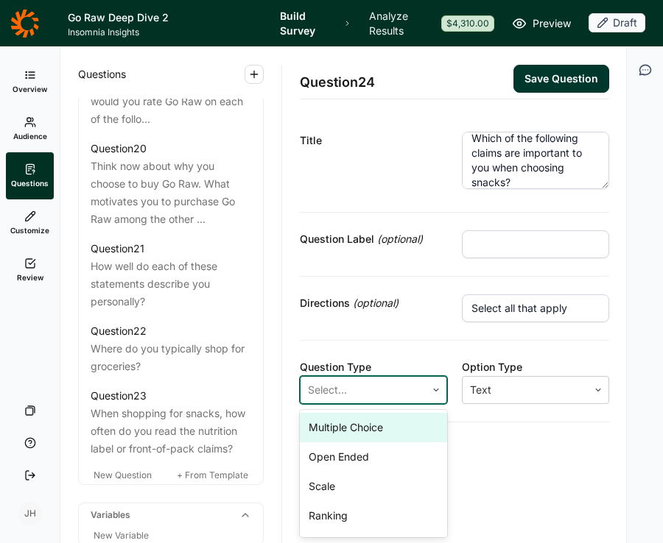
click at [434, 389] on icon at bounding box center [435, 390] width 9 height 9
click at [379, 429] on div "Multiple Choice" at bounding box center [373, 427] width 147 height 29
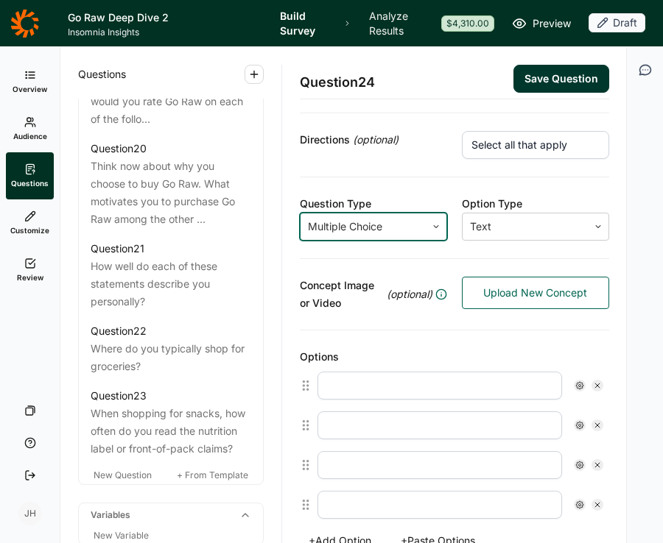
scroll to position [188, 0]
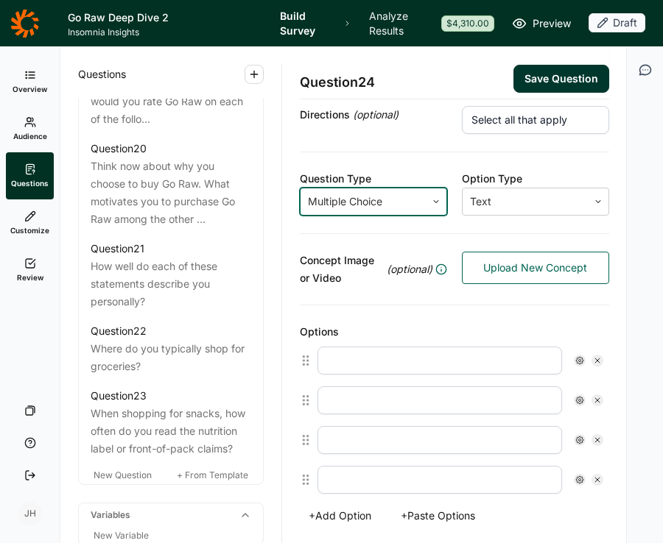
click at [352, 367] on input "text" at bounding box center [439, 361] width 244 height 28
click at [451, 518] on button "+ Paste Options" at bounding box center [438, 516] width 92 height 21
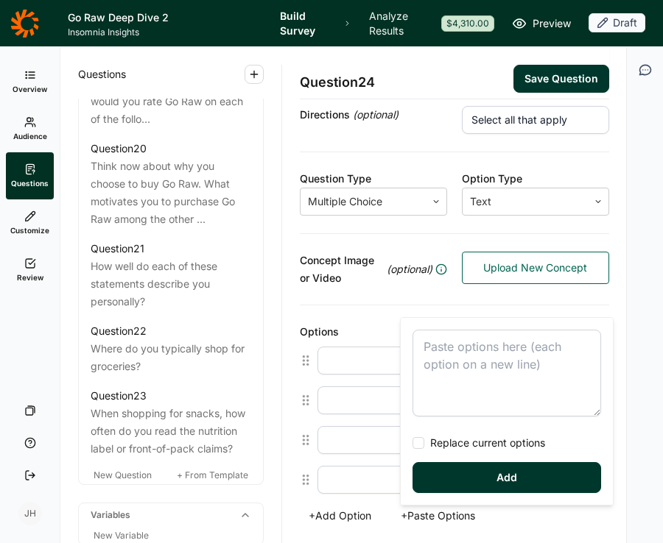
click at [440, 360] on textarea at bounding box center [506, 373] width 188 height 87
click at [420, 445] on div at bounding box center [418, 443] width 12 height 12
click at [412, 443] on input "Replace current options" at bounding box center [412, 443] width 0 height 0
click at [455, 479] on button "Add" at bounding box center [506, 477] width 188 height 31
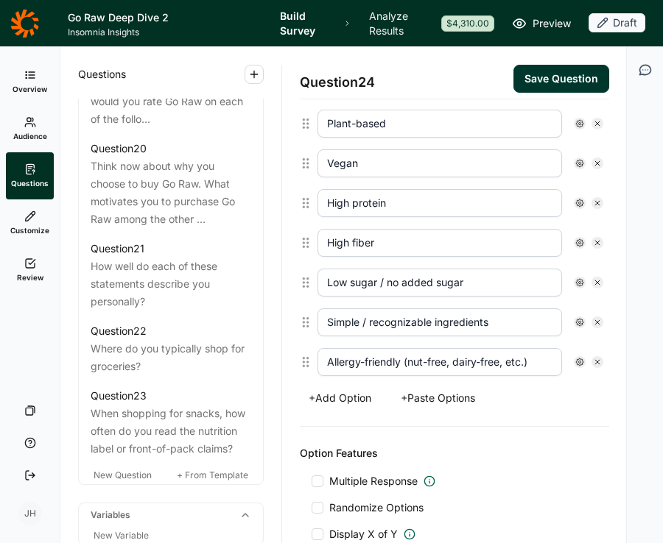
scroll to position [557, 0]
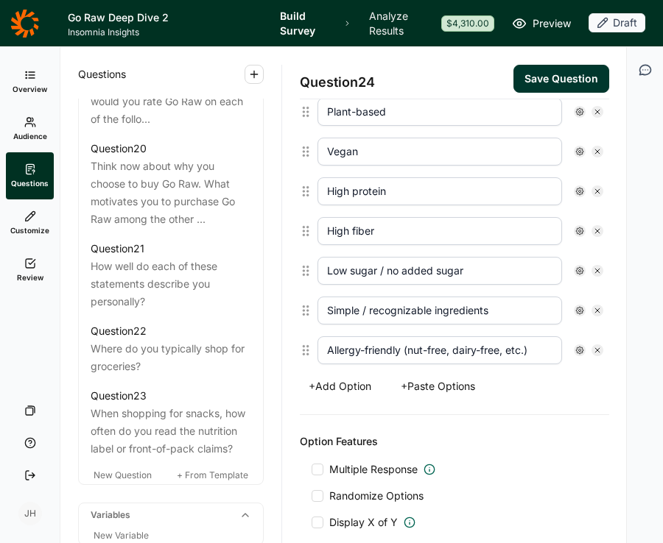
click at [314, 467] on div at bounding box center [317, 470] width 12 height 12
click at [311, 470] on input "Multiple Response" at bounding box center [311, 470] width 0 height 0
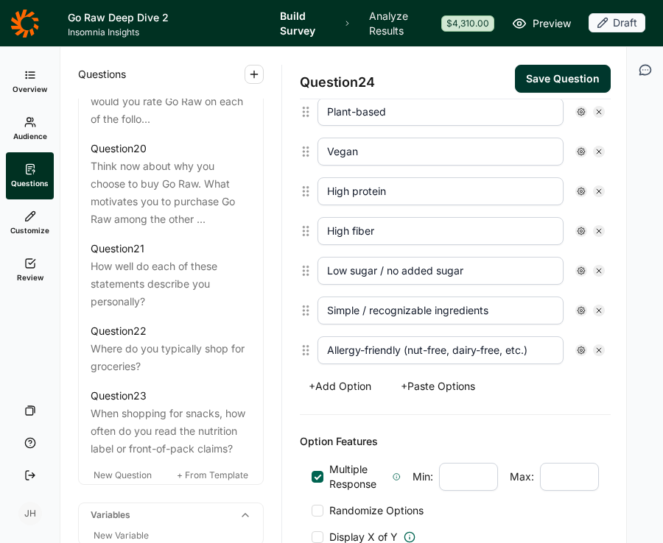
click at [316, 515] on div at bounding box center [317, 511] width 12 height 12
click at [311, 511] on input "Randomize Options" at bounding box center [311, 511] width 0 height 0
click at [339, 390] on button "+ Add Option" at bounding box center [340, 386] width 80 height 21
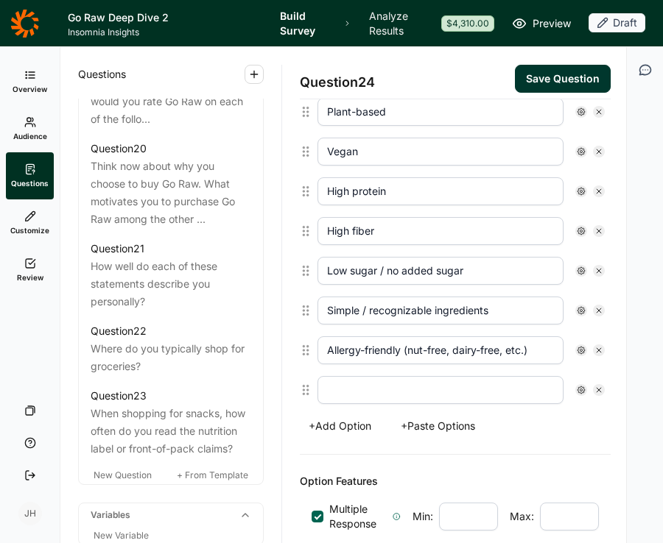
scroll to position [596, 0]
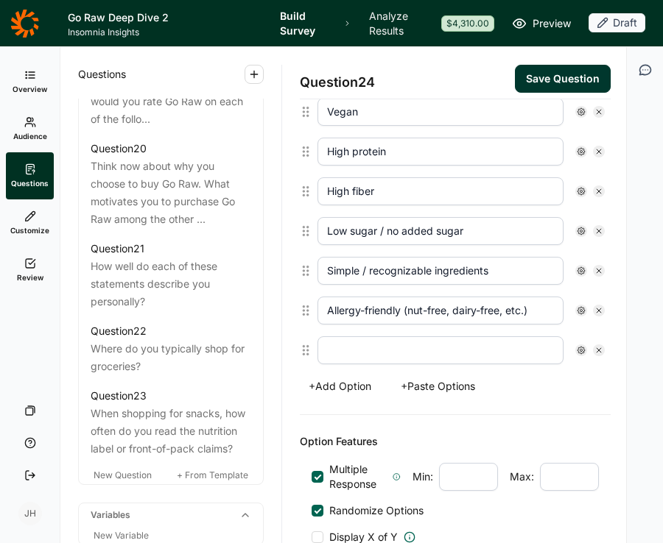
click at [344, 354] on input "text" at bounding box center [440, 350] width 246 height 28
click at [468, 406] on div "Options Organic Non-GMO Gluten-free Plant-based Vegan High protein High fiber L…" at bounding box center [455, 157] width 311 height 518
click at [583, 351] on use at bounding box center [580, 350] width 7 height 7
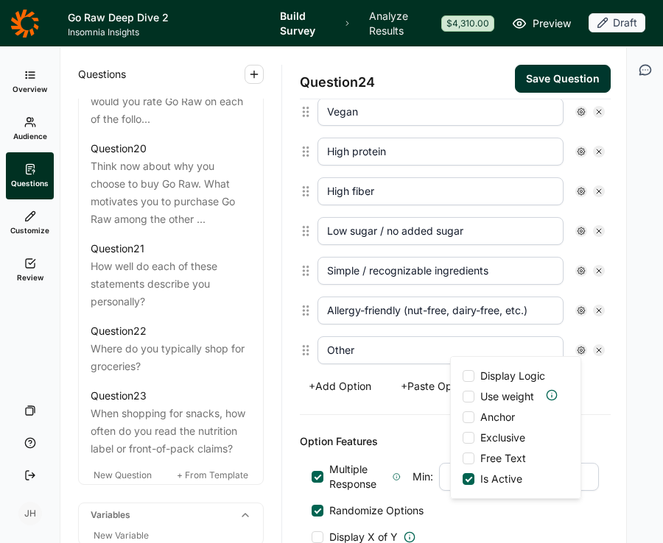
click at [465, 416] on div at bounding box center [468, 418] width 12 height 12
click at [462, 417] on input "Anchor" at bounding box center [462, 417] width 0 height 0
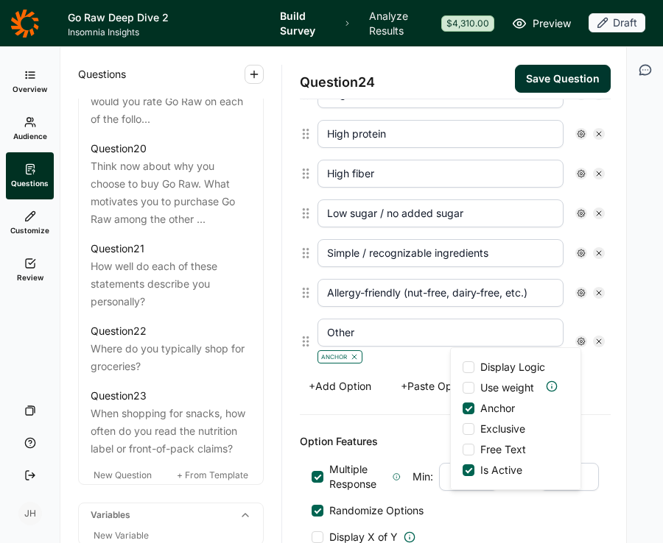
click at [467, 447] on div at bounding box center [468, 450] width 12 height 12
click at [462, 450] on input "Free Text" at bounding box center [462, 450] width 0 height 0
click at [407, 432] on div "Option Features Multiple Response Min: Max: Randomize Options Display X of Y Ca…" at bounding box center [455, 502] width 311 height 174
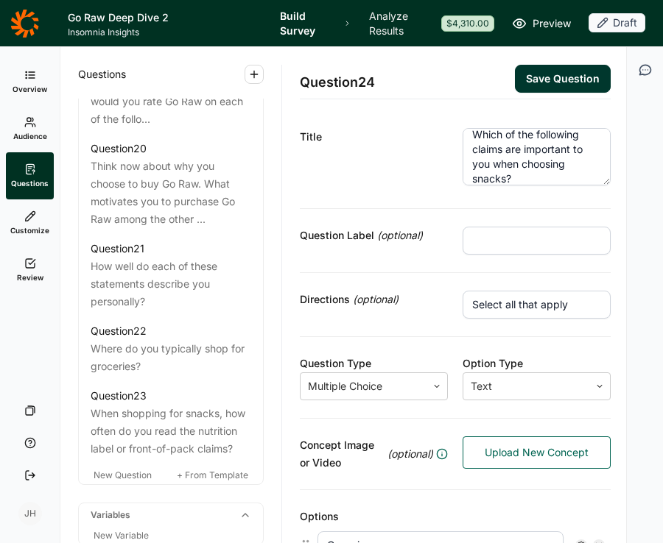
scroll to position [0, 0]
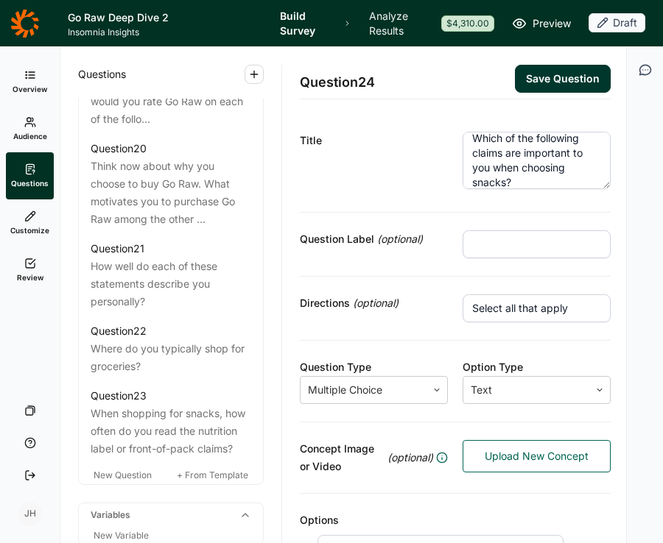
click at [472, 183] on textarea "Which of the following claims are important to you when choosing snacks?" at bounding box center [536, 160] width 148 height 57
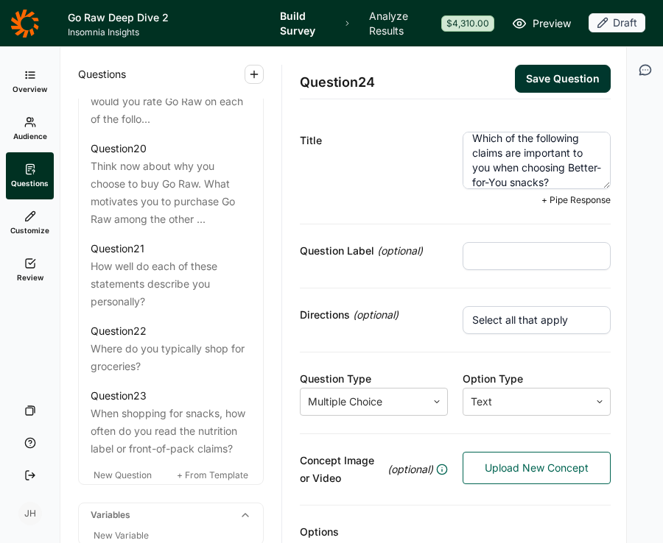
click at [577, 82] on button "Save Question" at bounding box center [563, 79] width 96 height 28
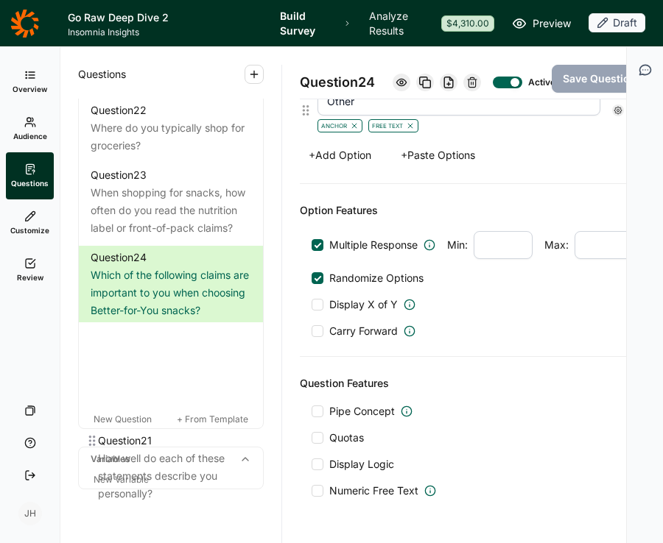
scroll to position [2381, 0]
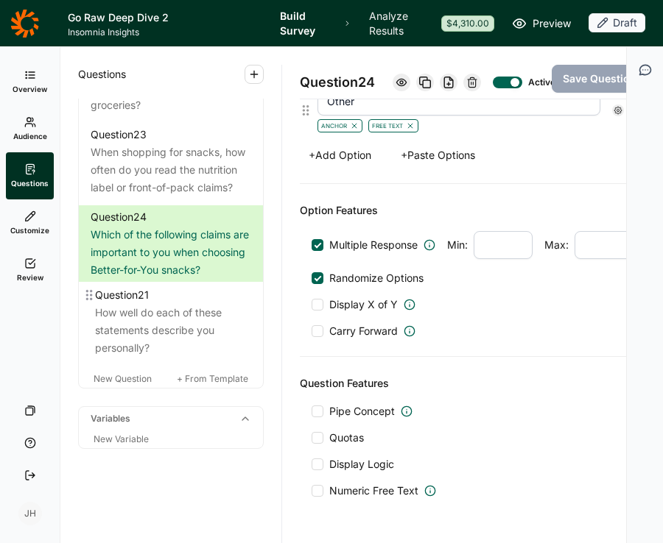
drag, startPoint x: 85, startPoint y: 233, endPoint x: 89, endPoint y: 300, distance: 66.4
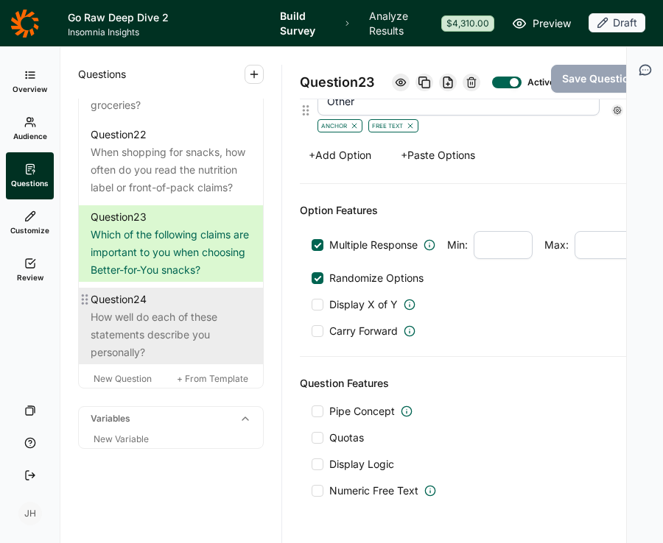
click at [168, 332] on div "How well do each of these statements describe you personally?" at bounding box center [171, 334] width 160 height 53
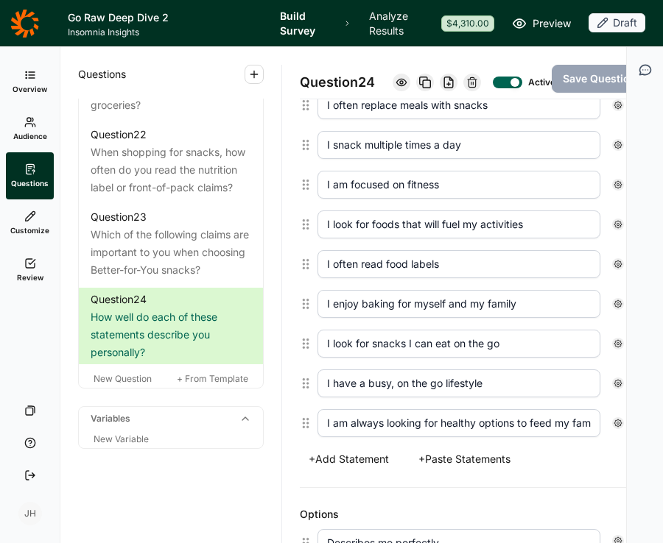
scroll to position [519, 0]
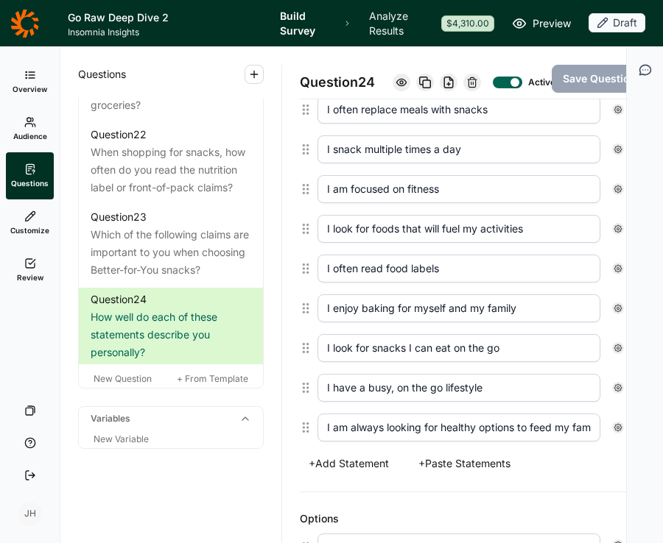
click at [364, 474] on button "+ Add Statement" at bounding box center [349, 464] width 98 height 21
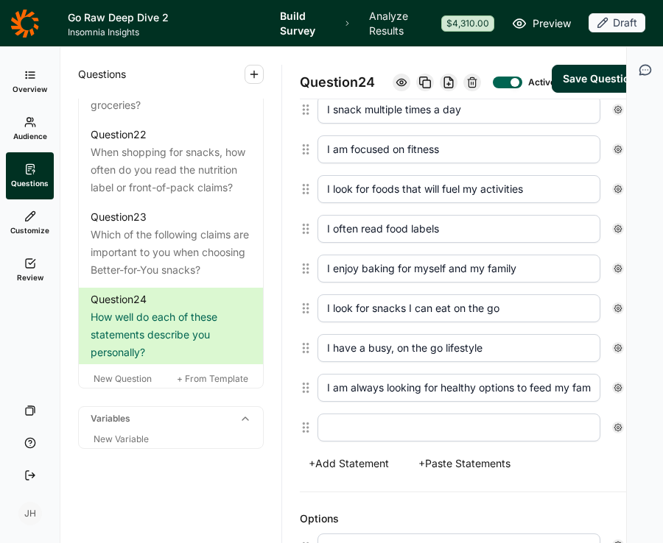
click at [334, 442] on input "text" at bounding box center [458, 428] width 283 height 28
paste input "I am willing to pay more for snacks that align with my values"
click at [327, 442] on input "I am willing to pay more for snacks that align with my values" at bounding box center [458, 428] width 283 height 28
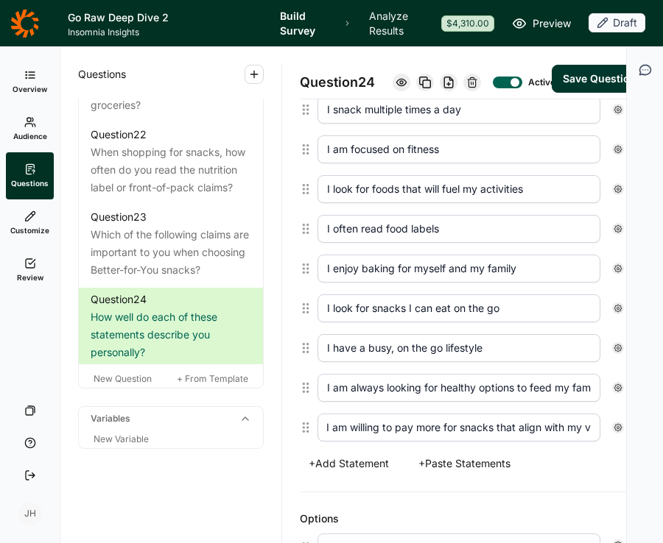
scroll to position [0, 0]
click at [545, 474] on div "+ Add Statement + Paste Statements" at bounding box center [473, 464] width 347 height 21
click at [516, 402] on input "I am always looking for healthy options to feed my family" at bounding box center [458, 388] width 283 height 28
drag, startPoint x: 516, startPoint y: 403, endPoint x: 533, endPoint y: 399, distance: 17.3
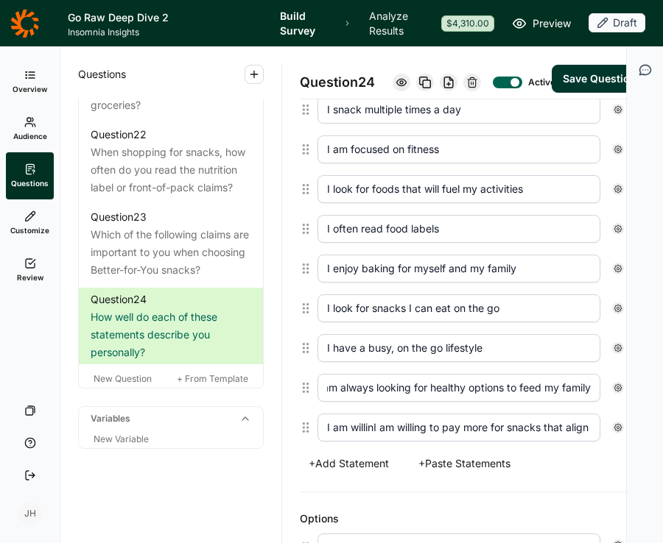
click at [533, 399] on input "I am always looking for healthy options to feed my family" at bounding box center [458, 388] width 283 height 28
click at [350, 474] on button "+ Add Statement" at bounding box center [349, 464] width 98 height 21
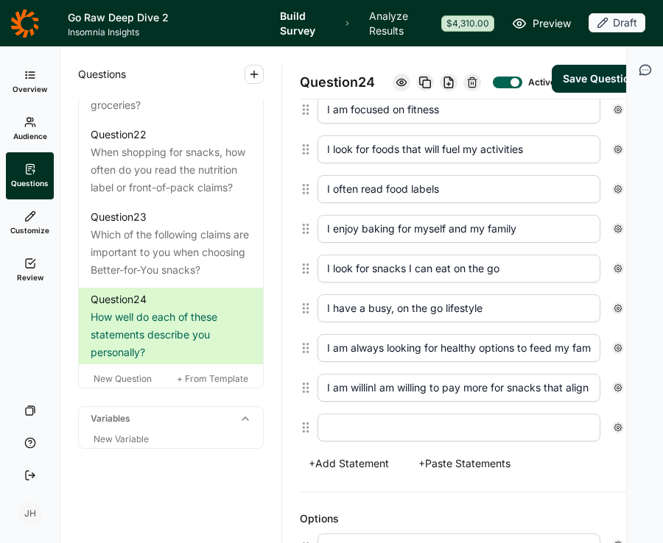
click at [378, 401] on input "I am willinI am willing to pay more for snacks that align with my values" at bounding box center [458, 388] width 283 height 28
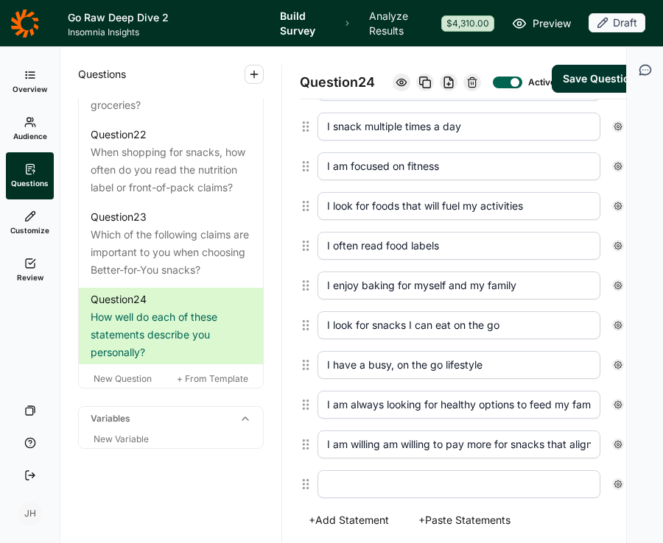
scroll to position [555, 0]
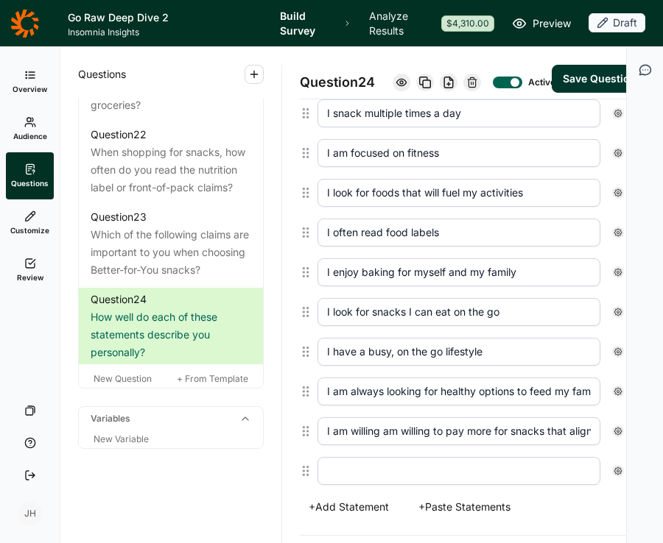
click at [338, 484] on input "text" at bounding box center [458, 471] width 283 height 28
paste input "I like to experiment and try new snack brands/flavors"
click at [334, 485] on input "I like to experiment and try new snack brands/flavors" at bounding box center [458, 471] width 283 height 28
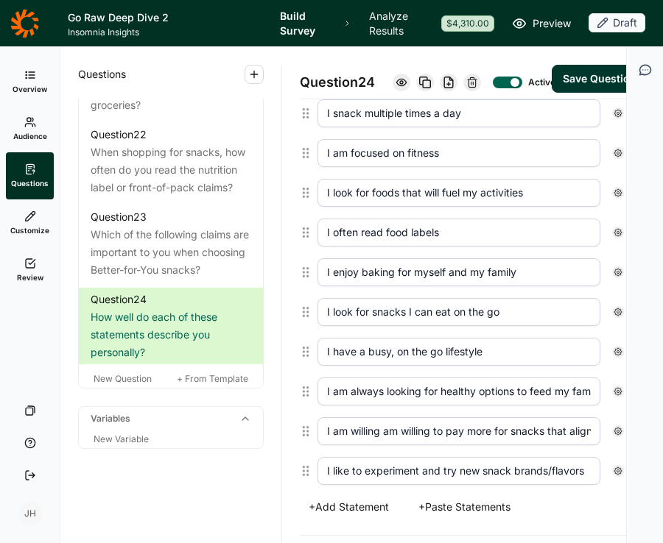
click at [528, 518] on div "+ Add Statement + Paste Statements" at bounding box center [473, 507] width 347 height 21
click at [576, 93] on button "Save Question" at bounding box center [599, 79] width 96 height 28
click at [125, 378] on span "New Question" at bounding box center [123, 378] width 58 height 11
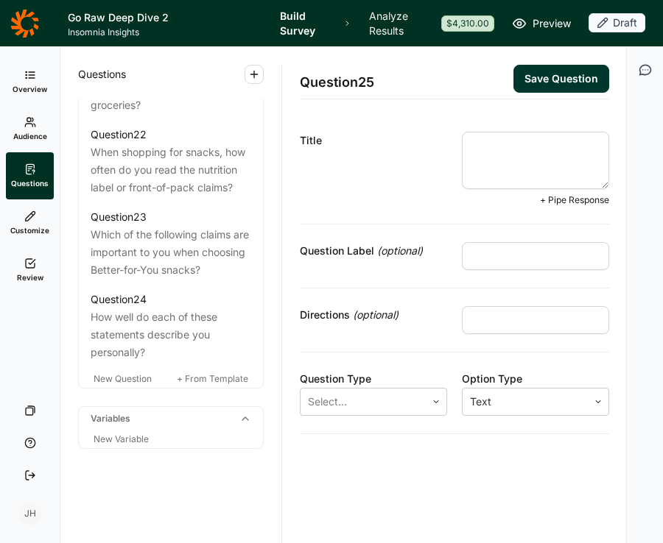
click at [490, 144] on textarea at bounding box center [535, 160] width 147 height 57
paste textarea "What, if anything, prevents you from buying Better-for-You snacks more often"
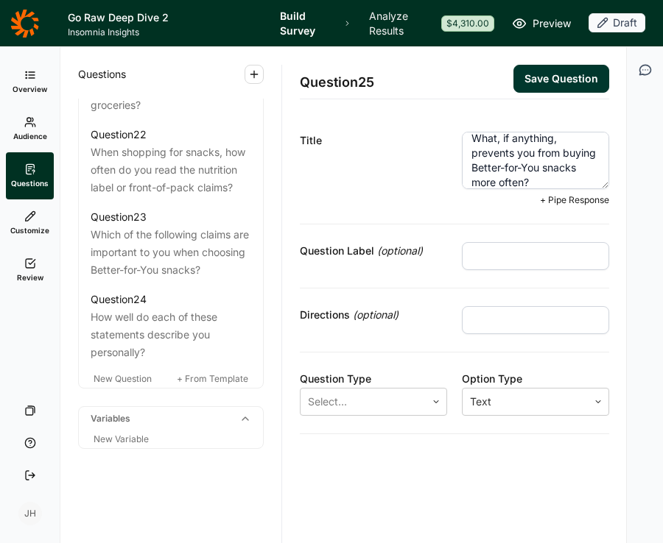
click at [497, 322] on input "text" at bounding box center [535, 320] width 147 height 28
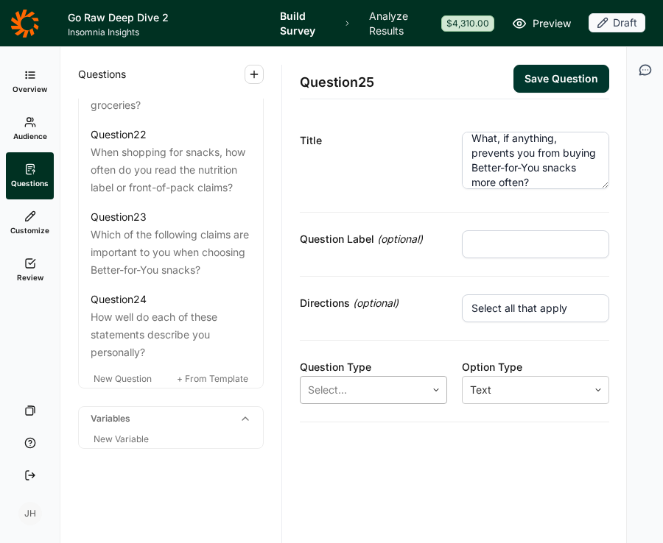
click at [435, 389] on icon at bounding box center [435, 390] width 9 height 9
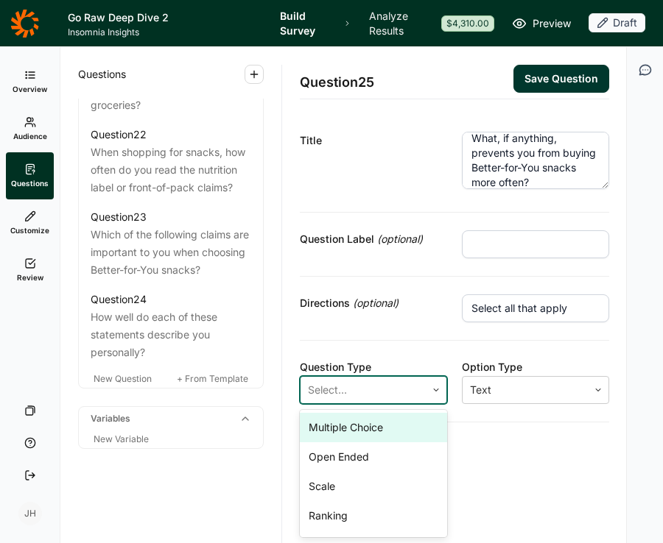
click at [362, 429] on div "Multiple Choice" at bounding box center [373, 427] width 147 height 29
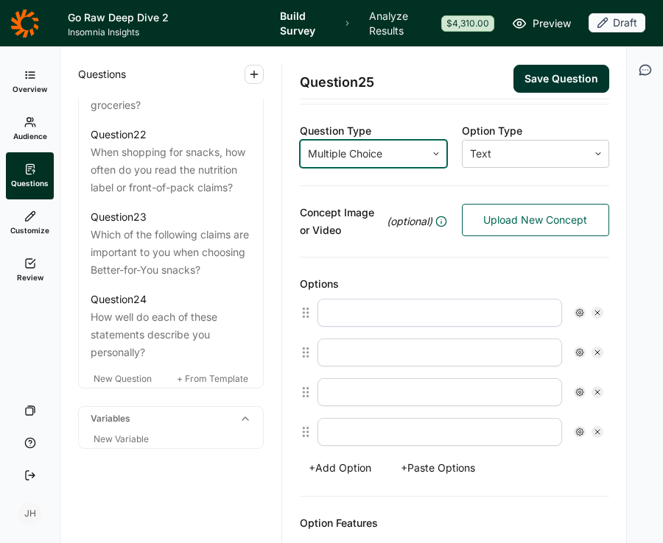
scroll to position [245, 0]
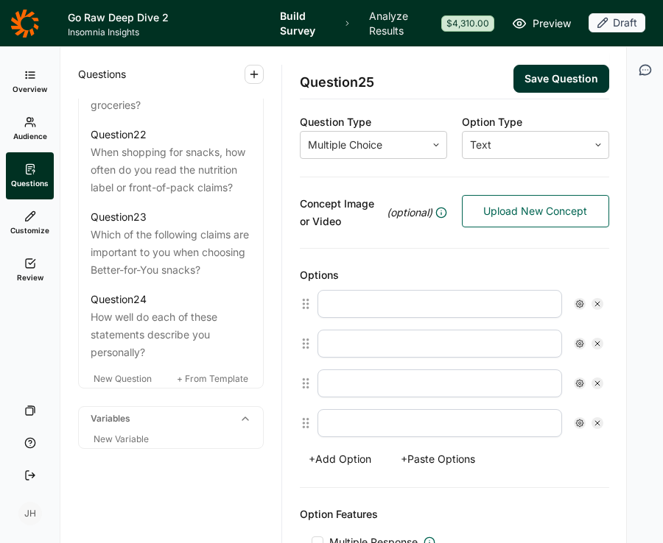
click at [441, 457] on button "+ Paste Options" at bounding box center [438, 459] width 92 height 21
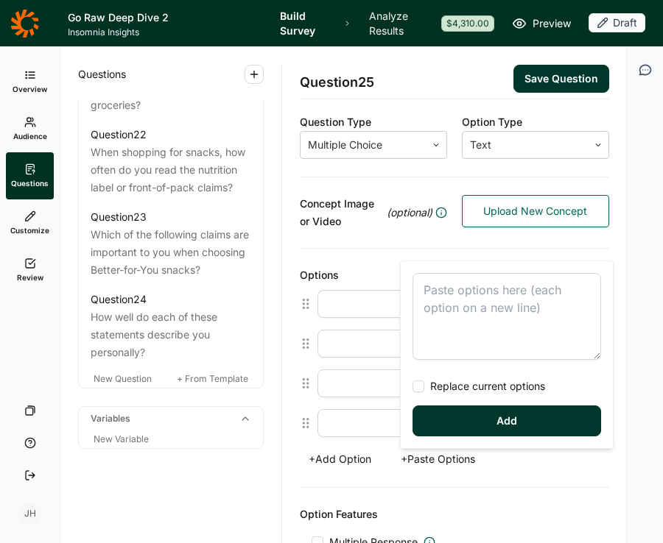
click at [440, 293] on textarea at bounding box center [506, 316] width 188 height 87
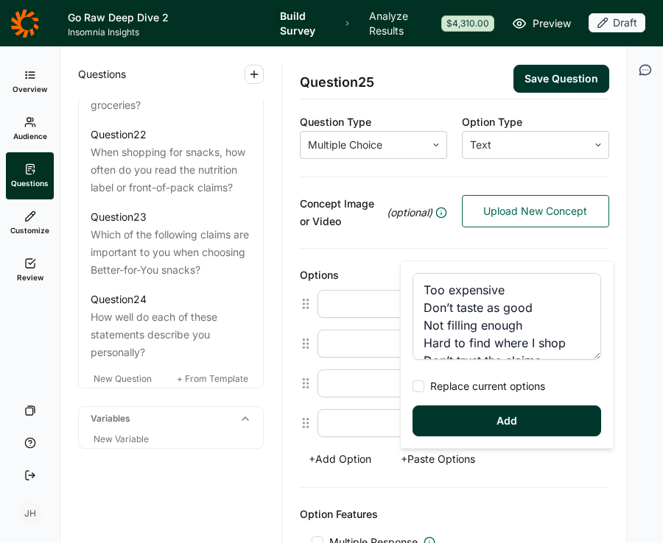
click at [418, 389] on div at bounding box center [418, 387] width 12 height 12
click at [412, 387] on input "Replace current options" at bounding box center [412, 387] width 0 height 0
click at [458, 426] on button "Add" at bounding box center [506, 421] width 188 height 31
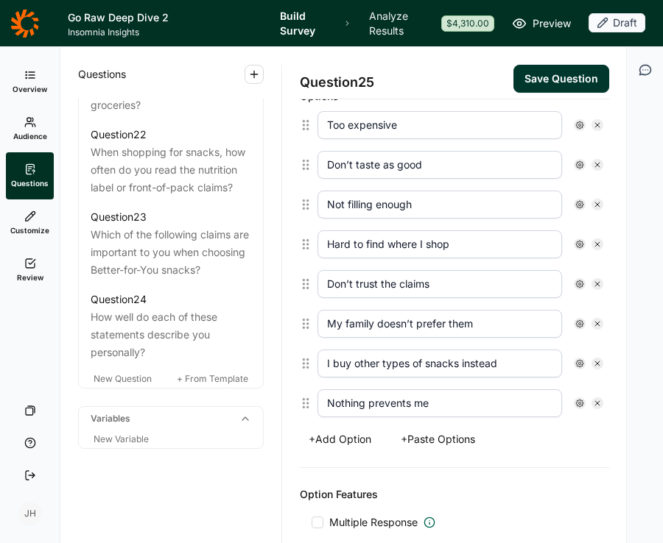
scroll to position [426, 0]
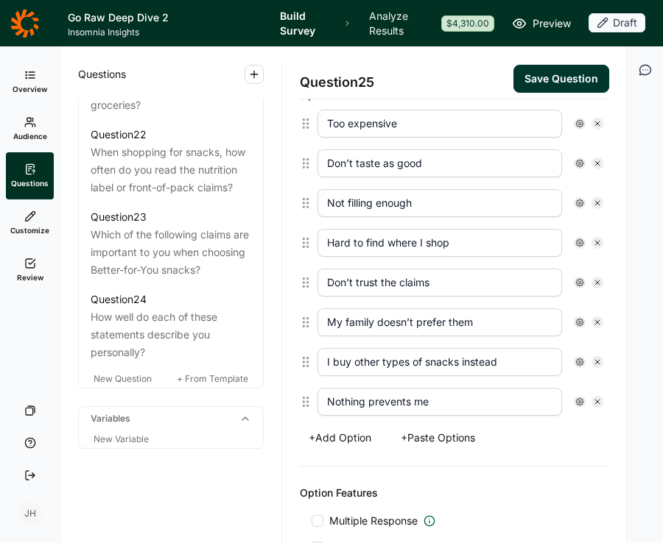
click at [347, 437] on button "+ Add Option" at bounding box center [340, 438] width 80 height 21
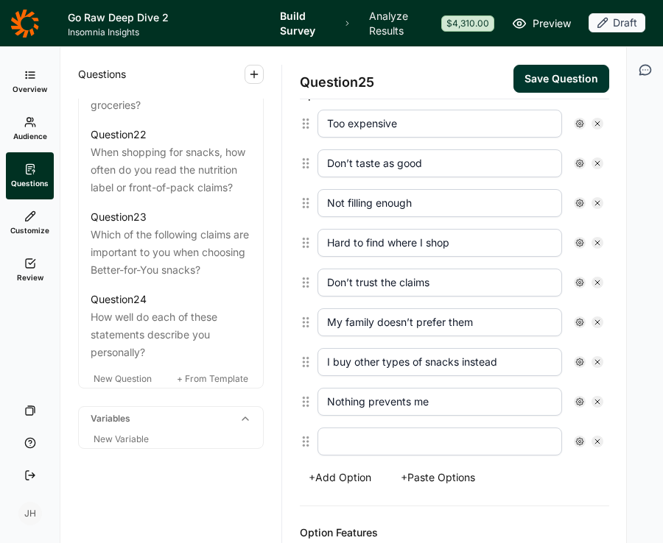
click at [343, 445] on input "text" at bounding box center [439, 442] width 244 height 28
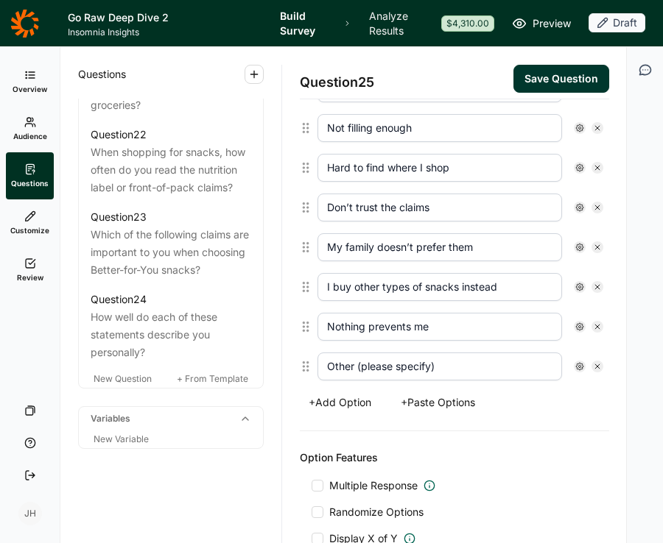
scroll to position [553, 0]
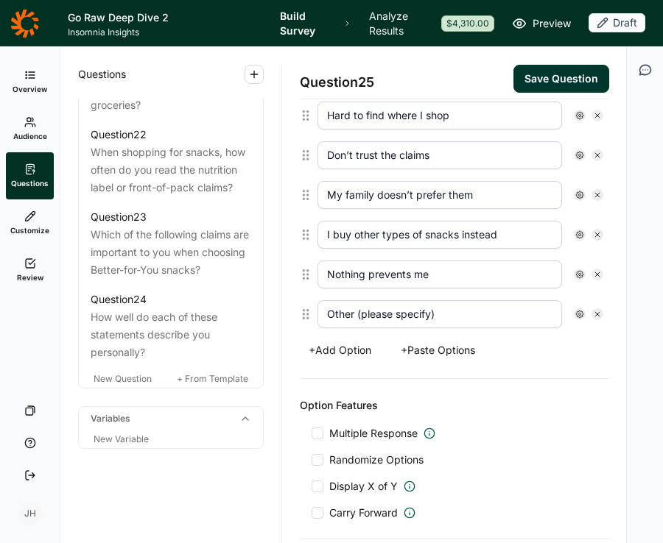
click at [311, 432] on div at bounding box center [317, 434] width 12 height 12
click at [311, 434] on input "Multiple Response" at bounding box center [311, 434] width 0 height 0
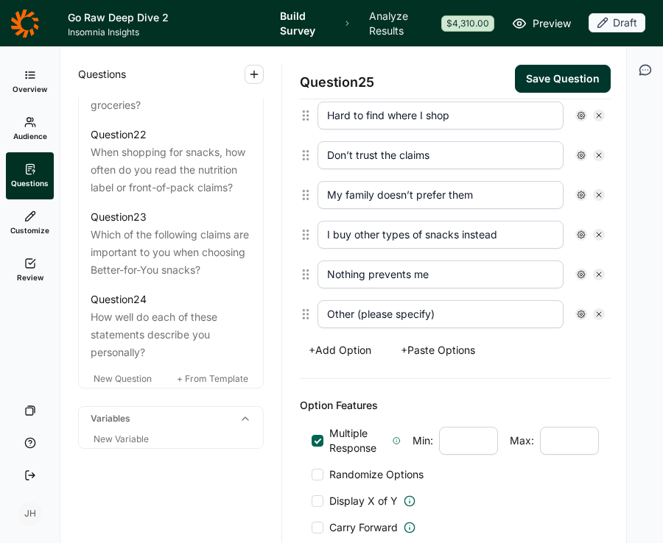
click at [315, 475] on div at bounding box center [317, 475] width 12 height 12
click at [311, 475] on input "Randomize Options" at bounding box center [311, 475] width 0 height 0
click at [576, 315] on icon at bounding box center [580, 314] width 9 height 9
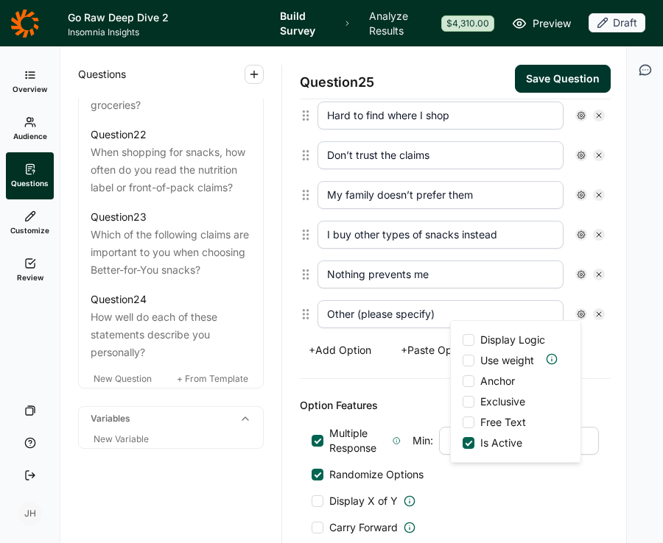
click at [473, 423] on div at bounding box center [468, 423] width 12 height 12
click at [462, 423] on input "Free Text" at bounding box center [462, 423] width 0 height 0
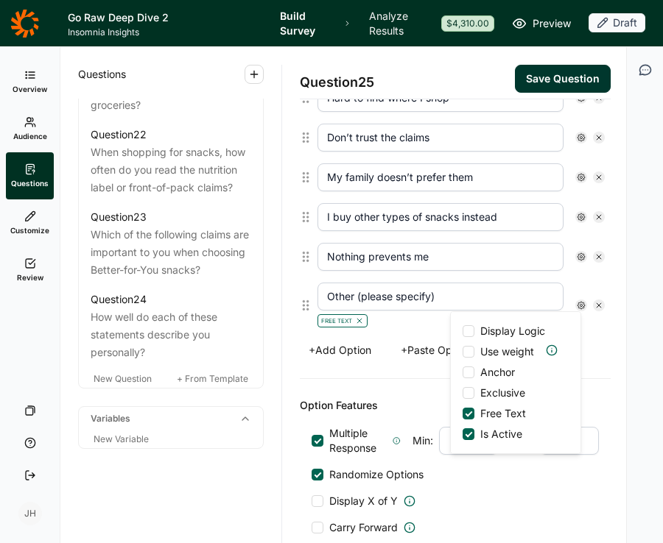
click at [472, 375] on div at bounding box center [468, 373] width 12 height 12
click at [462, 373] on input "Anchor" at bounding box center [462, 373] width 0 height 0
click at [569, 85] on button "Save Question" at bounding box center [563, 79] width 96 height 28
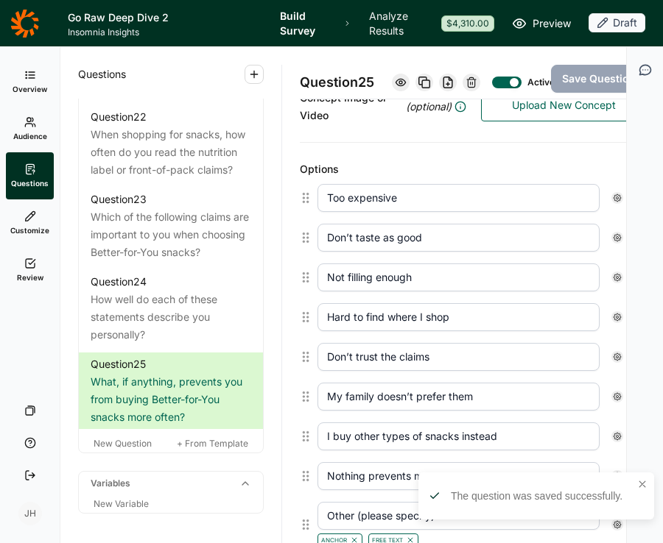
scroll to position [362, 0]
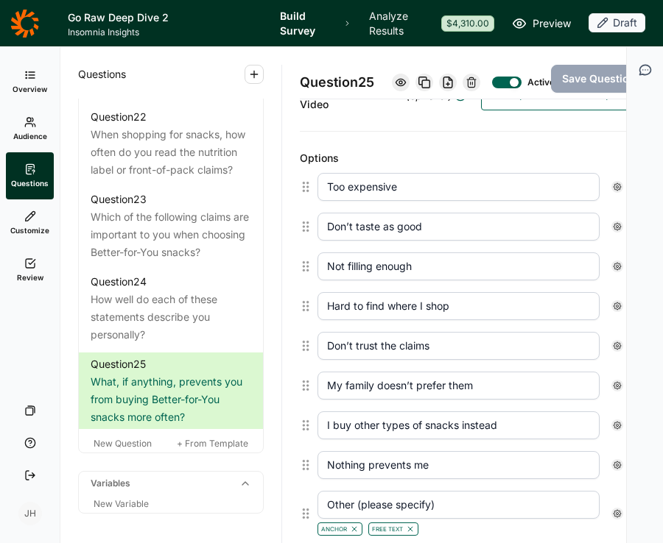
click at [354, 239] on input "Don’t taste as good" at bounding box center [458, 227] width 282 height 28
click at [353, 239] on input "Don’t taste as good" at bounding box center [458, 227] width 282 height 28
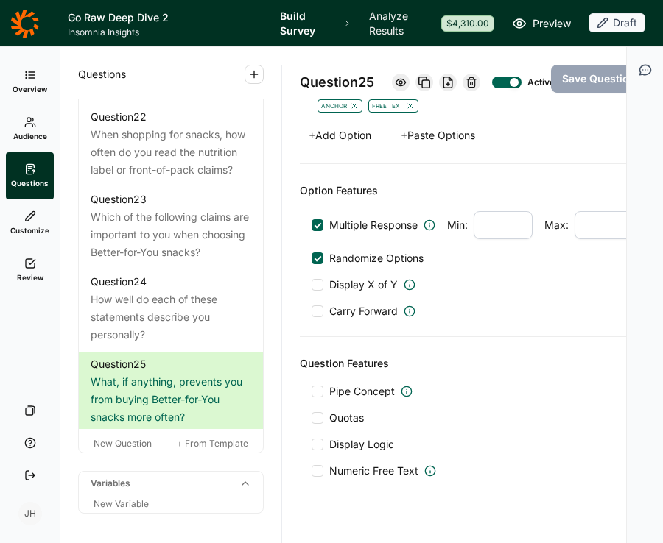
scroll to position [793, 0]
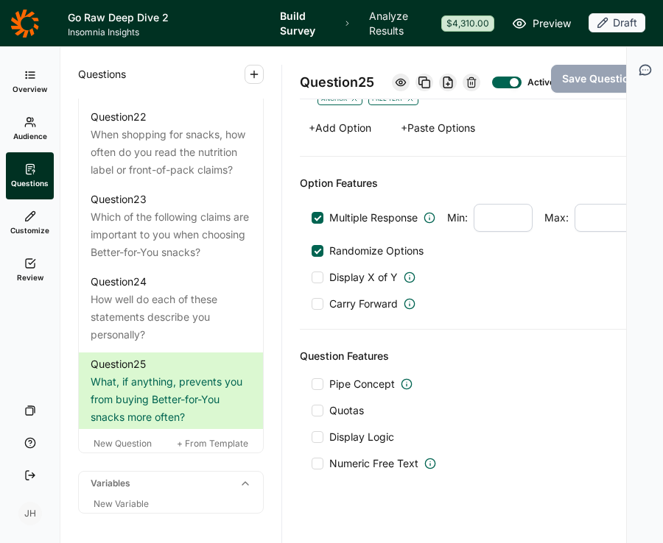
click at [465, 311] on div "Multiple Response Min: Max: Randomize Options Display X of Y Carry Forward" at bounding box center [472, 257] width 323 height 107
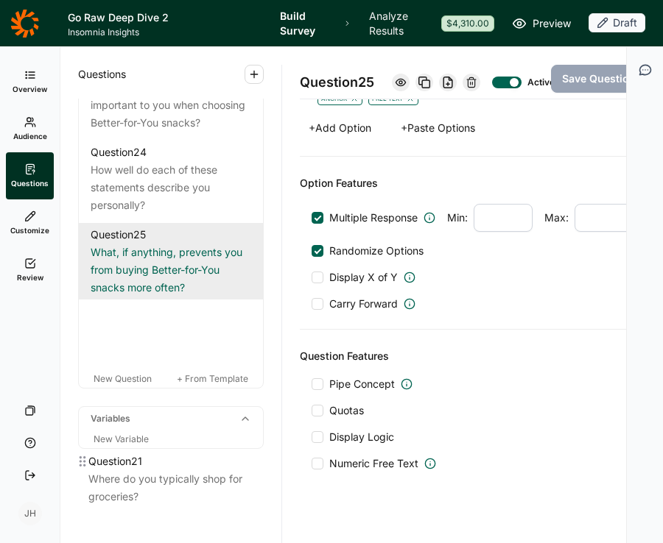
scroll to position [2463, 0]
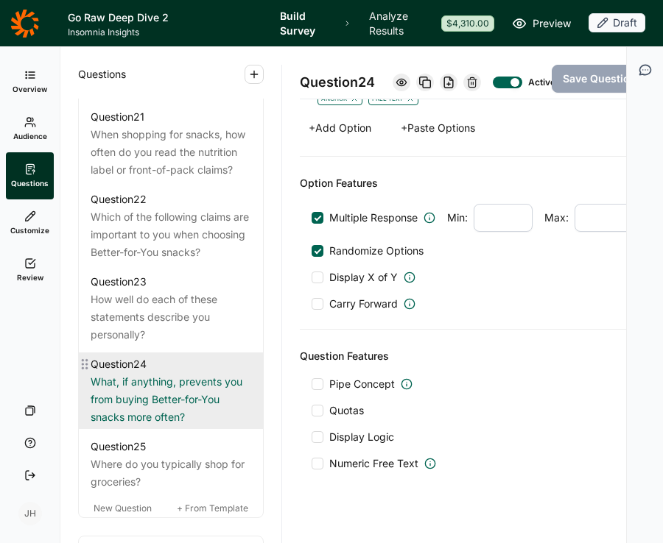
scroll to position [2310, 0]
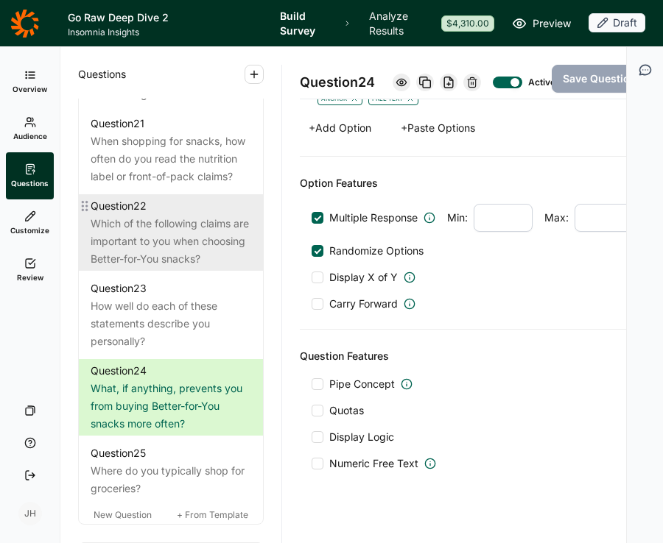
click at [208, 265] on div "Which of the following claims are important to you when choosing Better-for-You…" at bounding box center [171, 241] width 160 height 53
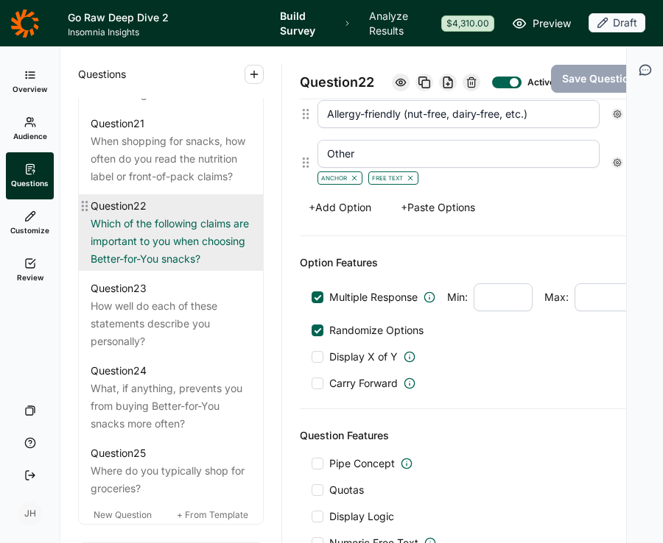
click at [205, 259] on div "Which of the following claims are important to you when choosing Better-for-You…" at bounding box center [171, 241] width 160 height 53
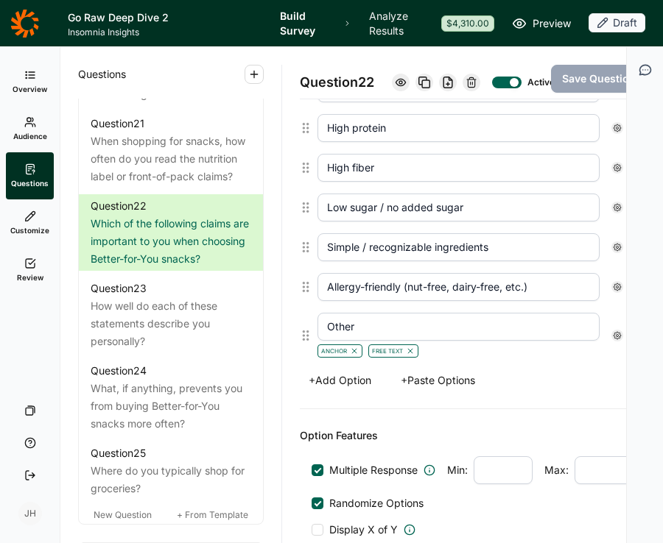
scroll to position [616, 0]
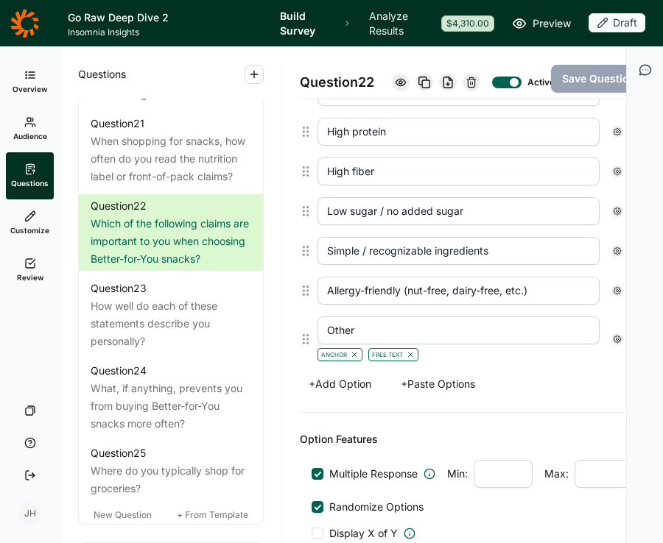
click at [350, 395] on button "+ Add Option" at bounding box center [340, 384] width 80 height 21
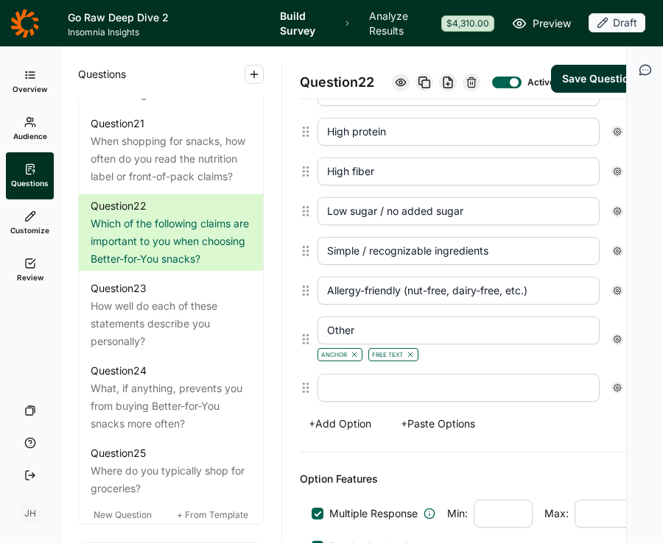
scroll to position [656, 0]
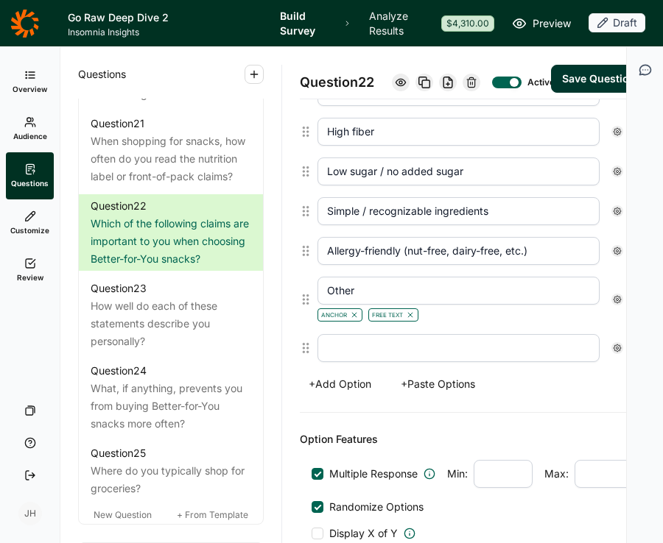
click at [347, 362] on input "text" at bounding box center [458, 348] width 282 height 28
click at [423, 413] on div "Options Organic Non-GMO Gluten-free Plant-based Vegan High protein High fiber L…" at bounding box center [473, 125] width 347 height 575
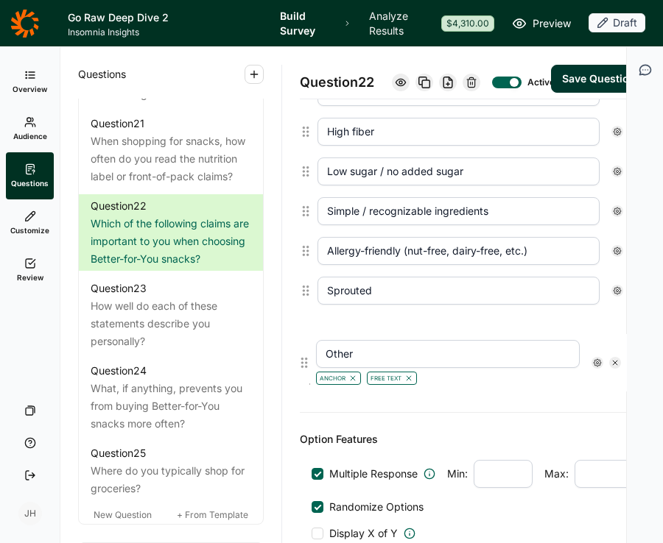
drag, startPoint x: 307, startPoint y: 311, endPoint x: 306, endPoint y: 361, distance: 50.1
click at [306, 362] on div "Organic Non-GMO Gluten-free Plant-based Vegan High protein High fiber Low sugar…" at bounding box center [473, 120] width 347 height 495
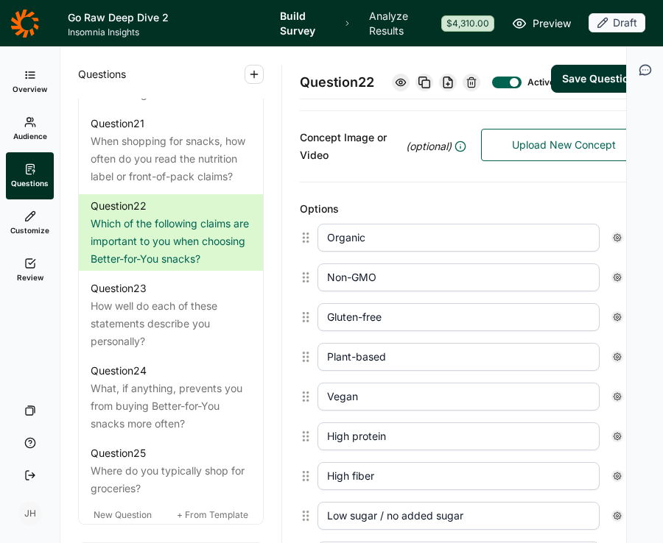
scroll to position [308, 0]
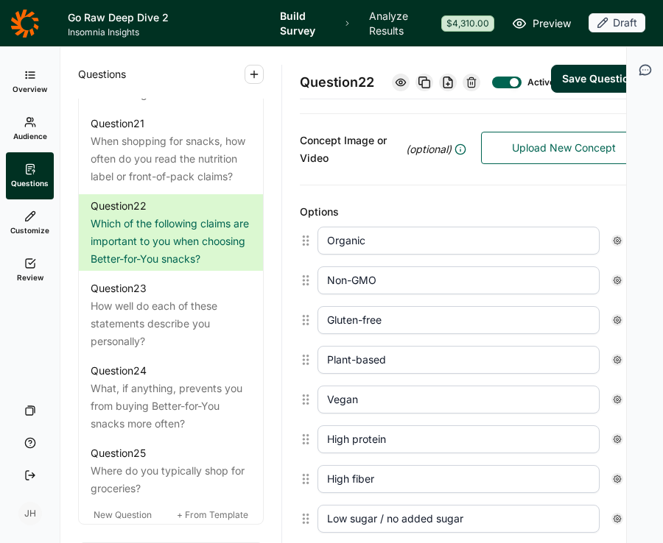
click at [585, 93] on button "Save Question" at bounding box center [599, 79] width 96 height 28
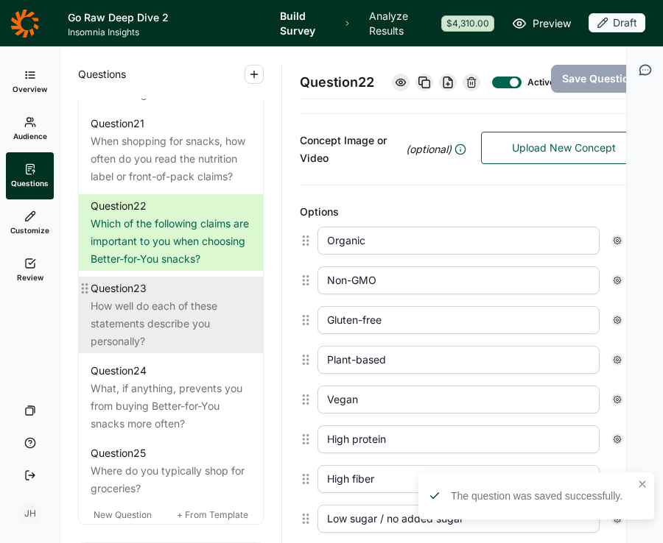
click at [209, 336] on div "How well do each of these statements describe you personally?" at bounding box center [171, 323] width 160 height 53
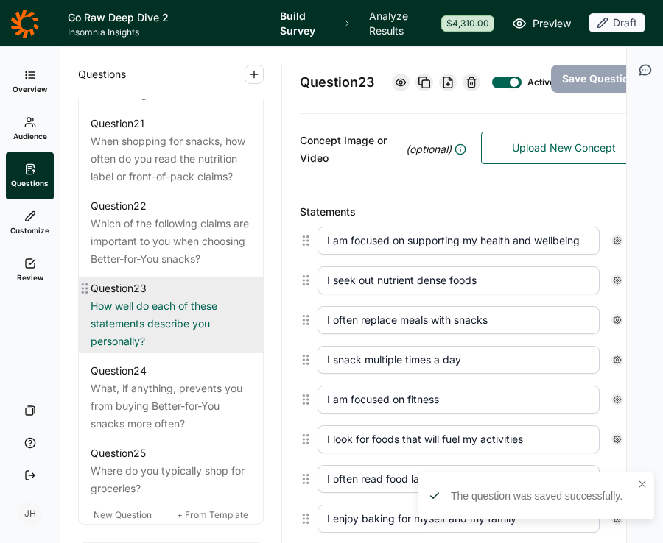
scroll to position [2339, 0]
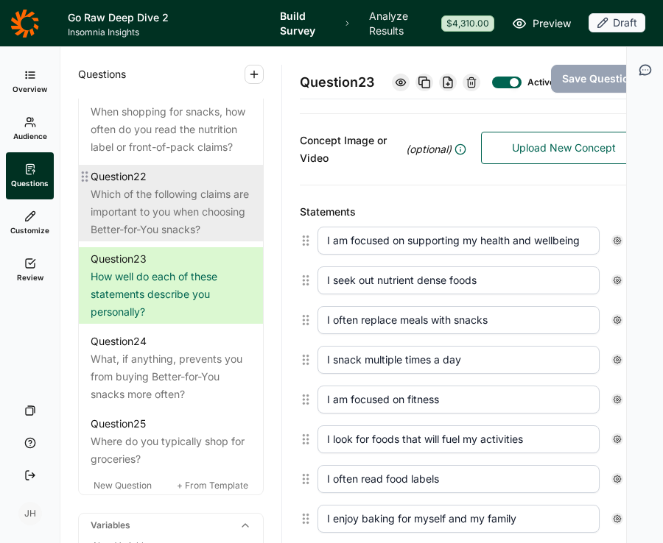
click at [184, 225] on div "Which of the following claims are important to you when choosing Better-for-You…" at bounding box center [171, 212] width 160 height 53
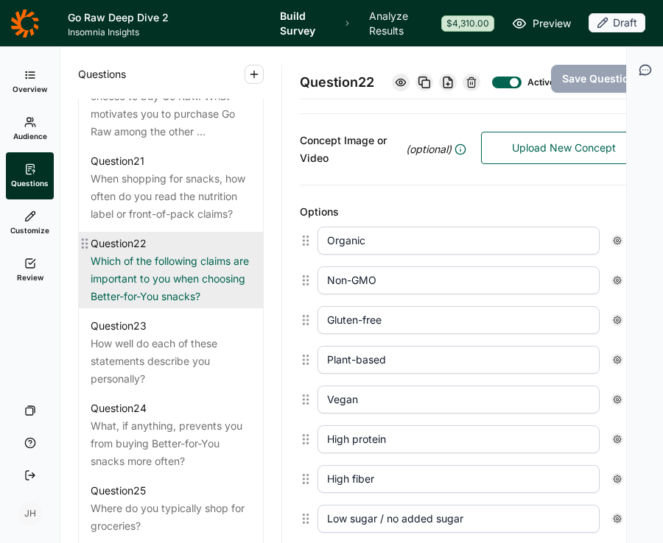
scroll to position [2265, 0]
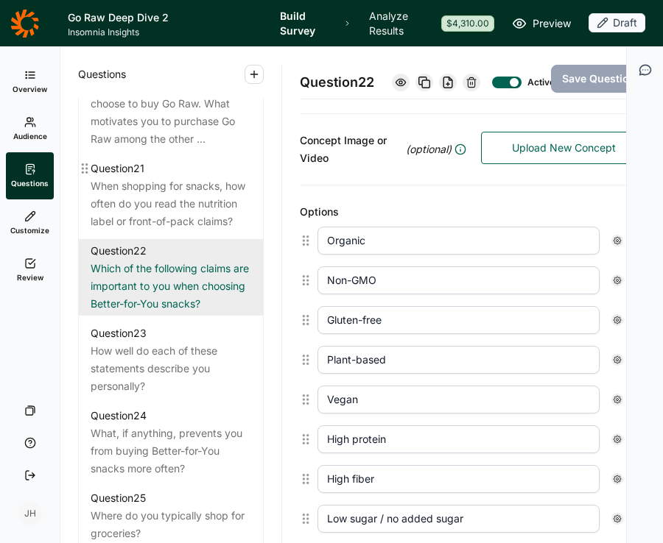
click at [184, 225] on div "When shopping for snacks, how often do you read the nutrition label or front-of…" at bounding box center [171, 203] width 160 height 53
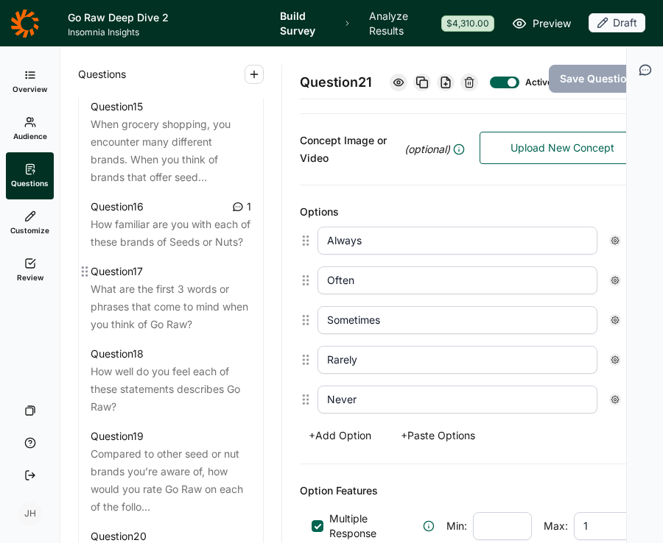
scroll to position [1800, 0]
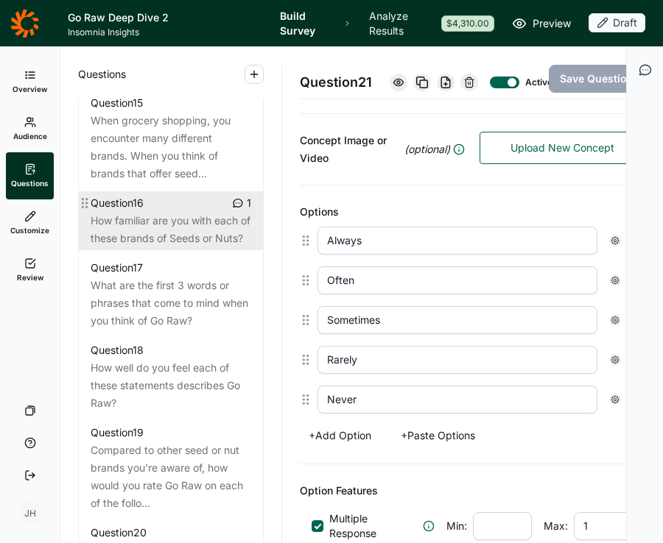
click at [184, 228] on div "How familiar are you with each of these brands of Seeds or Nuts?" at bounding box center [171, 229] width 160 height 35
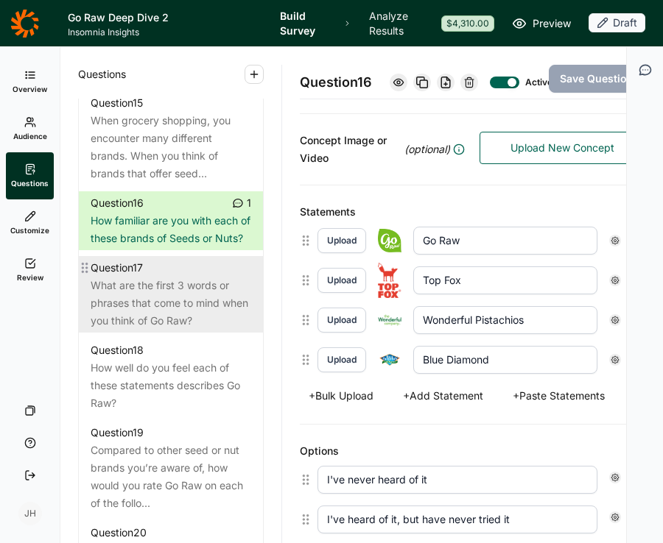
click at [180, 303] on div "What are the first 3 words or phrases that come to mind when you think of Go Ra…" at bounding box center [171, 303] width 160 height 53
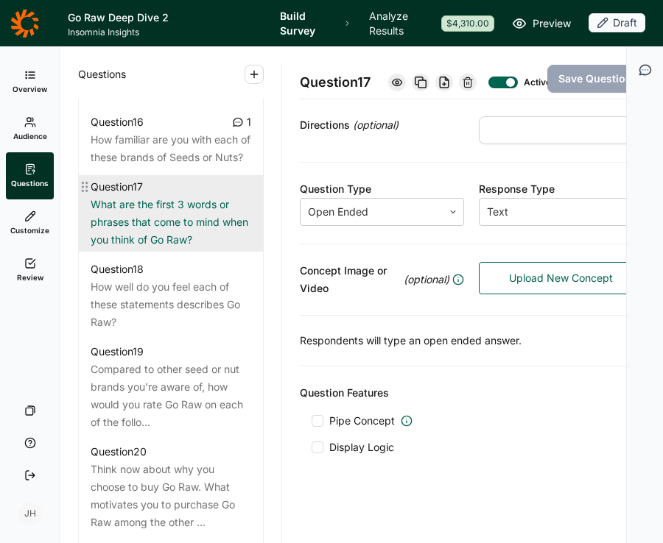
scroll to position [1883, 0]
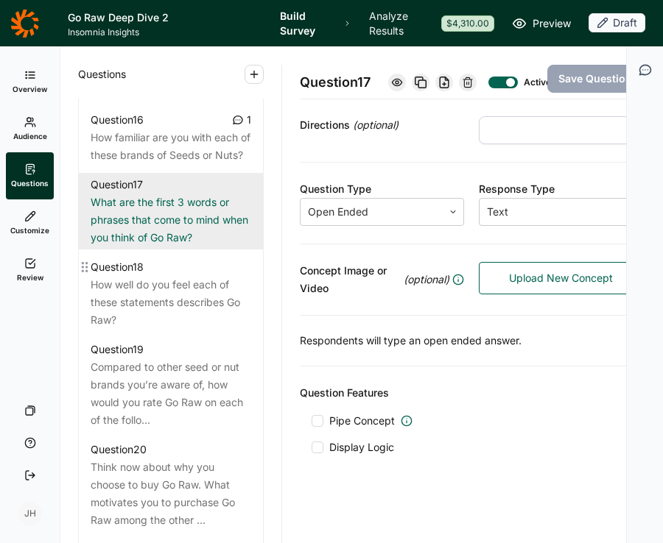
click at [180, 303] on div "How well do you feel each of these statements describes Go Raw?" at bounding box center [171, 302] width 160 height 53
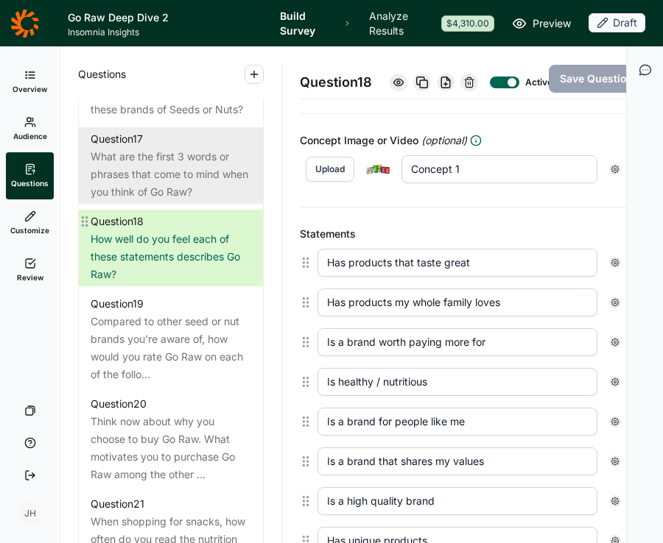
scroll to position [1955, 0]
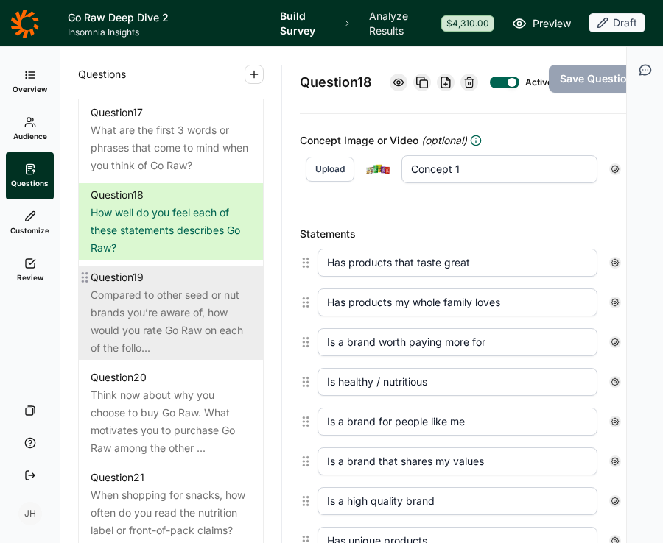
click at [180, 326] on div "Compared to other seed or nut brands you’re aware of, how would you rate Go Raw…" at bounding box center [171, 321] width 160 height 71
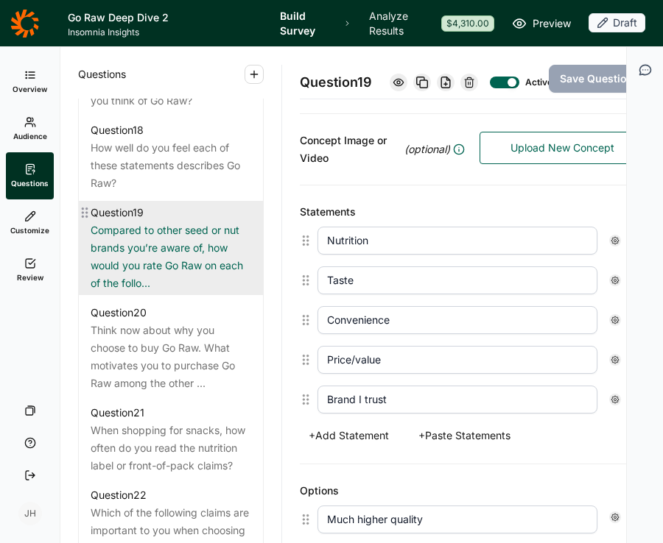
scroll to position [2029, 0]
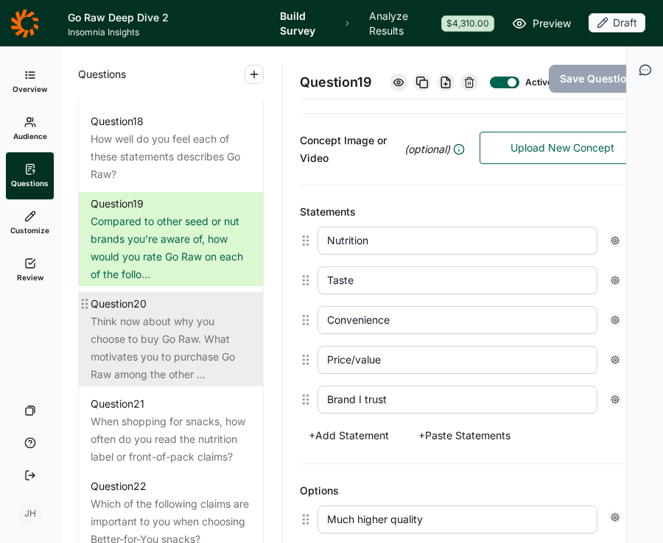
click at [189, 361] on div "Think now about why you choose to buy Go Raw. What motivates you to purchase Go…" at bounding box center [171, 348] width 160 height 71
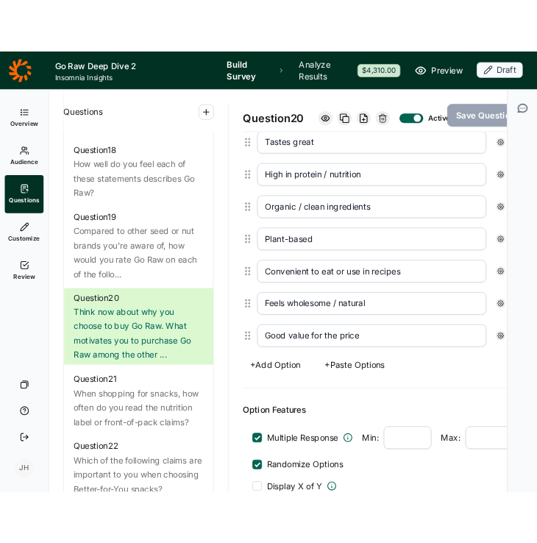
scroll to position [436, 0]
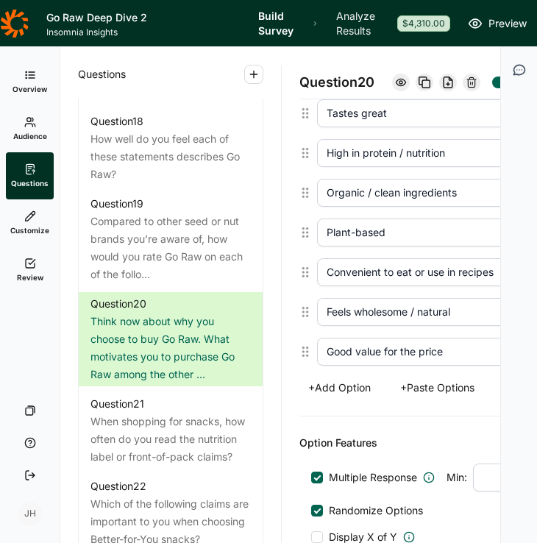
click at [339, 398] on button "+ Add Option" at bounding box center [340, 388] width 80 height 21
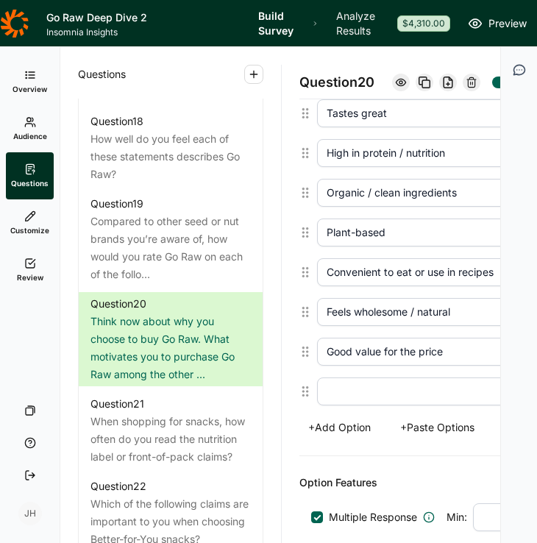
click at [339, 402] on input "text" at bounding box center [458, 392] width 283 height 28
click at [338, 438] on button "+ Add Option" at bounding box center [340, 427] width 80 height 21
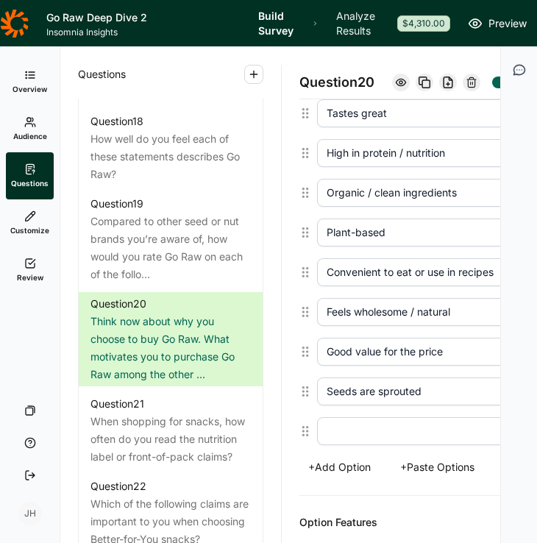
click at [343, 445] on input "text" at bounding box center [458, 431] width 283 height 28
click at [410, 496] on div "Options Tastes great High in protein / nutrition Organic / clean ingredients Pl…" at bounding box center [473, 277] width 347 height 438
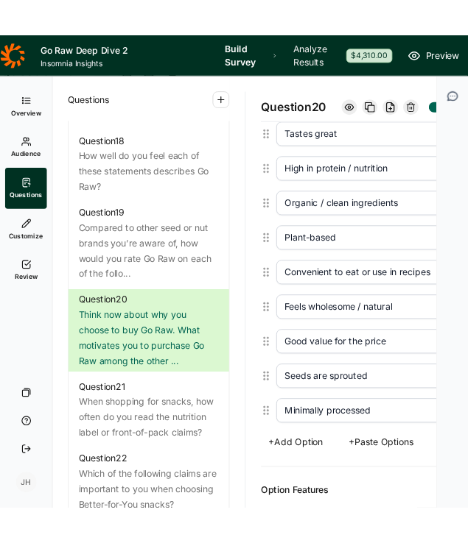
scroll to position [435, 0]
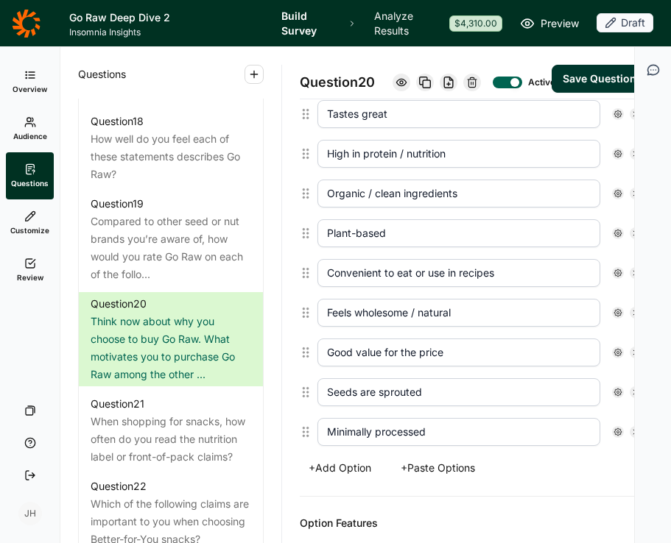
click at [599, 93] on button "Save Question" at bounding box center [599, 79] width 96 height 28
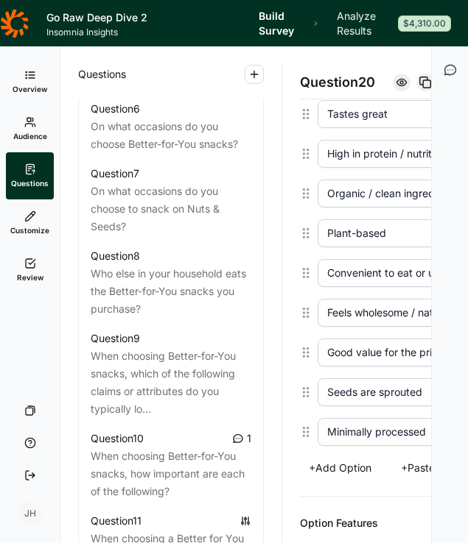
scroll to position [1033, 0]
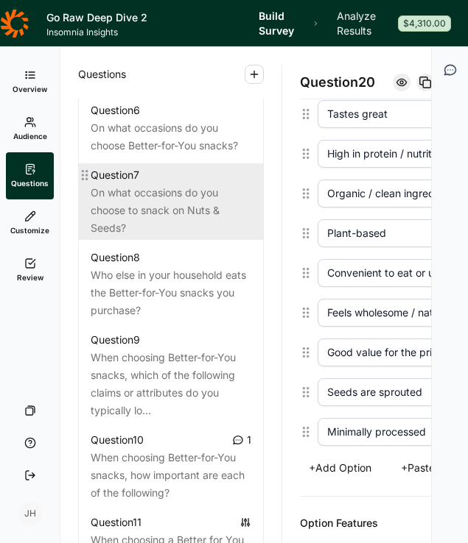
click at [200, 186] on div "On what occasions do you choose to snack on Nuts & Seeds?" at bounding box center [171, 210] width 160 height 53
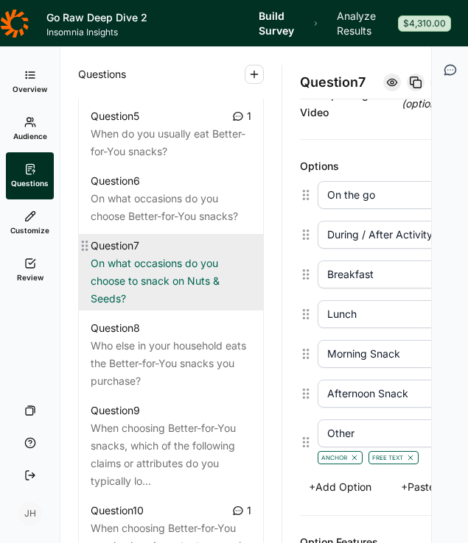
scroll to position [956, 0]
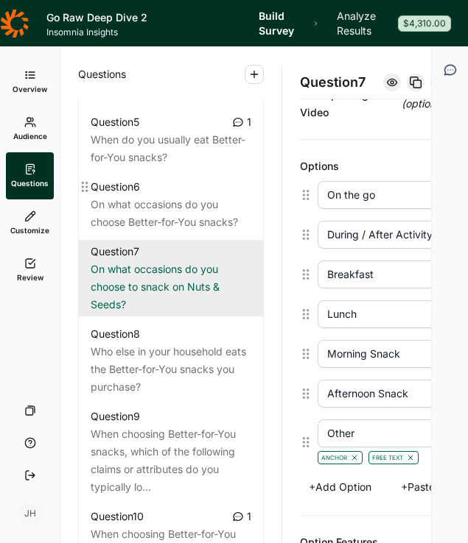
click at [168, 196] on div "On what occasions do you choose Better-for-You snacks?" at bounding box center [171, 213] width 160 height 35
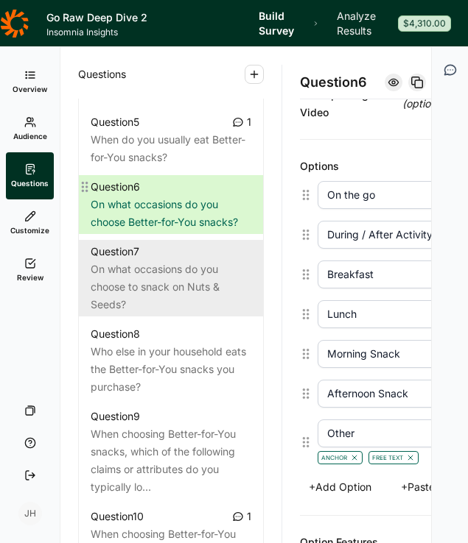
click at [168, 196] on div "On what occasions do you choose Better-for-You snacks?" at bounding box center [171, 213] width 160 height 35
click at [161, 269] on div "On what occasions do you choose to snack on Nuts & Seeds?" at bounding box center [171, 287] width 160 height 53
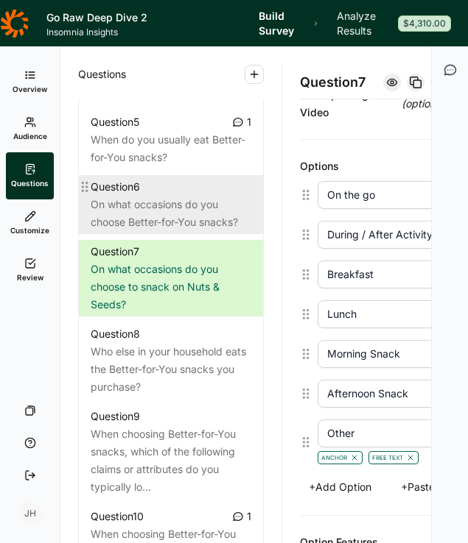
click at [162, 209] on div "On what occasions do you choose Better-for-You snacks?" at bounding box center [171, 213] width 160 height 35
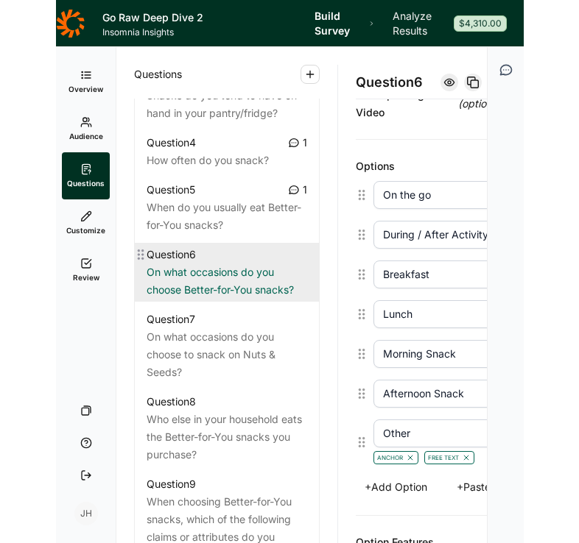
scroll to position [887, 0]
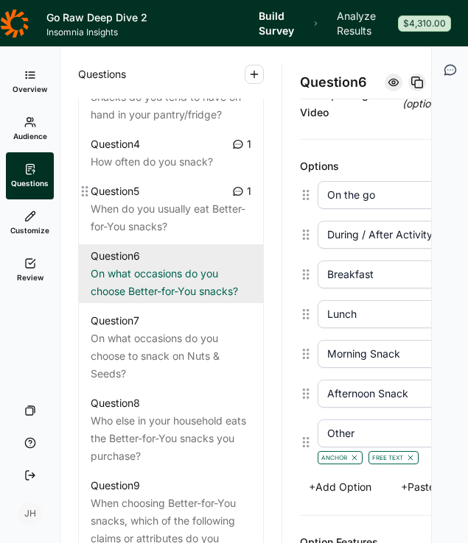
click at [162, 209] on div "When do you usually eat Better-for-You snacks?" at bounding box center [171, 217] width 160 height 35
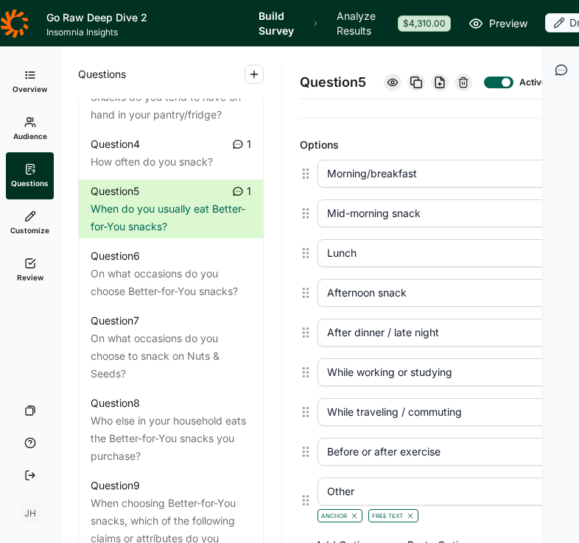
scroll to position [376, 0]
drag, startPoint x: 460, startPoint y: 387, endPoint x: 289, endPoint y: 387, distance: 170.8
click at [289, 387] on div "Question 5 Active Save Question Title When do you usually eat Better-for-You sn…" at bounding box center [469, 295] width 374 height 496
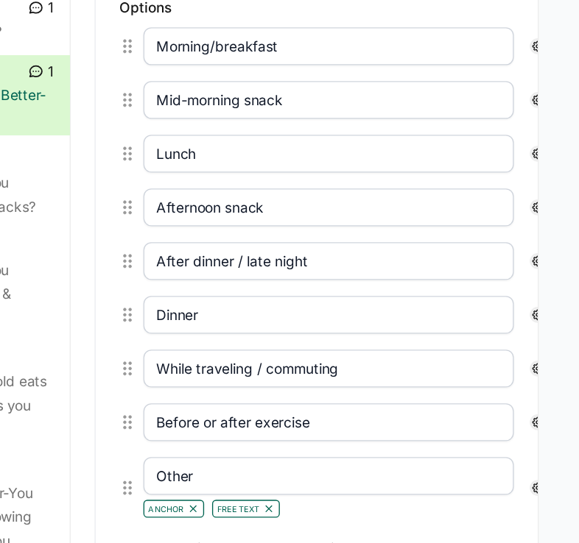
scroll to position [0, 66]
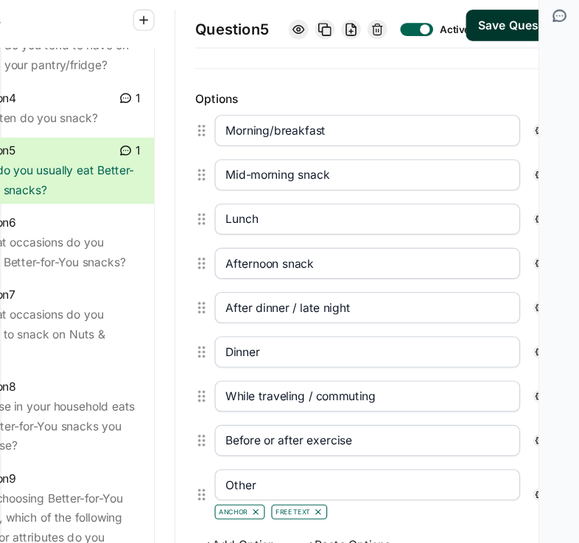
click at [576, 359] on div at bounding box center [560, 317] width 37 height 543
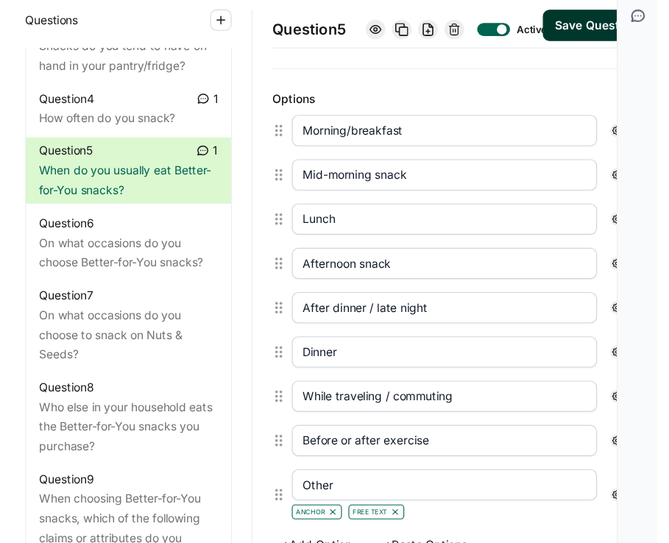
scroll to position [0, 0]
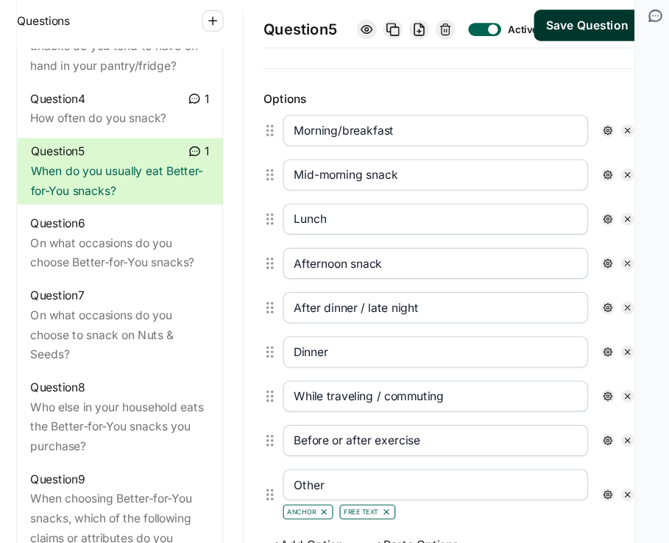
click at [622, 416] on icon at bounding box center [626, 411] width 9 height 9
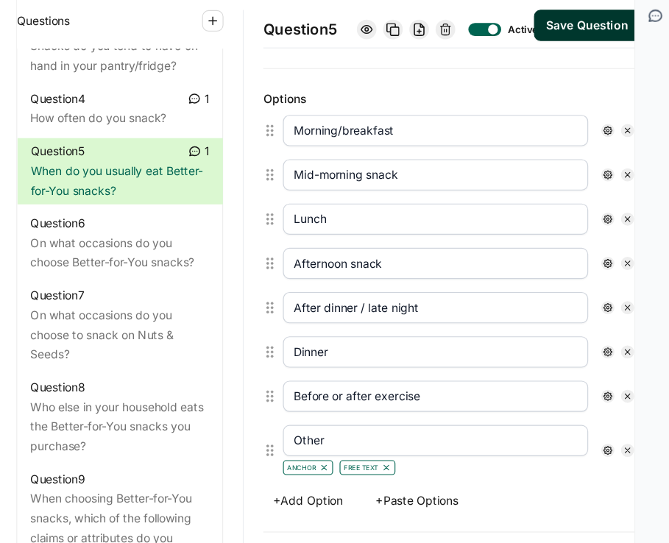
click at [622, 416] on icon at bounding box center [626, 411] width 9 height 9
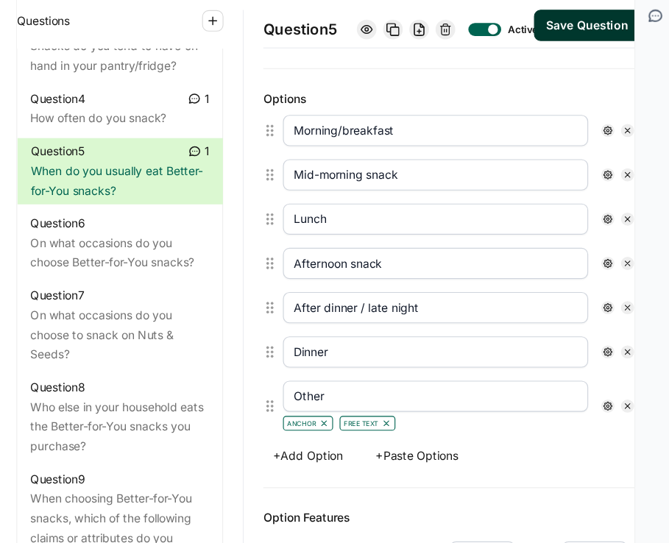
click at [622, 425] on icon at bounding box center [626, 420] width 9 height 9
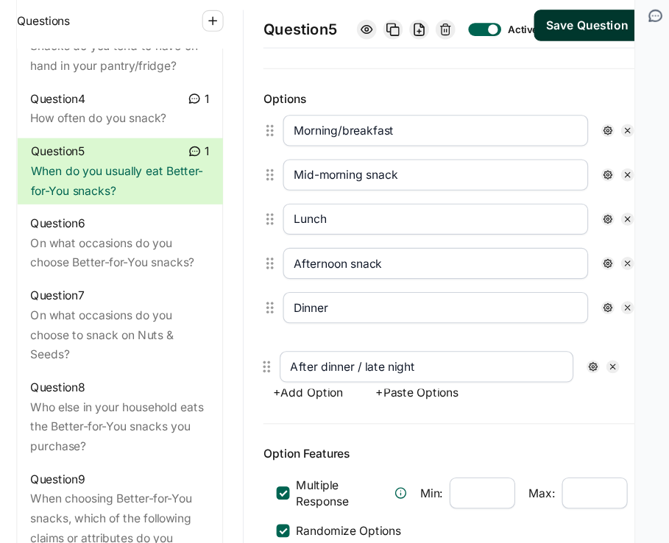
drag, startPoint x: 304, startPoint y: 346, endPoint x: 302, endPoint y: 388, distance: 42.0
click at [302, 389] on div "Morning/breakfast Mid-morning snack Lunch Afternoon snack After dinner / late n…" at bounding box center [469, 272] width 339 height 239
click at [338, 418] on button "+ Add Option" at bounding box center [340, 408] width 80 height 21
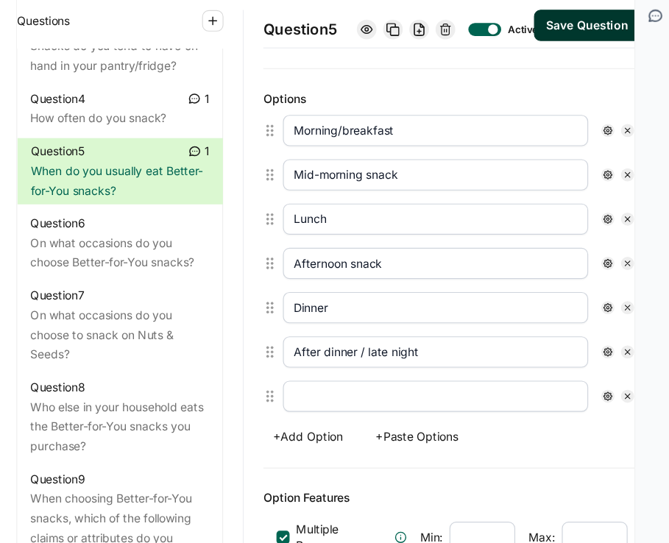
click at [339, 420] on input "text" at bounding box center [454, 412] width 274 height 28
click at [376, 187] on input "Morning/breakfast" at bounding box center [454, 173] width 274 height 28
click at [563, 458] on div "+ Add Option + Paste Options" at bounding box center [469, 447] width 339 height 21
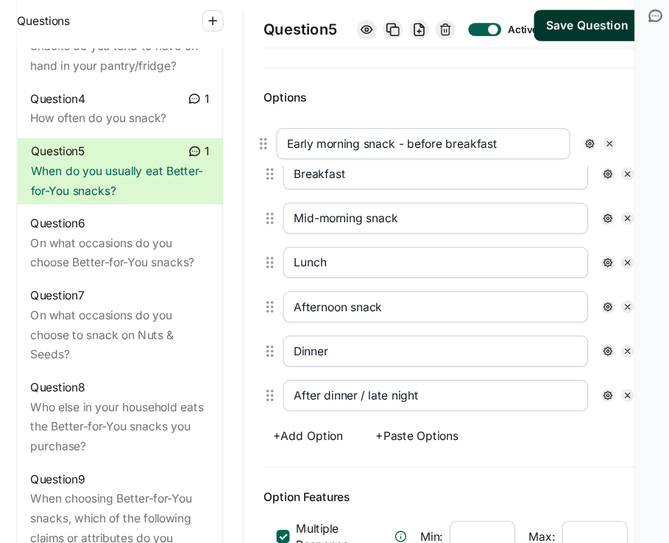
drag, startPoint x: 305, startPoint y: 427, endPoint x: 299, endPoint y: 185, distance: 242.3
click at [299, 185] on div "Question 5 Active Save Question Title When do you usually eat Better-for-You sn…" at bounding box center [469, 295] width 374 height 496
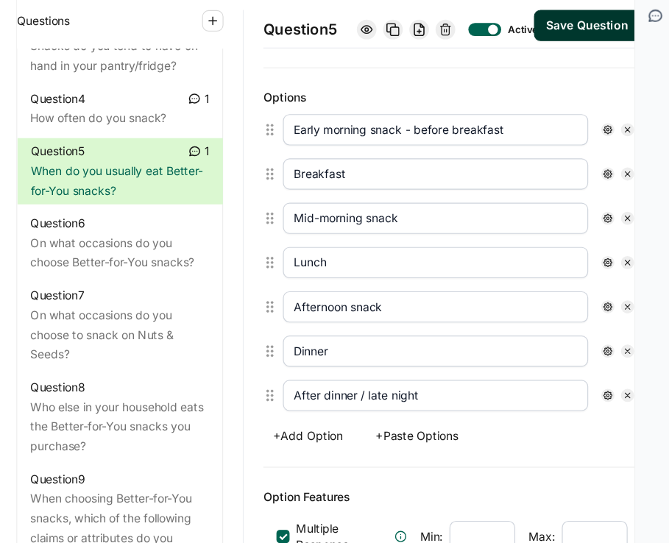
click at [575, 91] on button "Save Question" at bounding box center [591, 79] width 96 height 28
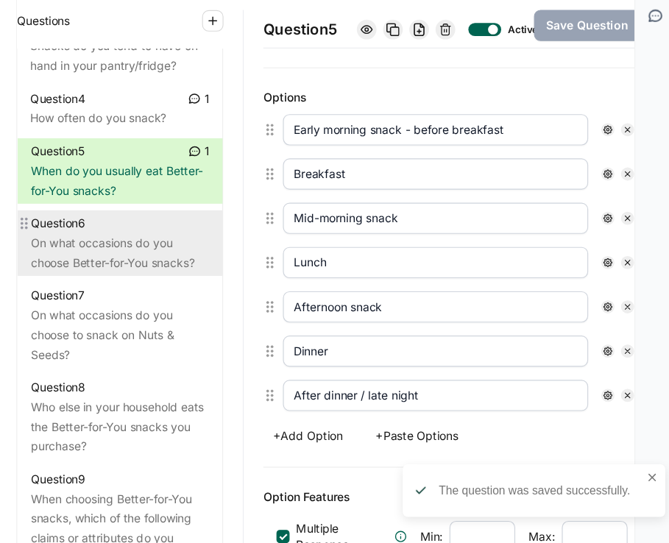
click at [193, 265] on div "On what occasions do you choose Better-for-You snacks?" at bounding box center [171, 282] width 160 height 35
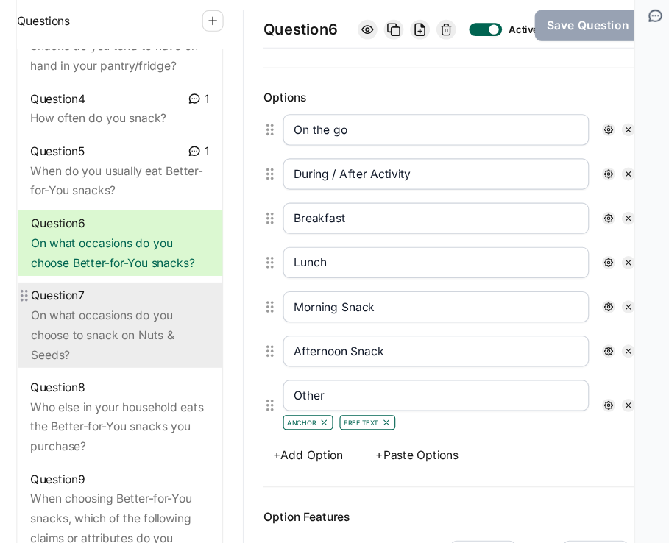
click at [201, 330] on div "On what occasions do you choose to snack on Nuts & Seeds?" at bounding box center [171, 356] width 160 height 53
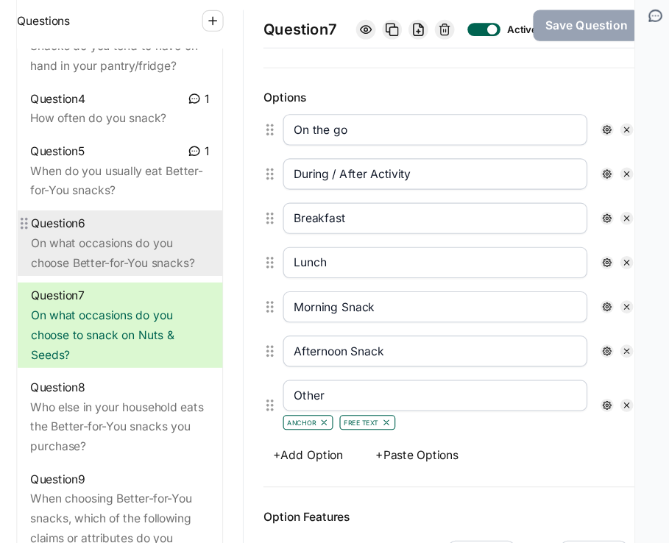
click at [195, 267] on div "On what occasions do you choose Better-for-You snacks?" at bounding box center [171, 282] width 160 height 35
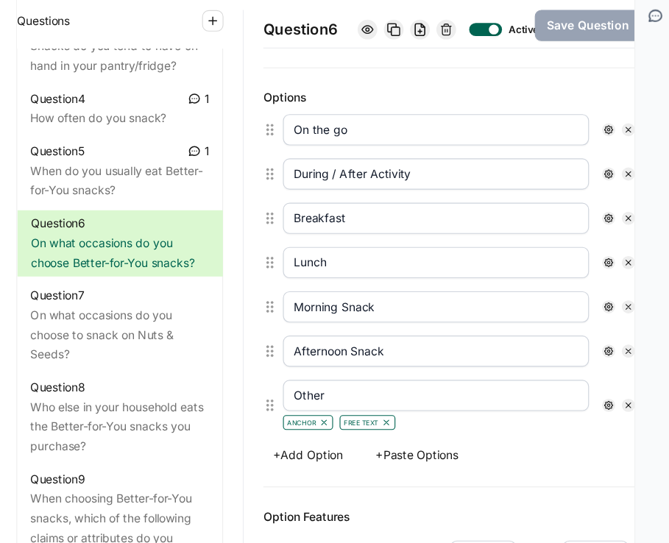
click at [383, 186] on input "On the go" at bounding box center [454, 172] width 275 height 28
drag, startPoint x: 387, startPoint y: 266, endPoint x: 309, endPoint y: 266, distance: 77.3
click at [309, 266] on div "Breakfast" at bounding box center [469, 252] width 339 height 40
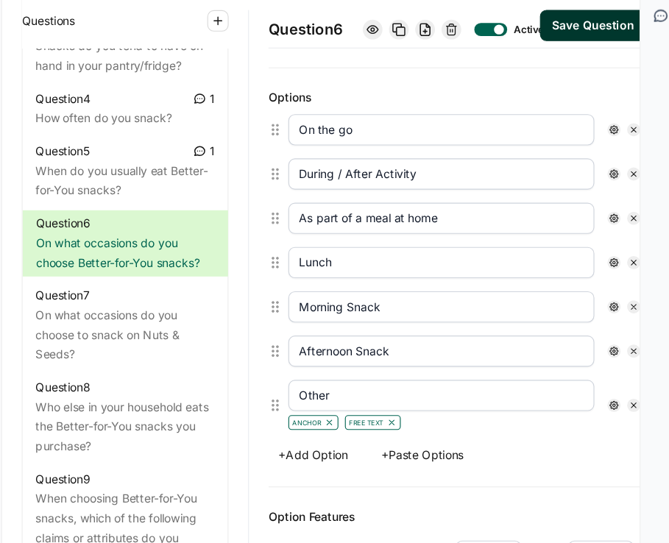
drag, startPoint x: 361, startPoint y: 309, endPoint x: 313, endPoint y: 307, distance: 48.6
click at [313, 307] on div "Lunch" at bounding box center [475, 292] width 328 height 40
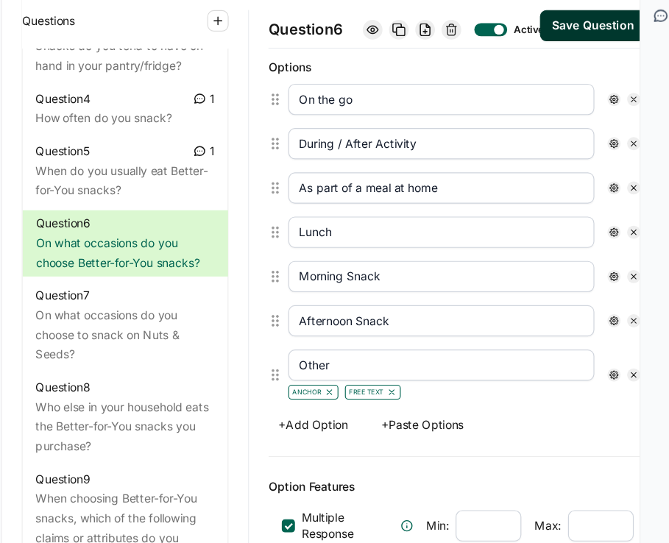
scroll to position [402, 0]
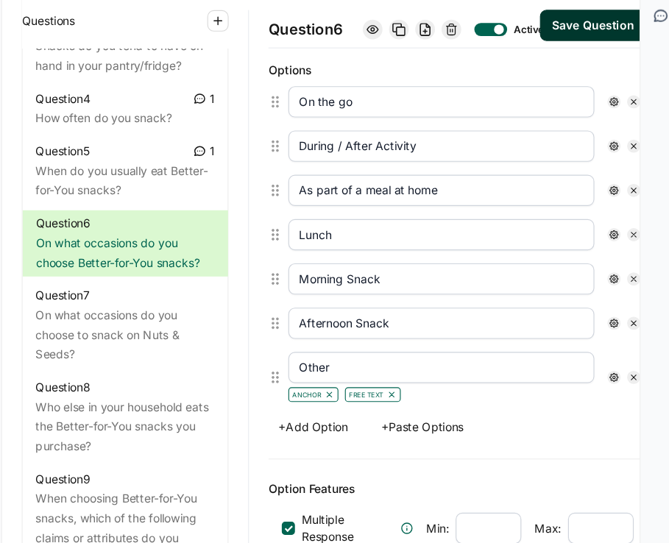
click at [623, 271] on icon at bounding box center [627, 266] width 9 height 9
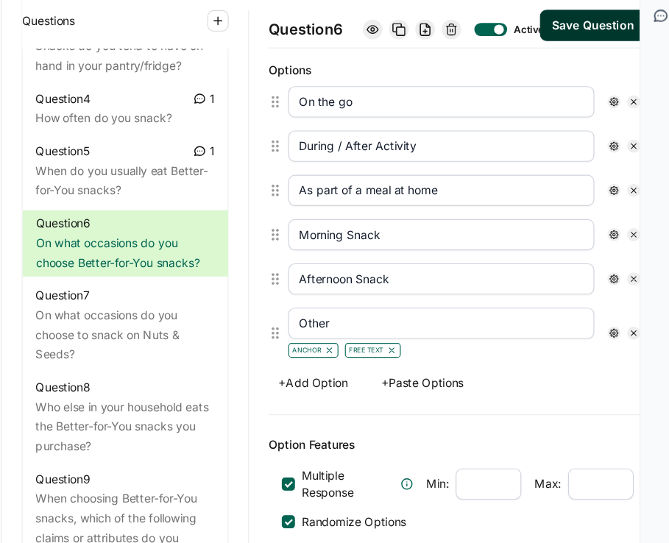
click at [623, 271] on icon at bounding box center [627, 266] width 9 height 9
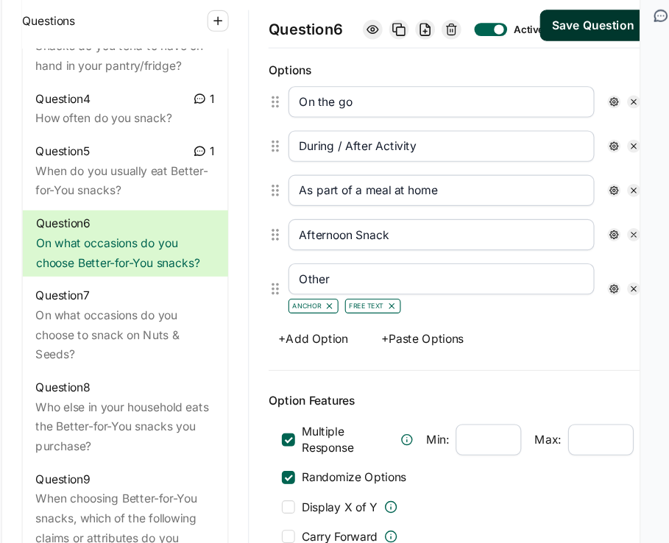
click at [623, 271] on icon at bounding box center [627, 266] width 9 height 9
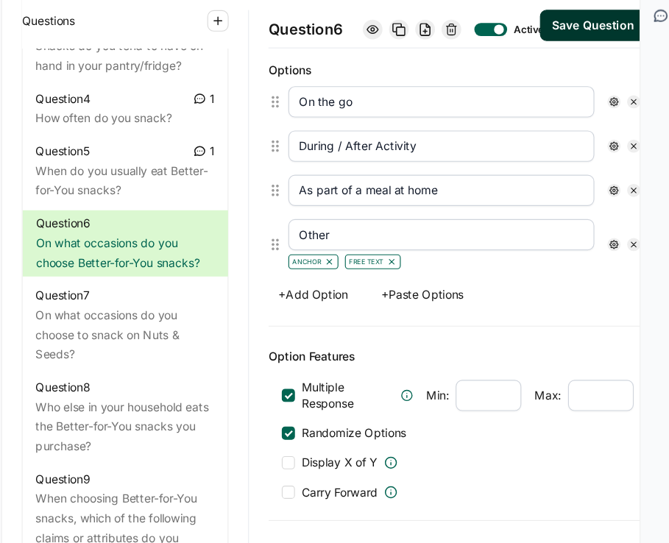
click at [459, 331] on button "+ Paste Options" at bounding box center [438, 320] width 92 height 21
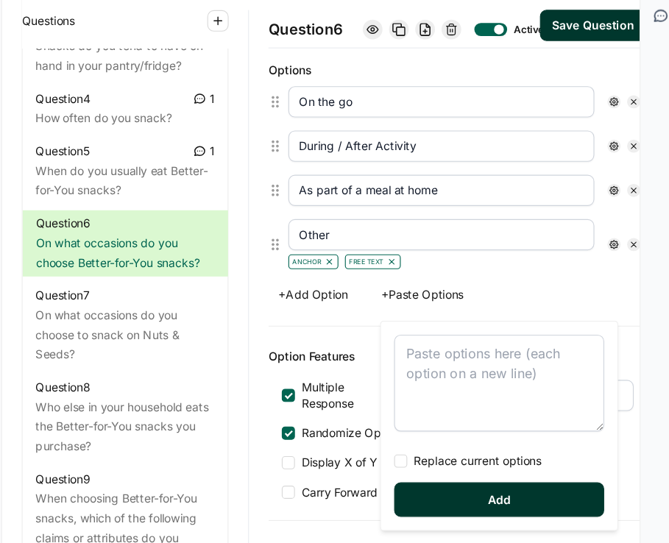
click at [438, 376] on textarea at bounding box center [506, 399] width 188 height 87
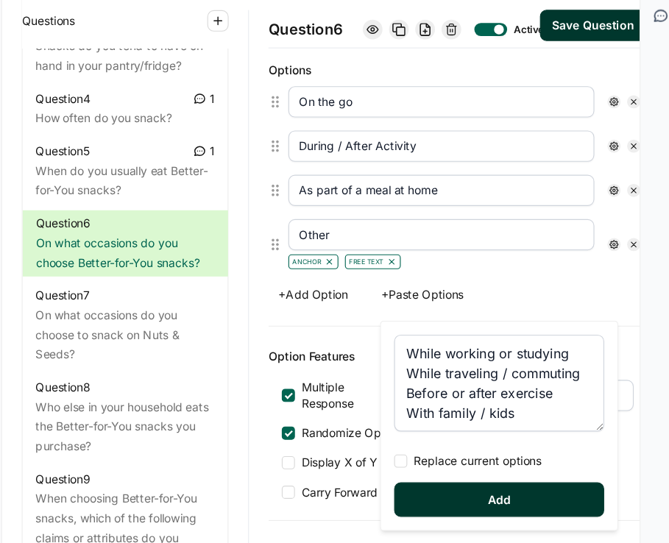
click at [469, 508] on button "Add" at bounding box center [506, 504] width 188 height 31
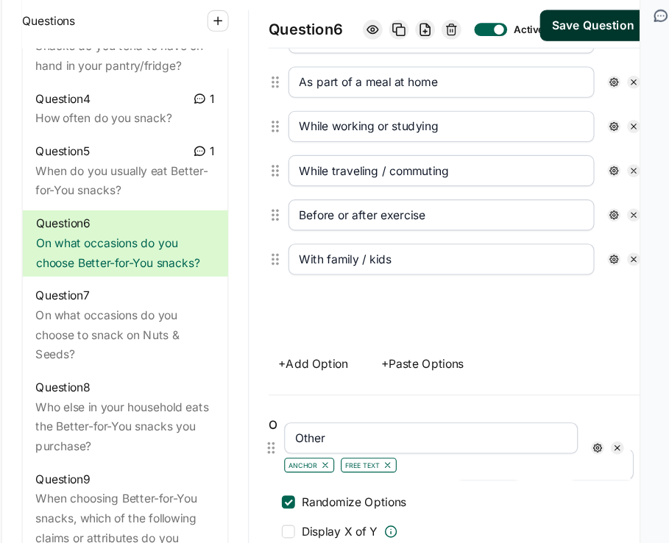
scroll to position [530, 0]
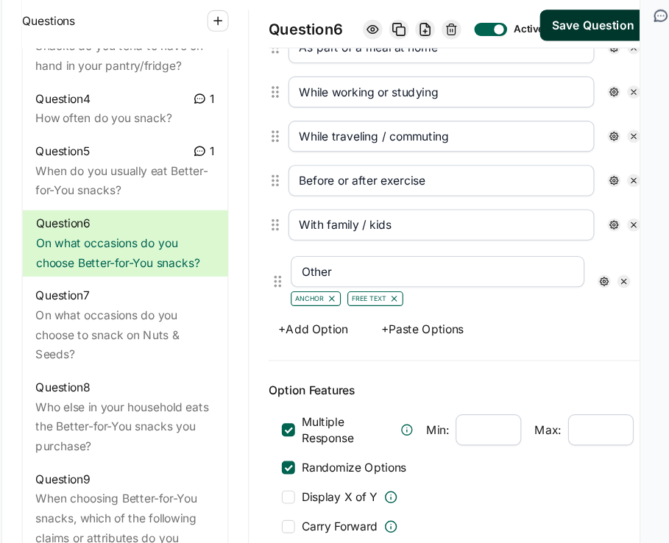
drag, startPoint x: 305, startPoint y: 288, endPoint x: 306, endPoint y: 312, distance: 24.3
click at [306, 312] on div "On the go During / After Activity As part of a meal at home Other Anchor Free T…" at bounding box center [469, 167] width 339 height 336
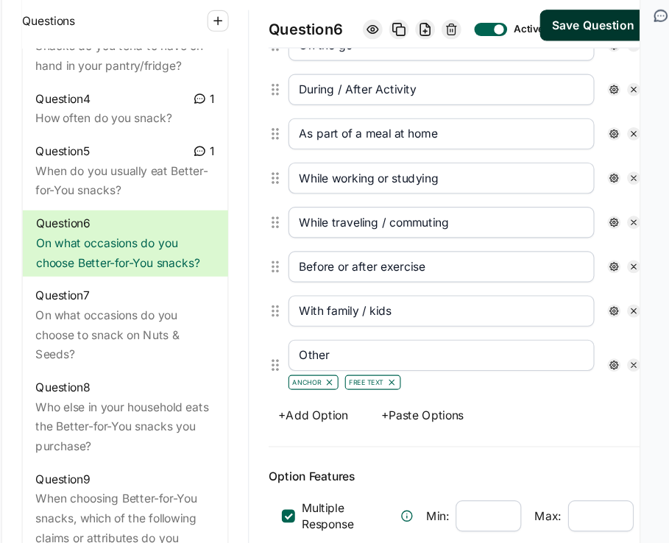
scroll to position [473, 0]
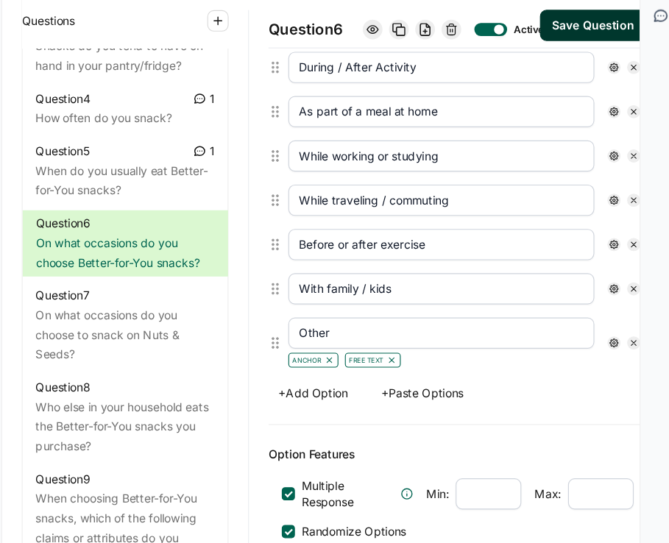
click at [448, 419] on button "+ Paste Options" at bounding box center [438, 408] width 92 height 21
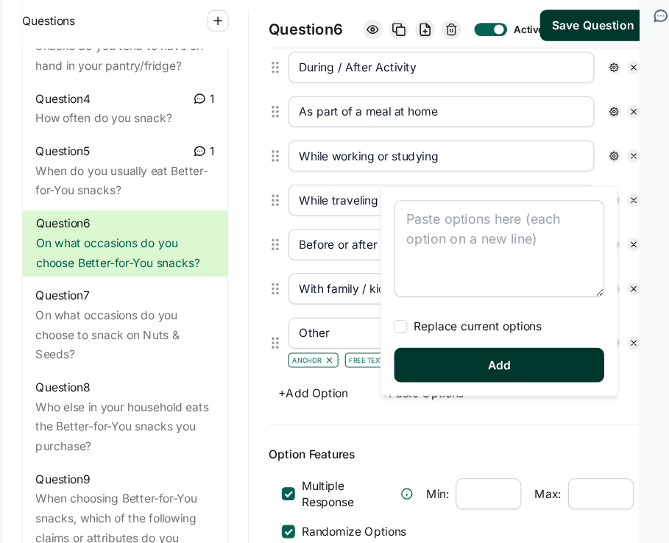
click at [292, 272] on div "Question 6 Active Save Question Title On what occasions do you choose Better-fo…" at bounding box center [469, 295] width 375 height 496
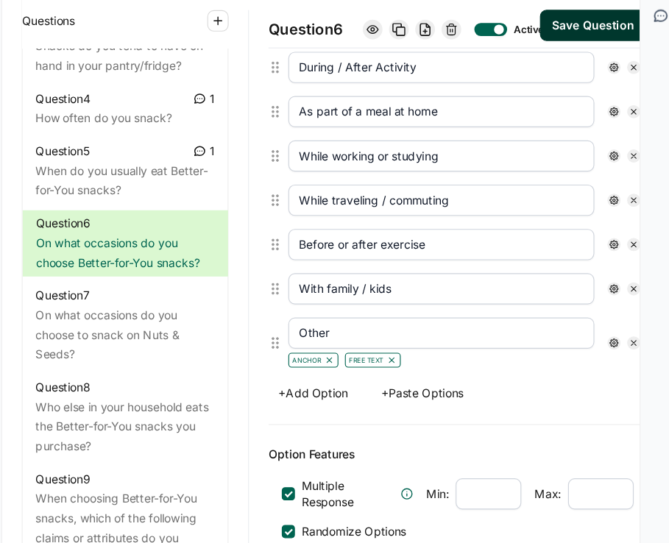
click at [559, 93] on button "Save Question" at bounding box center [591, 79] width 96 height 28
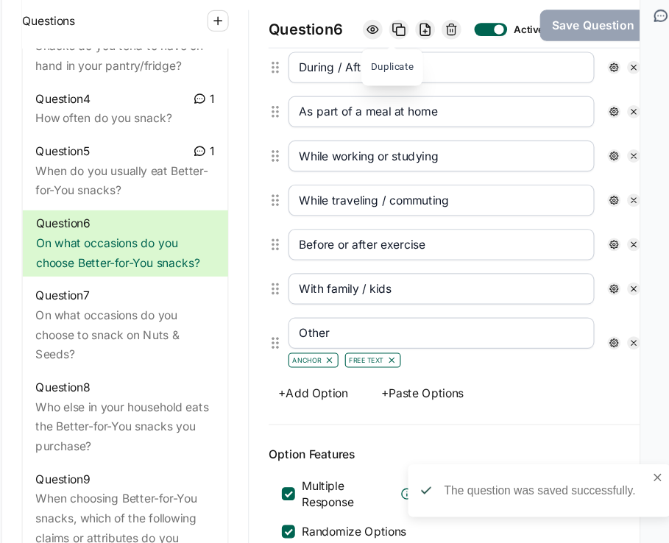
click at [411, 85] on icon at bounding box center [417, 83] width 12 height 12
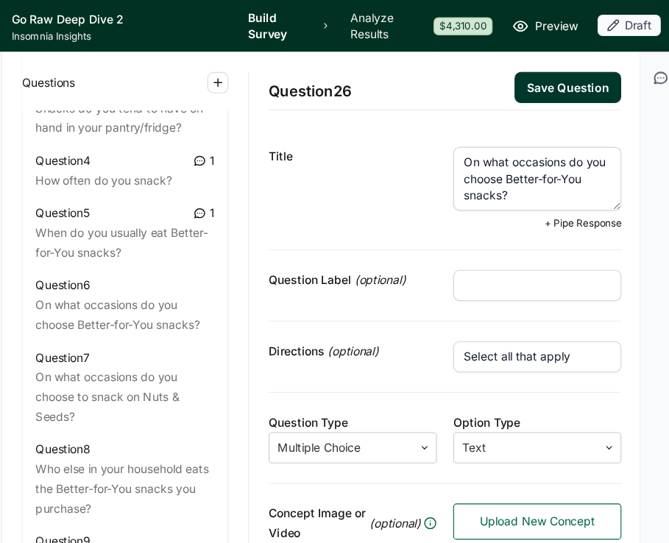
drag, startPoint x: 522, startPoint y: 175, endPoint x: 513, endPoint y: 154, distance: 23.1
click at [513, 154] on textarea "On what occasions do you choose Better-for-You snacks?" at bounding box center [540, 160] width 151 height 57
click at [398, 166] on div "Title" at bounding box center [375, 169] width 151 height 74
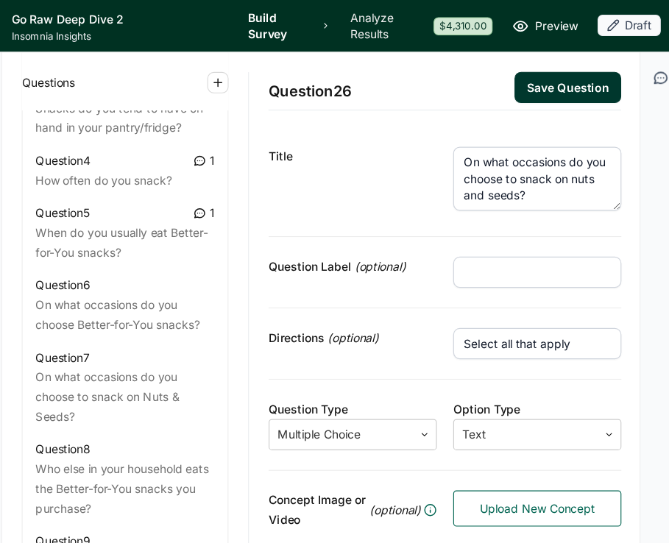
click at [569, 85] on button "Save Question" at bounding box center [569, 79] width 96 height 28
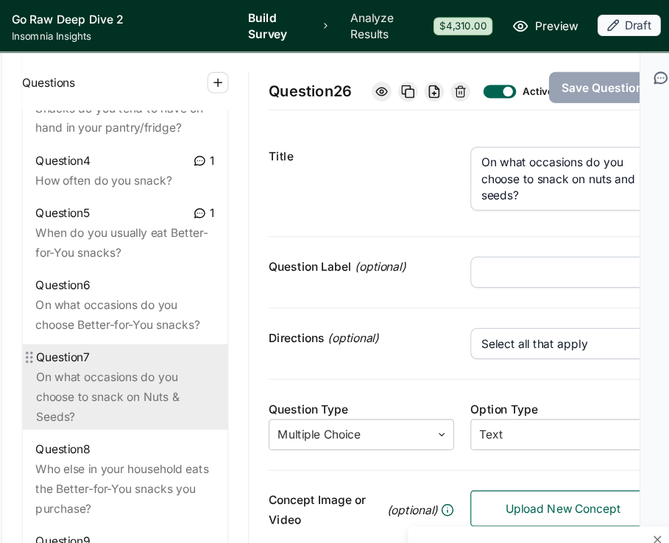
click at [182, 330] on div "On what occasions do you choose to snack on Nuts & Seeds?" at bounding box center [171, 356] width 160 height 53
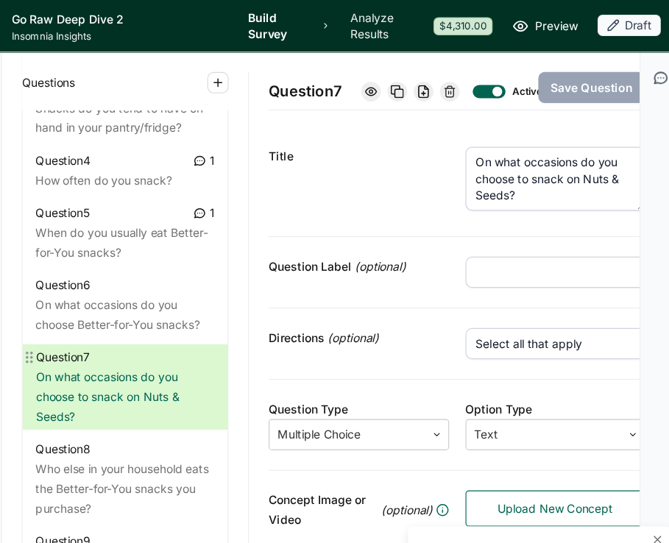
click at [85, 315] on icon at bounding box center [85, 321] width 12 height 12
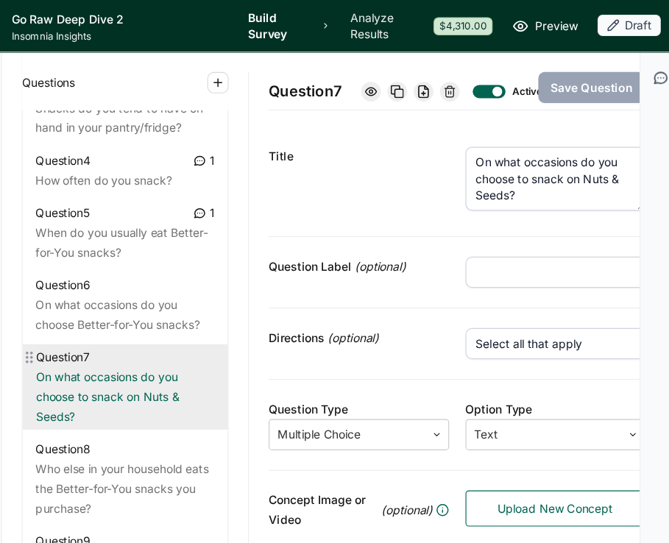
click at [253, 309] on div "Question 7 On what occasions do you choose to snack on Nuts & Seeds?" at bounding box center [171, 347] width 184 height 77
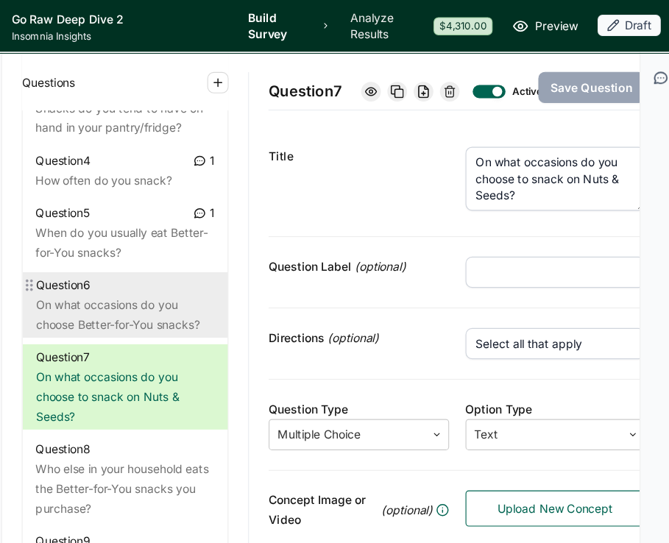
click at [224, 275] on div "On what occasions do you choose Better-for-You snacks?" at bounding box center [171, 282] width 160 height 35
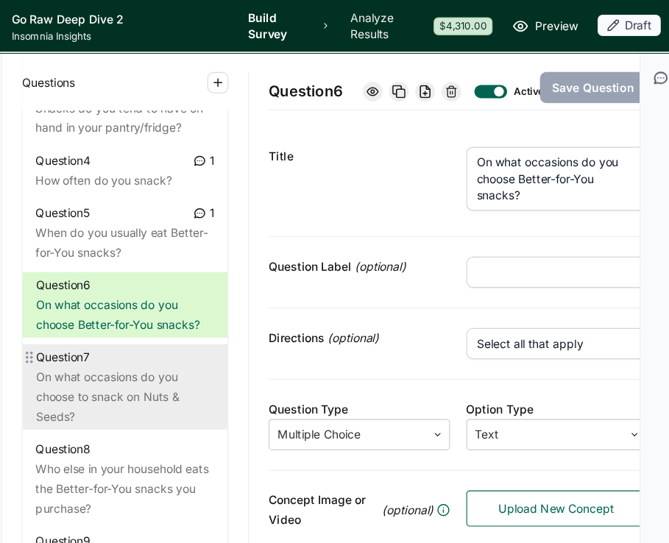
click at [211, 330] on div "On what occasions do you choose to snack on Nuts & Seeds?" at bounding box center [171, 356] width 160 height 53
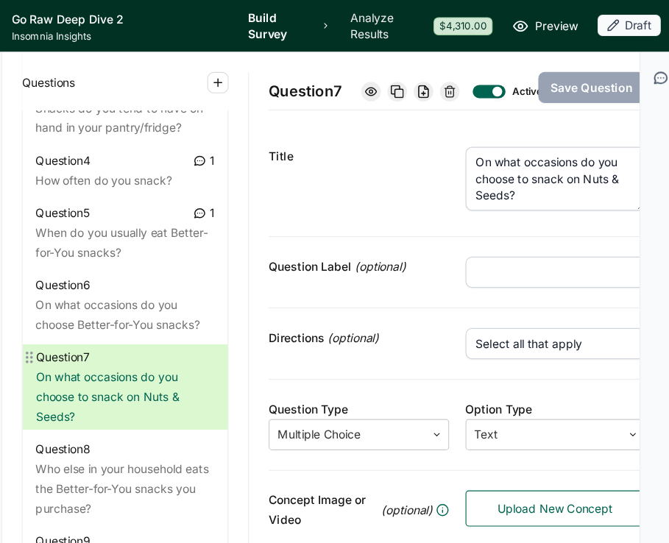
click at [88, 315] on icon at bounding box center [85, 321] width 12 height 12
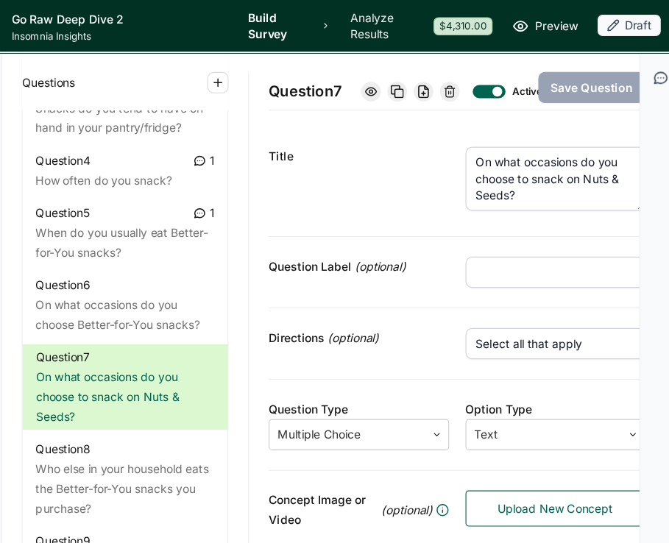
click at [459, 85] on icon at bounding box center [462, 83] width 12 height 12
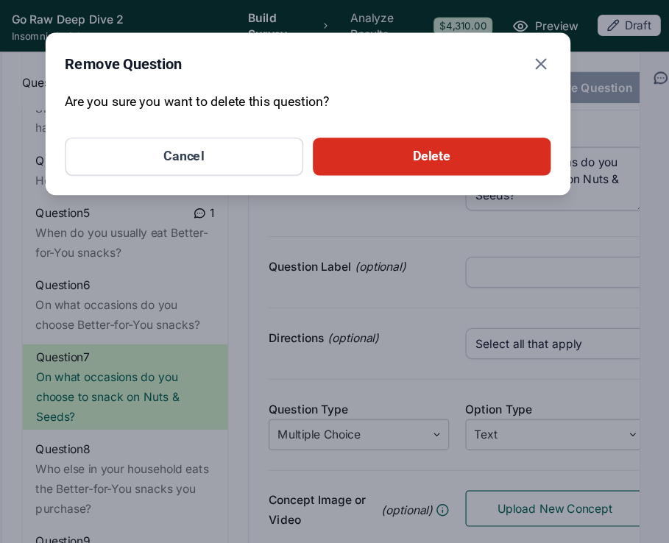
click at [440, 141] on button "Delete" at bounding box center [446, 141] width 214 height 34
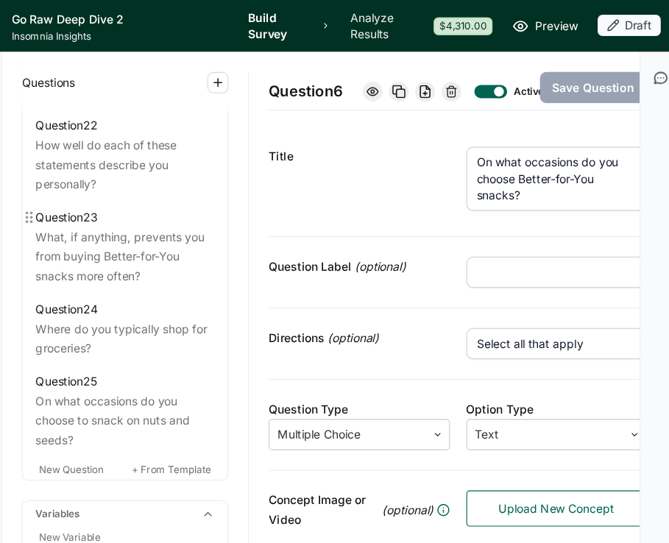
scroll to position [2463, 0]
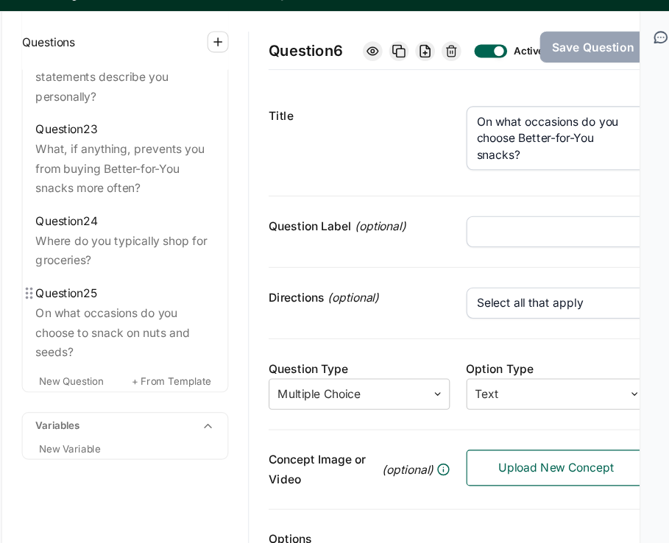
click at [85, 299] on icon at bounding box center [85, 300] width 12 height 12
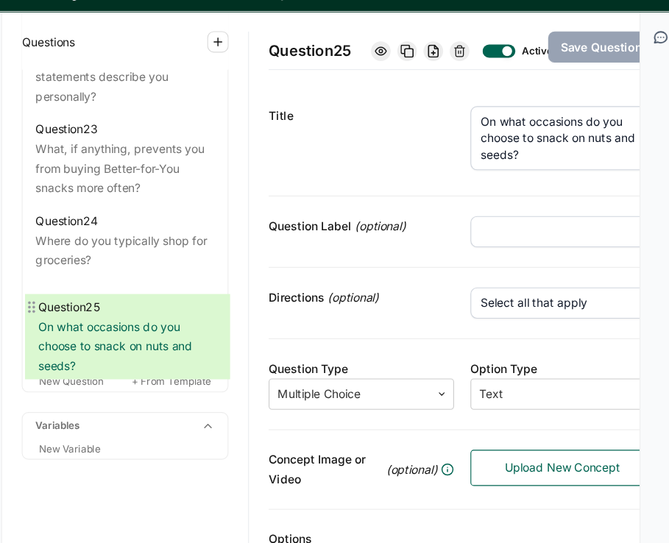
drag, startPoint x: 85, startPoint y: 299, endPoint x: 87, endPoint y: 308, distance: 9.1
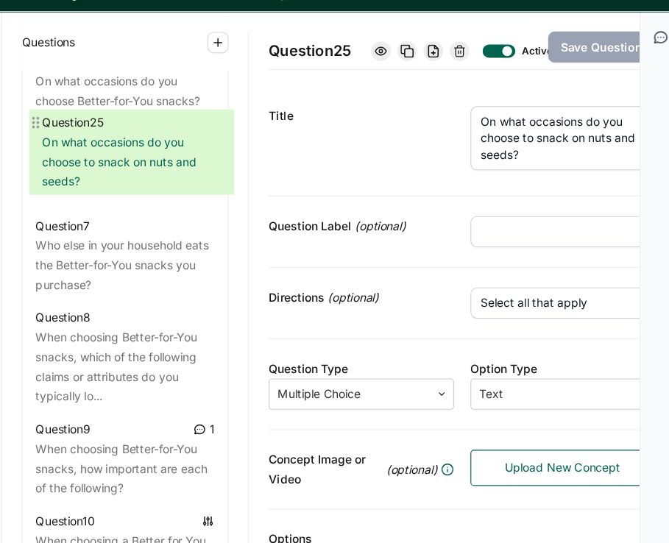
scroll to position [1045, 0]
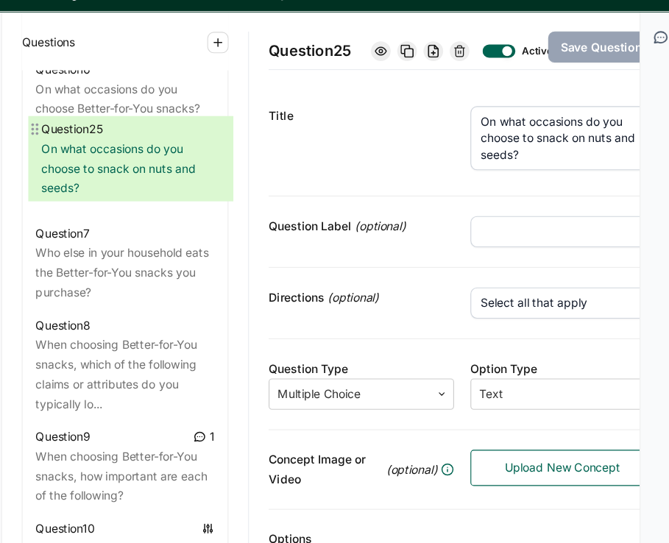
drag, startPoint x: 86, startPoint y: 296, endPoint x: 91, endPoint y: 145, distance: 151.0
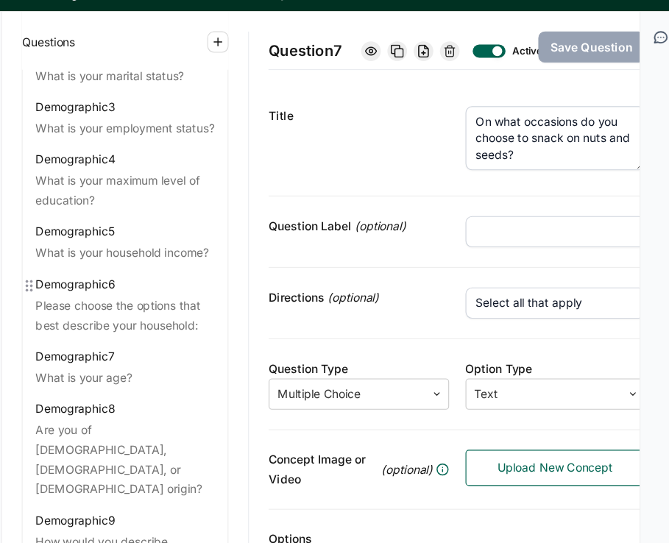
scroll to position [0, 0]
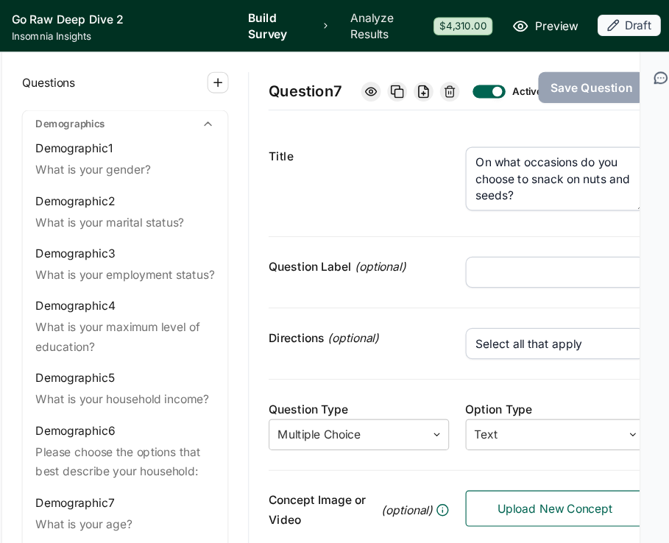
click at [395, 211] on div "Title On what occasions do you choose to snack on nuts and seeds?" at bounding box center [469, 163] width 338 height 99
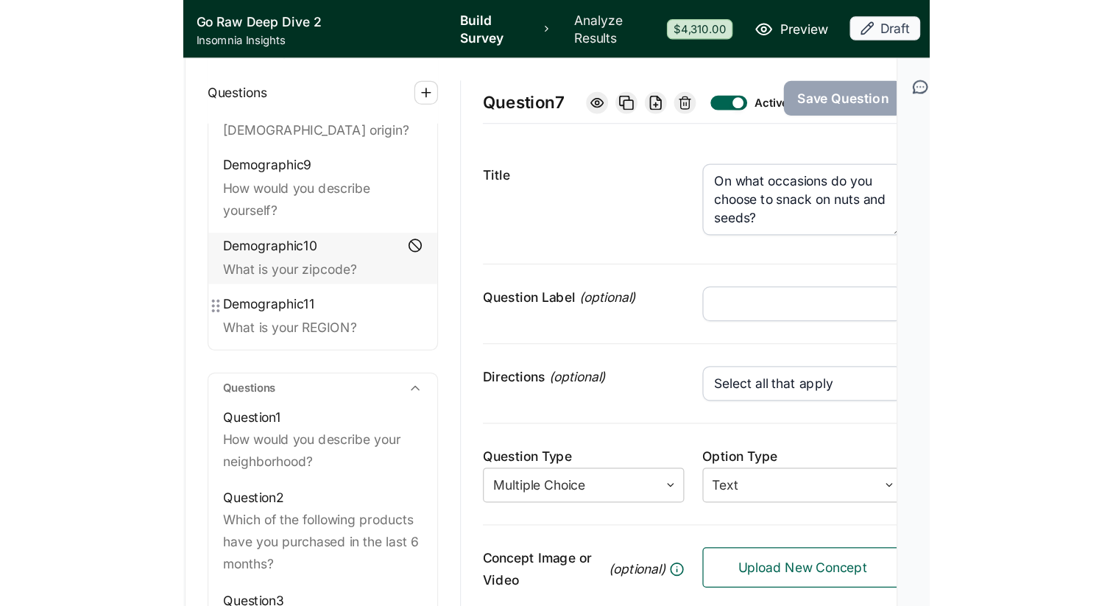
scroll to position [477, 0]
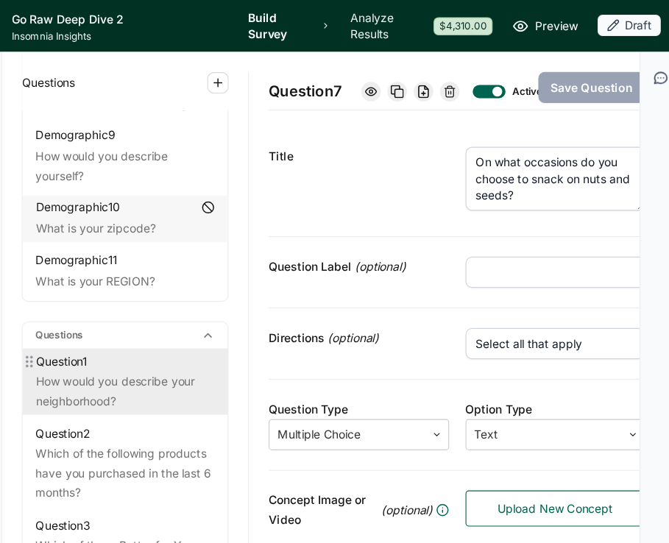
click at [166, 316] on div "Question 1" at bounding box center [171, 325] width 160 height 18
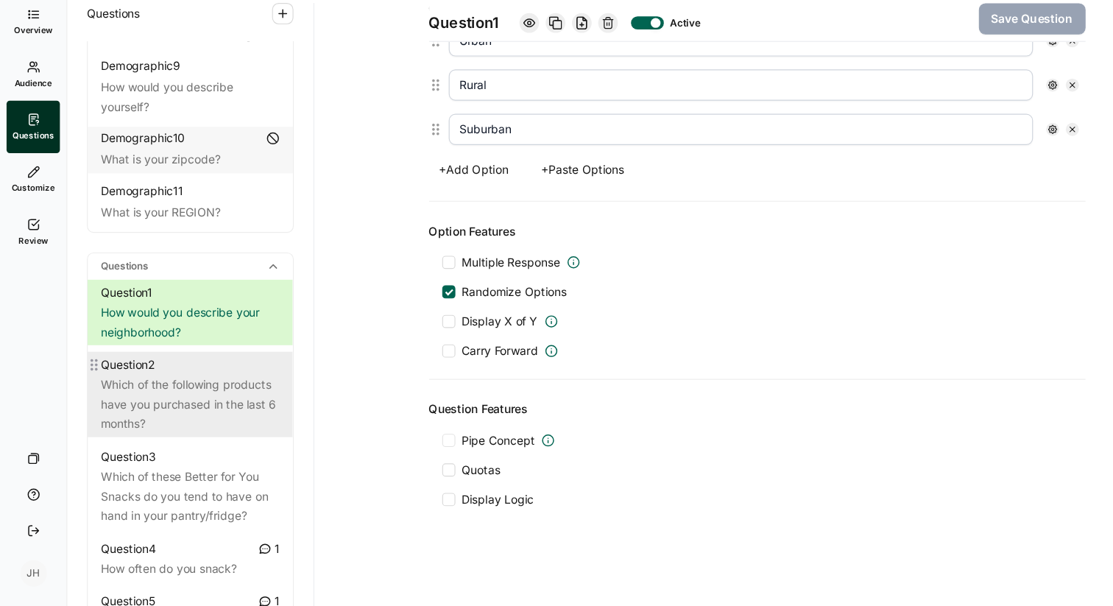
click at [171, 398] on div "Which of the following products have you purchased in the last 6 months?" at bounding box center [171, 424] width 160 height 53
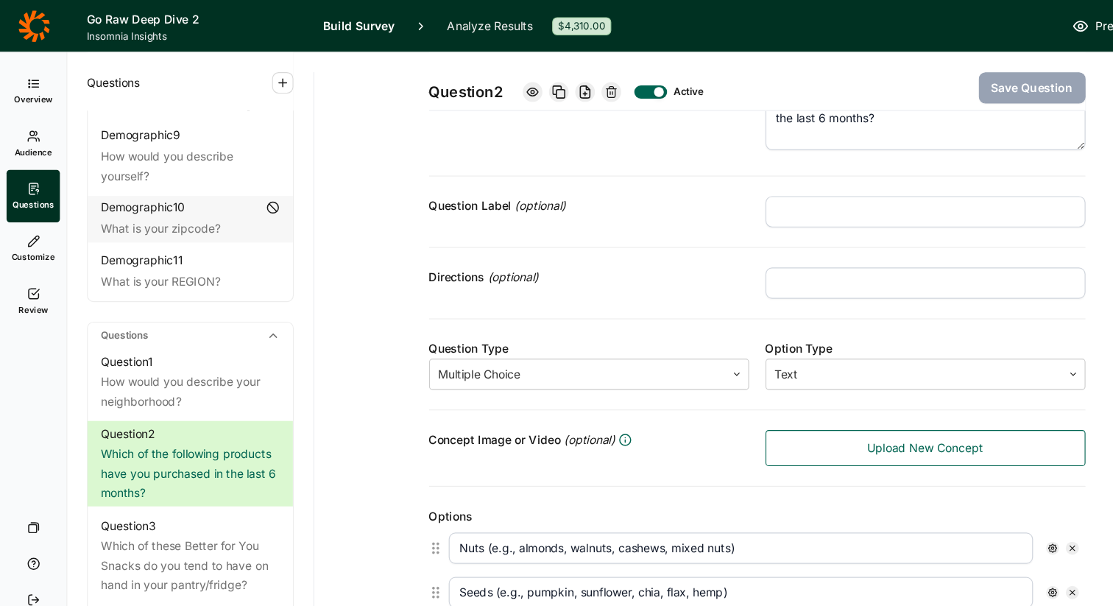
scroll to position [53, 0]
click at [711, 255] on input "text" at bounding box center [830, 255] width 287 height 28
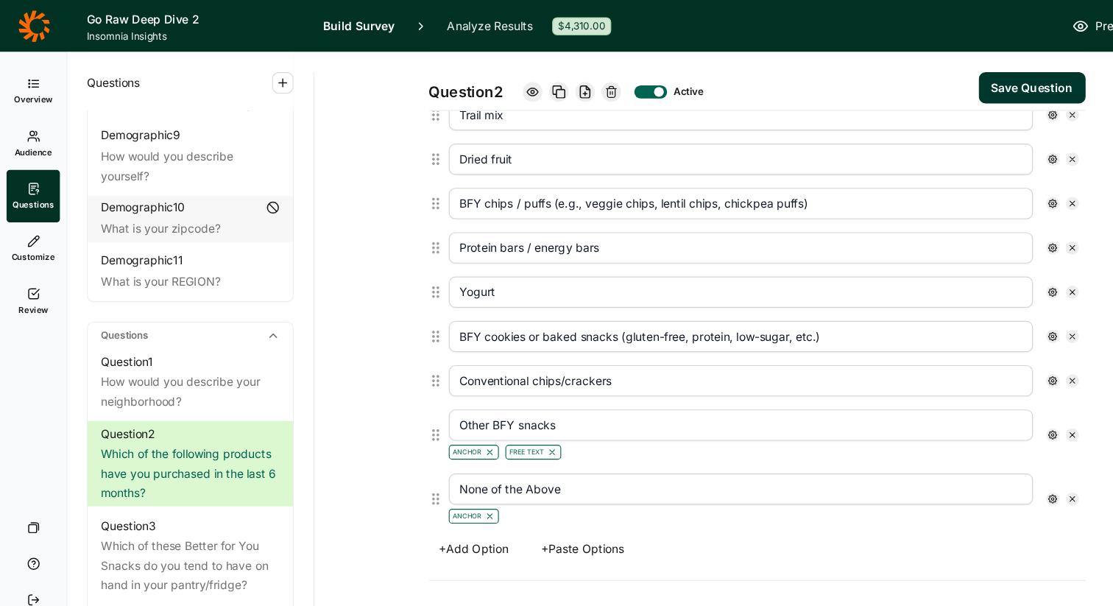
scroll to position [521, 0]
drag, startPoint x: 551, startPoint y: 222, endPoint x: 378, endPoint y: 227, distance: 173.8
click at [378, 227] on div "Question 2 Active Save Question Title Which of the following products have you …" at bounding box center [679, 227] width 759 height 1400
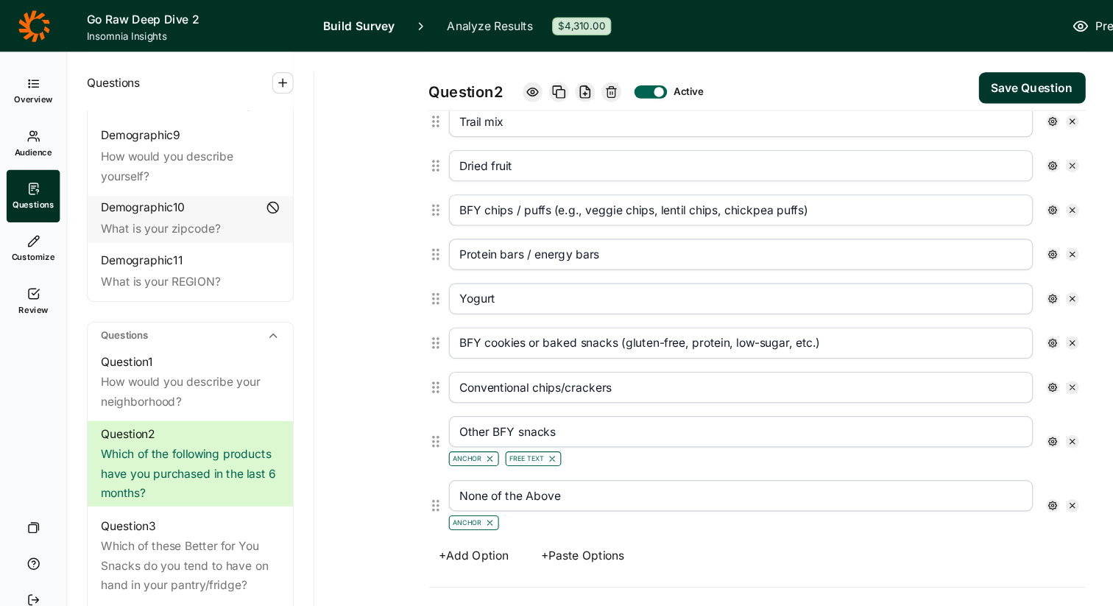
scroll to position [516, 0]
click at [907, 78] on button "Save Question" at bounding box center [926, 79] width 96 height 28
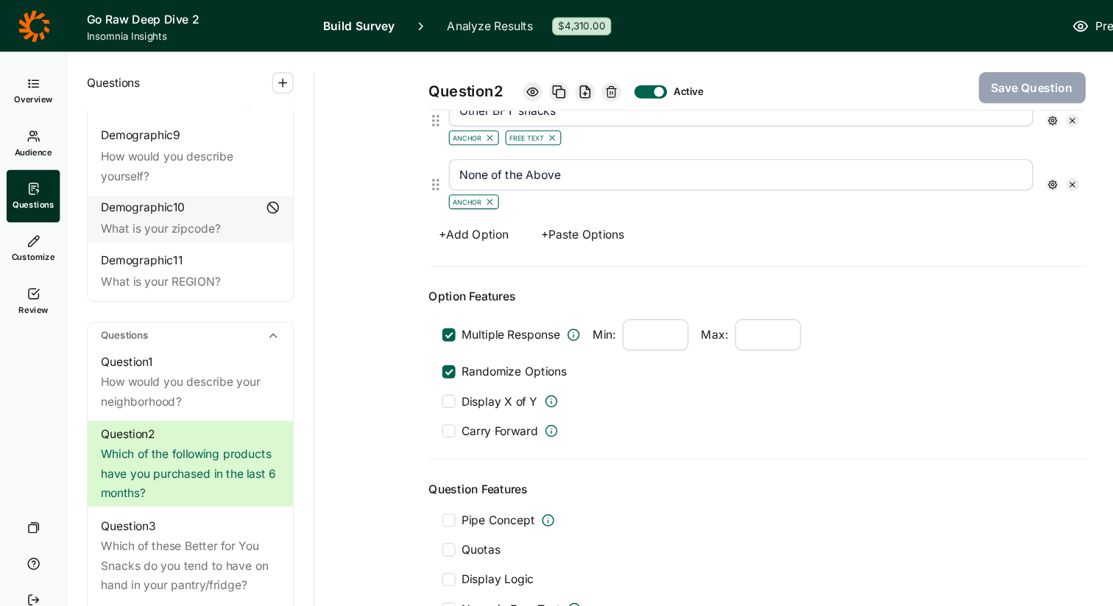
scroll to position [841, 0]
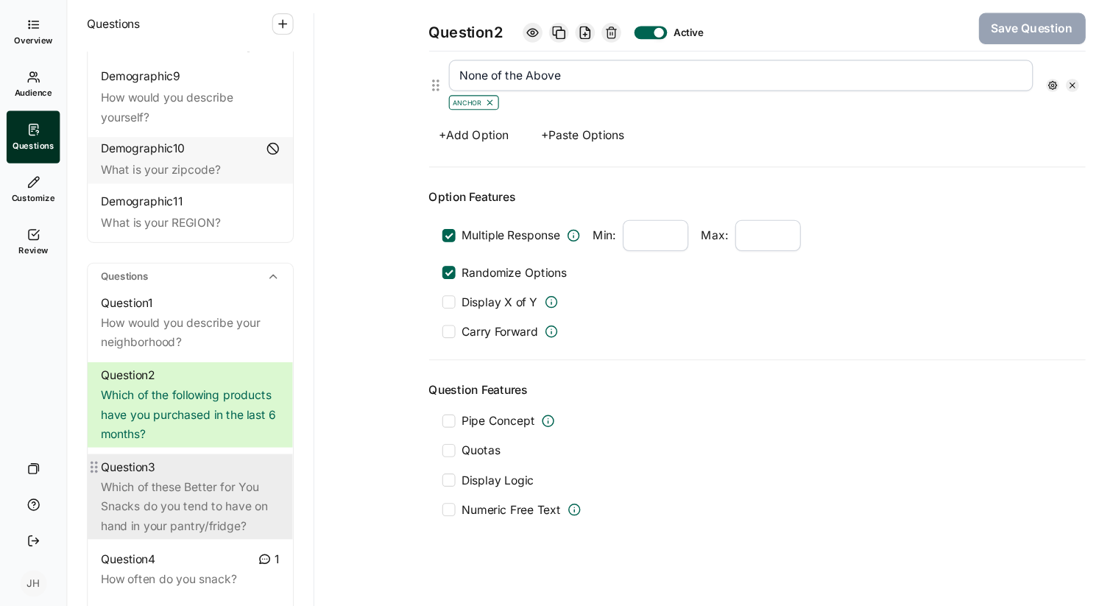
click at [175, 481] on div "Which of these Better for You Snacks do you tend to have on hand in your pantry…" at bounding box center [171, 507] width 160 height 53
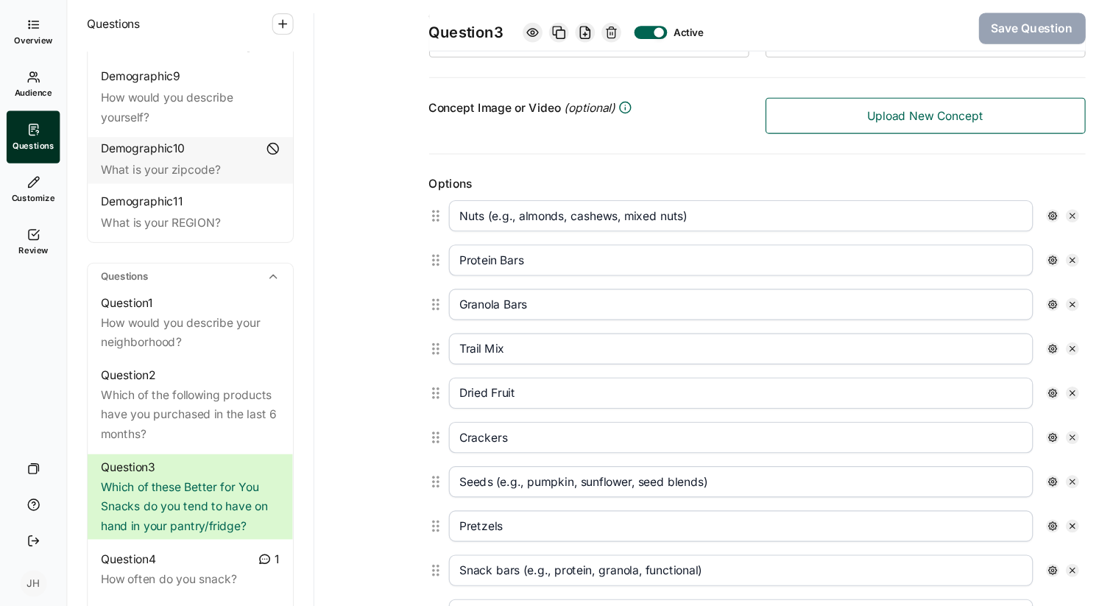
scroll to position [300, 0]
drag, startPoint x: 490, startPoint y: 289, endPoint x: 379, endPoint y: 289, distance: 111.2
click at [378, 289] on div "Question 3 Active Save Question Title Which of these Better for You Snacks do y…" at bounding box center [679, 458] width 759 height 1422
paste input "bars / energy b"
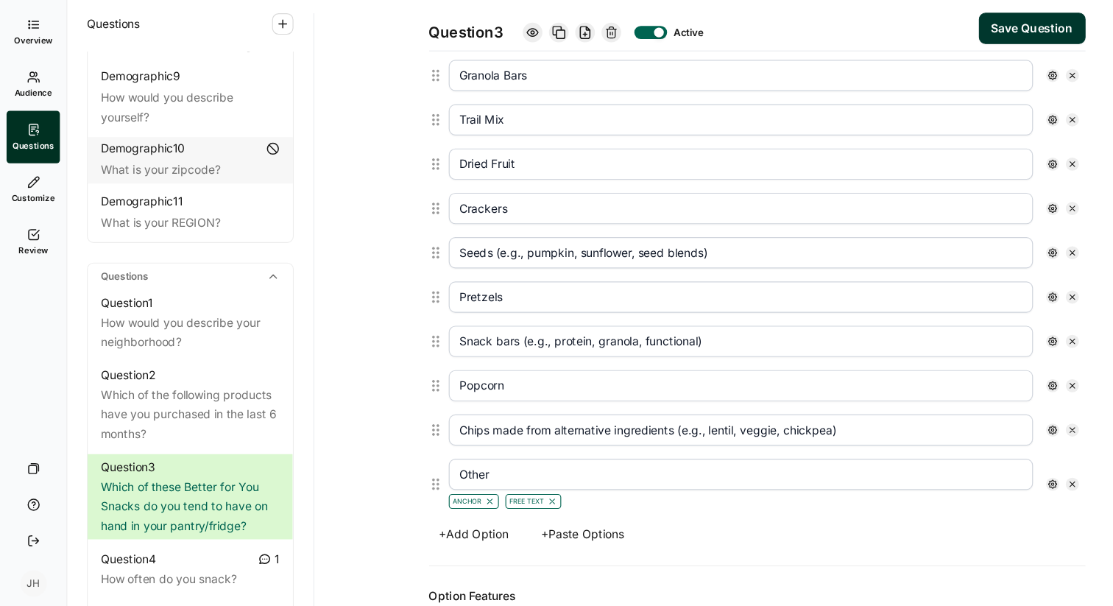
scroll to position [503, 0]
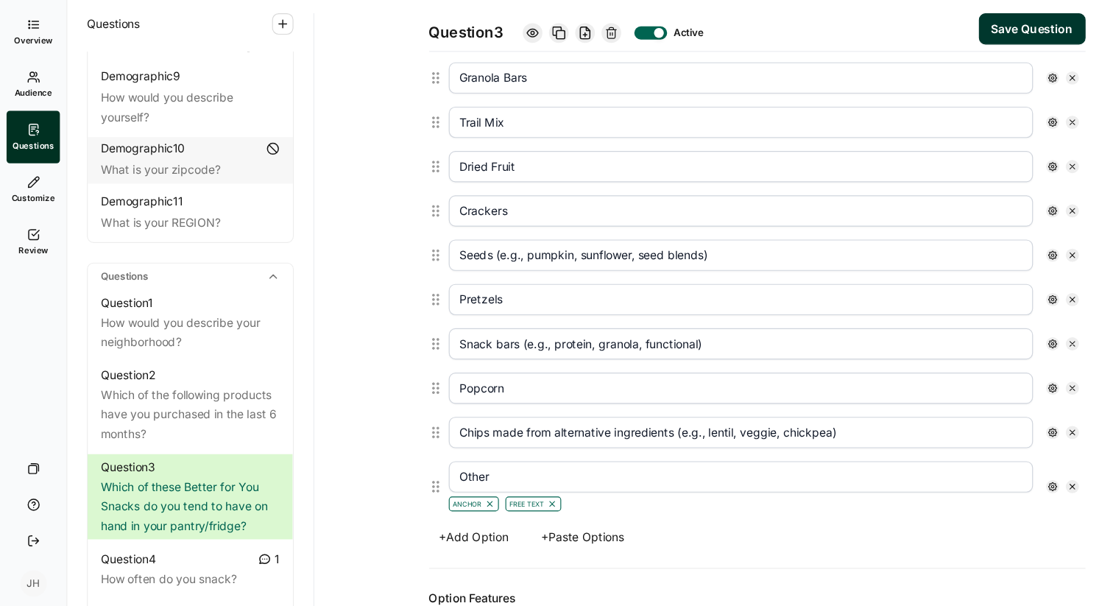
click at [962, 362] on icon at bounding box center [962, 361] width 9 height 9
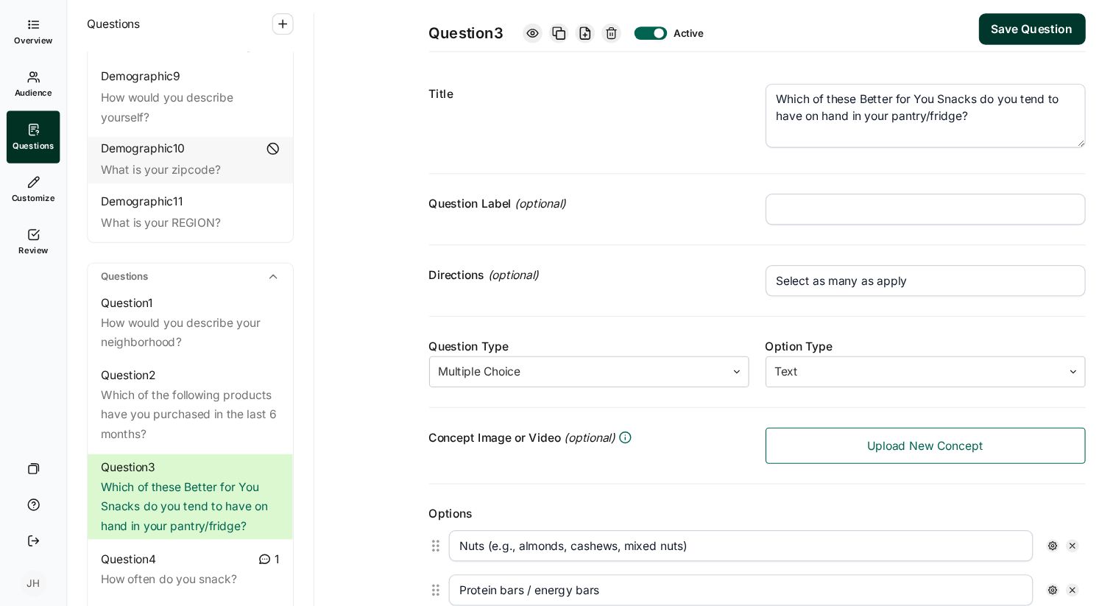
scroll to position [0, 0]
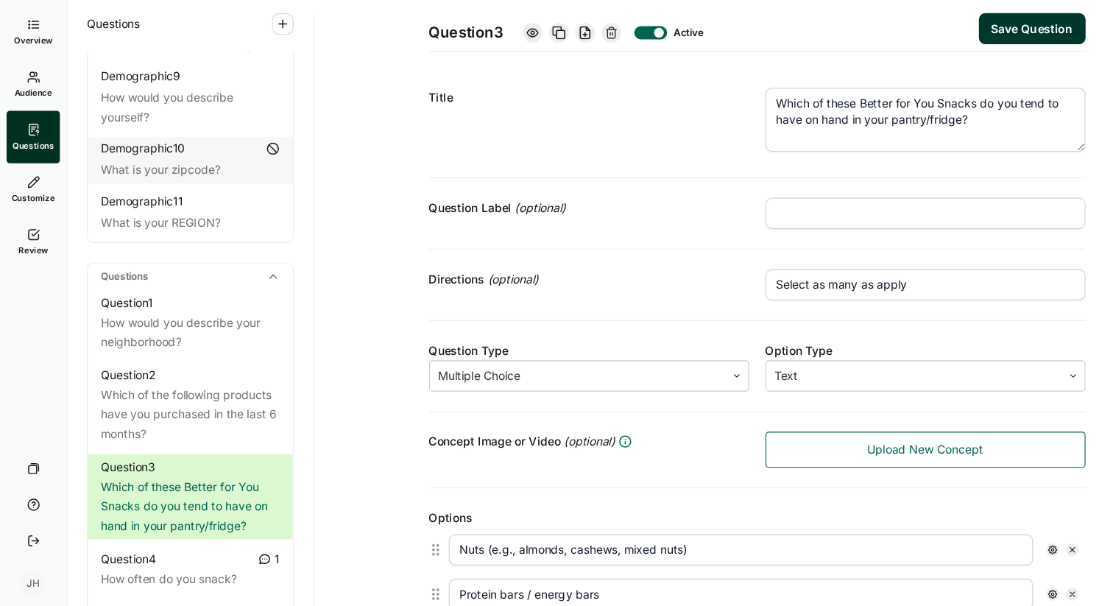
click at [806, 146] on textarea "Which of these Better for You Snacks do you tend to have on hand in your pantry…" at bounding box center [830, 160] width 287 height 57
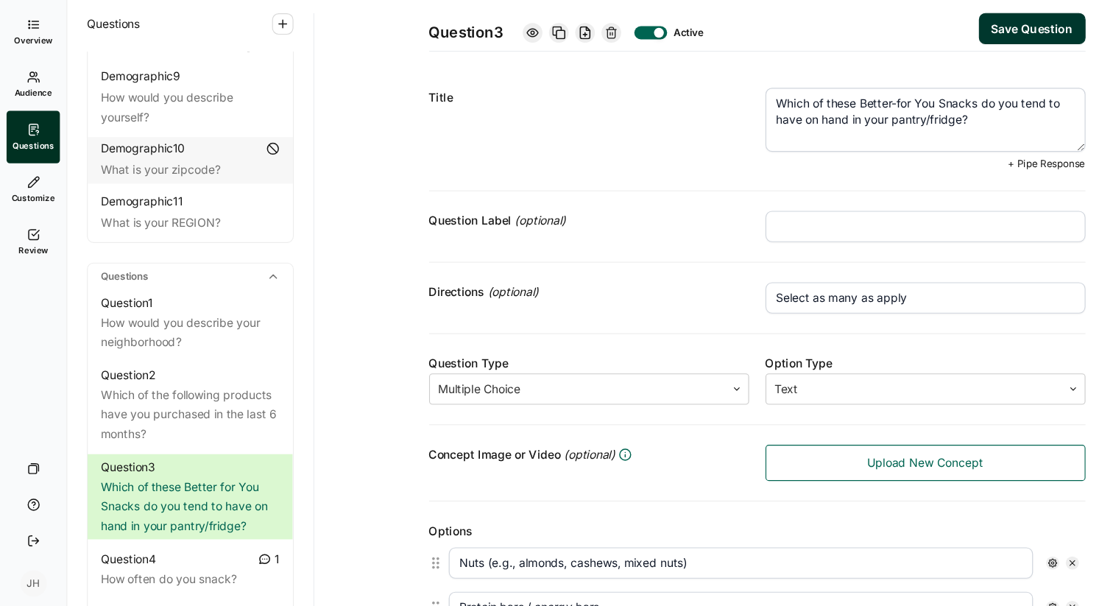
click at [823, 146] on textarea "Which of these Better-for You Snacks do you tend to have on hand in your pantry…" at bounding box center [830, 160] width 287 height 57
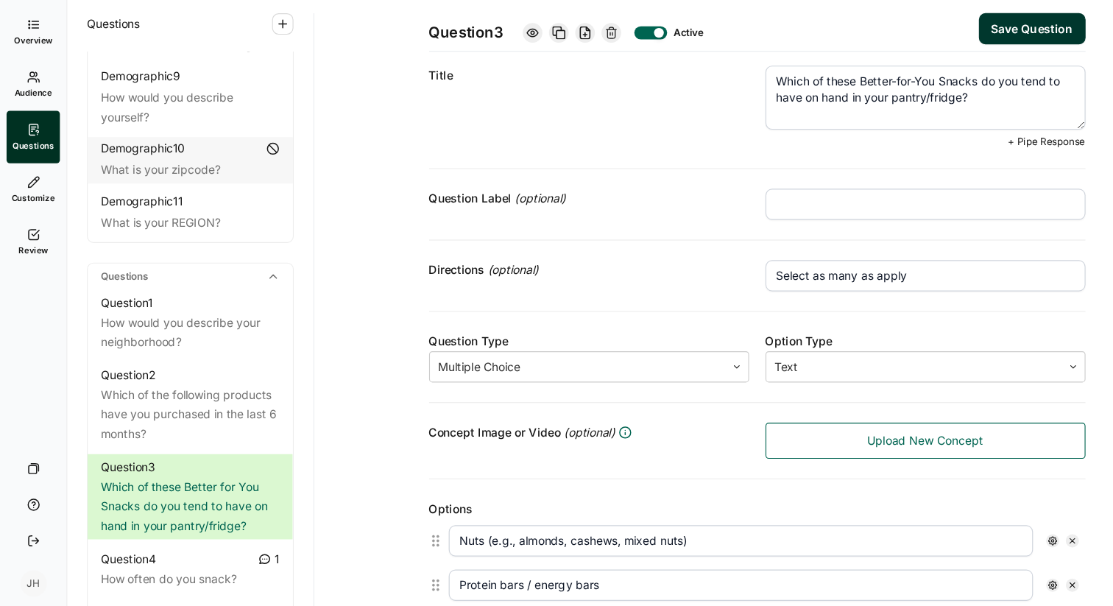
scroll to position [21, 0]
click at [826, 299] on input "Select as many as apply" at bounding box center [830, 299] width 287 height 28
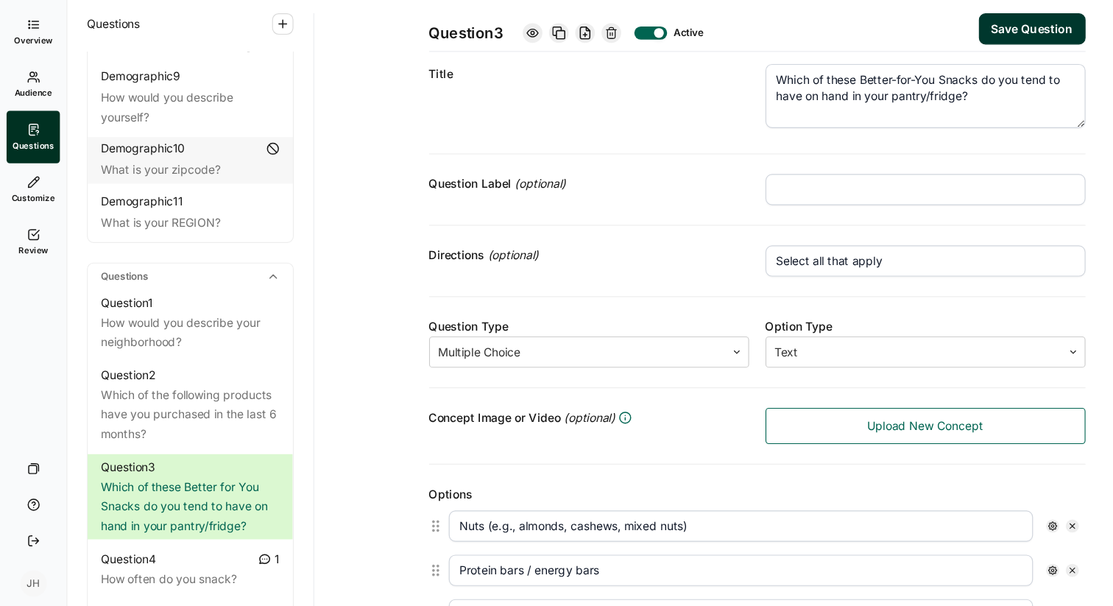
click at [617, 320] on div "Question Type Multiple Choice Option Type Text" at bounding box center [679, 361] width 589 height 82
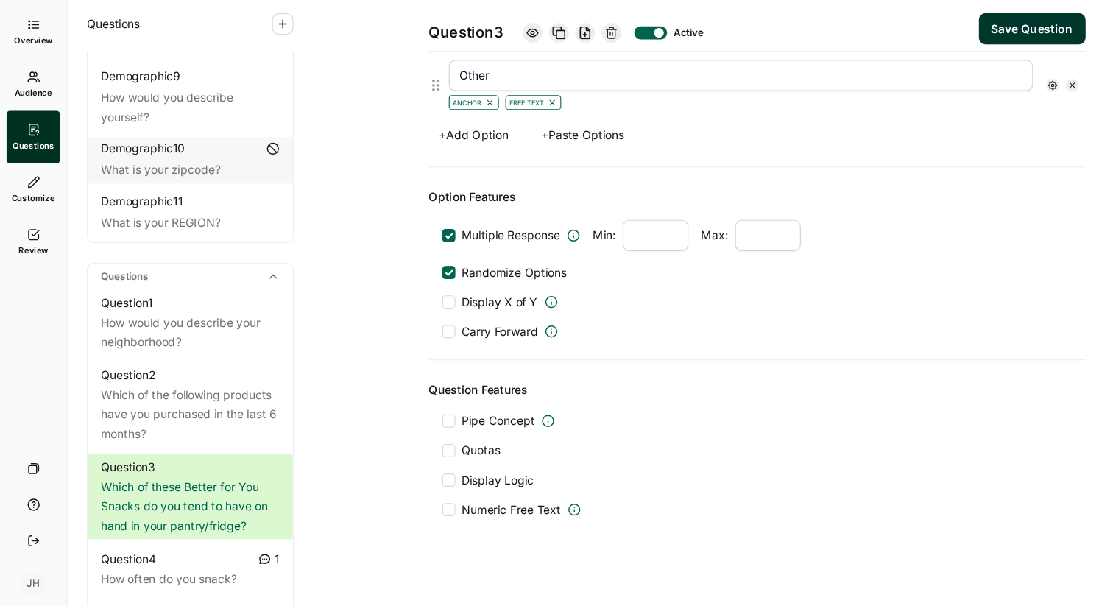
scroll to position [0, 0]
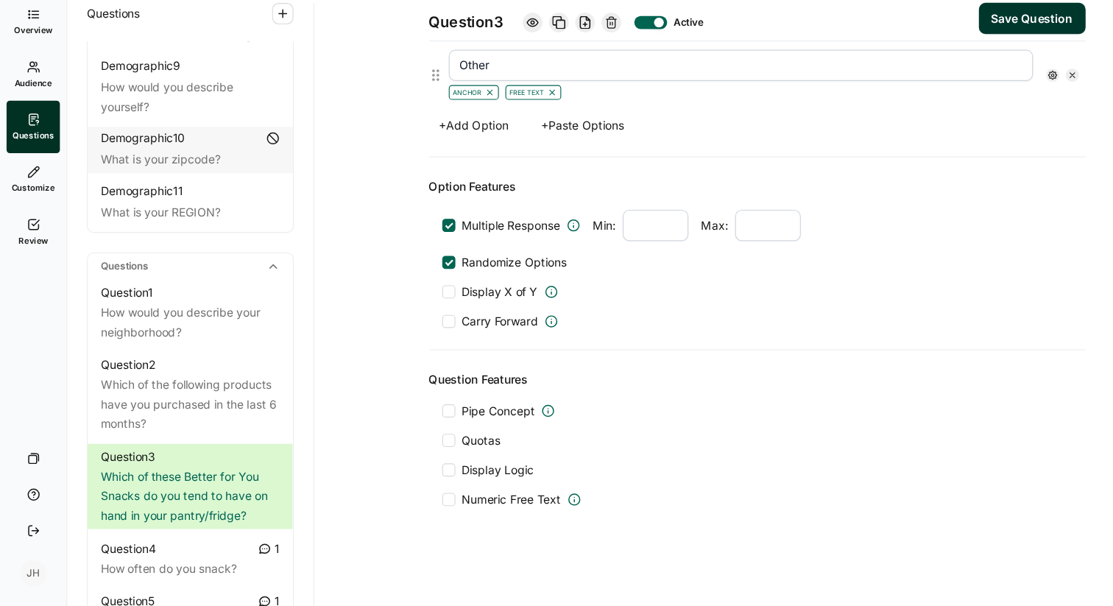
click at [897, 80] on button "Save Question" at bounding box center [926, 79] width 96 height 28
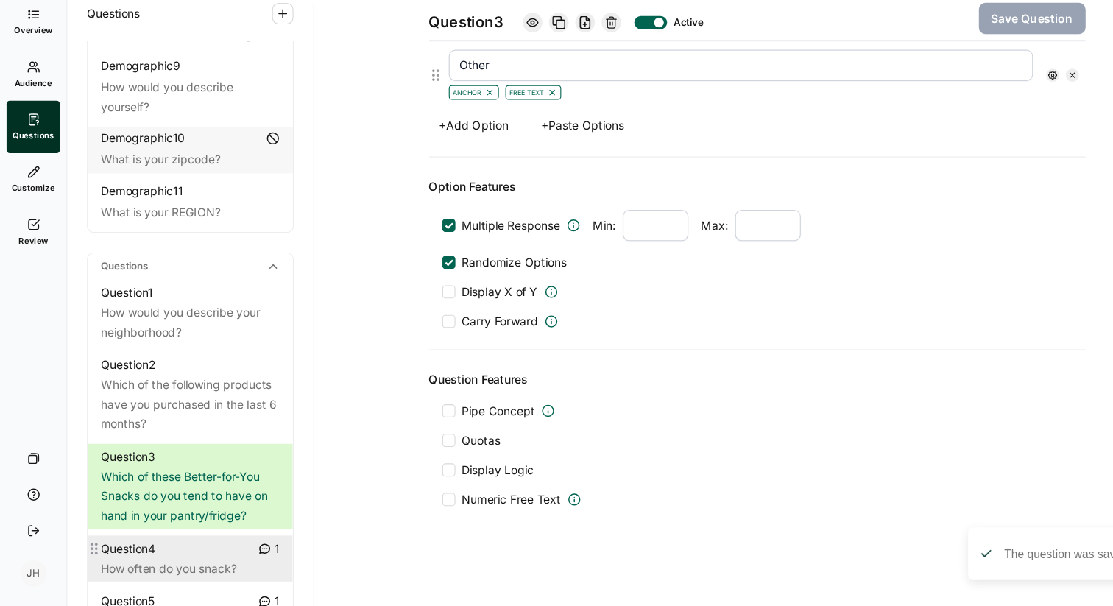
click at [192, 546] on div "Question 4 1" at bounding box center [171, 555] width 160 height 18
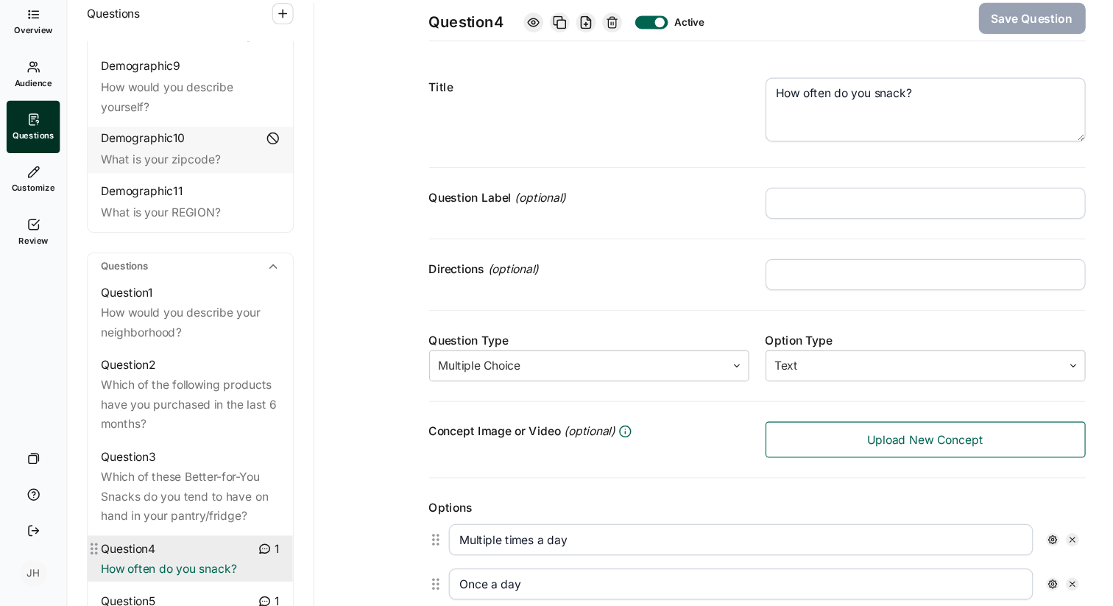
click at [238, 548] on icon at bounding box center [238, 554] width 12 height 12
click at [238, 551] on icon at bounding box center [237, 555] width 9 height 8
click at [237, 548] on icon at bounding box center [238, 554] width 12 height 12
click at [244, 546] on div "1" at bounding box center [241, 555] width 19 height 18
click at [188, 546] on div "Question 4 1" at bounding box center [171, 555] width 160 height 18
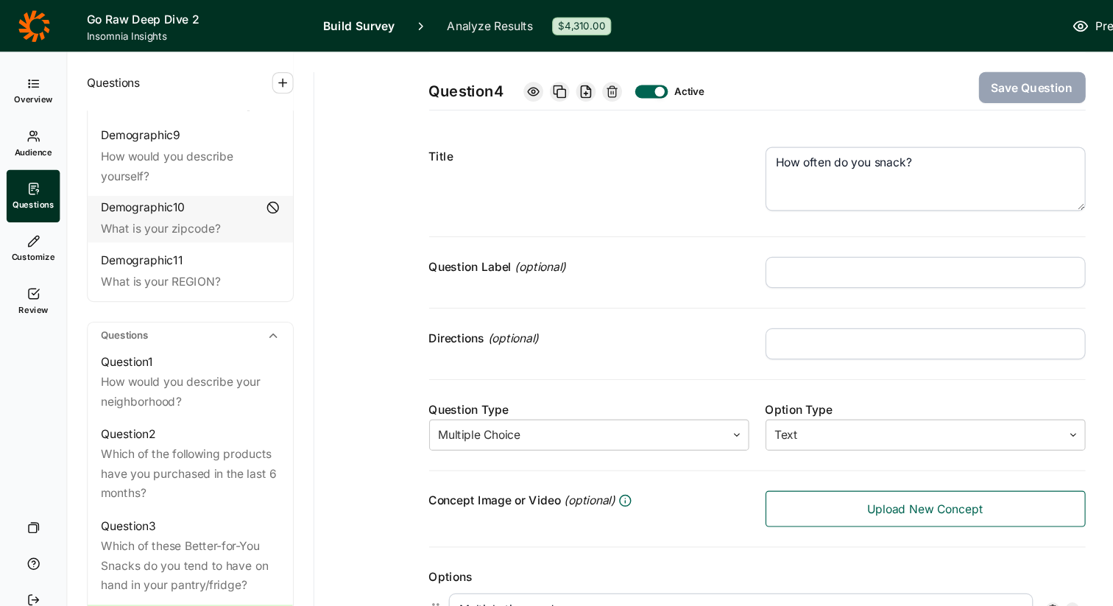
click at [996, 83] on div "Question 4 Active Save Question Title How often do you snack? Question Label (o…" at bounding box center [679, 610] width 759 height 1126
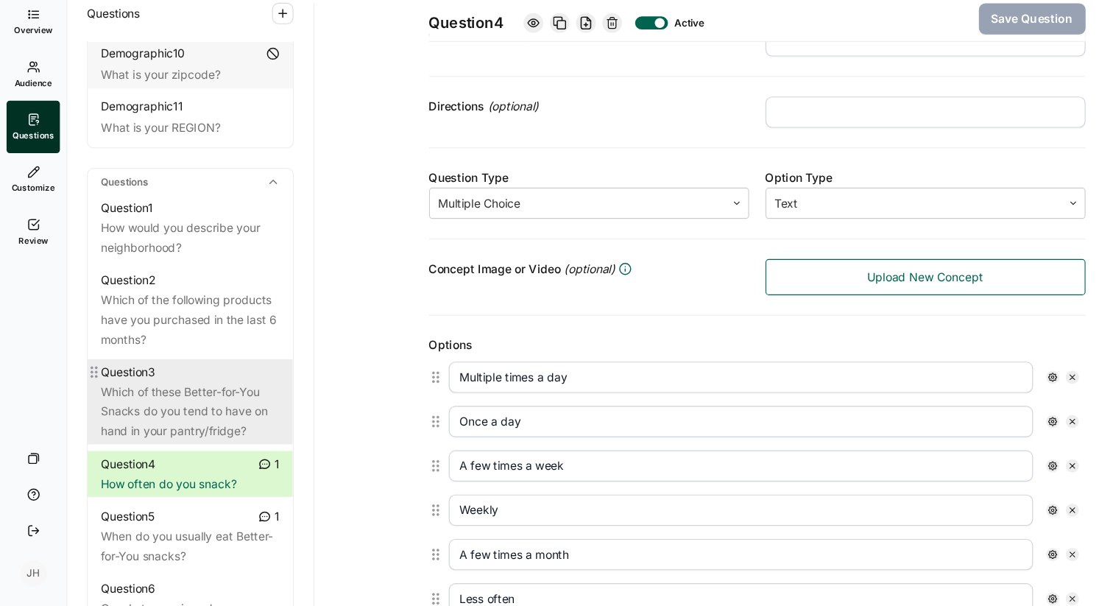
scroll to position [572, 0]
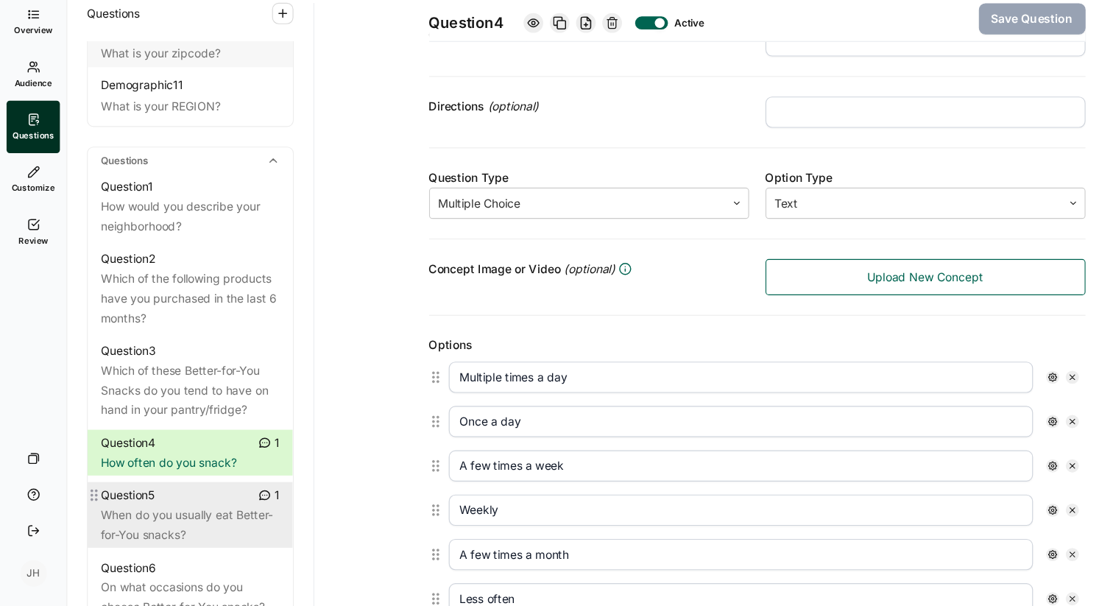
click at [180, 515] on div "When do you usually eat Better-for-You snacks?" at bounding box center [171, 532] width 160 height 35
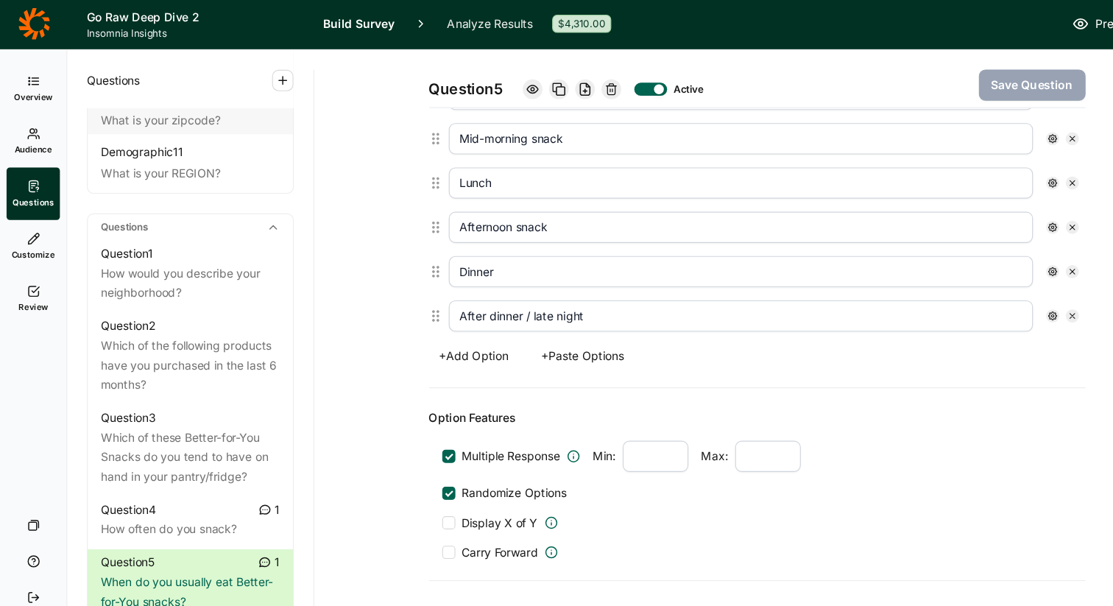
scroll to position [501, 0]
click at [402, 448] on div at bounding box center [403, 443] width 12 height 12
click at [397, 443] on input "Randomize Options" at bounding box center [397, 443] width 0 height 0
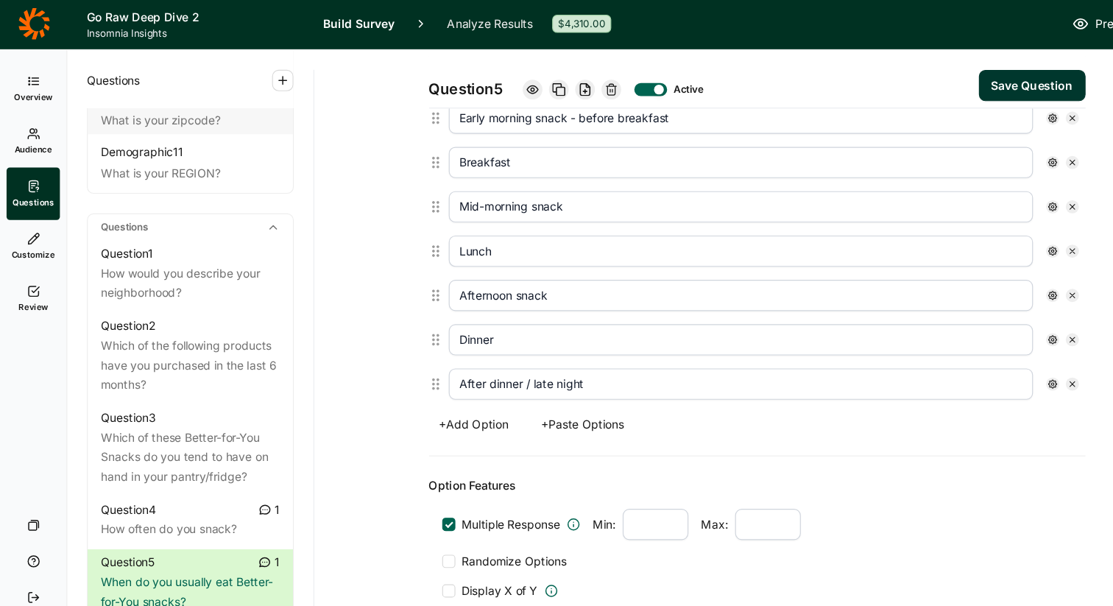
scroll to position [431, 0]
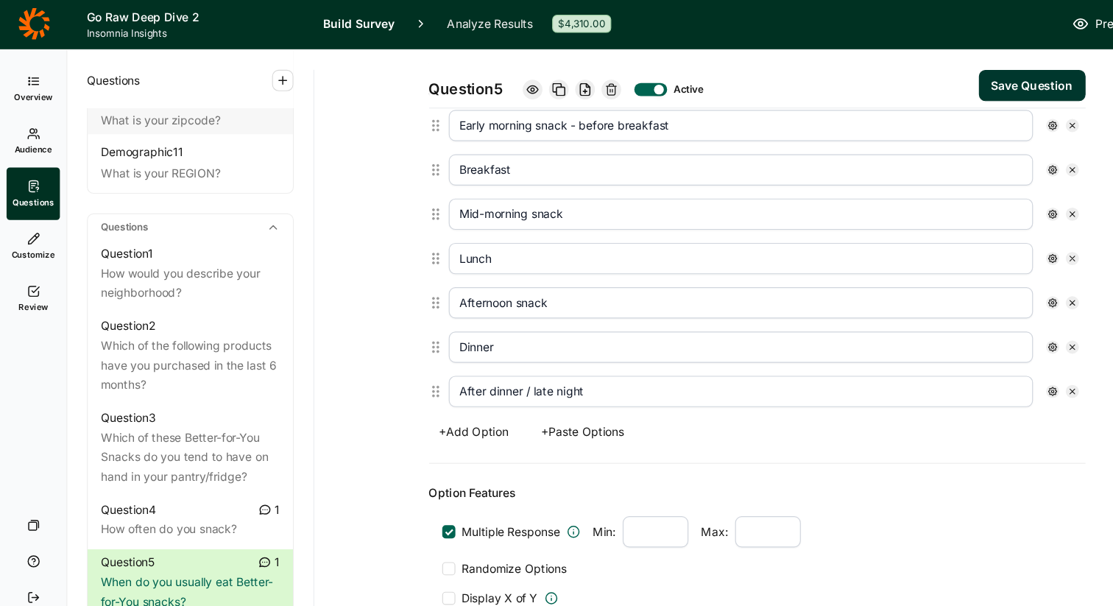
click at [404, 481] on div at bounding box center [403, 479] width 12 height 12
click at [397, 479] on input "Multiple Response" at bounding box center [397, 479] width 0 height 0
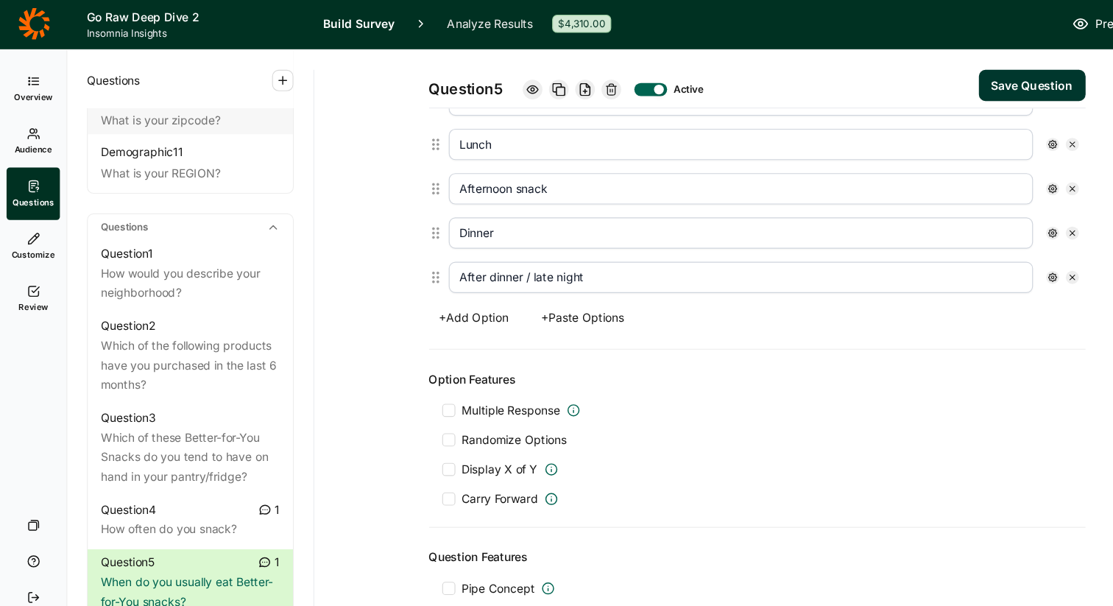
scroll to position [535, 0]
click at [402, 369] on div at bounding box center [403, 370] width 12 height 12
click at [397, 370] on input "Multiple Response" at bounding box center [397, 370] width 0 height 0
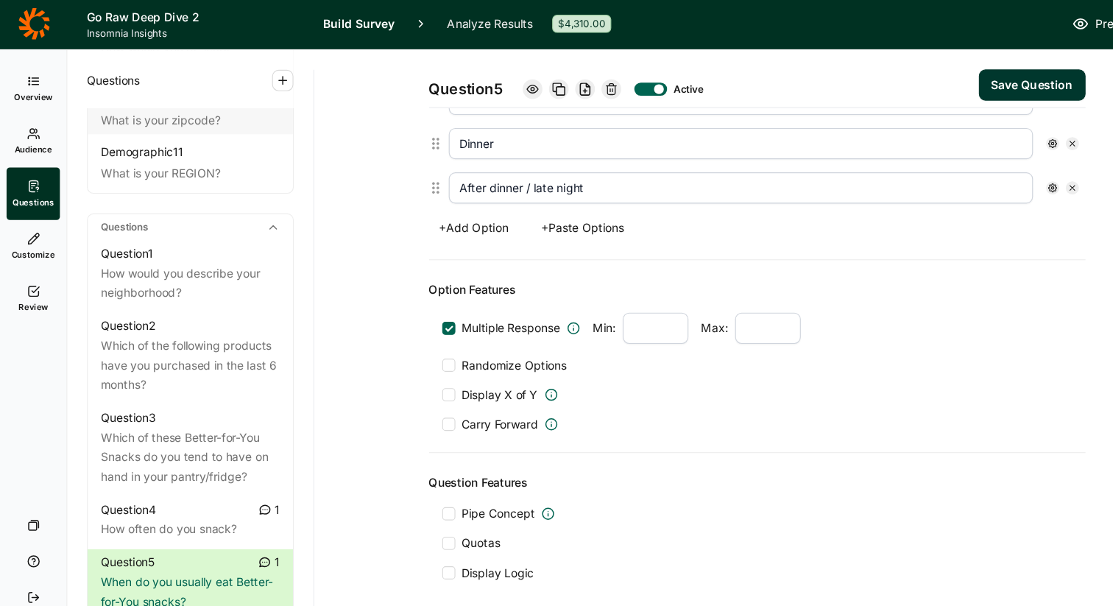
scroll to position [620, 0]
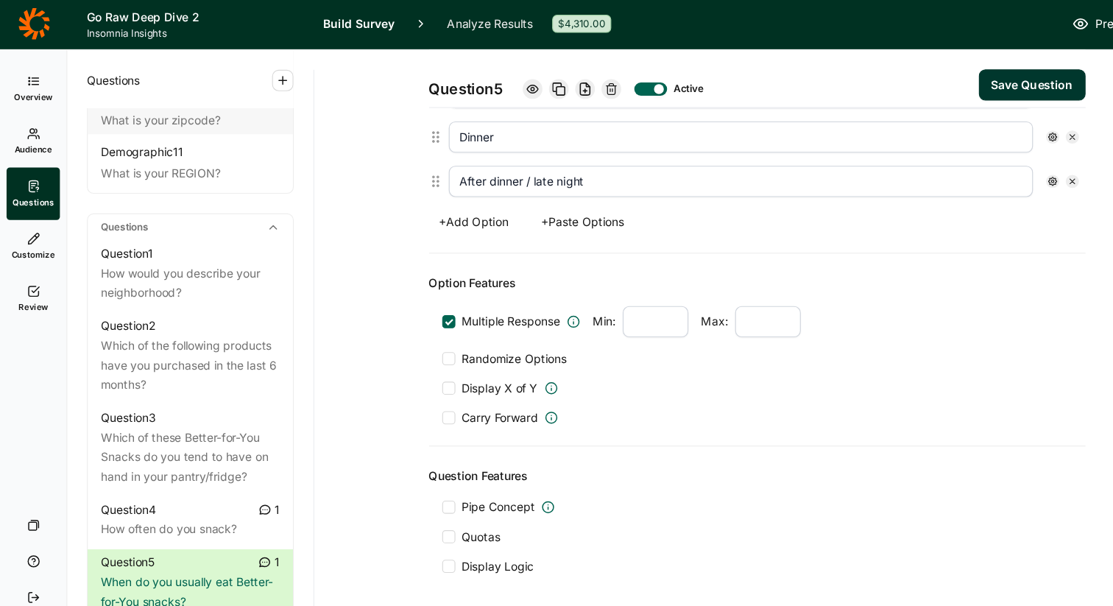
click at [909, 74] on button "Save Question" at bounding box center [926, 79] width 96 height 28
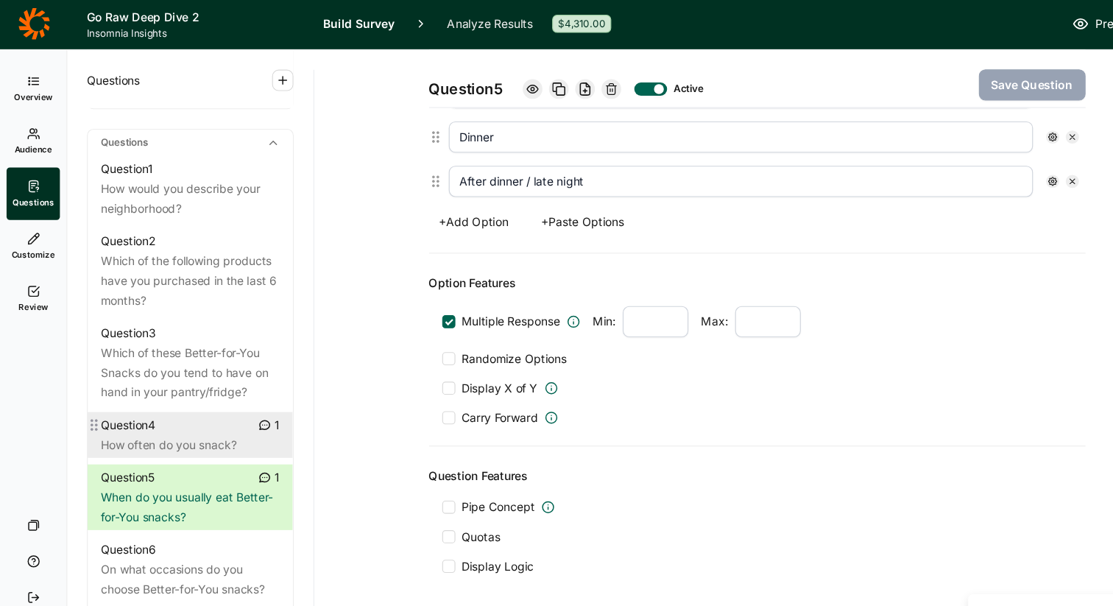
scroll to position [651, 0]
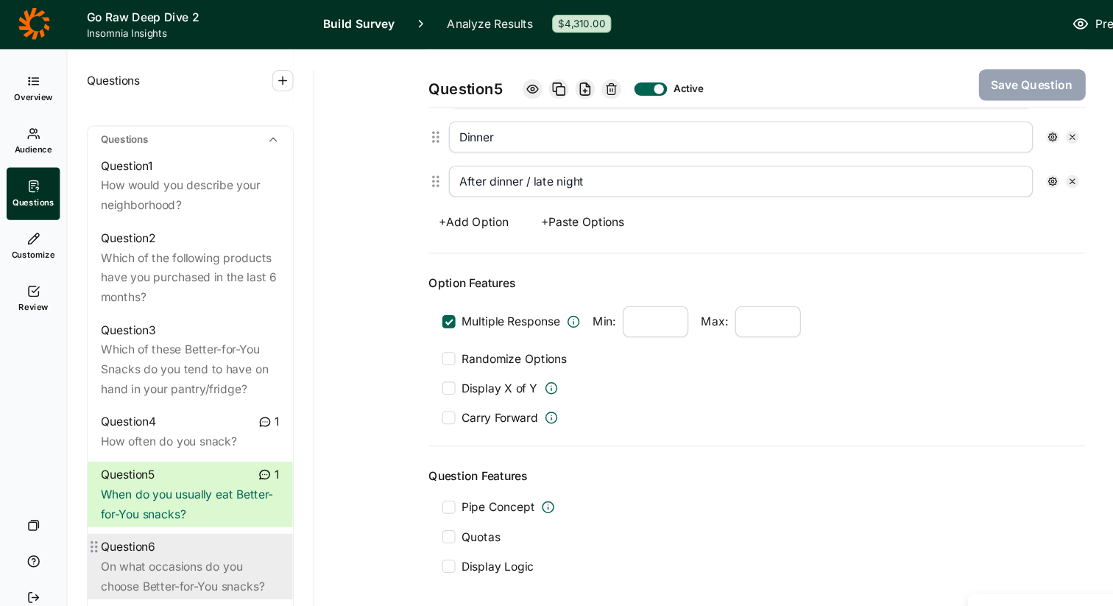
click at [176, 484] on div "Question 6" at bounding box center [171, 493] width 160 height 18
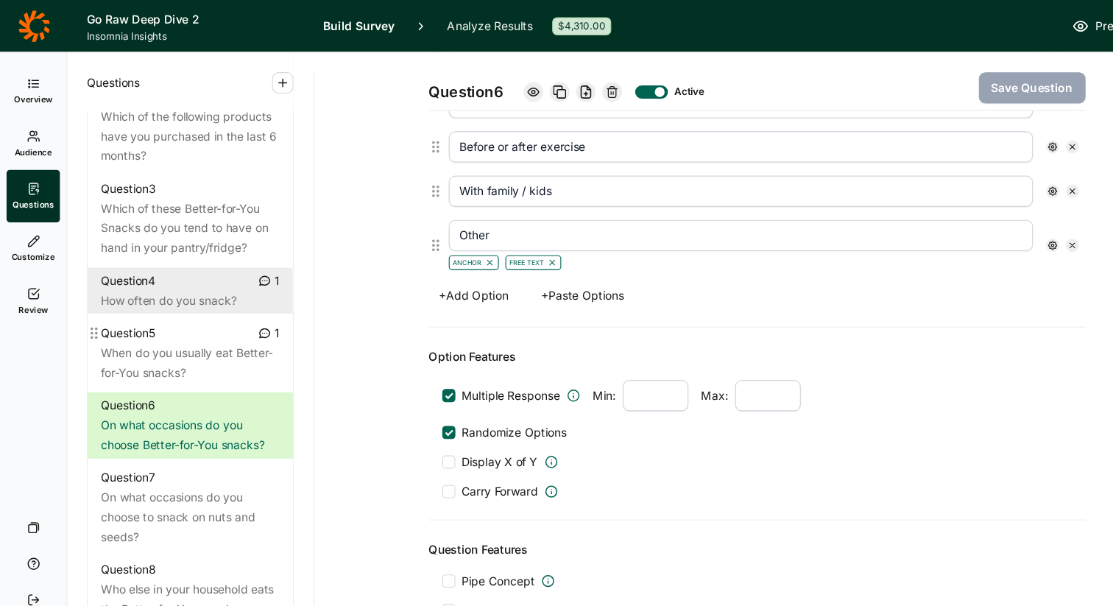
scroll to position [786, 0]
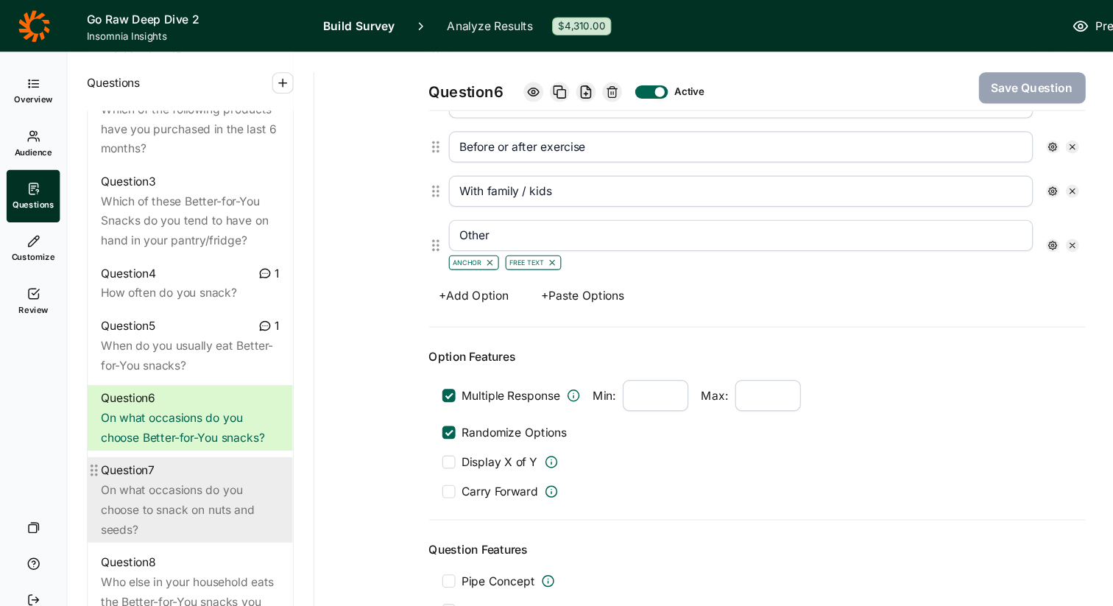
click at [166, 431] on div "On what occasions do you choose to snack on nuts and seeds?" at bounding box center [171, 457] width 160 height 53
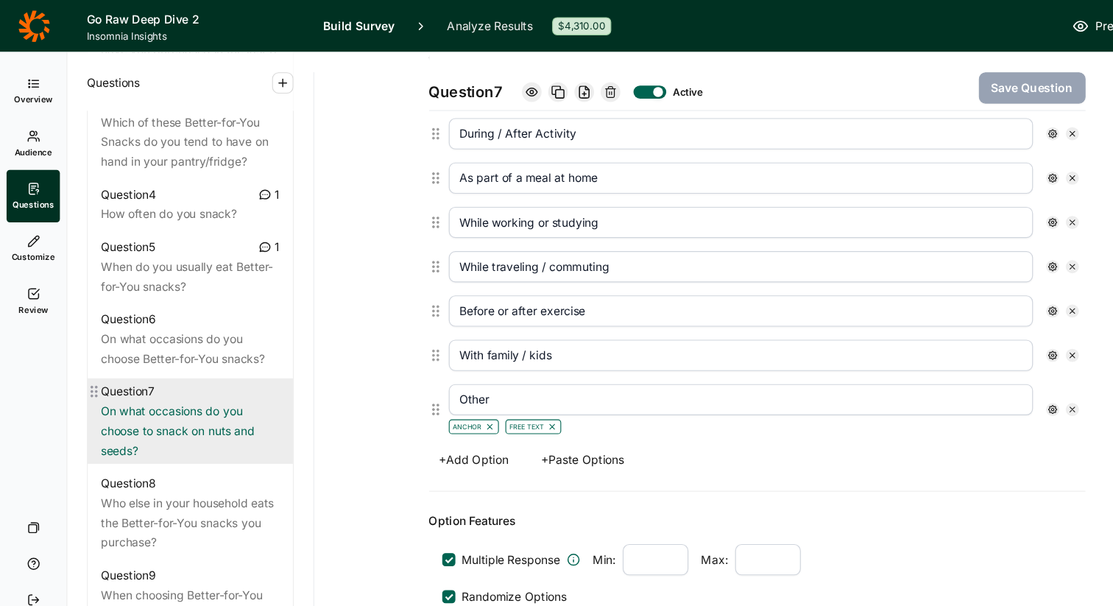
scroll to position [878, 0]
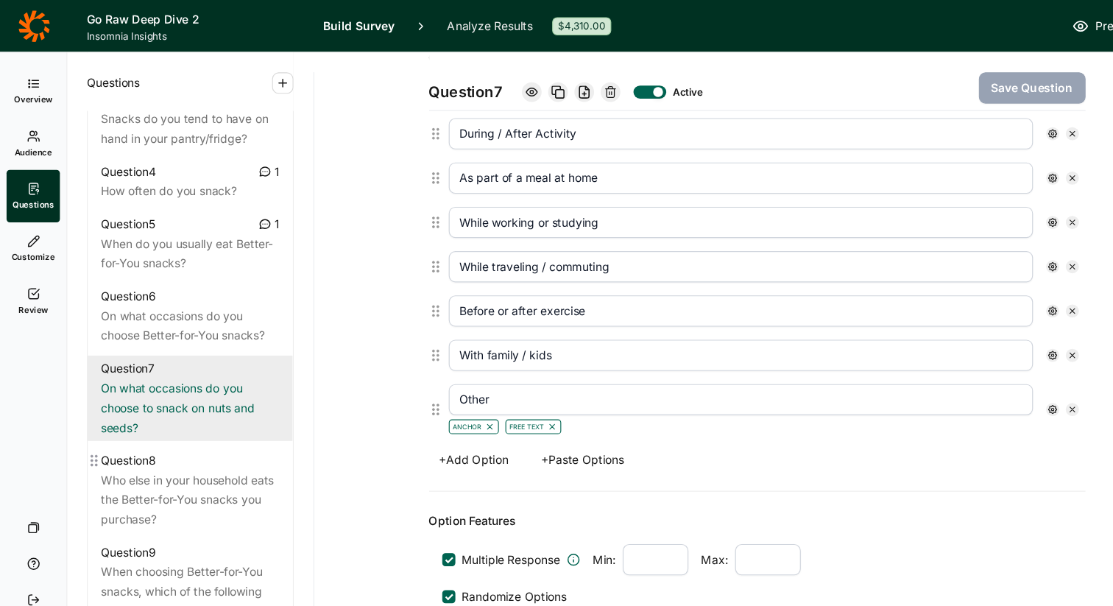
click at [186, 431] on div "Who else in your household eats the Better-for-You snacks you purchase?" at bounding box center [171, 448] width 160 height 53
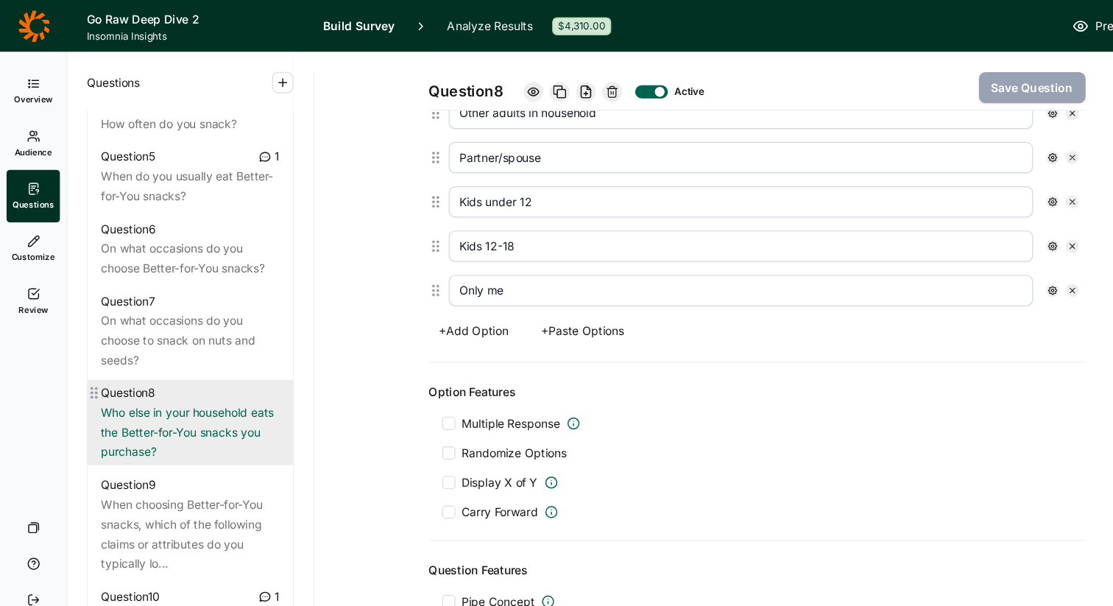
scroll to position [954, 0]
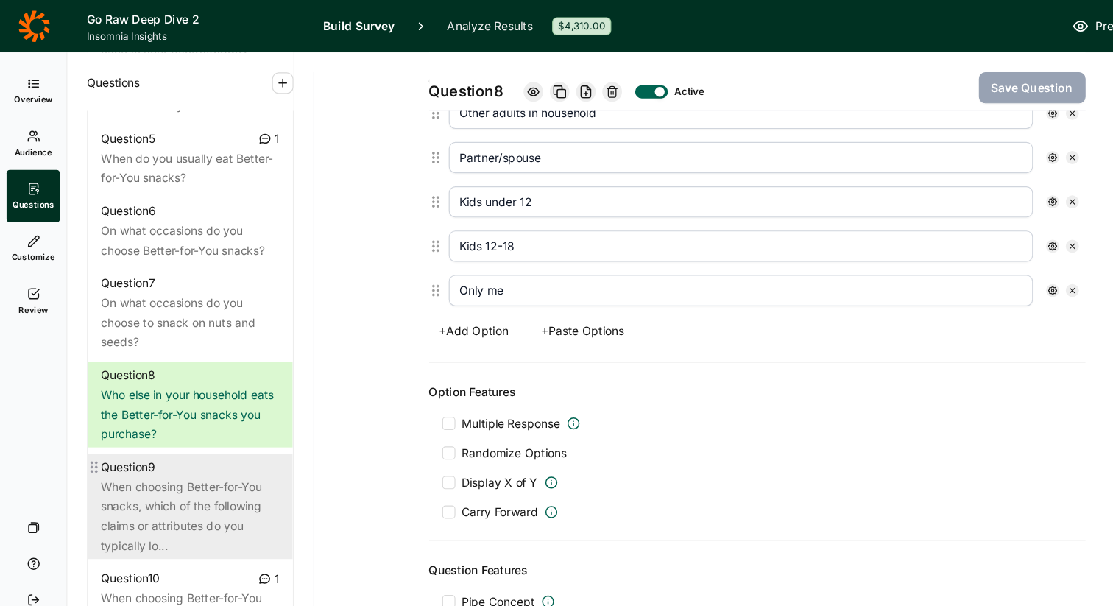
click at [183, 432] on div "When choosing Better-for-You snacks, which of the following claims or attribute…" at bounding box center [171, 463] width 160 height 71
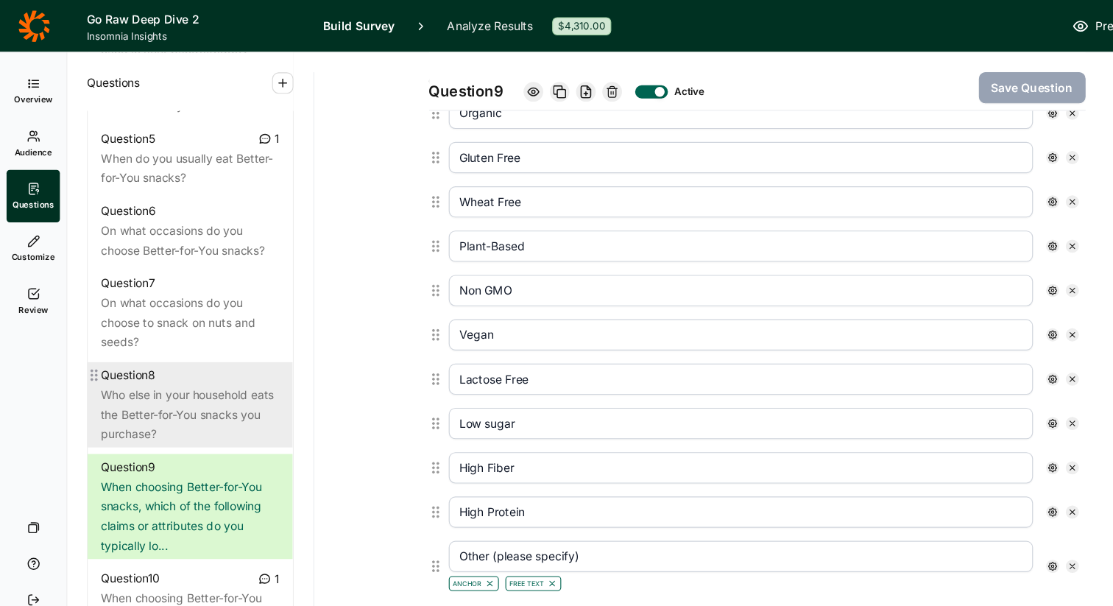
click at [188, 353] on div "Who else in your household eats the Better-for-You snacks you purchase?" at bounding box center [171, 371] width 160 height 53
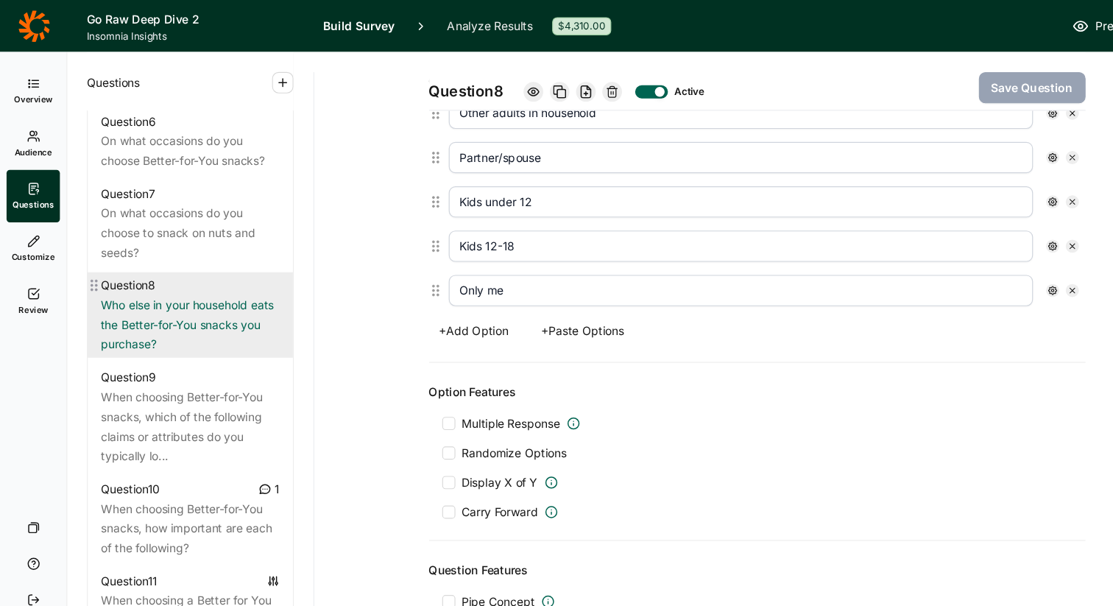
scroll to position [1035, 0]
click at [188, 353] on div "When choosing Better-for-You snacks, which of the following claims or attribute…" at bounding box center [171, 382] width 160 height 71
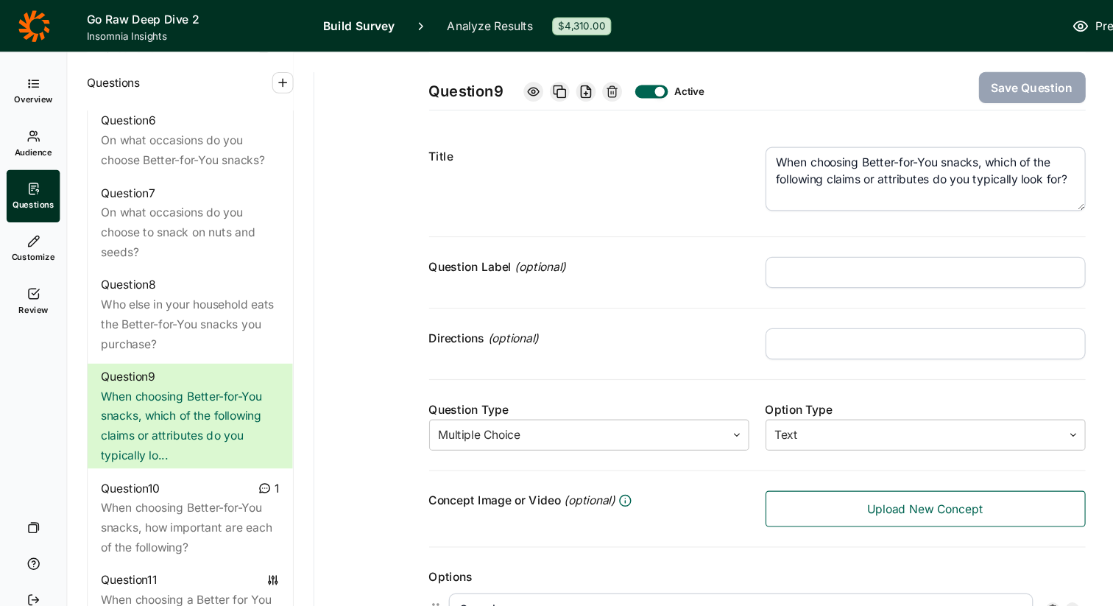
click at [707, 308] on input "text" at bounding box center [830, 308] width 287 height 28
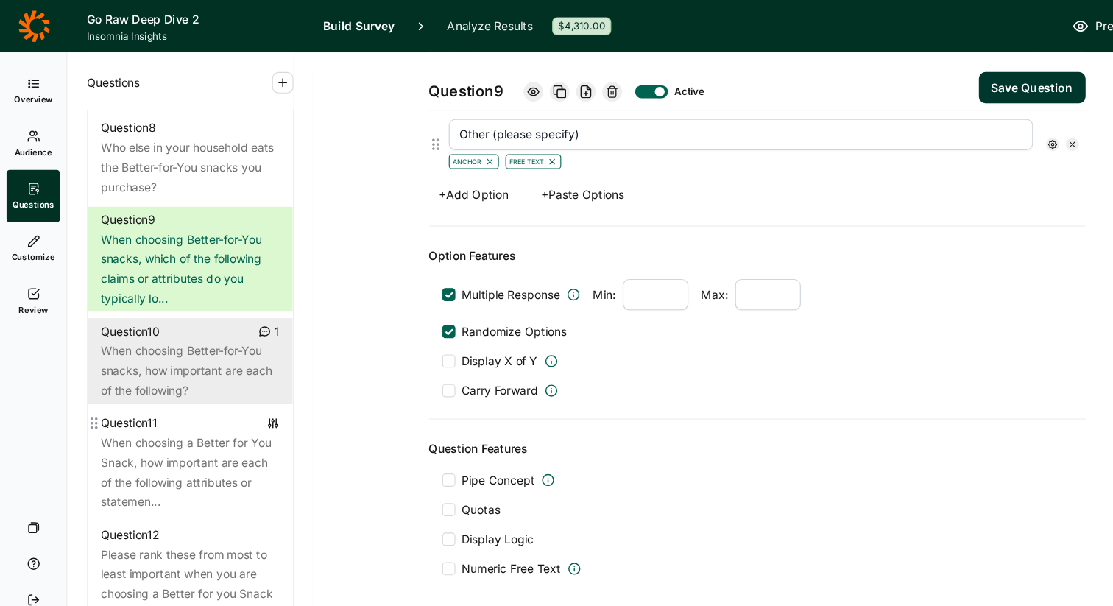
scroll to position [1157, 0]
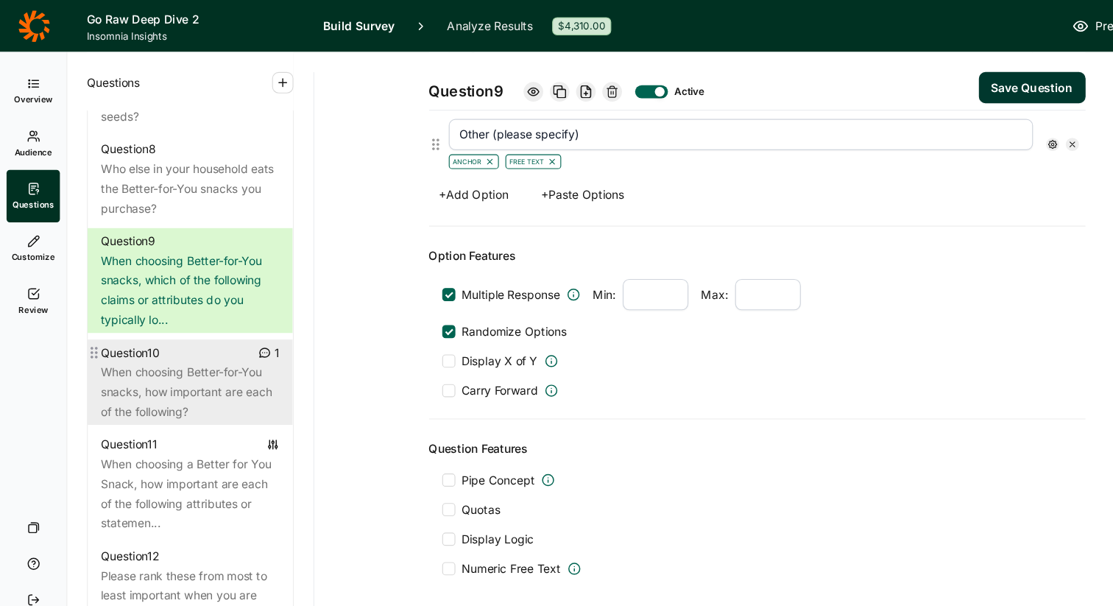
click at [171, 353] on div "When choosing Better-for-You snacks, how important are each of the following?" at bounding box center [171, 351] width 160 height 53
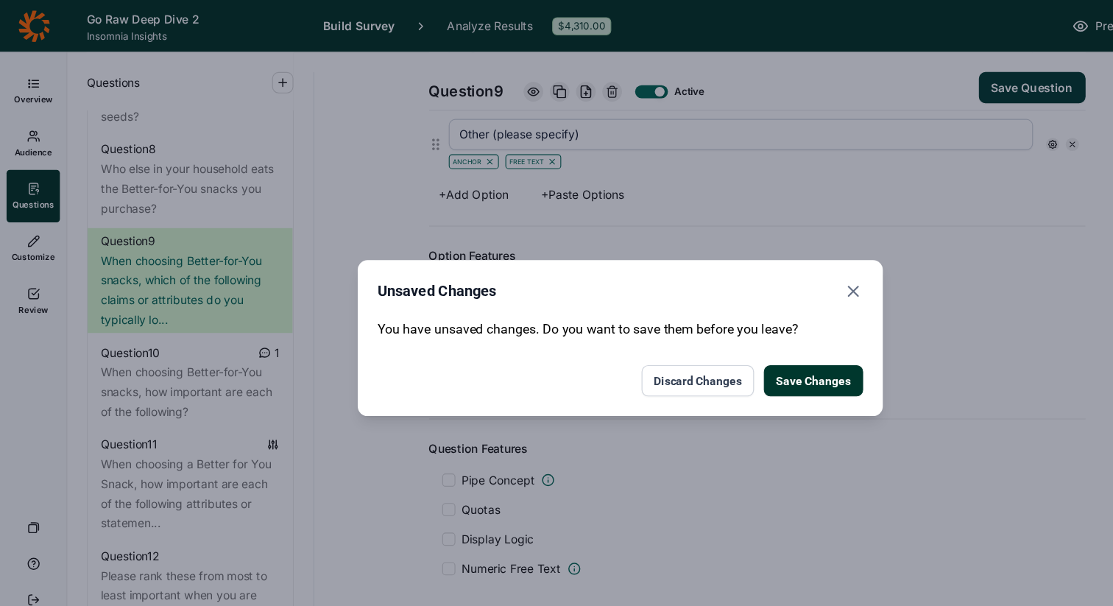
click at [713, 338] on button "Save Changes" at bounding box center [729, 342] width 89 height 28
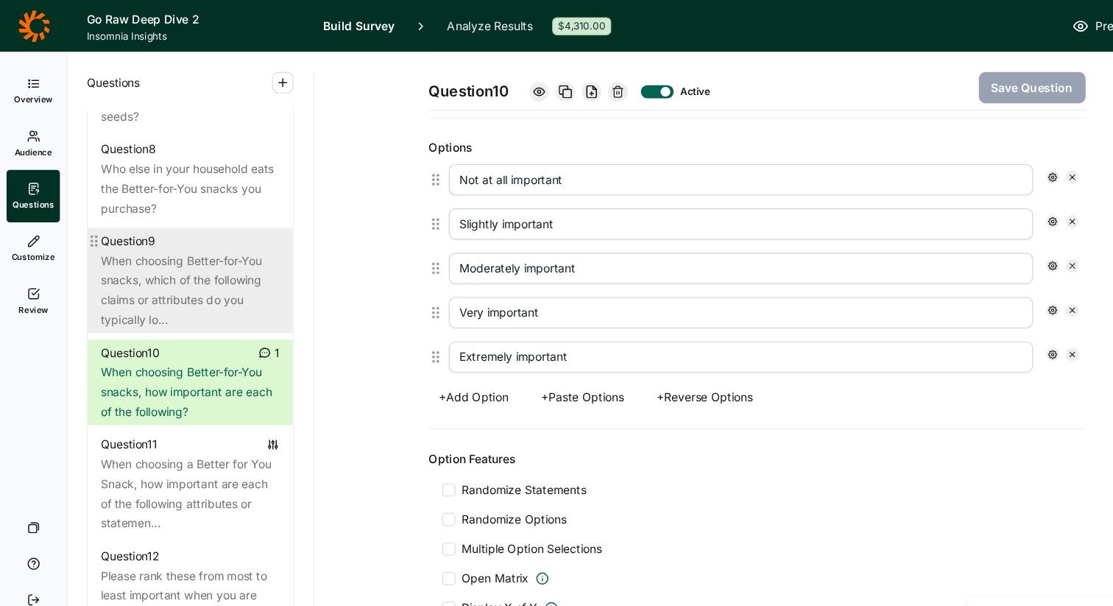
click at [197, 241] on div "When choosing Better-for-You snacks, which of the following claims or attribute…" at bounding box center [171, 260] width 160 height 71
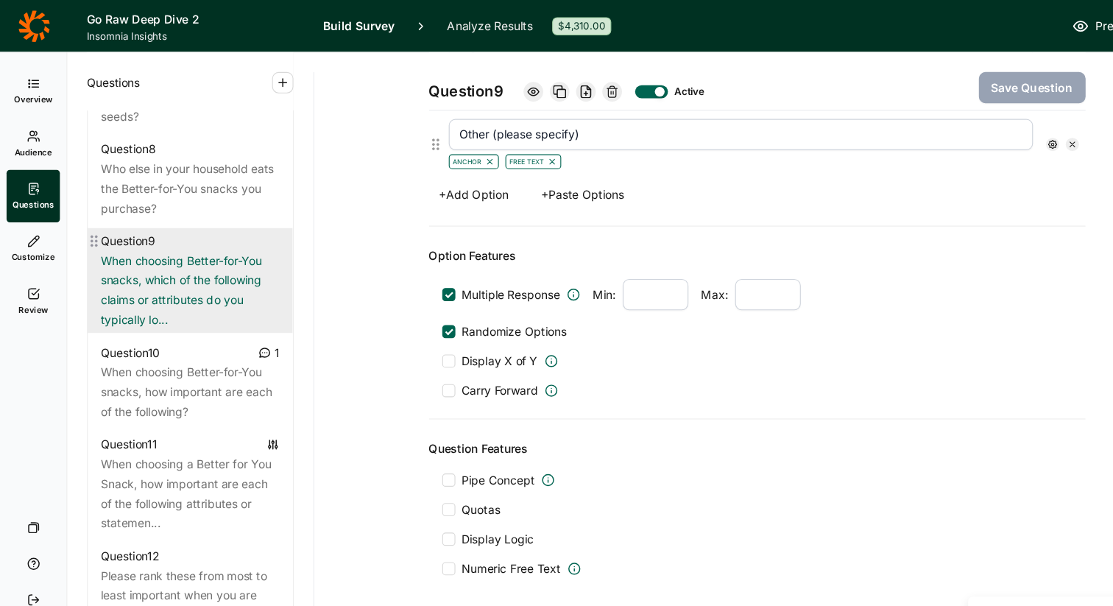
click at [197, 241] on div "When choosing Better-for-You snacks, which of the following claims or attribute…" at bounding box center [171, 260] width 160 height 71
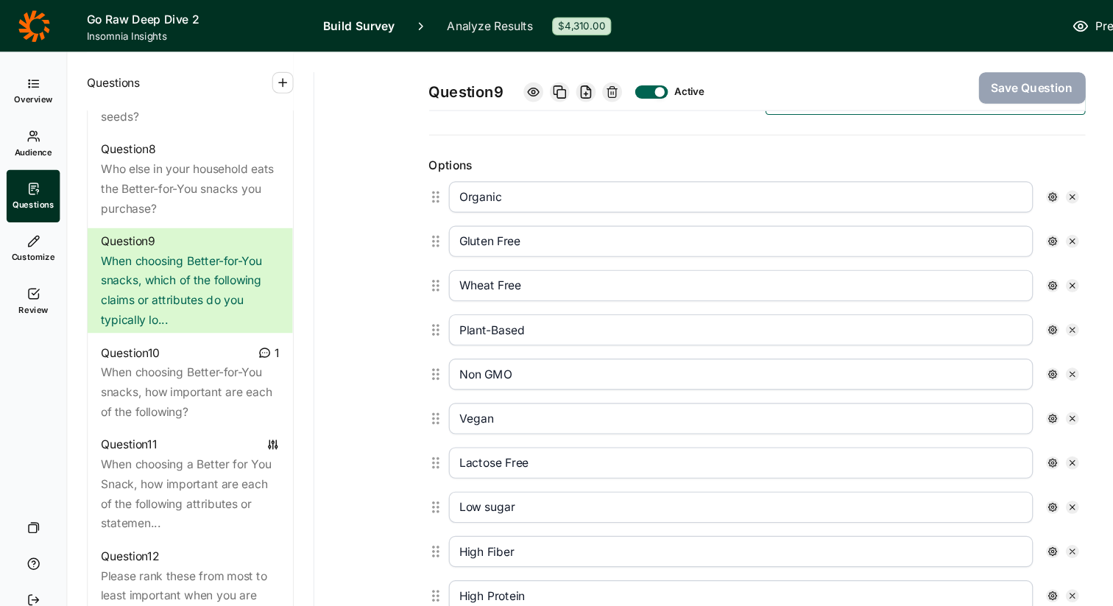
scroll to position [368, 0]
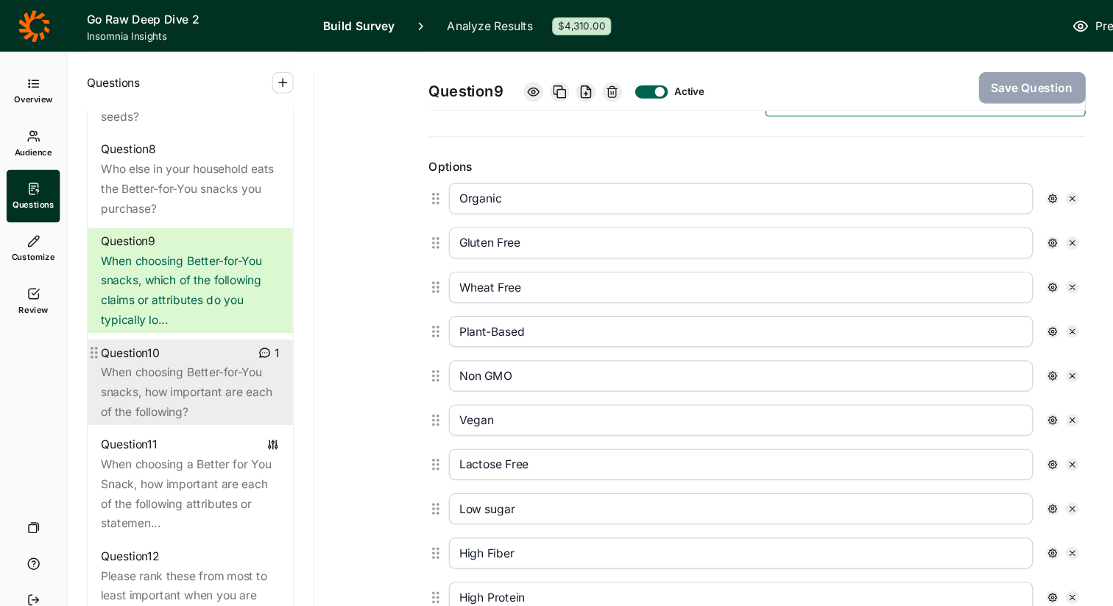
click at [188, 329] on div "When choosing Better-for-You snacks, how important are each of the following?" at bounding box center [171, 351] width 160 height 53
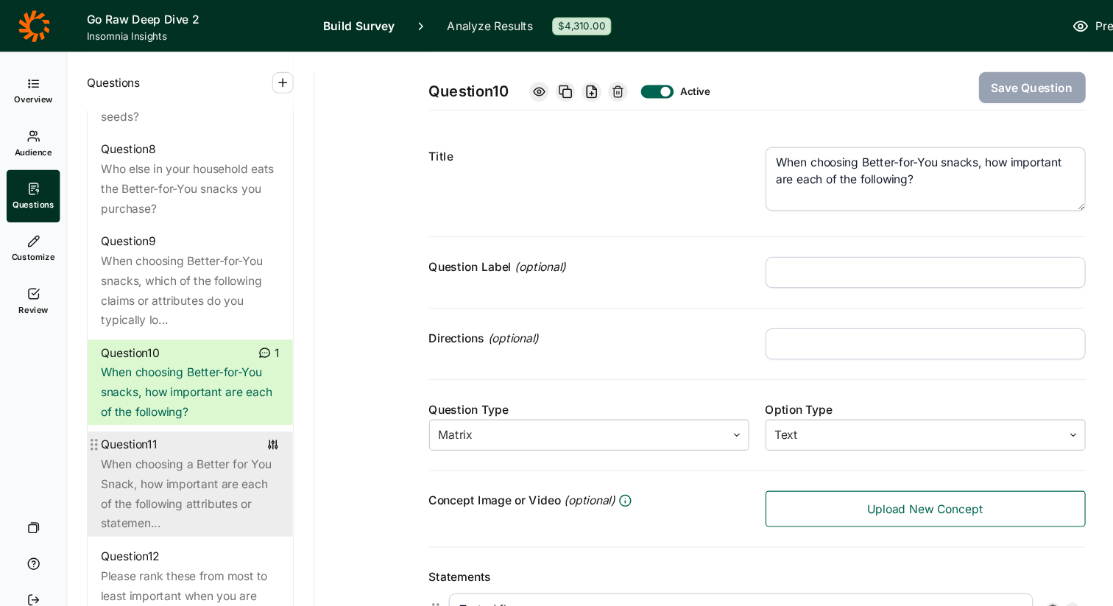
click at [149, 423] on div "When choosing a Better for You Snack, how important are each of the following a…" at bounding box center [171, 443] width 160 height 71
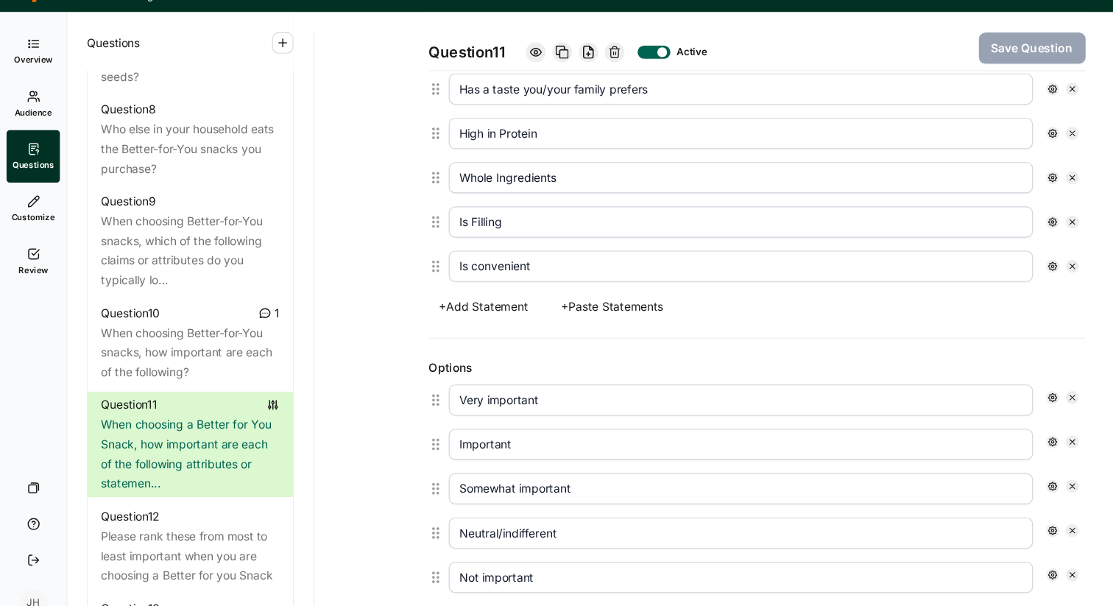
scroll to position [479, 0]
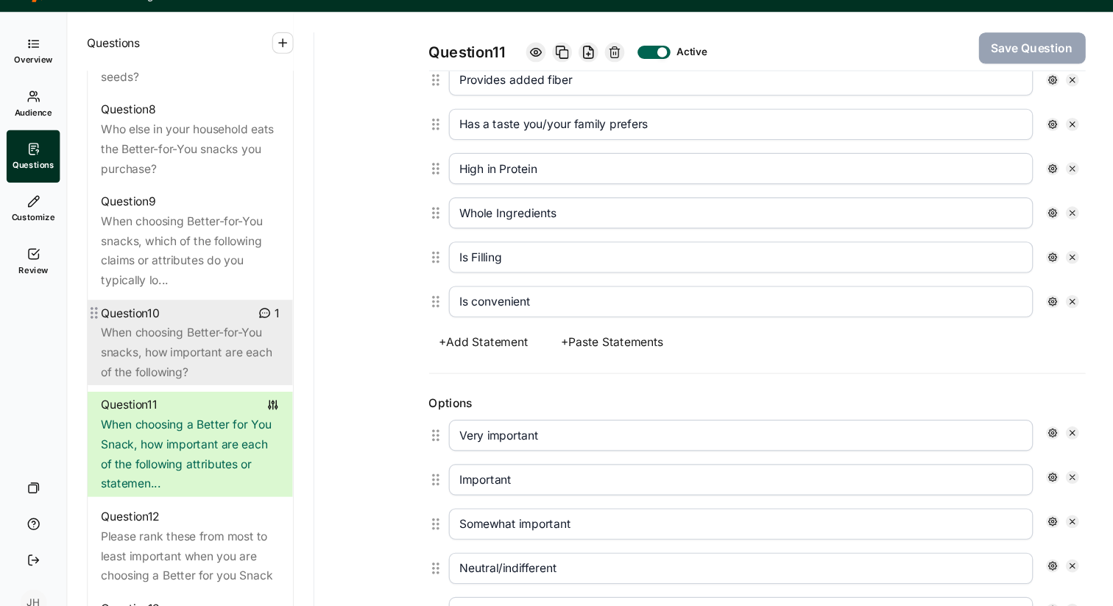
click at [194, 341] on div "When choosing Better-for-You snacks, how important are each of the following?" at bounding box center [171, 351] width 160 height 53
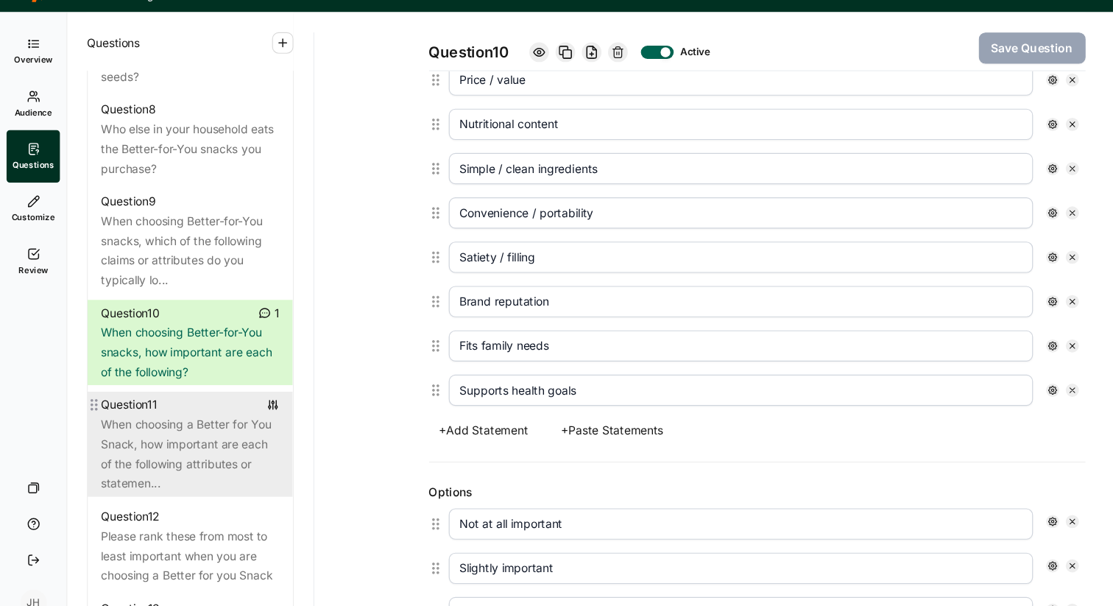
click at [192, 417] on div "When choosing a Better for You Snack, how important are each of the following a…" at bounding box center [171, 443] width 160 height 71
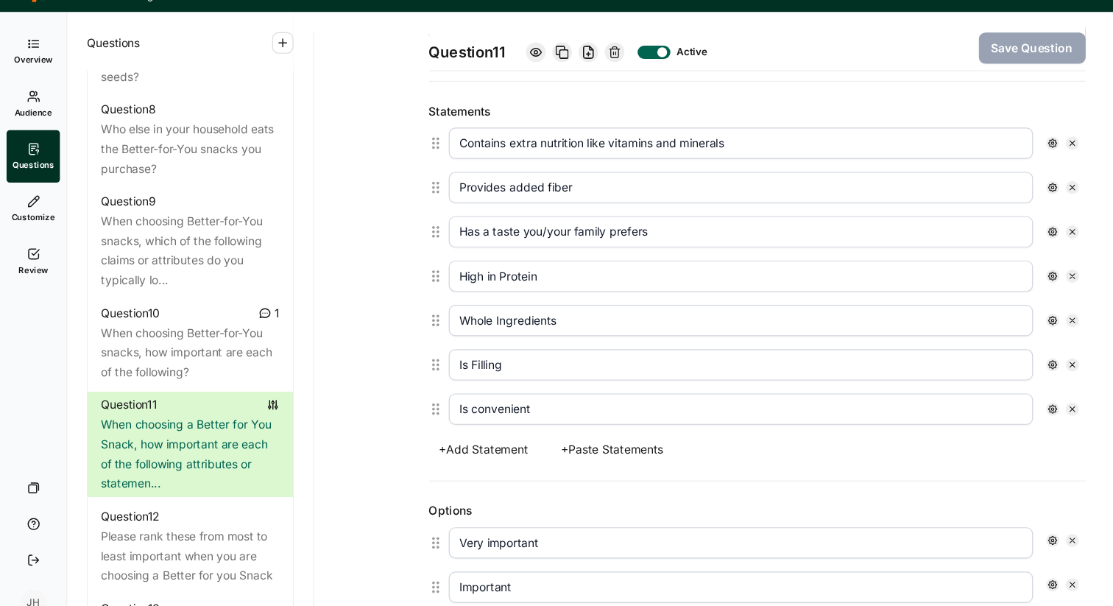
scroll to position [337, 0]
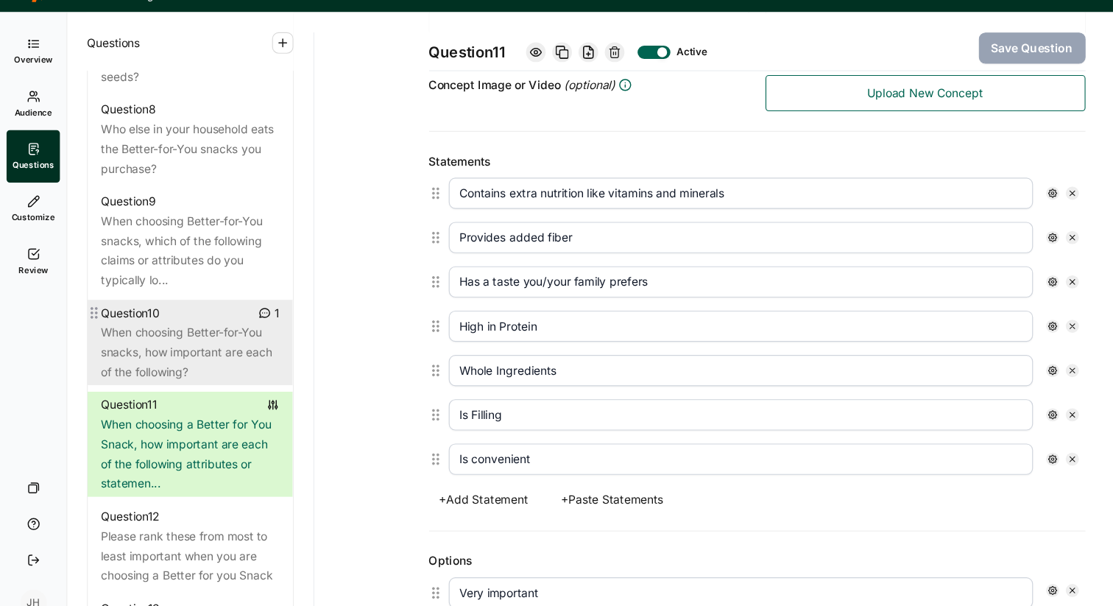
click at [212, 330] on div "When choosing Better-for-You snacks, how important are each of the following?" at bounding box center [171, 351] width 160 height 53
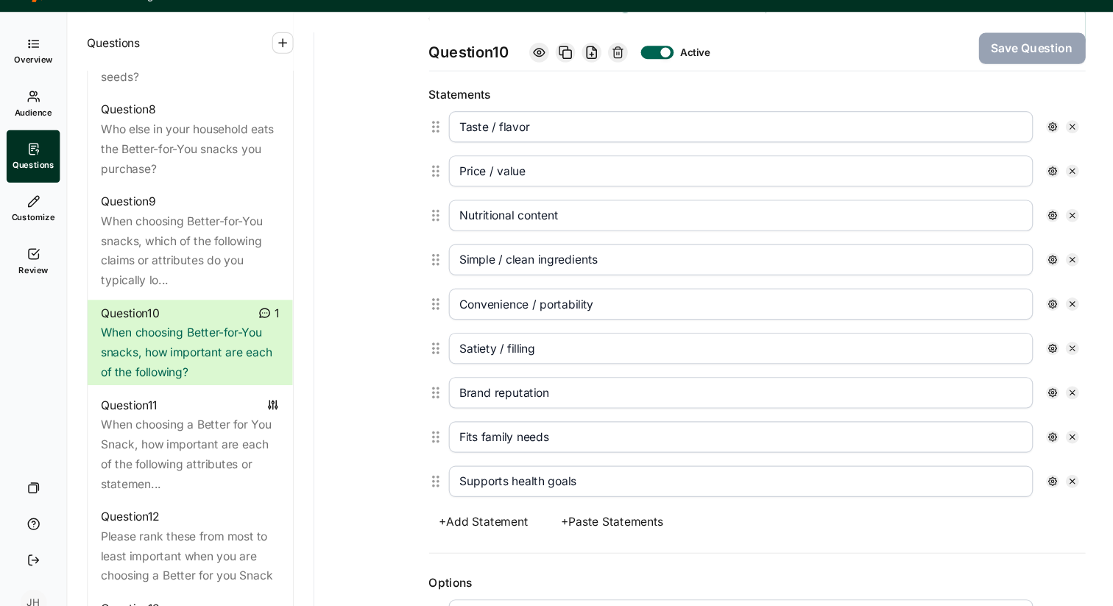
scroll to position [398, 0]
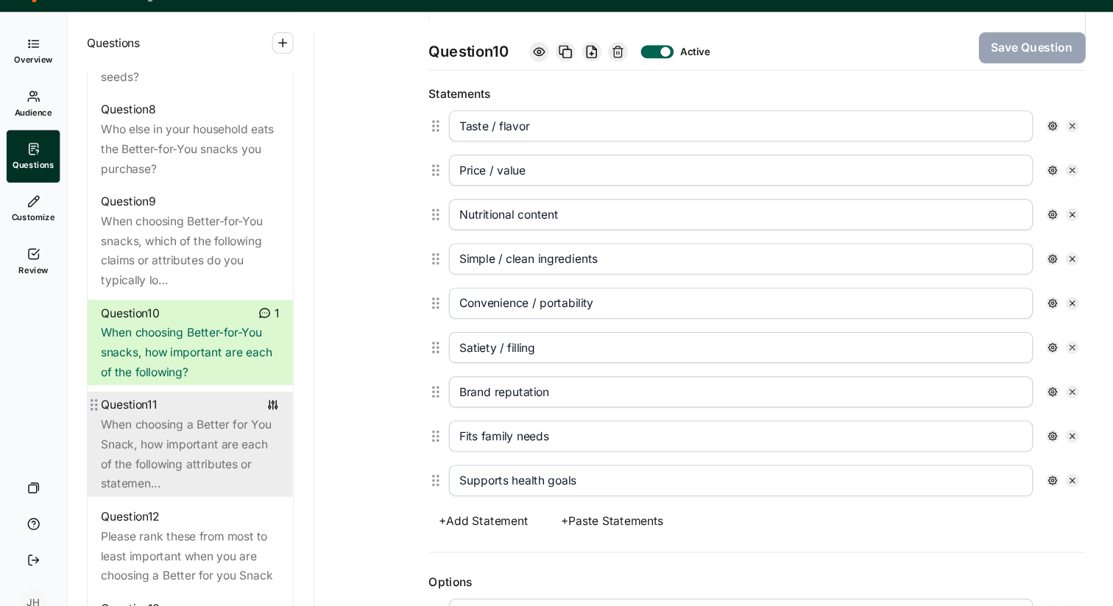
click at [187, 409] on div "When choosing a Better for You Snack, how important are each of the following a…" at bounding box center [171, 443] width 160 height 71
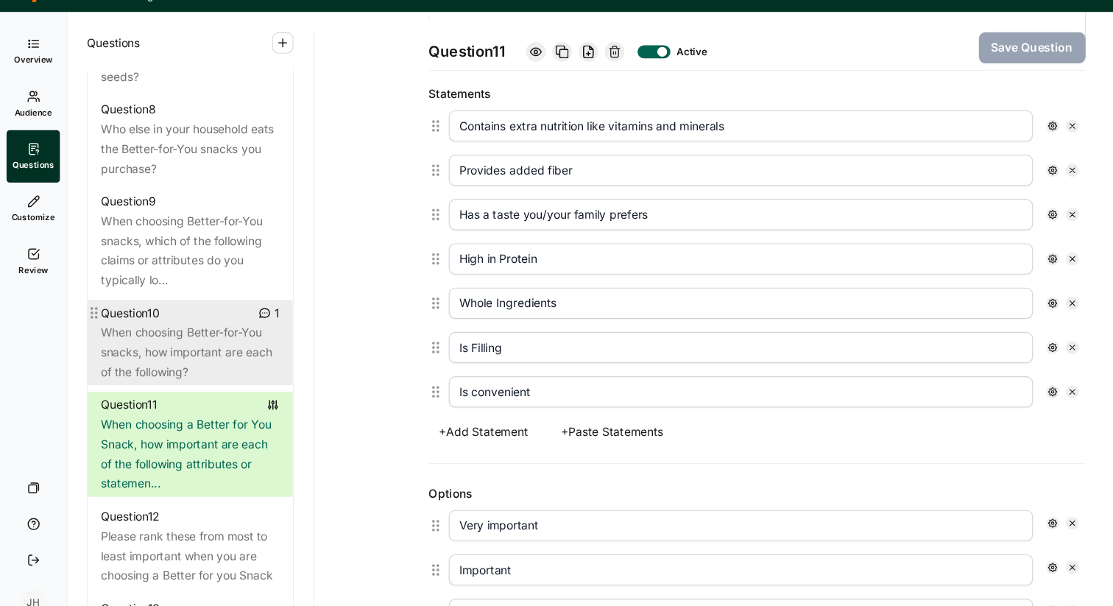
click at [200, 342] on div "When choosing Better-for-You snacks, how important are each of the following?" at bounding box center [171, 351] width 160 height 53
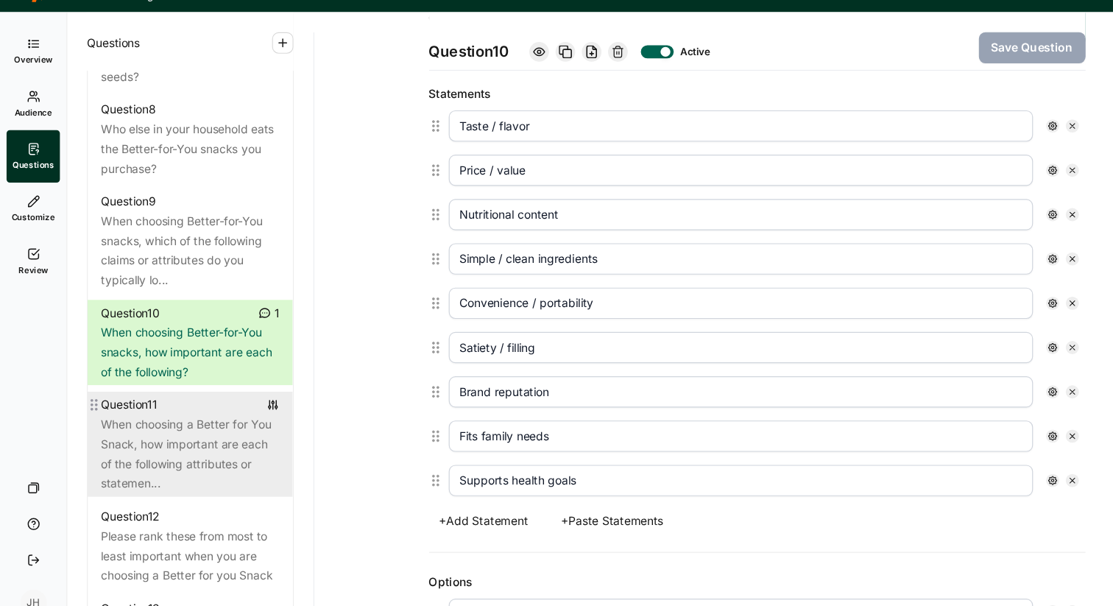
click at [194, 390] on div "Question 11" at bounding box center [171, 399] width 160 height 18
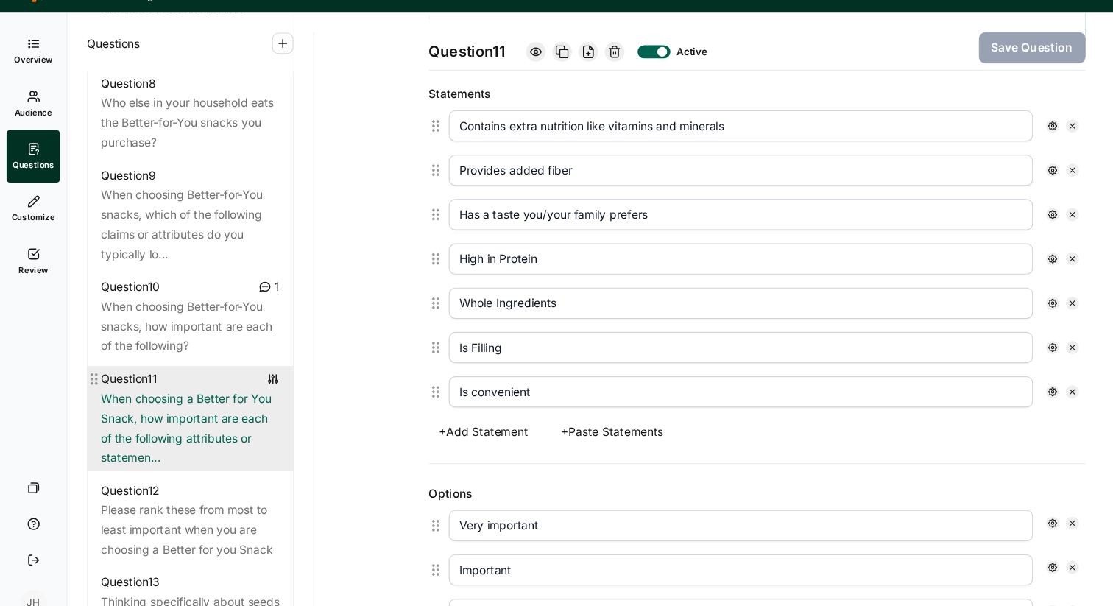
scroll to position [1183, 0]
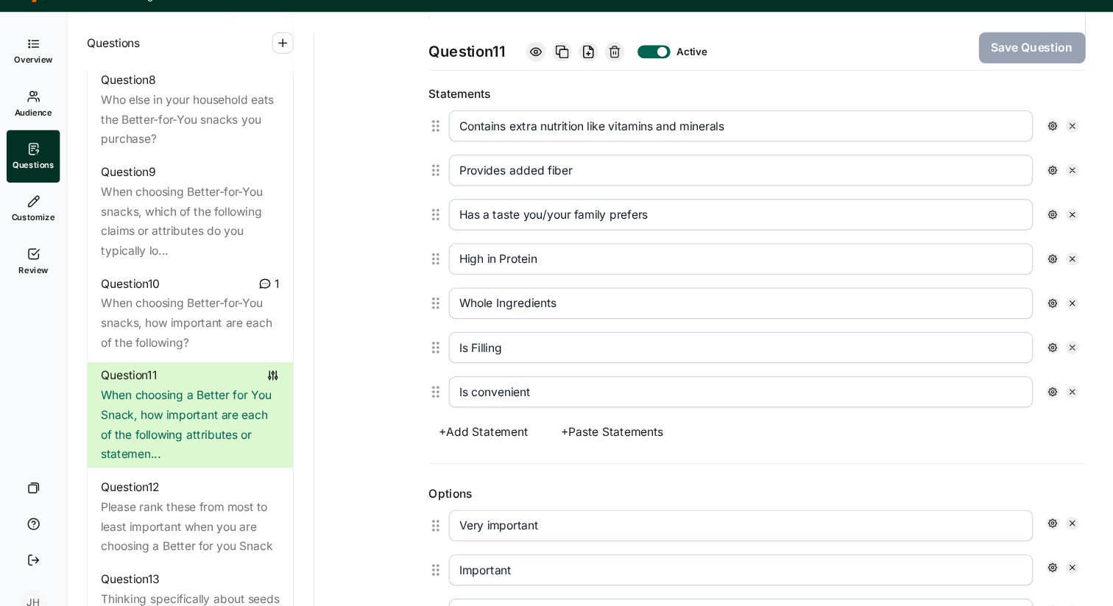
click at [552, 80] on icon at bounding box center [552, 83] width 12 height 12
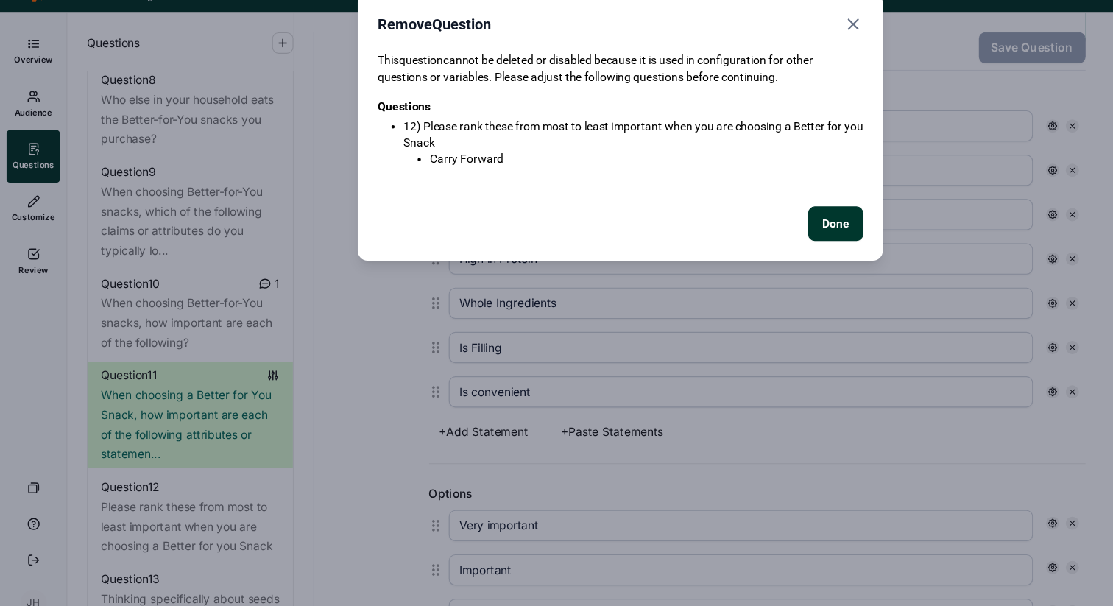
click at [744, 235] on button "Done" at bounding box center [749, 236] width 49 height 31
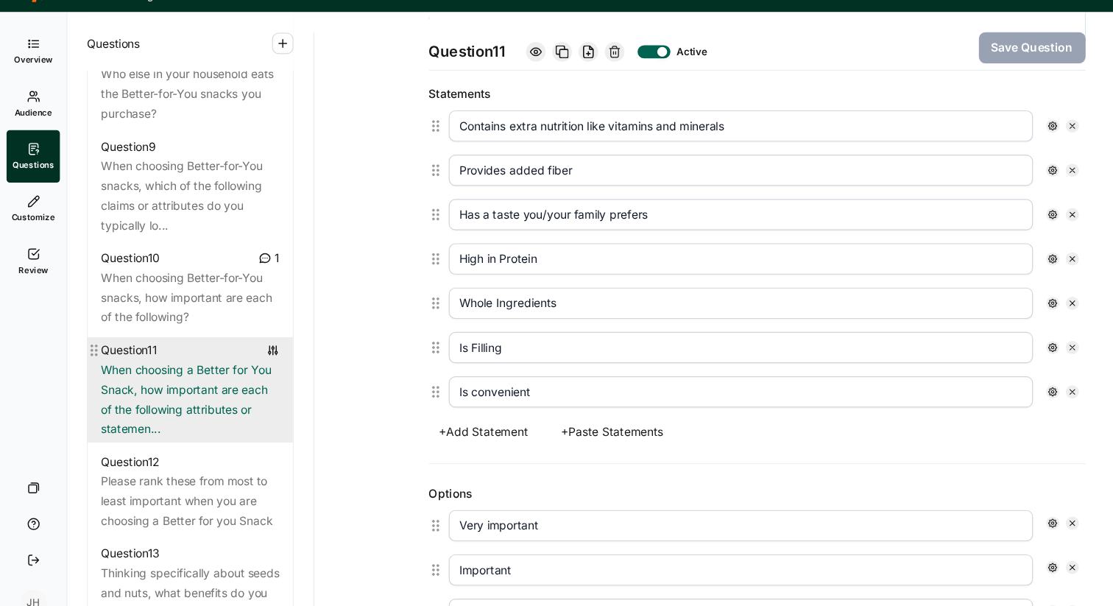
scroll to position [1219, 0]
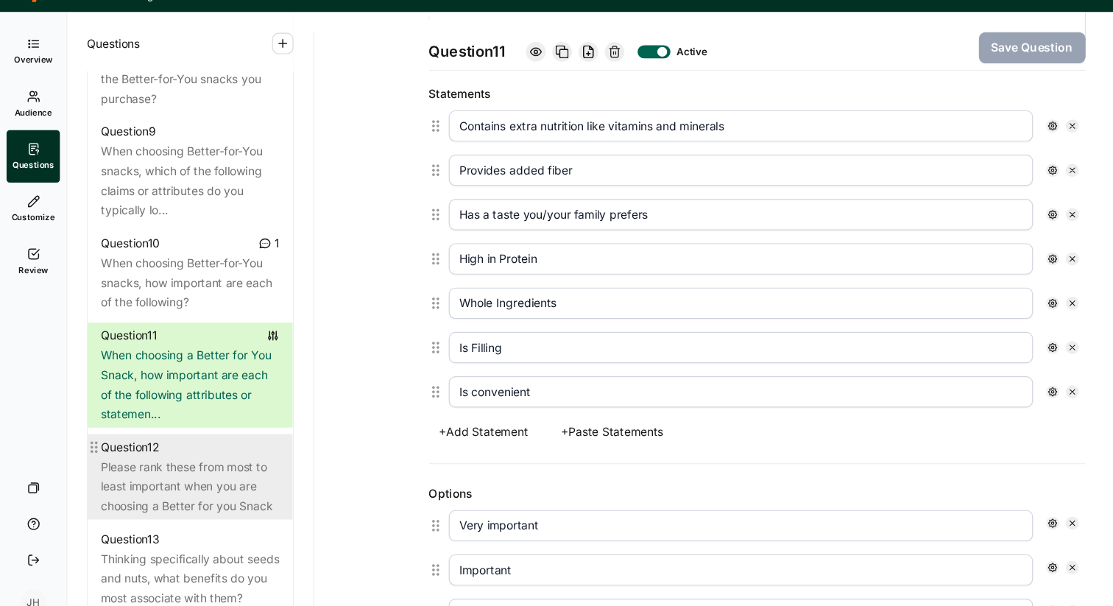
click at [181, 445] on div "Please rank these from most to least important when you are choosing a Better f…" at bounding box center [171, 471] width 160 height 53
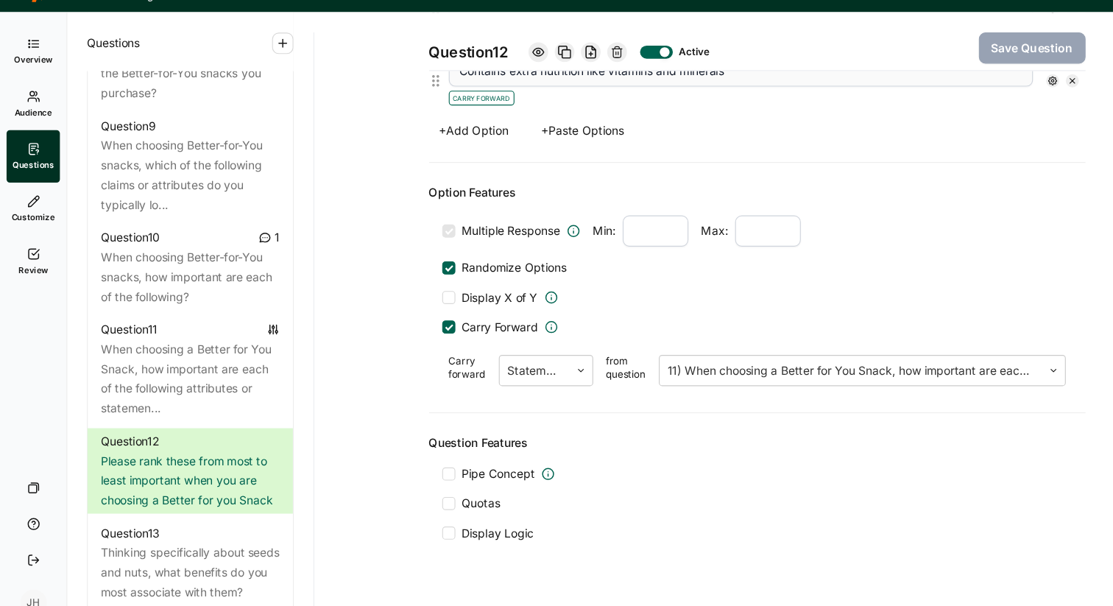
scroll to position [677, 0]
click at [627, 365] on div at bounding box center [763, 367] width 328 height 21
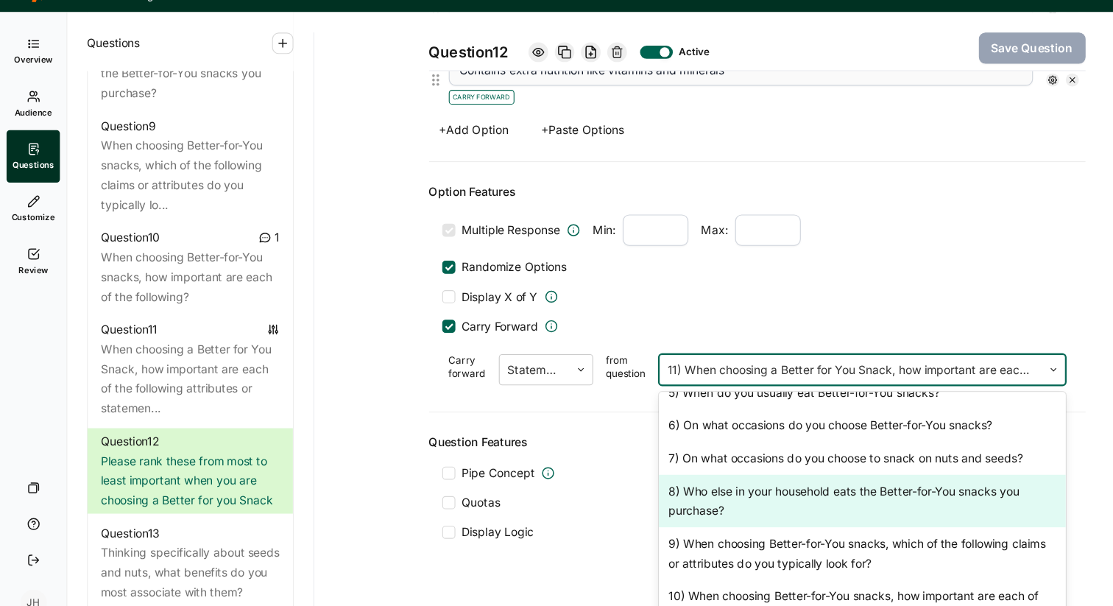
scroll to position [481, 0]
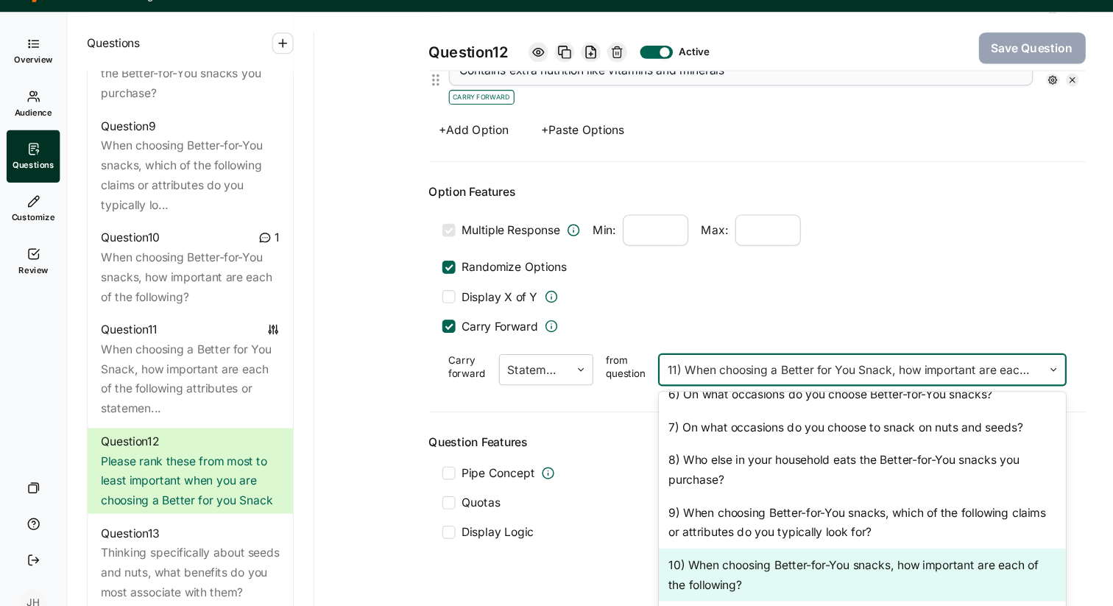
click at [646, 528] on div "10) When choosing Better-for-You snacks, how important are each of the followin…" at bounding box center [773, 551] width 365 height 47
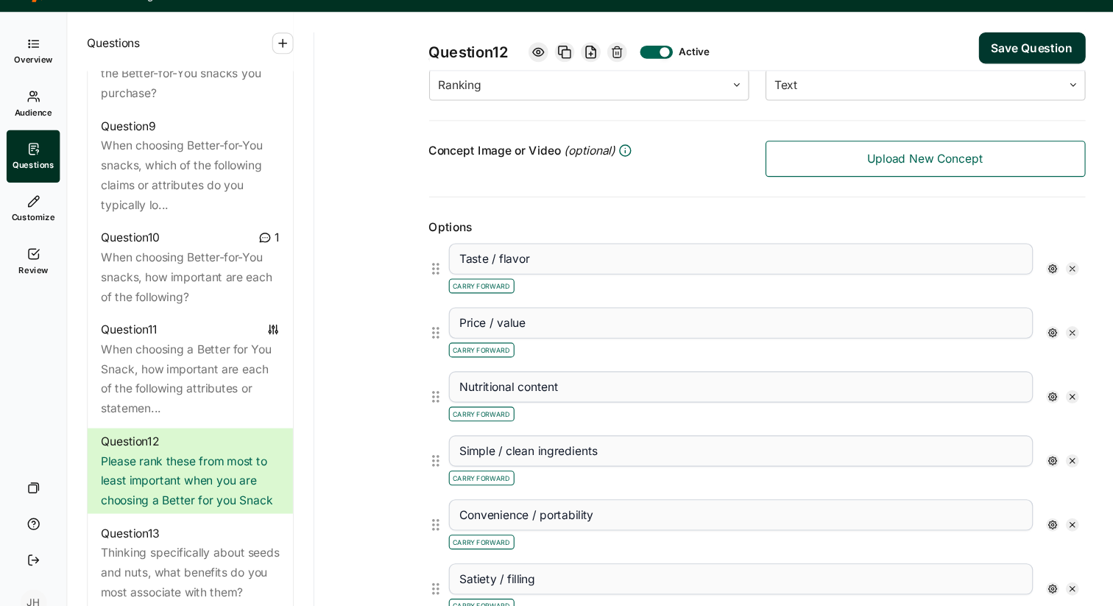
scroll to position [277, 0]
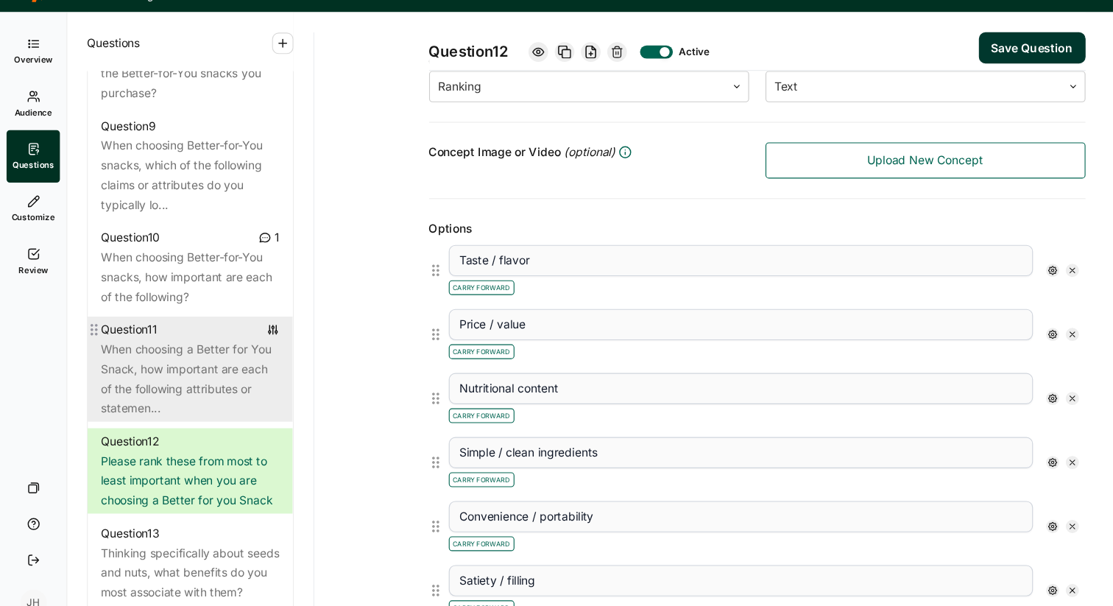
click at [216, 347] on div "When choosing a Better for You Snack, how important are each of the following a…" at bounding box center [171, 375] width 160 height 71
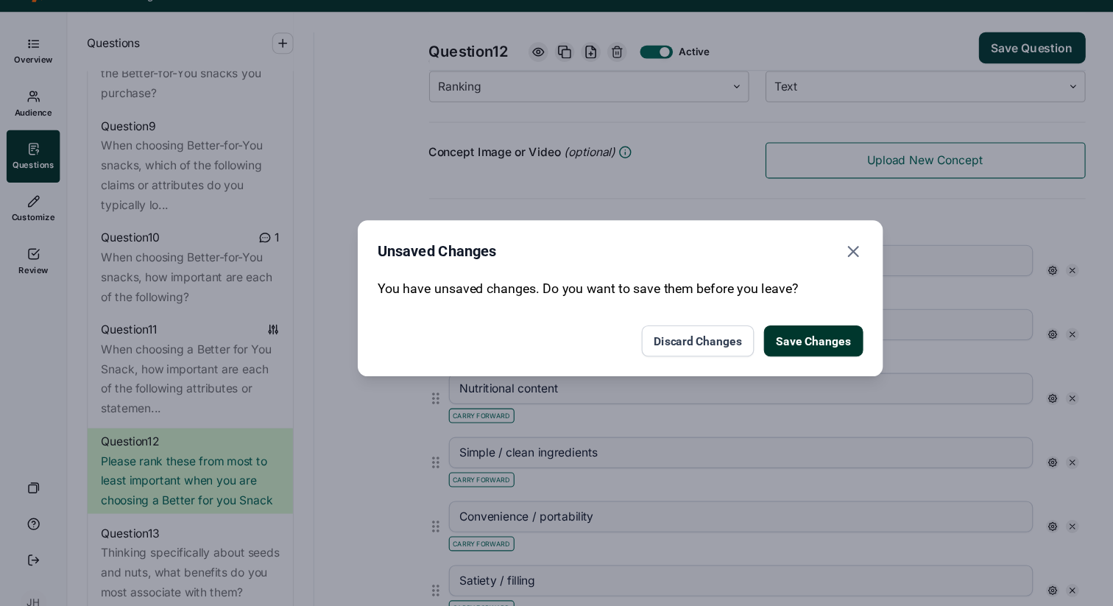
click at [205, 437] on div "Unsaved Changes You have unsaved changes. Do you want to save them before you l…" at bounding box center [556, 303] width 1113 height 606
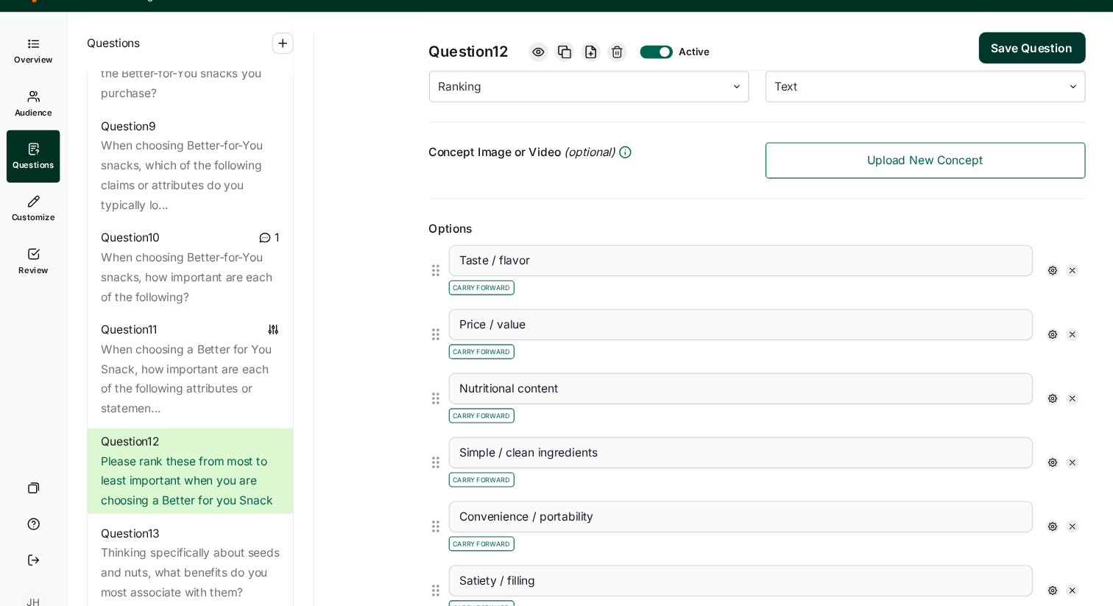
click at [911, 74] on button "Save Question" at bounding box center [926, 79] width 96 height 28
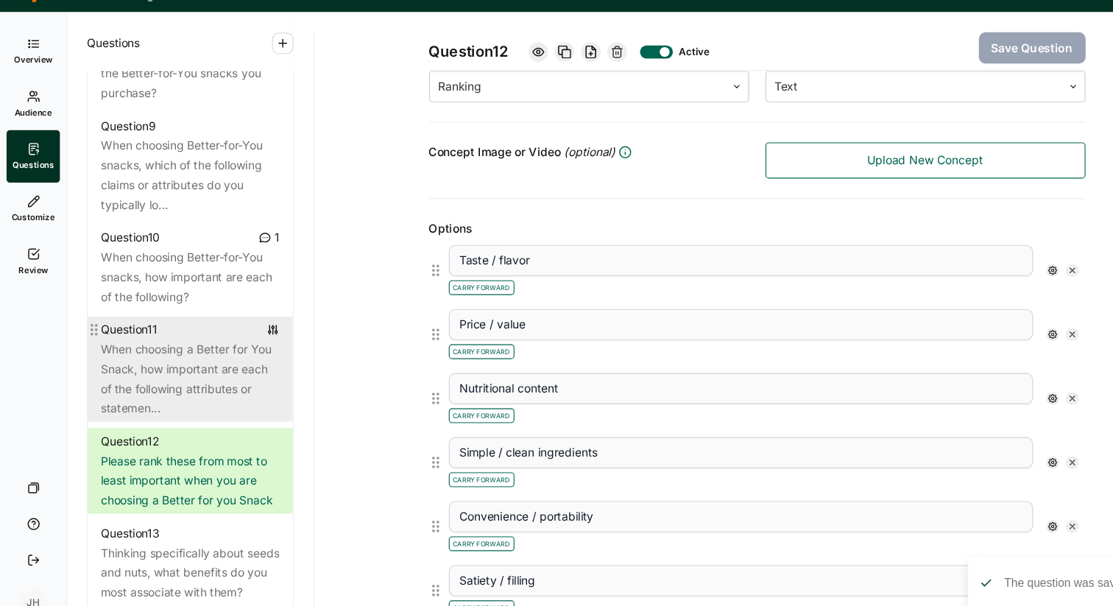
click at [181, 361] on div "When choosing a Better for You Snack, how important are each of the following a…" at bounding box center [171, 375] width 160 height 71
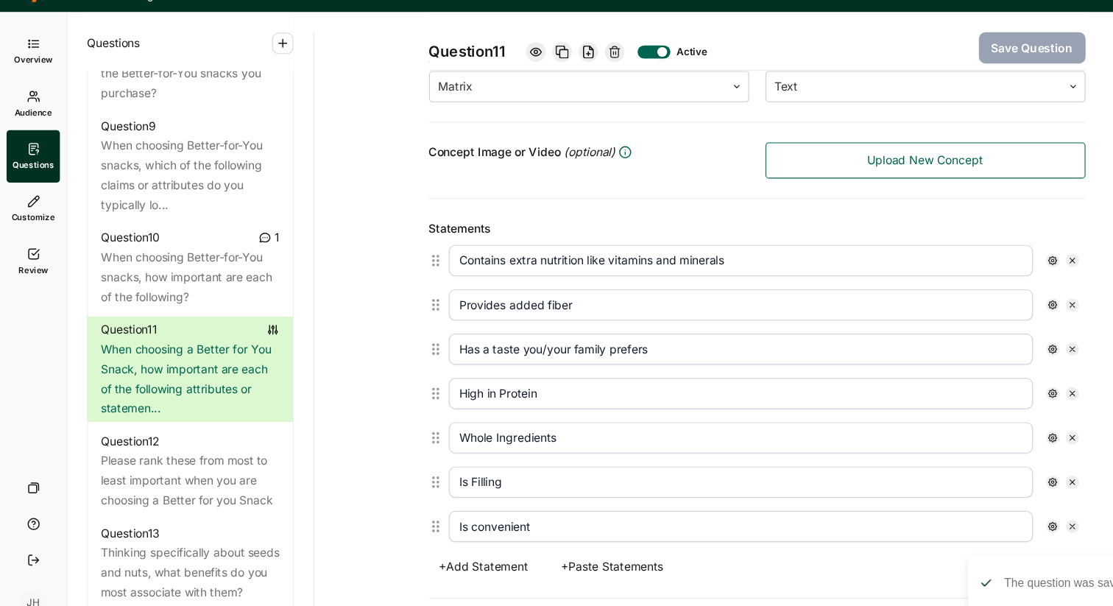
click at [553, 82] on use at bounding box center [551, 82] width 9 height 10
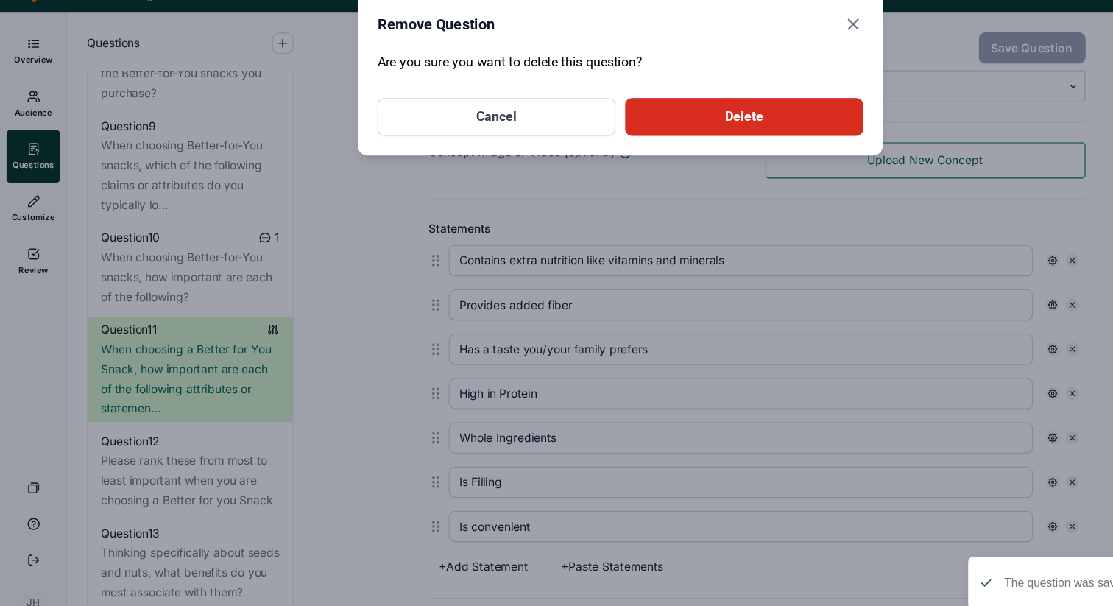
click at [625, 140] on button "Delete" at bounding box center [668, 141] width 214 height 34
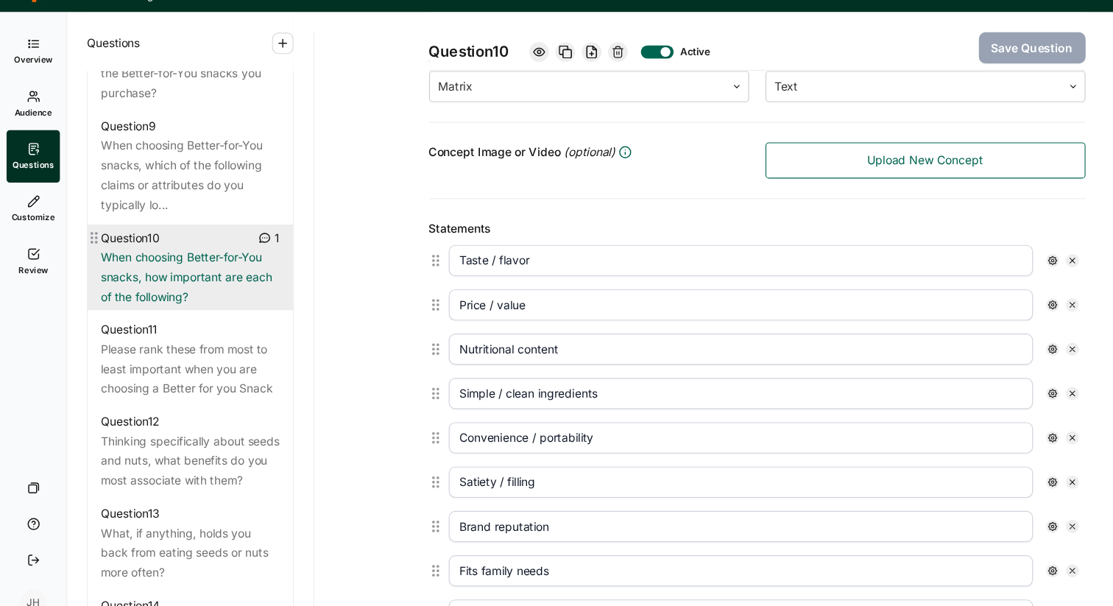
click at [219, 259] on div "When choosing Better-for-You snacks, how important are each of the following?" at bounding box center [171, 284] width 160 height 53
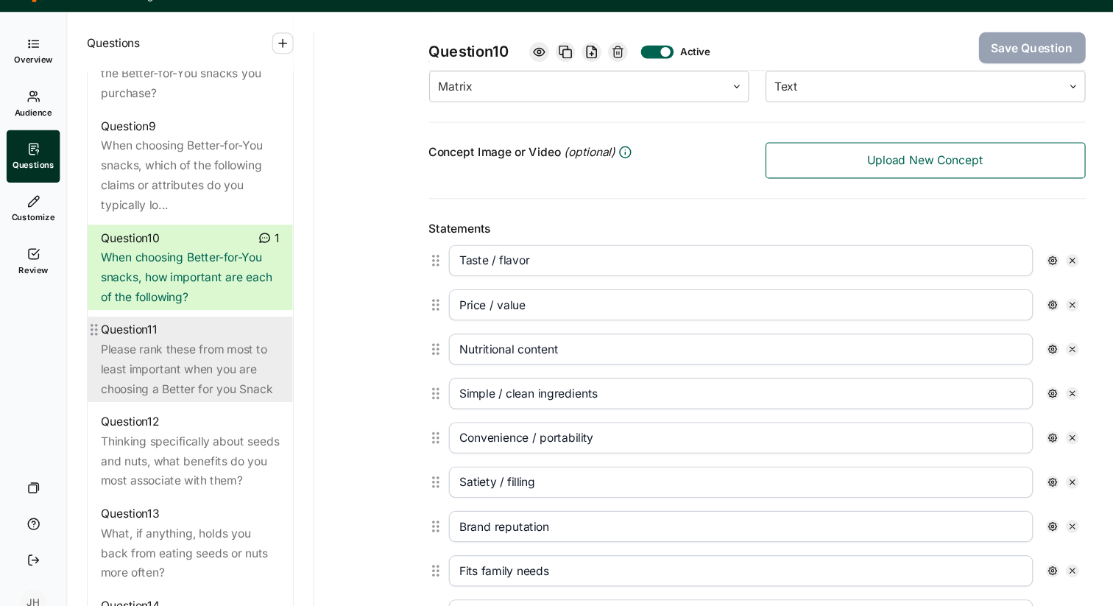
click at [197, 340] on div "Please rank these from most to least important when you are choosing a Better f…" at bounding box center [171, 366] width 160 height 53
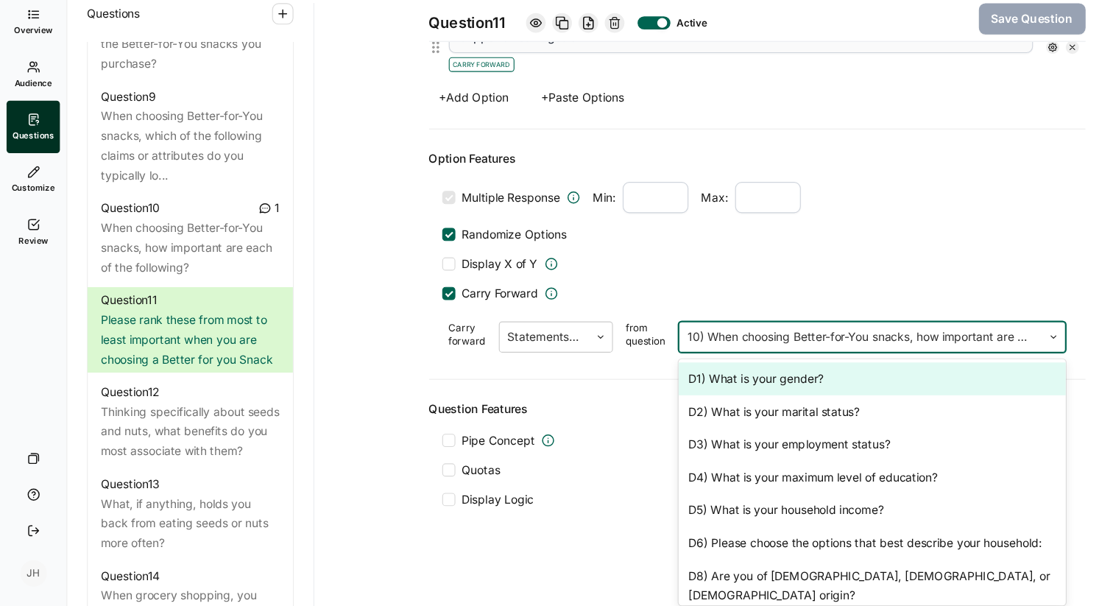
click at [638, 362] on div at bounding box center [772, 364] width 311 height 21
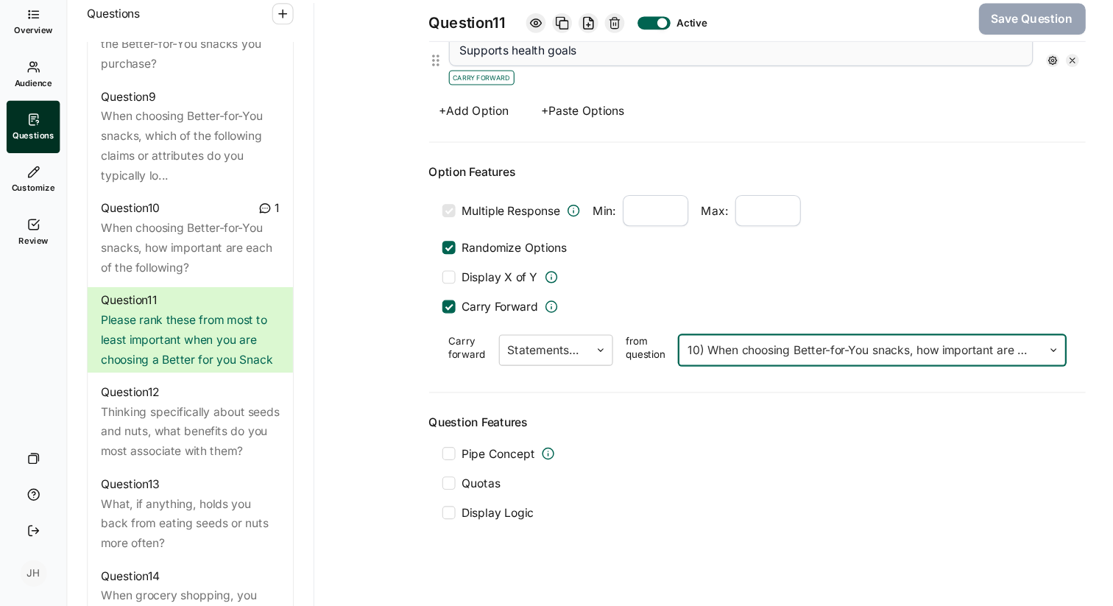
scroll to position [892, 0]
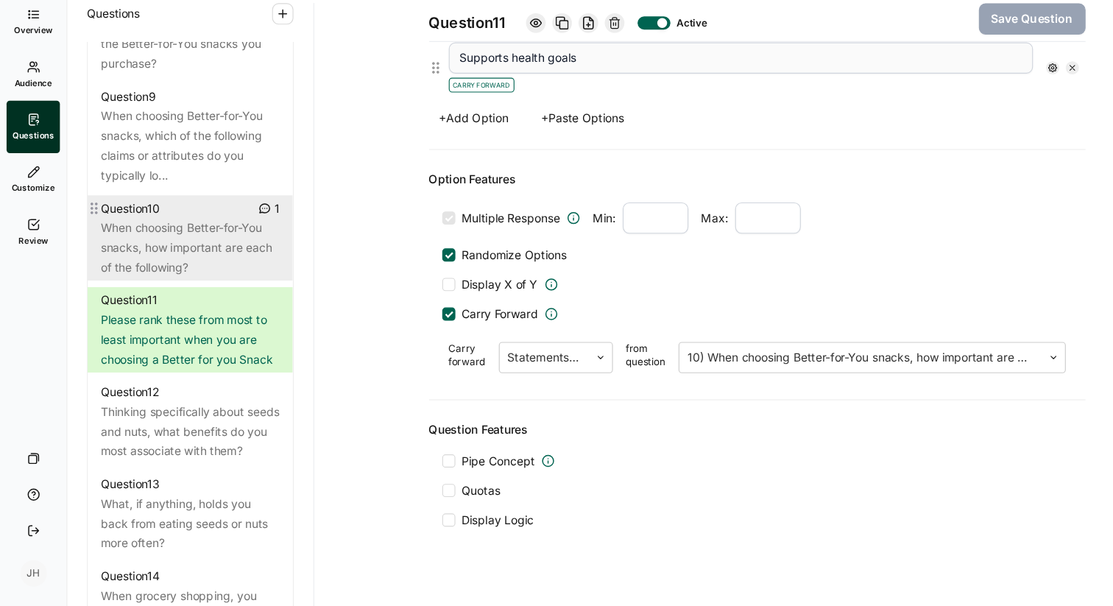
click at [200, 267] on div "When choosing Better-for-You snacks, how important are each of the following?" at bounding box center [171, 284] width 160 height 53
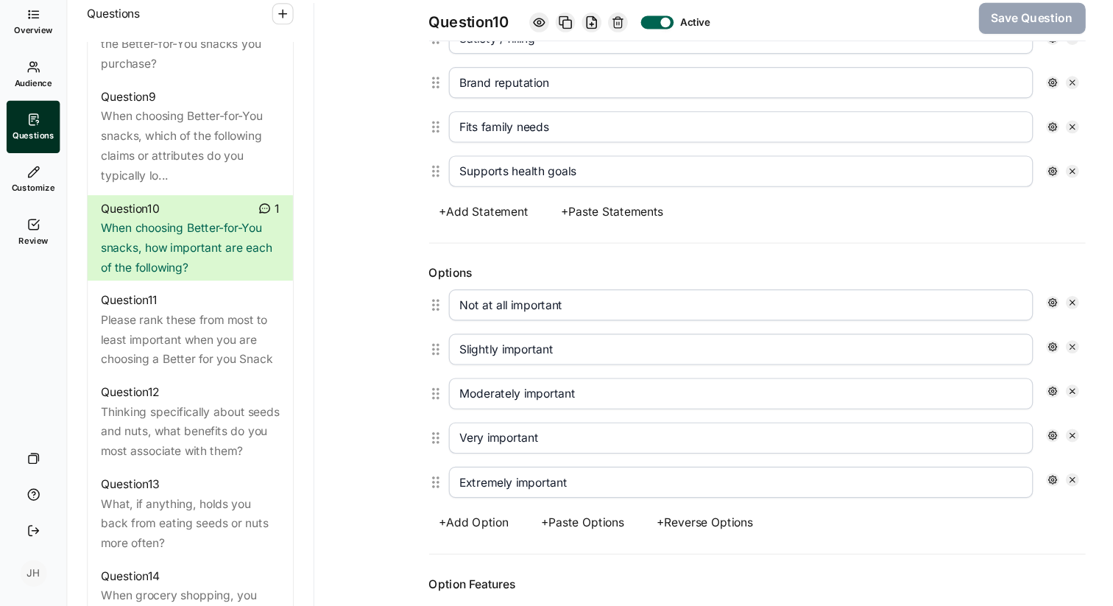
scroll to position [650, 0]
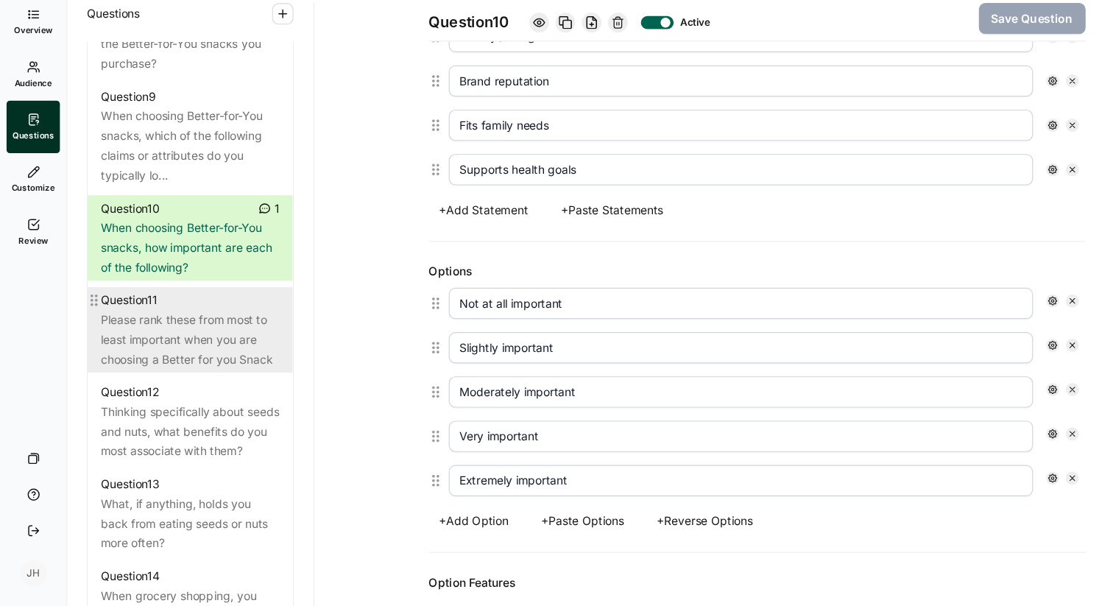
click at [202, 322] on div "Question 11" at bounding box center [171, 331] width 160 height 18
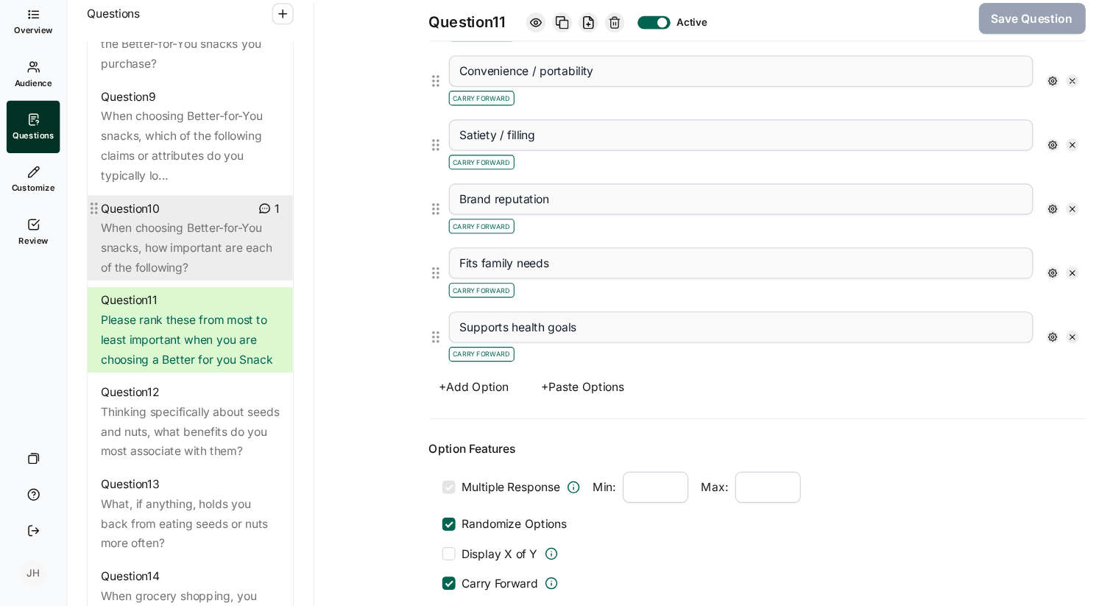
click at [200, 271] on div "When choosing Better-for-You snacks, how important are each of the following?" at bounding box center [171, 284] width 160 height 53
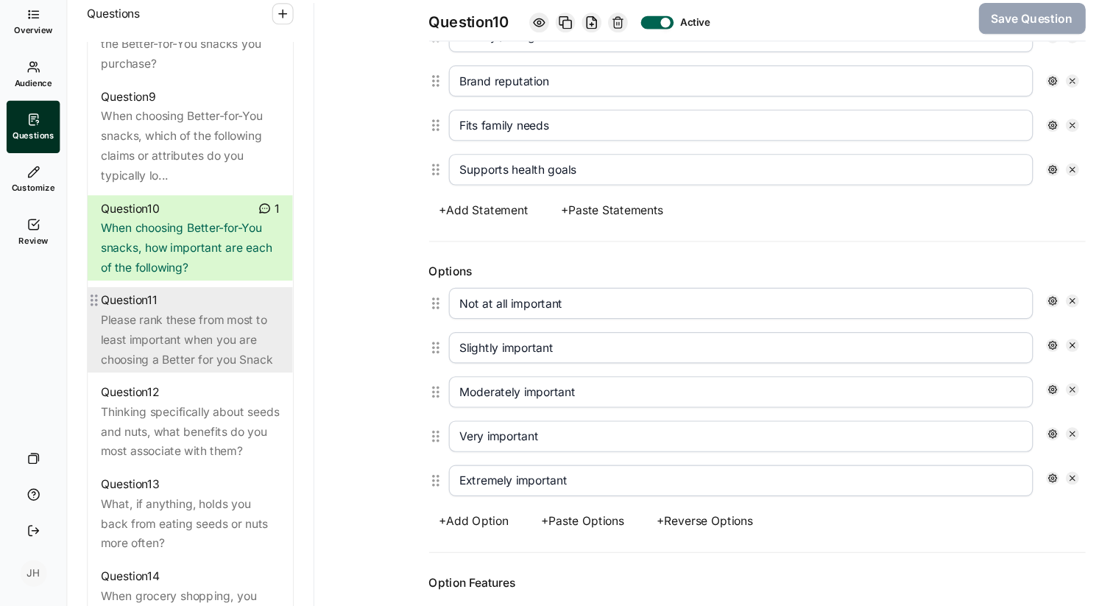
click at [193, 345] on div "Please rank these from most to least important when you are choosing a Better f…" at bounding box center [171, 366] width 160 height 53
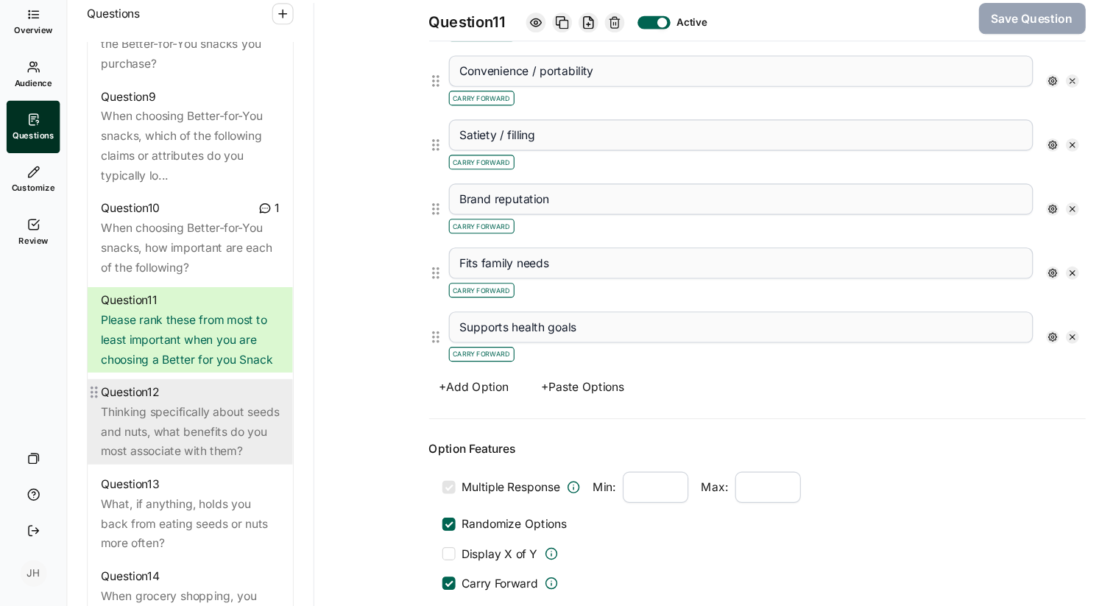
click at [194, 423] on div "Thinking specifically about seeds and nuts, what benefits do you most associate…" at bounding box center [171, 449] width 160 height 53
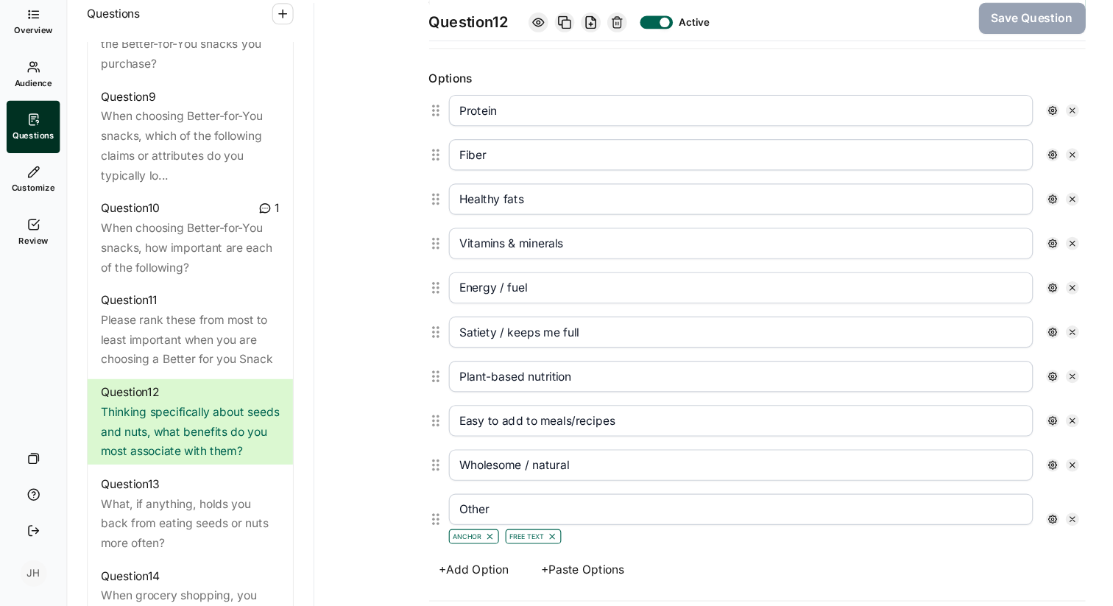
scroll to position [376, 0]
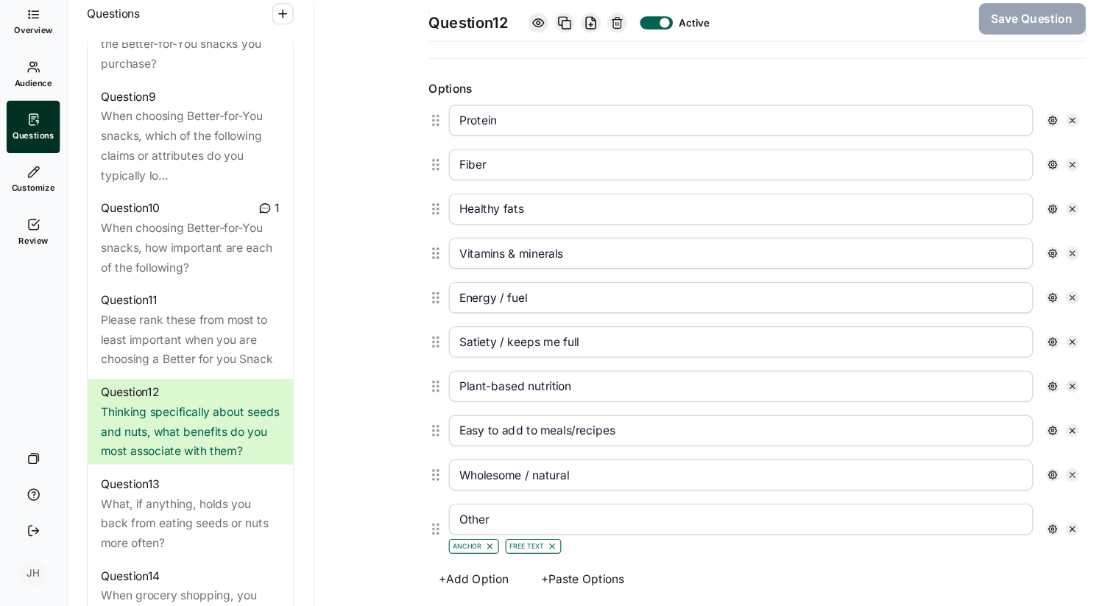
click at [425, 579] on button "+ Add Option" at bounding box center [425, 581] width 80 height 21
click at [425, 585] on input "text" at bounding box center [665, 585] width 524 height 28
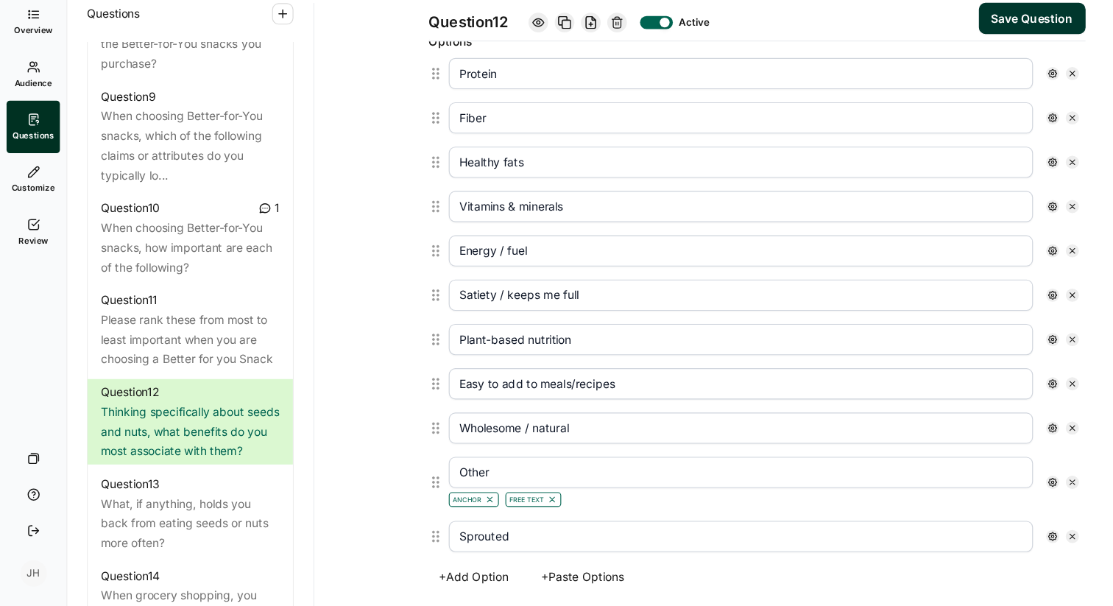
scroll to position [417, 0]
click at [632, 574] on div "+ Add Option + Paste Options" at bounding box center [679, 581] width 589 height 21
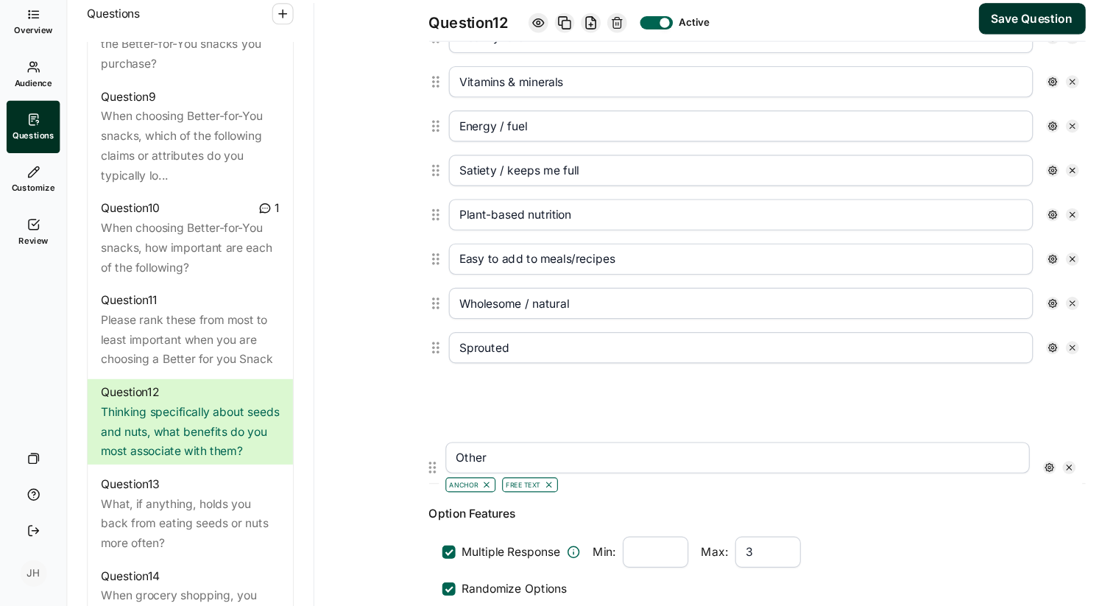
scroll to position [537, 0]
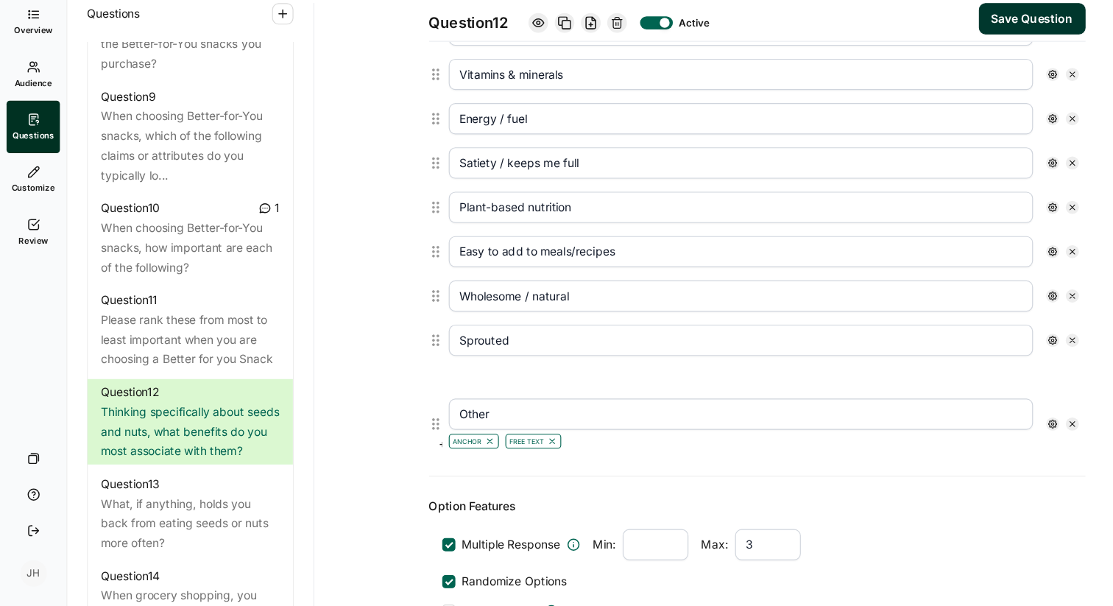
drag, startPoint x: 390, startPoint y: 494, endPoint x: 386, endPoint y: 432, distance: 62.0
click at [386, 432] on div "Protein Fiber Healthy fats Vitamins & minerals Energy / fuel Satiety / keeps me…" at bounding box center [679, 217] width 589 height 455
click at [946, 69] on button "Save Question" at bounding box center [926, 79] width 96 height 28
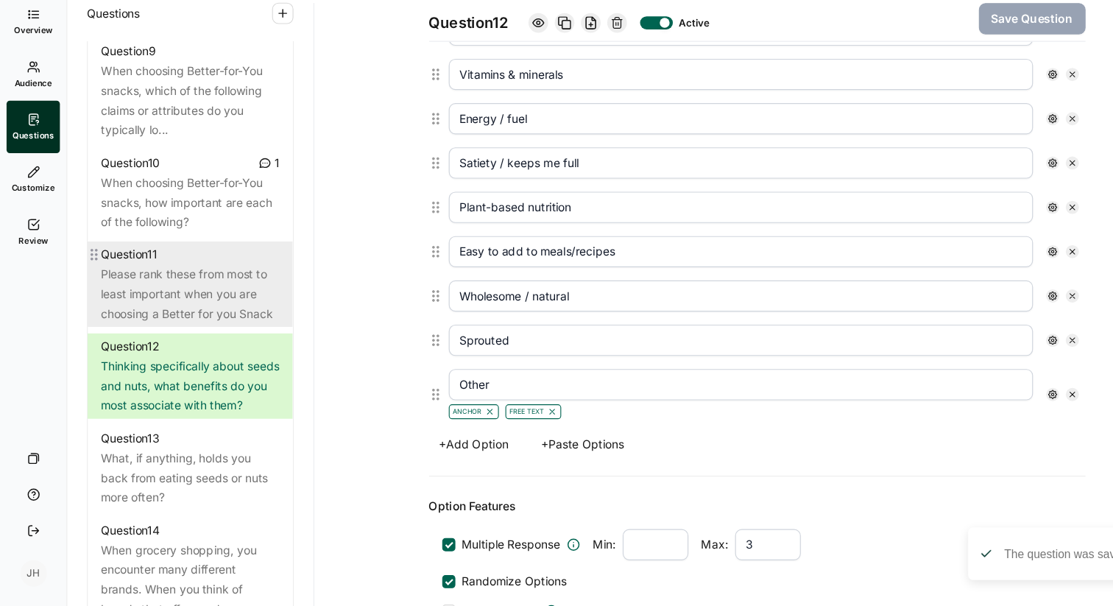
scroll to position [1274, 0]
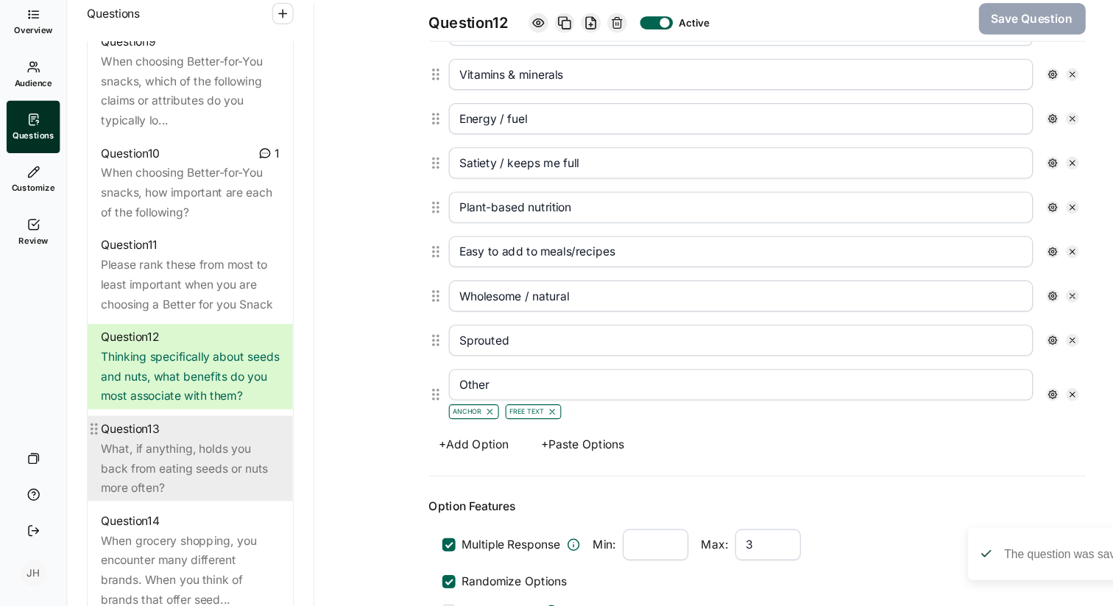
click at [202, 462] on div "What, if anything, holds you back from eating seeds or nuts more often?" at bounding box center [171, 482] width 160 height 53
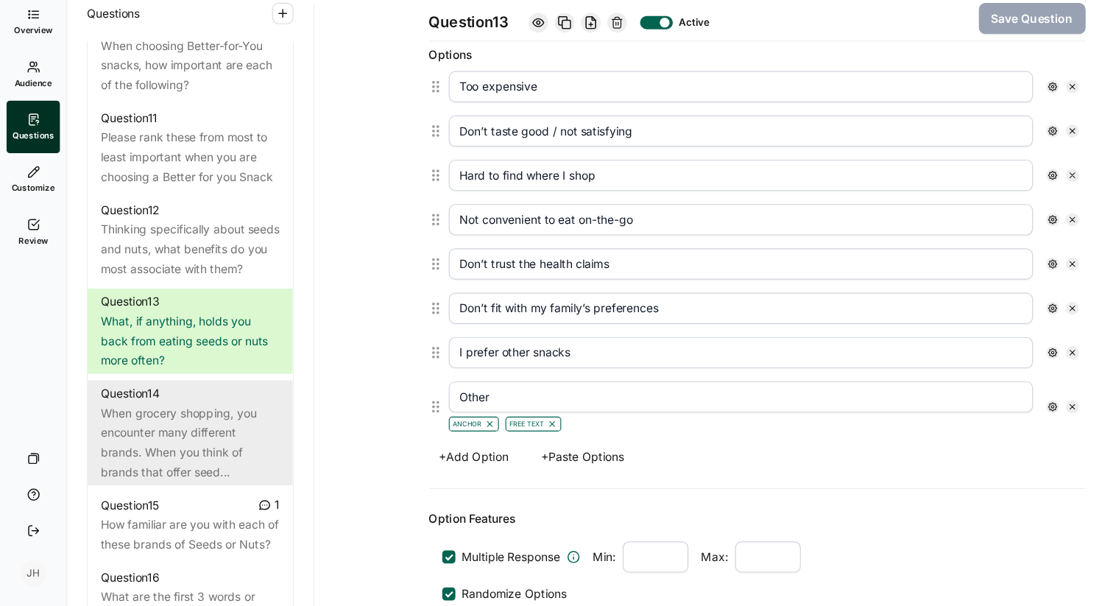
scroll to position [1392, 0]
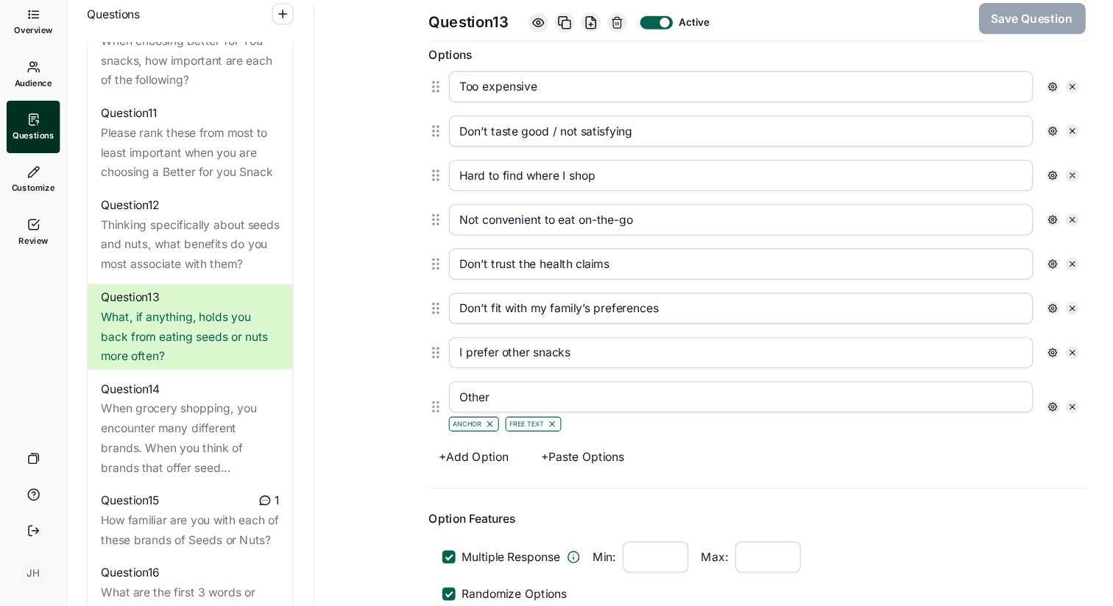
click at [962, 297] on icon at bounding box center [962, 298] width 9 height 9
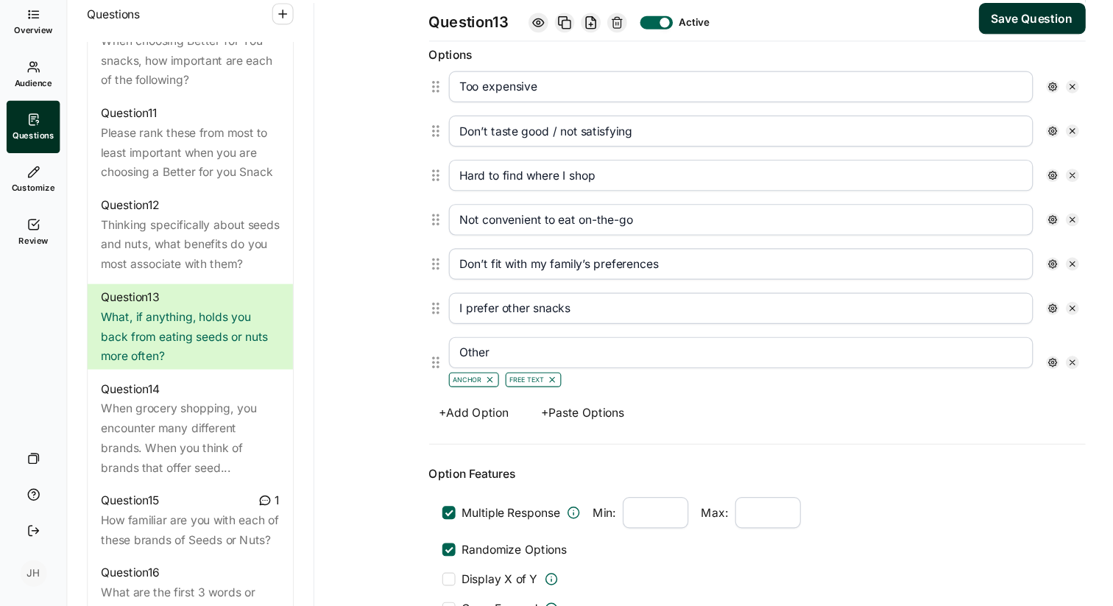
click at [581, 179] on input "Don’t taste good / not satisfying" at bounding box center [665, 180] width 524 height 28
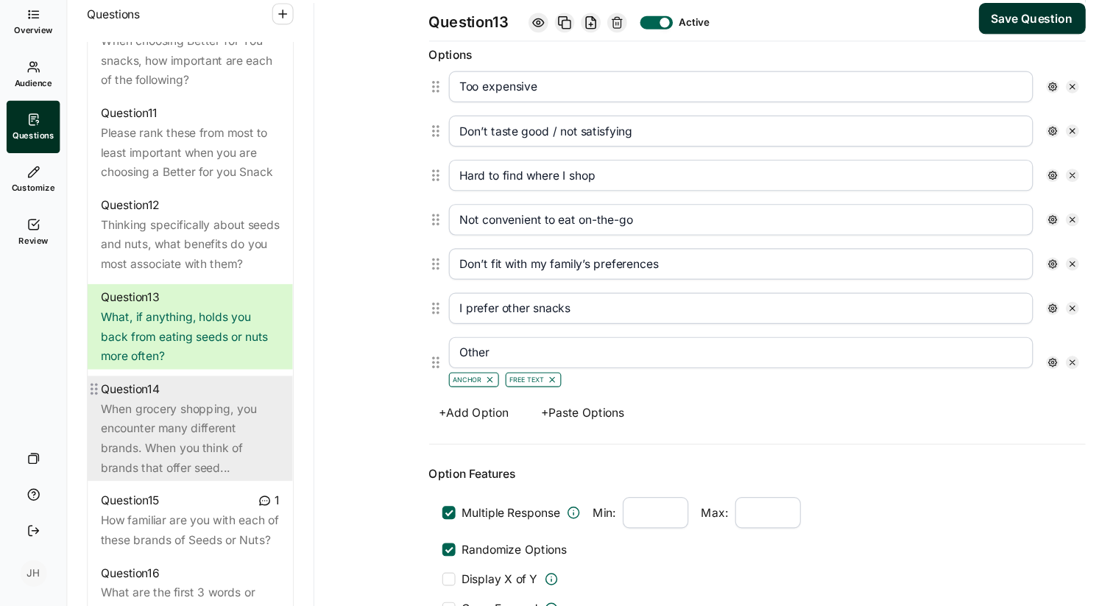
click at [191, 433] on div "When grocery shopping, you encounter many different brands. When you think of b…" at bounding box center [171, 455] width 160 height 71
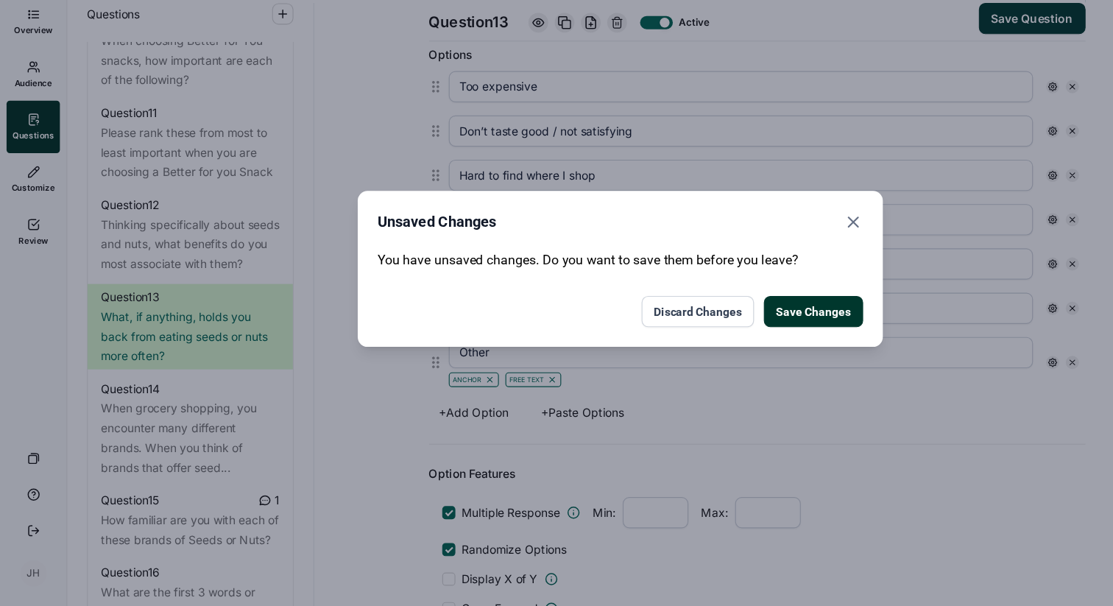
click at [722, 341] on button "Save Changes" at bounding box center [729, 342] width 89 height 28
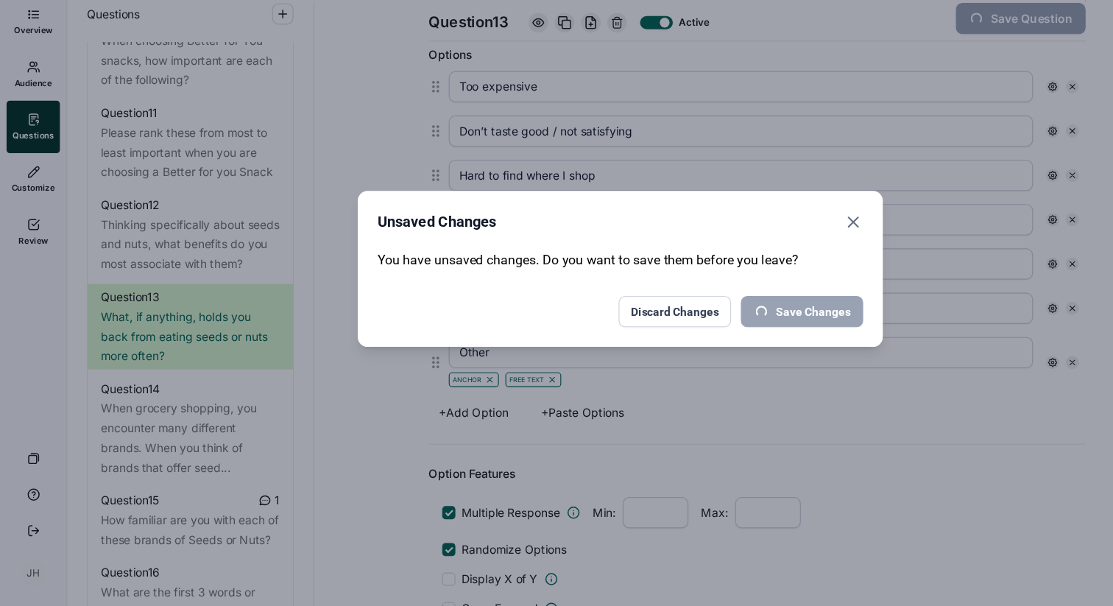
scroll to position [113, 0]
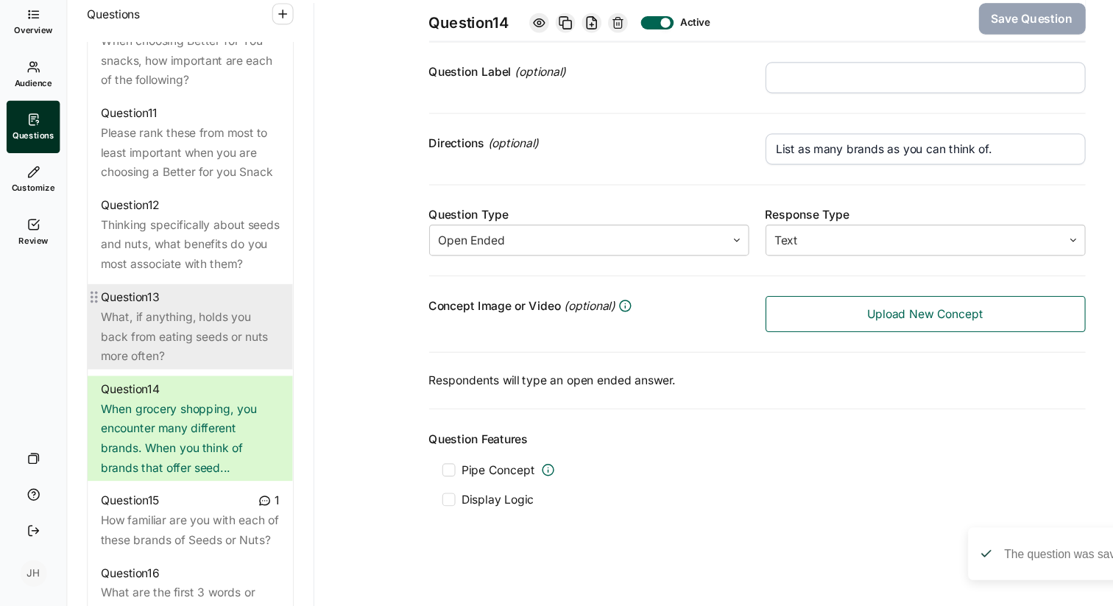
click at [153, 375] on div "What, if anything, holds you back from eating seeds or nuts more often?" at bounding box center [171, 363] width 160 height 53
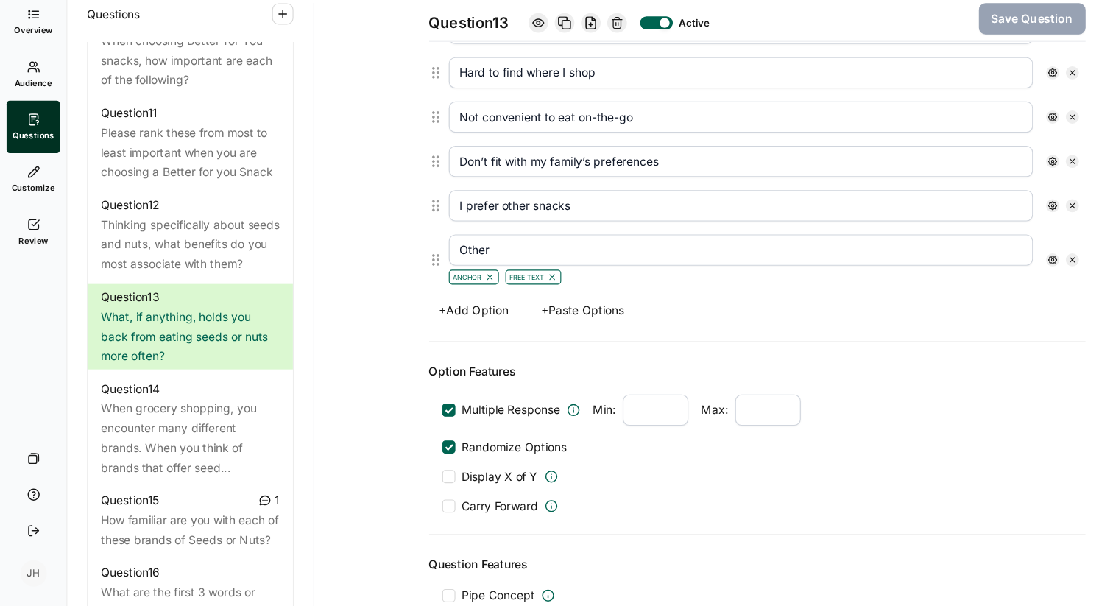
scroll to position [513, 0]
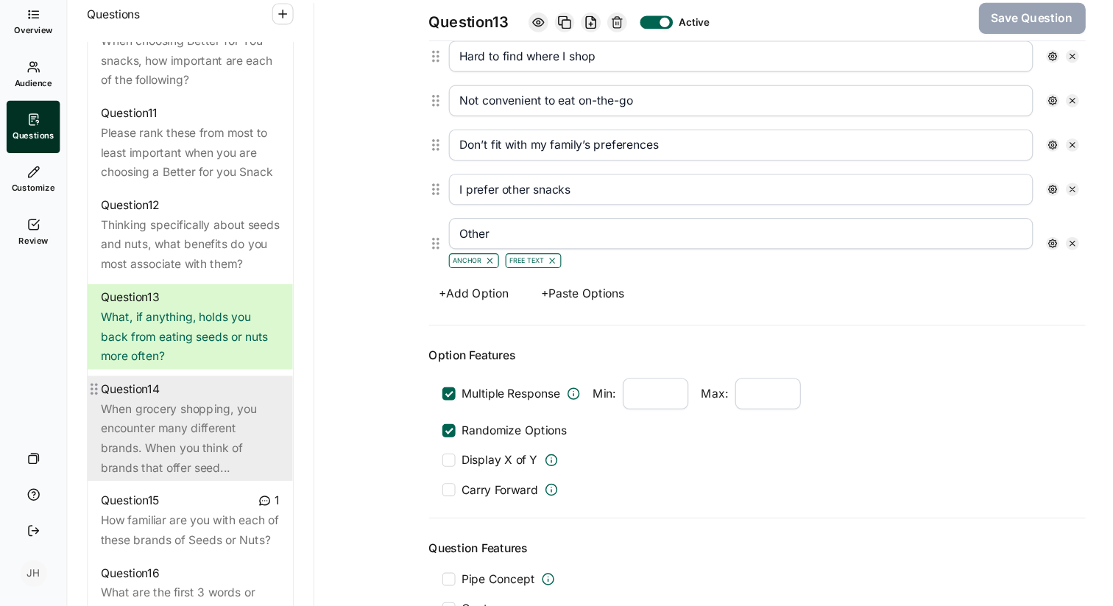
click at [163, 437] on div "When grocery shopping, you encounter many different brands. When you think of b…" at bounding box center [171, 455] width 160 height 71
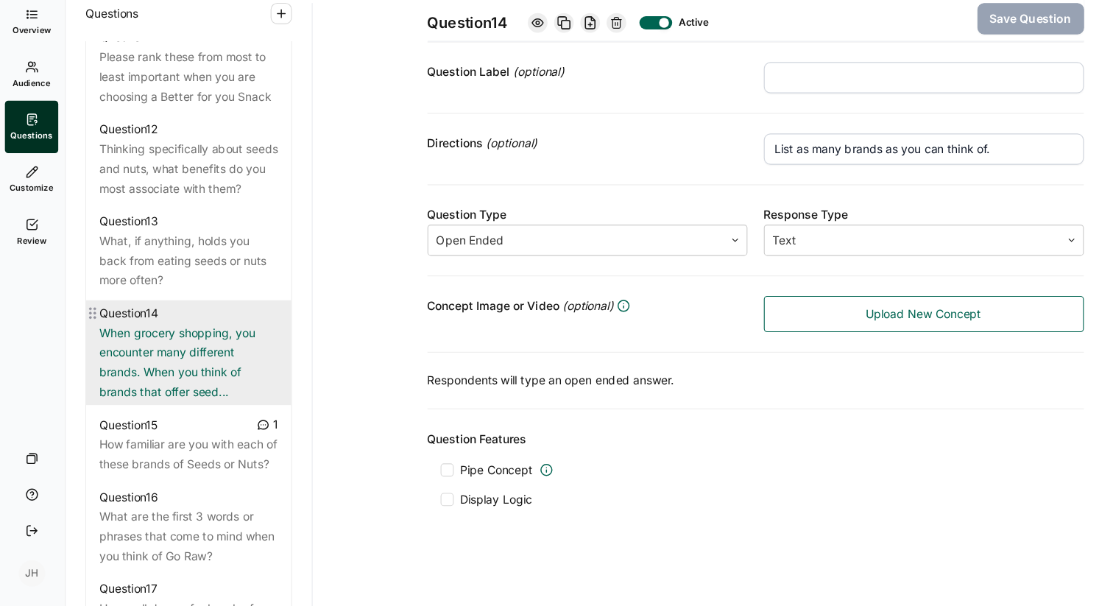
scroll to position [1466, 0]
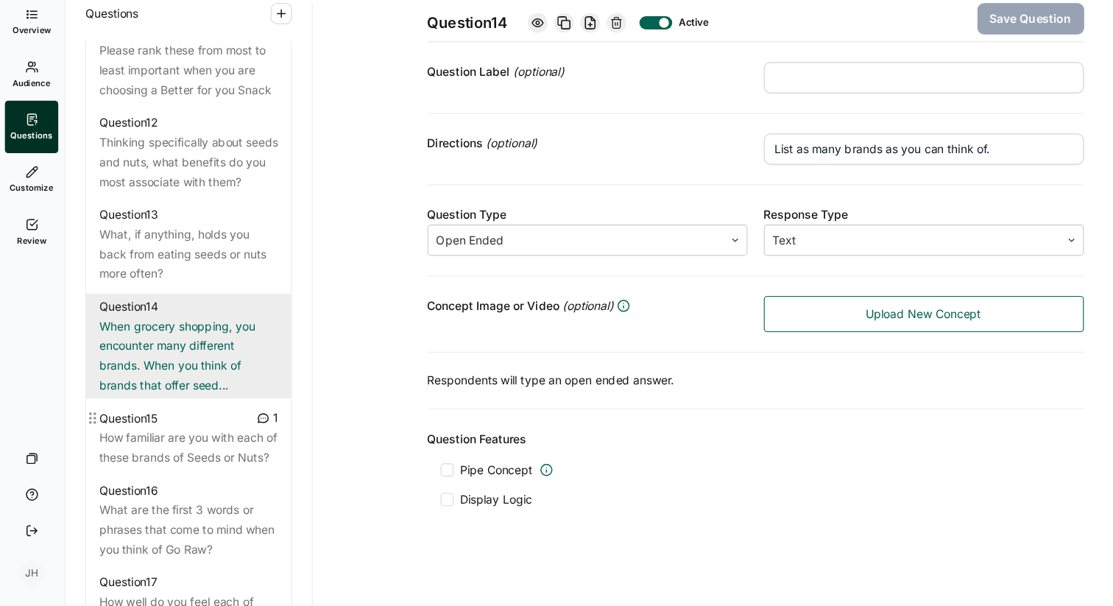
click at [172, 451] on div "How familiar are you with each of these brands of Seeds or Nuts?" at bounding box center [171, 463] width 160 height 35
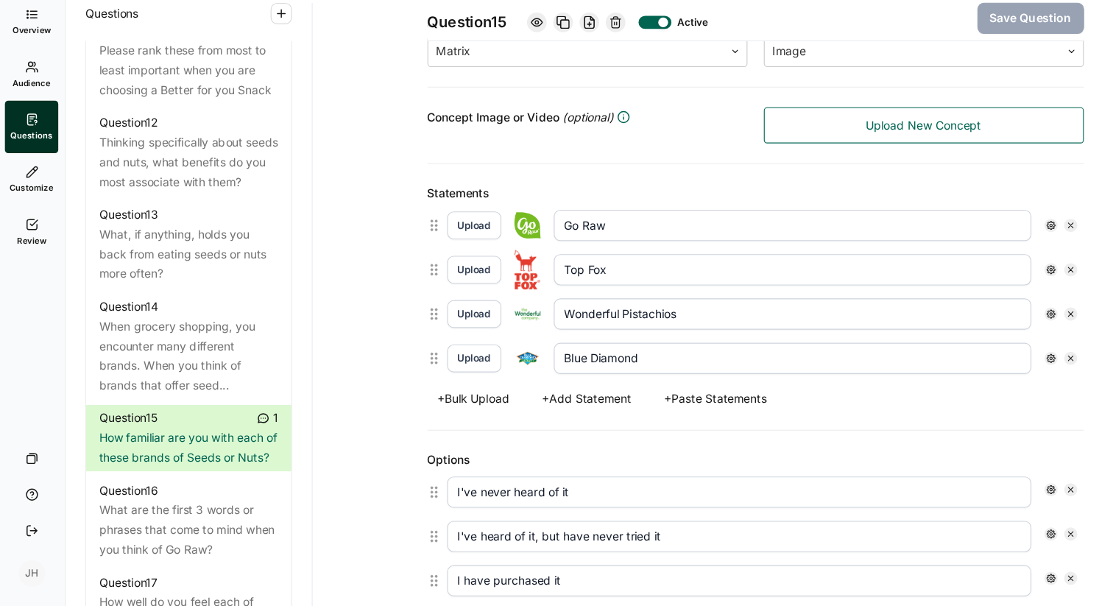
scroll to position [283, 0]
click at [517, 417] on button "+ Add Statement" at bounding box center [528, 419] width 98 height 21
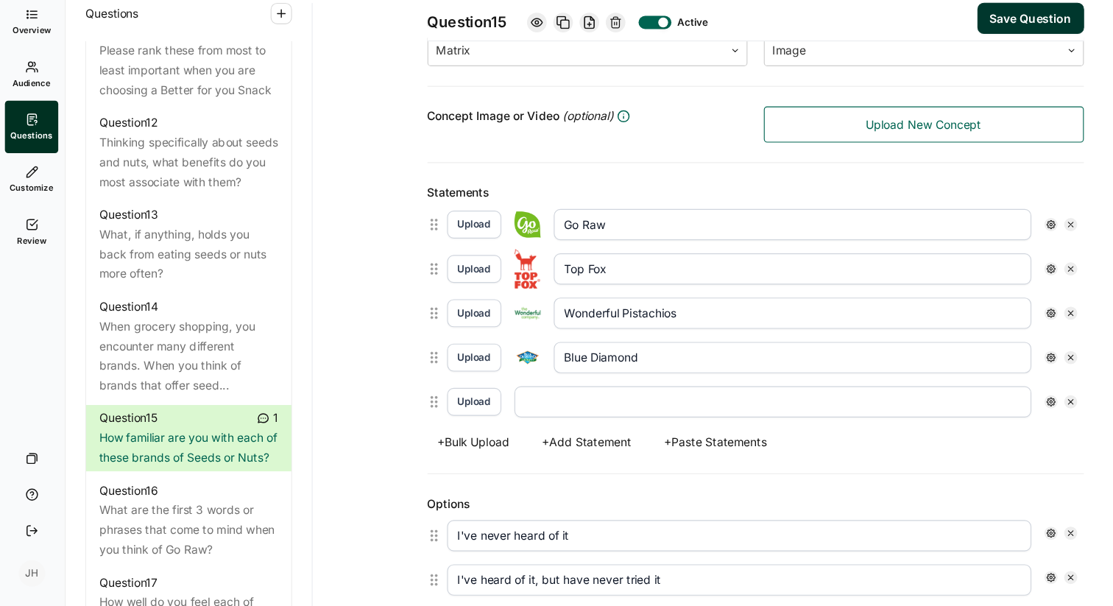
click at [491, 424] on input "text" at bounding box center [695, 423] width 464 height 28
click at [518, 457] on button "+ Add Statement" at bounding box center [528, 458] width 98 height 21
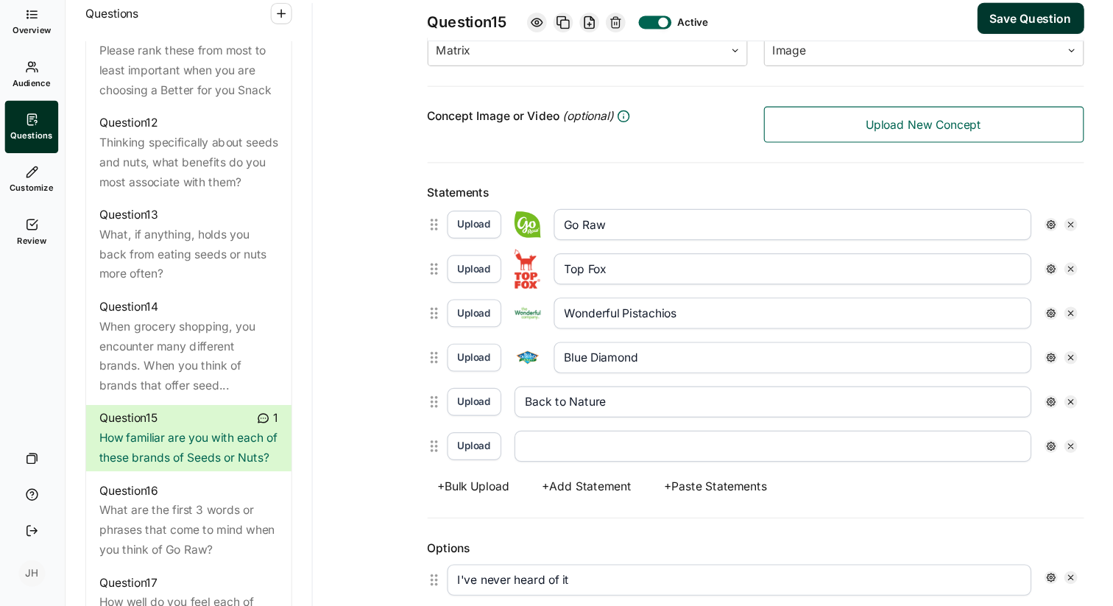
click at [498, 461] on input "text" at bounding box center [695, 462] width 464 height 28
click at [830, 512] on div "Statements Upload Go Raw Upload Top Fox Upload Wonderful Pistachios Upload Blue…" at bounding box center [679, 367] width 589 height 319
click at [426, 424] on button "Upload" at bounding box center [427, 422] width 49 height 25
click at [428, 464] on button "Upload" at bounding box center [427, 462] width 49 height 25
click at [411, 460] on button "Upload" at bounding box center [427, 462] width 49 height 25
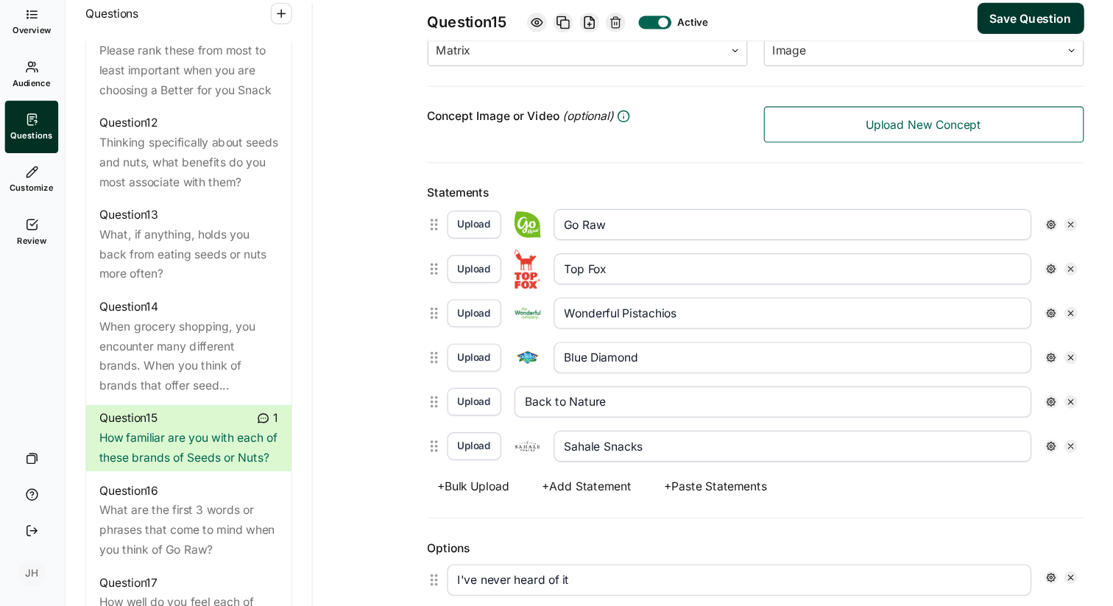
click at [435, 422] on button "Upload" at bounding box center [427, 422] width 49 height 25
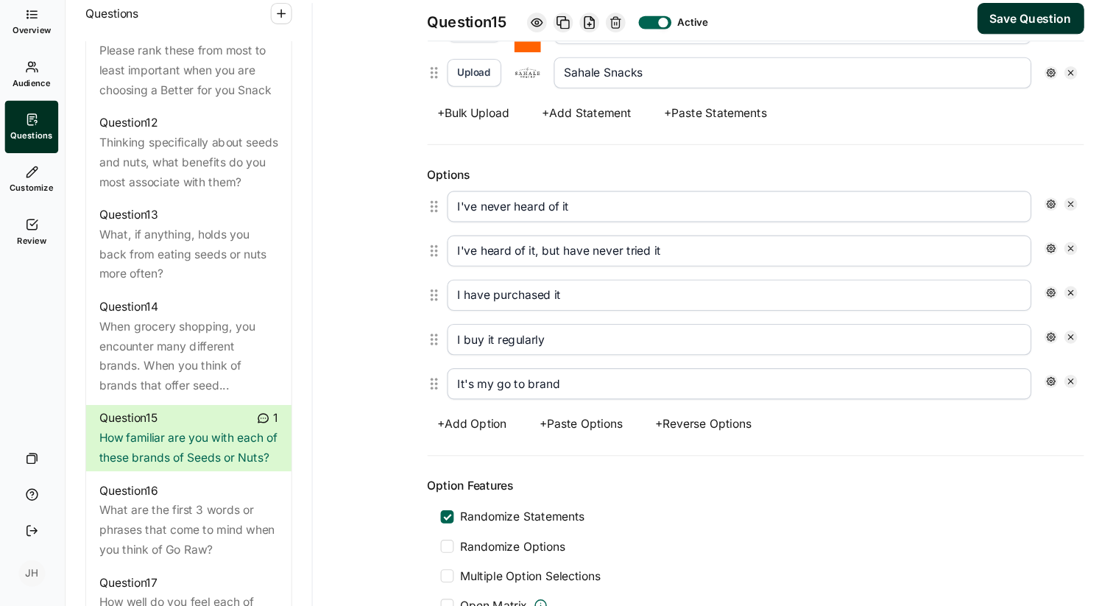
scroll to position [618, 0]
click at [895, 77] on button "Save Question" at bounding box center [926, 79] width 96 height 28
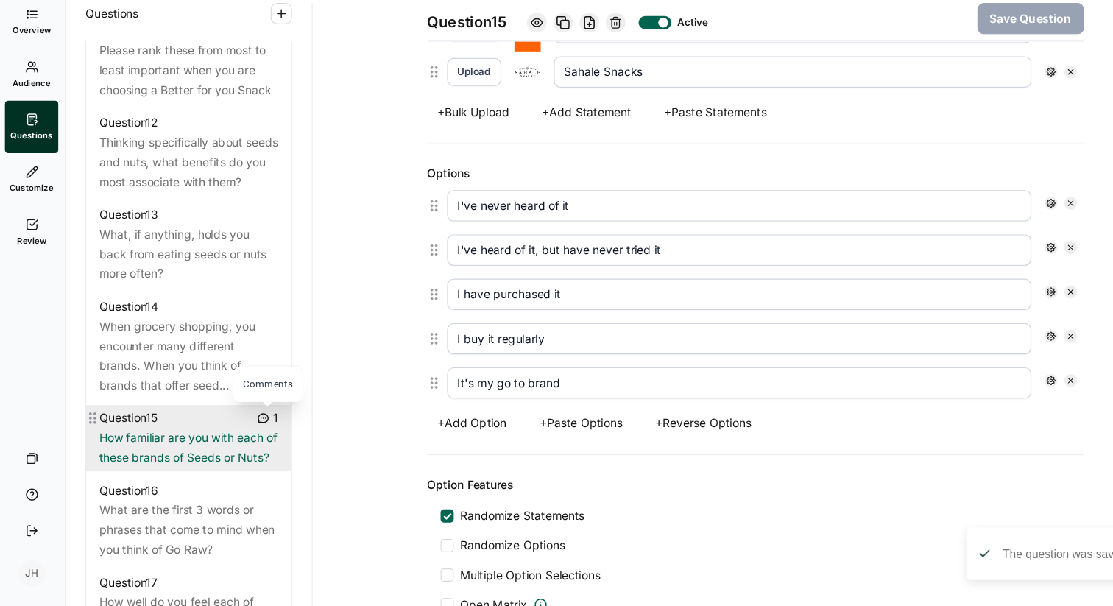
click at [238, 434] on icon at bounding box center [238, 437] width 12 height 12
click at [241, 445] on div "1" at bounding box center [241, 437] width 19 height 18
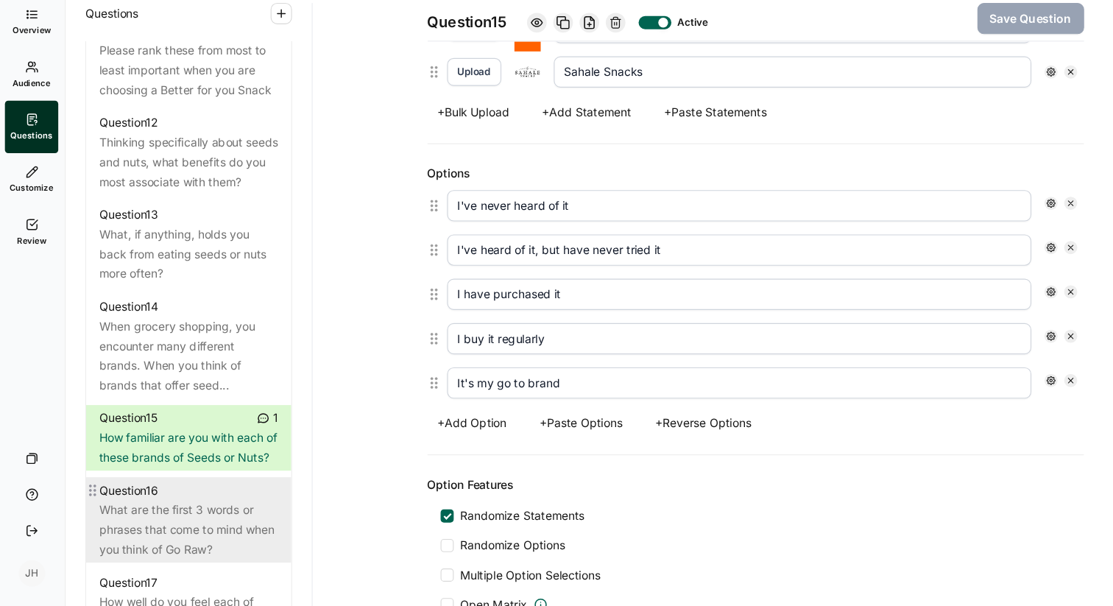
click at [216, 539] on div "What are the first 3 words or phrases that come to mind when you think of Go Ra…" at bounding box center [171, 537] width 160 height 53
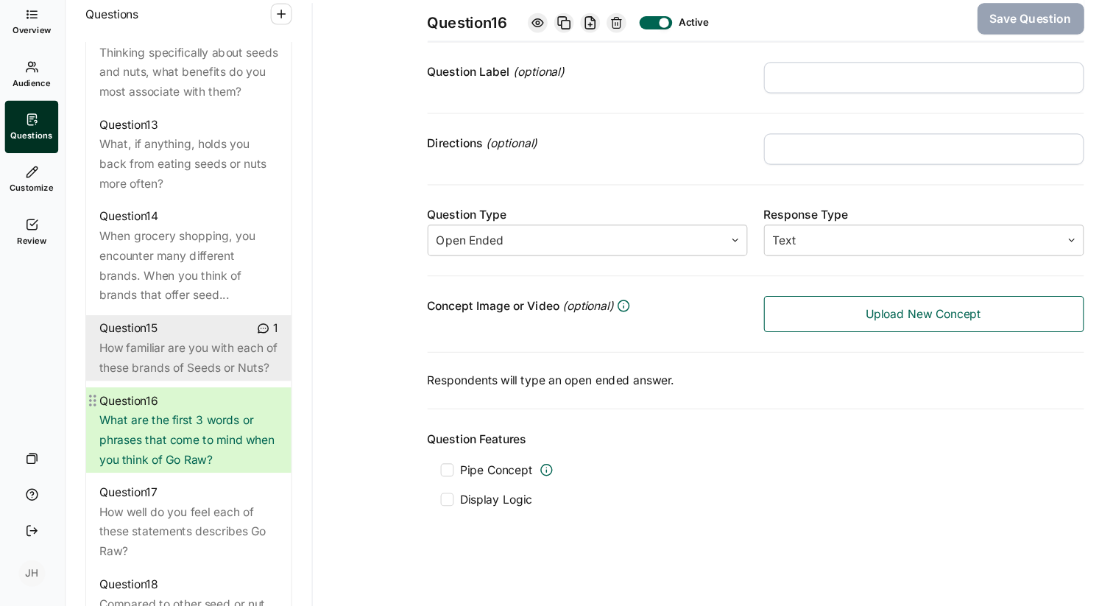
scroll to position [1622, 0]
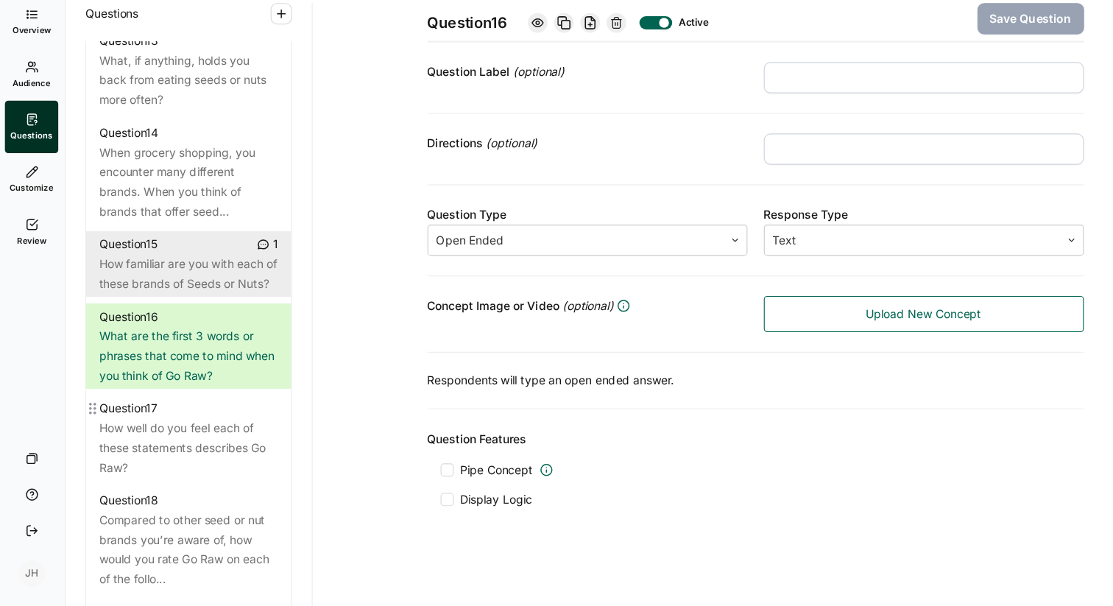
click at [184, 469] on div "How well do you feel each of these statements describes Go Raw?" at bounding box center [171, 463] width 160 height 53
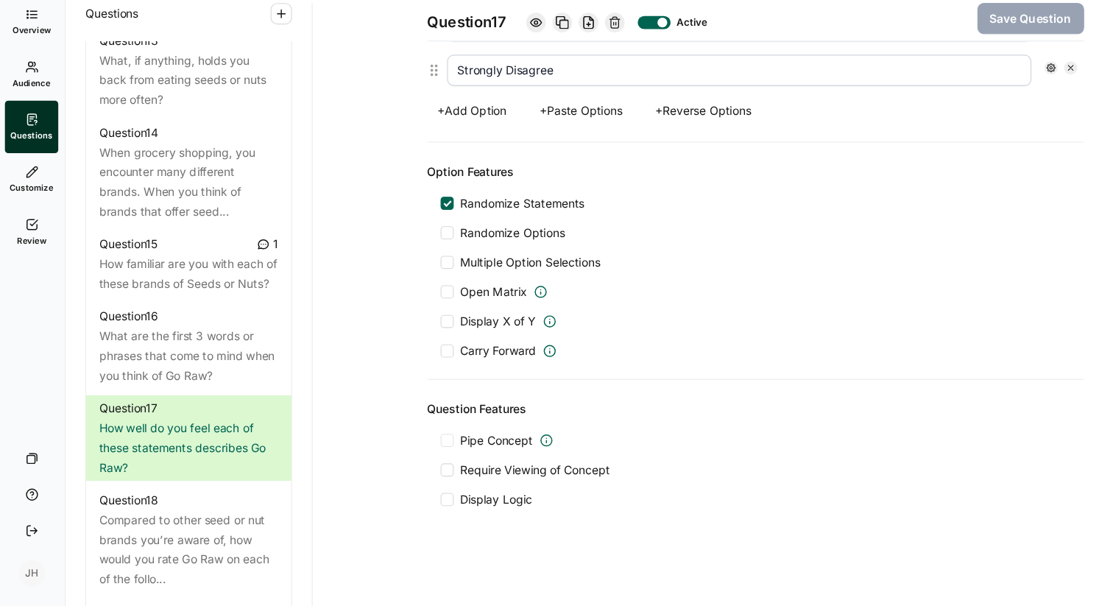
scroll to position [1201, 0]
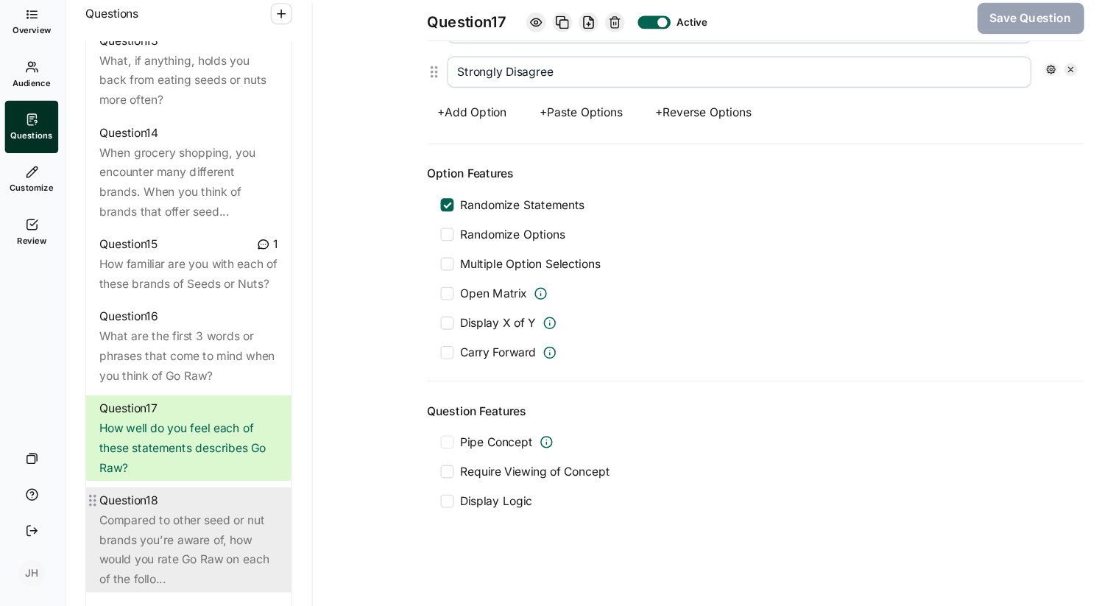
click at [176, 548] on div "Compared to other seed or nut brands you’re aware of, how would you rate Go Raw…" at bounding box center [171, 555] width 160 height 71
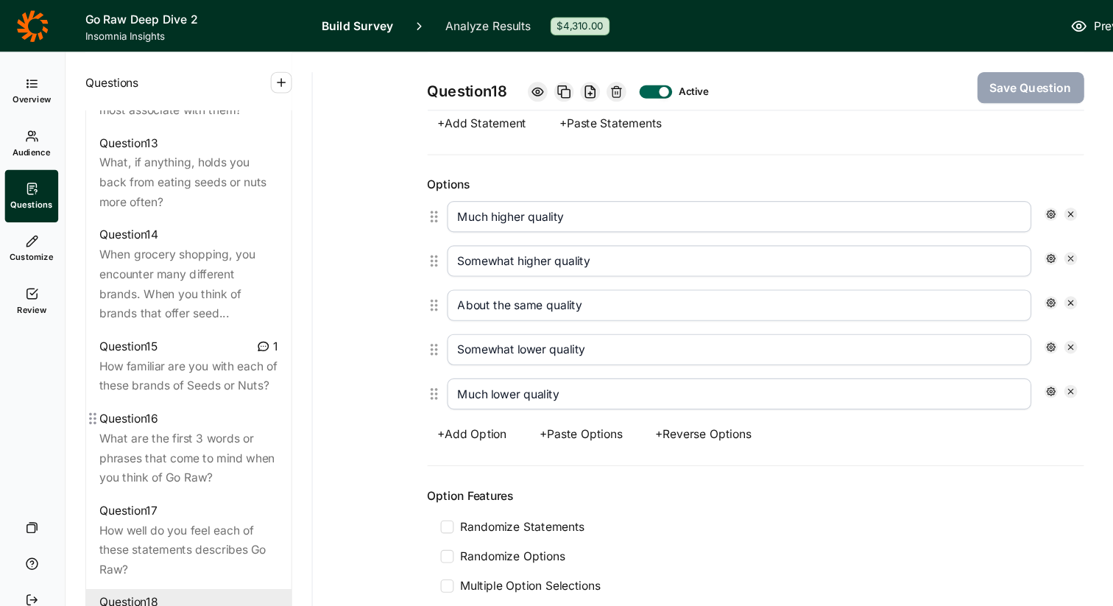
scroll to position [1594, 0]
click at [216, 428] on div "What are the first 3 words or phrases that come to mind when you think of Go Ra…" at bounding box center [171, 409] width 160 height 53
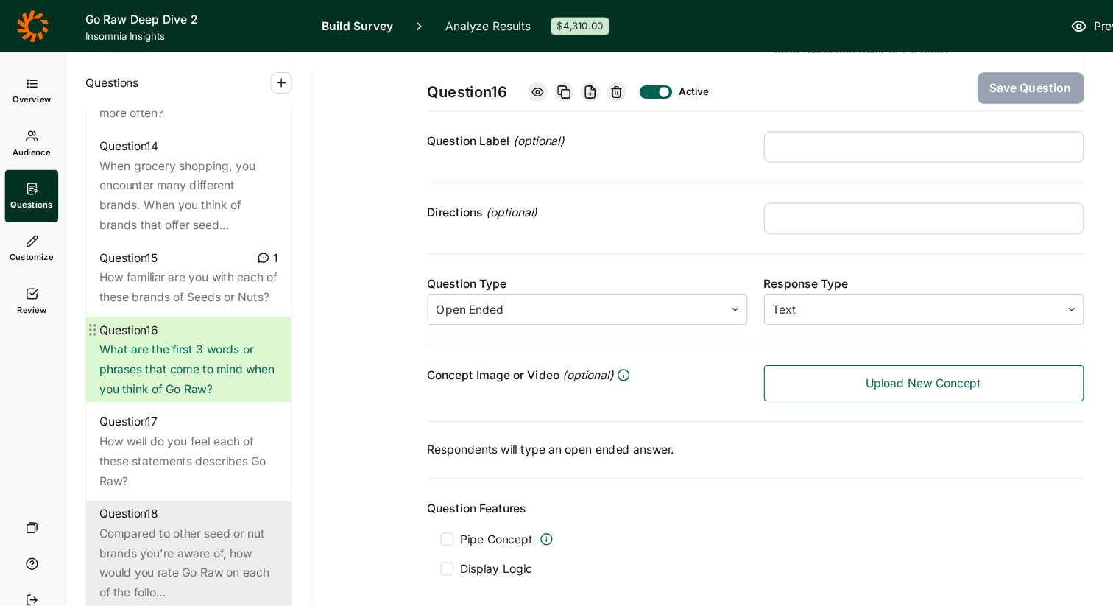
scroll to position [1677, 0]
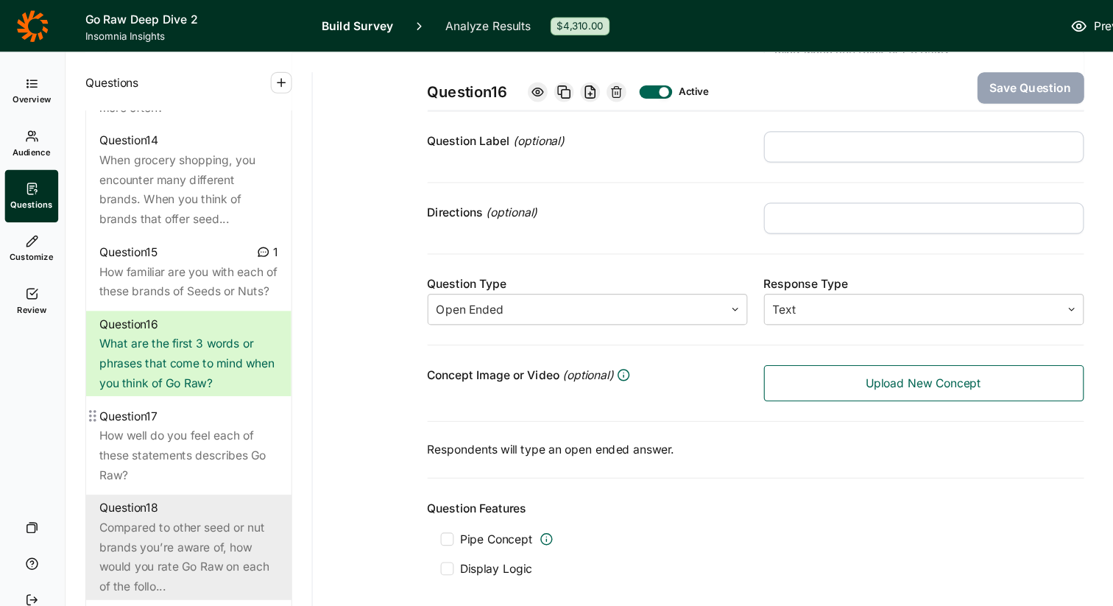
click at [216, 428] on div "How well do you feel each of these statements describes Go Raw?" at bounding box center [171, 408] width 160 height 53
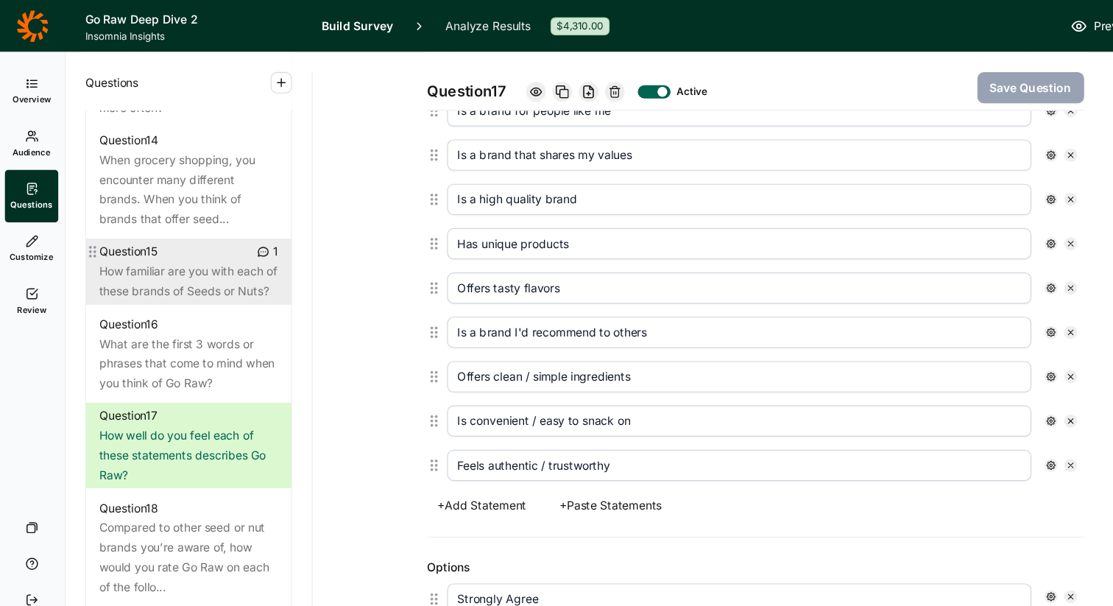
click at [211, 261] on div "How familiar are you with each of these brands of Seeds or Nuts?" at bounding box center [171, 252] width 160 height 35
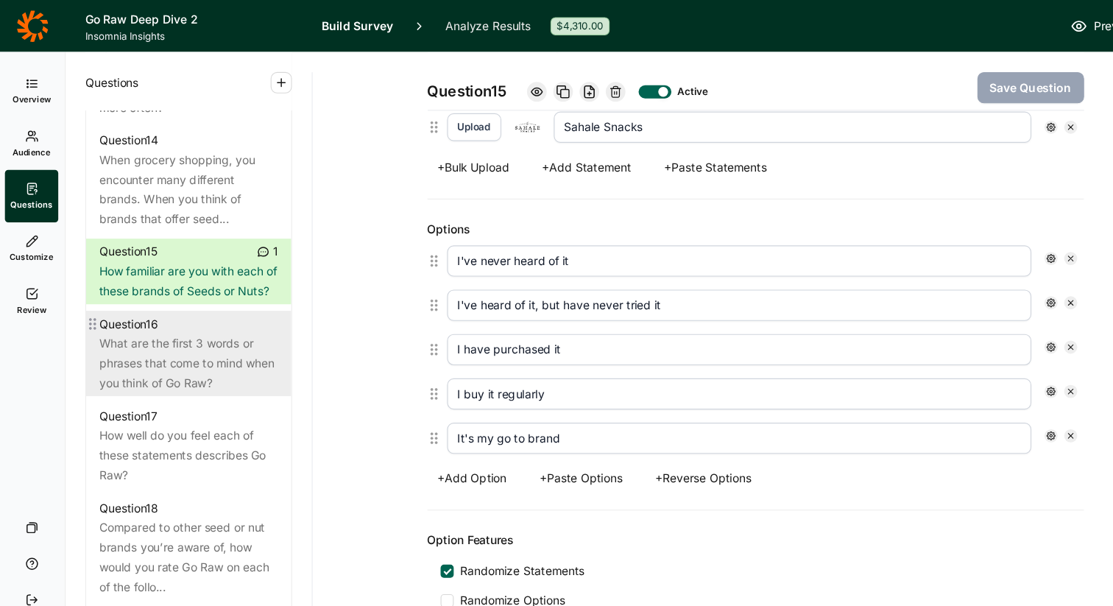
click at [205, 321] on div "What are the first 3 words or phrases that come to mind when you think of Go Ra…" at bounding box center [171, 326] width 160 height 53
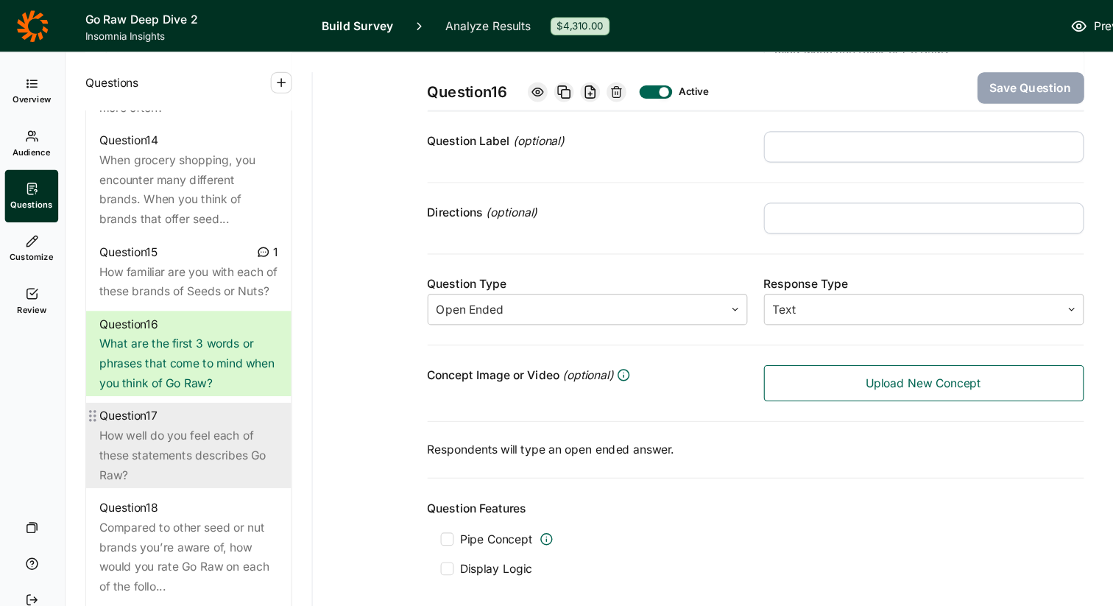
click at [201, 412] on div "How well do you feel each of these statements describes Go Raw?" at bounding box center [171, 408] width 160 height 53
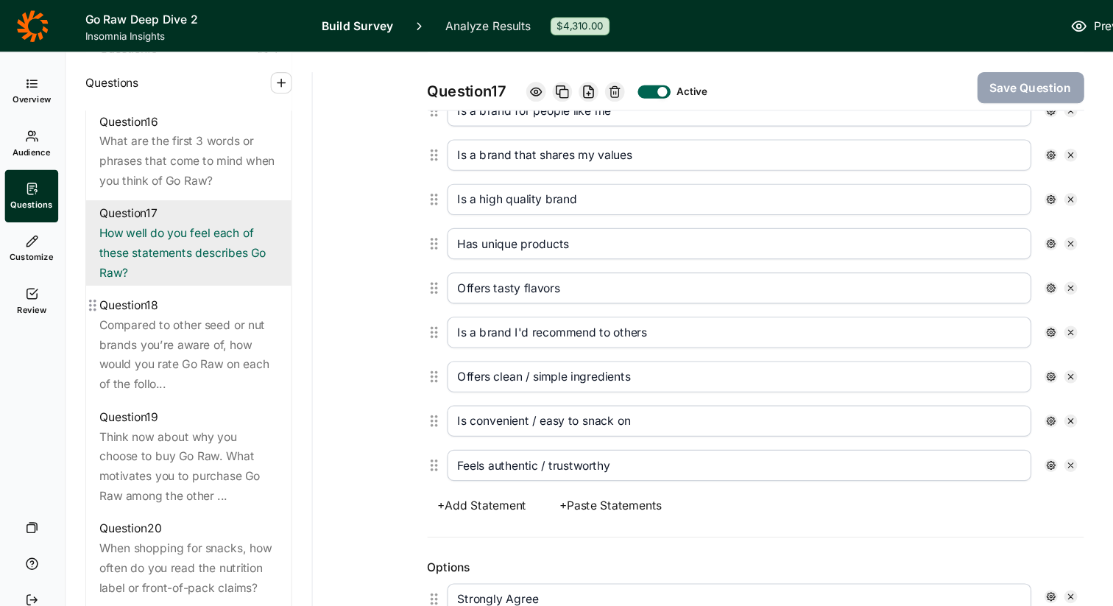
scroll to position [1859, 0]
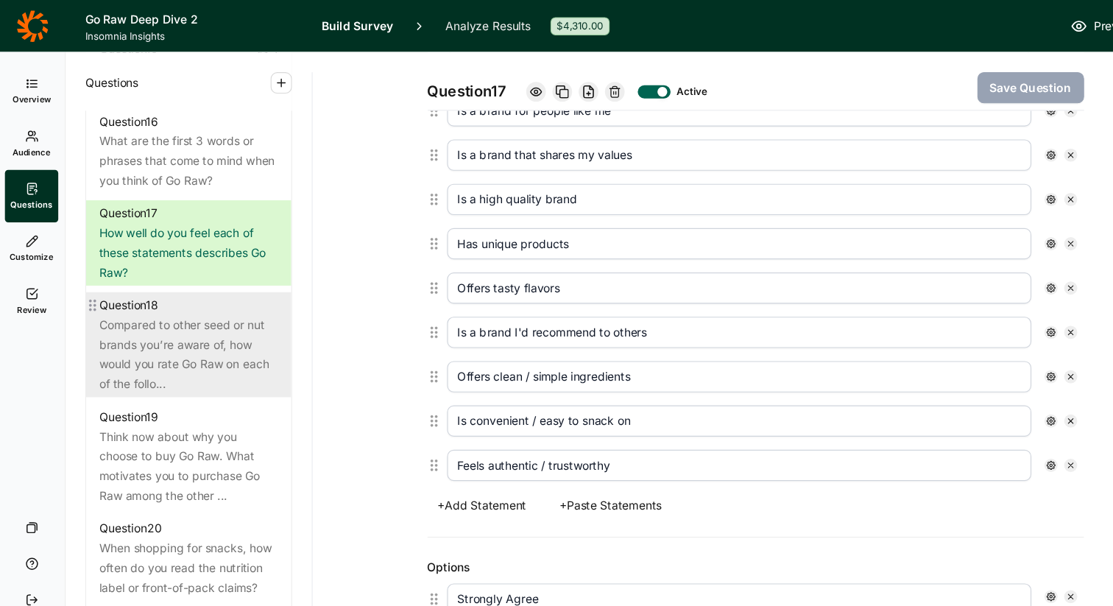
click at [202, 338] on div "Compared to other seed or nut brands you’re aware of, how would you rate Go Raw…" at bounding box center [171, 318] width 160 height 71
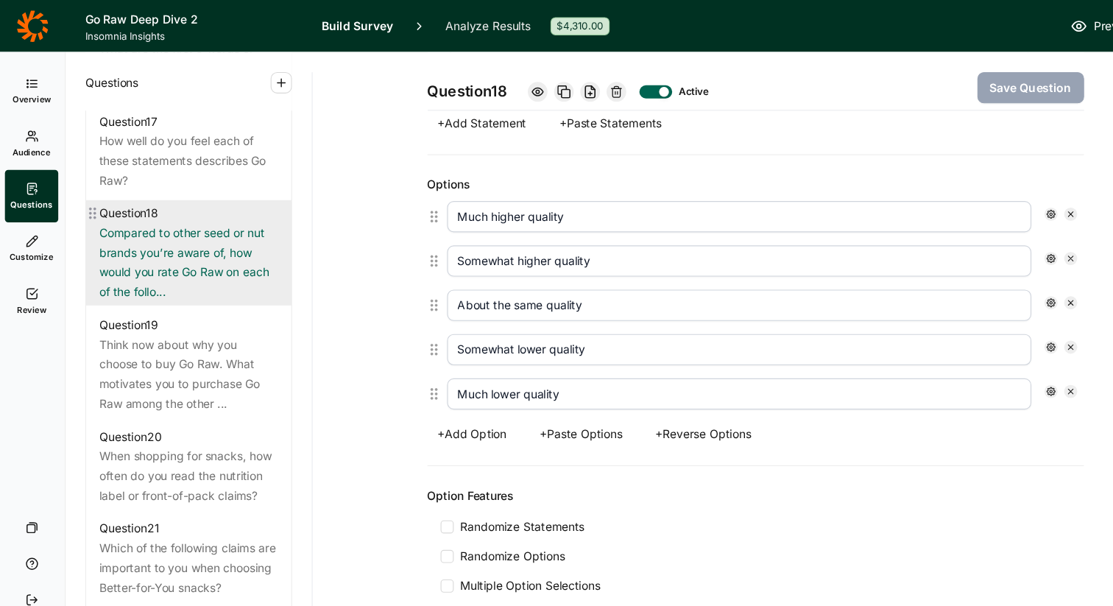
scroll to position [1952, 0]
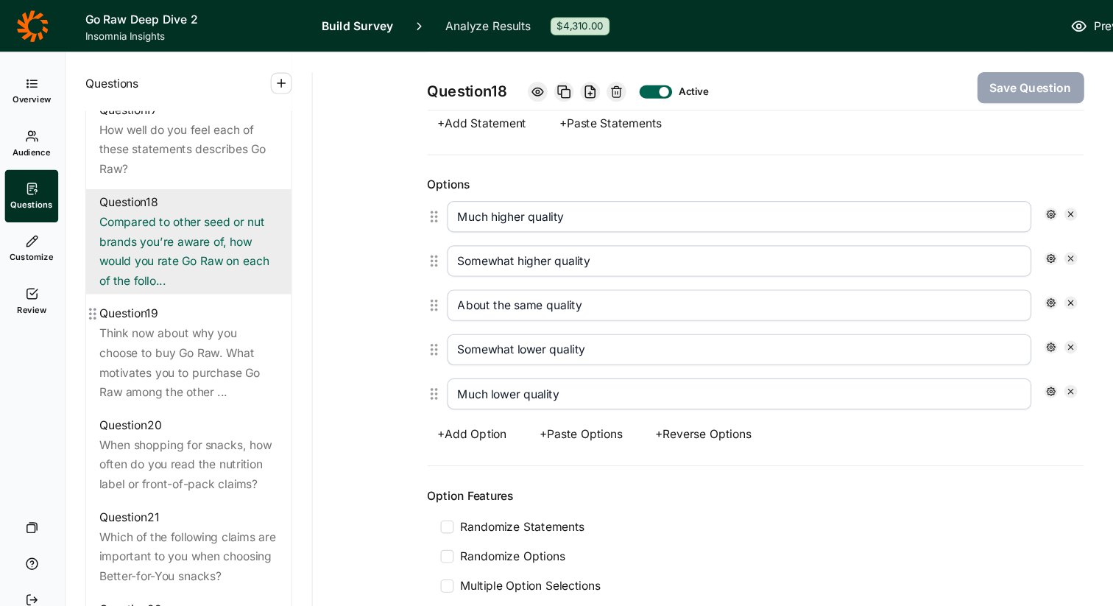
click at [202, 338] on div "Think now about why you choose to buy Go Raw. What motivates you to purchase Go…" at bounding box center [171, 325] width 160 height 71
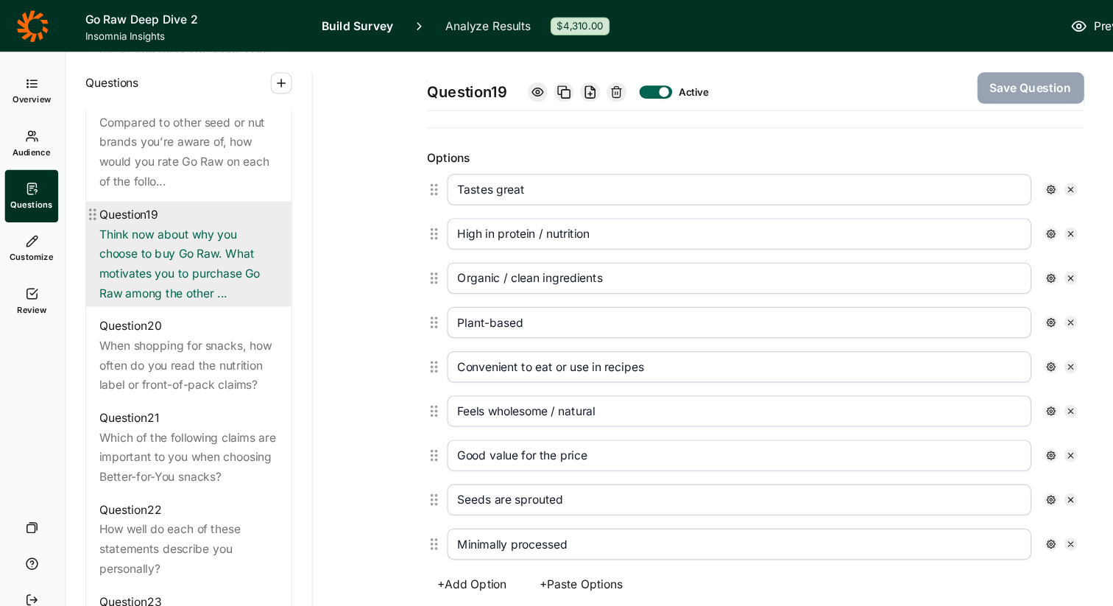
scroll to position [2042, 0]
click at [177, 337] on div "When shopping for snacks, how often do you read the nutrition label or front-of…" at bounding box center [171, 326] width 160 height 53
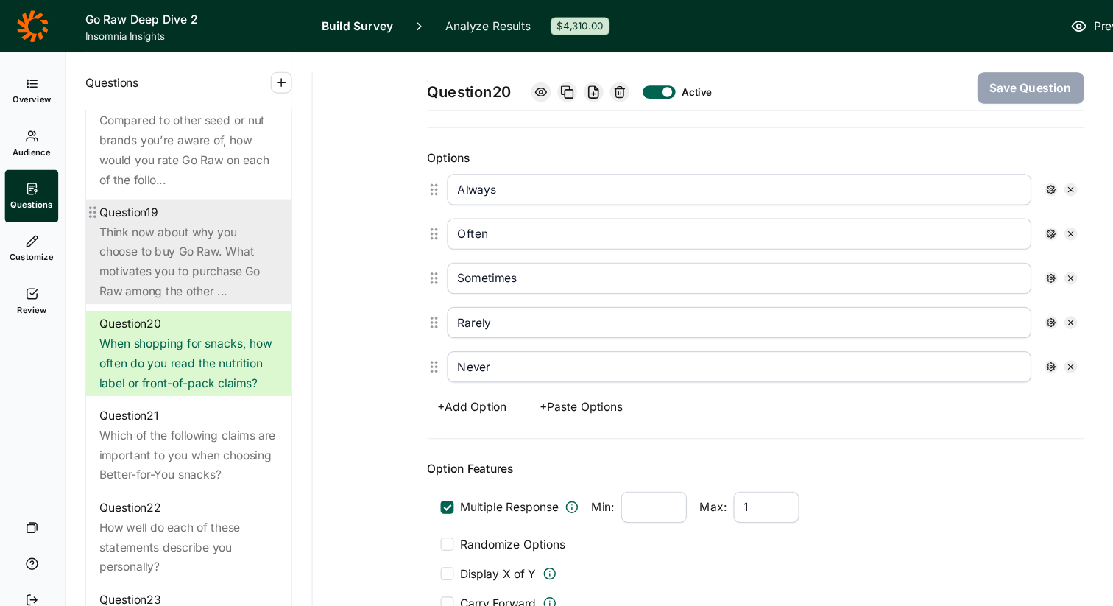
click at [176, 267] on div "Think now about why you choose to buy Go Raw. What motivates you to purchase Go…" at bounding box center [171, 235] width 160 height 71
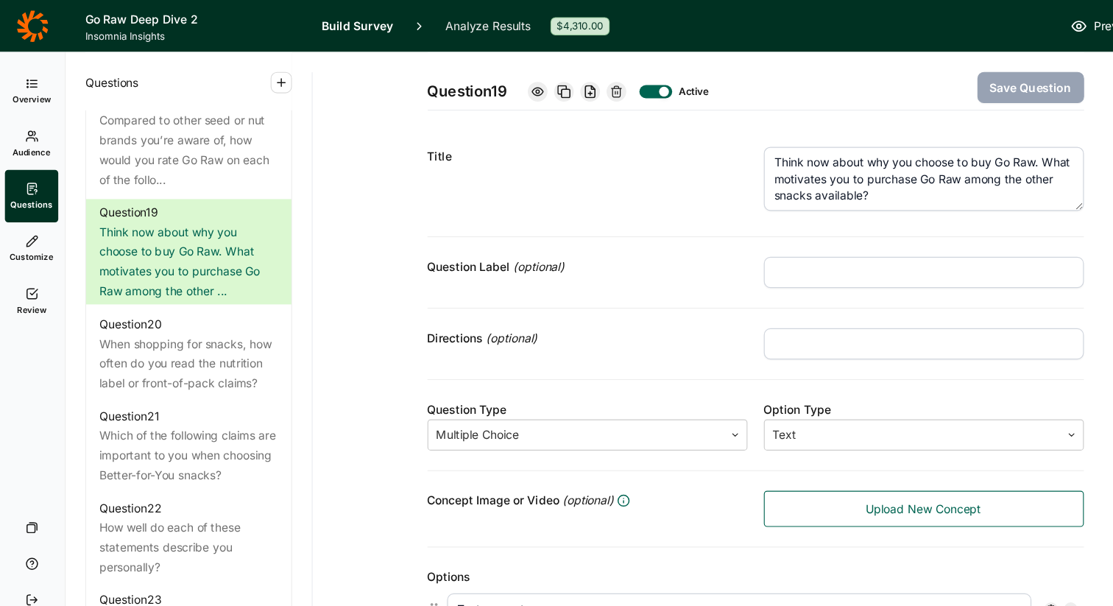
click at [700, 311] on input "text" at bounding box center [830, 308] width 287 height 28
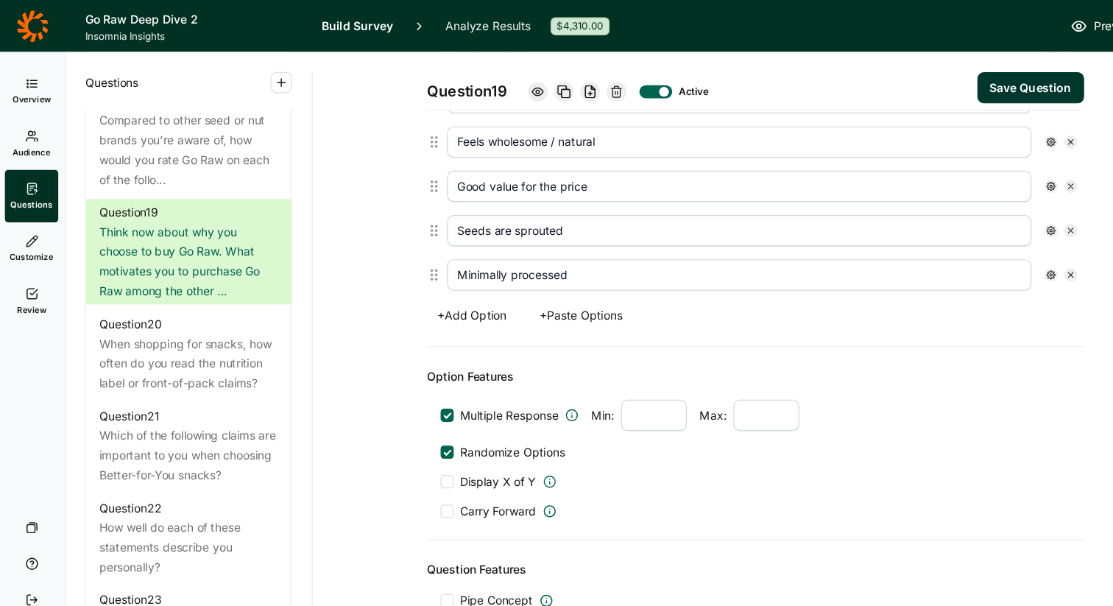
scroll to position [631, 0]
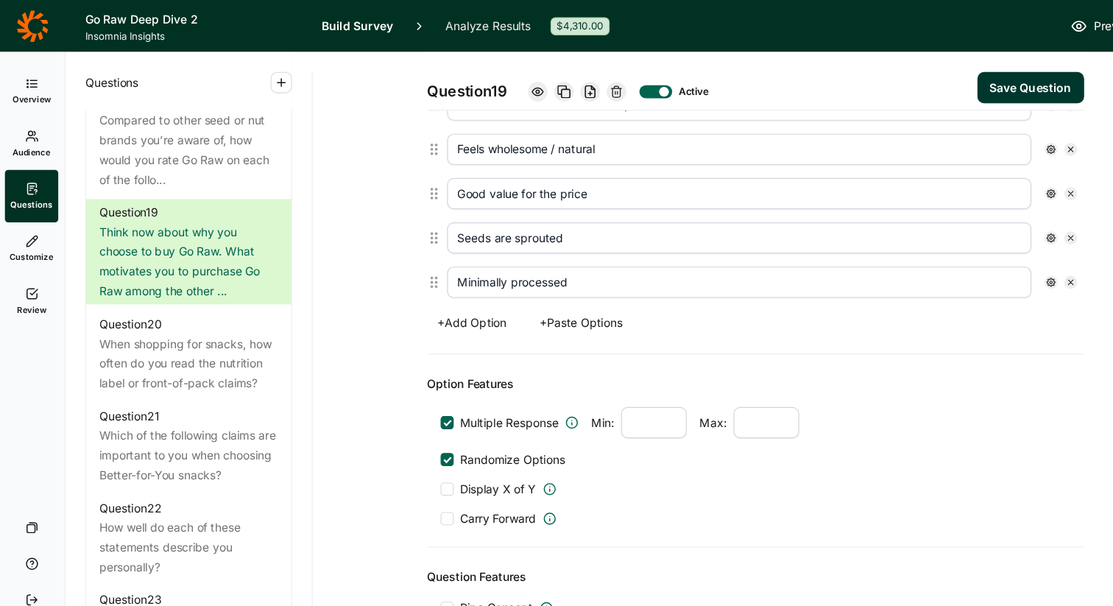
click at [427, 291] on button "+ Add Option" at bounding box center [425, 289] width 80 height 21
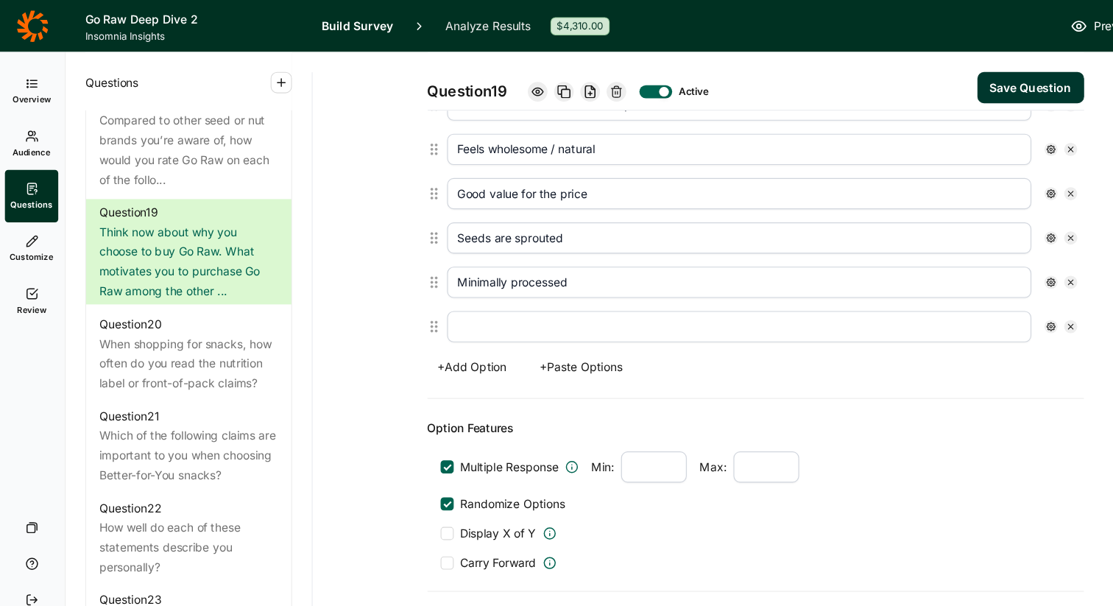
scroll to position [651, 0]
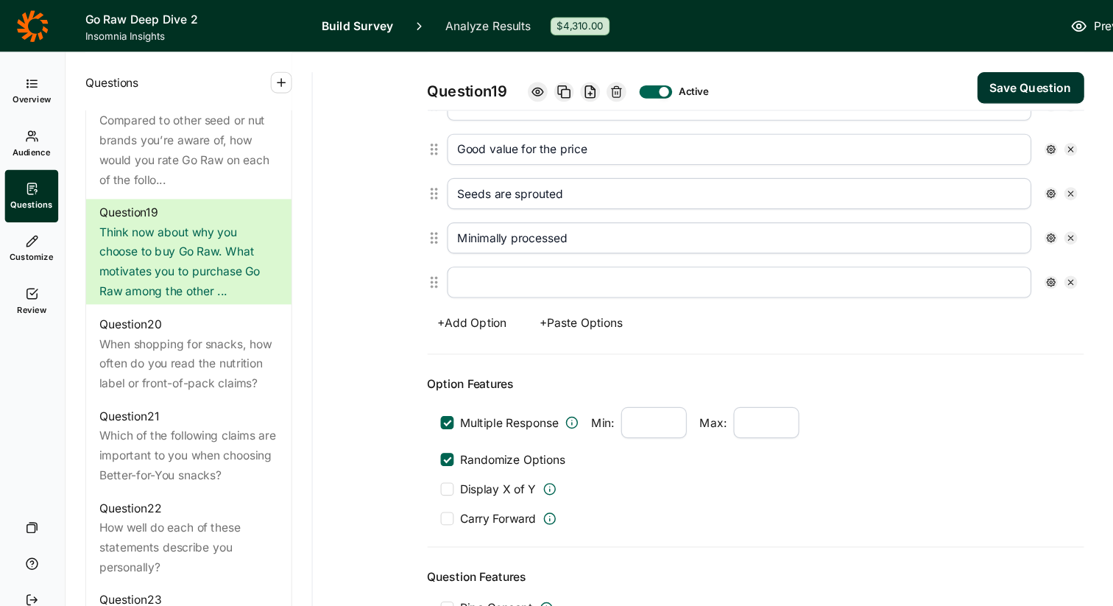
click at [427, 257] on input "text" at bounding box center [665, 253] width 524 height 28
click at [487, 318] on div "Option Features Multiple Response Min: Max: Randomize Options Display X of Y Ca…" at bounding box center [679, 404] width 589 height 173
click at [944, 257] on icon at bounding box center [944, 253] width 9 height 9
click at [832, 320] on div at bounding box center [832, 320] width 12 height 12
click at [826, 320] on input "Anchor" at bounding box center [826, 320] width 0 height 0
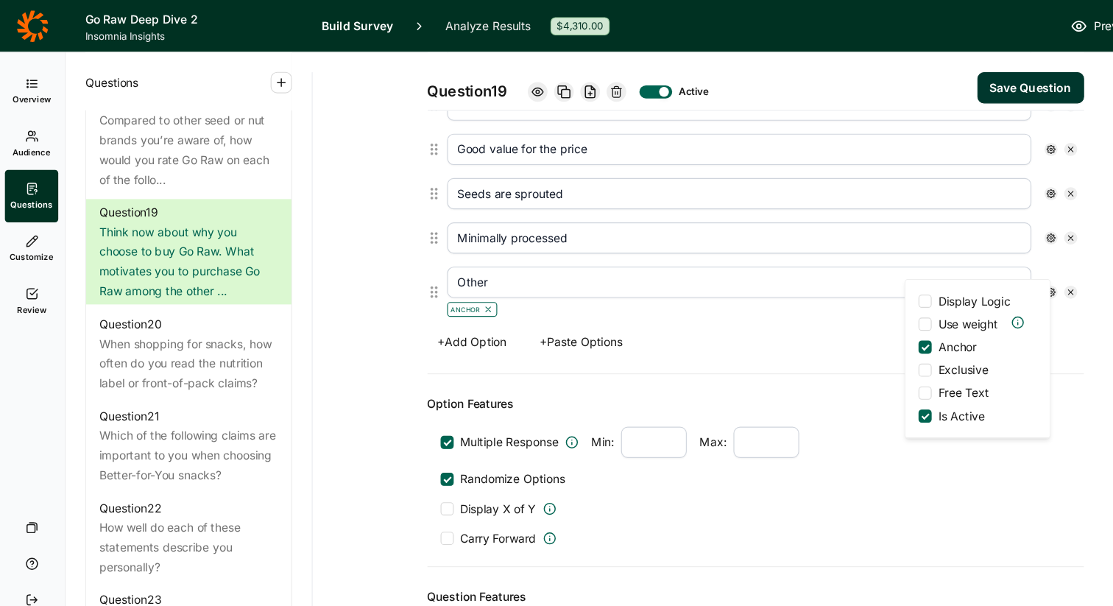
scroll to position [668, 0]
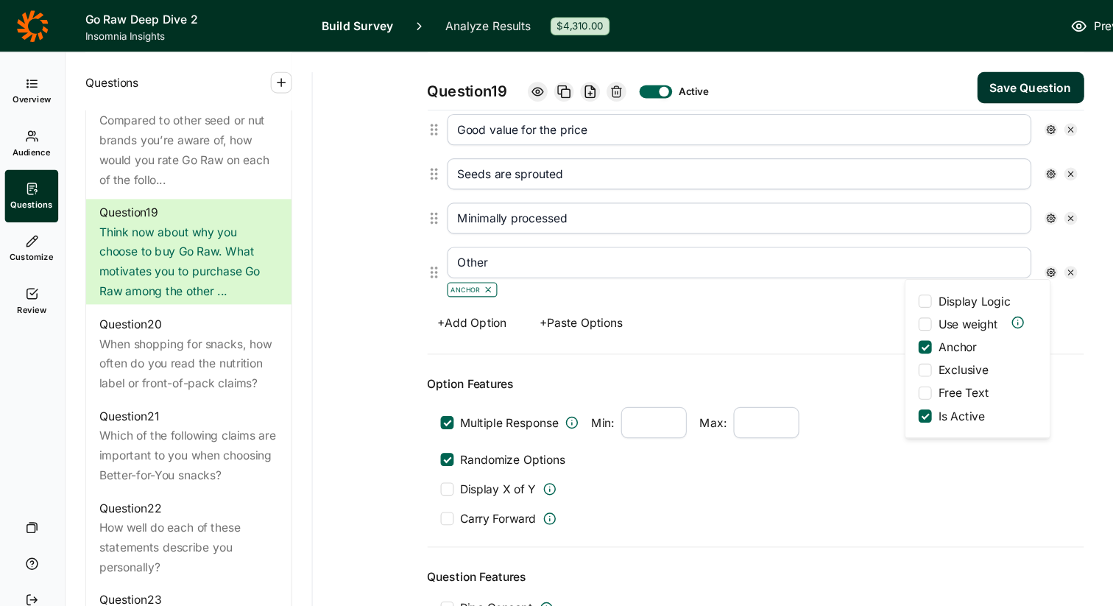
click at [831, 352] on div at bounding box center [832, 353] width 12 height 12
click at [826, 353] on input "Free Text" at bounding box center [826, 353] width 0 height 0
click at [917, 80] on button "Save Question" at bounding box center [926, 79] width 96 height 28
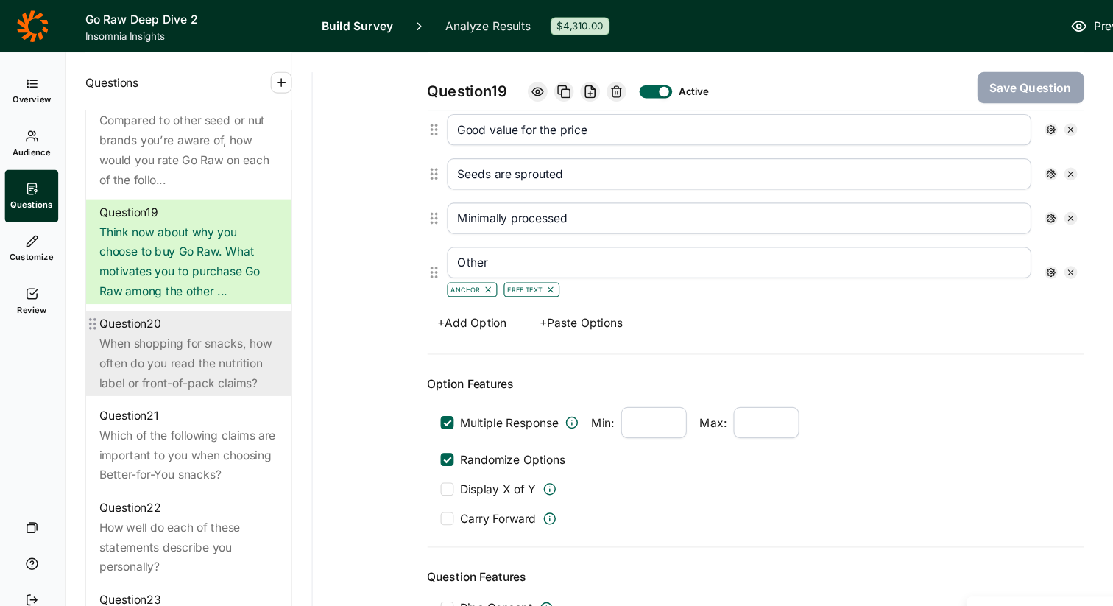
click at [197, 340] on div "When shopping for snacks, how often do you read the nutrition label or front-of…" at bounding box center [171, 326] width 160 height 53
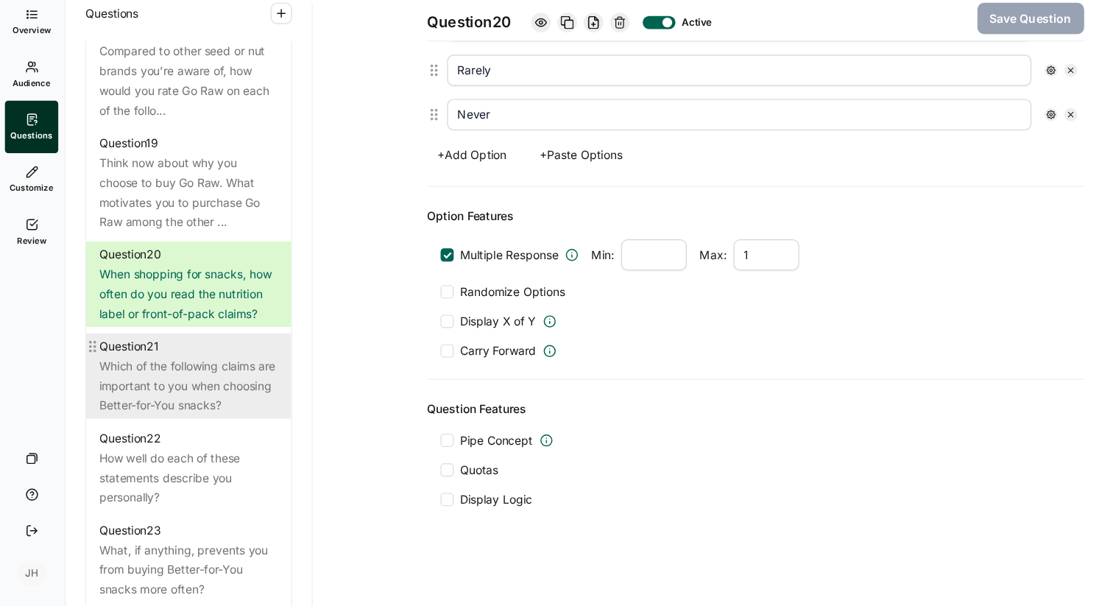
click at [154, 422] on div "Which of the following claims are important to you when choosing Better-for-You…" at bounding box center [171, 408] width 160 height 53
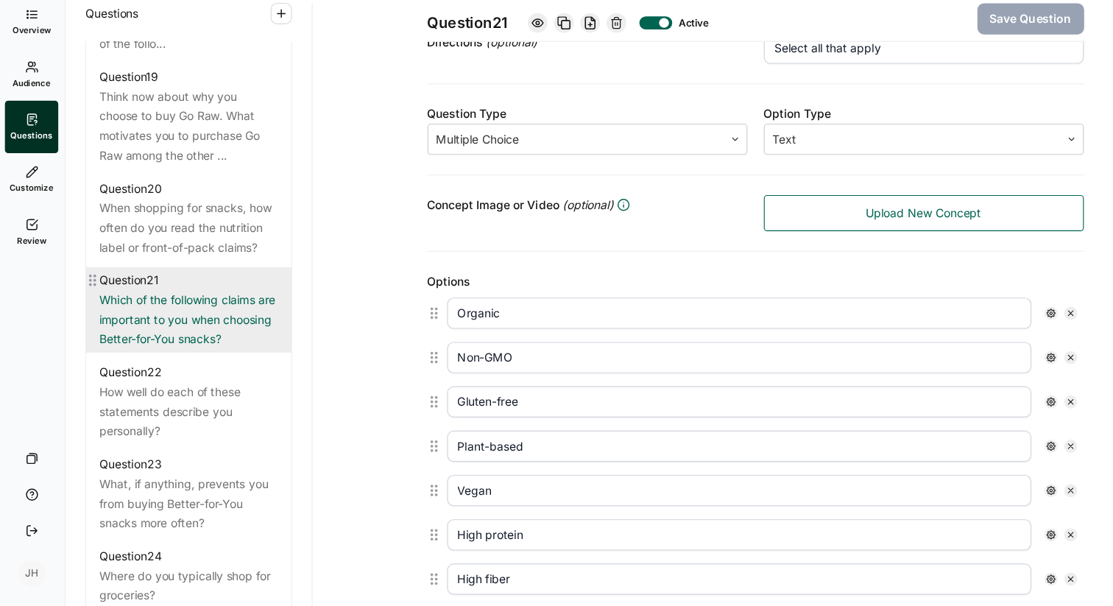
scroll to position [2111, 0]
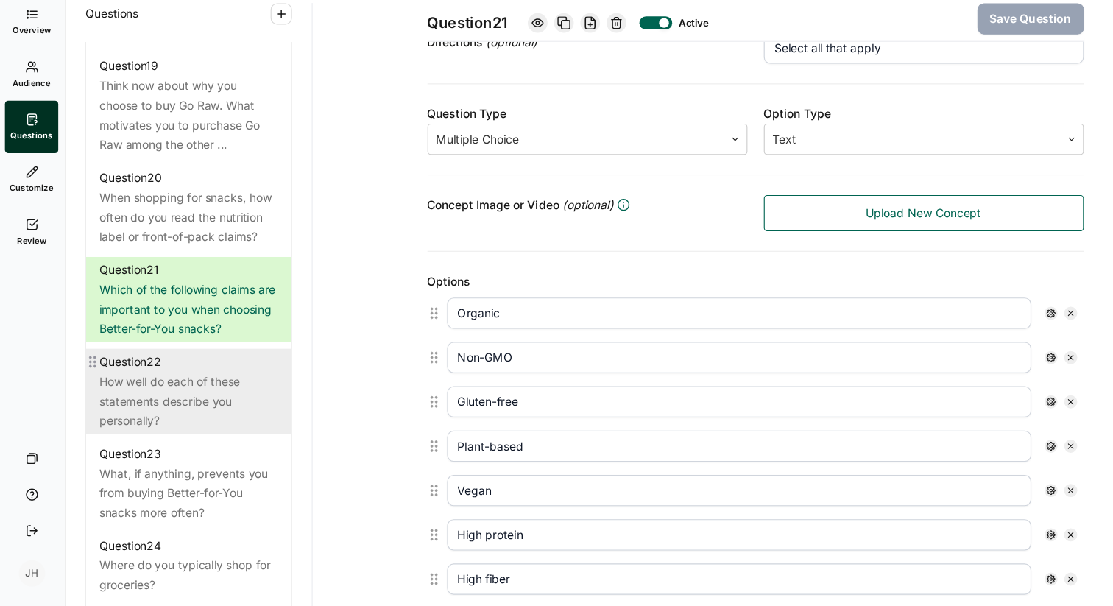
click at [225, 423] on div "How well do each of these statements describe you personally?" at bounding box center [171, 421] width 160 height 53
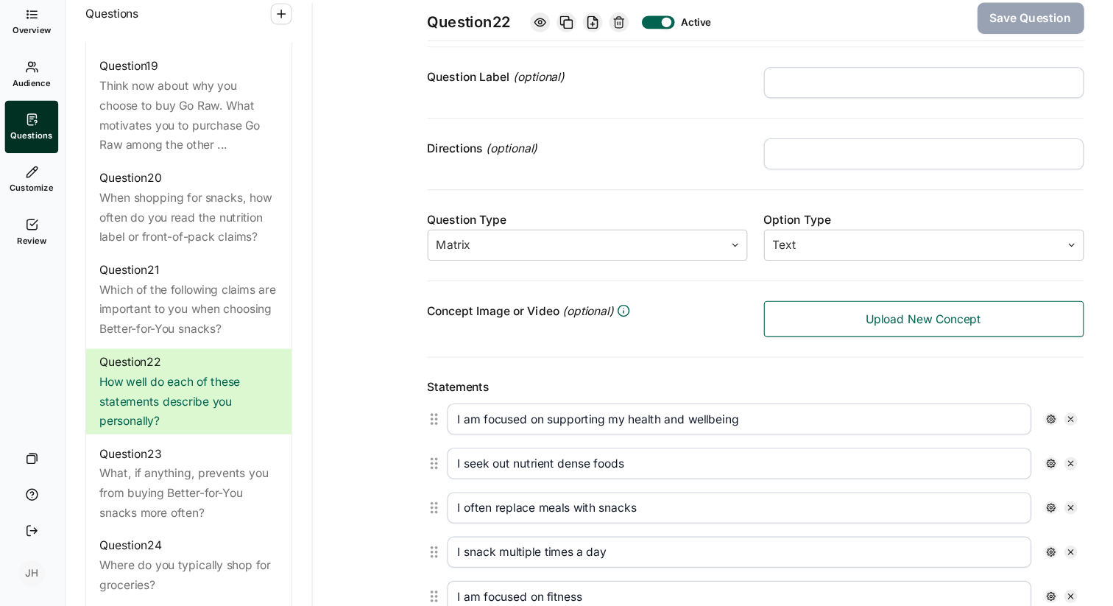
scroll to position [101, 0]
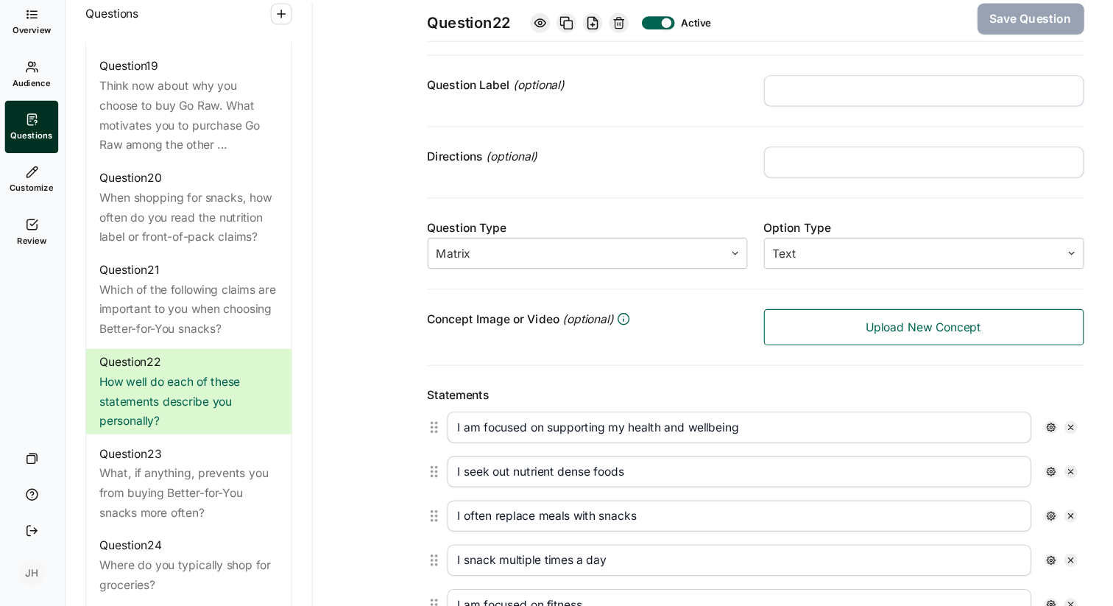
click at [712, 214] on input "text" at bounding box center [830, 208] width 287 height 28
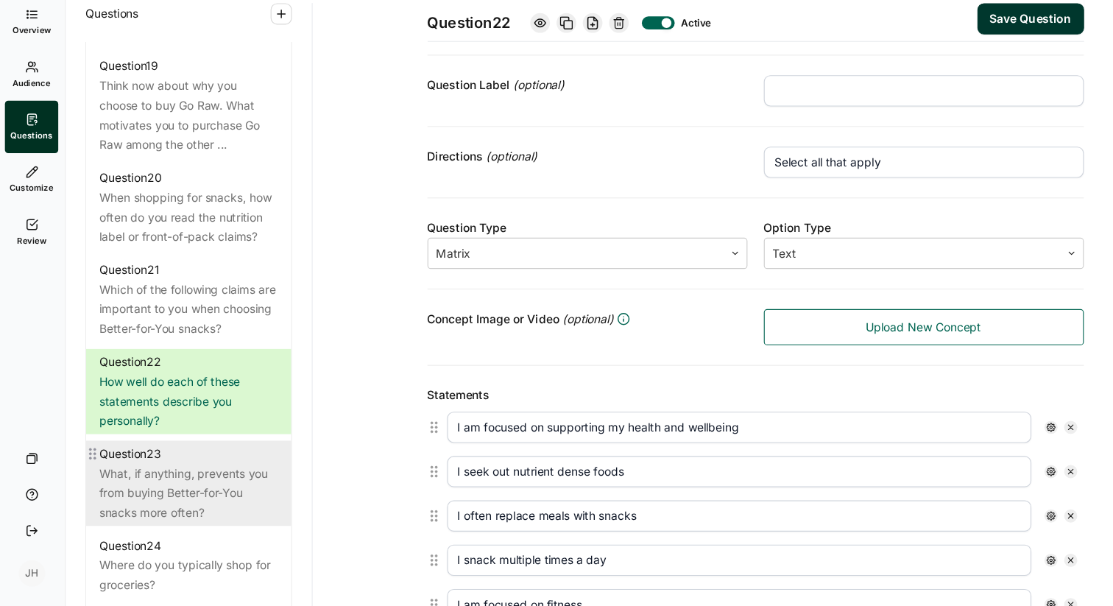
click at [181, 500] on div "What, if anything, prevents you from buying Better-for-You snacks more often?" at bounding box center [171, 504] width 160 height 53
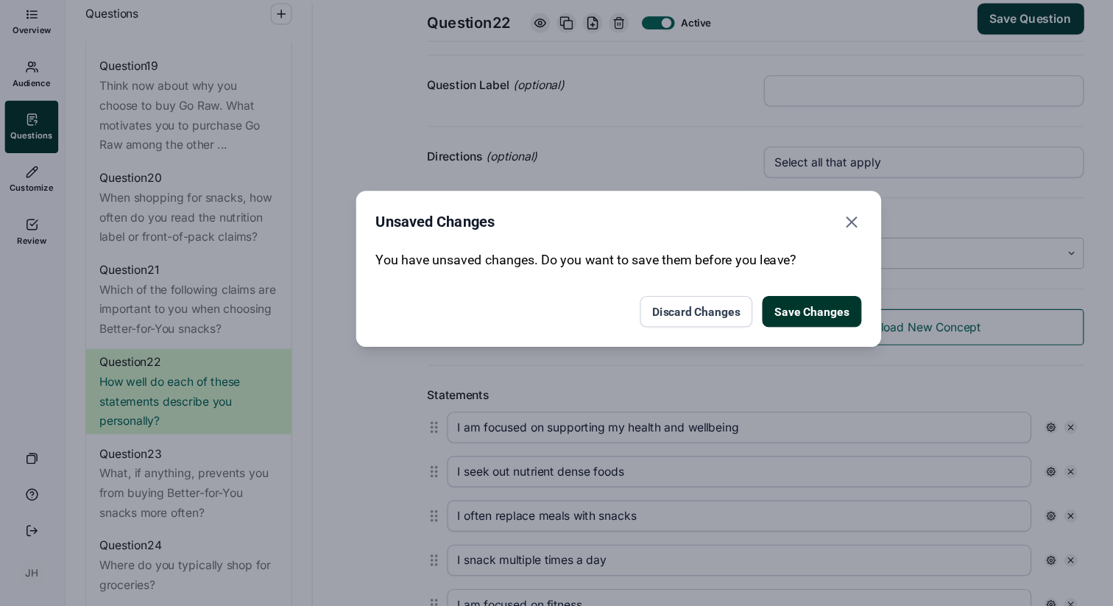
click at [710, 347] on button "Save Changes" at bounding box center [729, 342] width 89 height 28
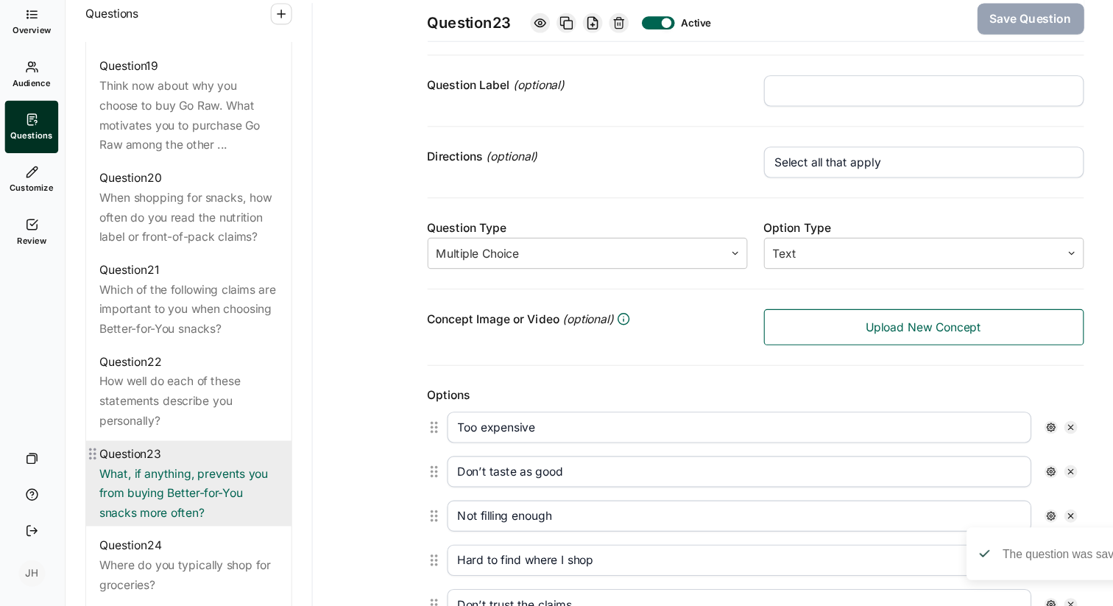
click at [175, 508] on div "What, if anything, prevents you from buying Better-for-You snacks more often?" at bounding box center [171, 504] width 160 height 53
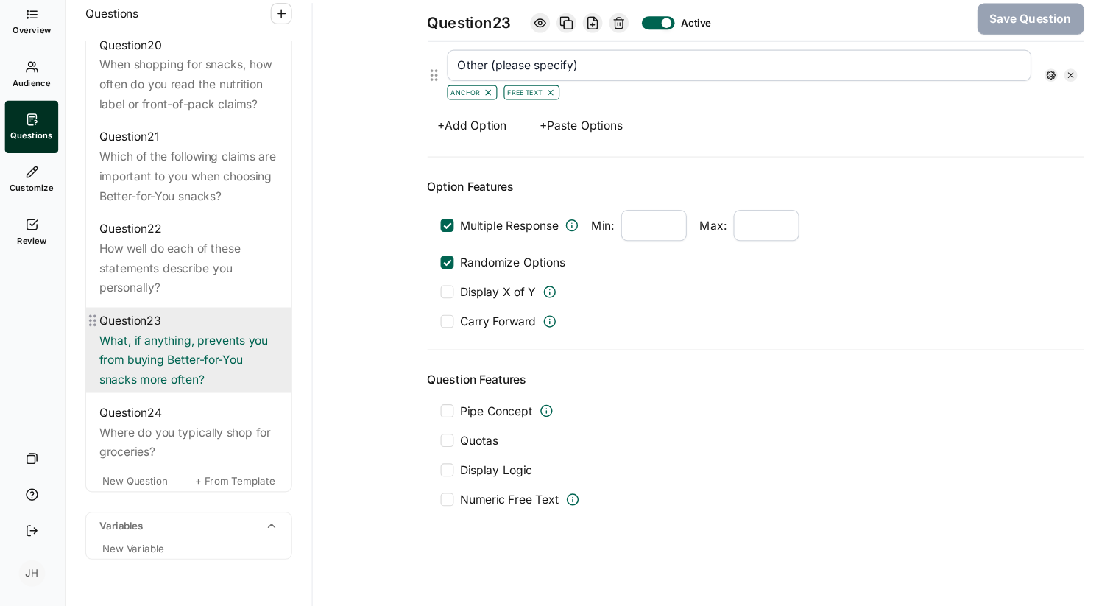
scroll to position [2230, 0]
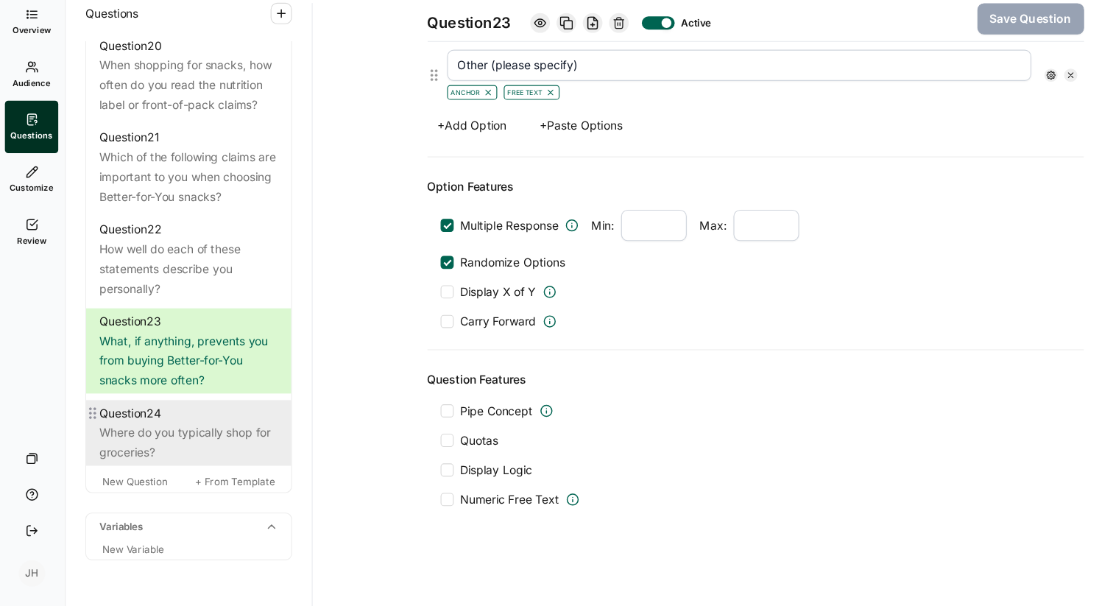
click at [206, 471] on div "Where do you typically shop for groceries?" at bounding box center [171, 459] width 160 height 35
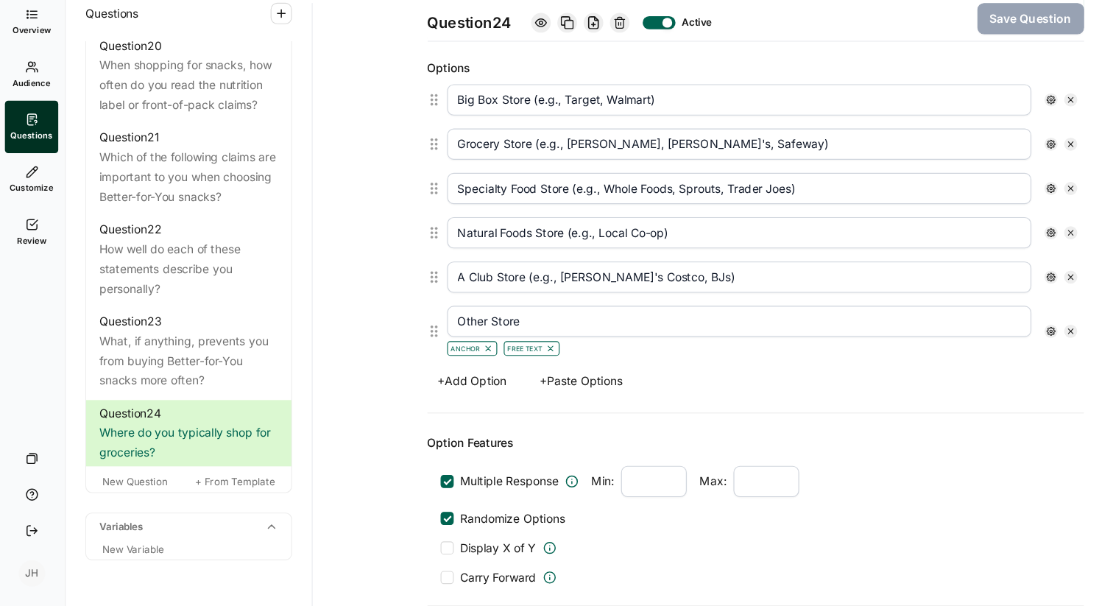
scroll to position [406, 0]
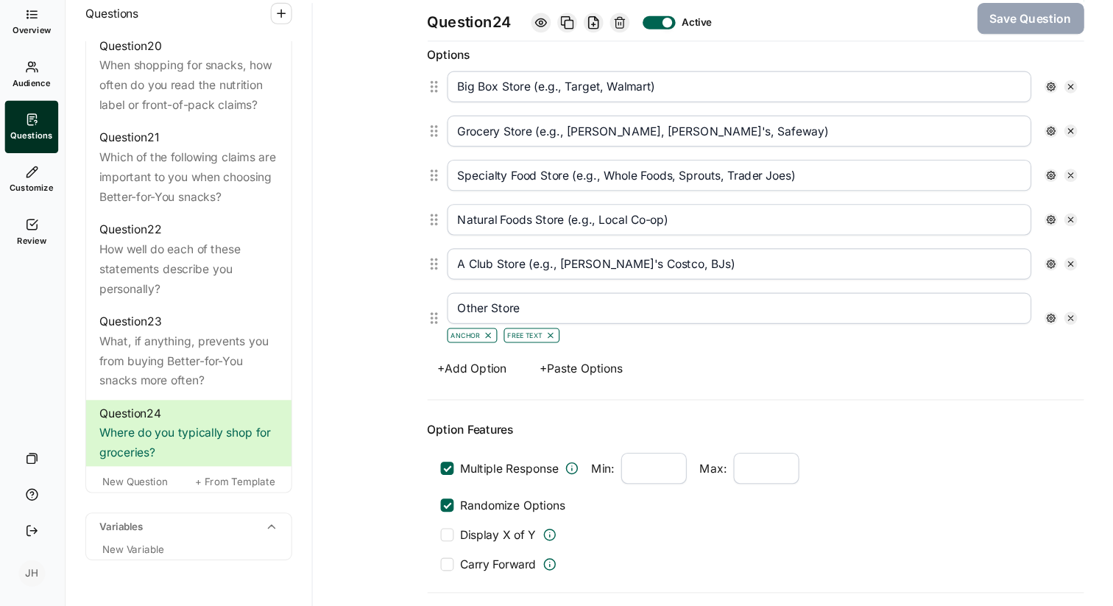
click at [407, 481] on div at bounding box center [403, 482] width 12 height 12
click at [397, 482] on input "Multiple Response" at bounding box center [397, 482] width 0 height 0
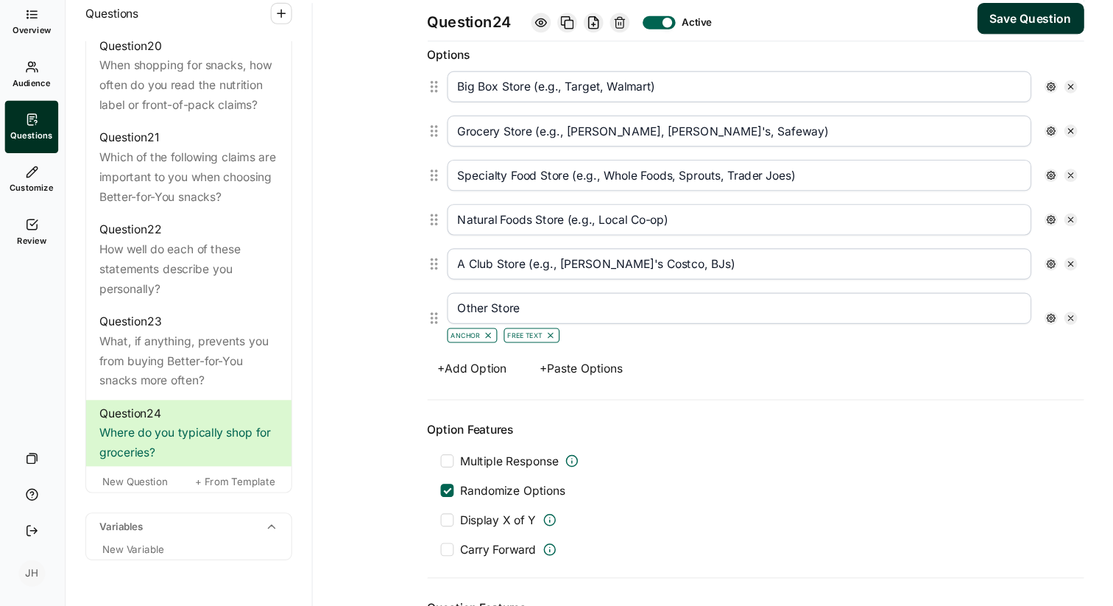
click at [405, 476] on div at bounding box center [403, 476] width 12 height 12
click at [397, 476] on input "Multiple Response" at bounding box center [397, 476] width 0 height 0
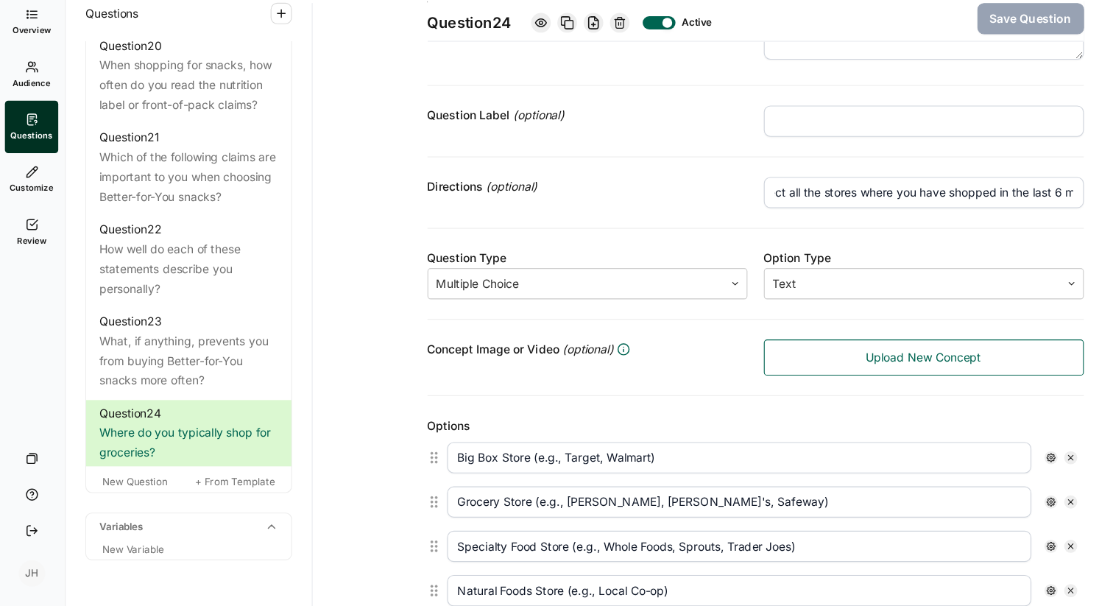
scroll to position [0, 52]
drag, startPoint x: 749, startPoint y: 233, endPoint x: 968, endPoint y: 231, distance: 219.4
click at [968, 231] on input "Select all the stores where you have shopped in the last 6 months" at bounding box center [830, 235] width 287 height 28
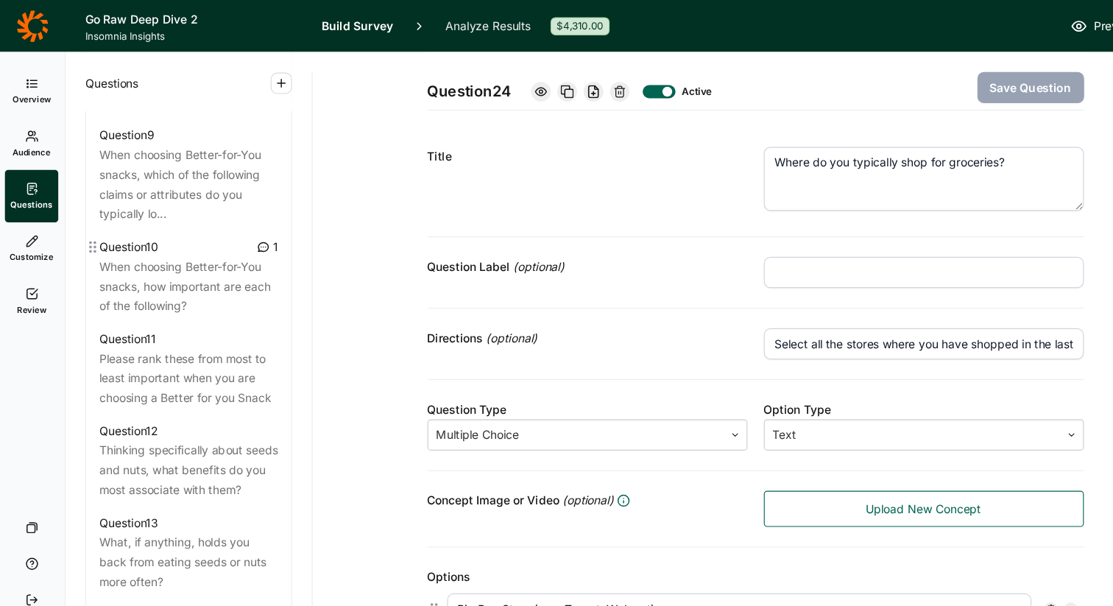
scroll to position [1249, 0]
click at [187, 328] on div "Please rank these from most to least important when you are choosing a Better f…" at bounding box center [171, 342] width 160 height 53
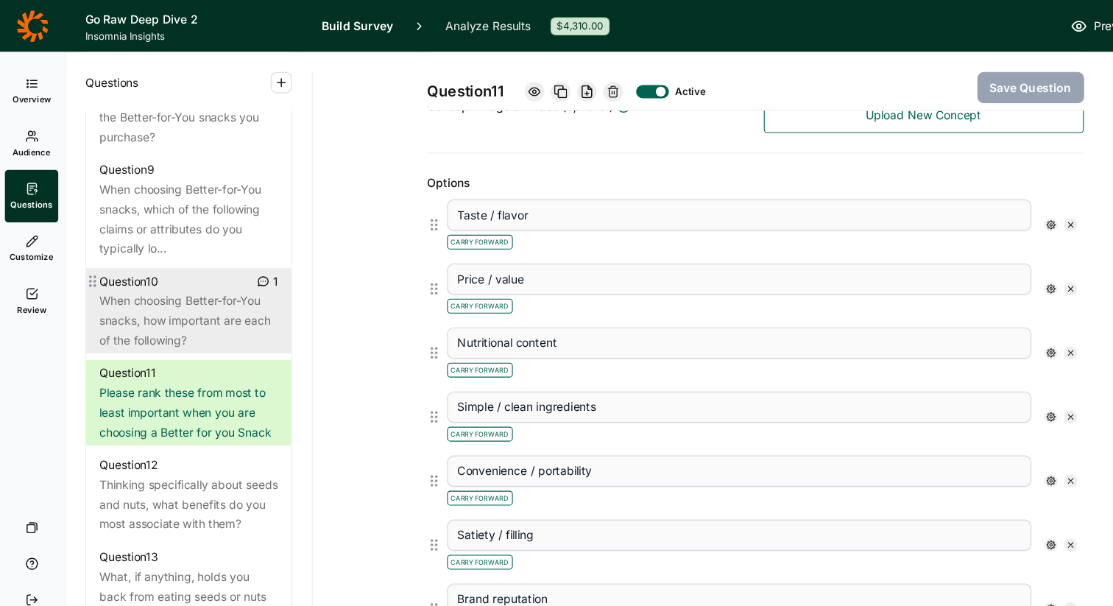
scroll to position [1216, 0]
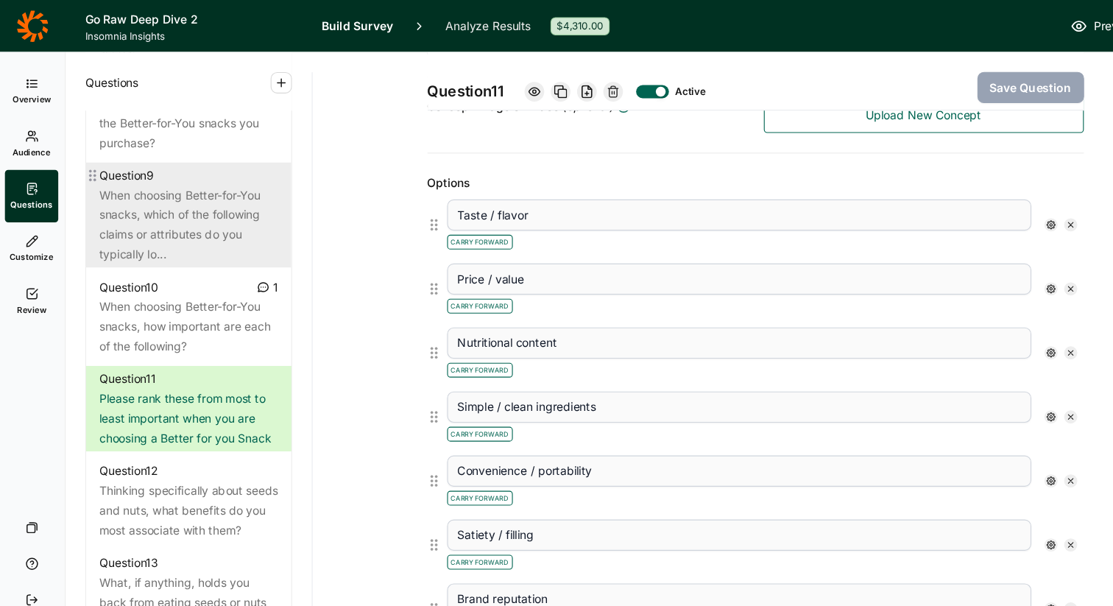
click at [187, 196] on div "When choosing Better-for-You snacks, which of the following claims or attribute…" at bounding box center [171, 201] width 160 height 71
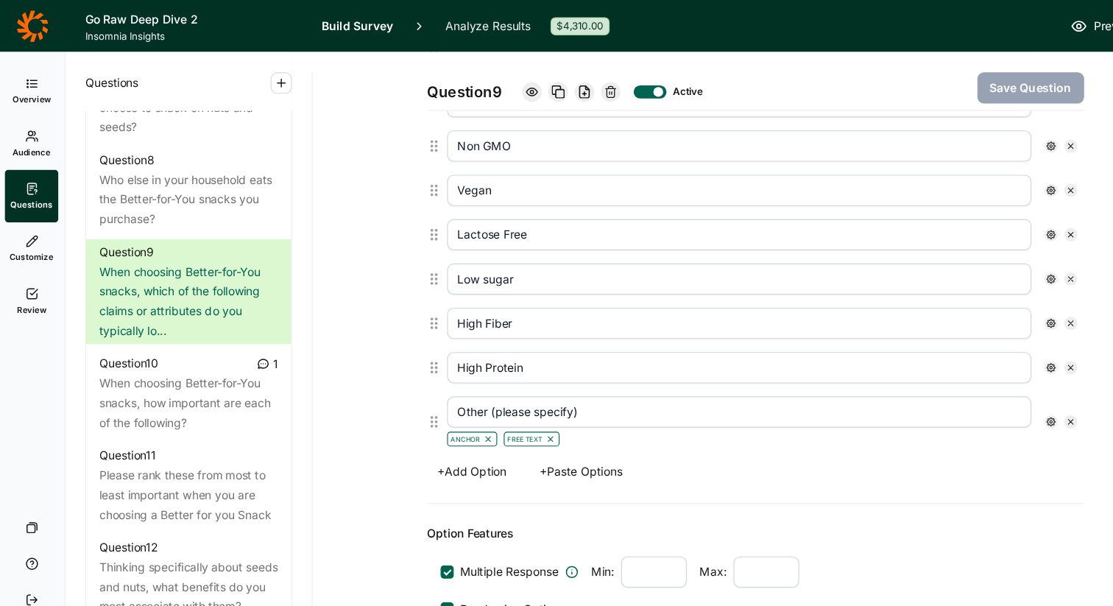
scroll to position [588, 0]
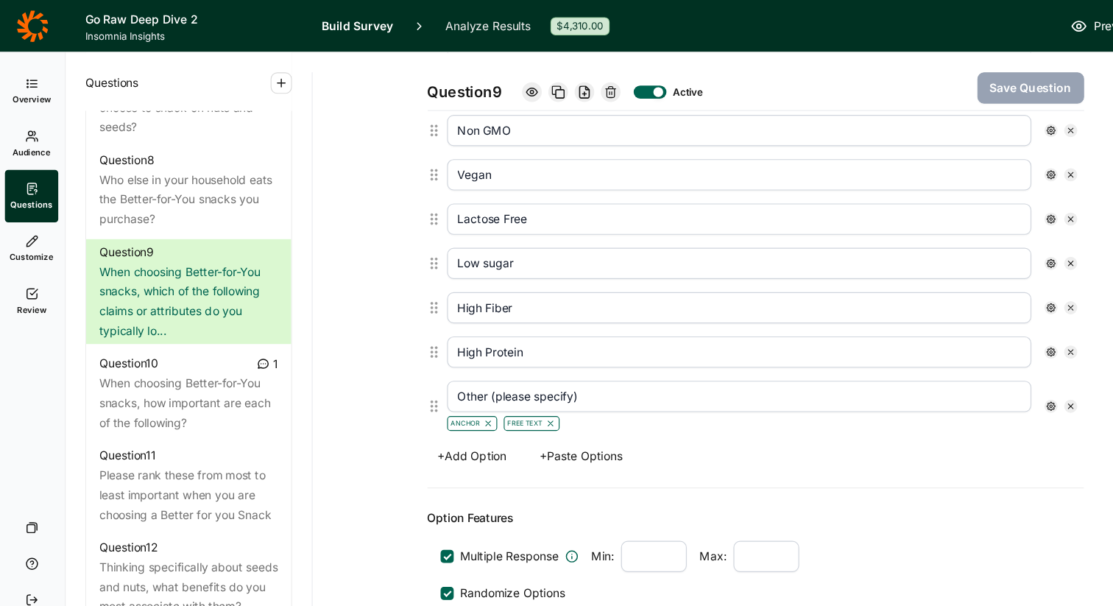
click at [437, 407] on button "+ Add Option" at bounding box center [425, 409] width 80 height 21
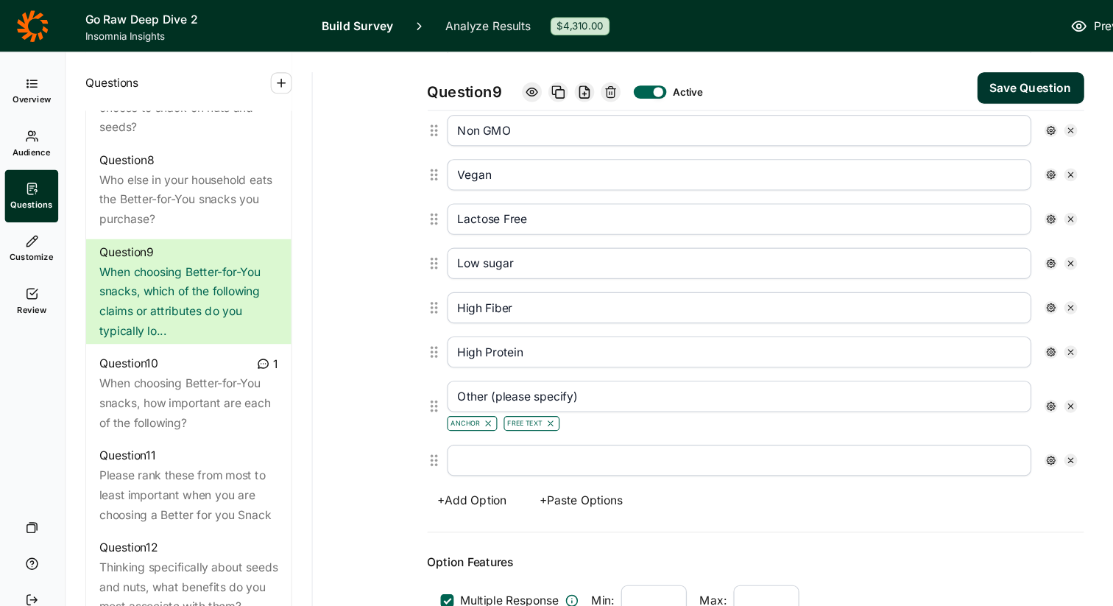
scroll to position [628, 0]
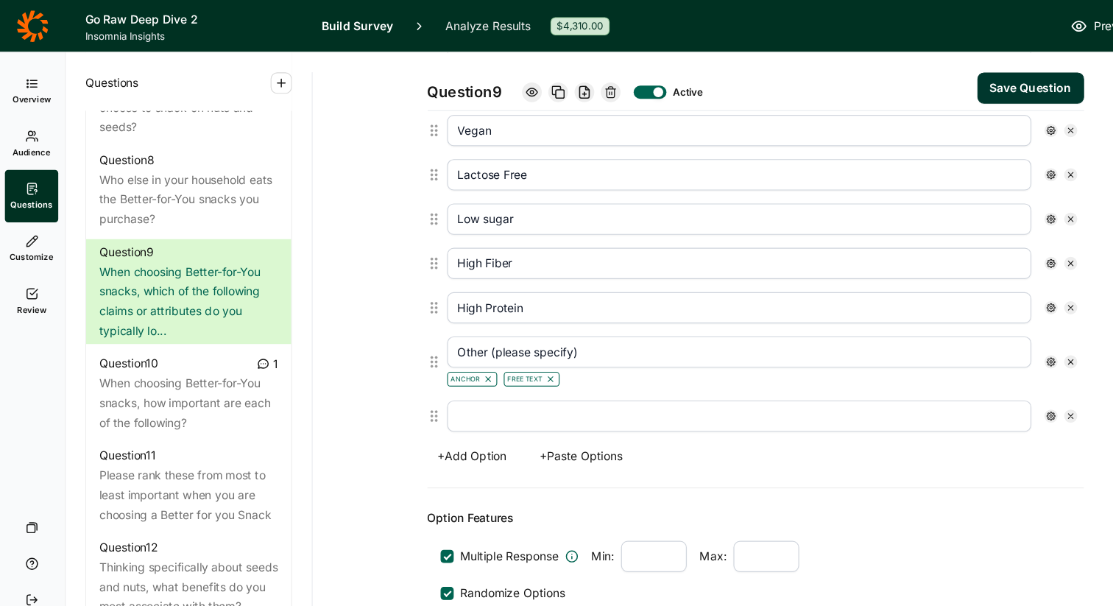
click at [435, 367] on input "text" at bounding box center [665, 373] width 524 height 28
click at [748, 409] on div "+ Add Option + Paste Options" at bounding box center [679, 409] width 589 height 21
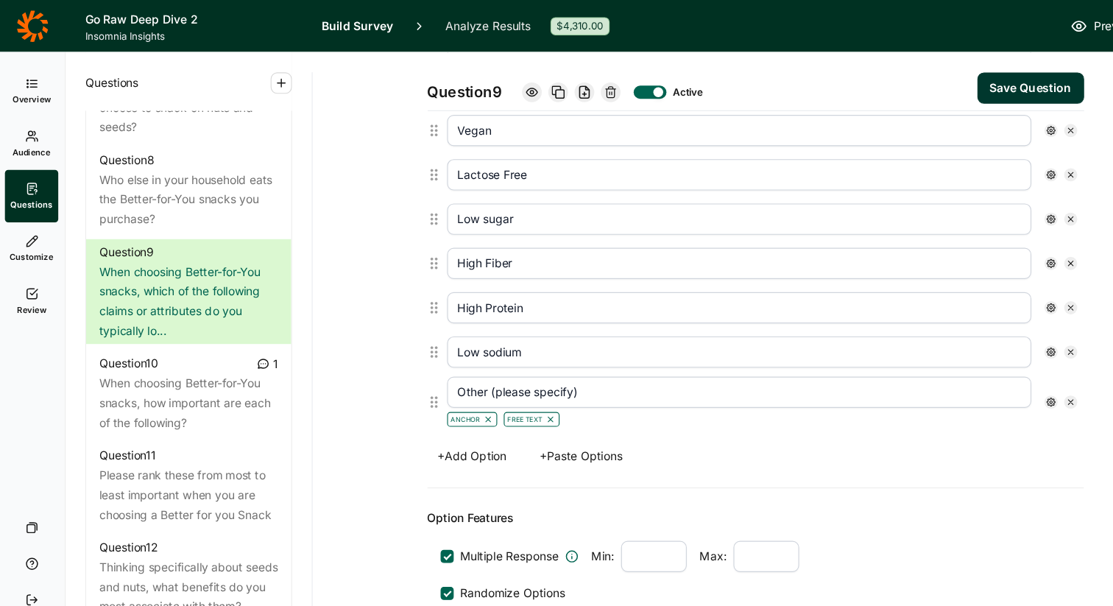
drag, startPoint x: 391, startPoint y: 324, endPoint x: 391, endPoint y: 367, distance: 42.7
click at [391, 367] on div "Organic Gluten Free Wheat Free Plant-Based Non GMO Vegan Lactose Free Low sugar…" at bounding box center [679, 145] width 589 height 495
click at [900, 74] on button "Save Question" at bounding box center [926, 79] width 96 height 28
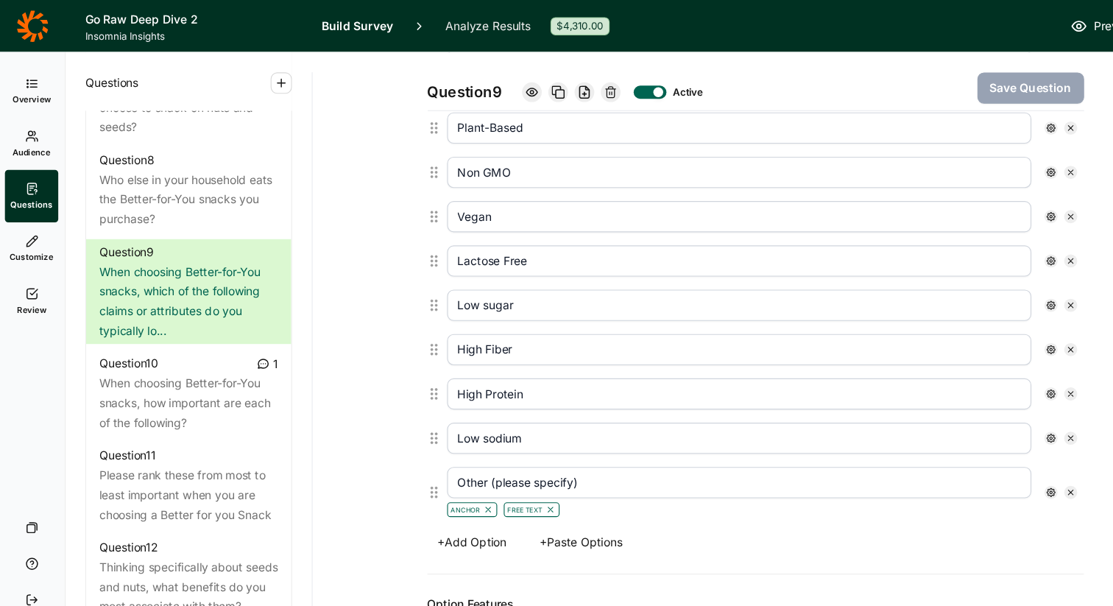
scroll to position [555, 0]
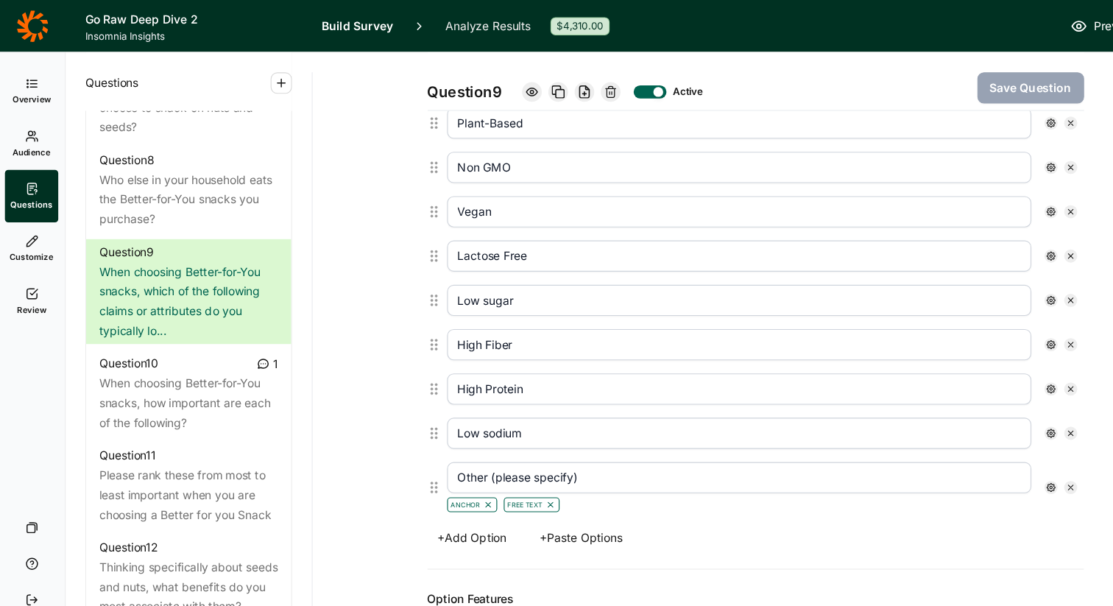
click at [412, 267] on input "Low sugar" at bounding box center [665, 269] width 524 height 28
click at [356, 253] on div "Question 9 Active Save Question Title When choosing Better-for-You snacks, whic…" at bounding box center [679, 203] width 759 height 1422
click at [920, 87] on button "Save Question" at bounding box center [926, 79] width 96 height 28
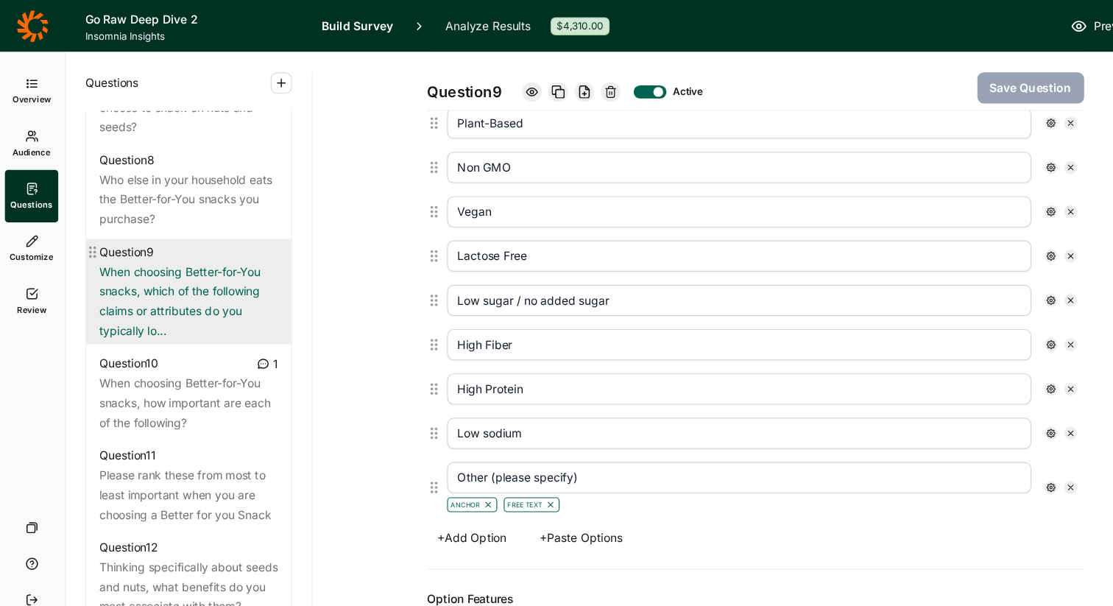
click at [172, 247] on div "When choosing Better-for-You snacks, which of the following claims or attribute…" at bounding box center [171, 270] width 160 height 71
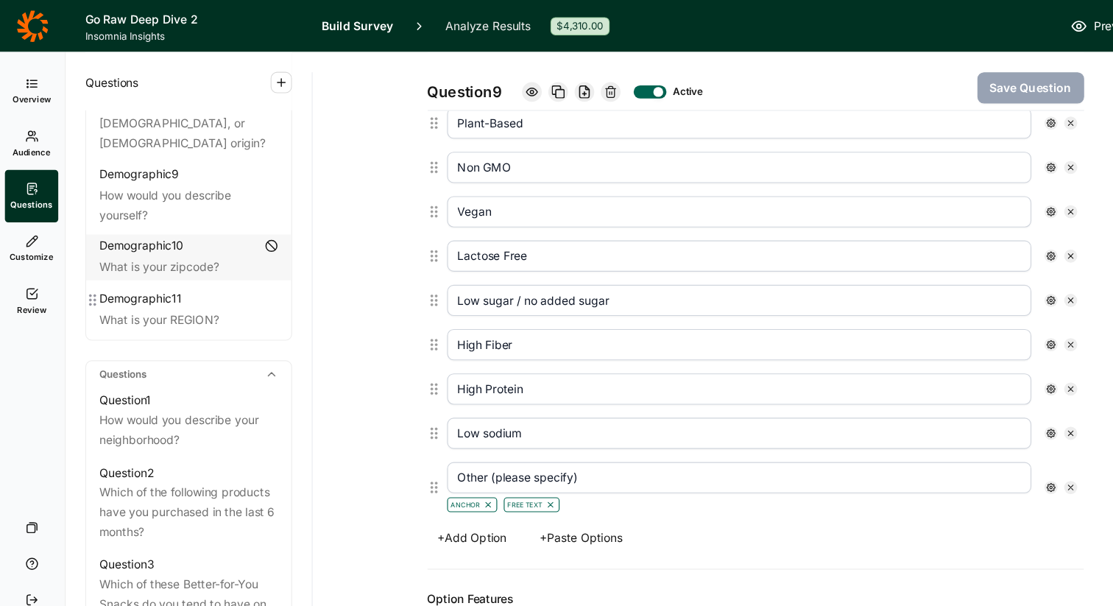
scroll to position [445, 0]
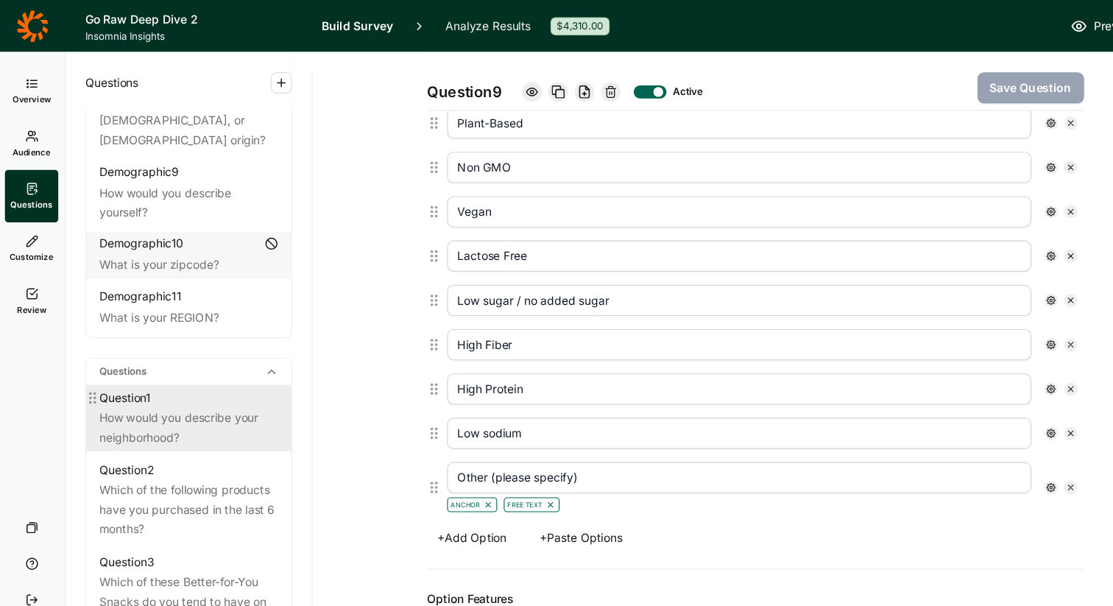
click at [152, 366] on div "How would you describe your neighborhood?" at bounding box center [171, 383] width 160 height 35
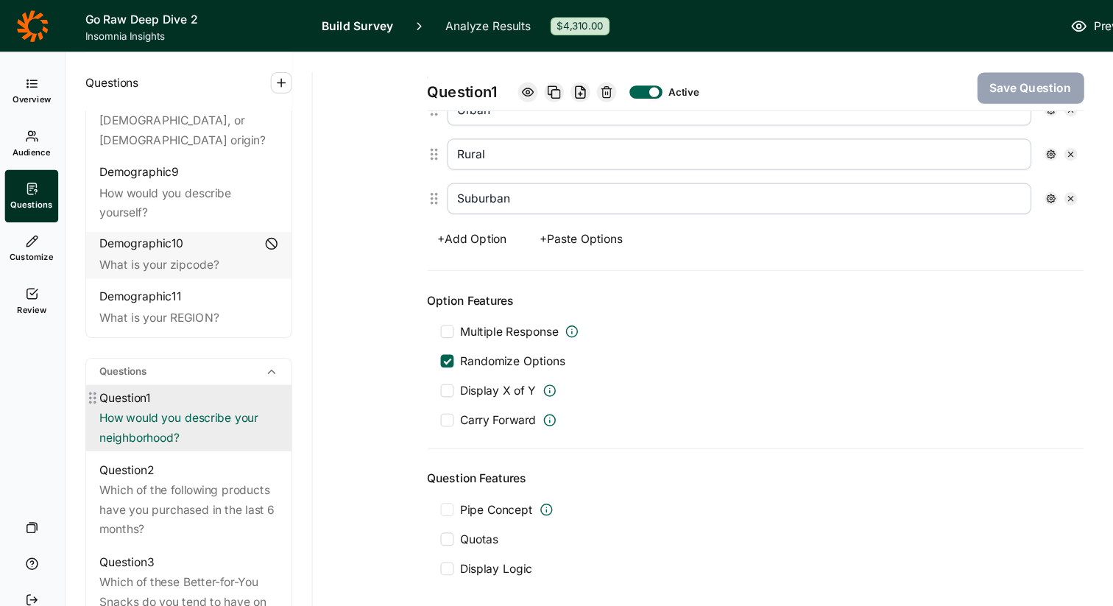
scroll to position [474, 0]
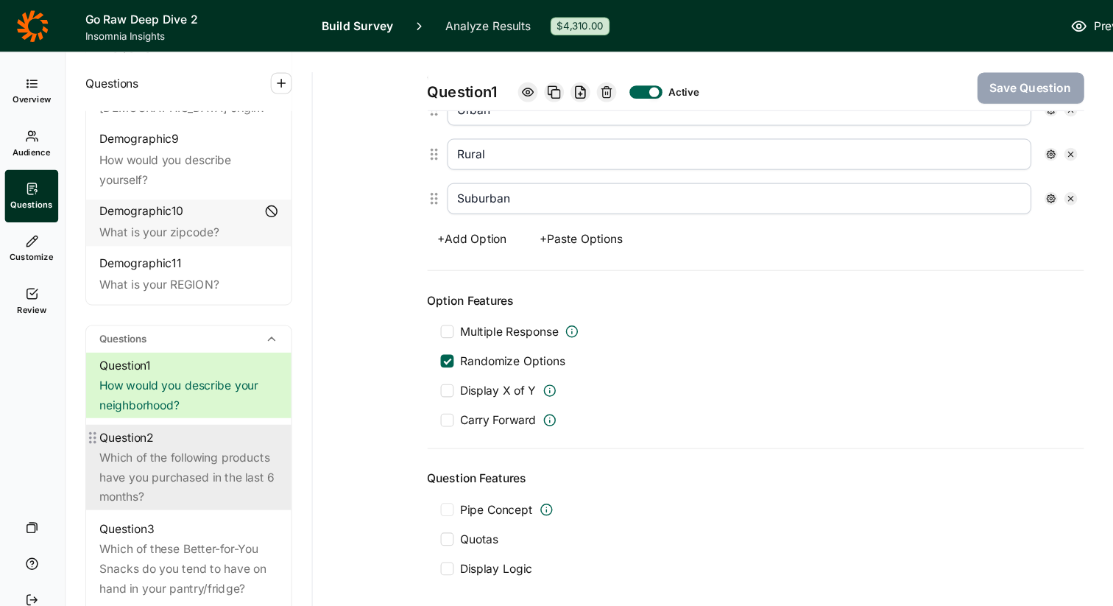
click at [146, 404] on div "Which of the following products have you purchased in the last 6 months?" at bounding box center [171, 427] width 160 height 53
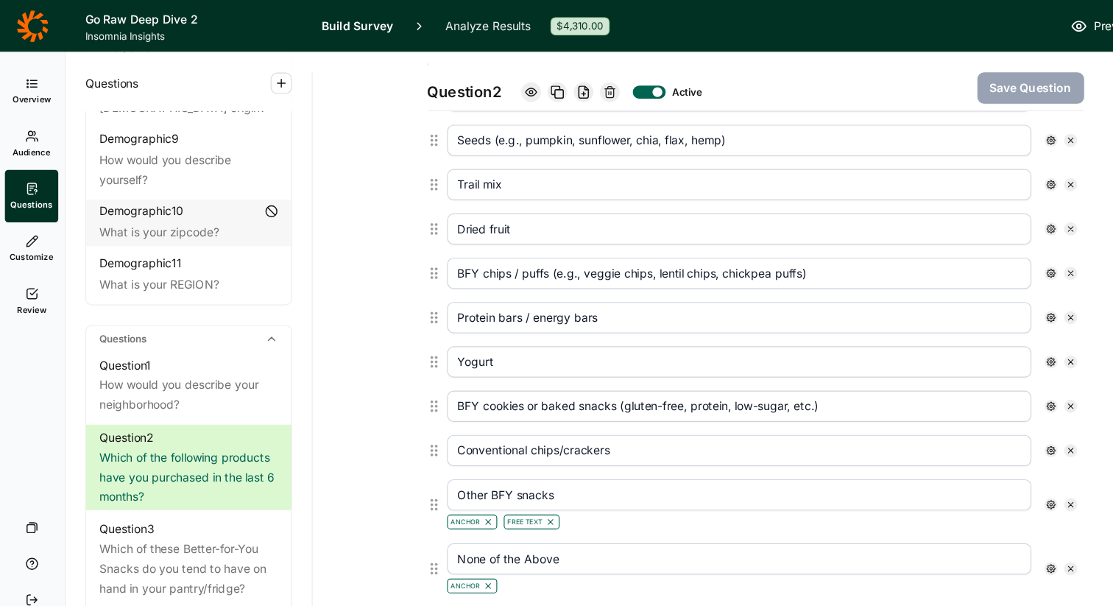
scroll to position [457, 0]
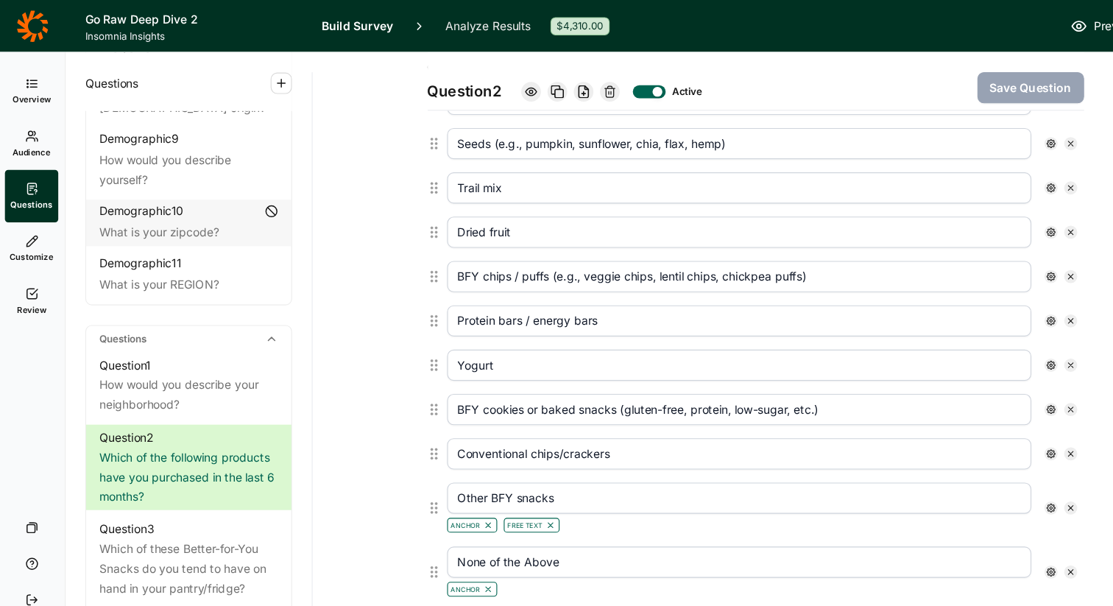
click at [506, 448] on input "Other BFY snacks" at bounding box center [665, 447] width 524 height 28
drag, startPoint x: 587, startPoint y: 449, endPoint x: 509, endPoint y: 446, distance: 78.1
click at [508, 446] on input "Other BFY snacks - please specify" at bounding box center [665, 447] width 524 height 28
click at [907, 74] on button "Save Question" at bounding box center [926, 79] width 96 height 28
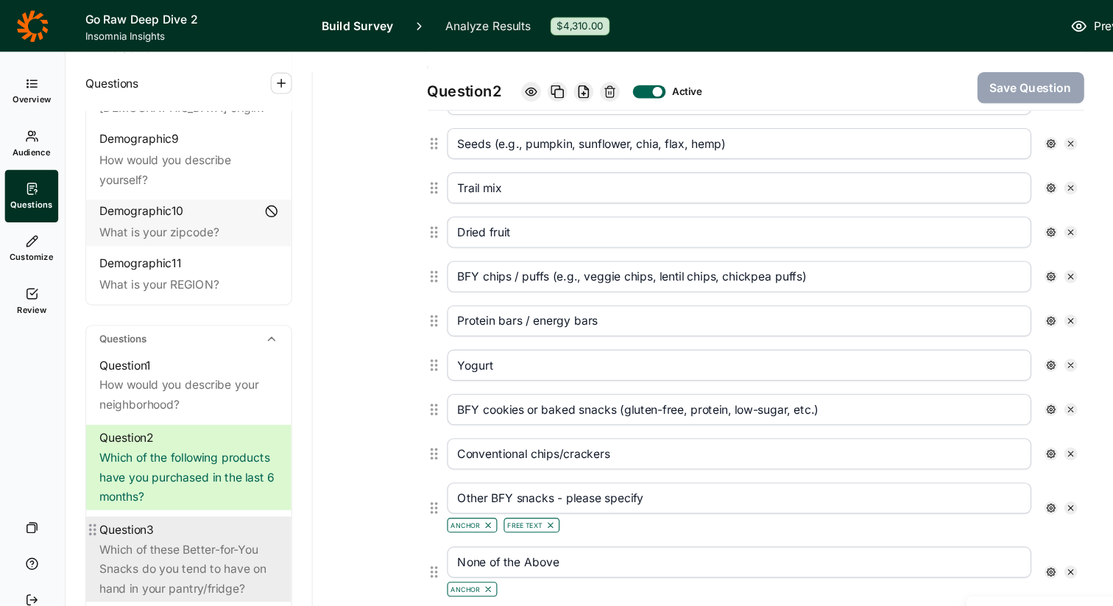
click at [192, 485] on div "Which of these Better-for-You Snacks do you tend to have on hand in your pantry…" at bounding box center [171, 510] width 160 height 53
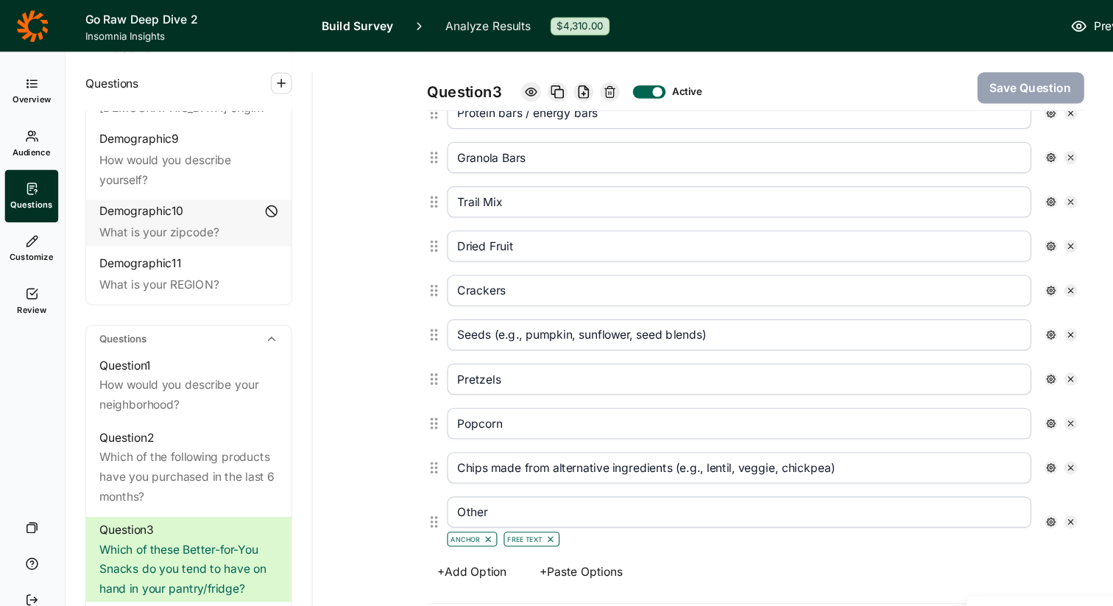
scroll to position [503, 0]
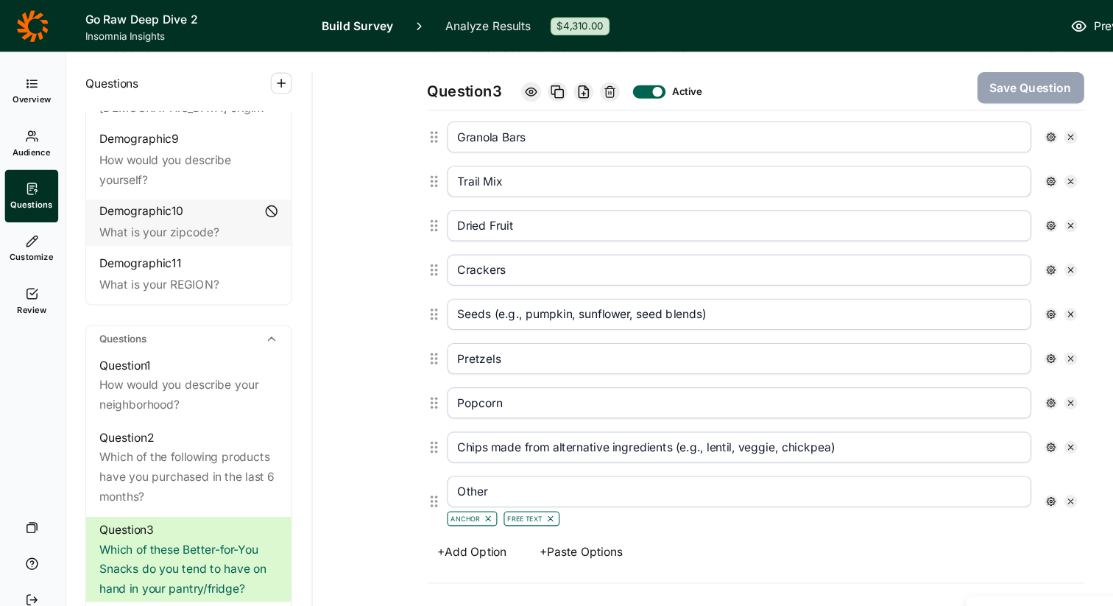
click at [446, 445] on input "Other" at bounding box center [665, 441] width 524 height 28
paste input "please specify"
click at [956, 77] on button "Save Question" at bounding box center [926, 79] width 96 height 28
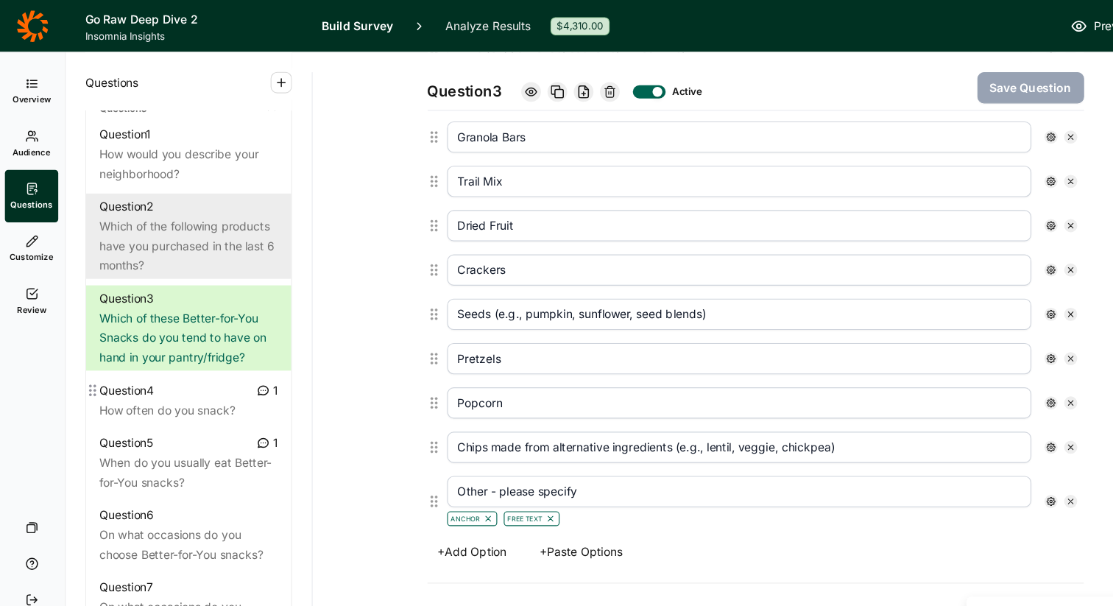
scroll to position [693, 0]
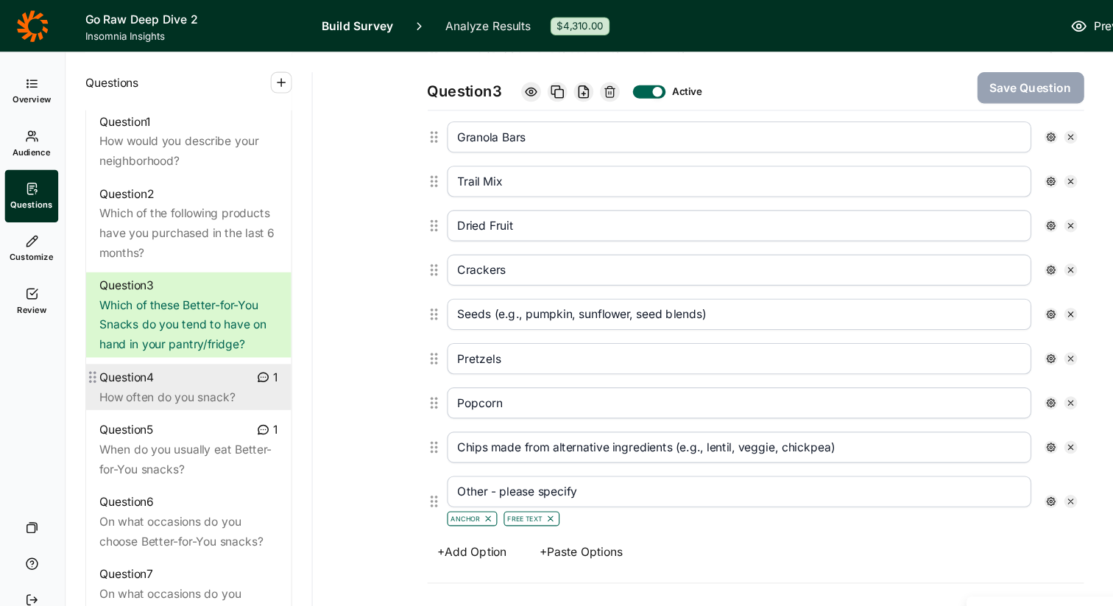
click at [201, 347] on div "How often do you snack?" at bounding box center [171, 356] width 160 height 18
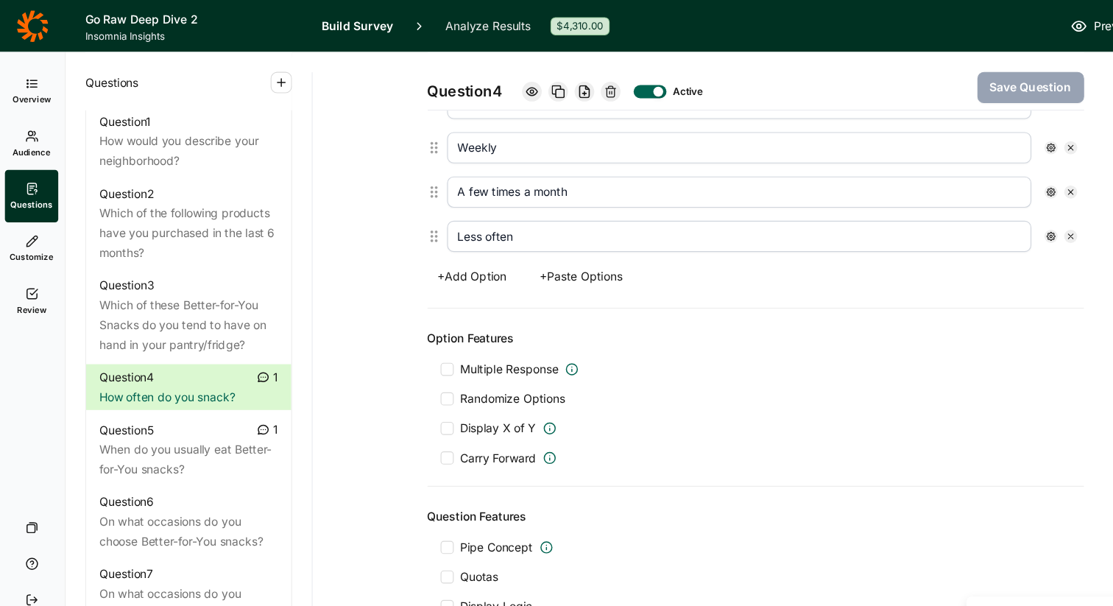
scroll to position [545, 0]
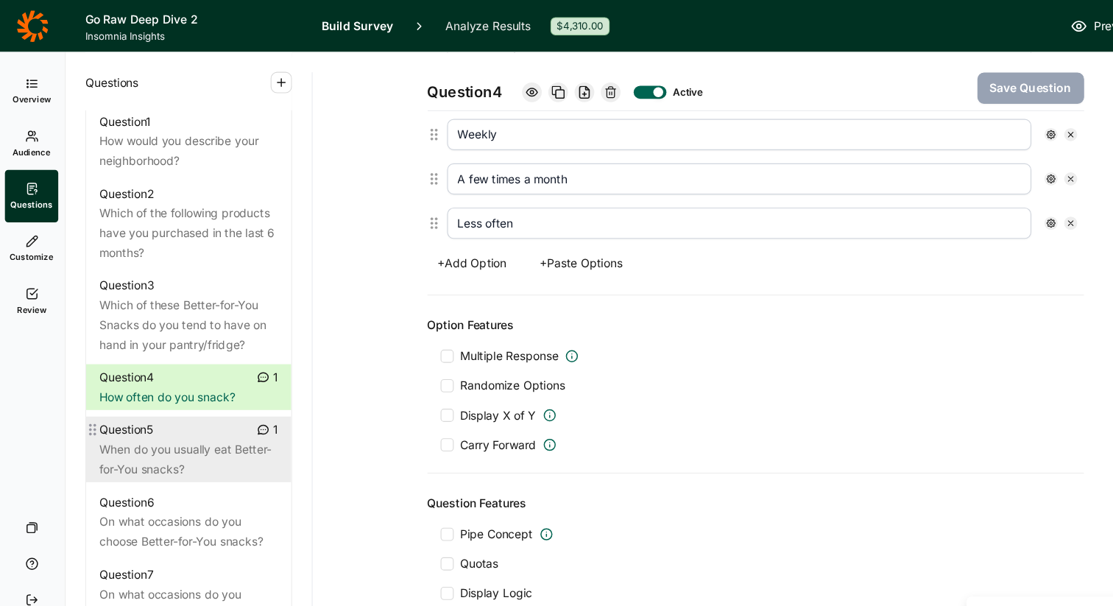
click at [154, 395] on div "When do you usually eat Better-for-You snacks?" at bounding box center [171, 412] width 160 height 35
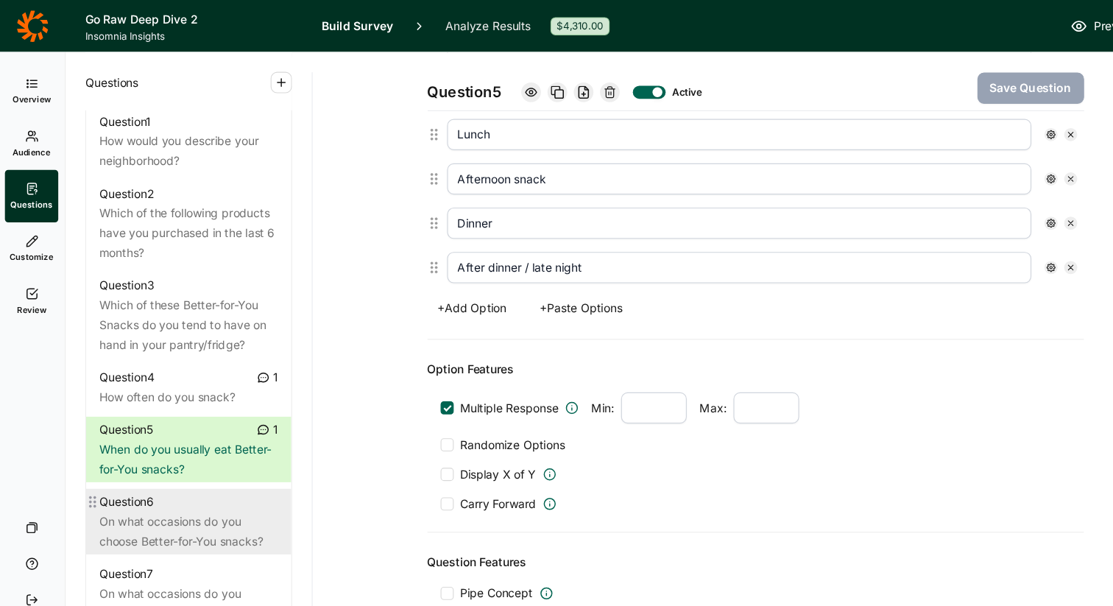
click at [202, 459] on div "On what occasions do you choose Better-for-You snacks?" at bounding box center [171, 476] width 160 height 35
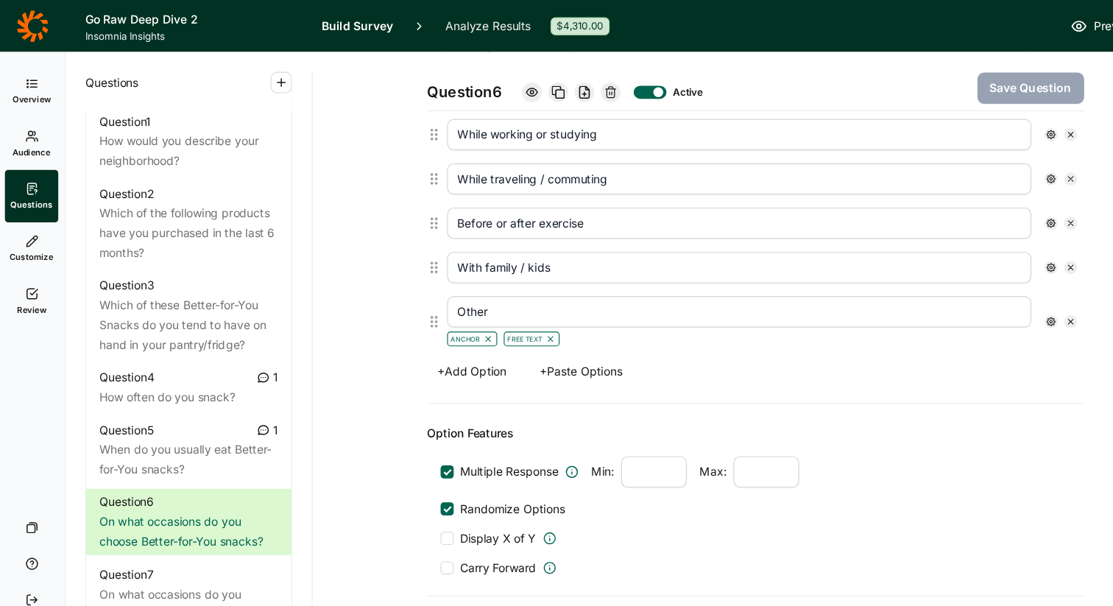
click at [443, 287] on input "Other" at bounding box center [665, 280] width 524 height 28
paste input "please specify"
click at [948, 77] on button "Save Question" at bounding box center [926, 79] width 96 height 28
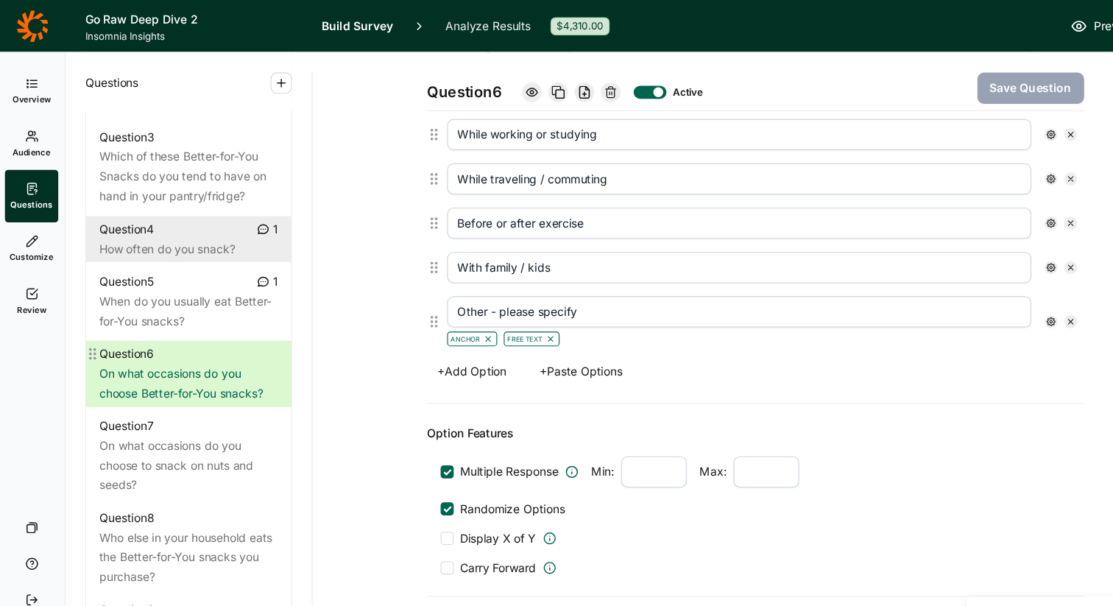
scroll to position [853, 0]
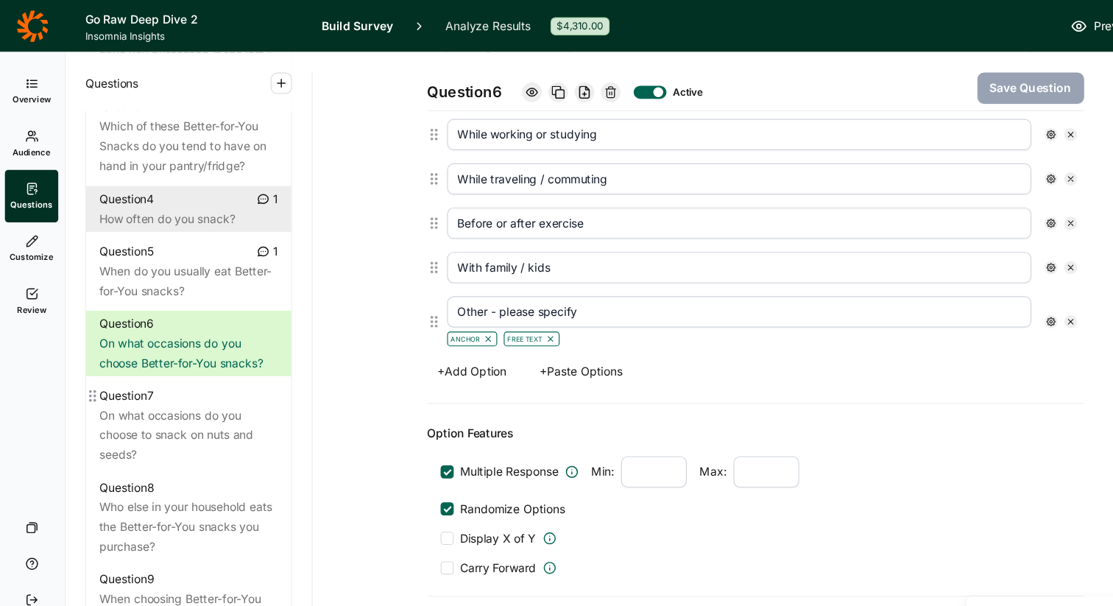
click at [193, 364] on div "On what occasions do you choose to snack on nuts and seeds?" at bounding box center [171, 390] width 160 height 53
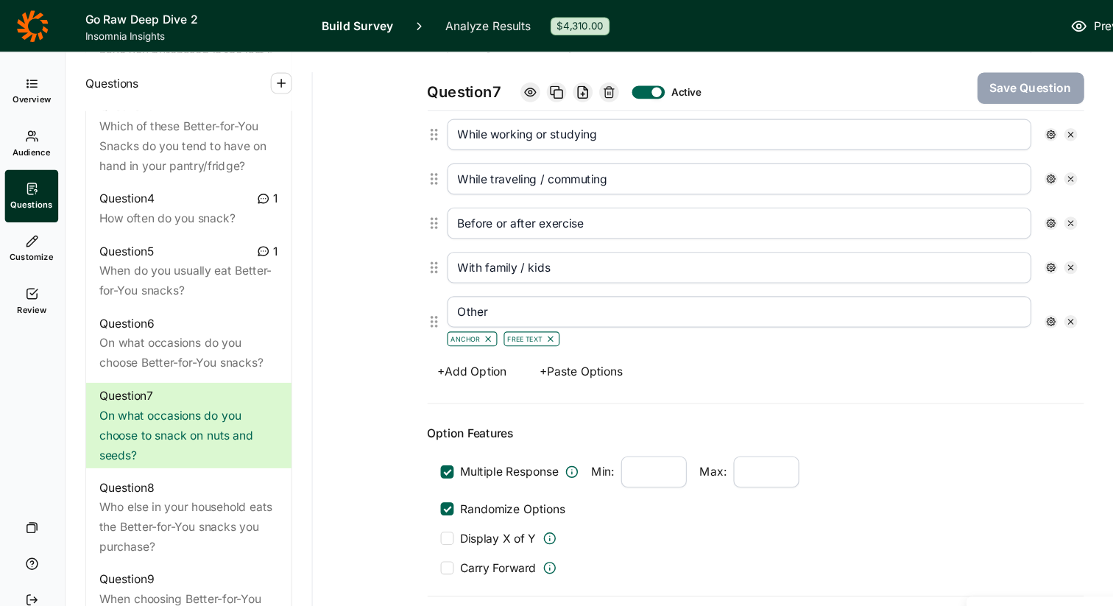
click at [445, 285] on input "Other" at bounding box center [665, 280] width 524 height 28
paste input "please specify"
click at [912, 80] on button "Save Question" at bounding box center [926, 79] width 96 height 28
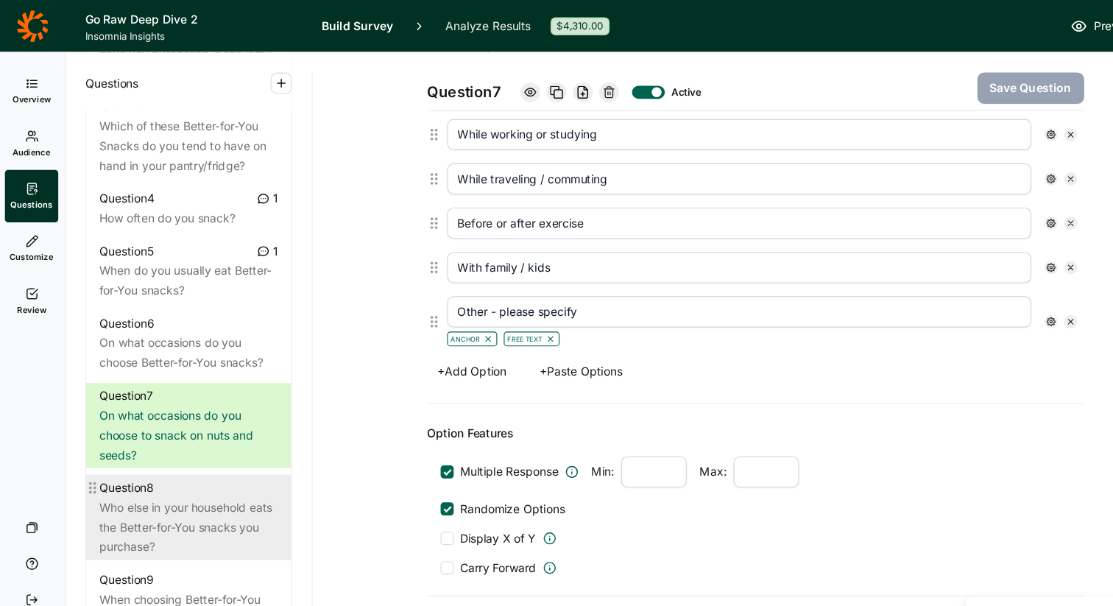
click at [137, 446] on div "Who else in your household eats the Better-for-You snacks you purchase?" at bounding box center [171, 472] width 160 height 53
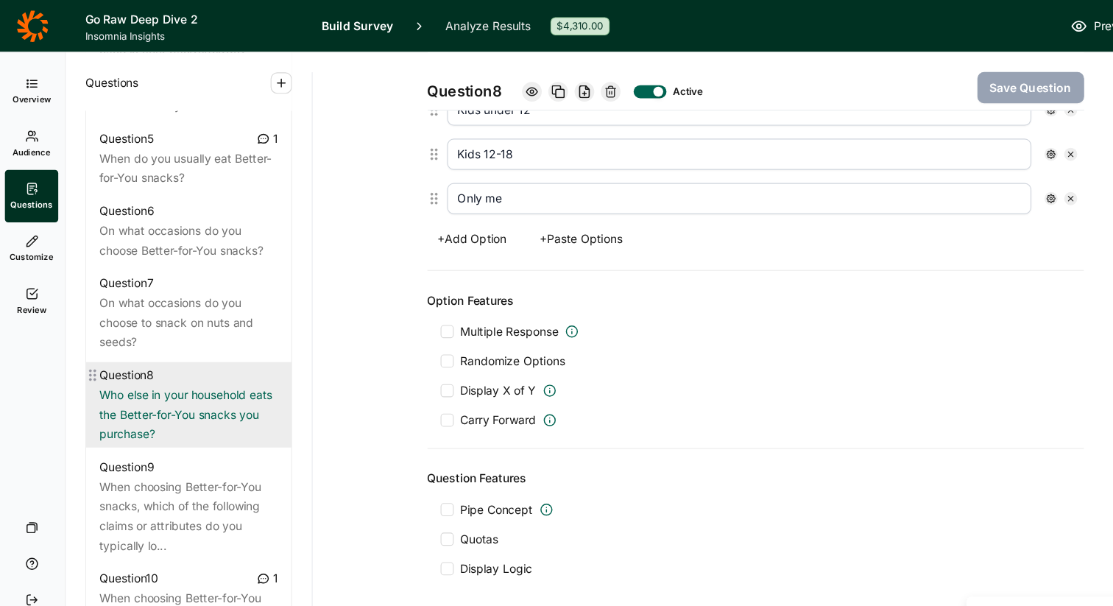
scroll to position [962, 0]
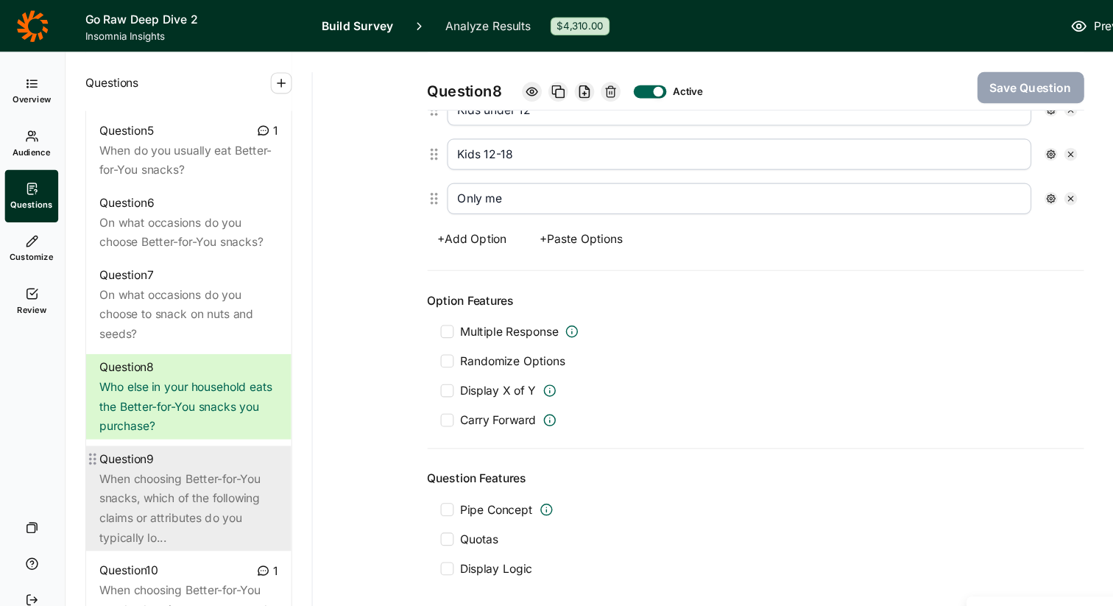
click at [169, 445] on div "When choosing Better-for-You snacks, which of the following claims or attribute…" at bounding box center [171, 455] width 160 height 71
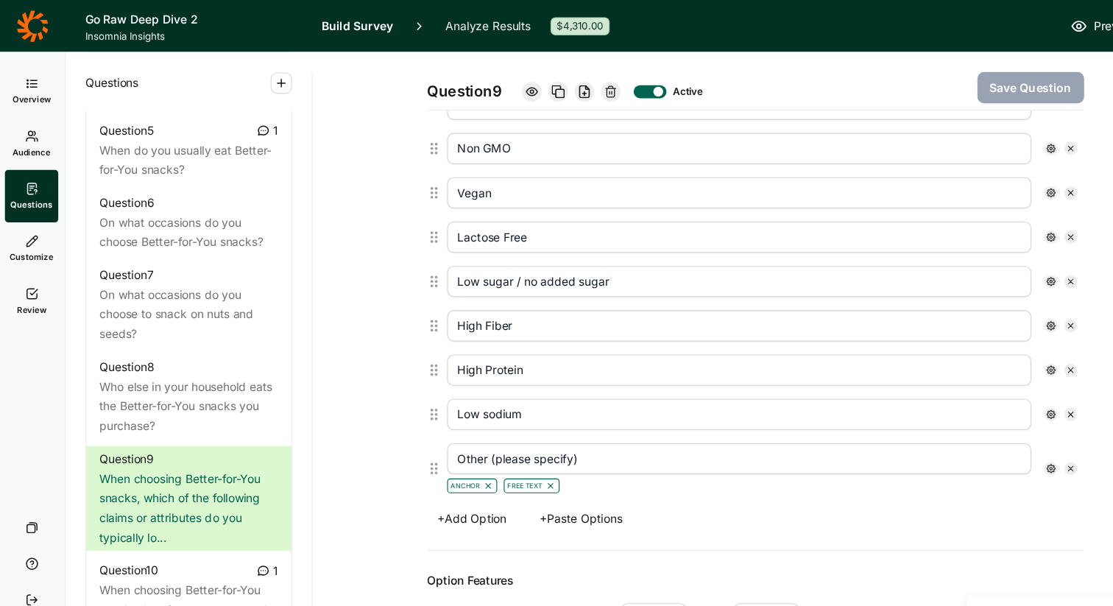
scroll to position [574, 0]
click at [447, 410] on input "Other (please specify)" at bounding box center [665, 410] width 524 height 28
click at [540, 416] on input "Other - please specify)" at bounding box center [665, 410] width 524 height 28
click at [906, 80] on button "Save Question" at bounding box center [926, 79] width 96 height 28
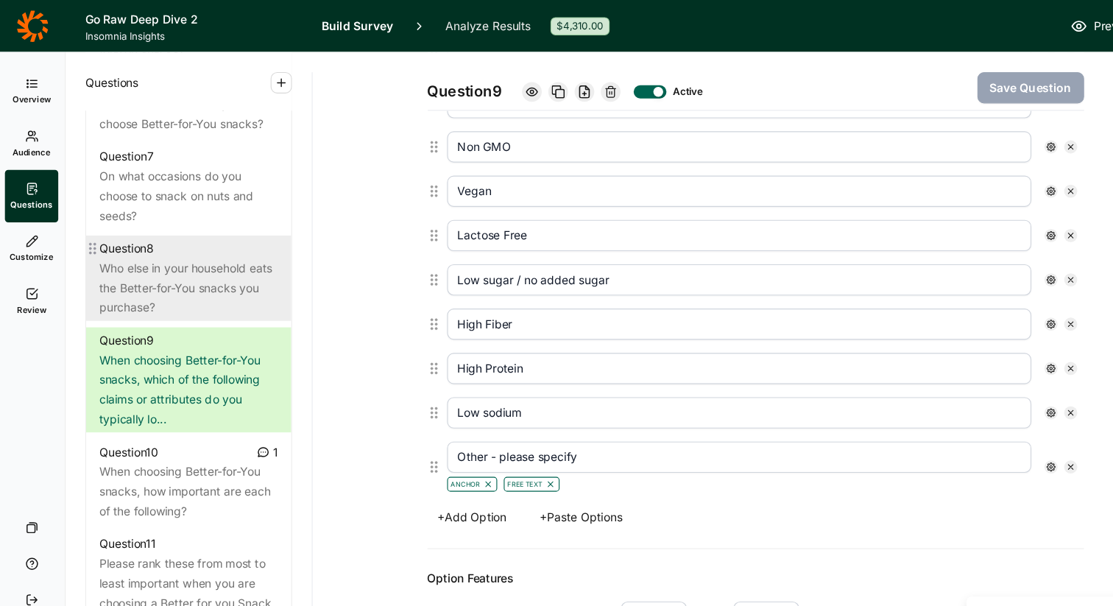
scroll to position [1093, 0]
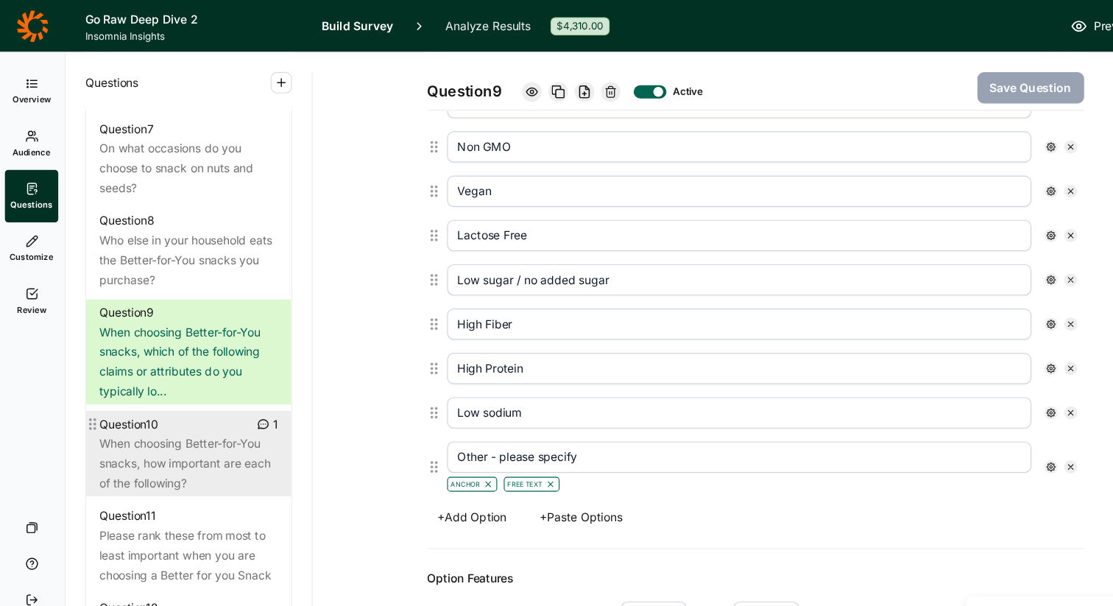
click at [188, 389] on div "When choosing Better-for-You snacks, how important are each of the following?" at bounding box center [171, 415] width 160 height 53
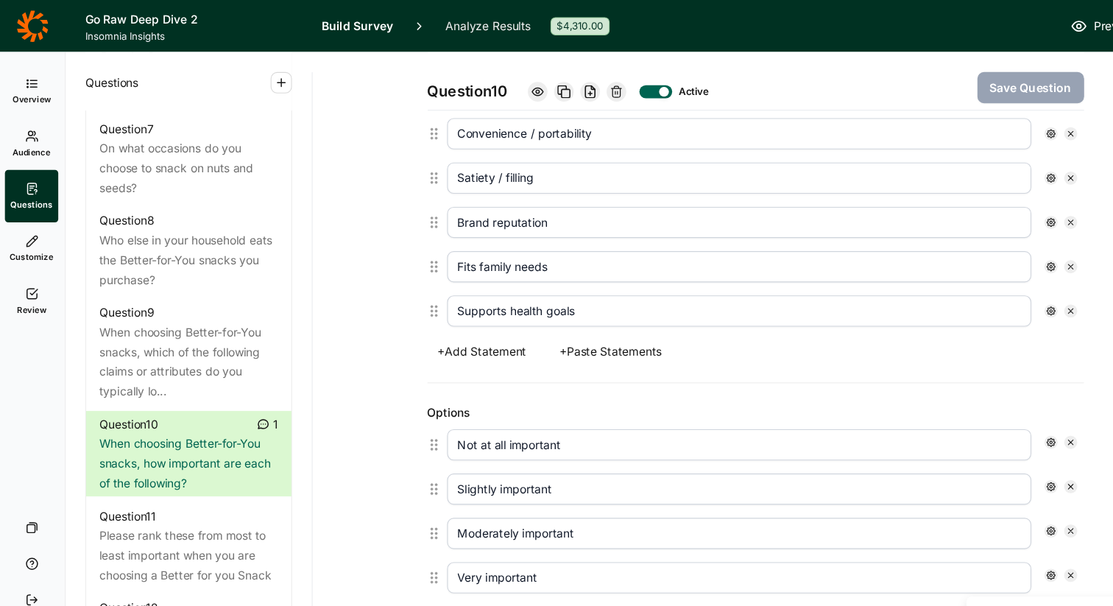
scroll to position [590, 0]
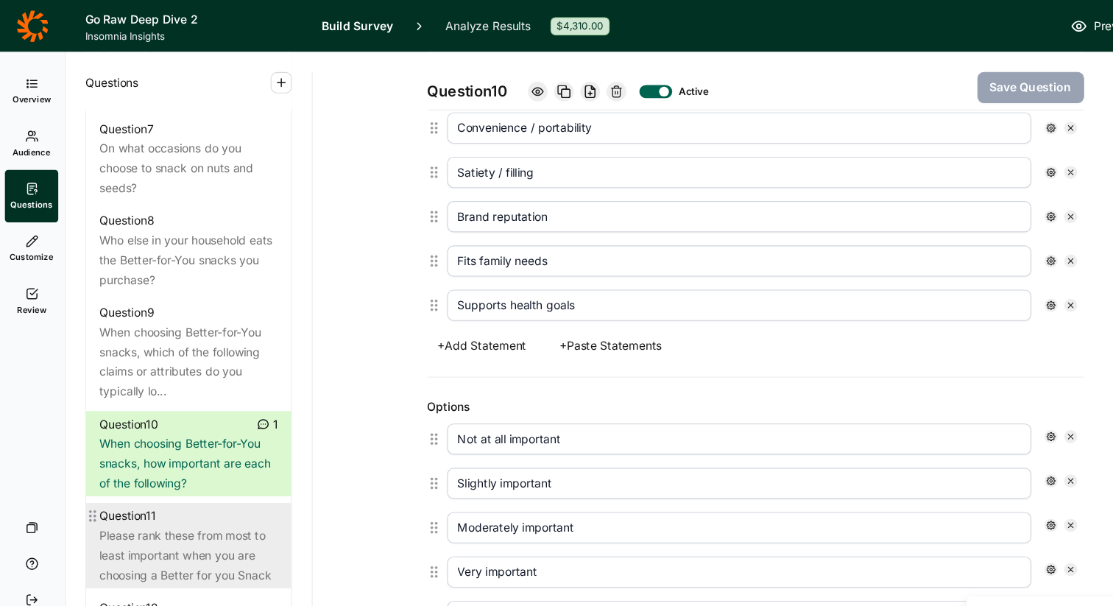
click at [157, 472] on div "Please rank these from most to least important when you are choosing a Better f…" at bounding box center [171, 498] width 160 height 53
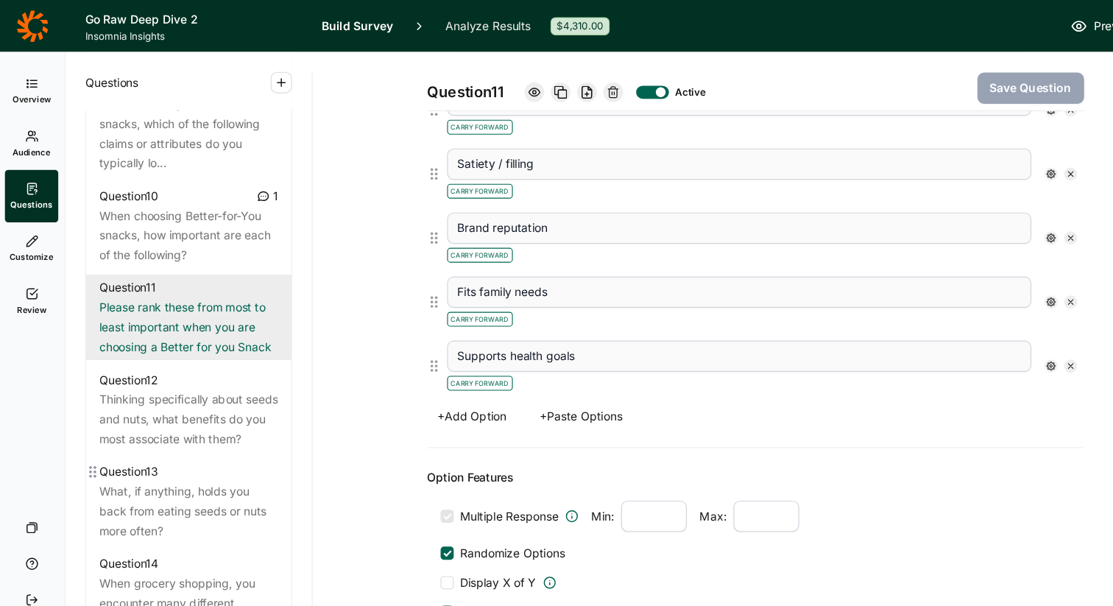
scroll to position [1308, 0]
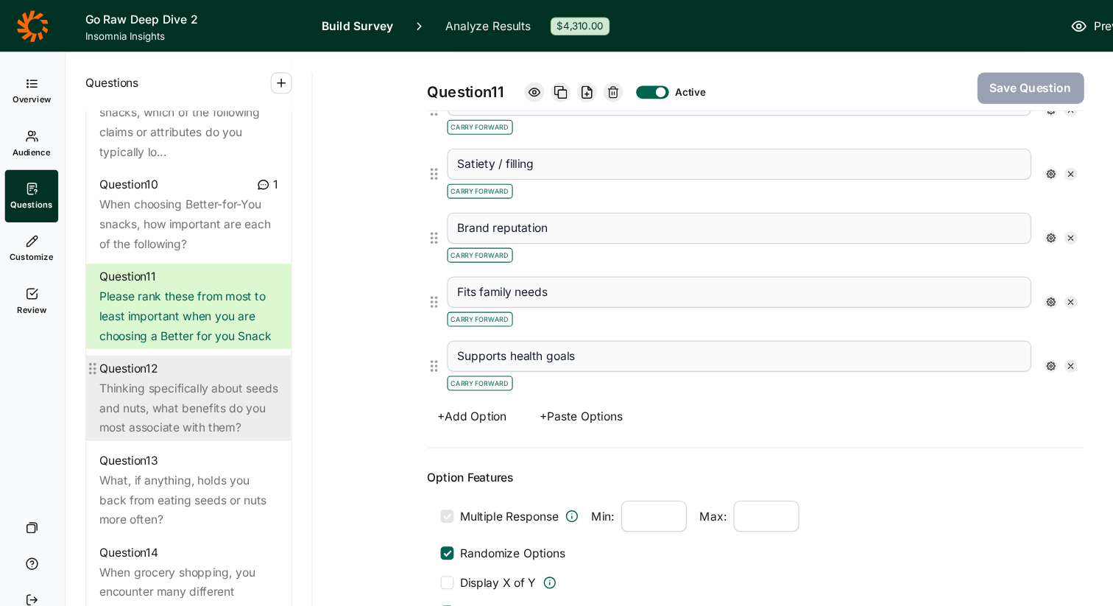
click at [192, 368] on div "Thinking specifically about seeds and nuts, what benefits do you most associate…" at bounding box center [171, 365] width 160 height 53
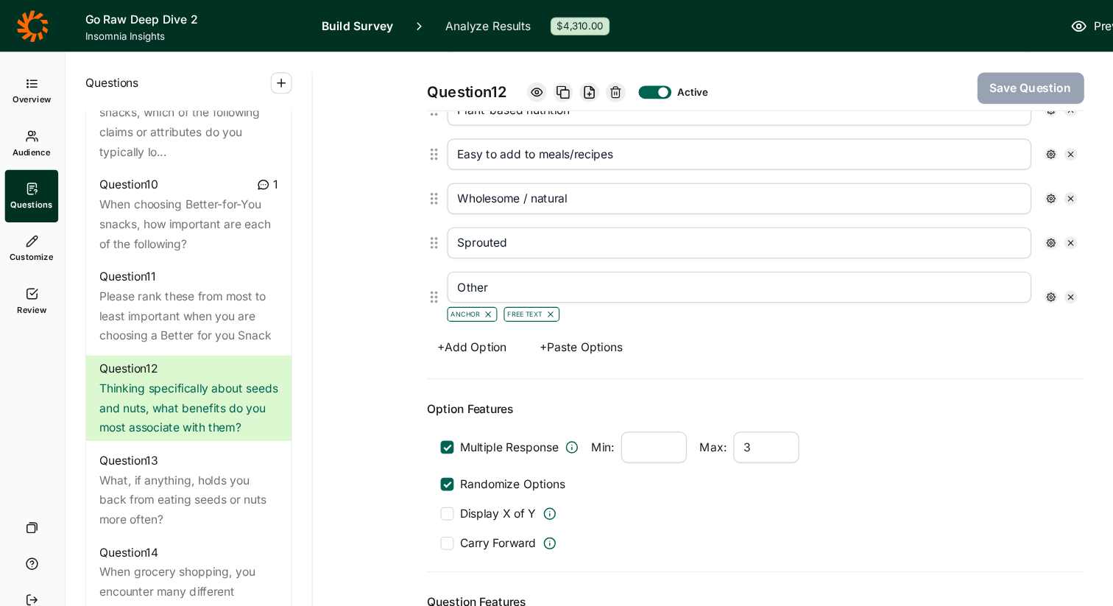
click at [452, 262] on input "Other" at bounding box center [665, 258] width 524 height 28
paste input "please specify"
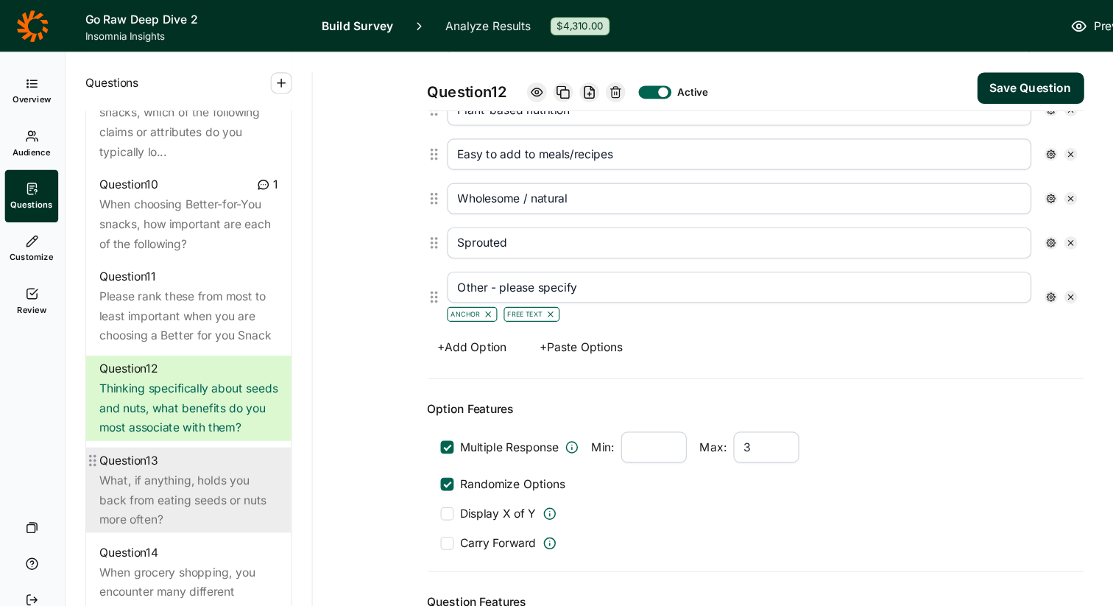
click at [166, 427] on div "What, if anything, holds you back from eating seeds or nuts more often?" at bounding box center [171, 448] width 160 height 53
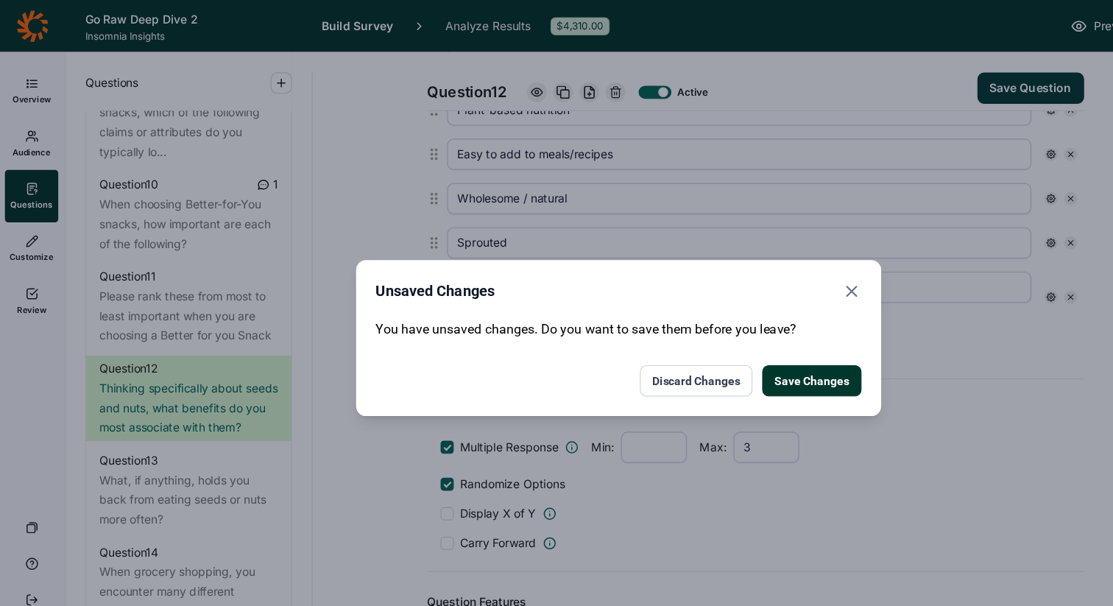
click at [725, 343] on button "Save Changes" at bounding box center [729, 342] width 89 height 28
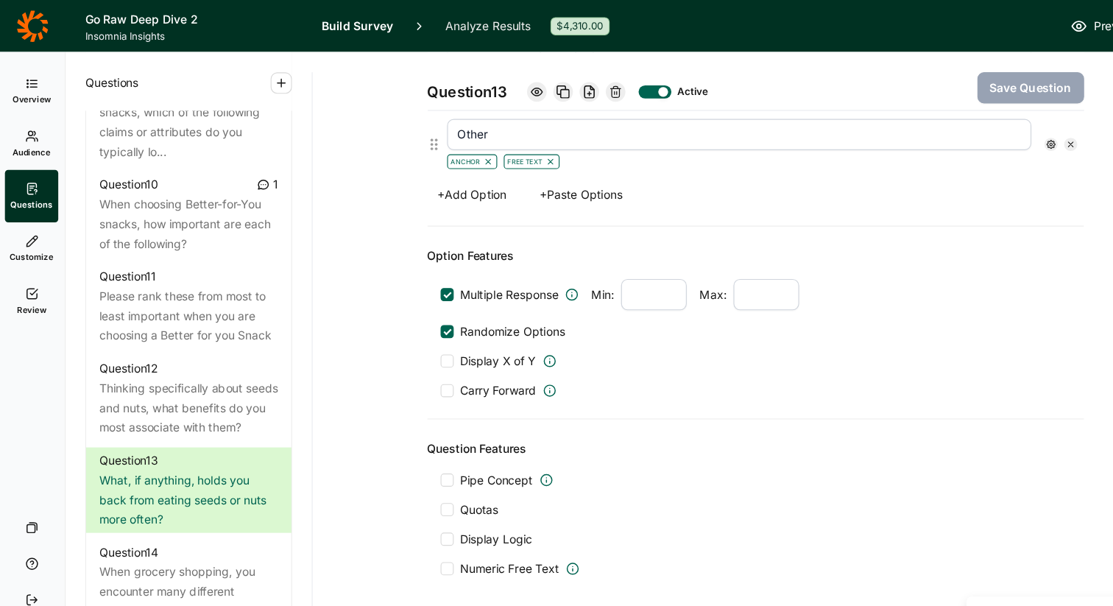
scroll to position [664, 0]
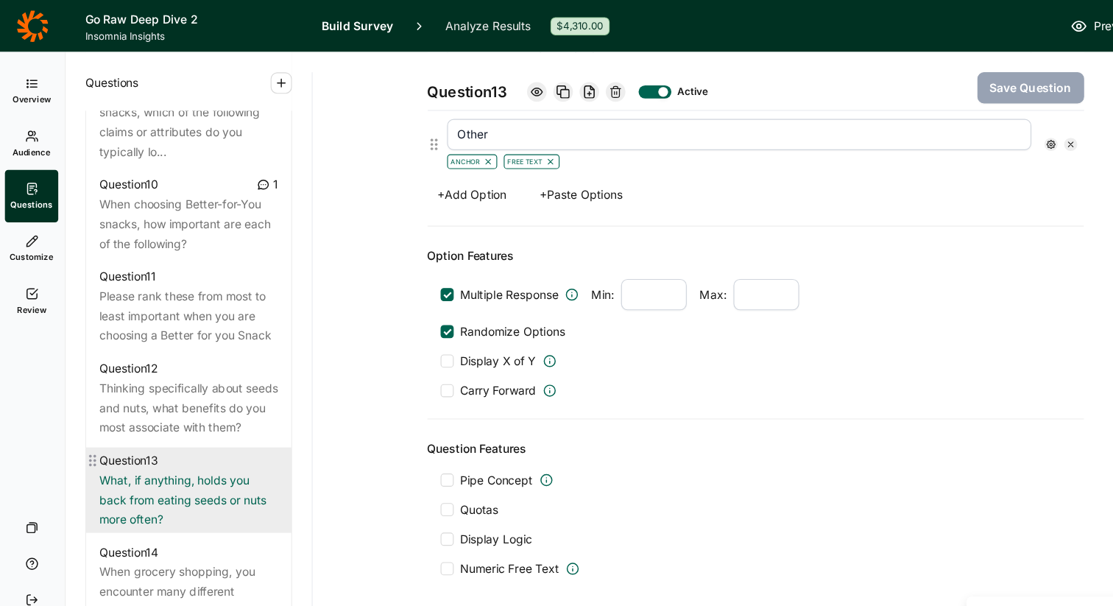
click at [178, 419] on div "Question 13" at bounding box center [171, 413] width 160 height 18
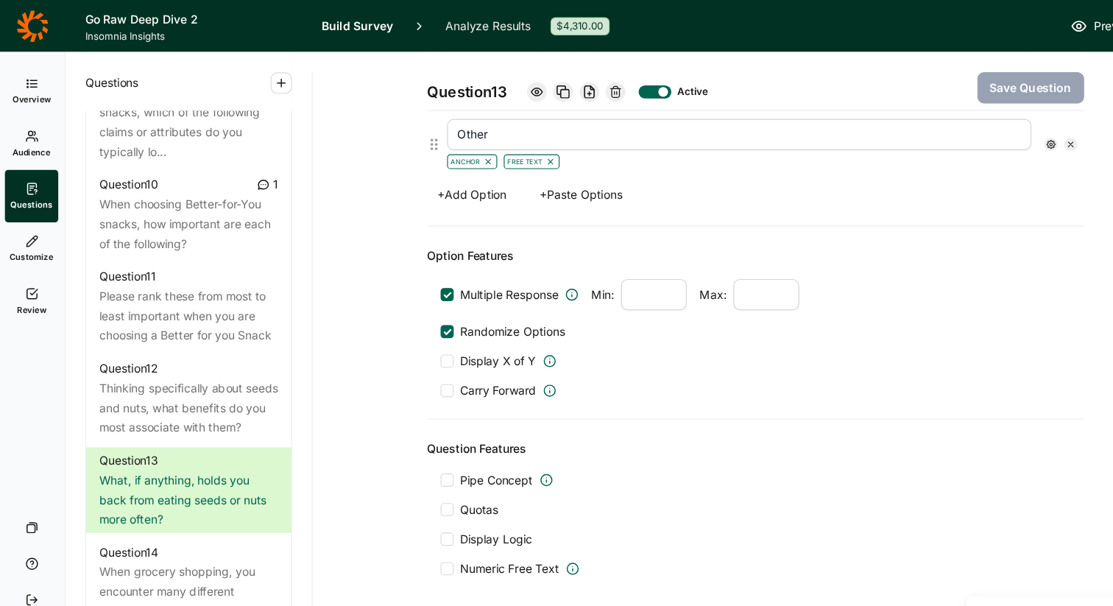
click at [457, 124] on input "Other" at bounding box center [665, 121] width 524 height 28
paste input "please specify"
click at [440, 121] on input "Other please specify" at bounding box center [665, 121] width 524 height 28
click at [946, 78] on button "Save Question" at bounding box center [926, 79] width 96 height 28
click at [445, 124] on input "Other - please specify" at bounding box center [665, 121] width 524 height 28
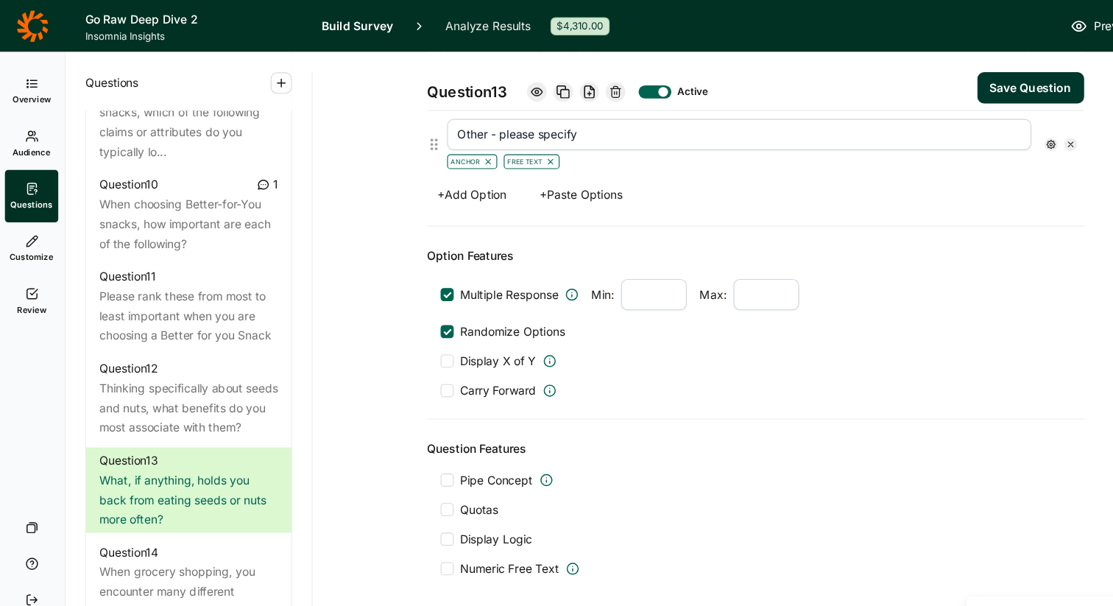
click at [902, 82] on button "Save Question" at bounding box center [926, 79] width 96 height 28
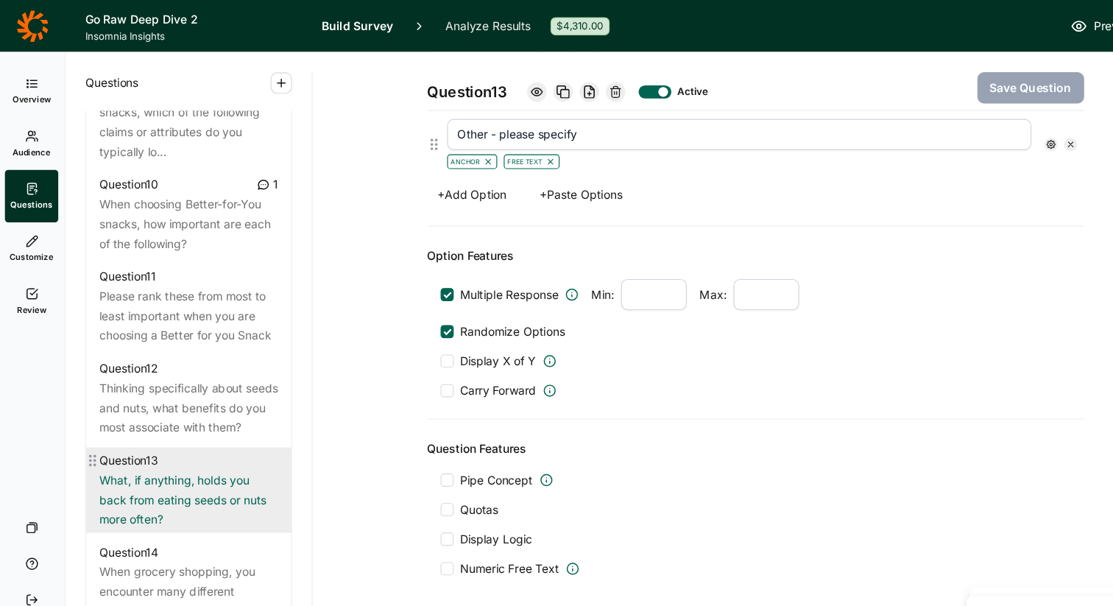
click at [144, 454] on div "What, if anything, holds you back from eating seeds or nuts more often?" at bounding box center [171, 448] width 160 height 53
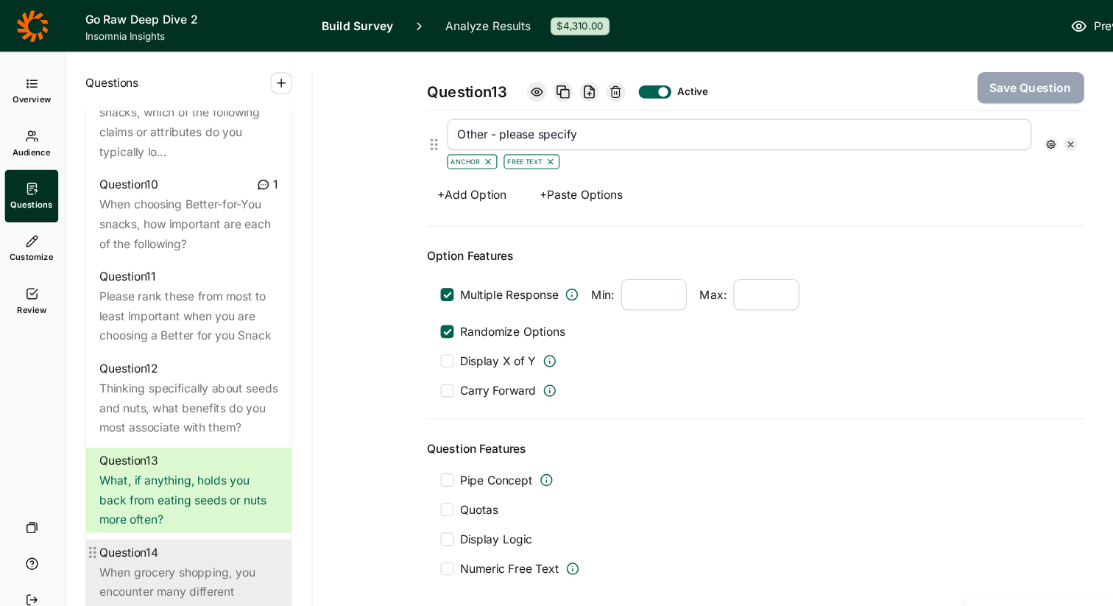
click at [152, 507] on div "When grocery shopping, you encounter many different brands. When you think of b…" at bounding box center [171, 539] width 160 height 71
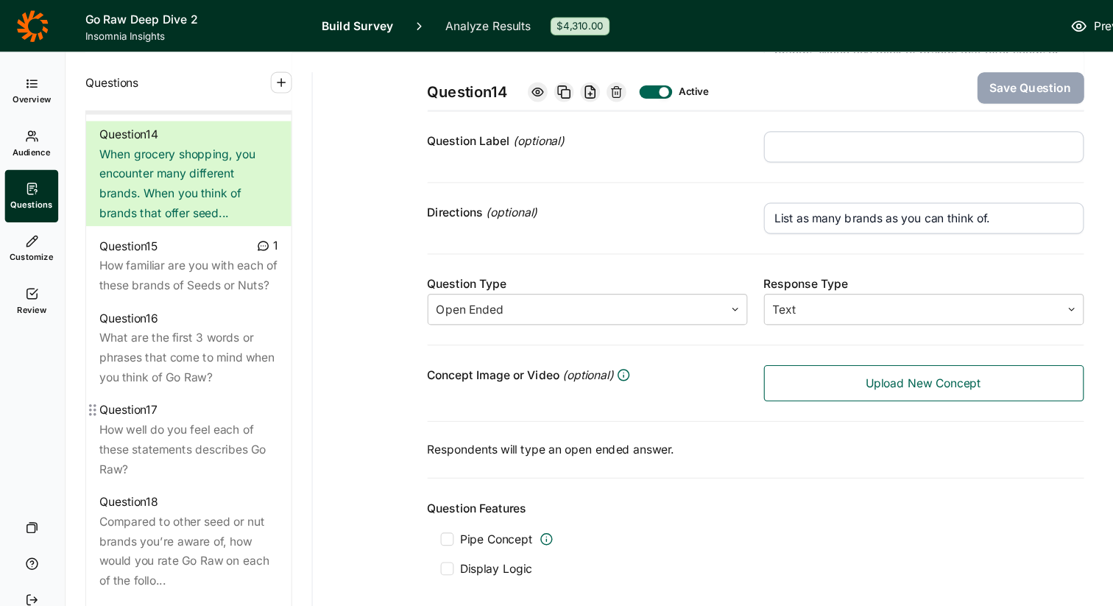
scroll to position [1693, 0]
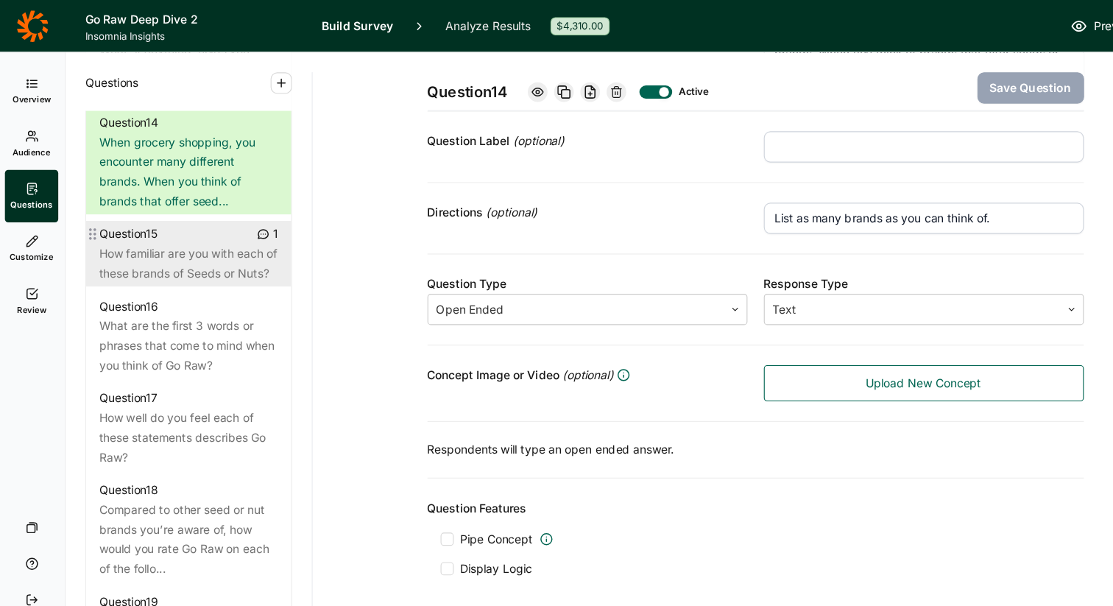
click at [184, 254] on div "How familiar are you with each of these brands of Seeds or Nuts?" at bounding box center [171, 236] width 160 height 35
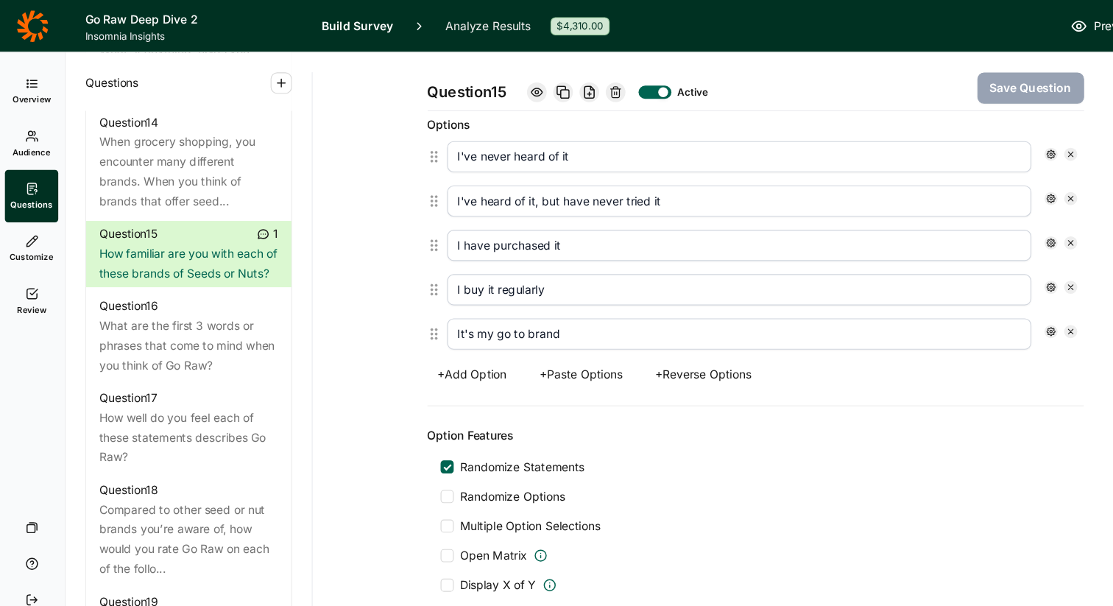
scroll to position [724, 0]
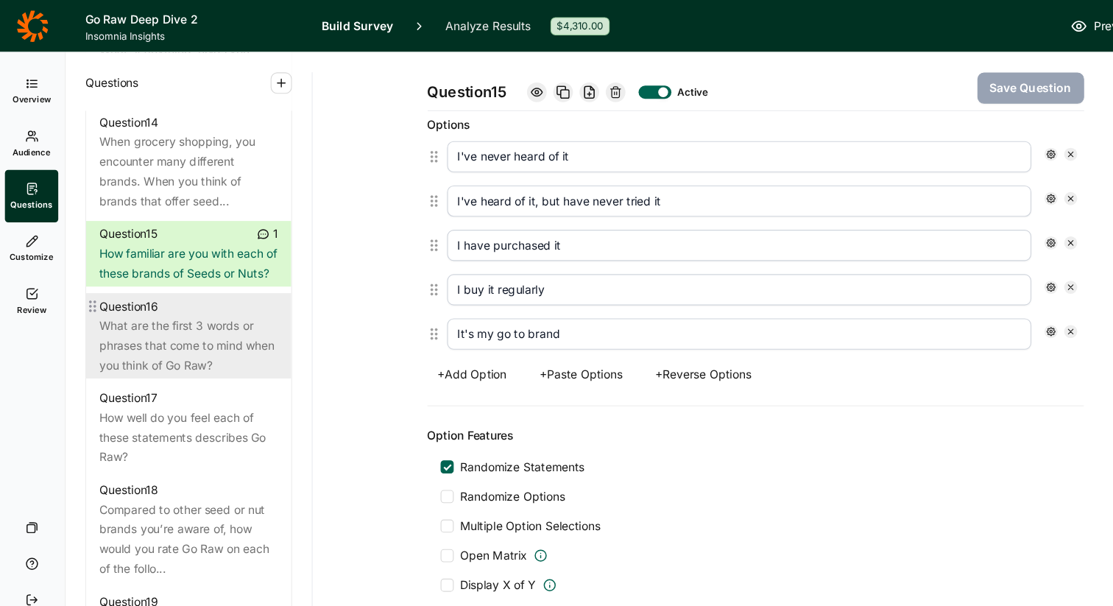
click at [151, 319] on div "What are the first 3 words or phrases that come to mind when you think of Go Ra…" at bounding box center [171, 309] width 160 height 53
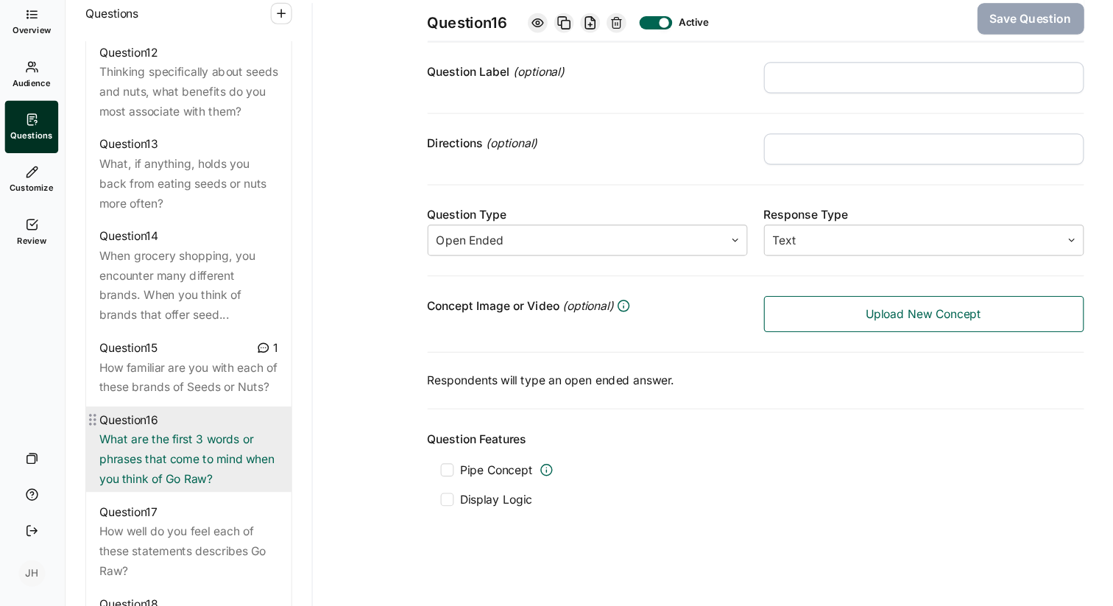
scroll to position [1519, 0]
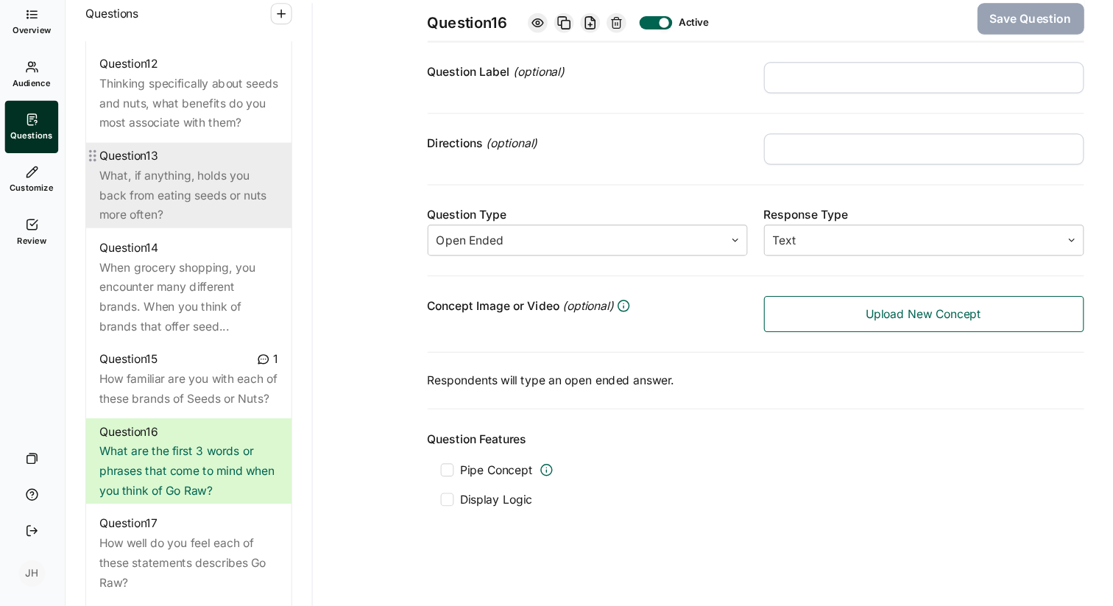
click at [202, 237] on div "What, if anything, holds you back from eating seeds or nuts more often?" at bounding box center [171, 237] width 160 height 53
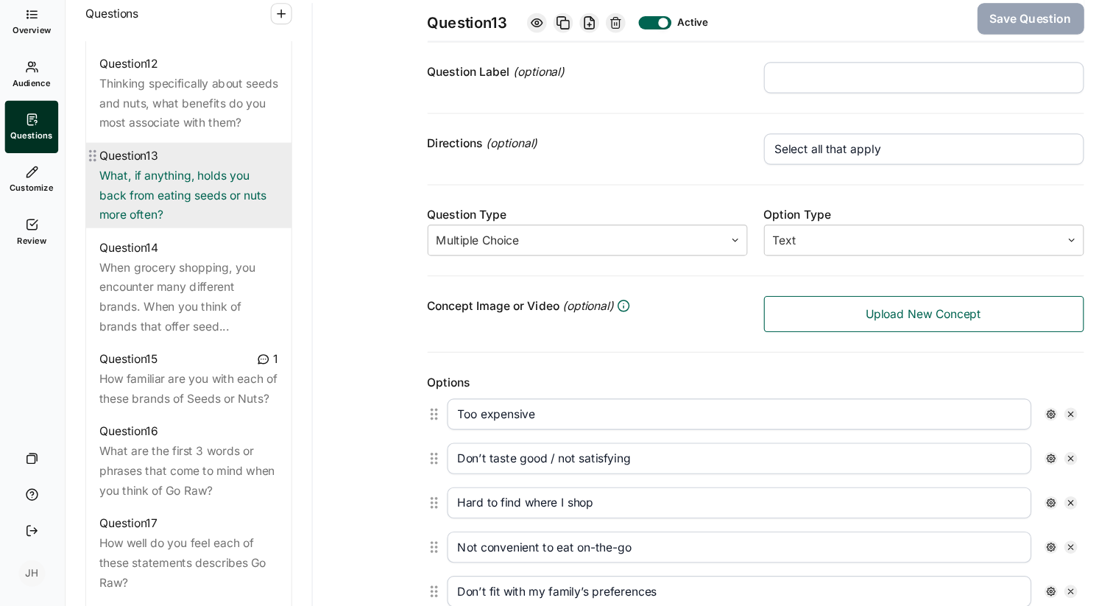
scroll to position [664, 0]
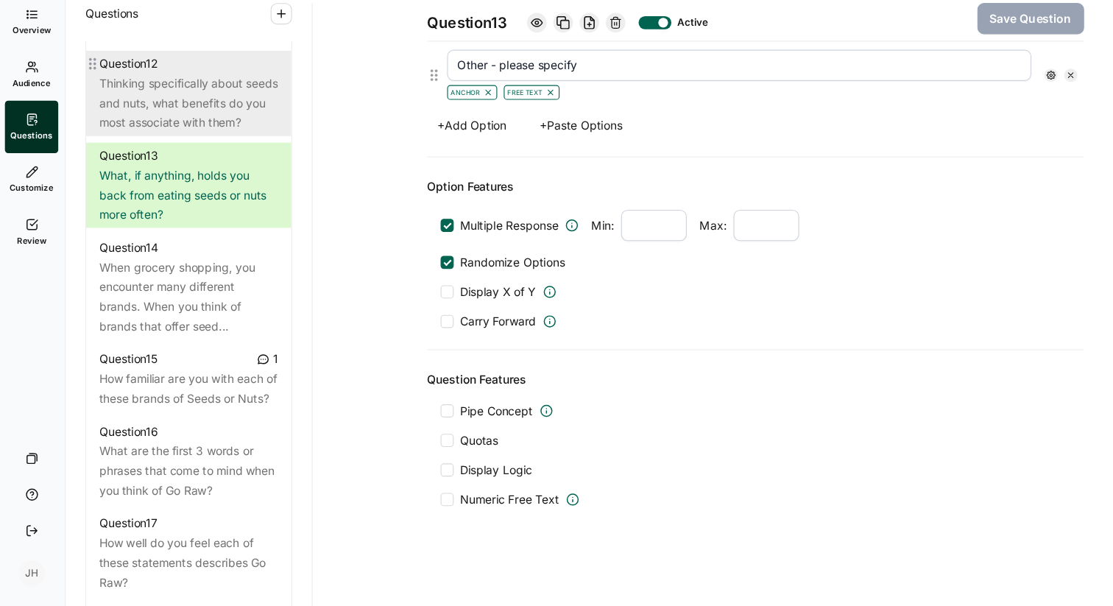
click at [199, 159] on div "Thinking specifically about seeds and nuts, what benefits do you most associate…" at bounding box center [171, 154] width 160 height 53
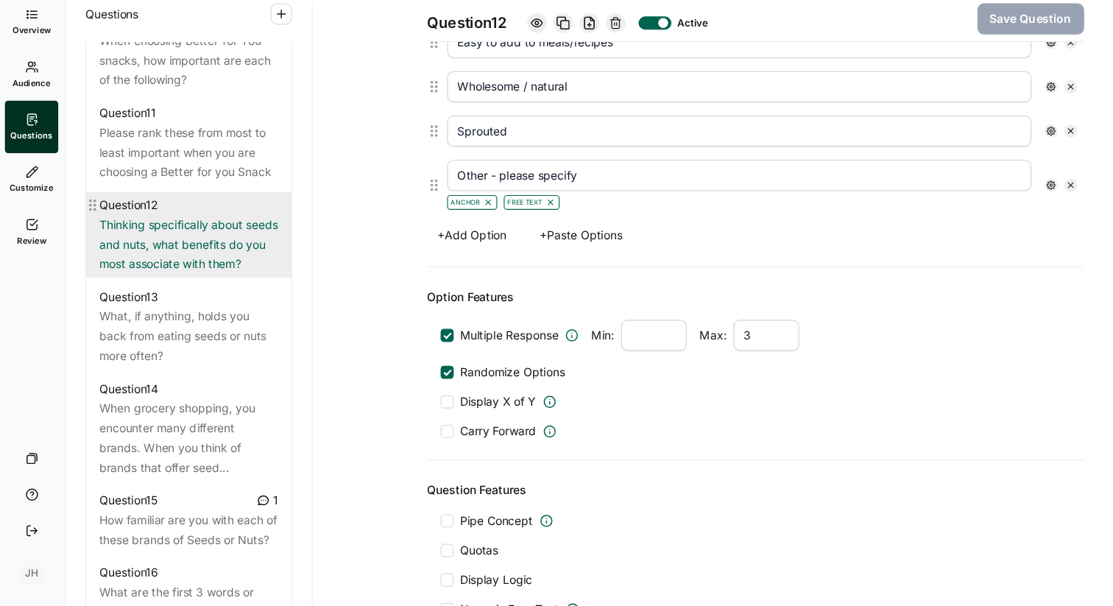
scroll to position [1394, 0]
click at [199, 171] on div "Please rank these from most to least important when you are choosing a Better f…" at bounding box center [171, 197] width 160 height 53
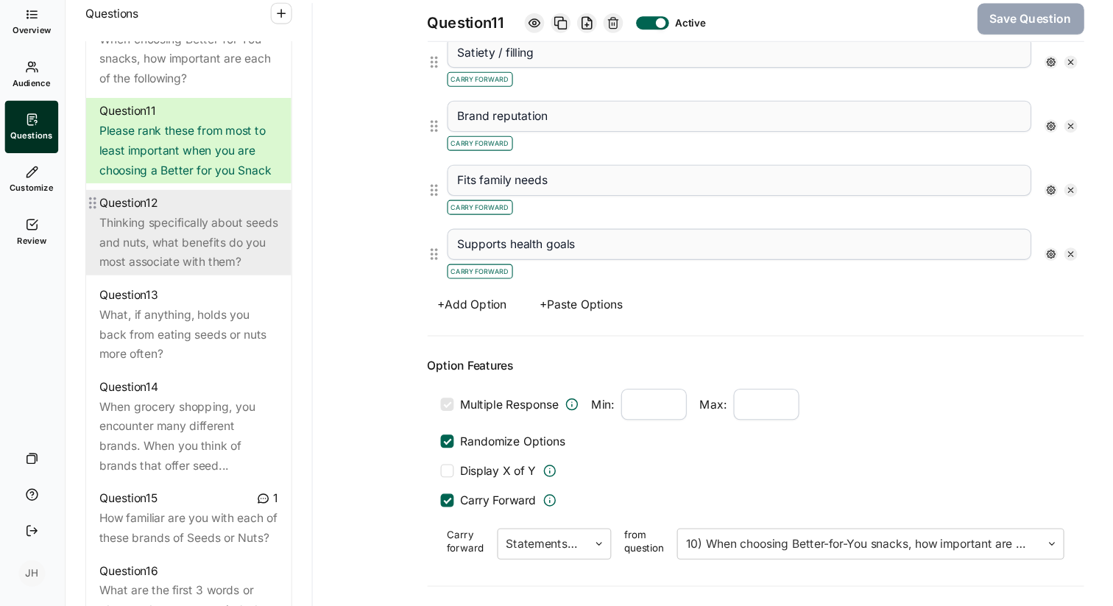
click at [190, 253] on div "Thinking specifically about seeds and nuts, what benefits do you most associate…" at bounding box center [171, 279] width 160 height 53
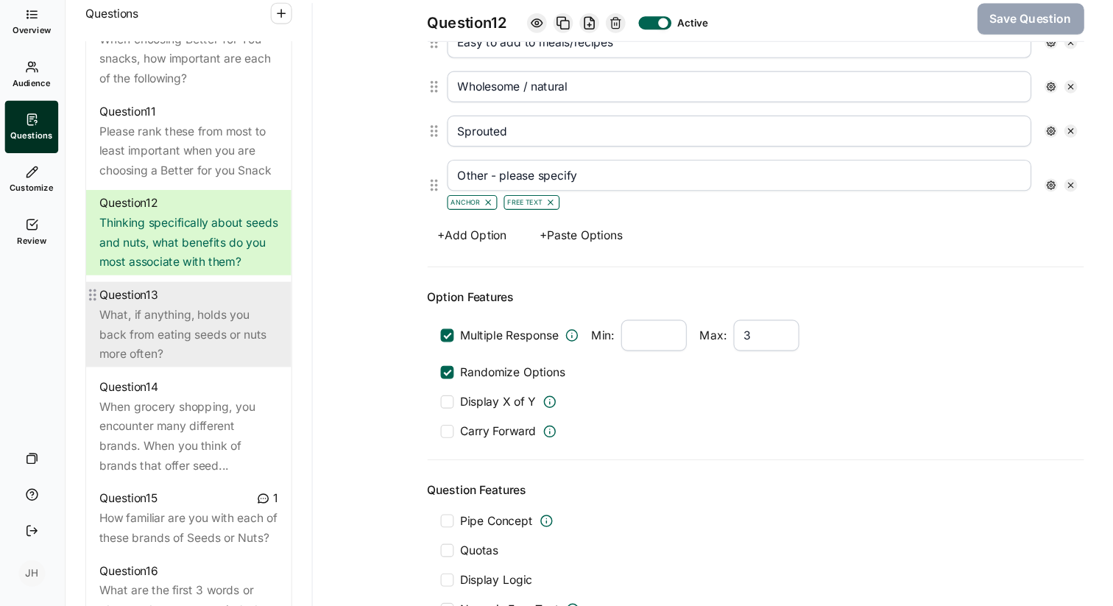
click at [183, 340] on div "What, if anything, holds you back from eating seeds or nuts more often?" at bounding box center [171, 362] width 160 height 53
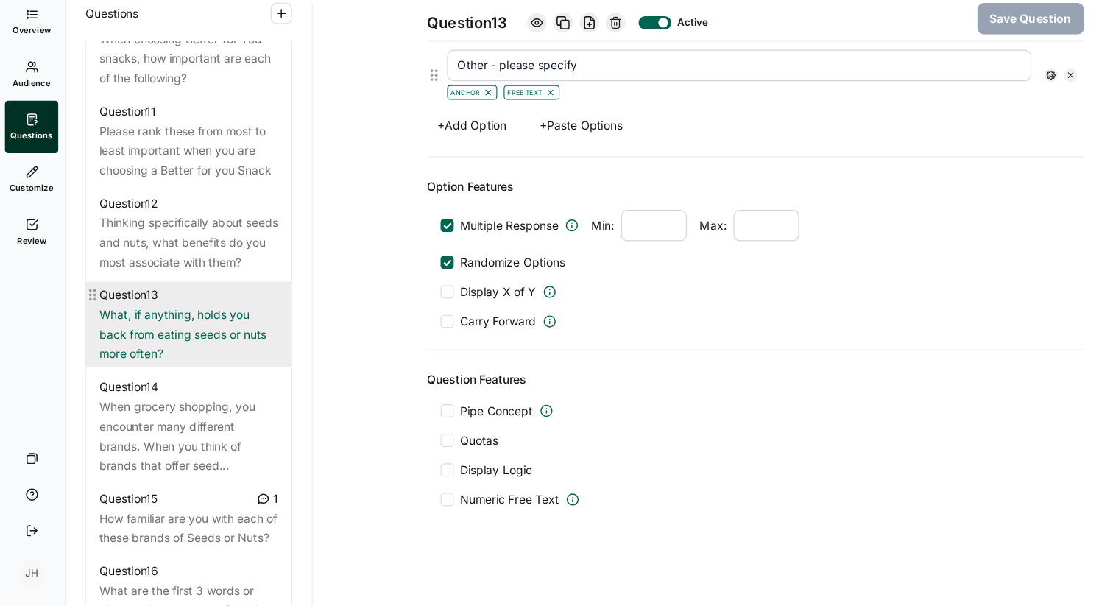
scroll to position [664, 0]
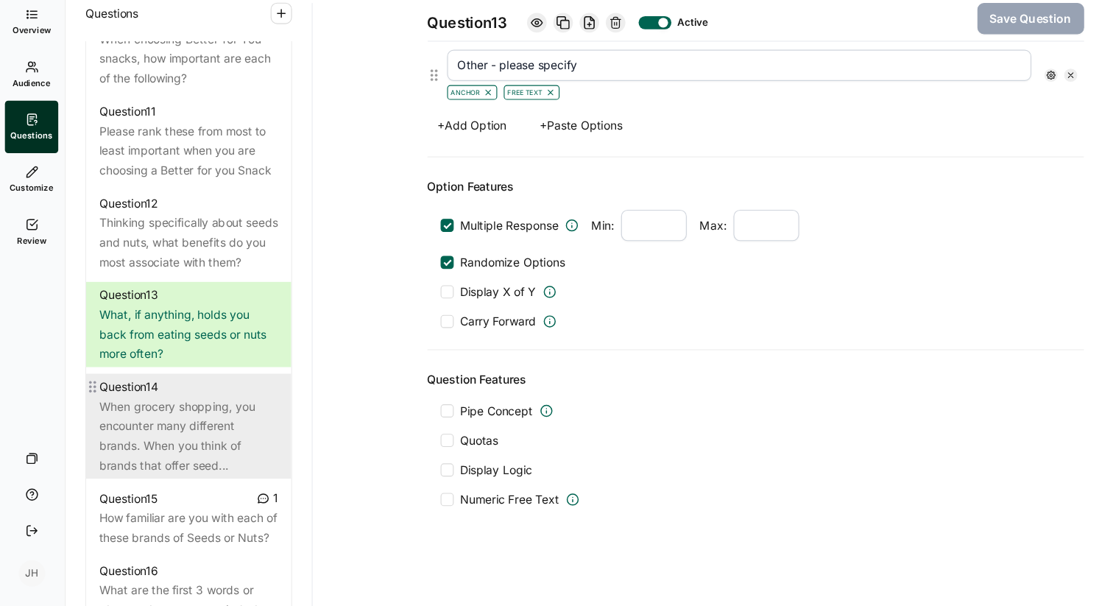
click at [173, 435] on div "When grocery shopping, you encounter many different brands. When you think of b…" at bounding box center [171, 453] width 160 height 71
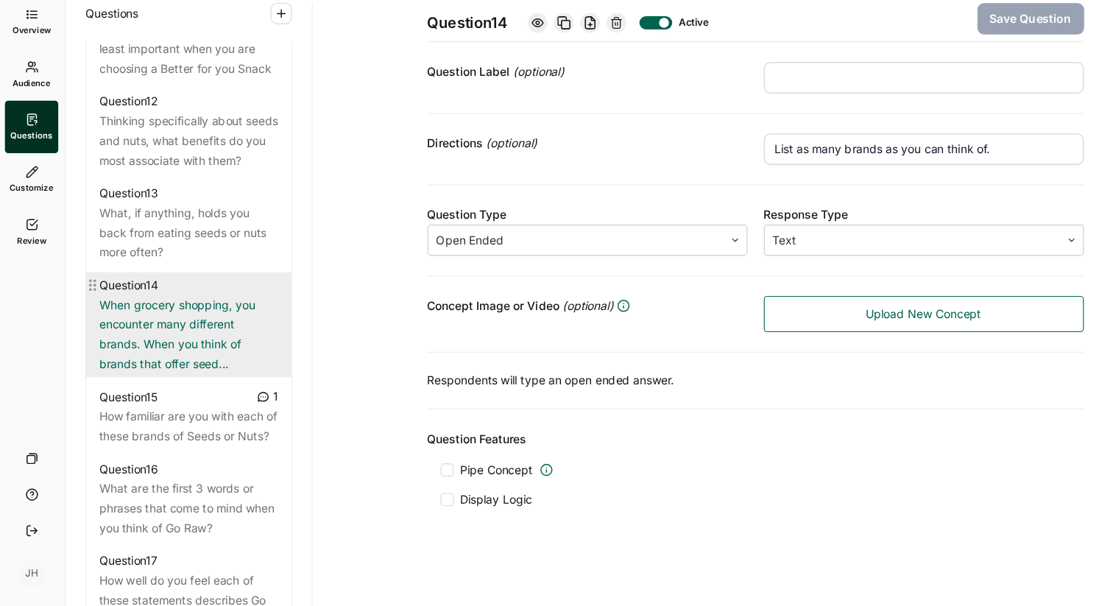
scroll to position [1509, 0]
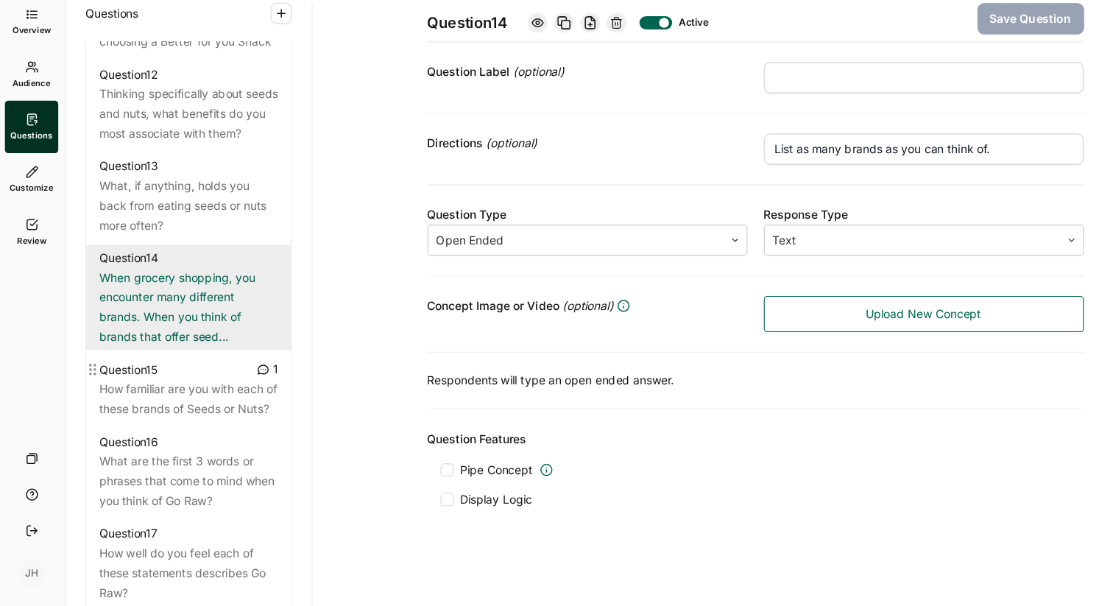
click at [180, 428] on div "How familiar are you with each of these brands of Seeds or Nuts?" at bounding box center [171, 420] width 160 height 35
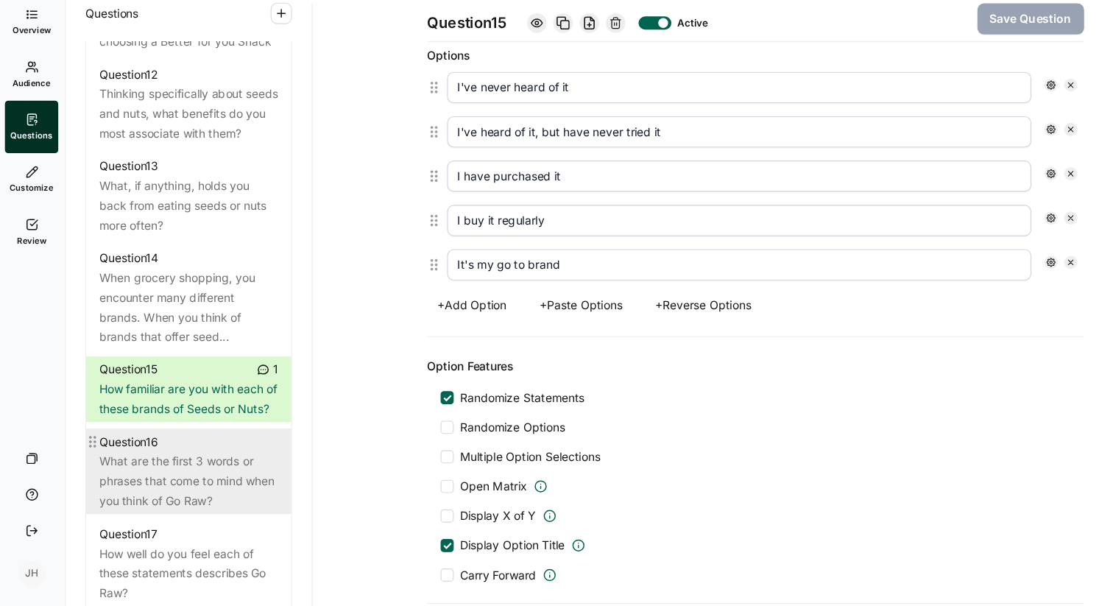
click at [174, 502] on div "What are the first 3 words or phrases that come to mind when you think of Go Ra…" at bounding box center [171, 494] width 160 height 53
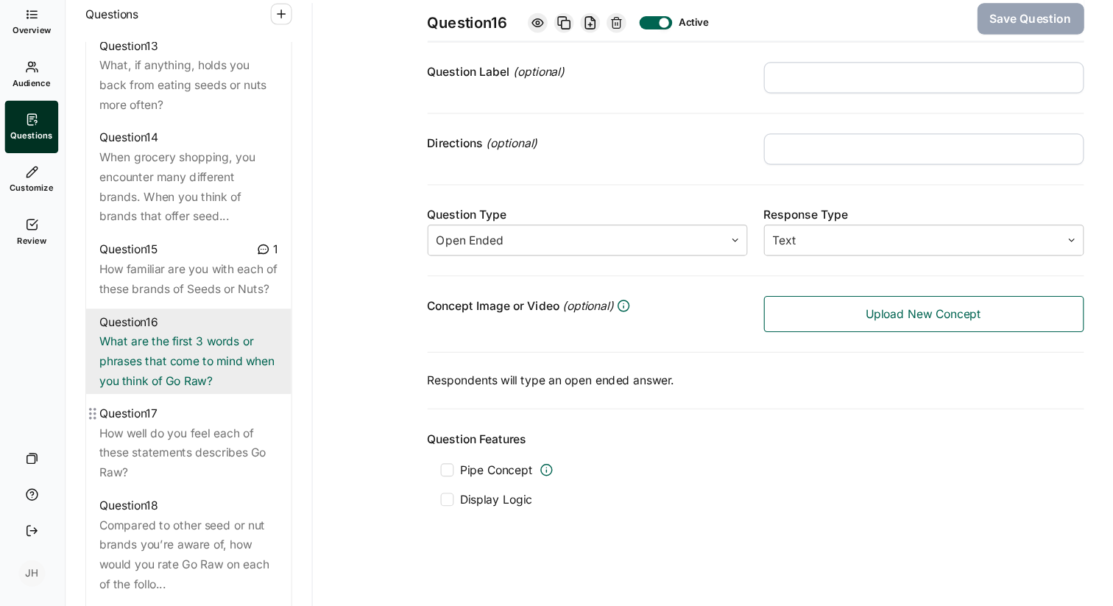
scroll to position [1623, 0]
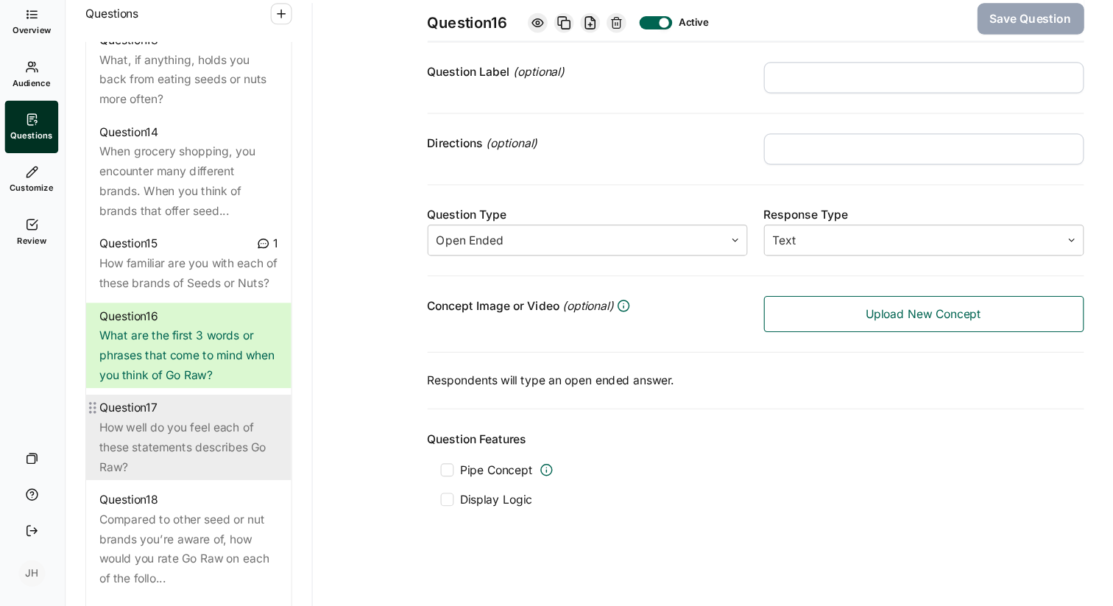
click at [180, 486] on div "How well do you feel each of these statements describes Go Raw?" at bounding box center [171, 463] width 160 height 53
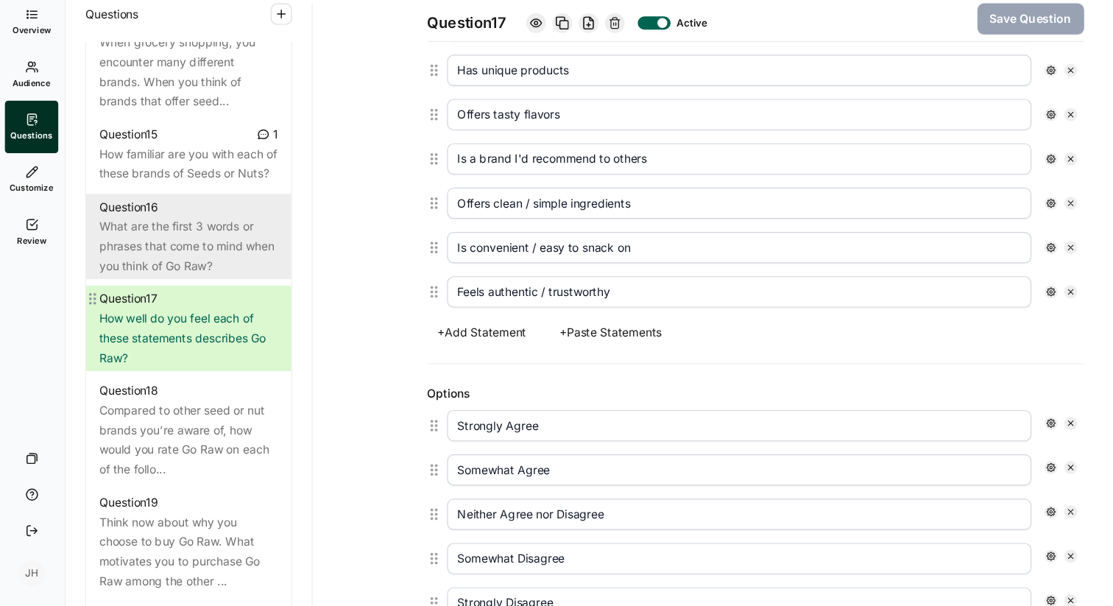
scroll to position [1721, 0]
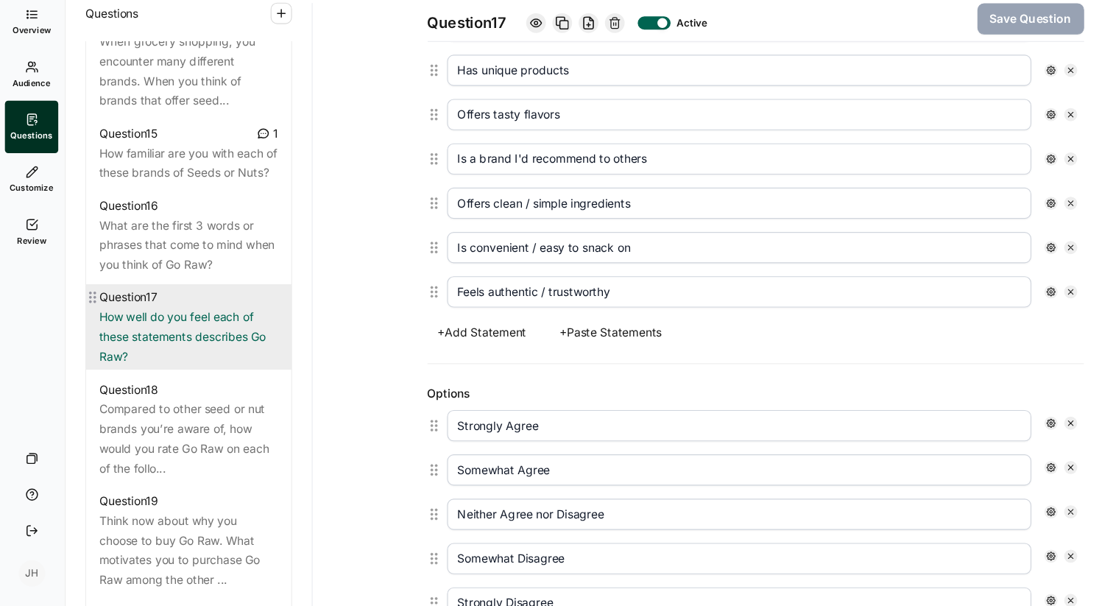
click at [197, 373] on div "How well do you feel each of these statements describes Go Raw?" at bounding box center [171, 364] width 160 height 53
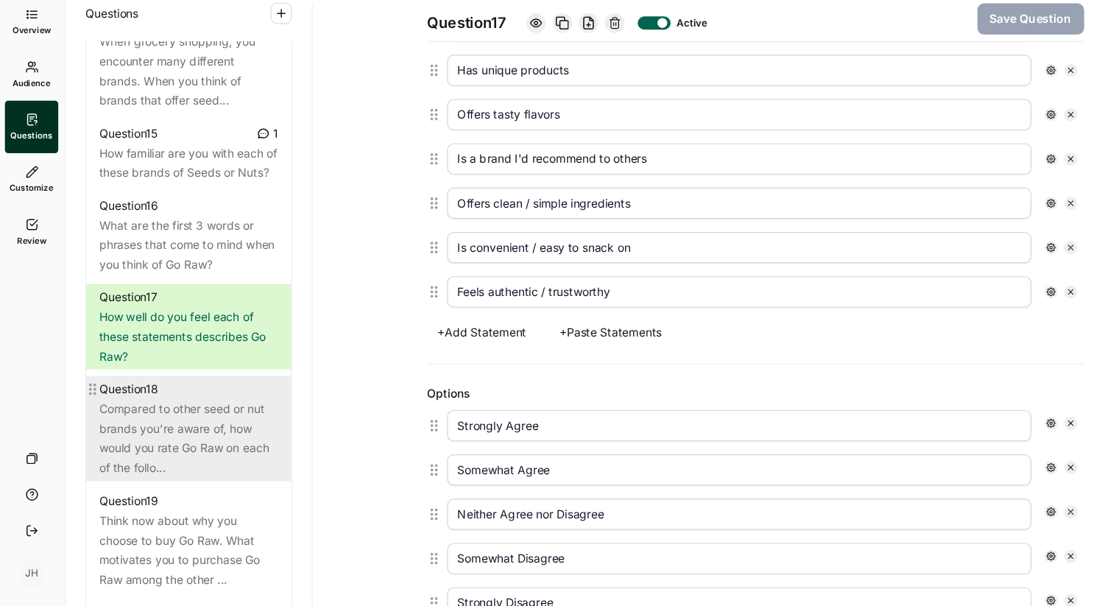
click at [180, 456] on div "Compared to other seed or nut brands you’re aware of, how would you rate Go Raw…" at bounding box center [171, 455] width 160 height 71
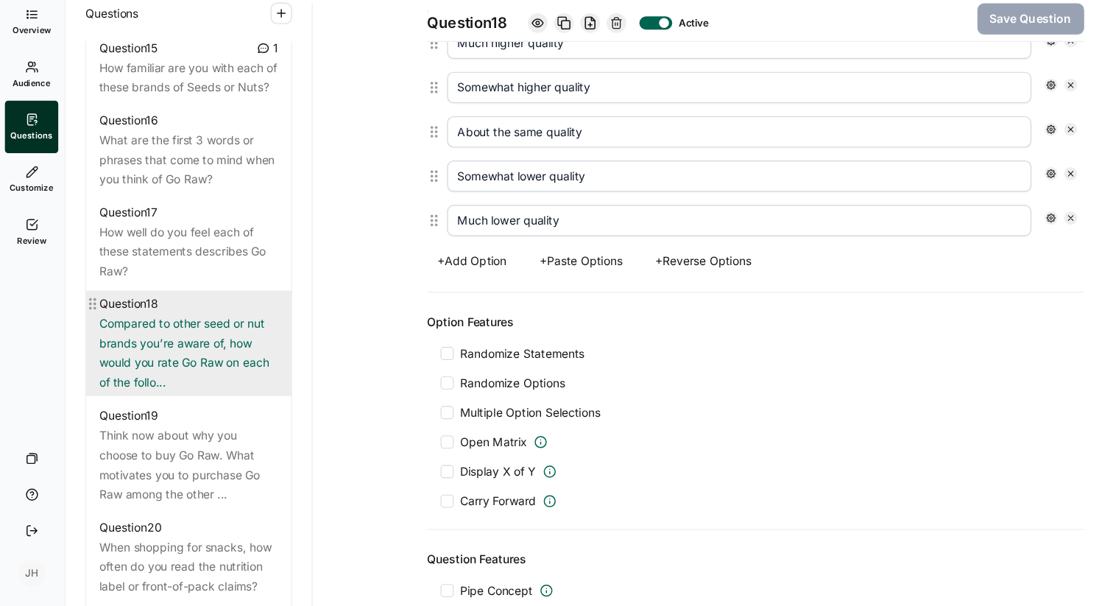
scroll to position [1810, 0]
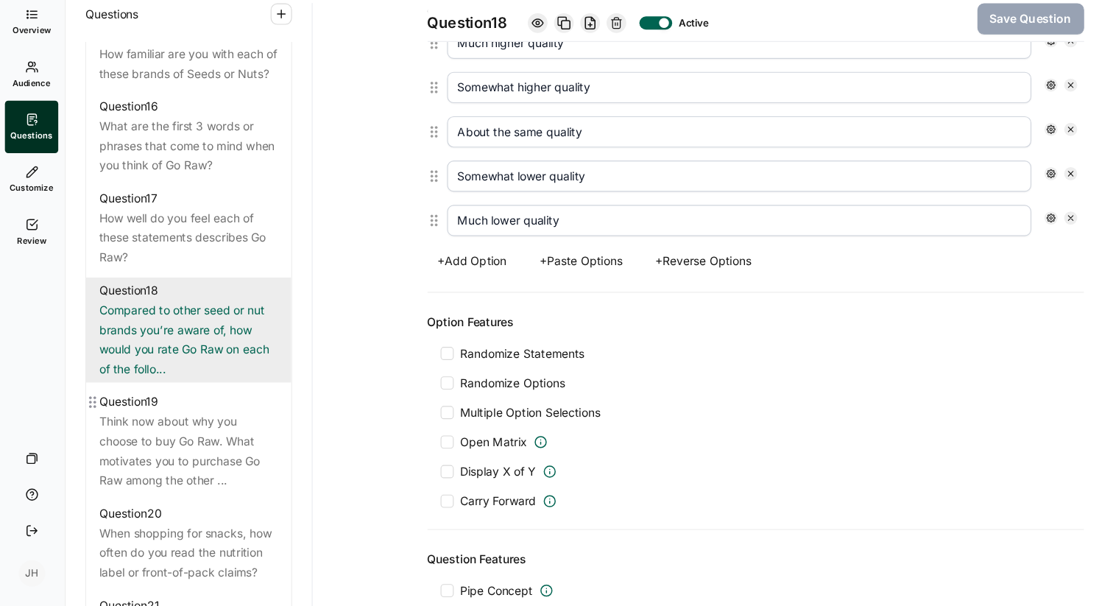
click at [180, 456] on div "Think now about why you choose to buy Go Raw. What motivates you to purchase Go…" at bounding box center [171, 466] width 160 height 71
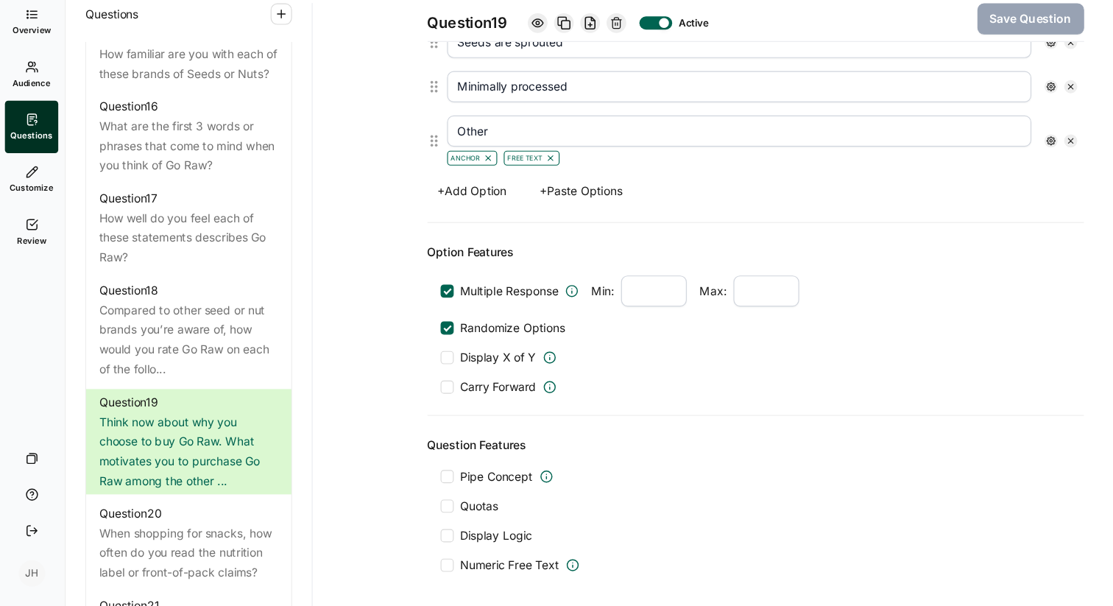
click at [462, 185] on input "Other" at bounding box center [665, 180] width 524 height 28
paste input "please specify"
click at [895, 81] on button "Save Question" at bounding box center [926, 79] width 96 height 28
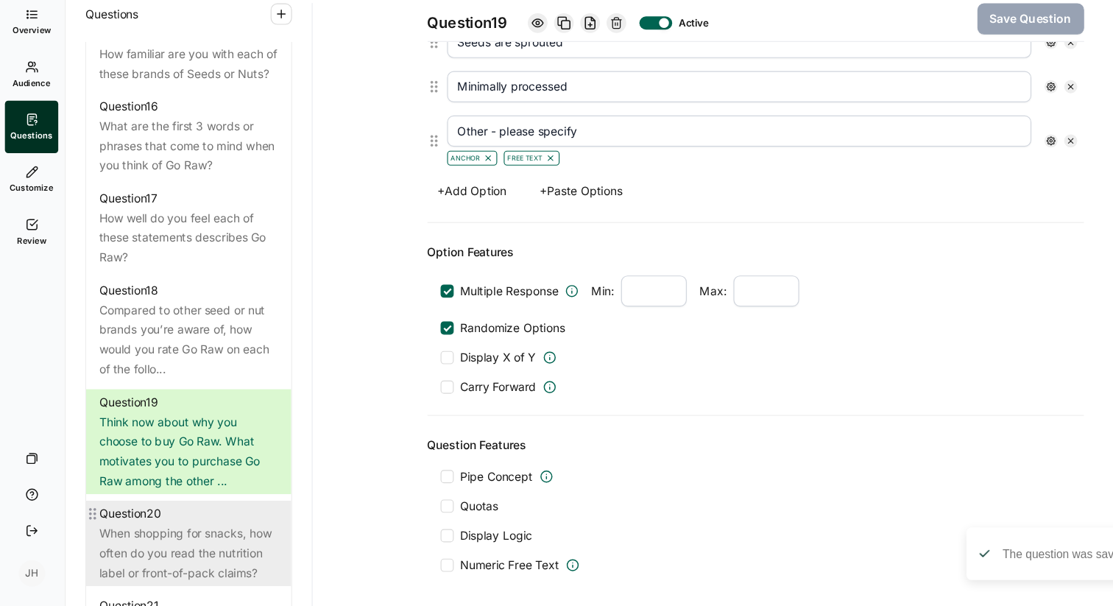
click at [143, 567] on div "When shopping for snacks, how often do you read the nutrition label or front-of…" at bounding box center [171, 558] width 160 height 53
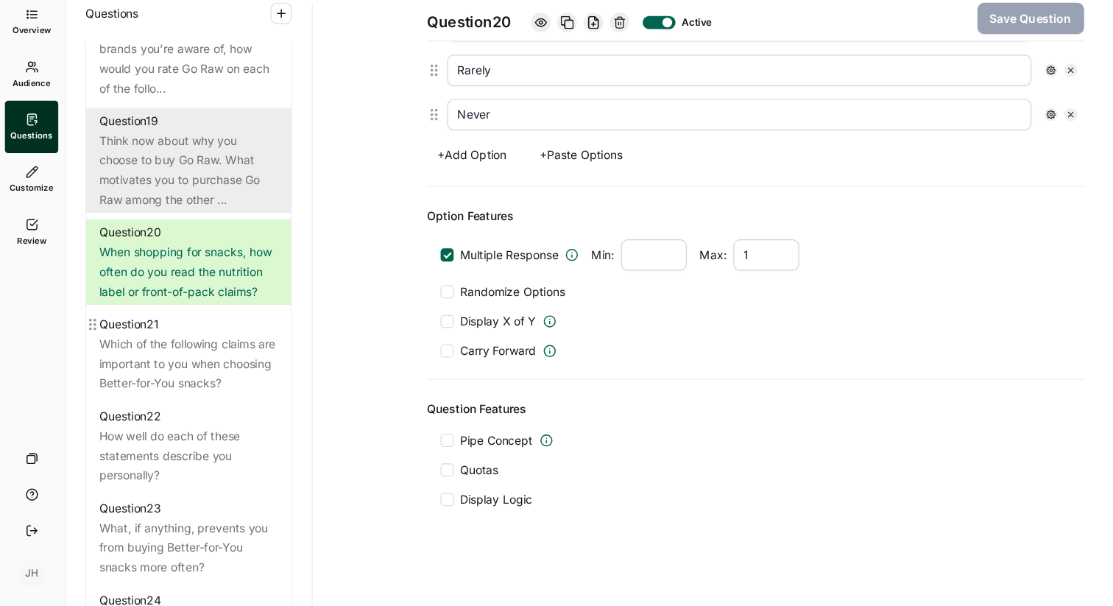
scroll to position [2075, 0]
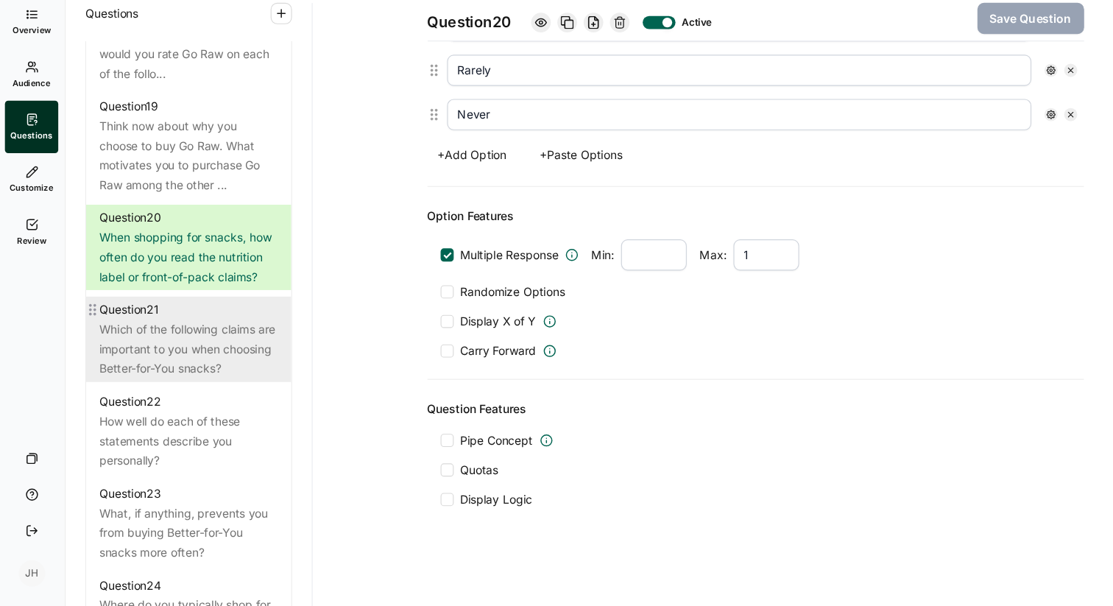
click at [202, 398] on div "Which of the following claims are important to you when choosing Better-for-You…" at bounding box center [171, 375] width 160 height 53
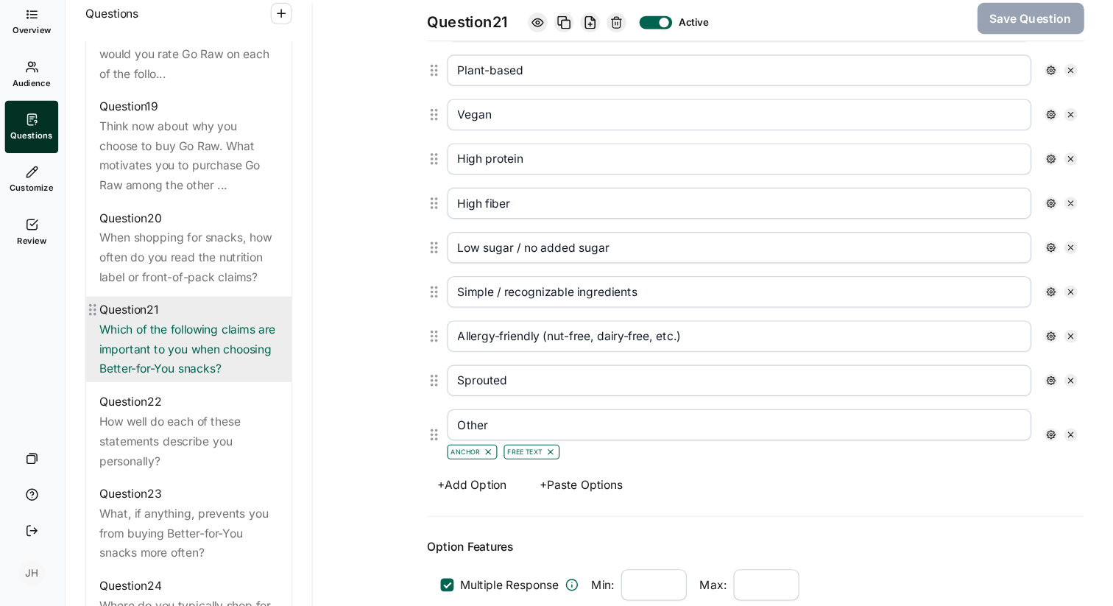
scroll to position [724, 0]
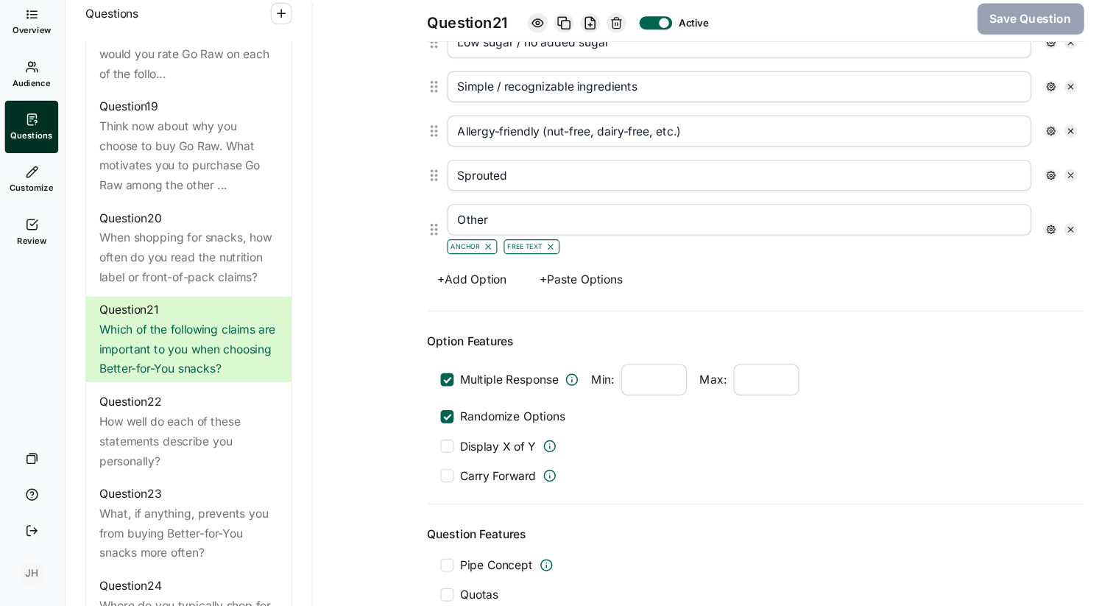
click at [448, 263] on input "Other" at bounding box center [665, 259] width 524 height 28
paste input "please specify"
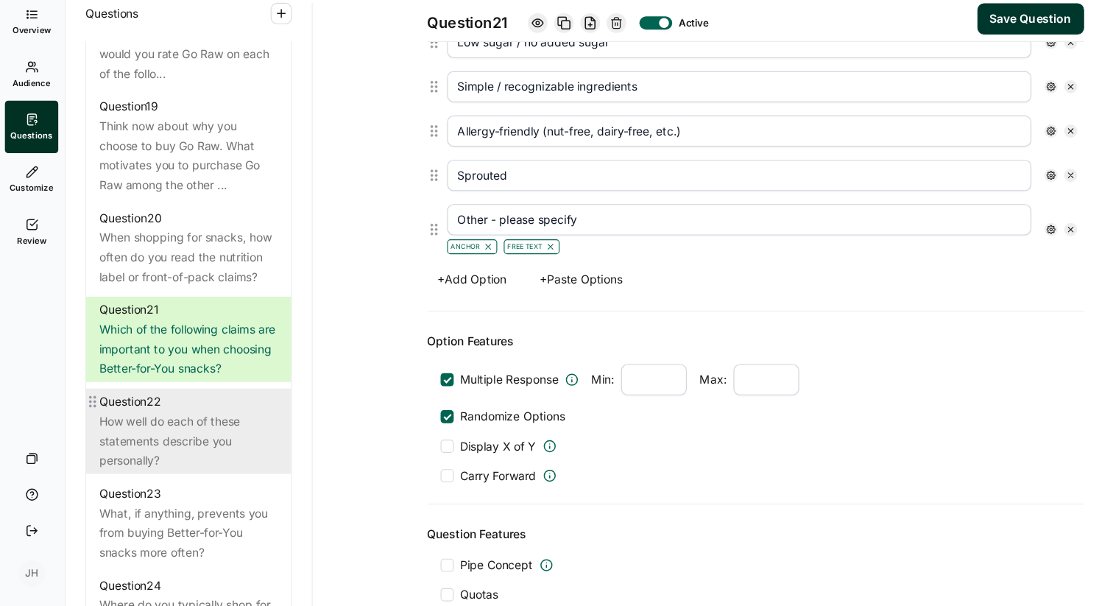
click at [148, 467] on div "How well do each of these statements describe you personally?" at bounding box center [171, 457] width 160 height 53
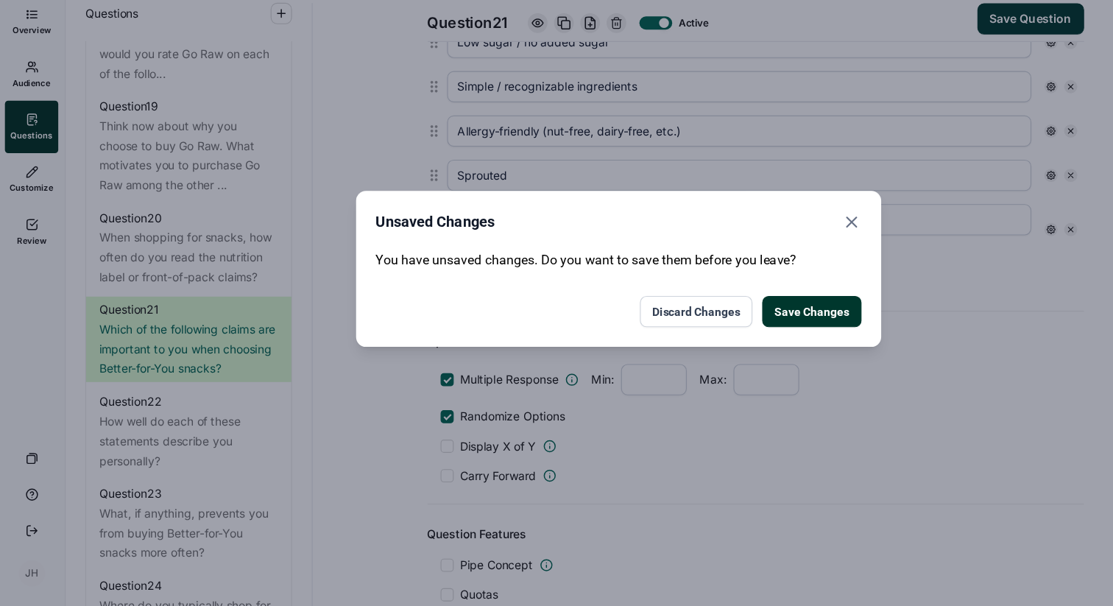
click at [730, 345] on button "Save Changes" at bounding box center [729, 342] width 89 height 28
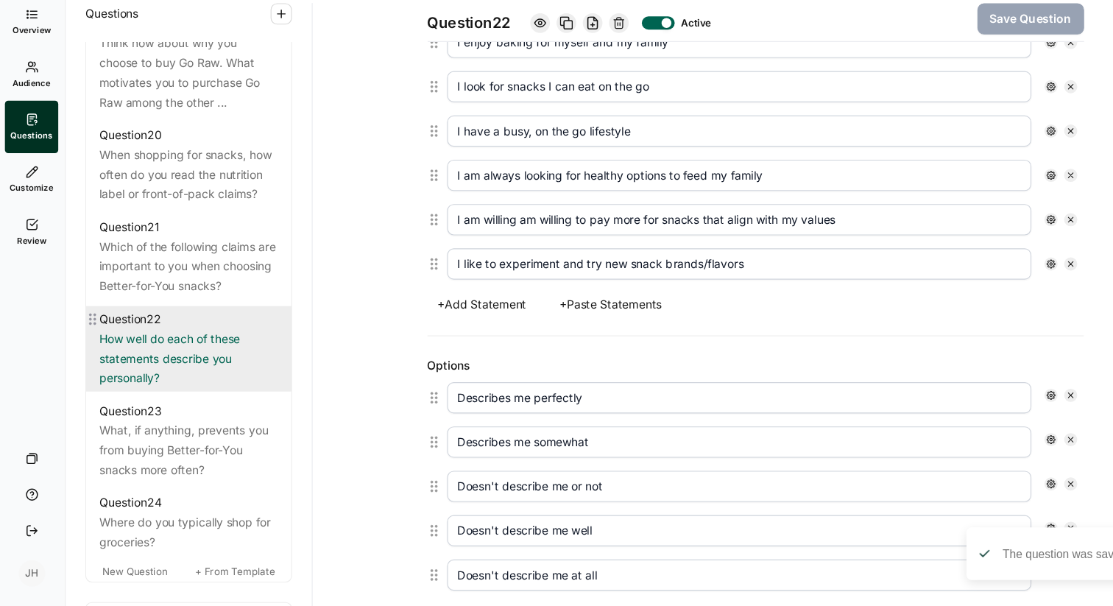
scroll to position [2165, 0]
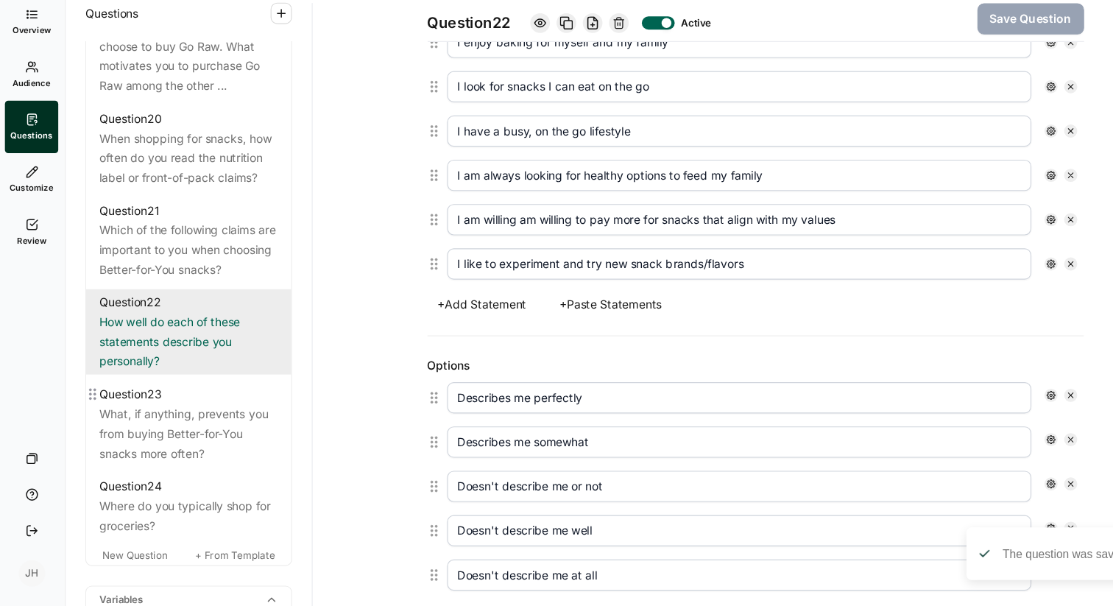
click at [200, 463] on div "What, if anything, prevents you from buying Better-for-You snacks more often?" at bounding box center [171, 451] width 160 height 53
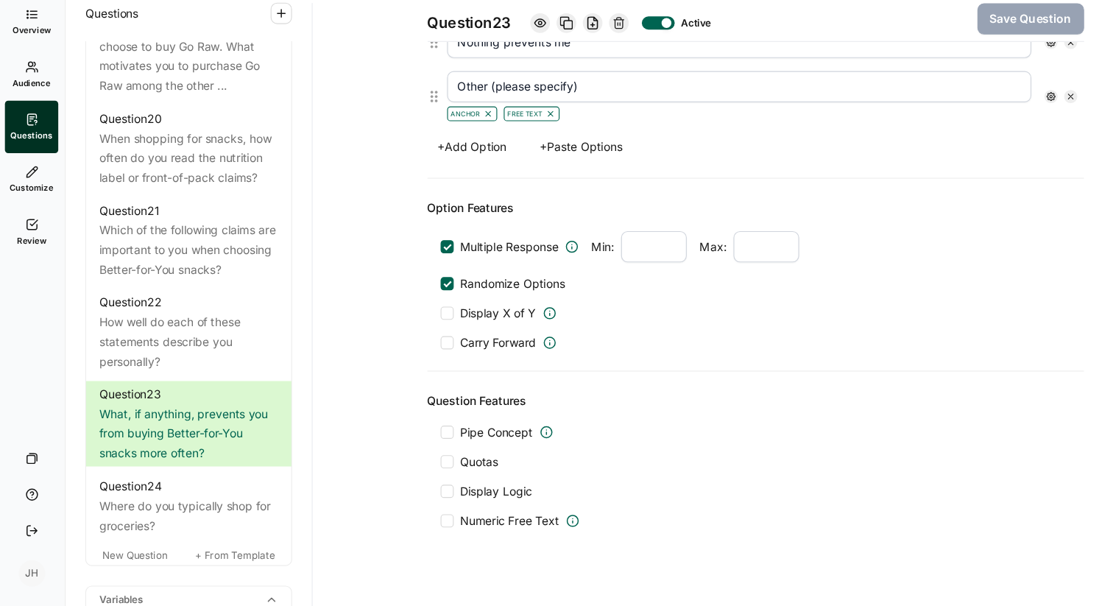
click at [445, 139] on input "Other (please specify)" at bounding box center [665, 140] width 524 height 28
click at [540, 133] on input "Other - please specify)" at bounding box center [665, 140] width 524 height 28
click at [900, 68] on button "Save Question" at bounding box center [926, 79] width 96 height 28
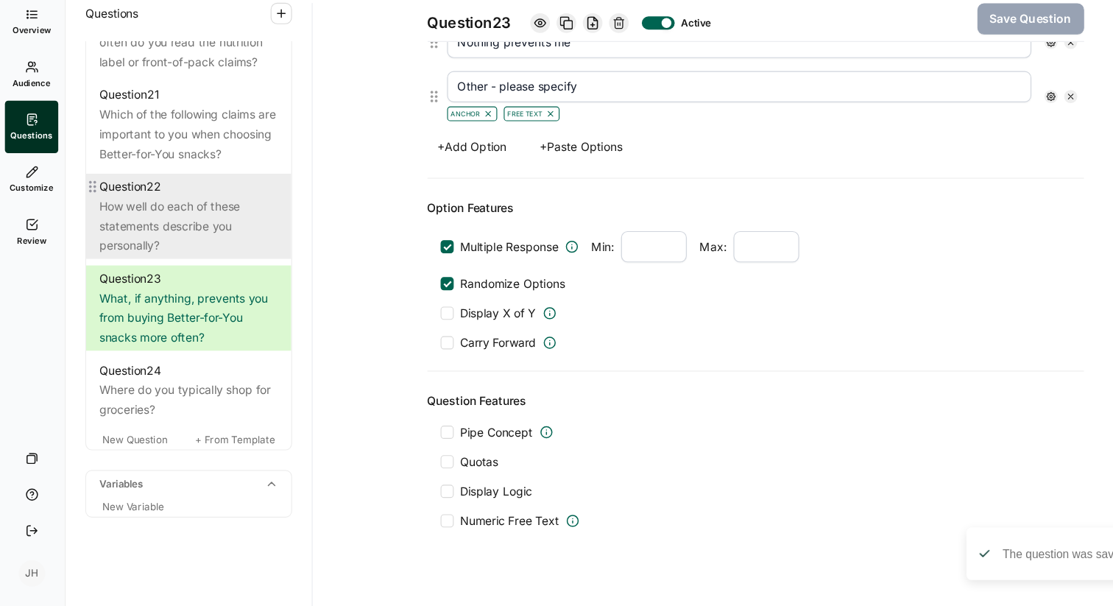
scroll to position [2282, 0]
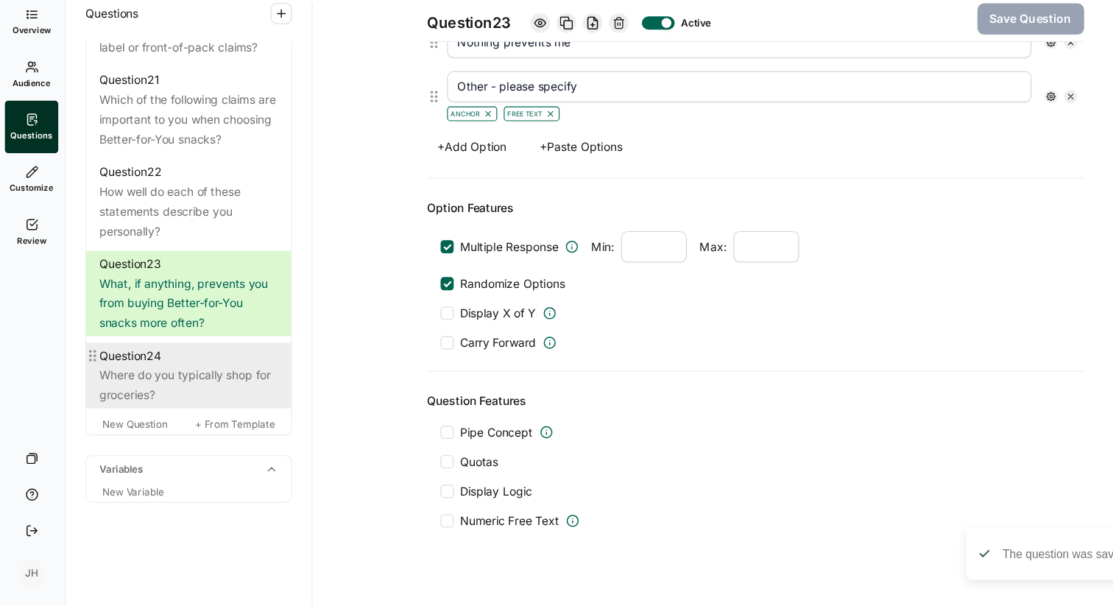
click at [192, 417] on div "Where do you typically shop for groceries?" at bounding box center [171, 407] width 160 height 35
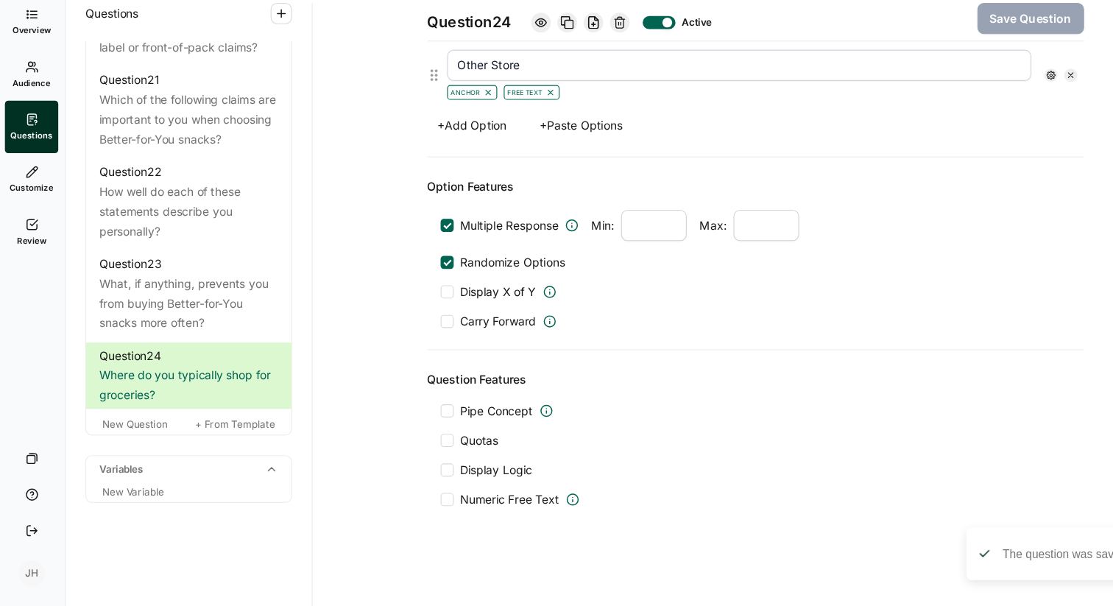
click at [475, 127] on input "Other Store" at bounding box center [665, 121] width 524 height 28
paste input "please specify"
click at [895, 70] on button "Save Question" at bounding box center [926, 79] width 96 height 28
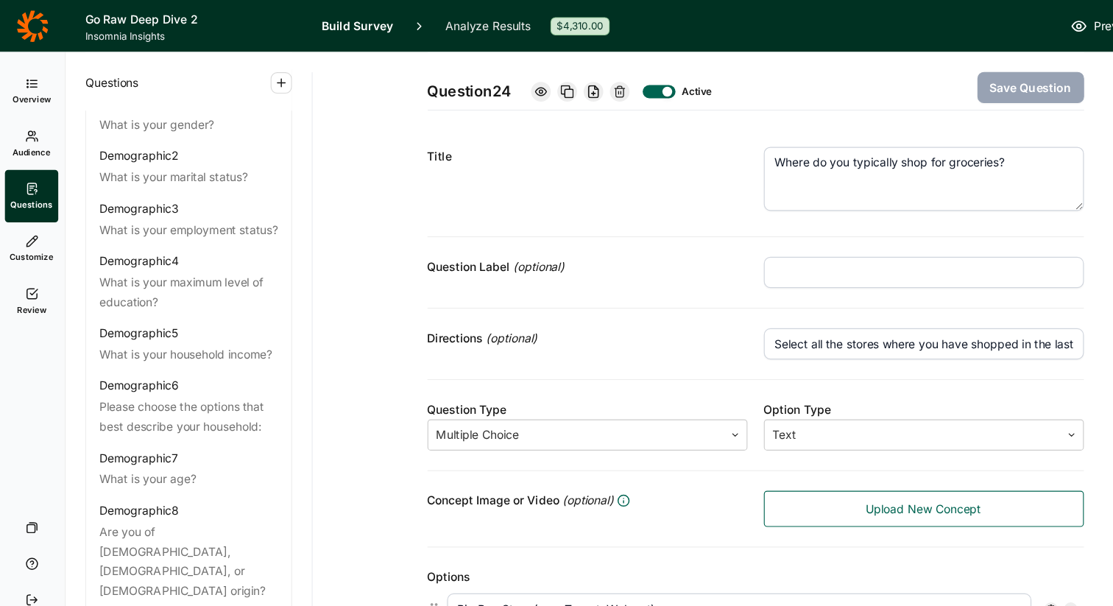
scroll to position [0, 0]
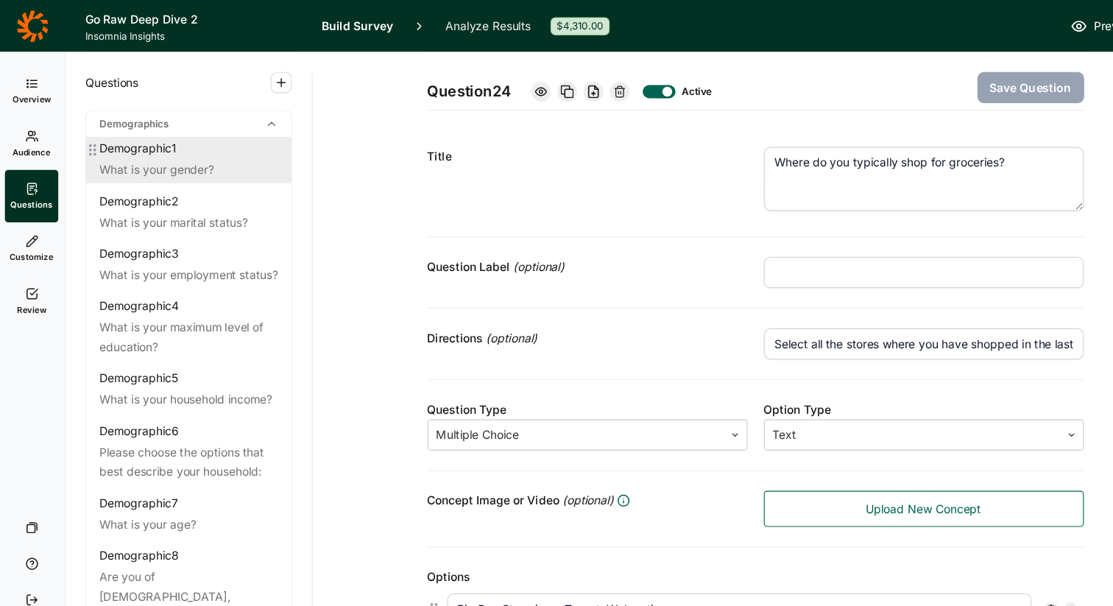
click at [155, 144] on div "What is your gender?" at bounding box center [171, 153] width 160 height 18
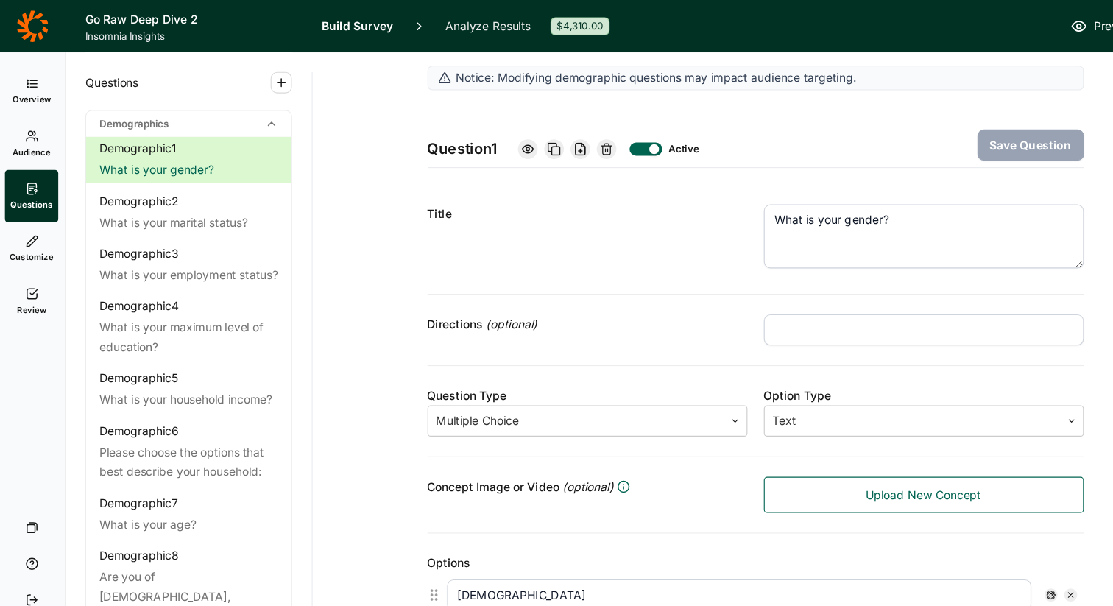
click at [984, 26] on span "Preview" at bounding box center [1002, 24] width 38 height 18
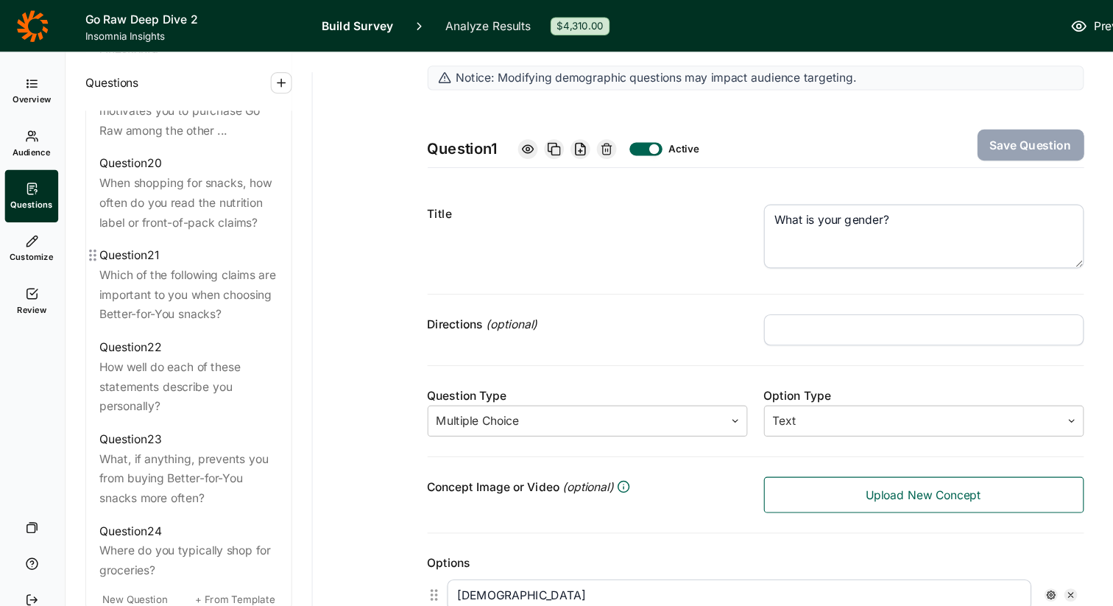
scroll to position [2220, 0]
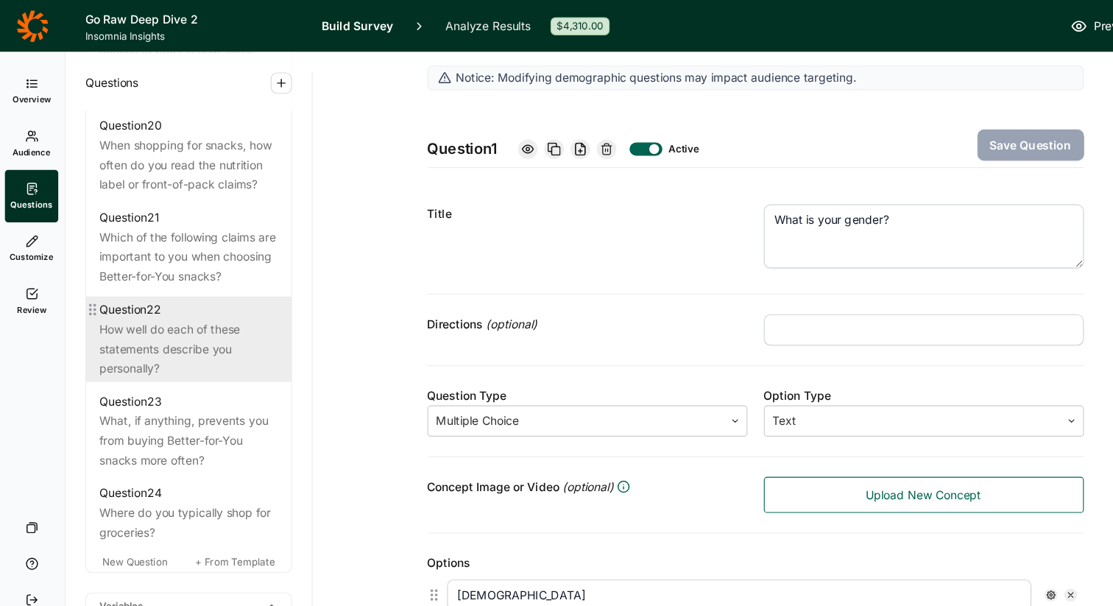
click at [140, 314] on div "How well do each of these statements describe you personally?" at bounding box center [171, 312] width 160 height 53
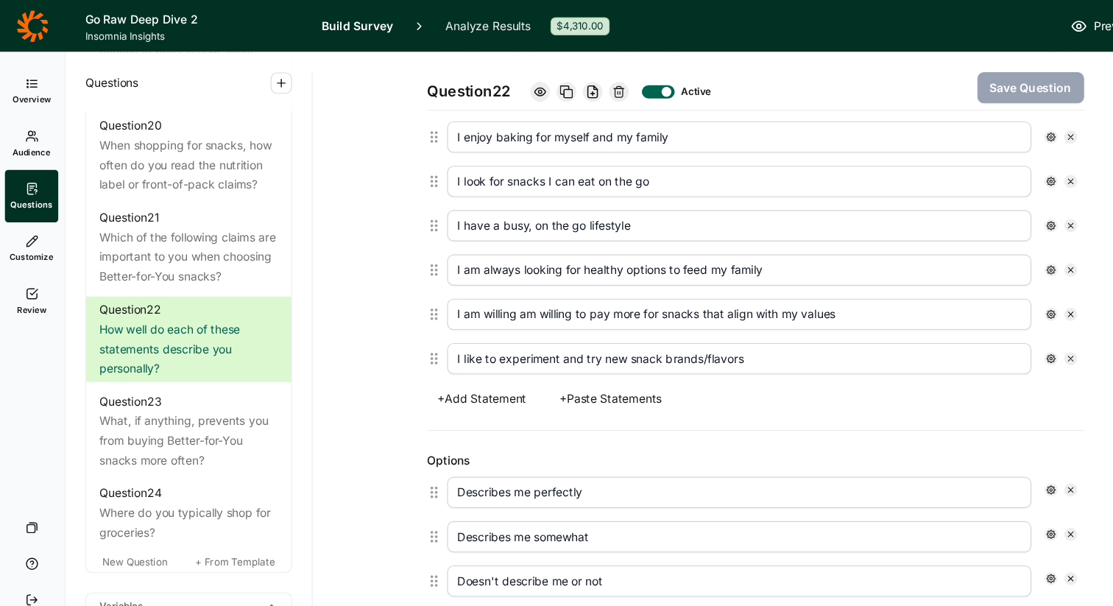
scroll to position [685, 0]
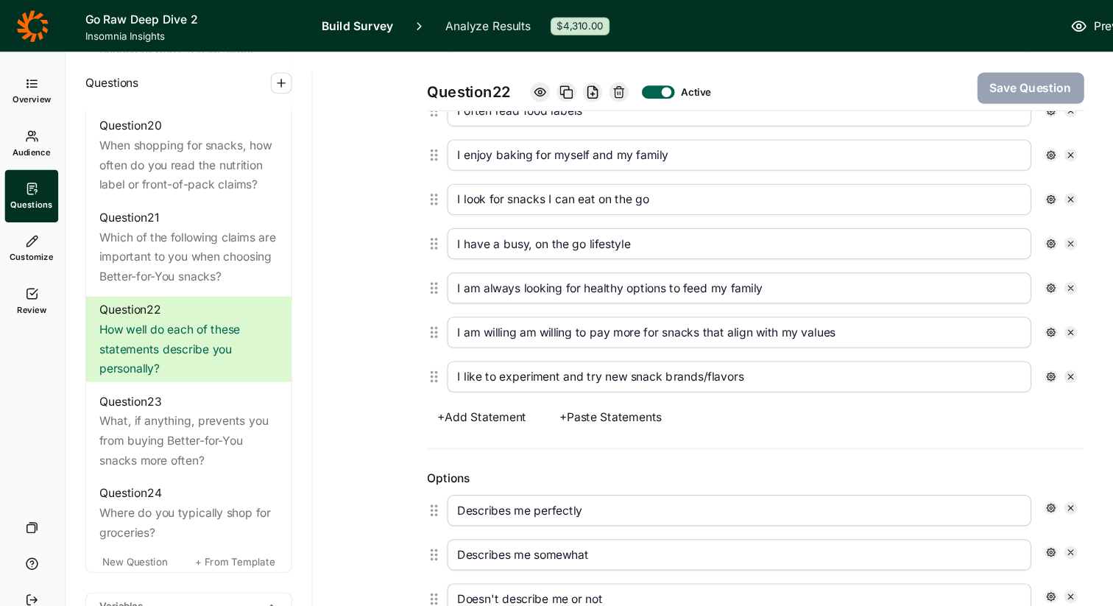
click at [694, 259] on input "I am always looking for healthy options to feed my family" at bounding box center [665, 258] width 524 height 28
click at [655, 258] on input "I am always looking for healthy options to feed my family" at bounding box center [665, 258] width 524 height 28
click at [928, 85] on button "Save Question" at bounding box center [926, 79] width 96 height 28
click at [317, 264] on div "Question 22 Active Save Question Title How well do each of these statements des…" at bounding box center [679, 217] width 759 height 1710
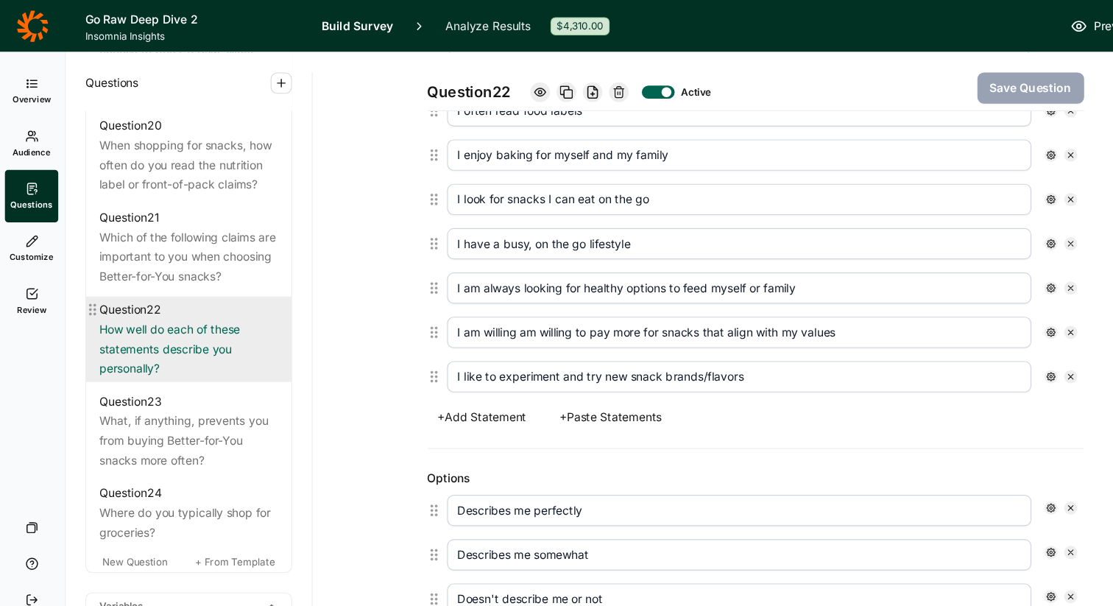
scroll to position [2301, 0]
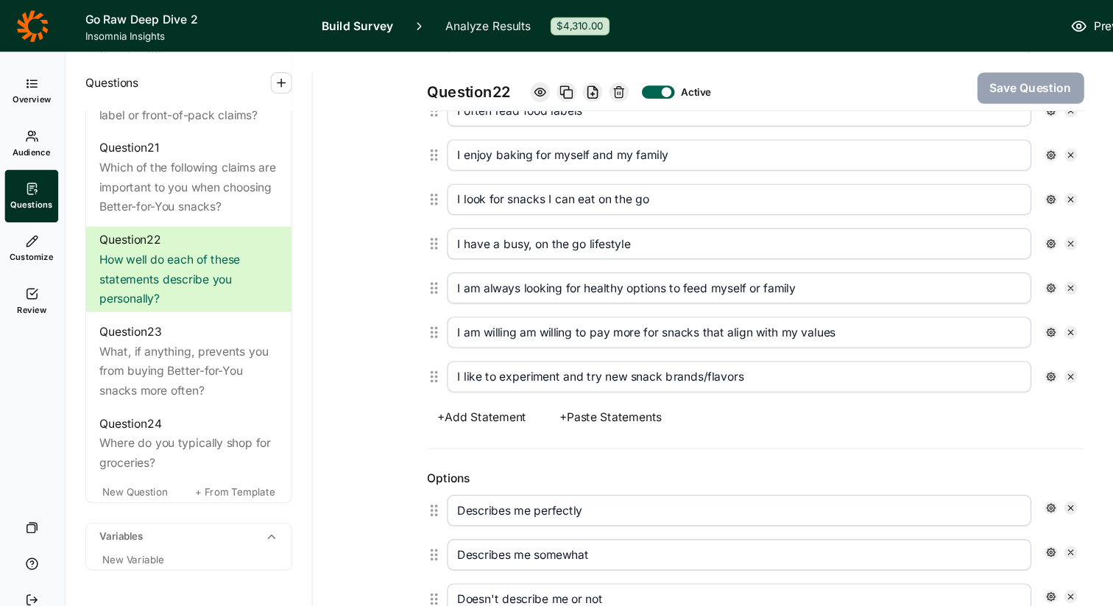
click at [30, 264] on icon at bounding box center [30, 264] width 12 height 12
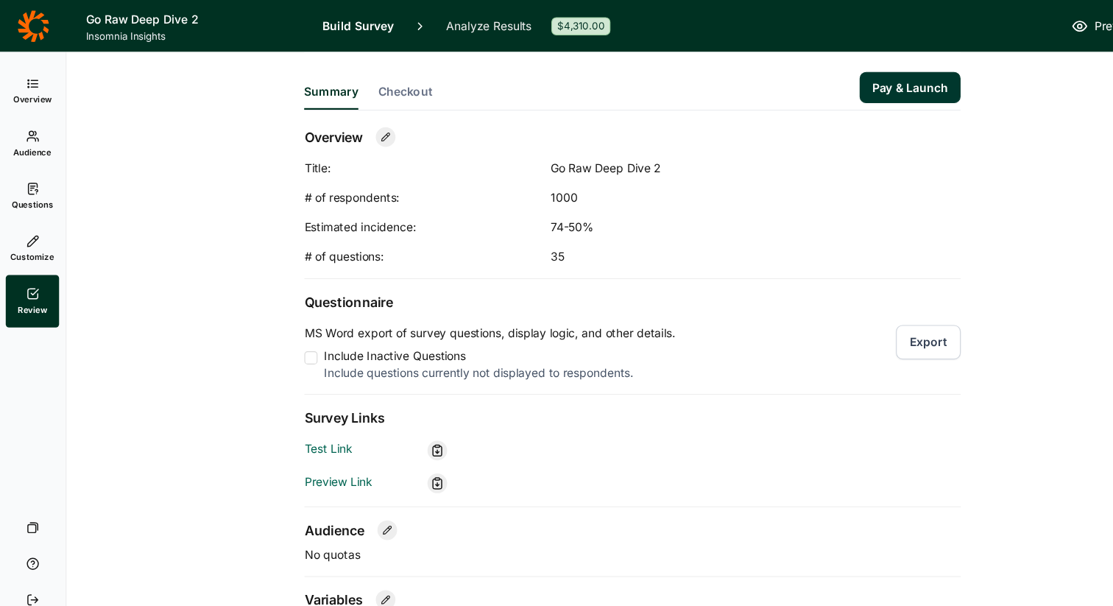
click at [842, 312] on button "Export" at bounding box center [834, 307] width 58 height 31
click at [37, 167] on link "Questions" at bounding box center [30, 175] width 48 height 47
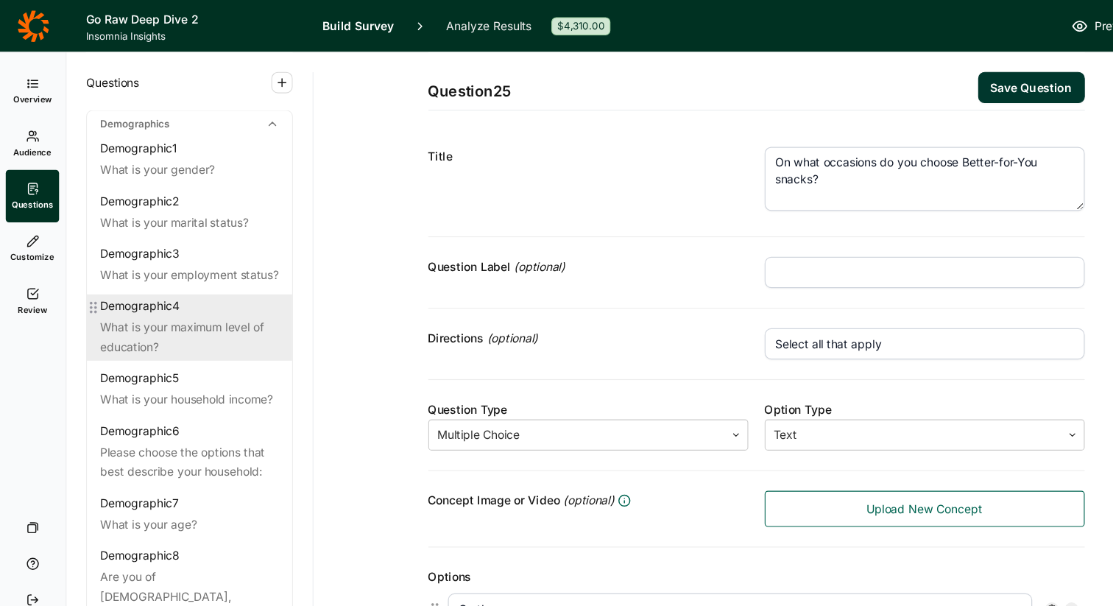
click at [157, 301] on div "Demographic 4 What is your maximum level of education?" at bounding box center [171, 293] width 184 height 59
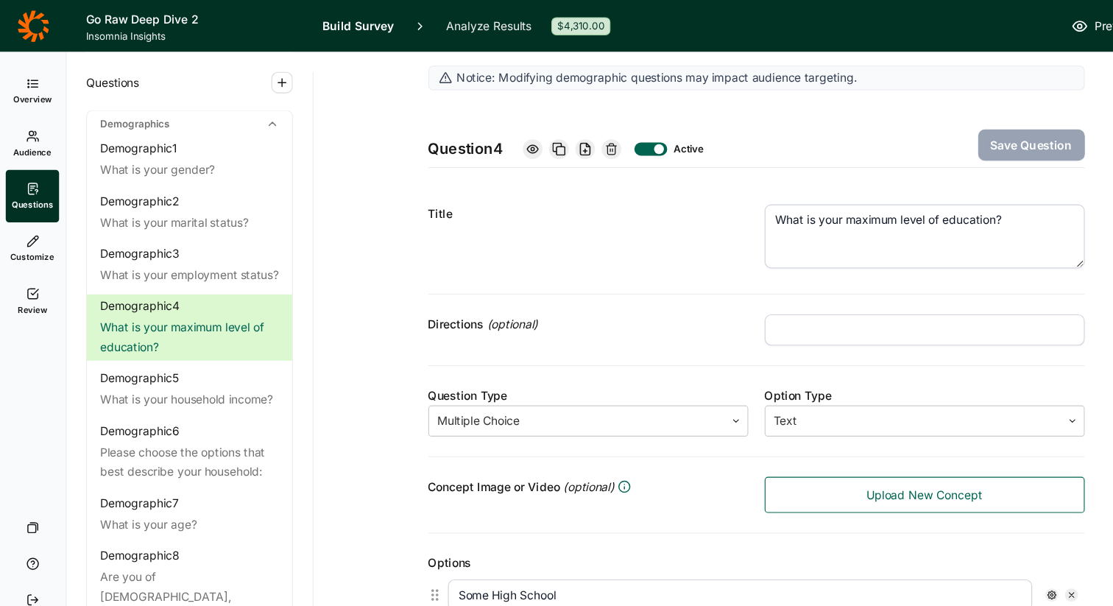
click at [748, 299] on input "text" at bounding box center [830, 296] width 287 height 28
click at [921, 129] on button "Save Question" at bounding box center [926, 130] width 96 height 28
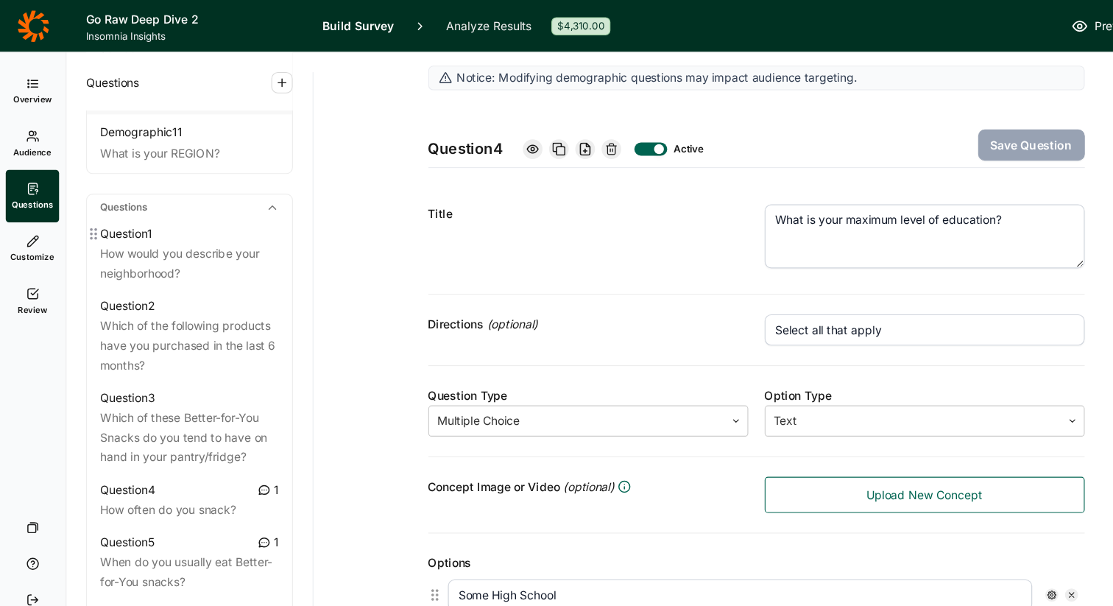
scroll to position [599, 0]
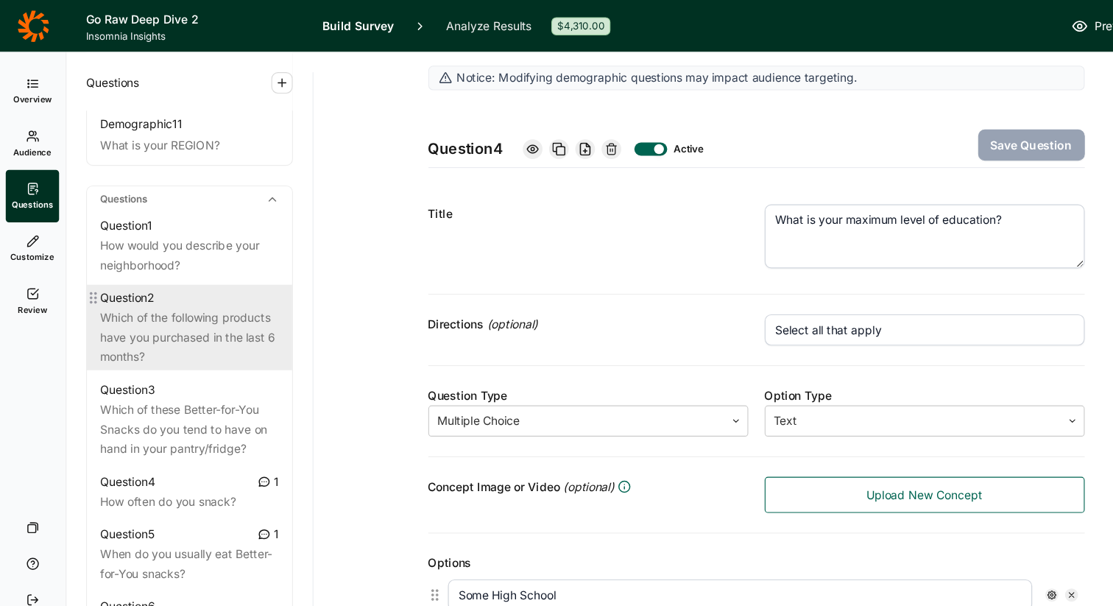
click at [158, 281] on div "Which of the following products have you purchased in the last 6 months?" at bounding box center [171, 302] width 160 height 53
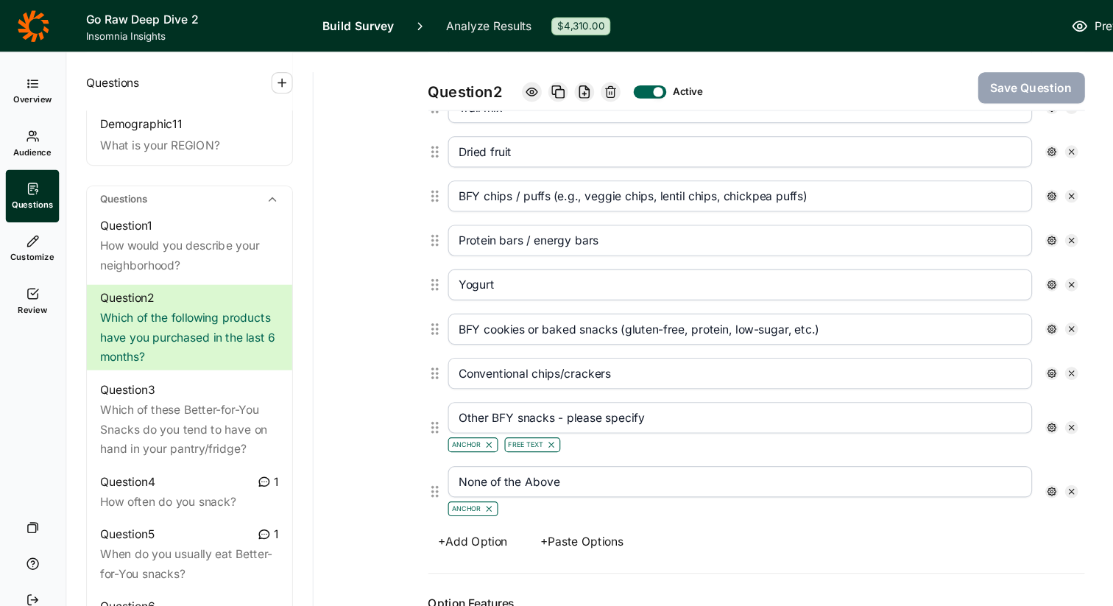
scroll to position [528, 0]
drag, startPoint x: 431, startPoint y: 174, endPoint x: 404, endPoint y: 180, distance: 27.7
click at [404, 180] on input "BFY chips / puffs (e.g., veggie chips, lentil chips, chickpea puffs)" at bounding box center [665, 177] width 524 height 28
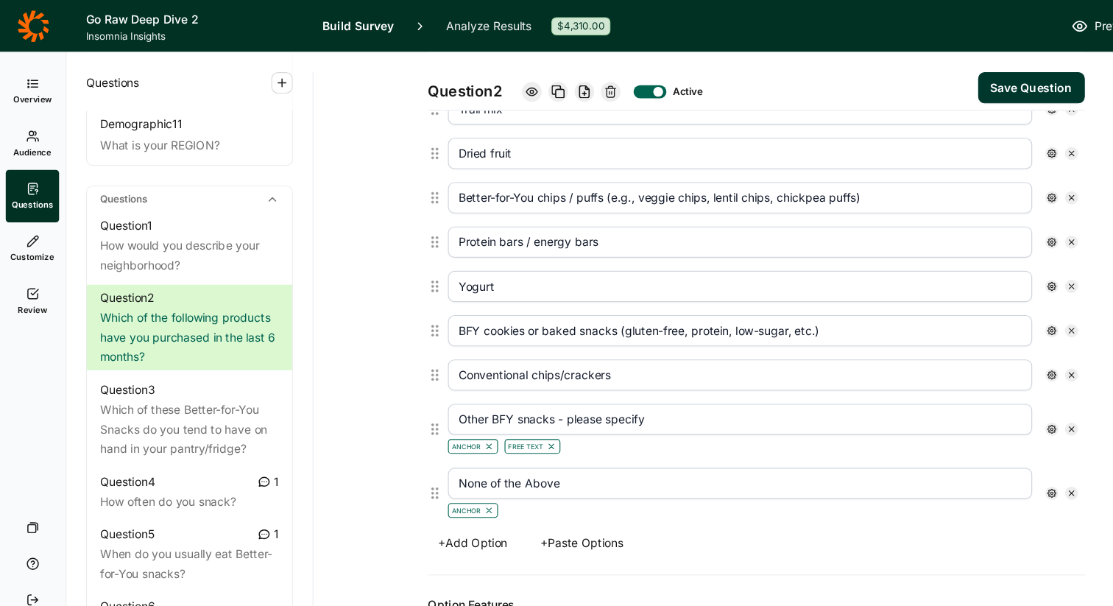
drag, startPoint x: 459, startPoint y: 176, endPoint x: 396, endPoint y: 174, distance: 63.4
click at [397, 176] on div "Better-for-You chips / puffs (e.g., veggie chips, lentil chips, chickpea puffs)" at bounding box center [685, 178] width 577 height 40
drag, startPoint x: 436, startPoint y: 292, endPoint x: 387, endPoint y: 289, distance: 48.6
click at [387, 289] on div "BFY cookies or baked snacks (gluten-free, protein, low-sugar, etc.)" at bounding box center [679, 297] width 589 height 40
paste input "Better-for-You"
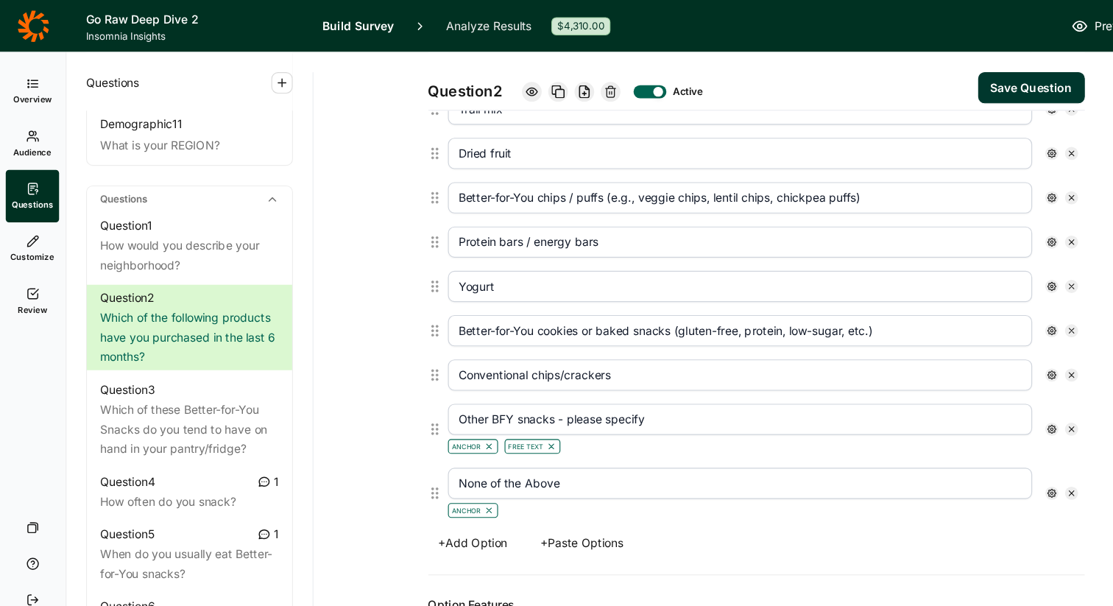
click at [460, 373] on input "Other BFY snacks - please specify" at bounding box center [665, 376] width 524 height 28
paste input "Better-for-You"
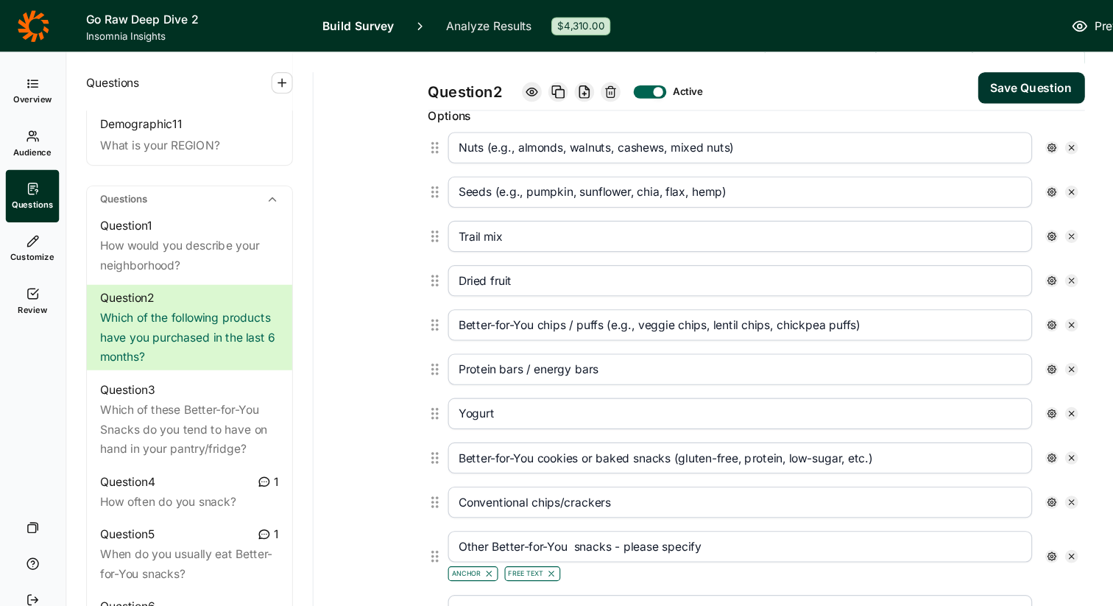
scroll to position [403, 0]
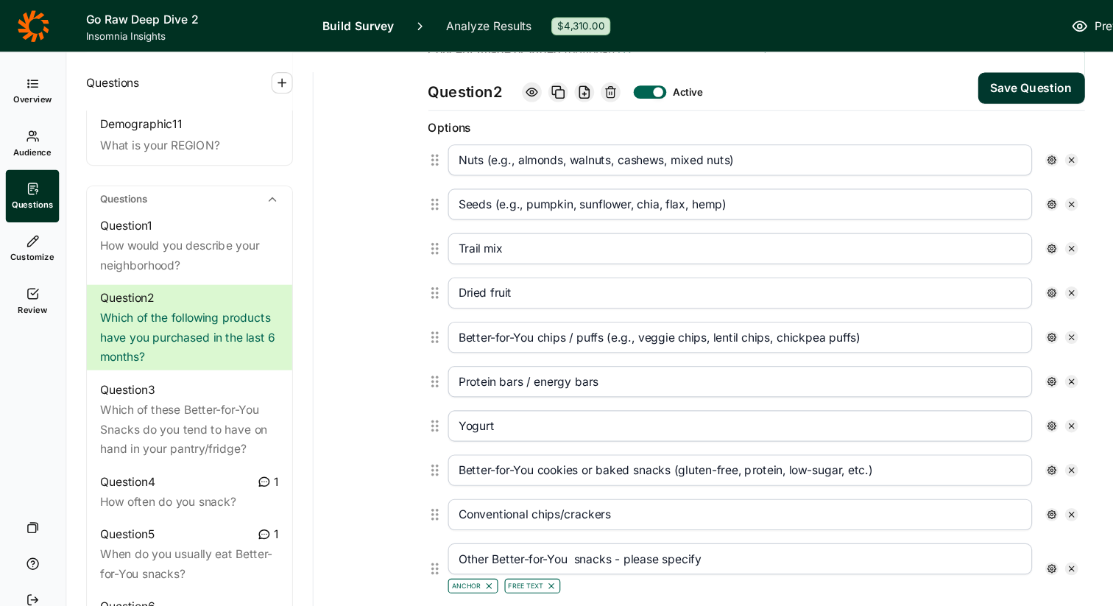
click at [917, 77] on button "Save Question" at bounding box center [926, 79] width 96 height 28
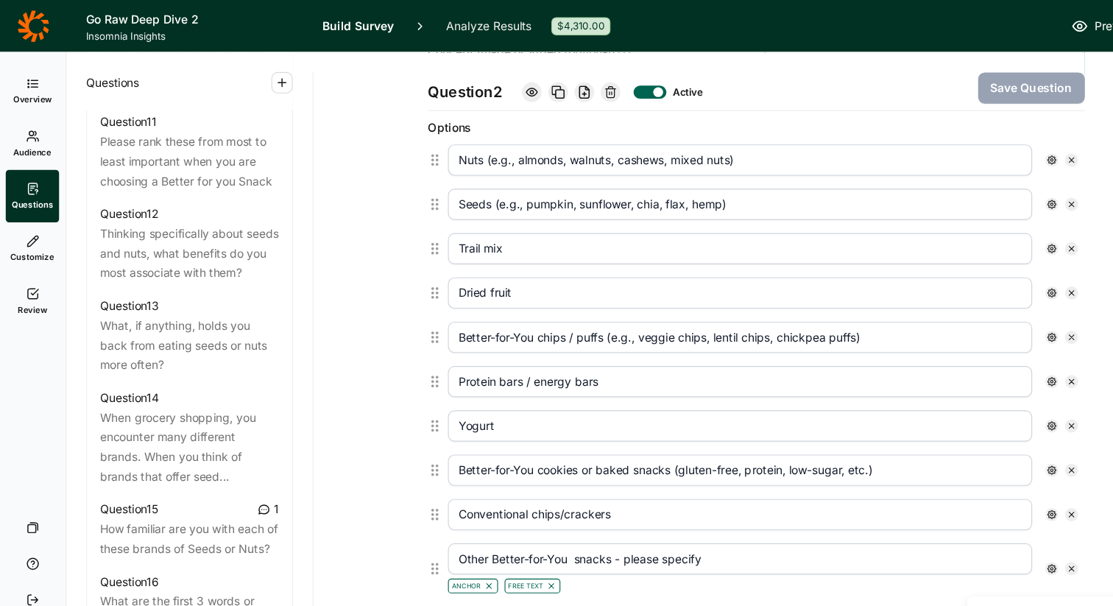
scroll to position [1451, 0]
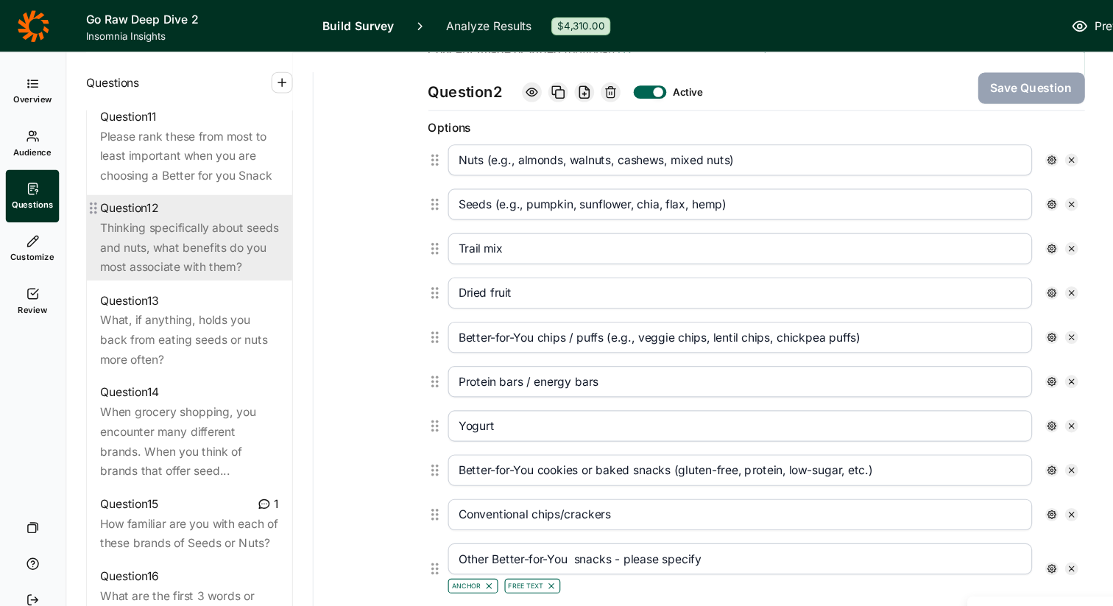
click at [167, 196] on div "Thinking specifically about seeds and nuts, what benefits do you most associate…" at bounding box center [171, 222] width 160 height 53
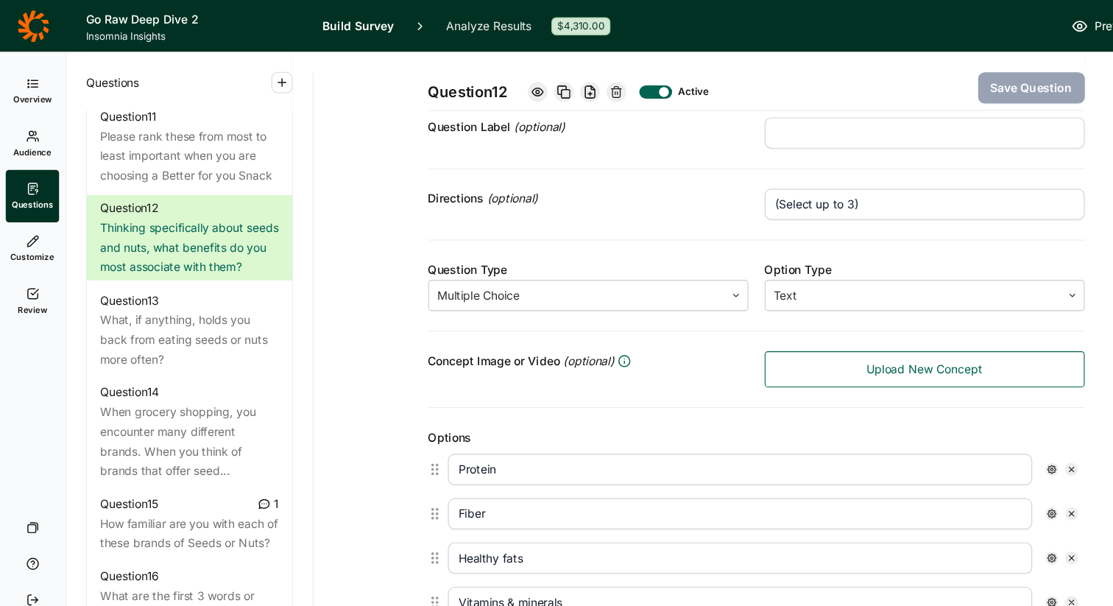
scroll to position [125, 0]
click at [780, 180] on input "(Select up to 3)" at bounding box center [830, 183] width 287 height 28
drag, startPoint x: 780, startPoint y: 180, endPoint x: 641, endPoint y: 183, distance: 139.2
click at [641, 183] on div "Directions (optional) (Select up to 3)" at bounding box center [679, 184] width 589 height 64
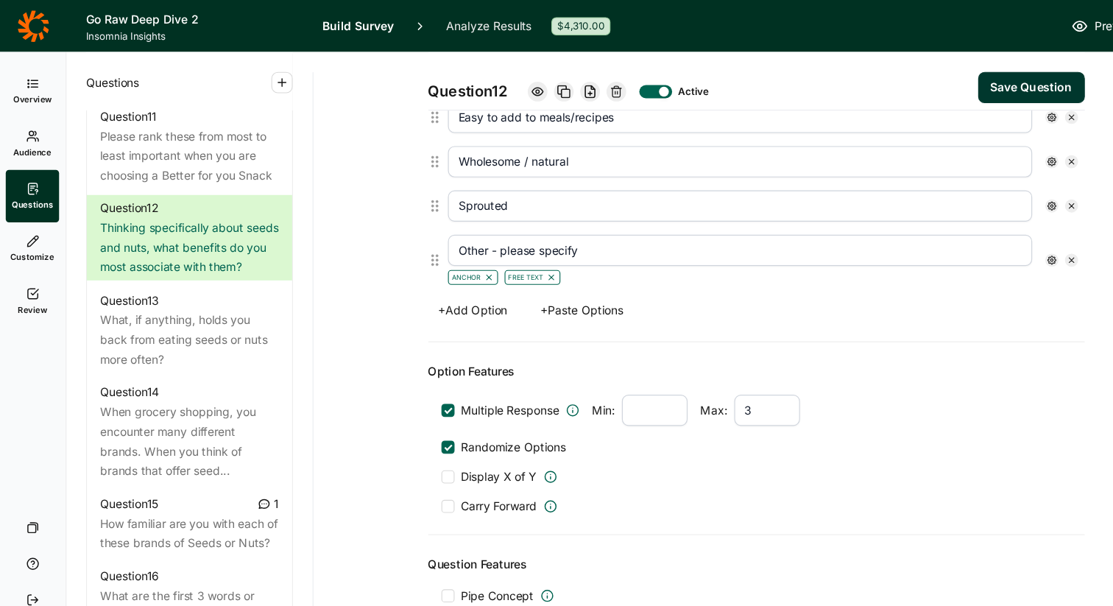
scroll to position [735, 0]
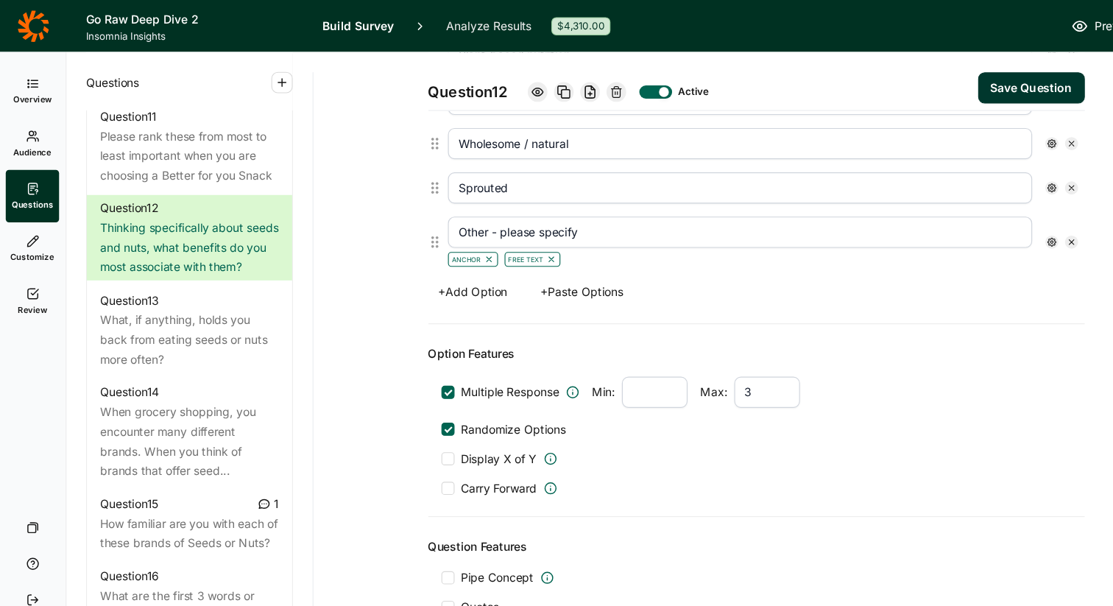
click at [685, 351] on input "3" at bounding box center [689, 352] width 59 height 28
click at [910, 84] on button "Save Question" at bounding box center [926, 79] width 96 height 28
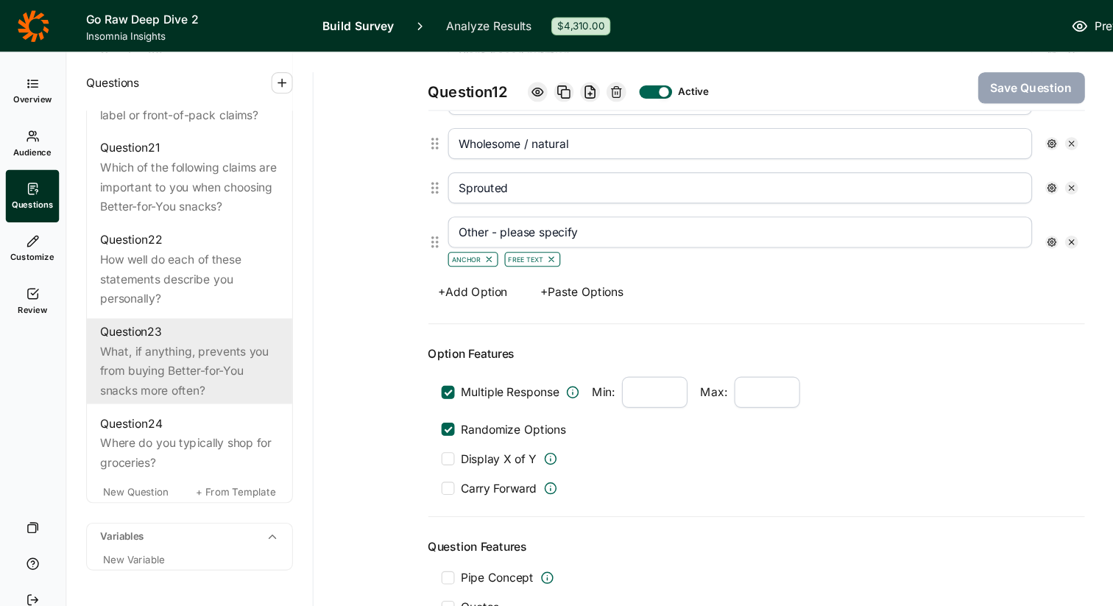
scroll to position [0, 0]
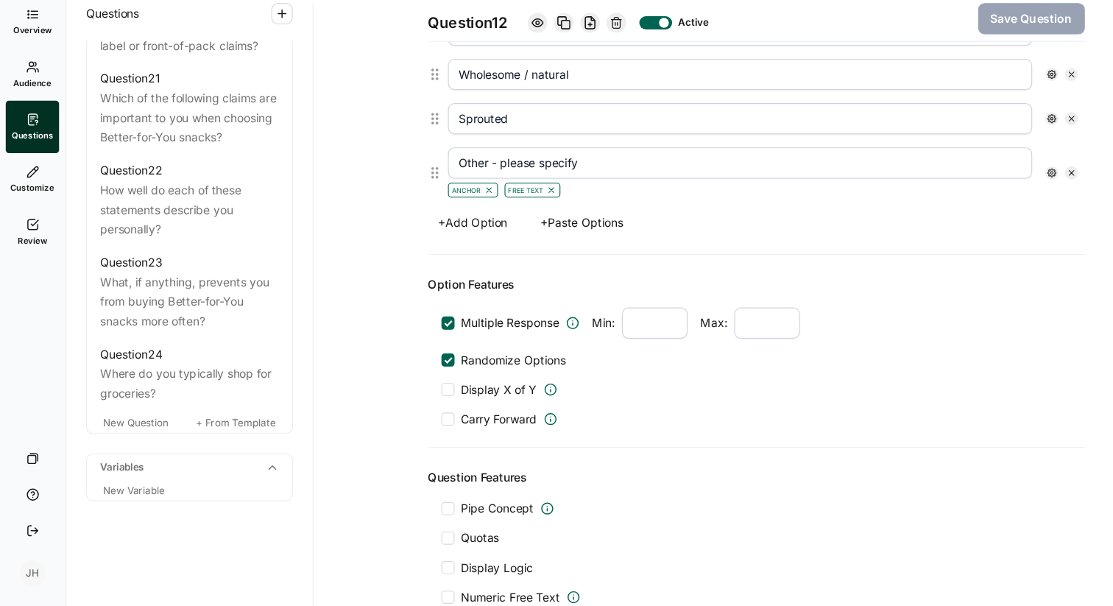
click at [29, 271] on link "Review" at bounding box center [30, 270] width 48 height 47
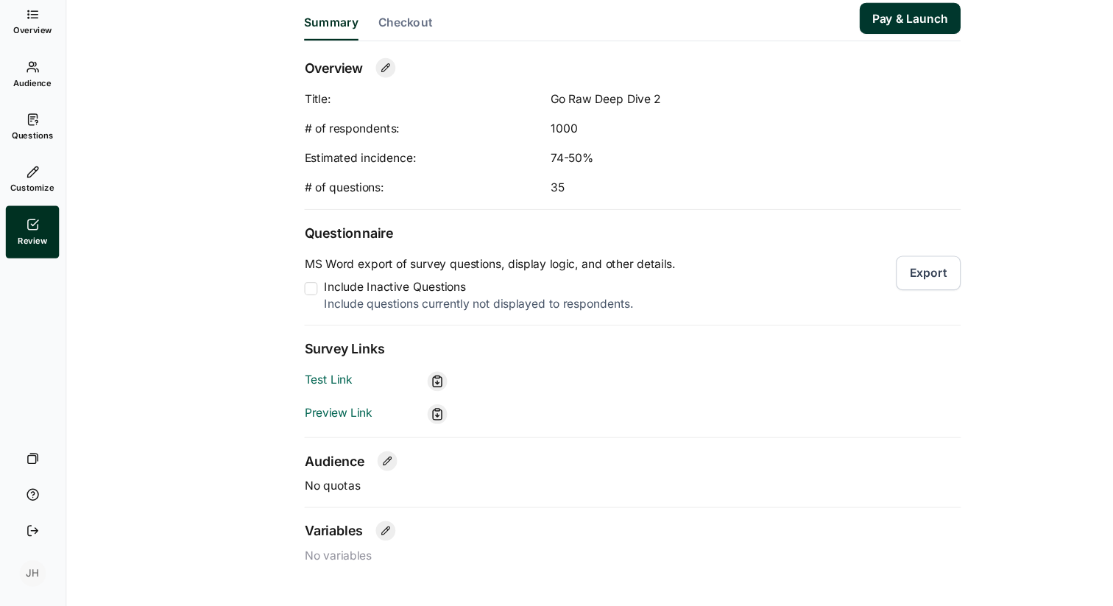
click at [822, 308] on button "Export" at bounding box center [834, 307] width 58 height 31
click at [819, 302] on button "Export" at bounding box center [834, 307] width 58 height 31
click at [35, 166] on icon at bounding box center [30, 169] width 12 height 12
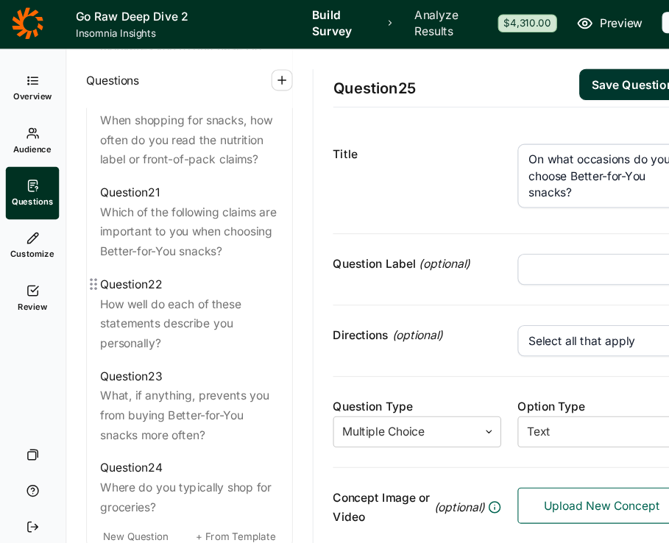
scroll to position [2267, 0]
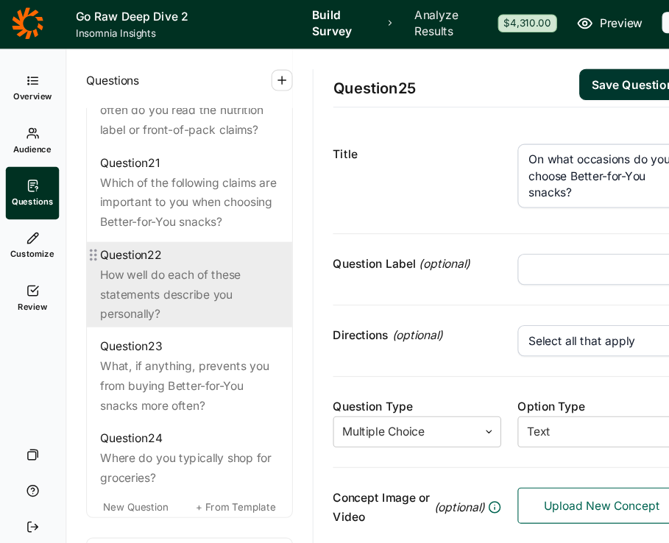
click at [138, 280] on div "How well do each of these statements describe you personally?" at bounding box center [171, 266] width 160 height 53
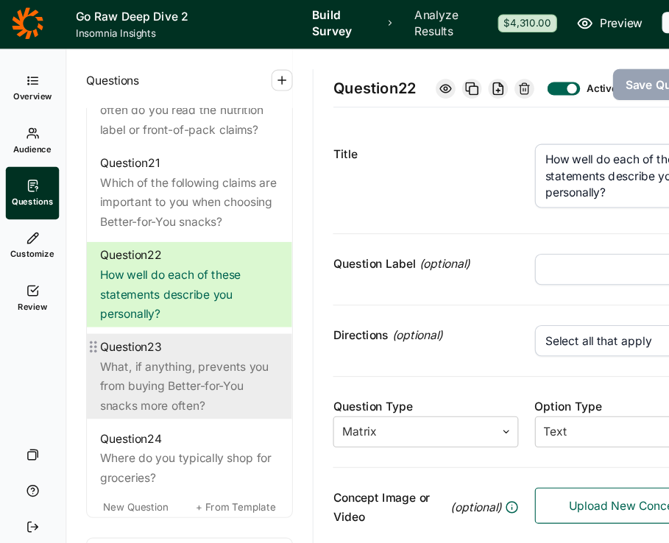
click at [147, 354] on div "What, if anything, prevents you from buying Better-for-You snacks more often?" at bounding box center [171, 348] width 160 height 53
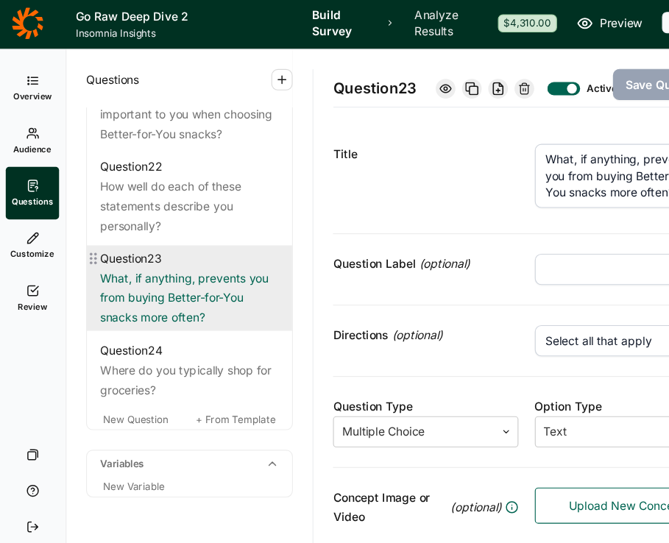
scroll to position [2360, 0]
click at [172, 270] on div "What, if anything, prevents you from buying Better-for-You snacks more often?" at bounding box center [171, 270] width 160 height 53
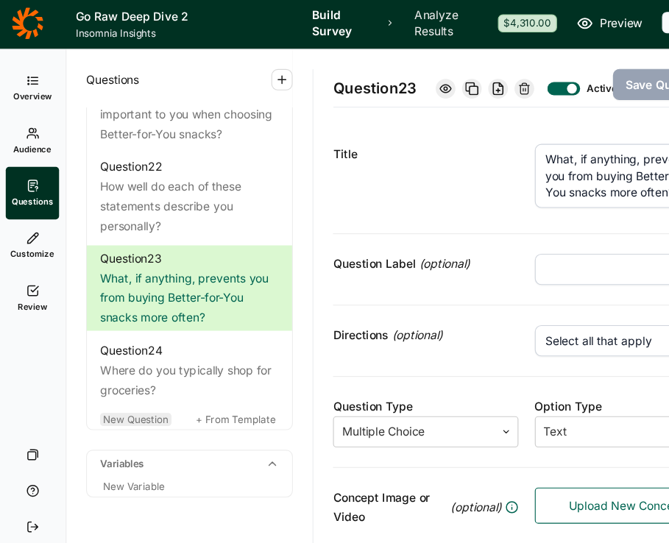
click at [133, 380] on span "New Question" at bounding box center [123, 378] width 58 height 11
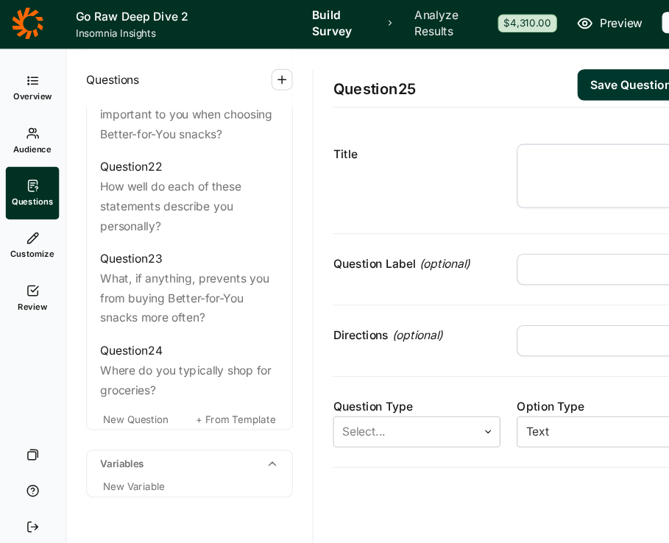
click at [490, 143] on textarea at bounding box center [540, 160] width 150 height 57
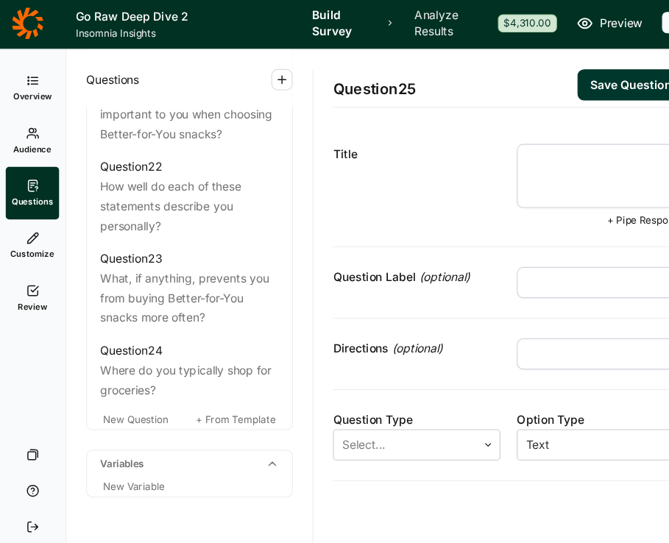
paste textarea "How much do you agree or disagree with the following statements"
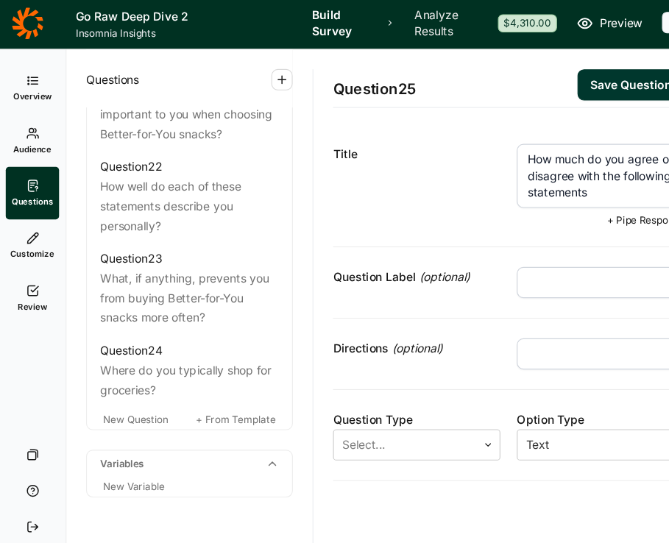
click at [477, 261] on input "text" at bounding box center [540, 256] width 150 height 28
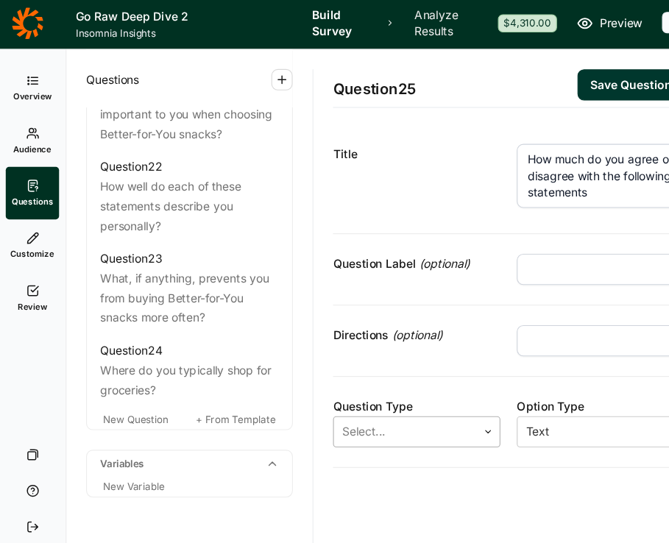
click at [437, 387] on icon at bounding box center [438, 390] width 9 height 9
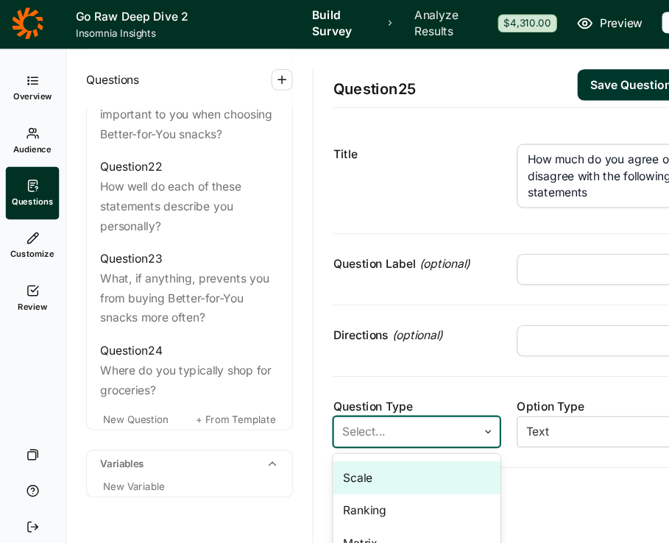
scroll to position [85, 0]
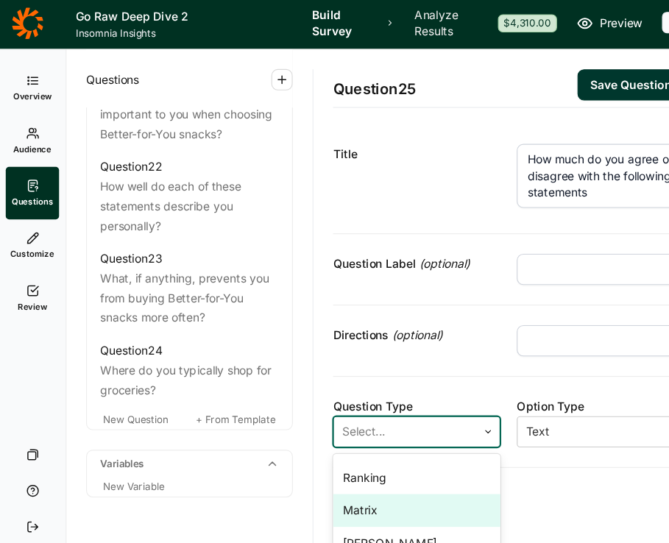
click at [390, 454] on div "Matrix" at bounding box center [375, 460] width 150 height 29
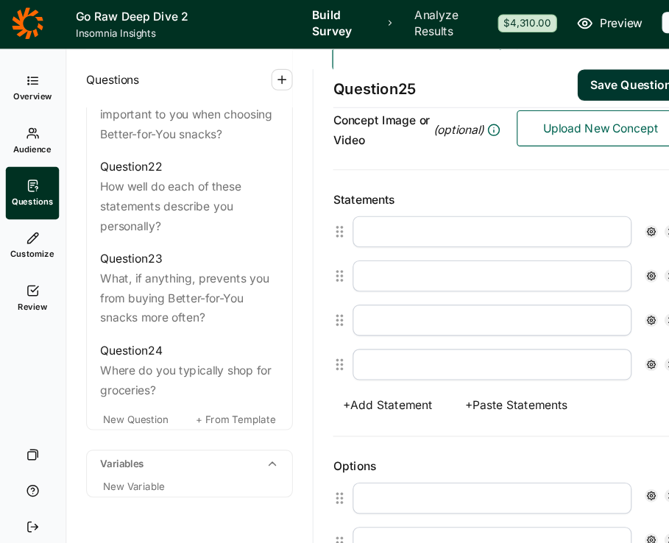
scroll to position [351, 0]
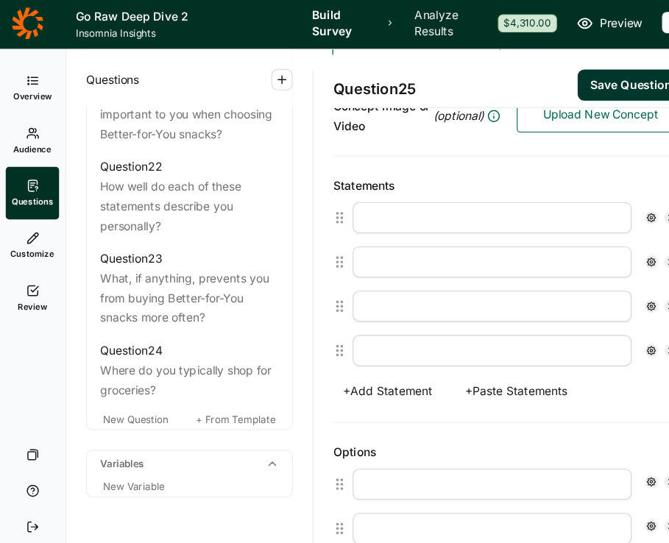
click at [433, 353] on button "+ Paste Statements" at bounding box center [464, 353] width 110 height 21
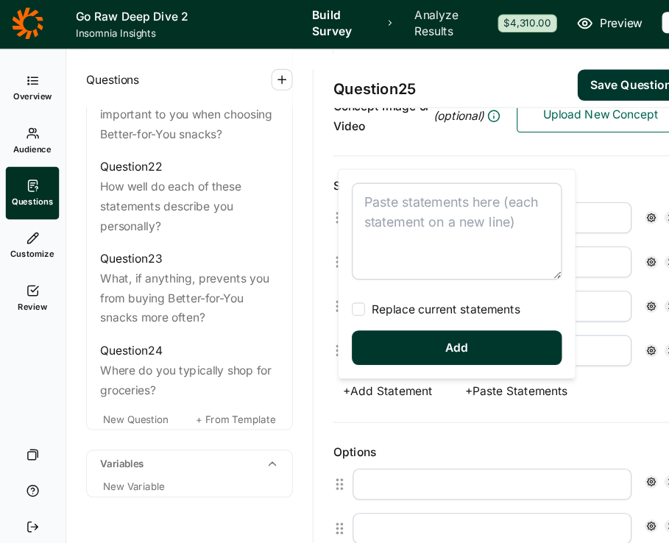
click at [343, 186] on textarea at bounding box center [411, 210] width 188 height 87
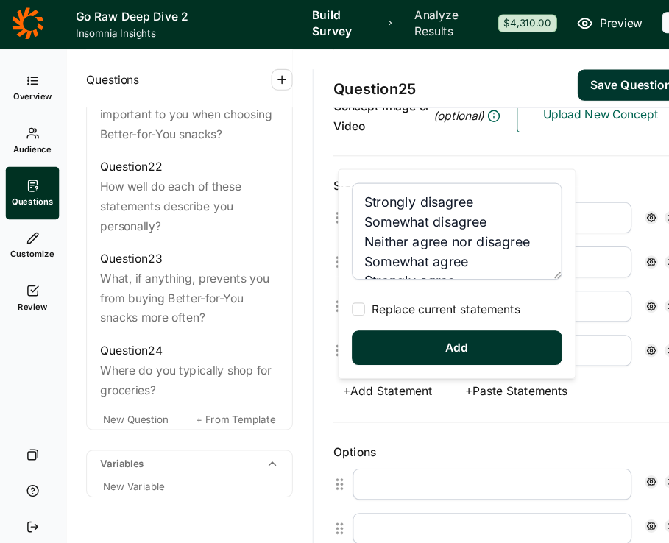
click at [346, 288] on div "Strongly disagree Somewhat disagree Neither agree nor disagree Somewhat agree S…" at bounding box center [411, 248] width 212 height 187
click at [341, 279] on span "Replace current statements" at bounding box center [397, 280] width 139 height 15
click at [317, 281] on input "Replace current statements" at bounding box center [317, 281] width 0 height 0
click at [388, 313] on button "Add" at bounding box center [411, 315] width 188 height 31
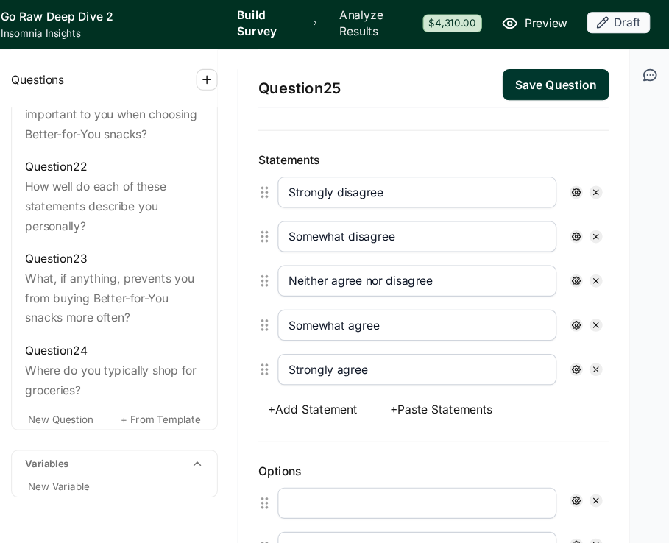
scroll to position [0, 0]
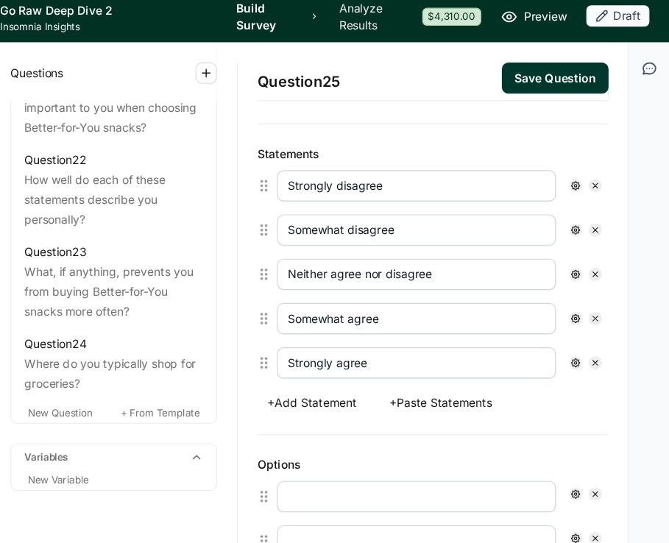
click at [468, 370] on button "+ Paste Statements" at bounding box center [464, 370] width 110 height 21
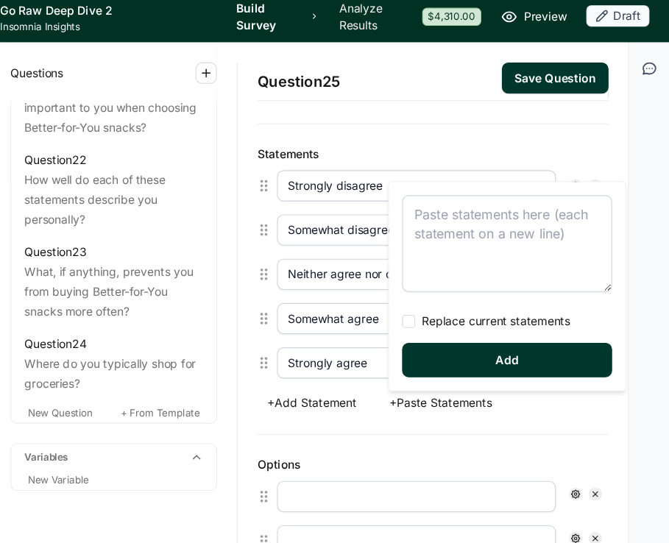
click at [445, 195] on textarea at bounding box center [524, 227] width 188 height 87
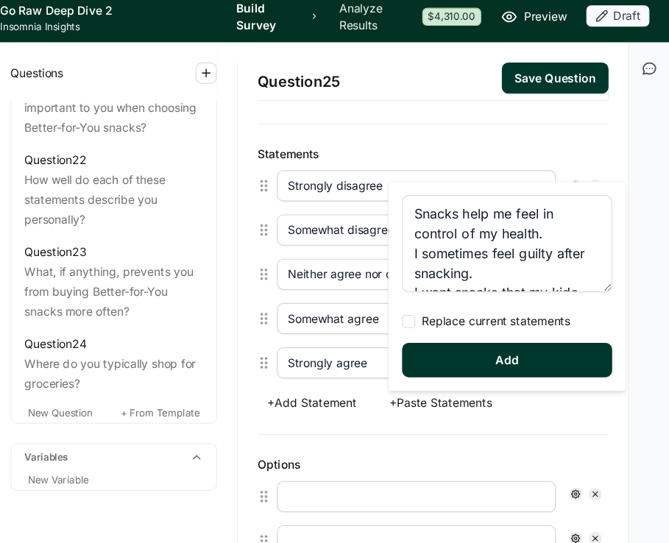
click at [438, 295] on div at bounding box center [436, 298] width 12 height 12
click at [430, 297] on input "Replace current statements" at bounding box center [430, 297] width 0 height 0
click at [456, 339] on button "Add" at bounding box center [524, 332] width 188 height 31
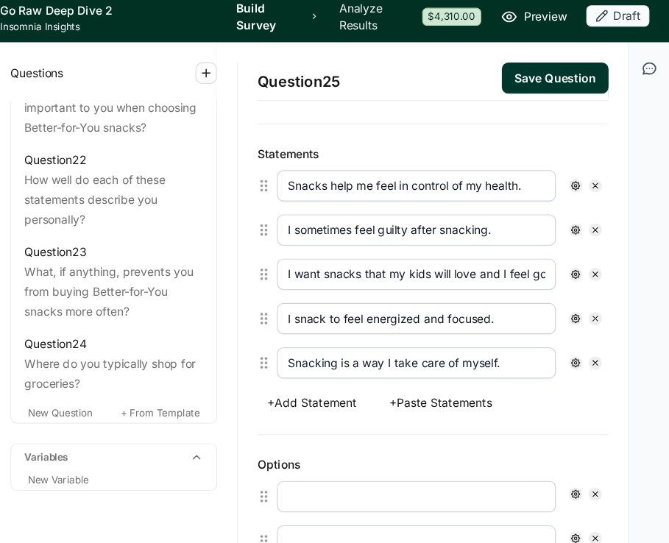
click at [542, 173] on input "Snacks help me feel in control of my health." at bounding box center [442, 175] width 250 height 28
click at [512, 223] on input "I sometimes feel guilty after snacking." at bounding box center [442, 215] width 250 height 28
click at [530, 255] on input "I want snacks that my kids will love and I feel good about." at bounding box center [442, 255] width 250 height 28
click at [513, 294] on input "I snack to feel energized and focused." at bounding box center [442, 295] width 250 height 28
click at [524, 339] on input "Snacking is a way I take care of myself." at bounding box center [442, 334] width 250 height 28
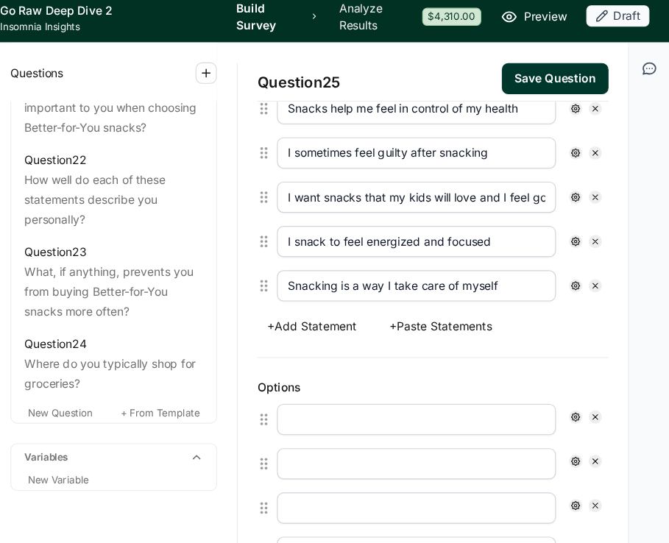
scroll to position [438, 0]
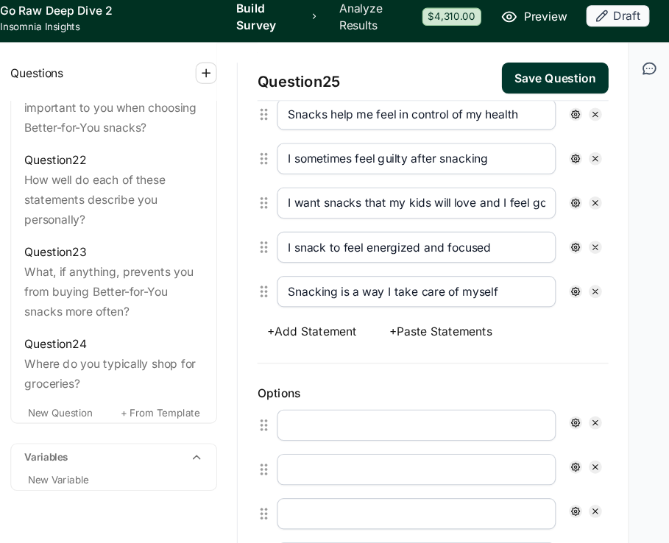
click at [363, 386] on input "text" at bounding box center [442, 390] width 250 height 28
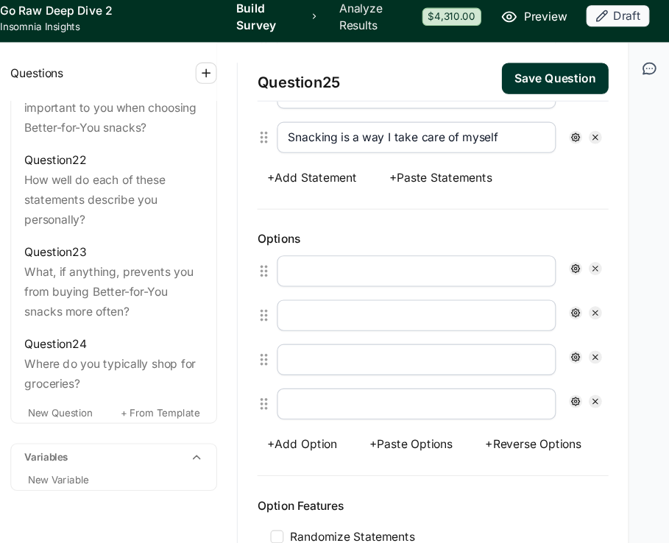
scroll to position [590, 0]
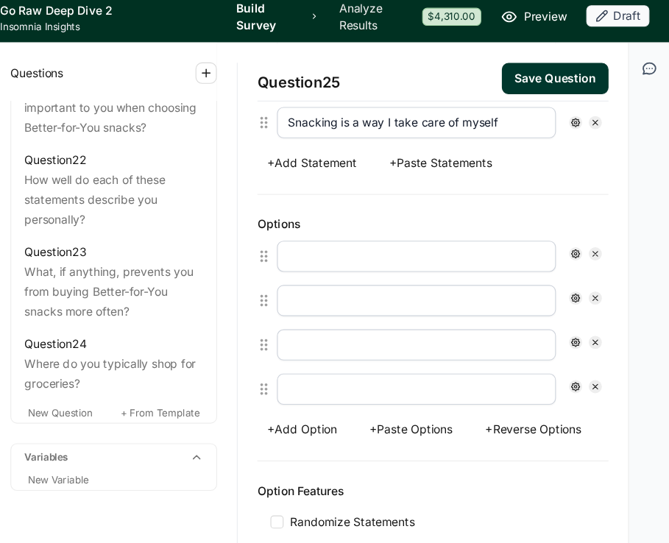
click at [420, 394] on button "+ Paste Options" at bounding box center [438, 394] width 92 height 21
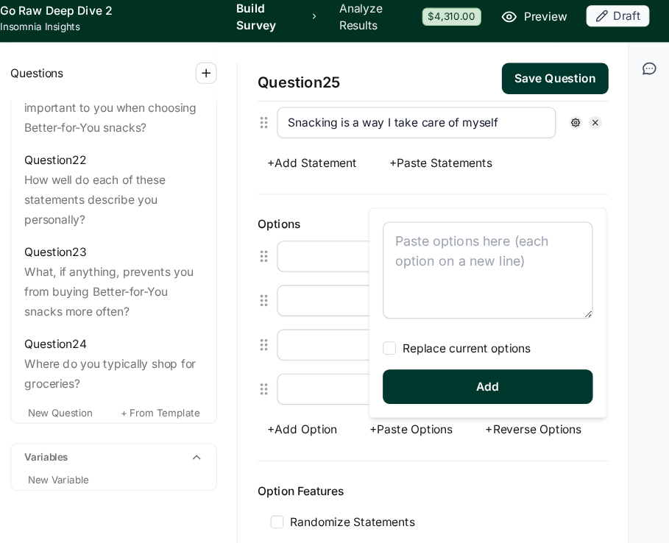
click at [448, 221] on textarea at bounding box center [506, 251] width 188 height 87
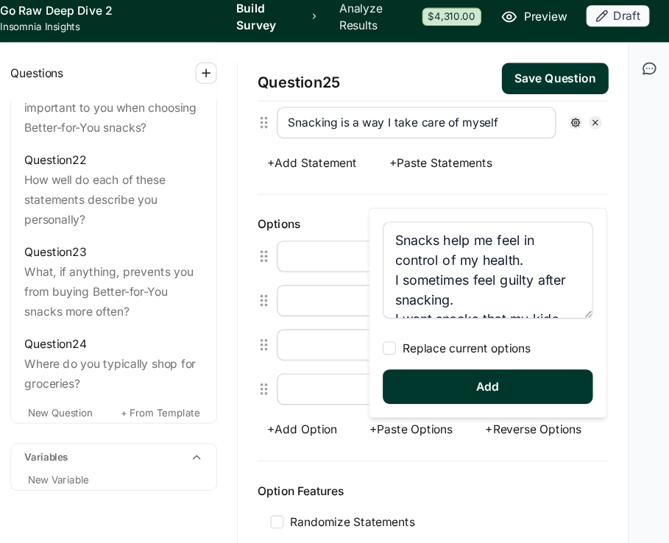
click at [421, 319] on div at bounding box center [418, 321] width 12 height 12
click at [412, 321] on input "Replace current options" at bounding box center [412, 321] width 0 height 0
click at [456, 356] on button "Add" at bounding box center [506, 355] width 188 height 31
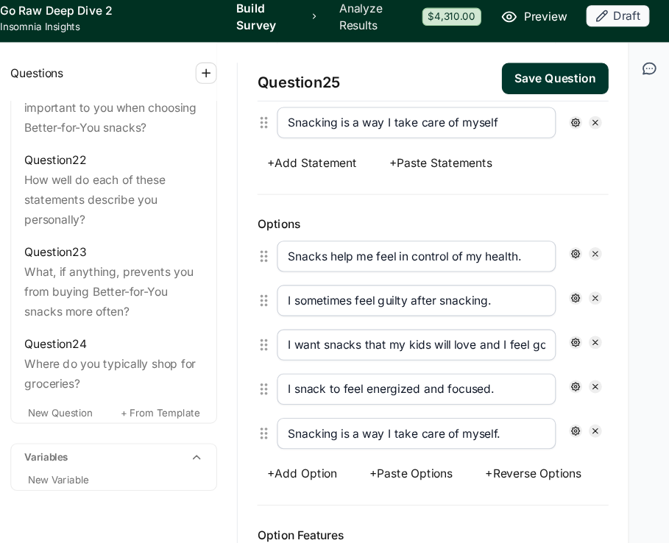
click at [449, 434] on button "+ Paste Options" at bounding box center [438, 433] width 92 height 21
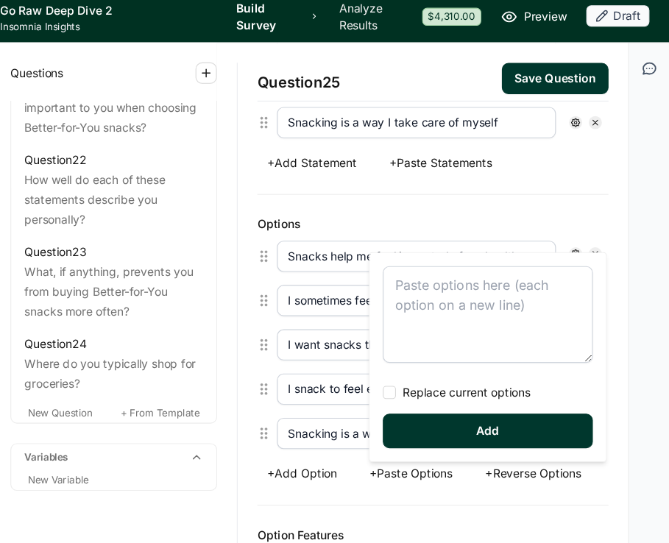
click at [431, 268] on textarea at bounding box center [506, 290] width 188 height 87
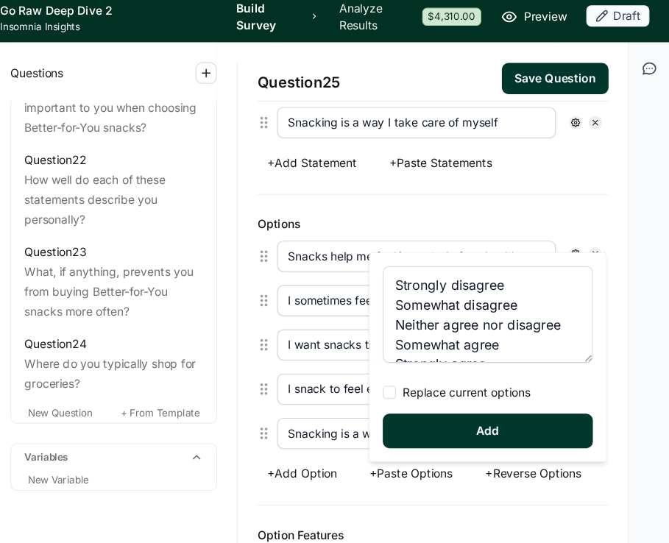
click at [423, 360] on div at bounding box center [418, 361] width 12 height 12
click at [412, 361] on input "Replace current options" at bounding box center [412, 361] width 0 height 0
click at [461, 395] on button "Add" at bounding box center [506, 395] width 188 height 31
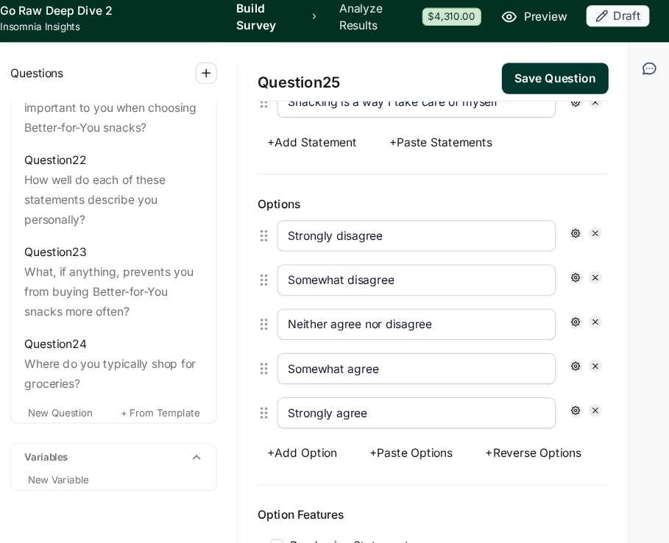
scroll to position [606, 0]
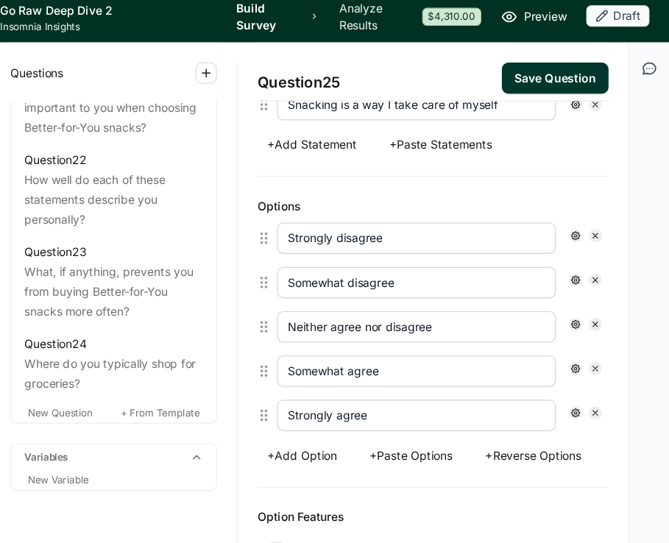
click at [564, 76] on button "Save Question" at bounding box center [567, 79] width 96 height 28
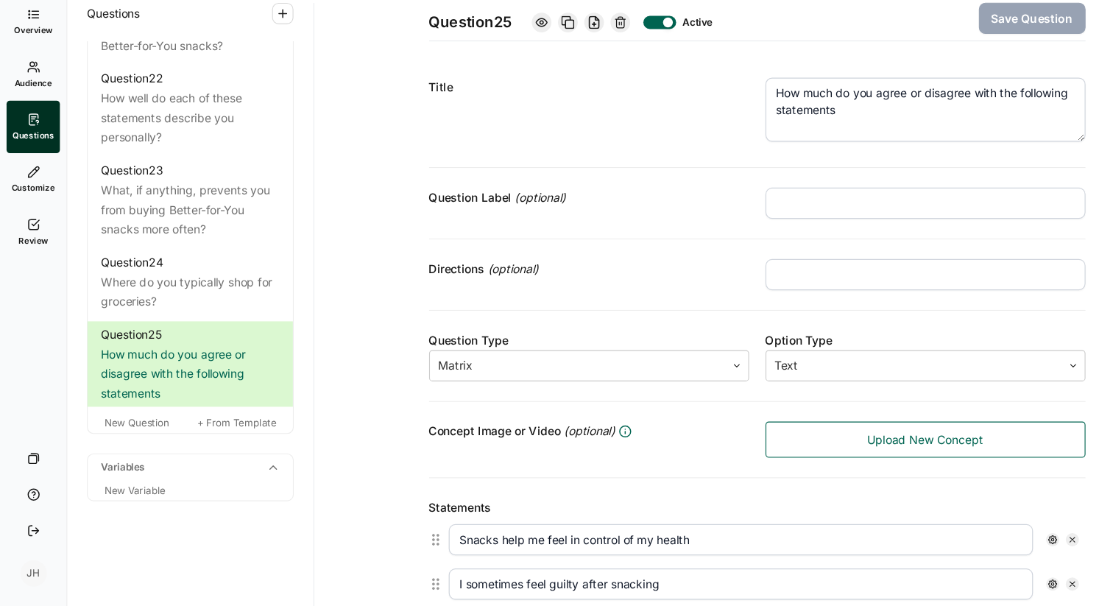
click at [23, 267] on link "Review" at bounding box center [30, 270] width 48 height 47
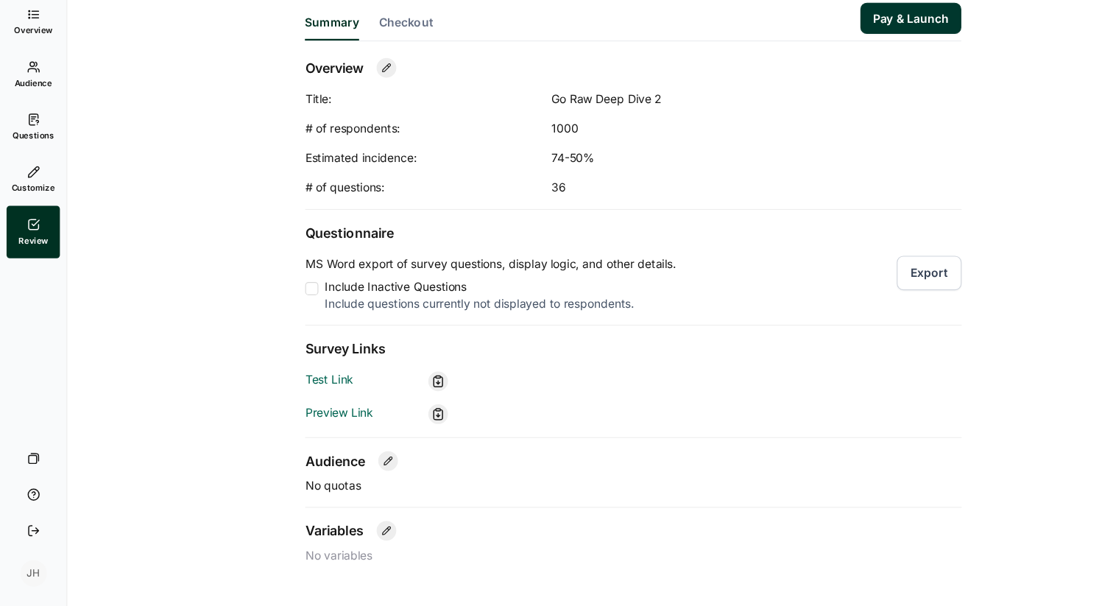
click at [833, 304] on button "Export" at bounding box center [834, 307] width 58 height 31
